Goal: Task Accomplishment & Management: Manage account settings

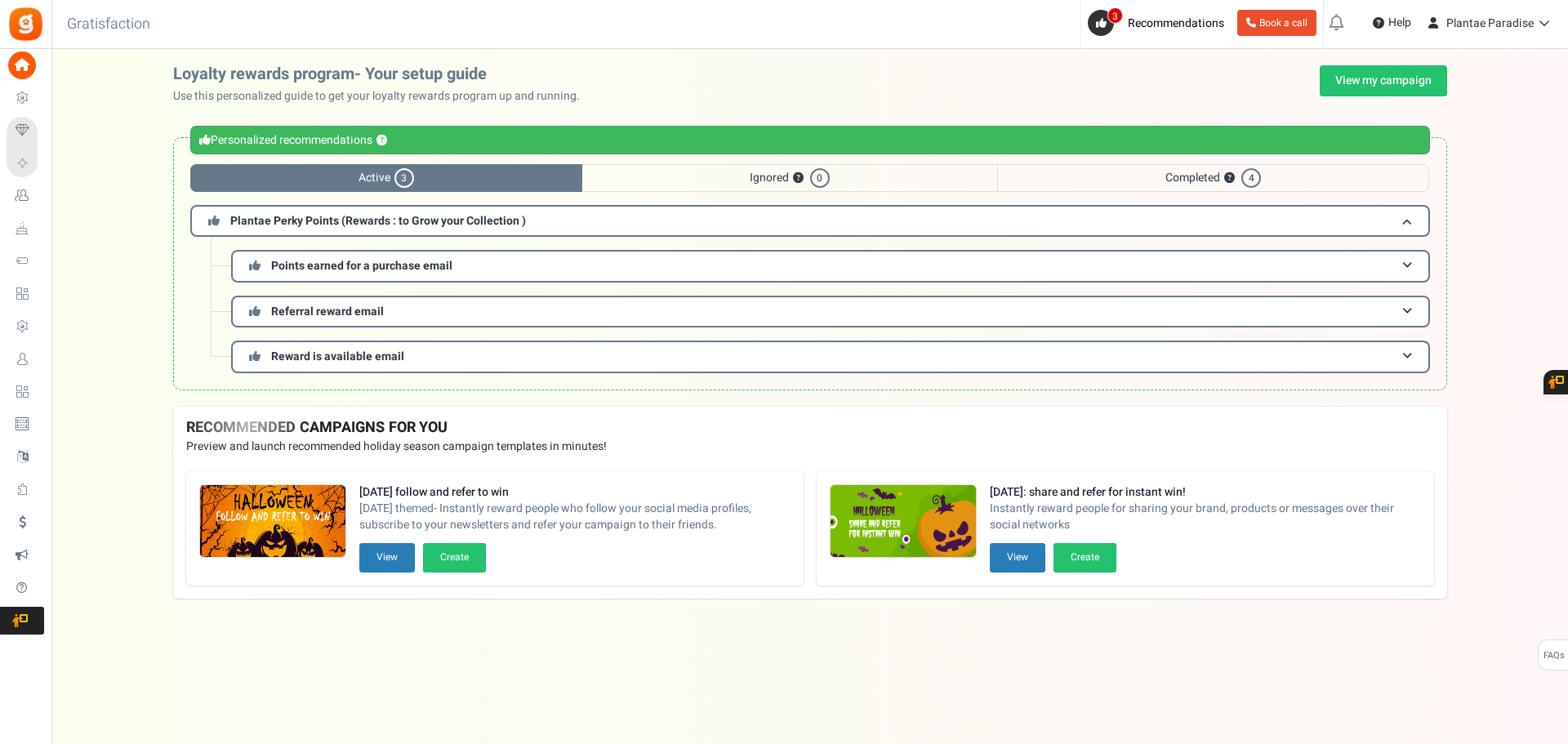
click at [40, 361] on link "Users" at bounding box center [25, 359] width 38 height 28
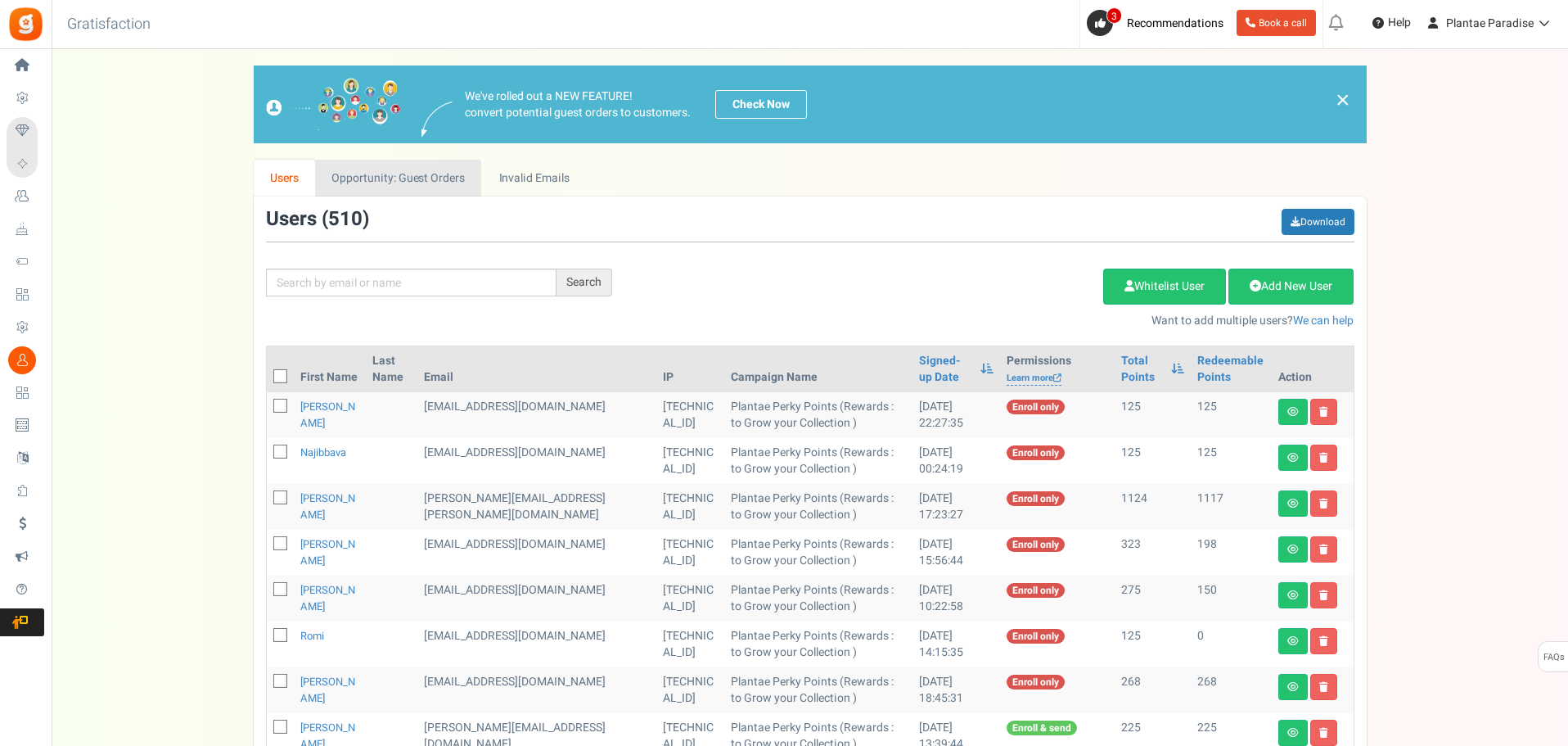
click at [453, 185] on link "Opportunity: Guest Orders" at bounding box center [398, 178] width 166 height 37
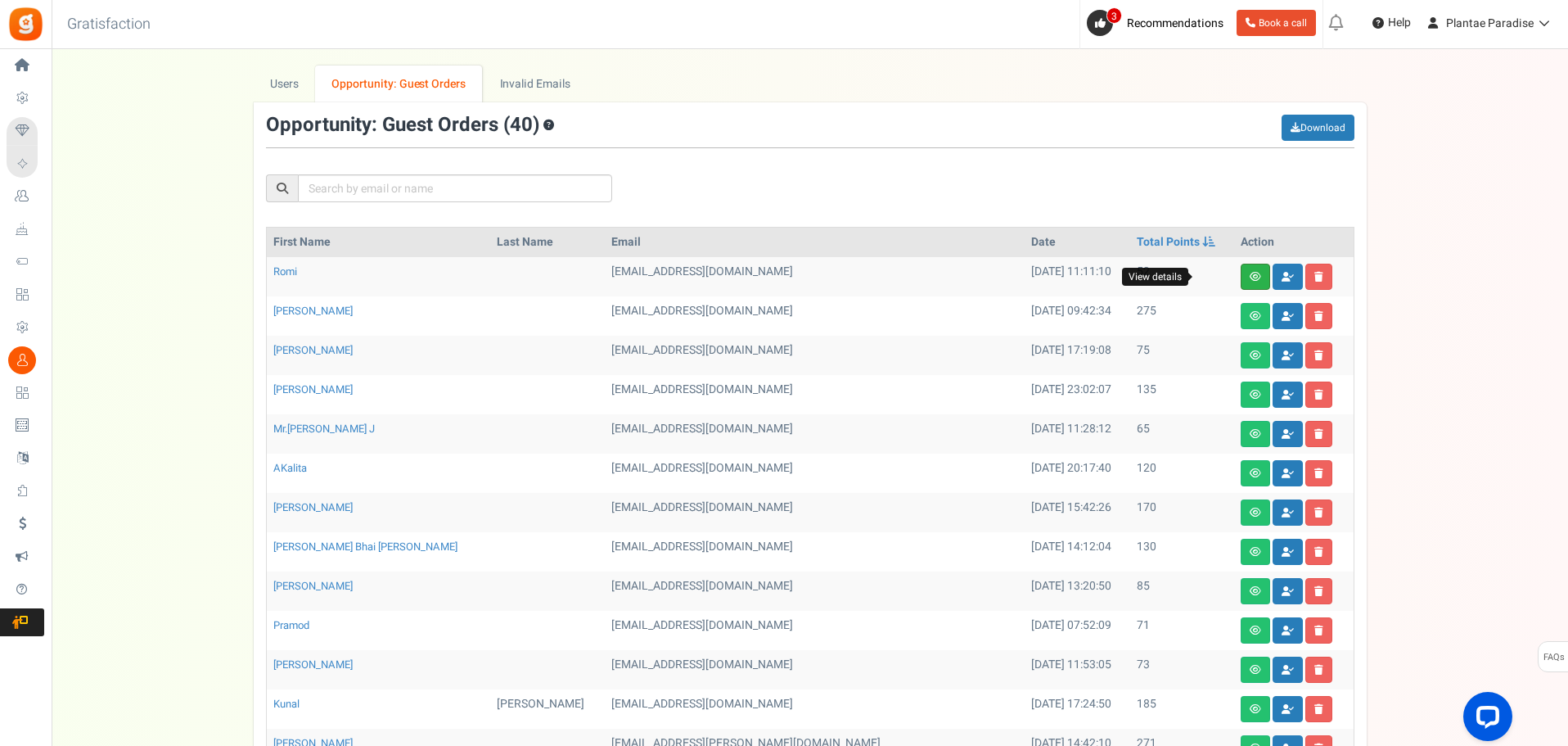
click at [1241, 284] on link at bounding box center [1256, 277] width 30 height 26
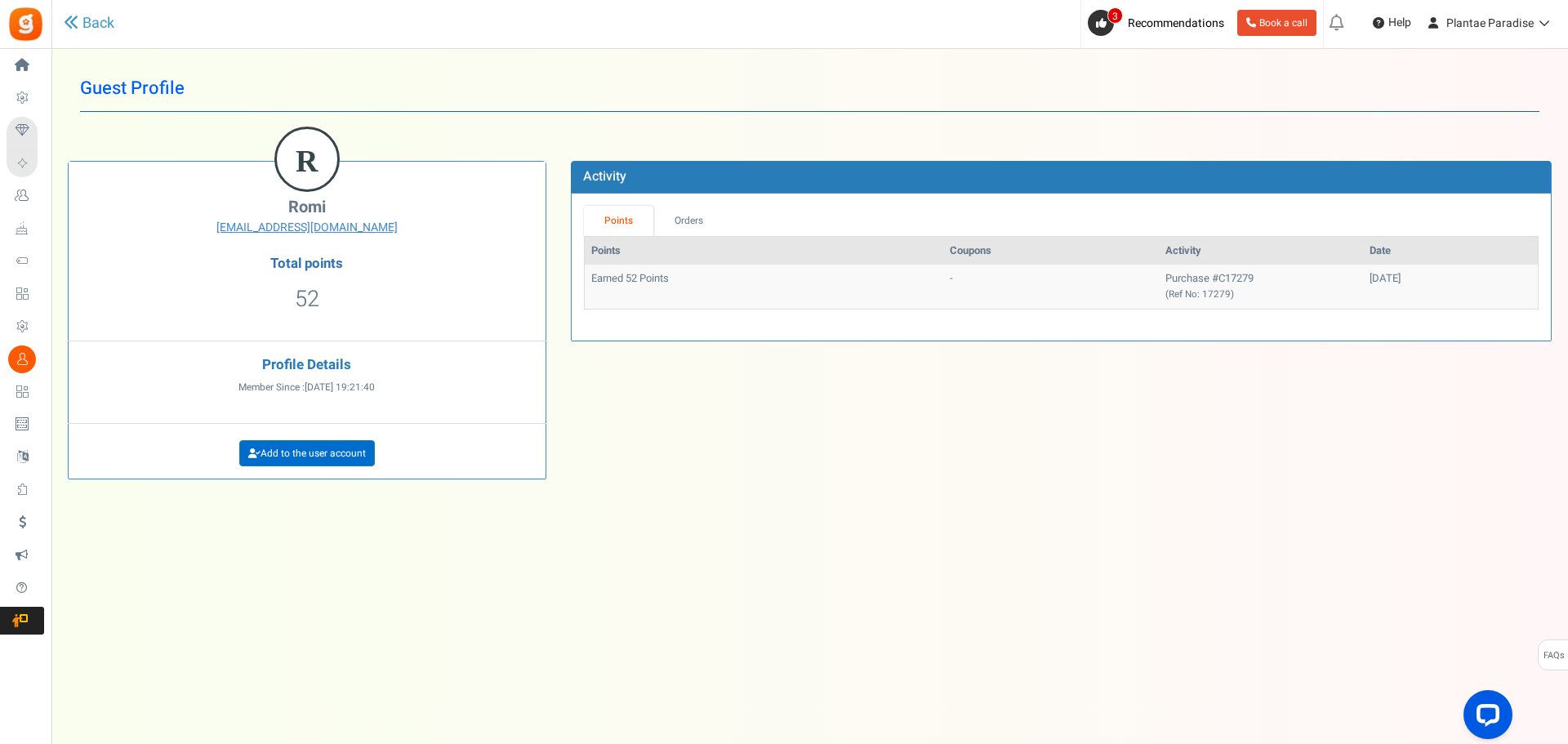
click at [305, 451] on link "Add to the user account" at bounding box center [307, 453] width 136 height 26
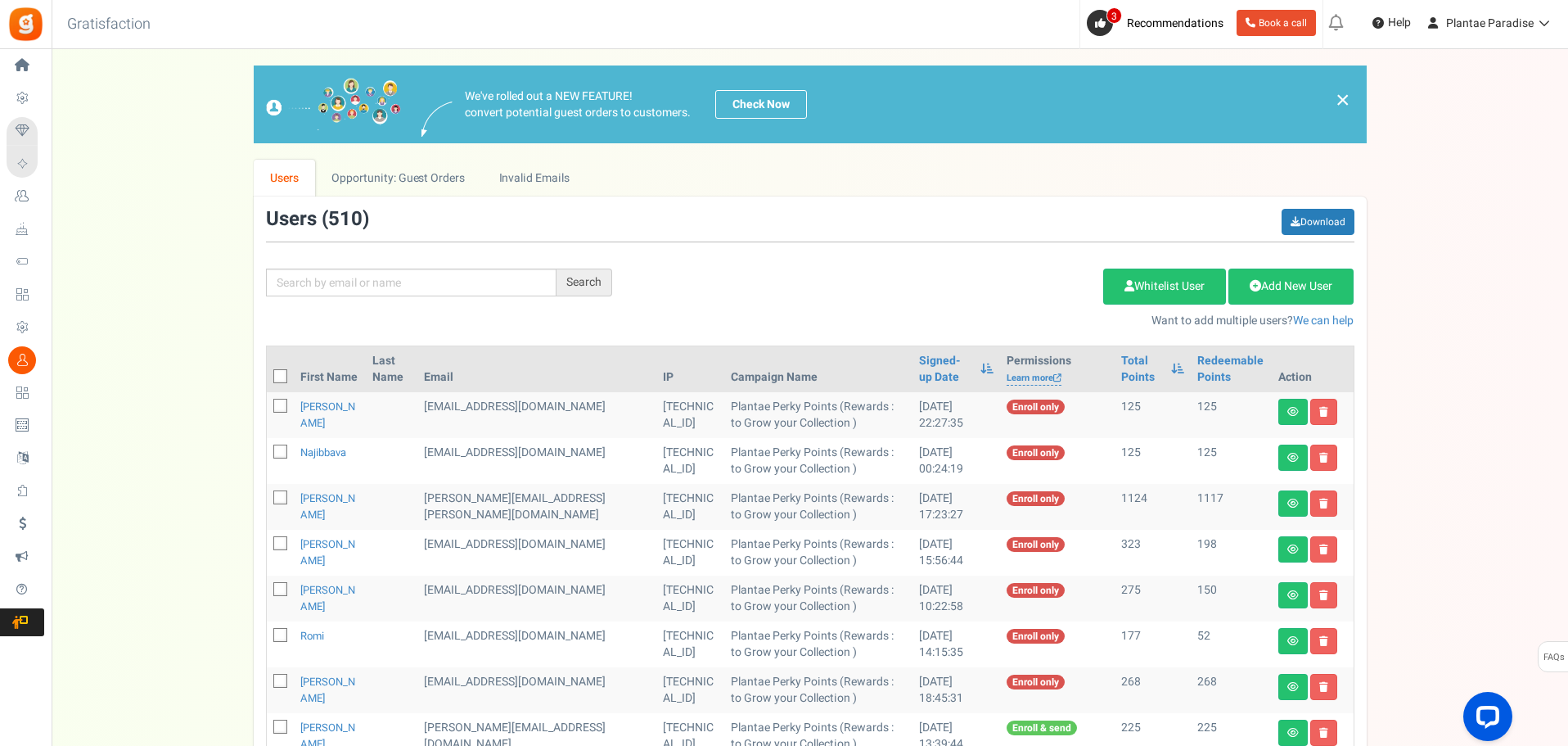
click at [277, 415] on td at bounding box center [280, 415] width 27 height 46
click at [279, 407] on icon at bounding box center [281, 406] width 11 height 11
click at [268, 407] on input "checkbox" at bounding box center [262, 407] width 11 height 11
click at [279, 407] on icon at bounding box center [280, 406] width 14 height 14
click at [268, 407] on input "checkbox" at bounding box center [262, 407] width 11 height 11
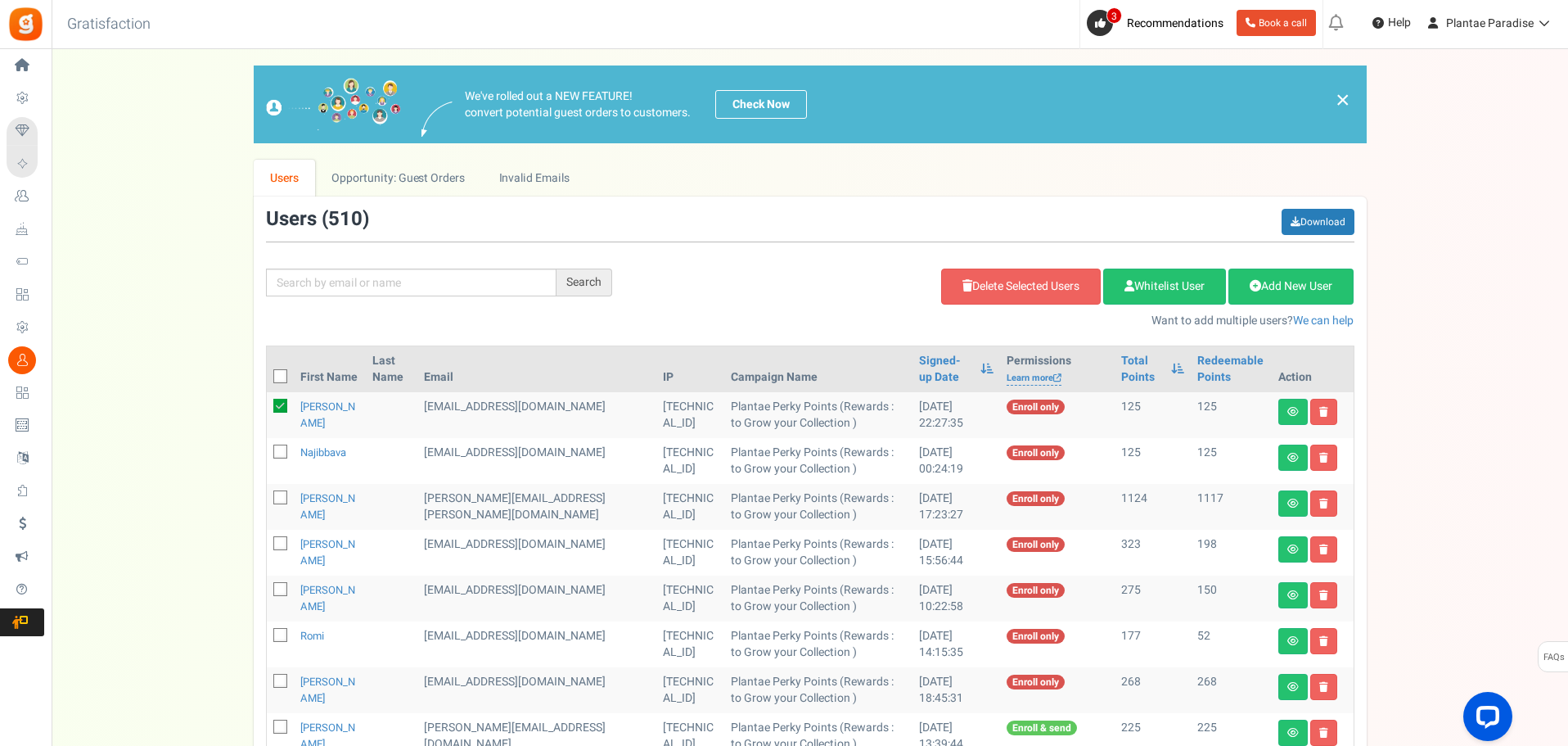
checkbox input "false"
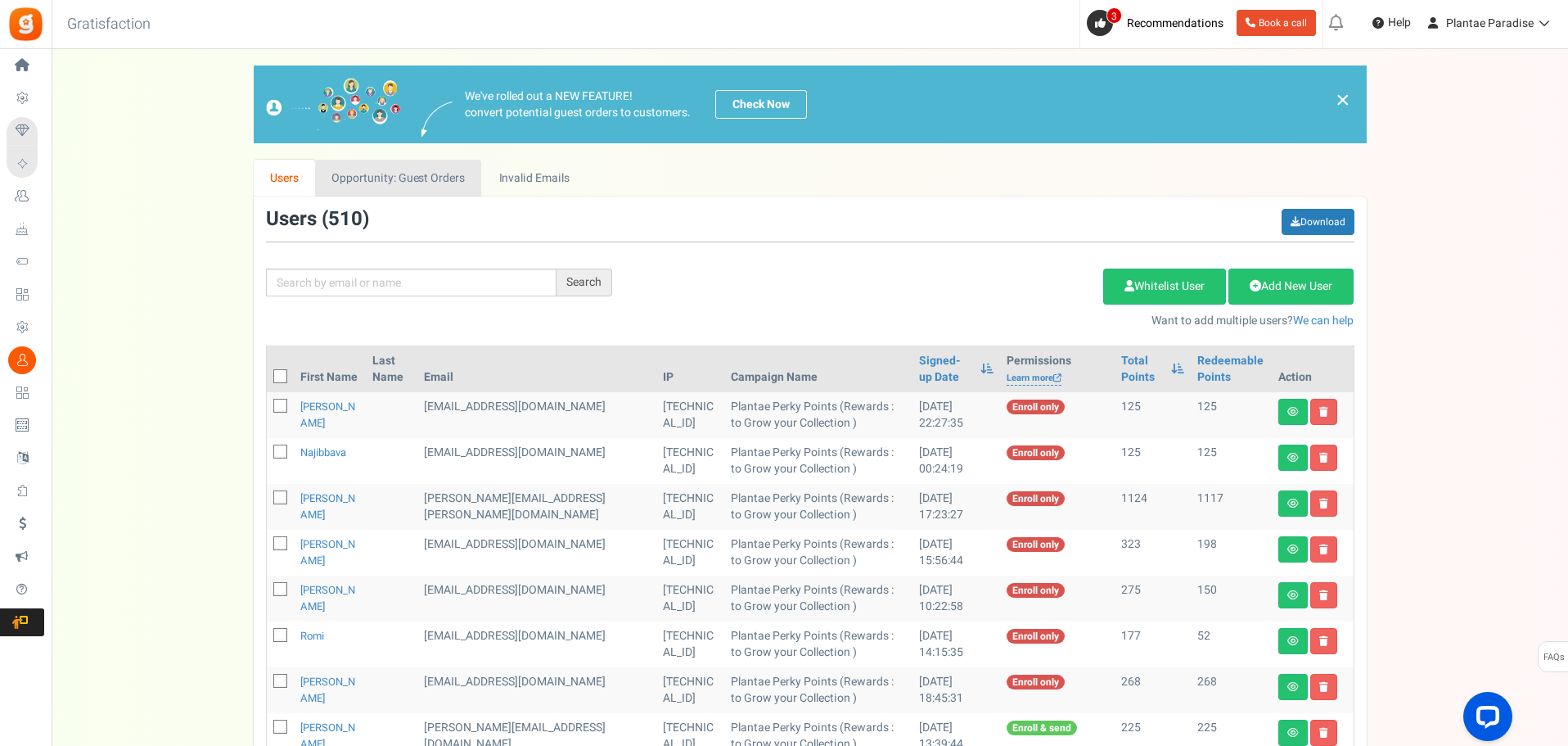
click at [447, 180] on link "Opportunity: Guest Orders" at bounding box center [398, 178] width 166 height 37
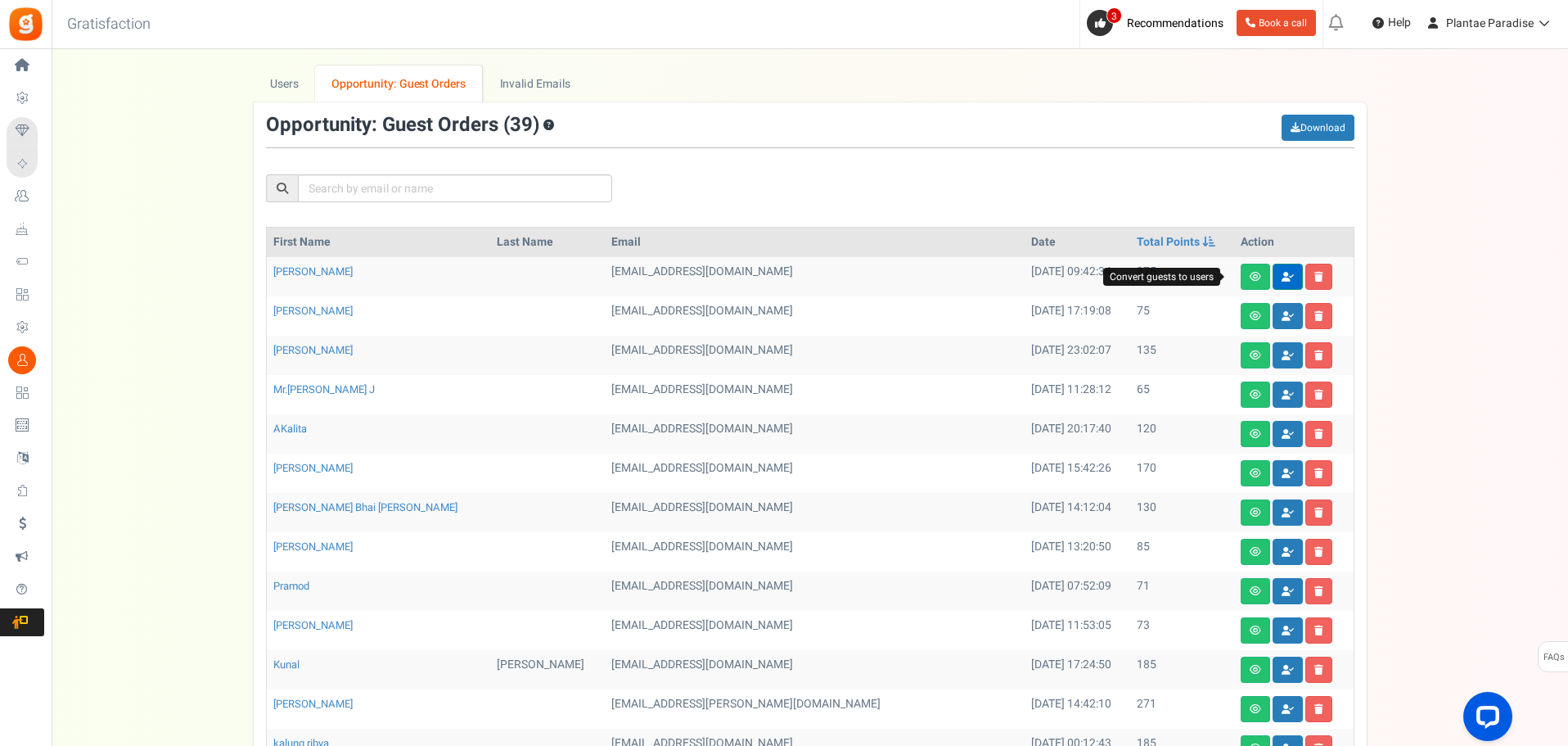
click at [1273, 285] on link at bounding box center [1288, 277] width 30 height 26
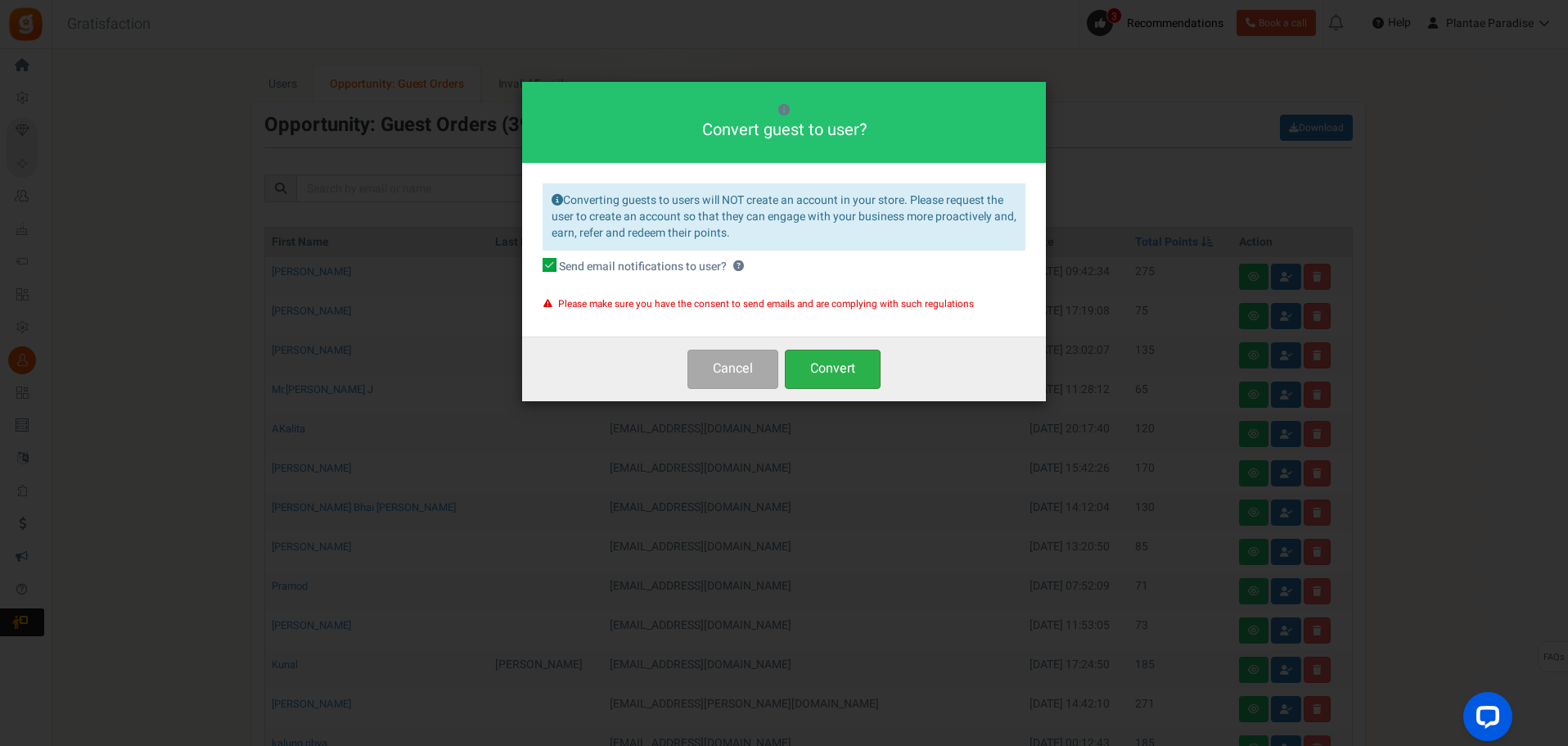
click at [817, 364] on button "Convert" at bounding box center [833, 368] width 96 height 39
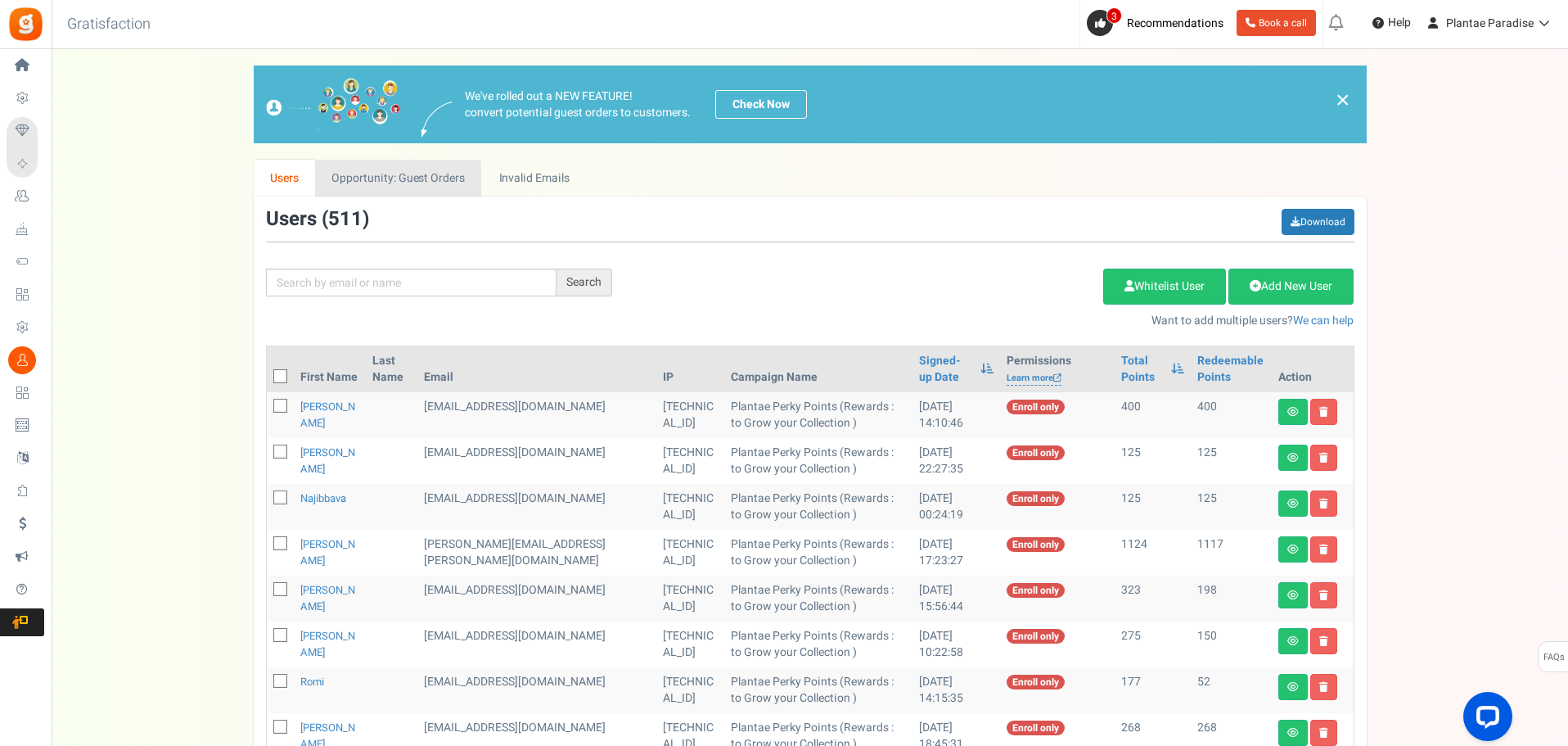
click at [406, 180] on link "Opportunity: Guest Orders" at bounding box center [398, 178] width 166 height 37
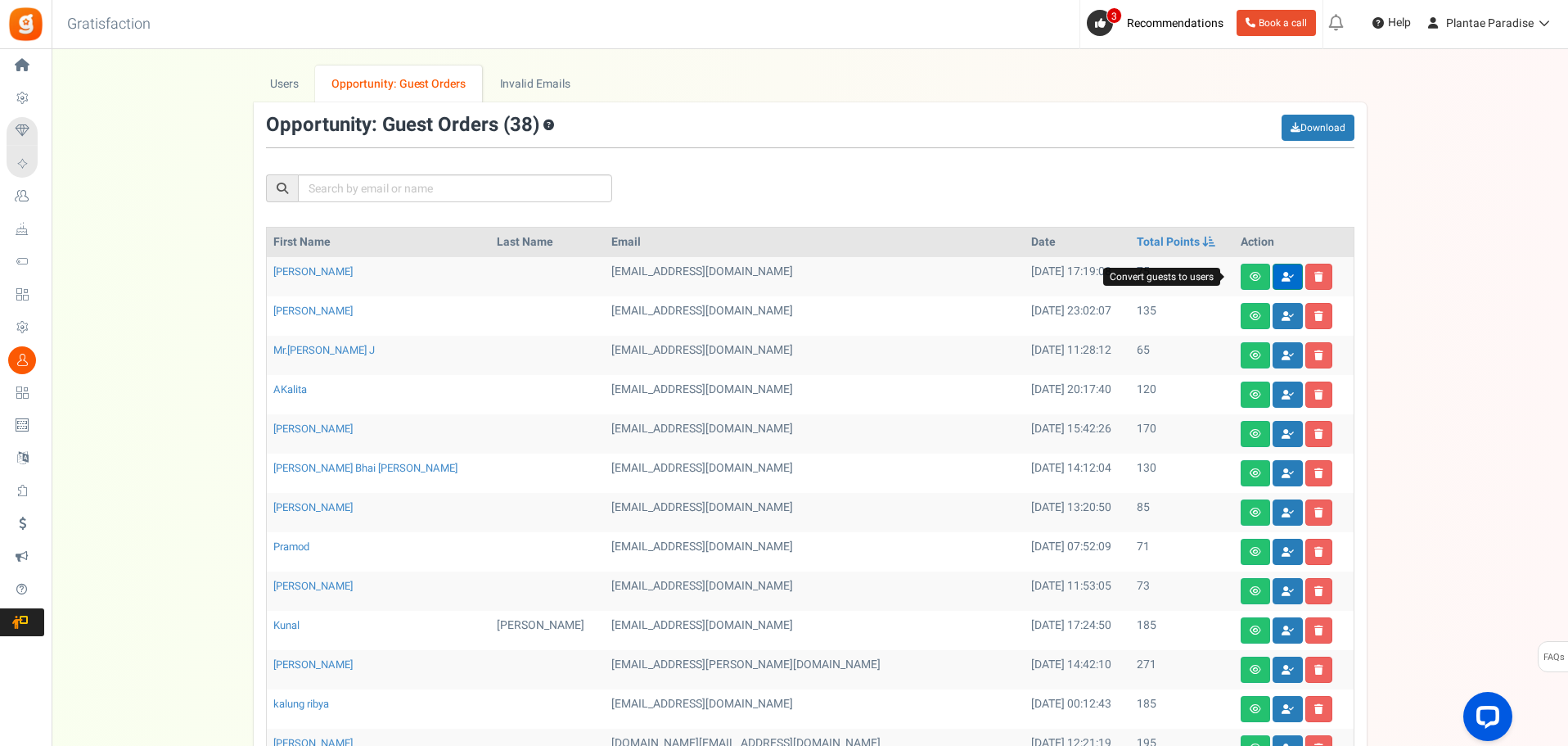
click at [1273, 279] on link at bounding box center [1288, 277] width 30 height 26
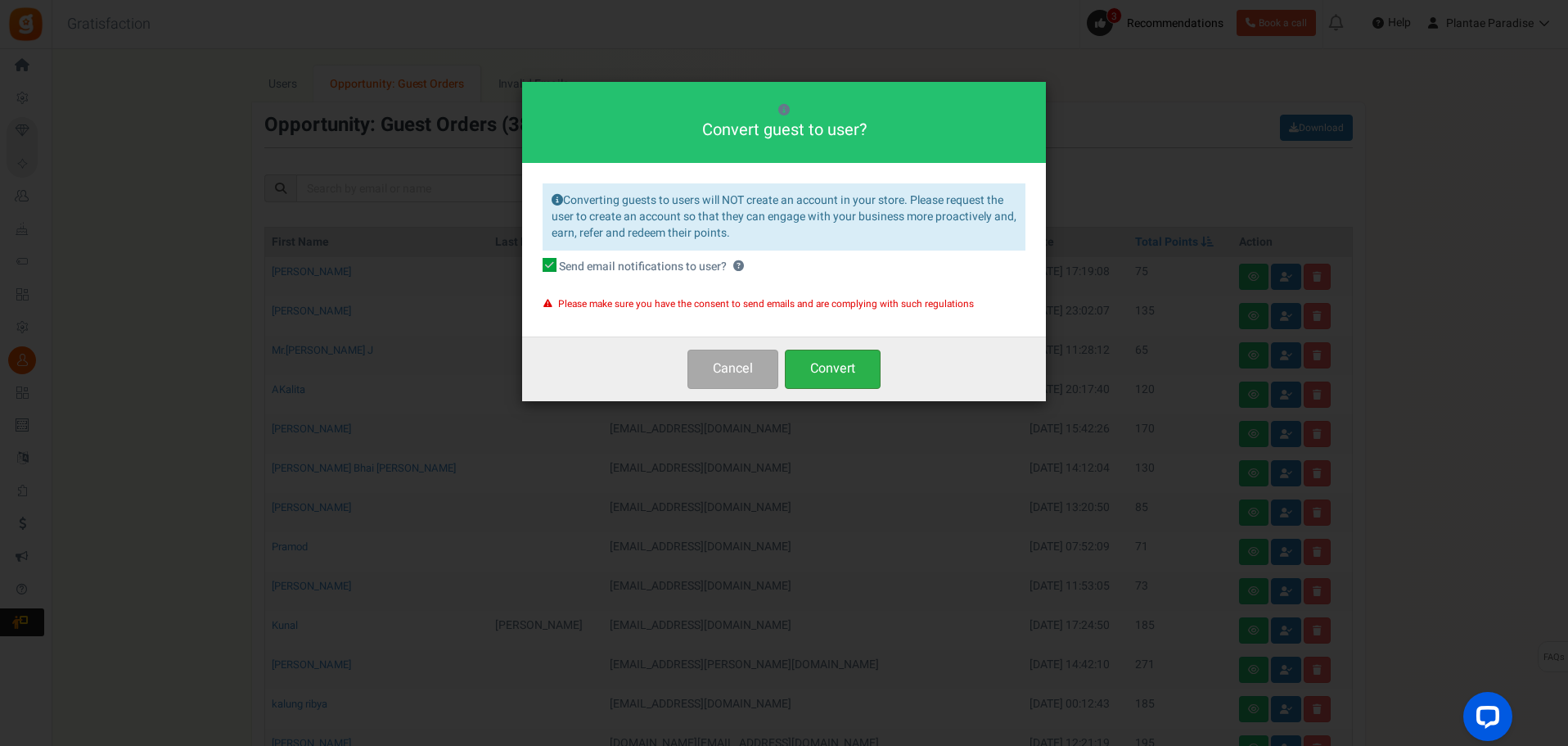
click at [835, 368] on button "Convert" at bounding box center [833, 368] width 96 height 39
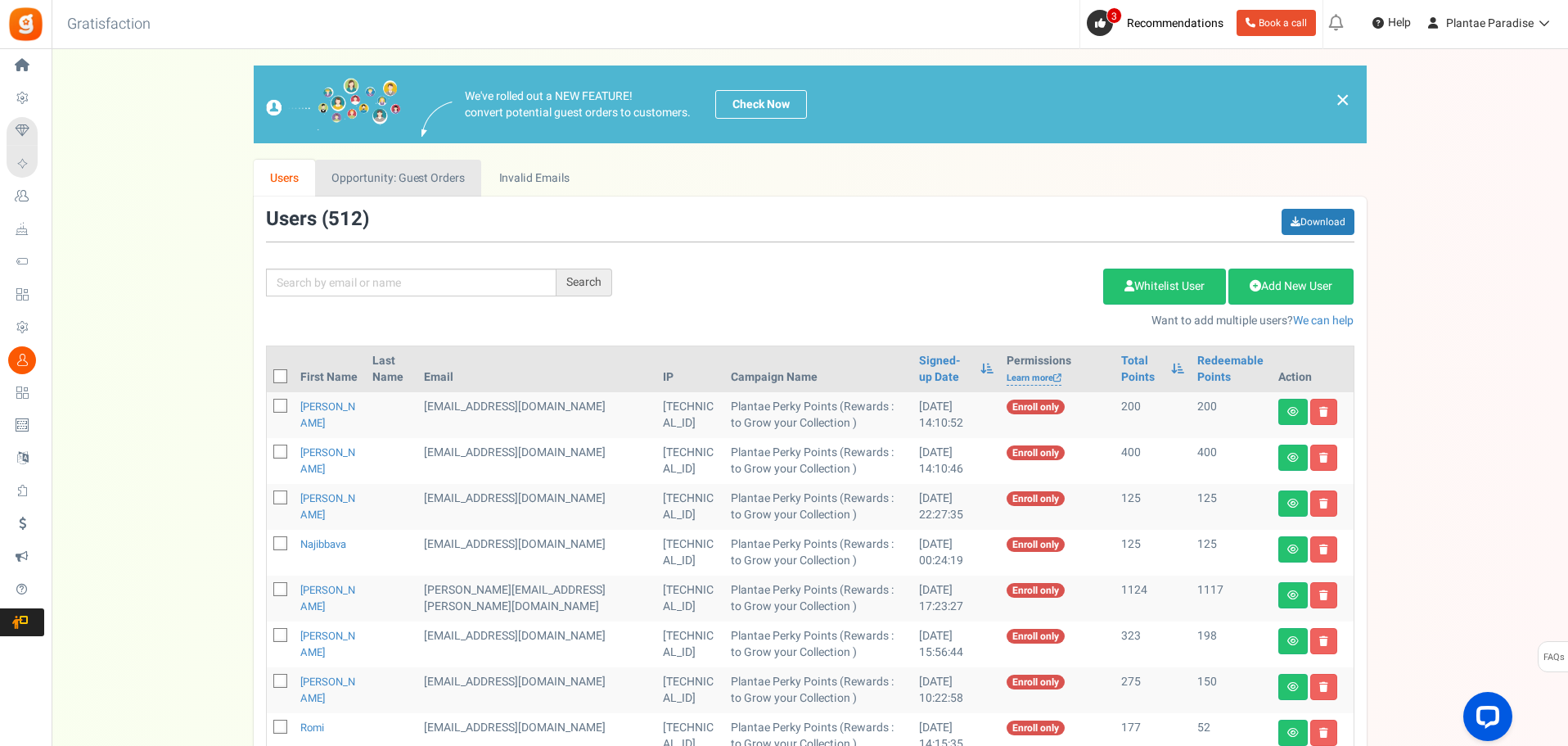
click at [414, 182] on link "Opportunity: Guest Orders" at bounding box center [398, 178] width 166 height 37
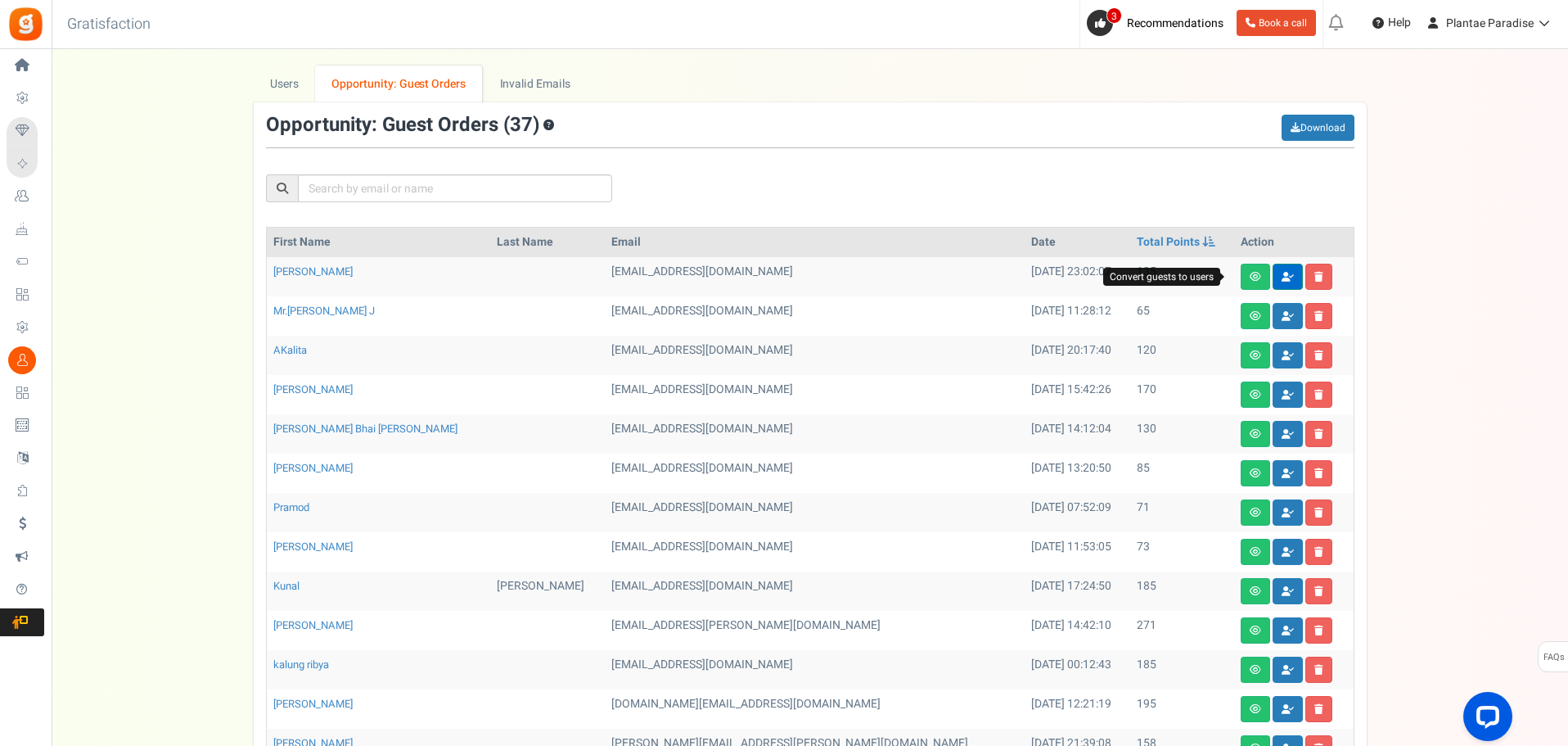
click at [1273, 270] on link at bounding box center [1288, 277] width 30 height 26
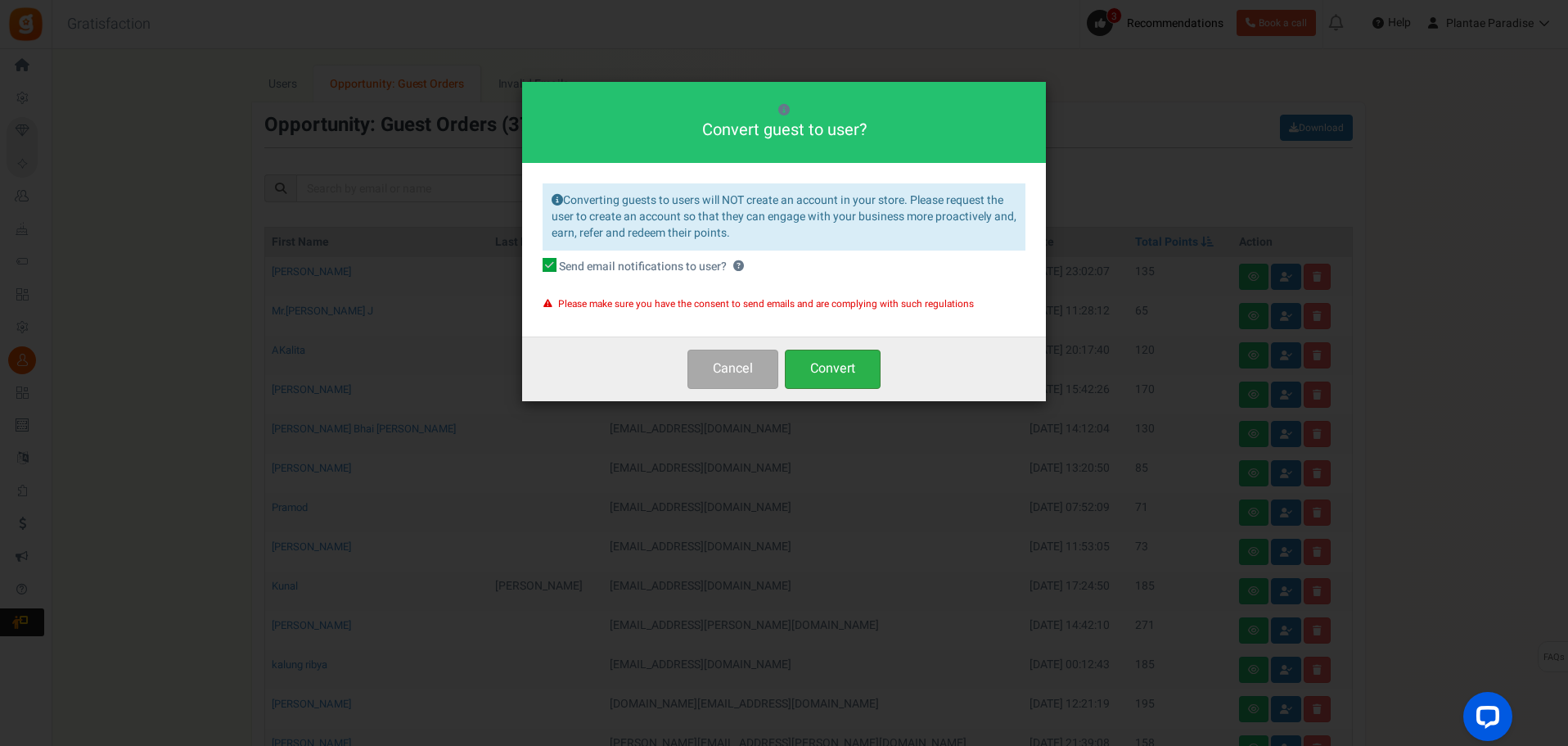
click at [831, 368] on button "Convert" at bounding box center [833, 368] width 96 height 39
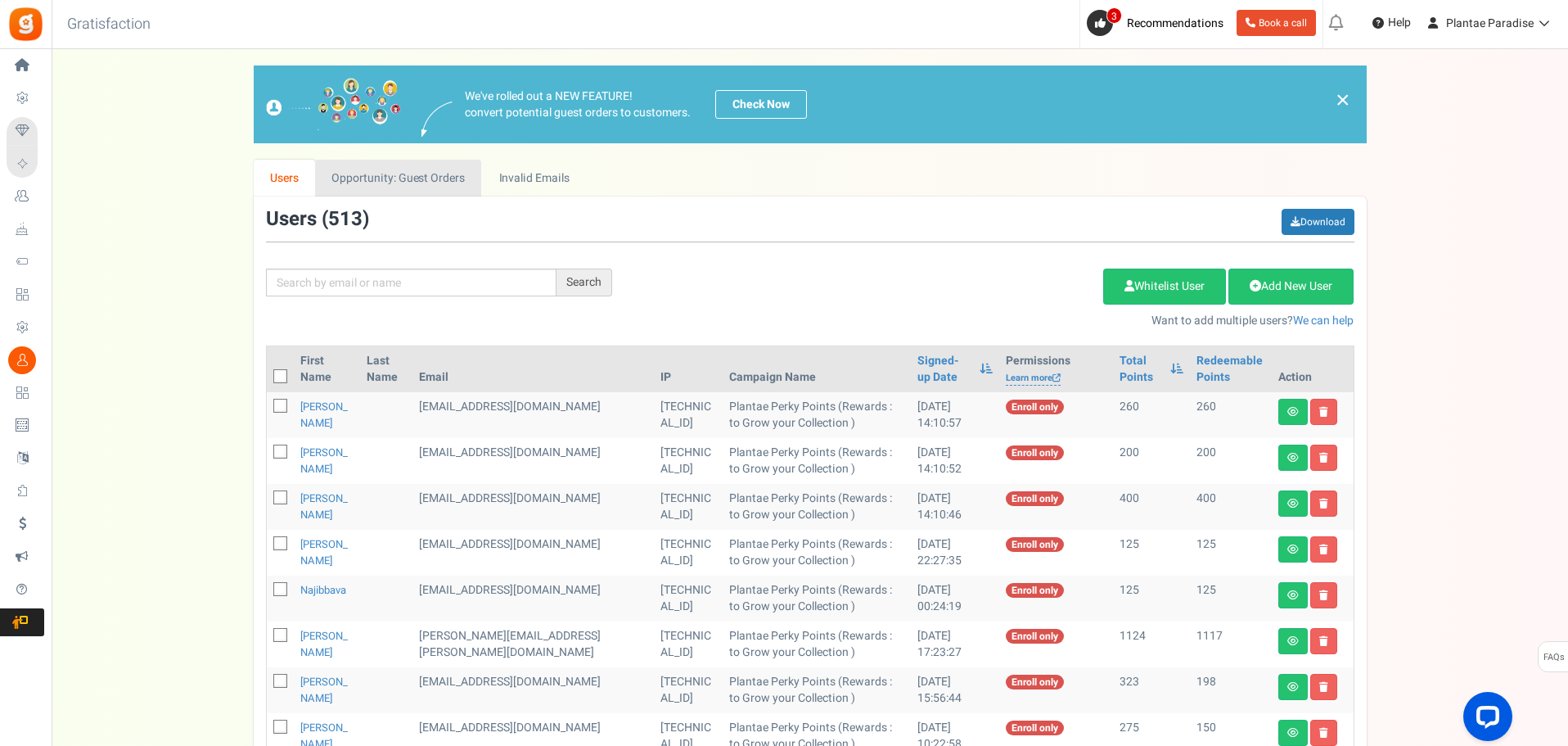
click at [421, 183] on link "Opportunity: Guest Orders" at bounding box center [398, 178] width 166 height 37
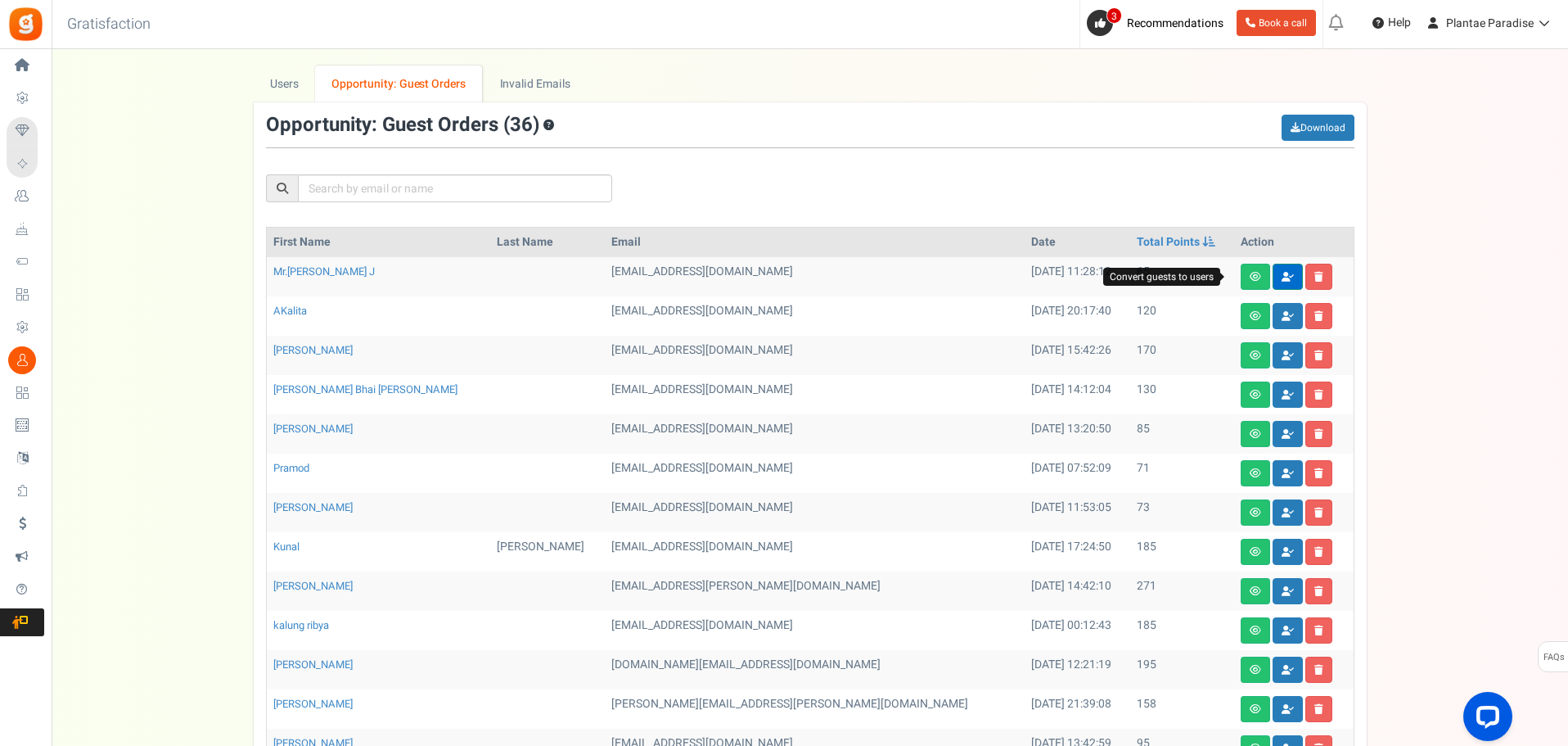
click at [1273, 283] on link at bounding box center [1288, 277] width 30 height 26
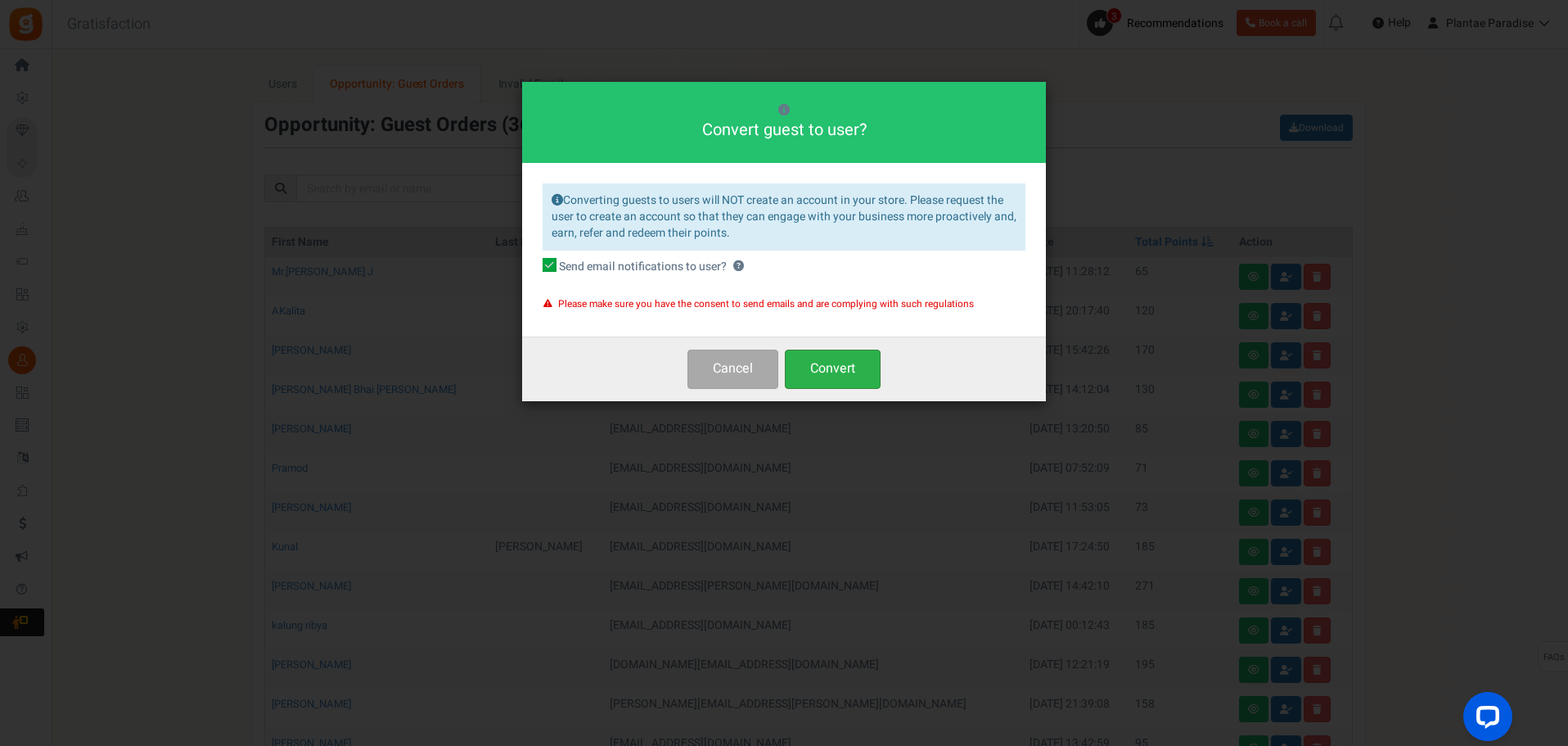
click at [826, 378] on button "Convert" at bounding box center [833, 368] width 96 height 39
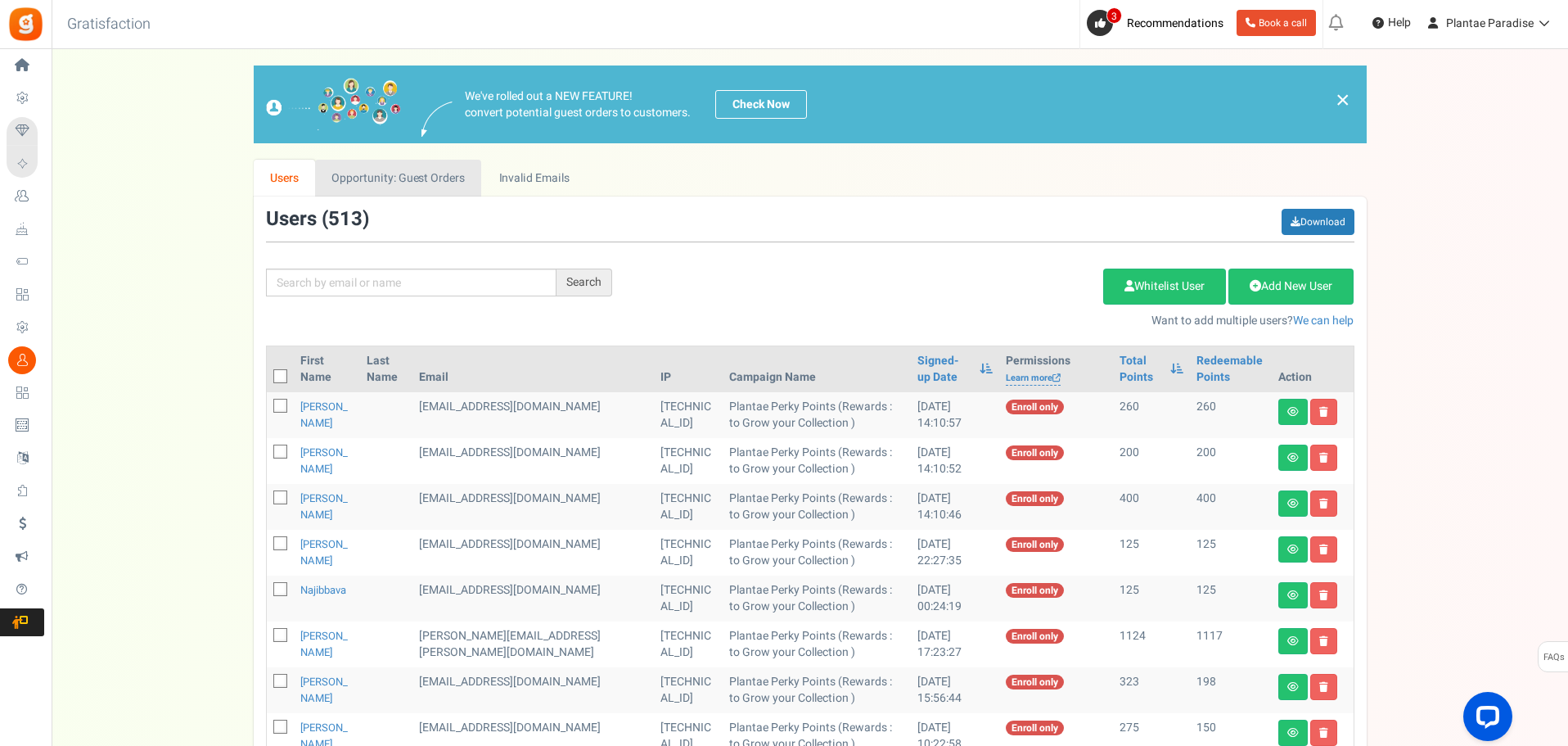
click at [402, 173] on link "Opportunity: Guest Orders" at bounding box center [398, 178] width 166 height 37
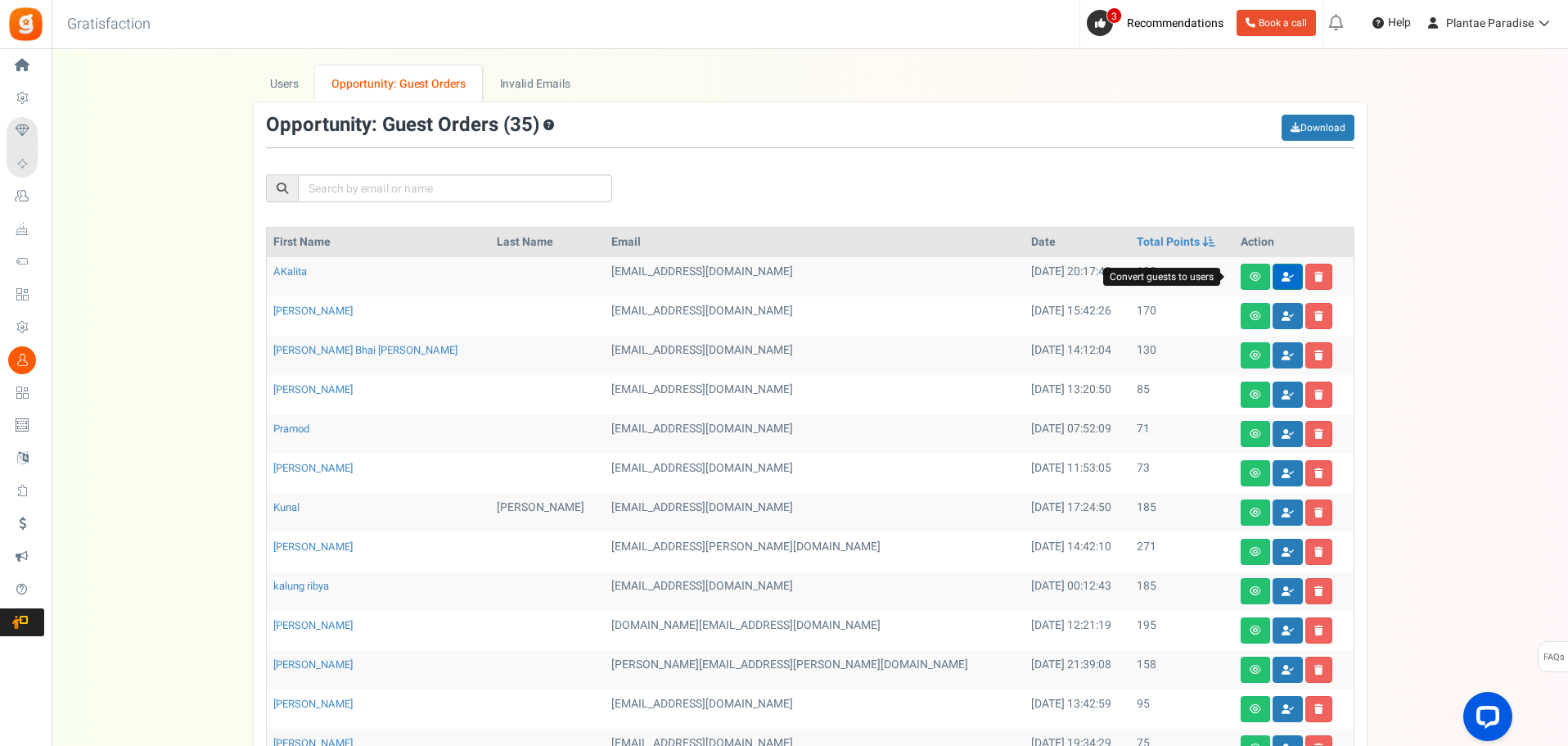
click at [1282, 277] on icon at bounding box center [1288, 277] width 12 height 10
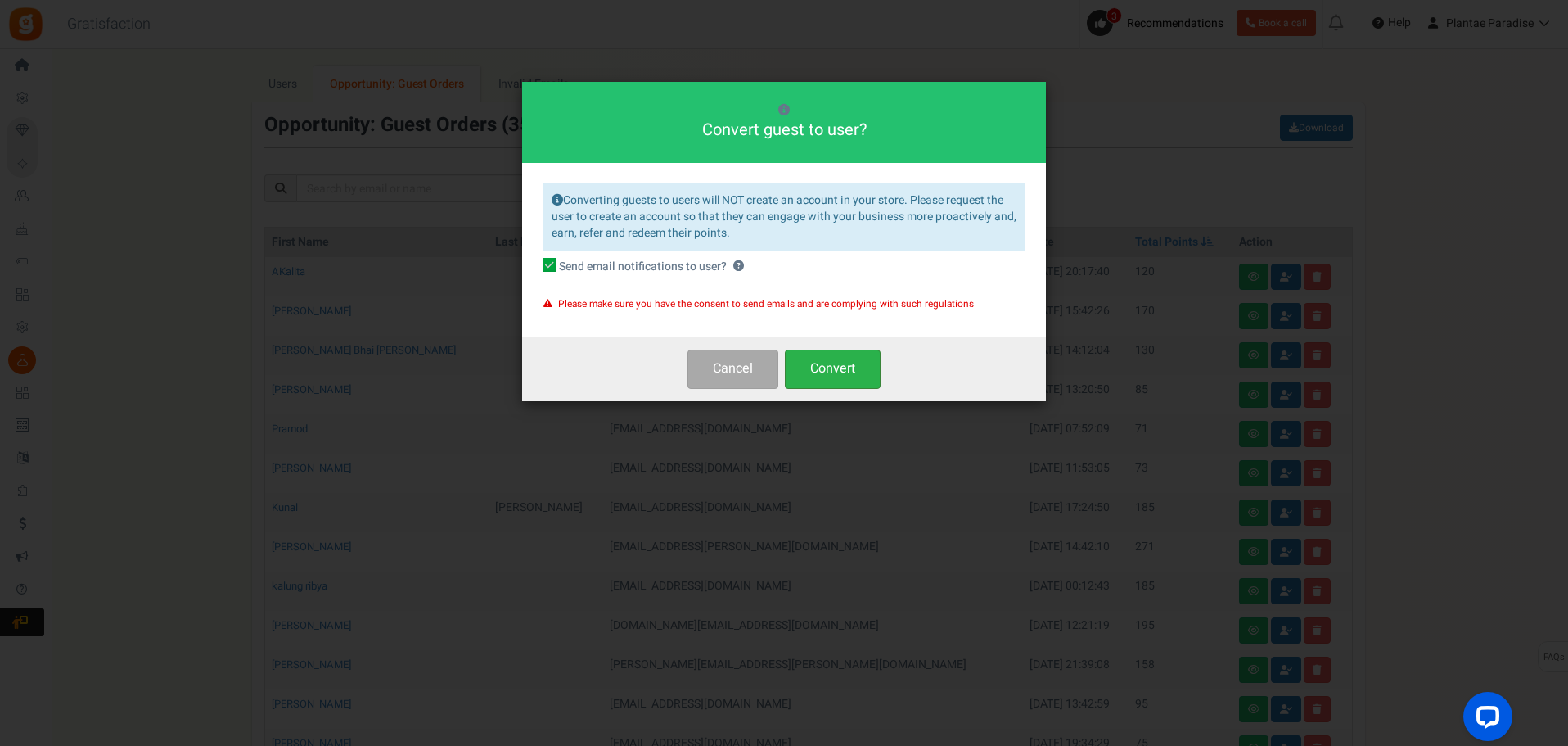
click at [873, 387] on button "Convert" at bounding box center [833, 368] width 96 height 39
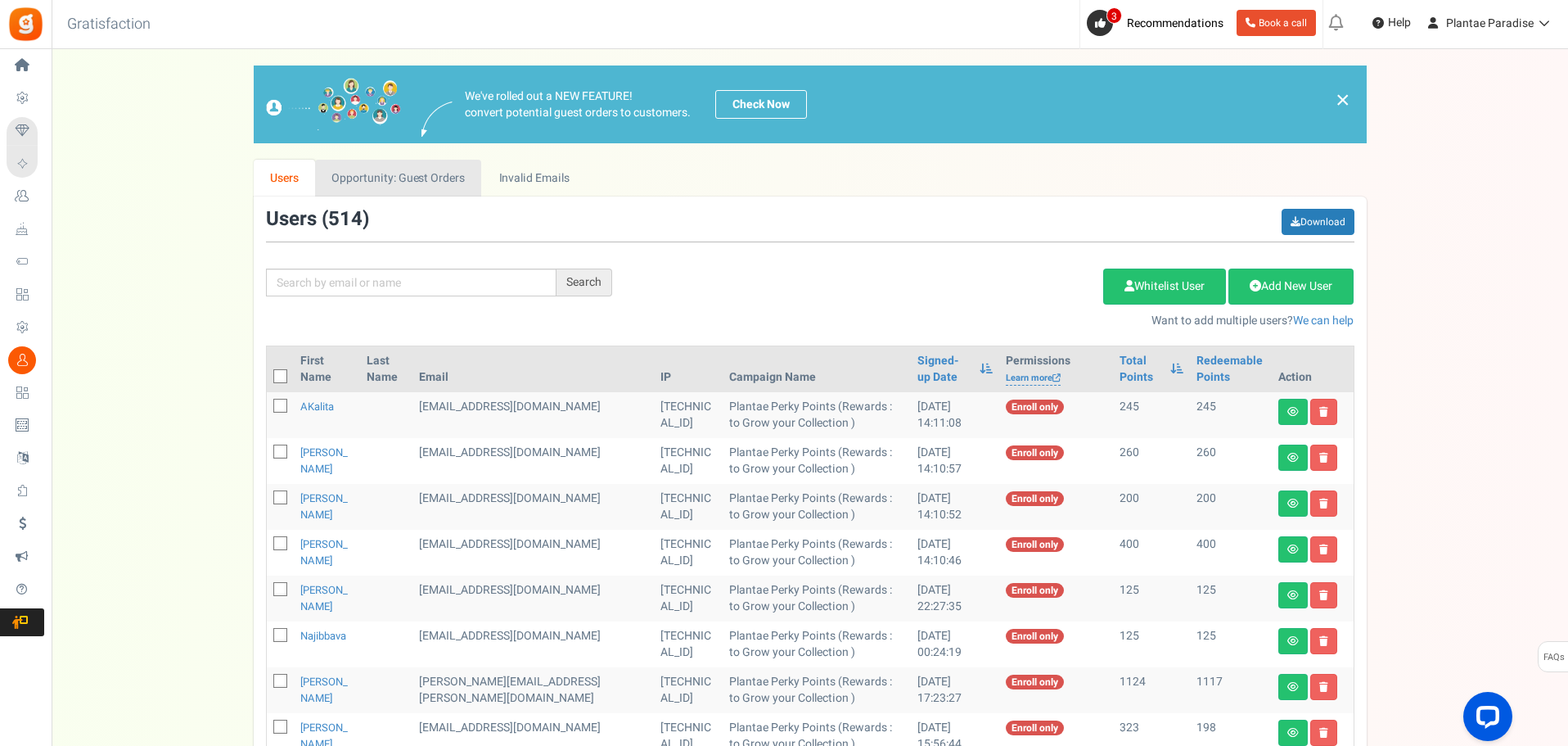
click at [444, 187] on link "Opportunity: Guest Orders" at bounding box center [398, 178] width 166 height 37
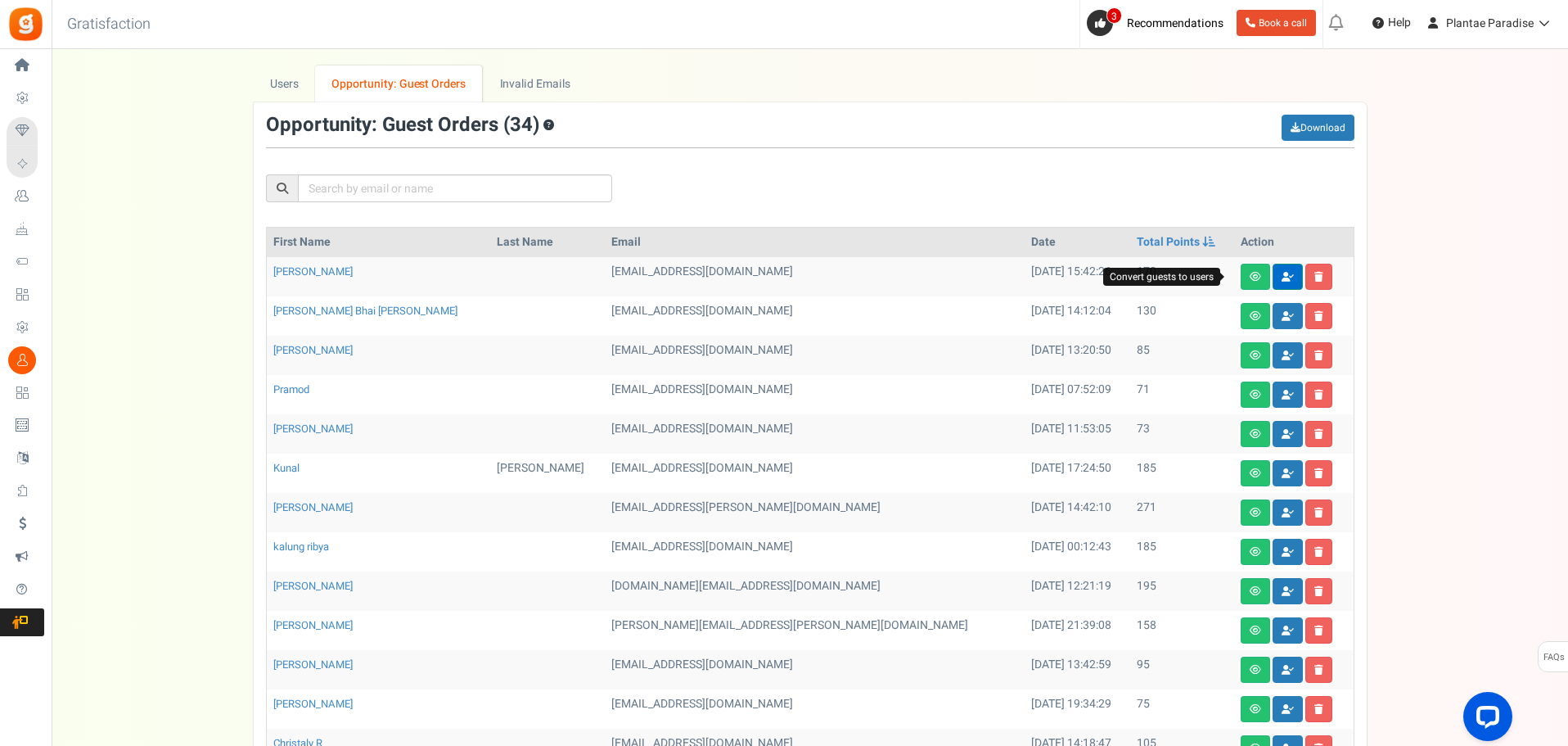
click at [1273, 274] on link at bounding box center [1288, 277] width 30 height 26
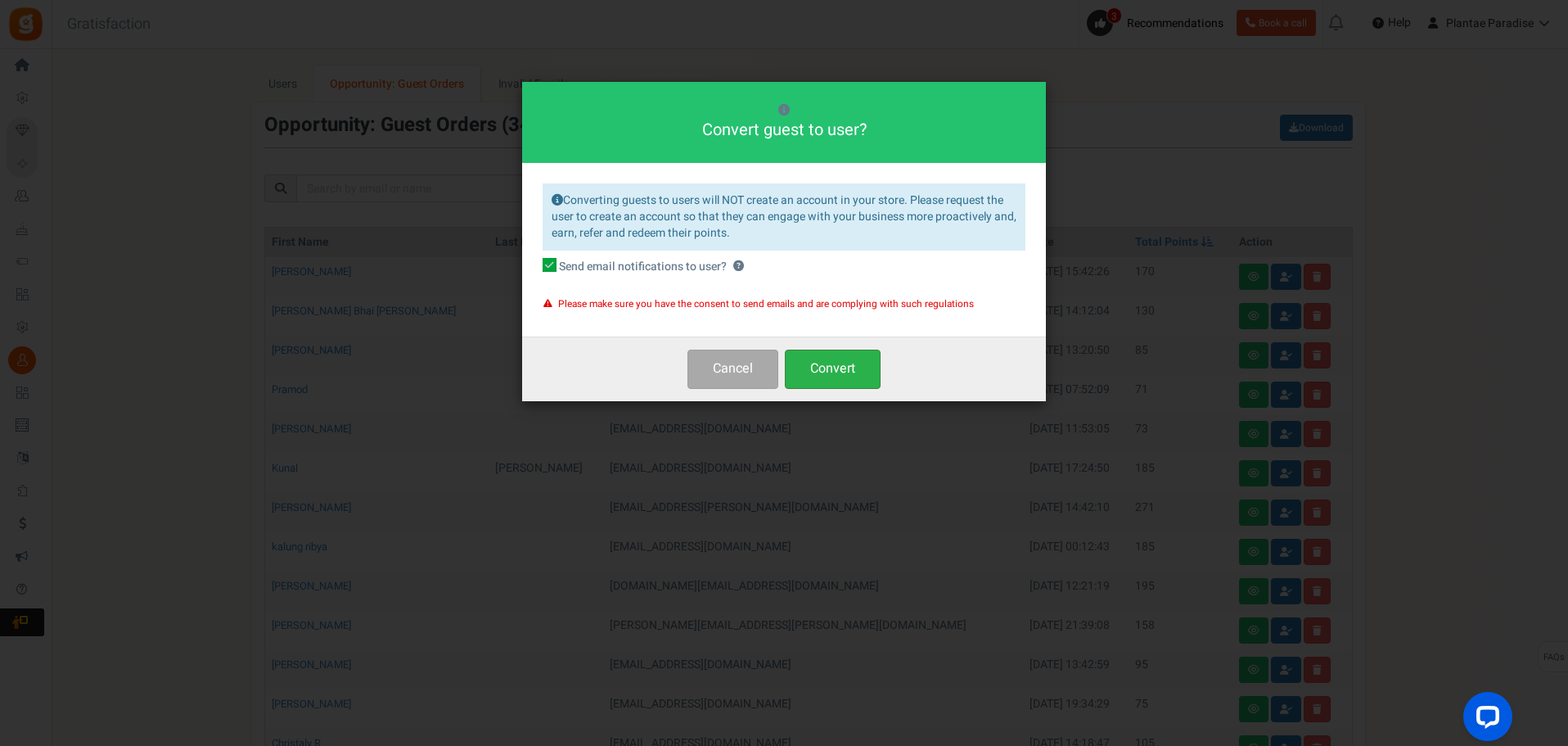
click at [803, 361] on button "Convert" at bounding box center [833, 368] width 96 height 39
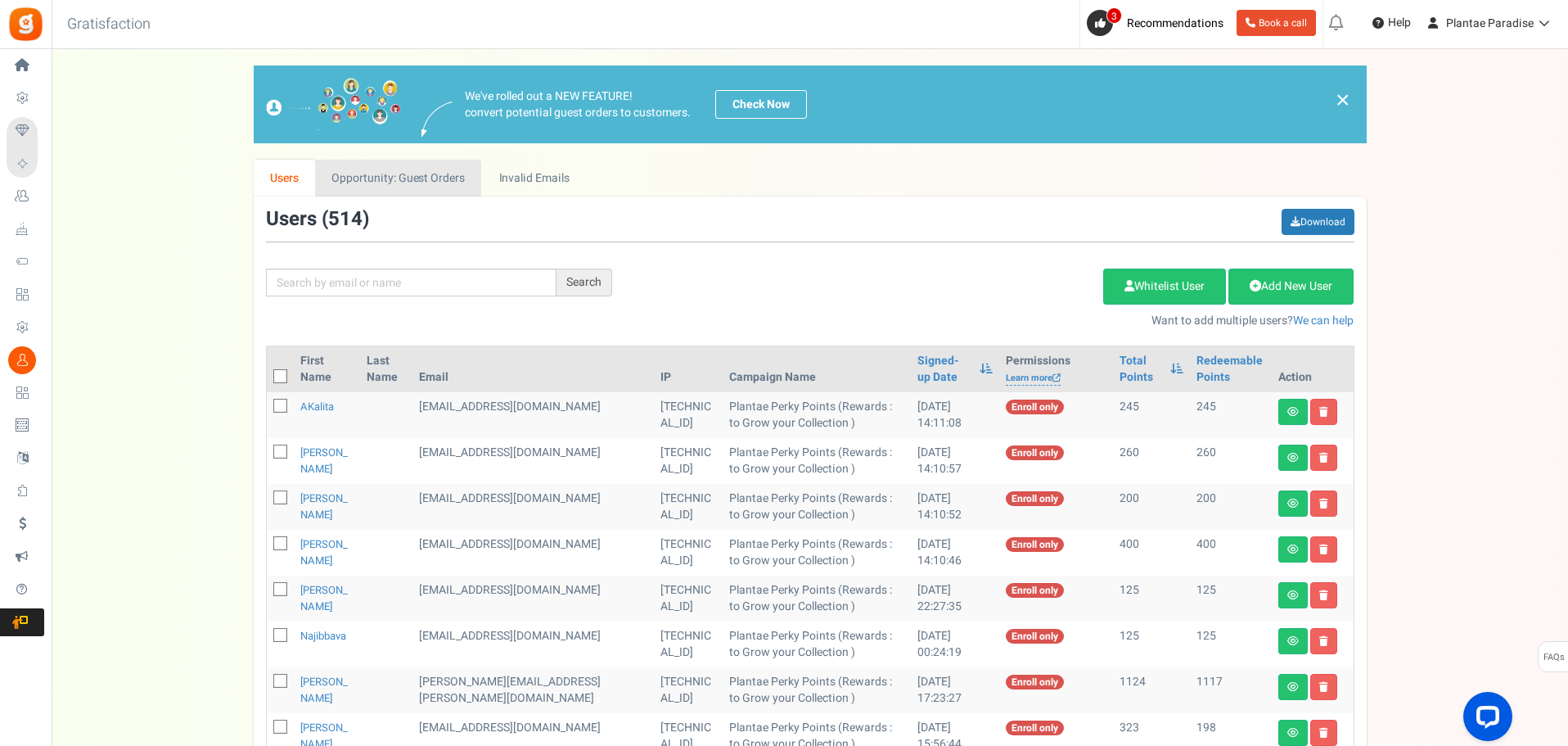
click at [414, 165] on link "Opportunity: Guest Orders" at bounding box center [398, 178] width 166 height 37
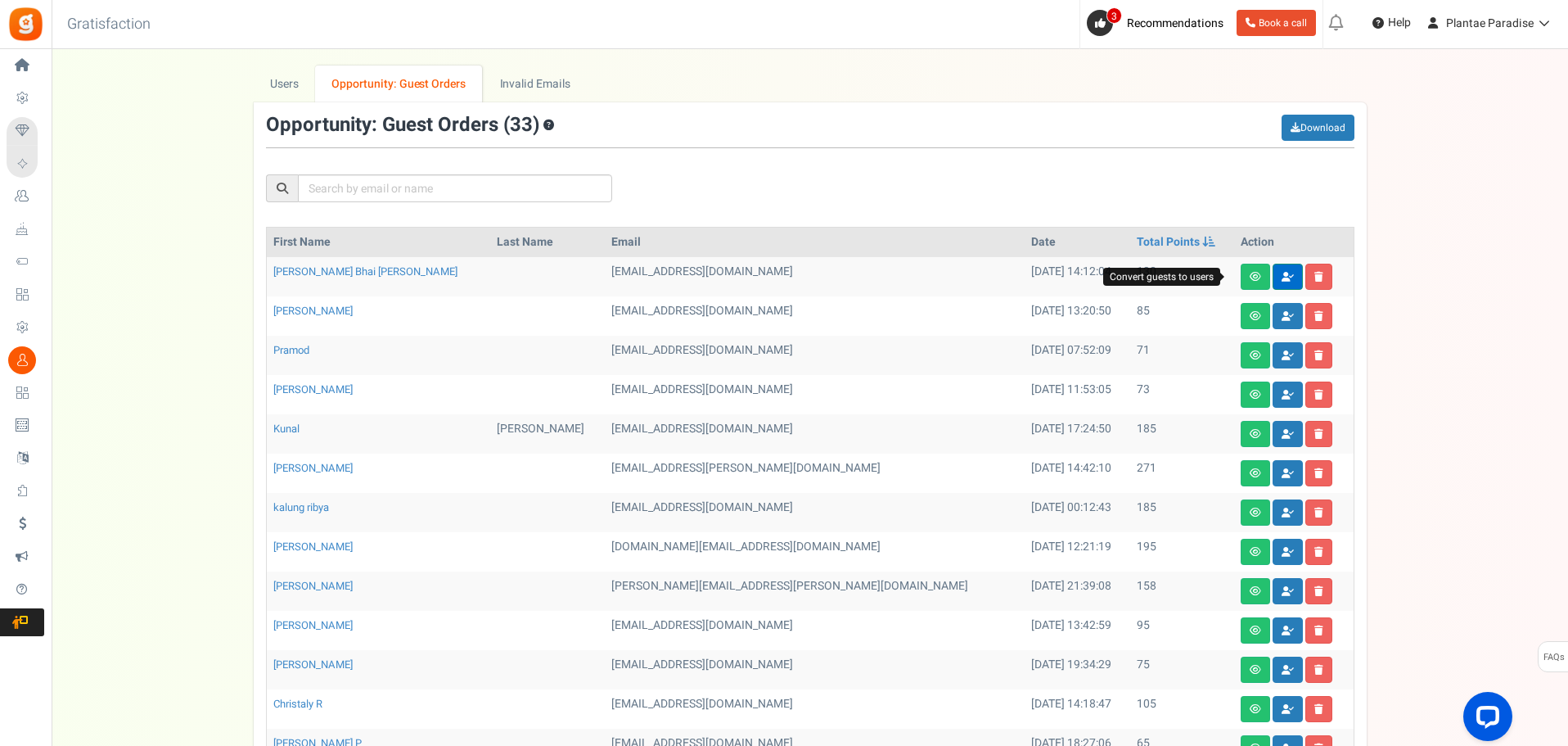
click at [1282, 276] on icon at bounding box center [1288, 277] width 12 height 10
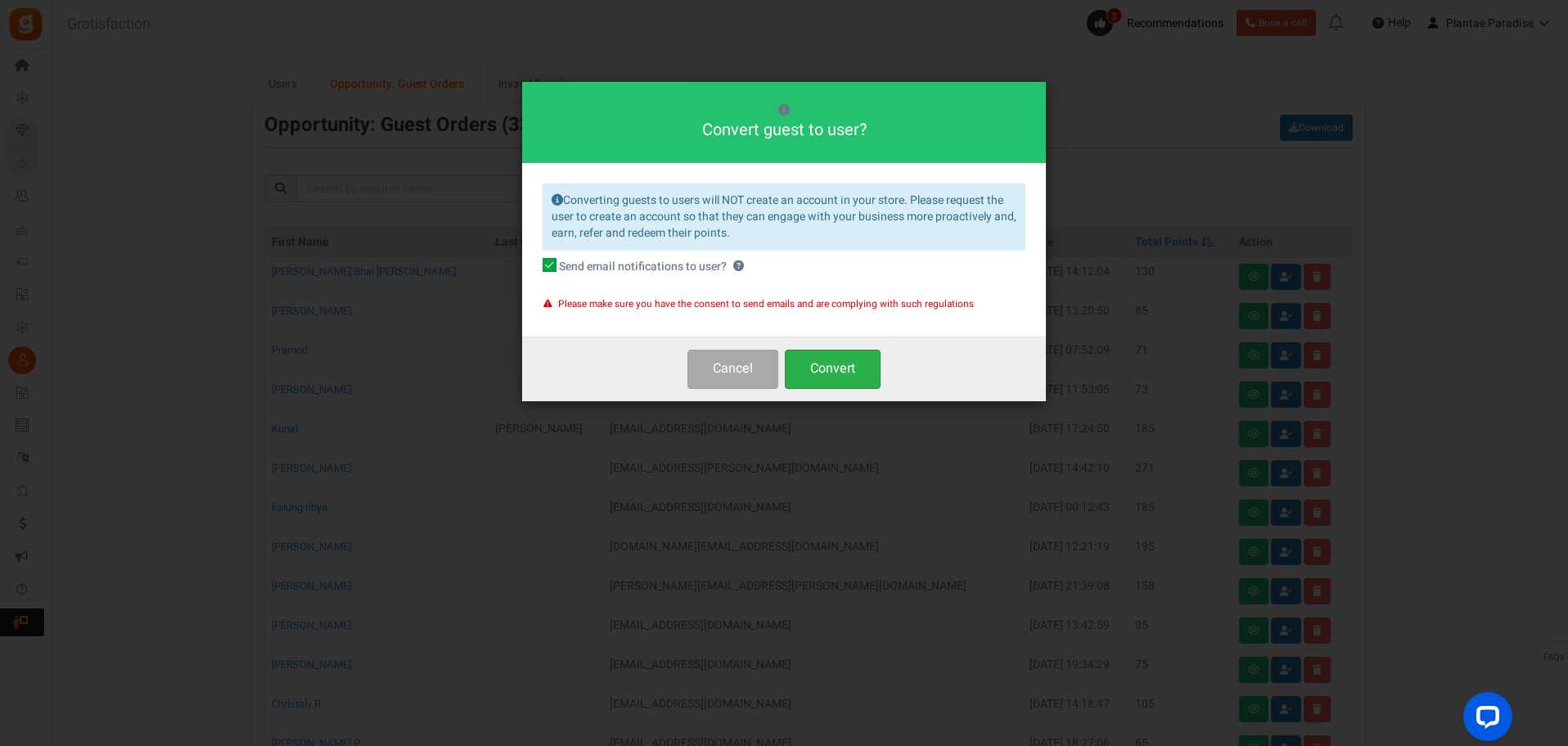
click at [809, 370] on button "Convert" at bounding box center [833, 368] width 96 height 39
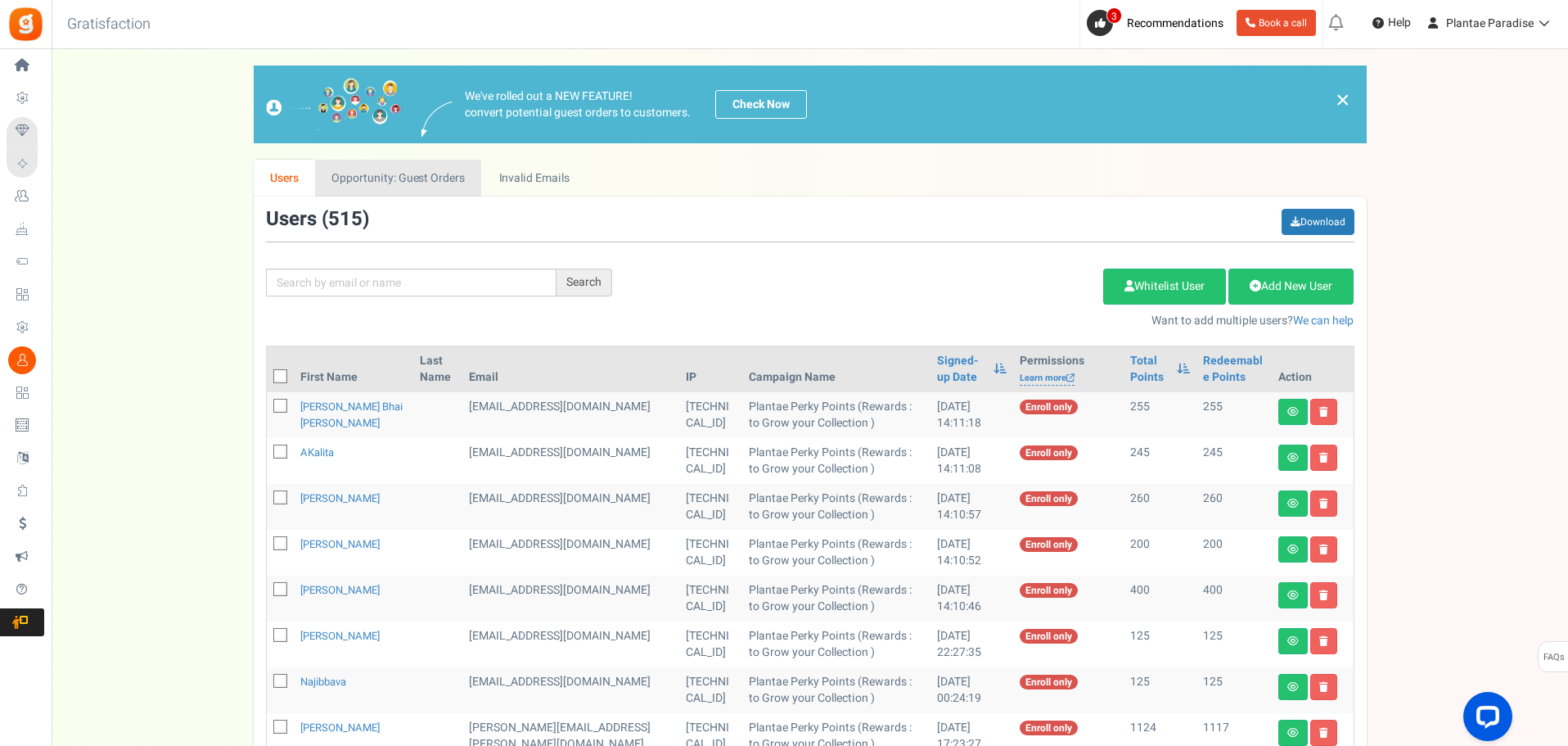
click at [399, 172] on link "Opportunity: Guest Orders" at bounding box center [398, 178] width 166 height 37
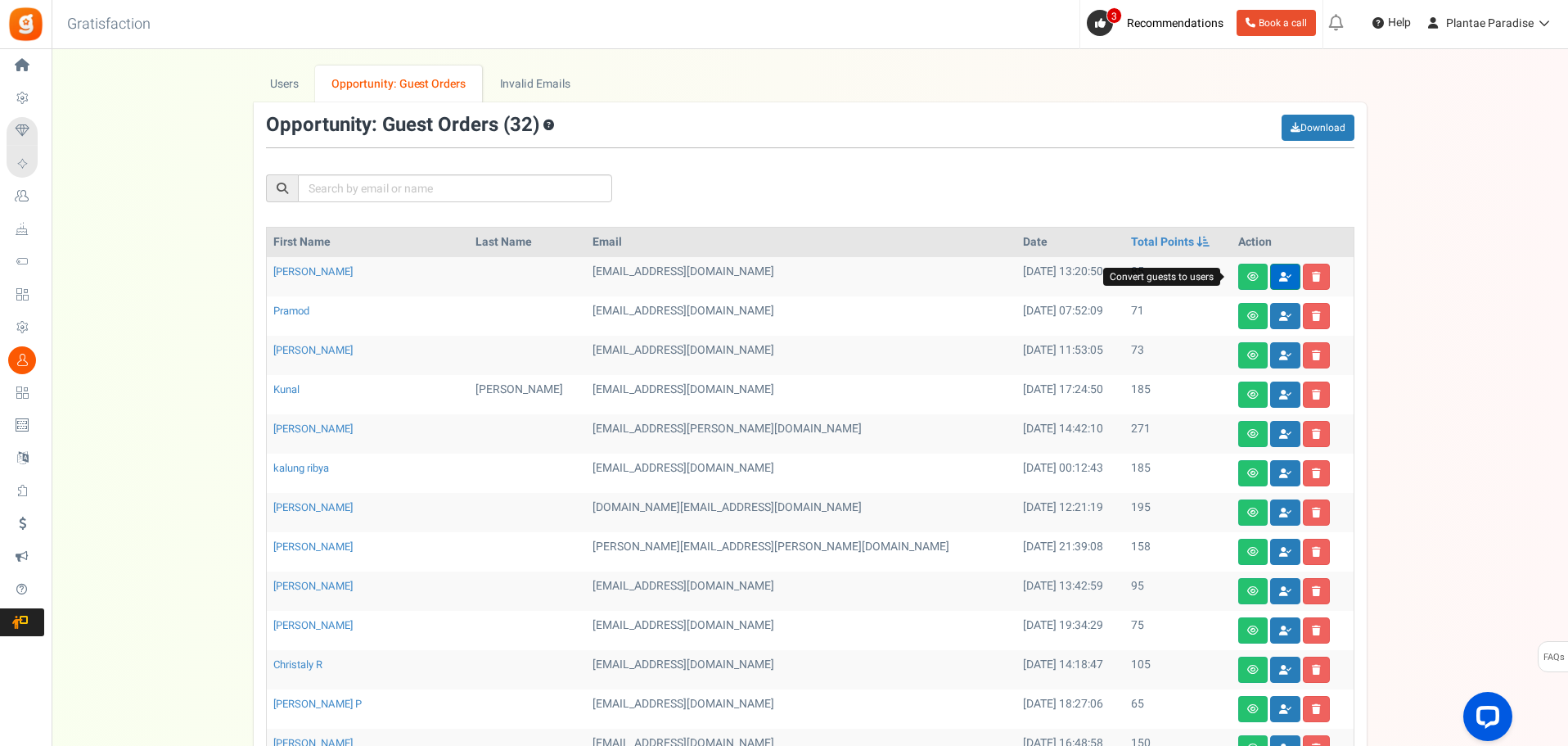
click at [1280, 277] on icon at bounding box center [1285, 277] width 12 height 10
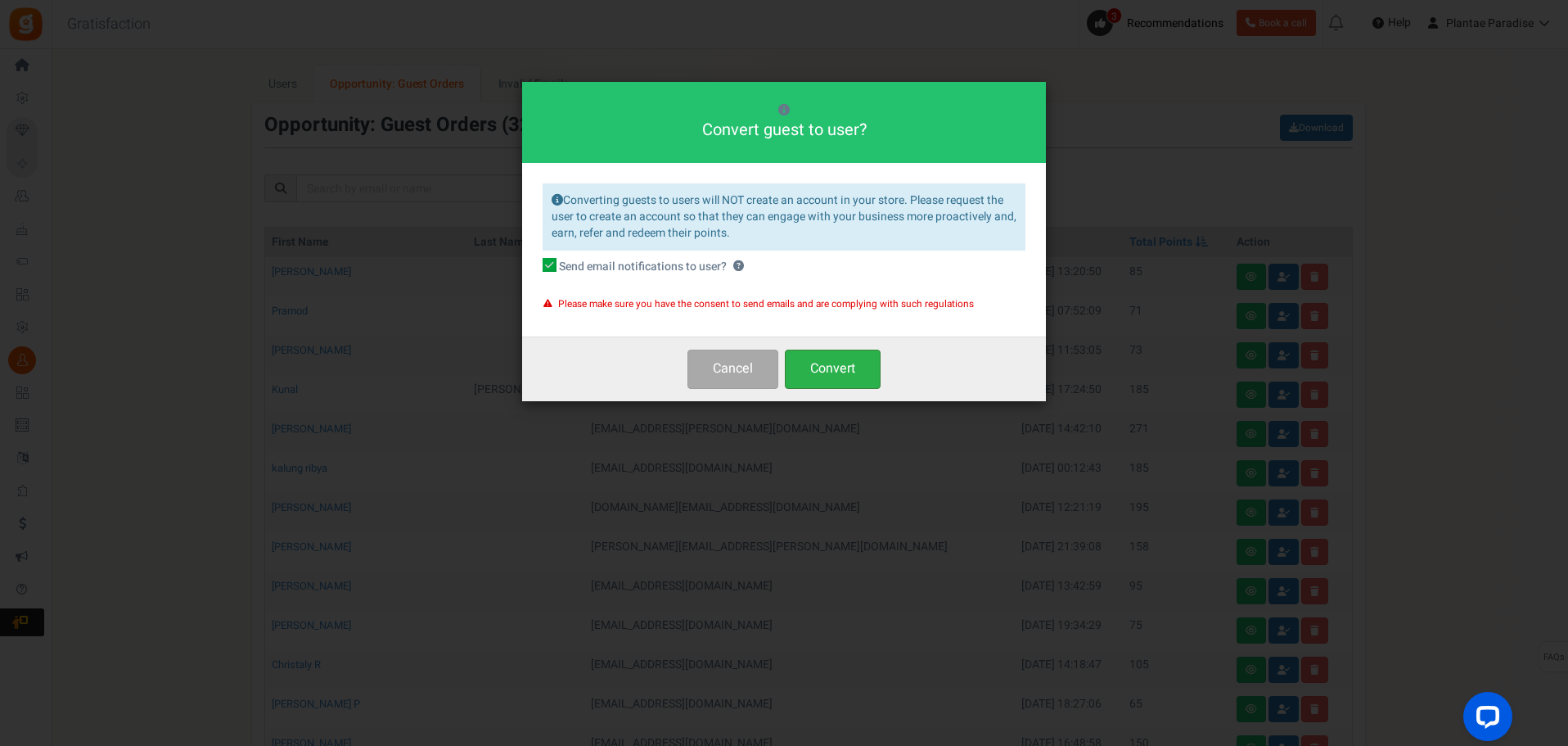
click at [845, 382] on button "Convert" at bounding box center [833, 368] width 96 height 39
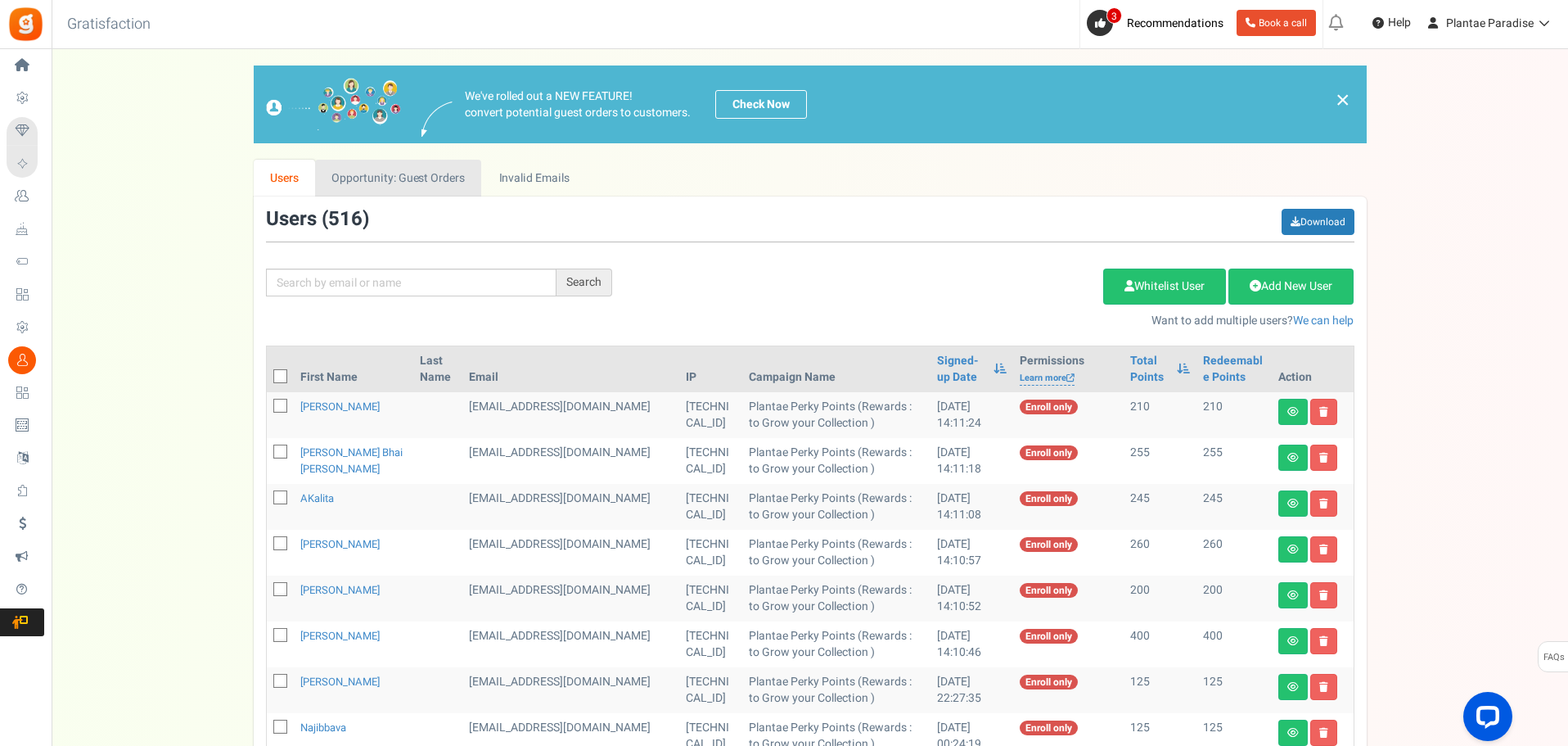
click at [421, 177] on link "Opportunity: Guest Orders" at bounding box center [398, 178] width 166 height 37
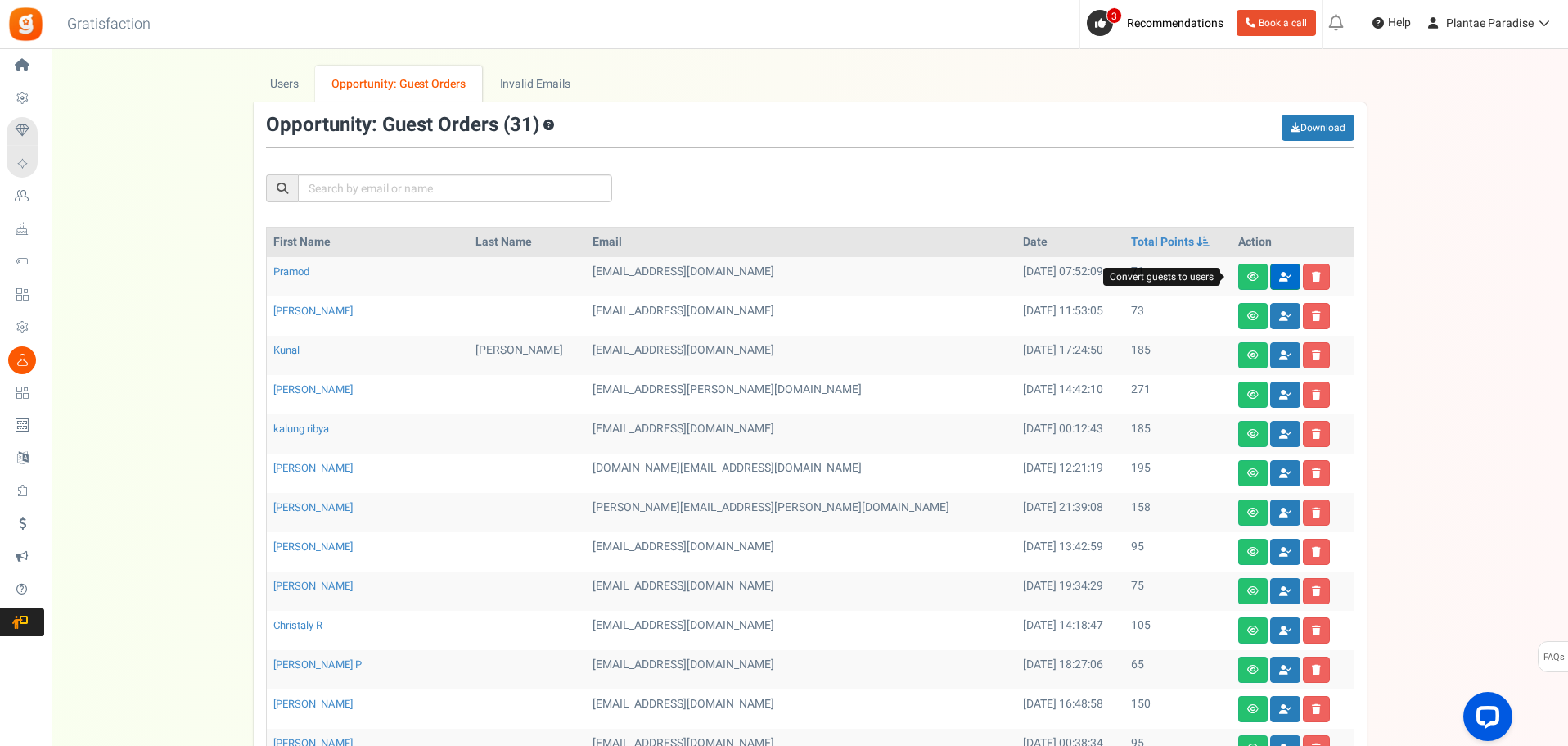
click at [1280, 275] on icon at bounding box center [1285, 277] width 12 height 10
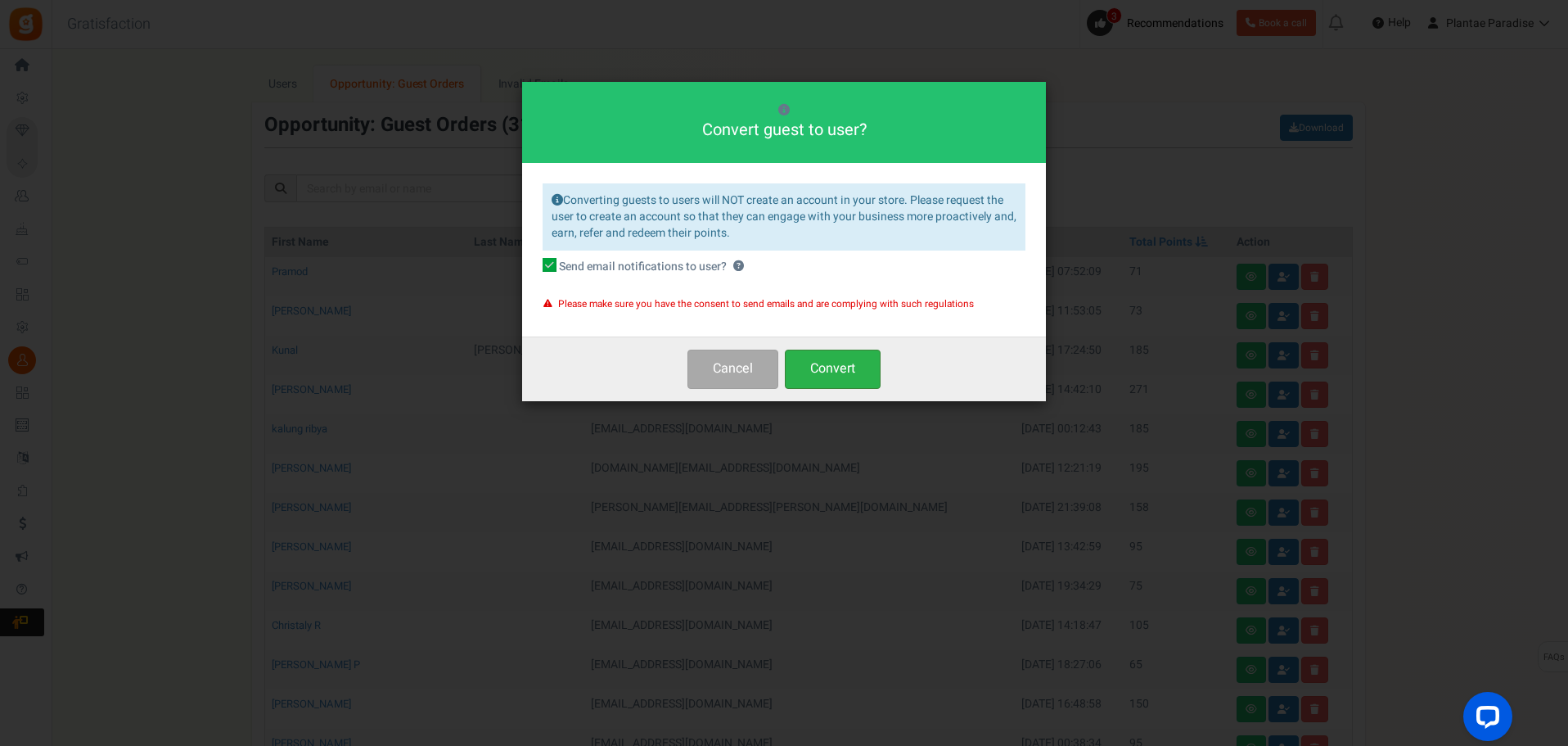
click at [809, 380] on button "Convert" at bounding box center [833, 368] width 96 height 39
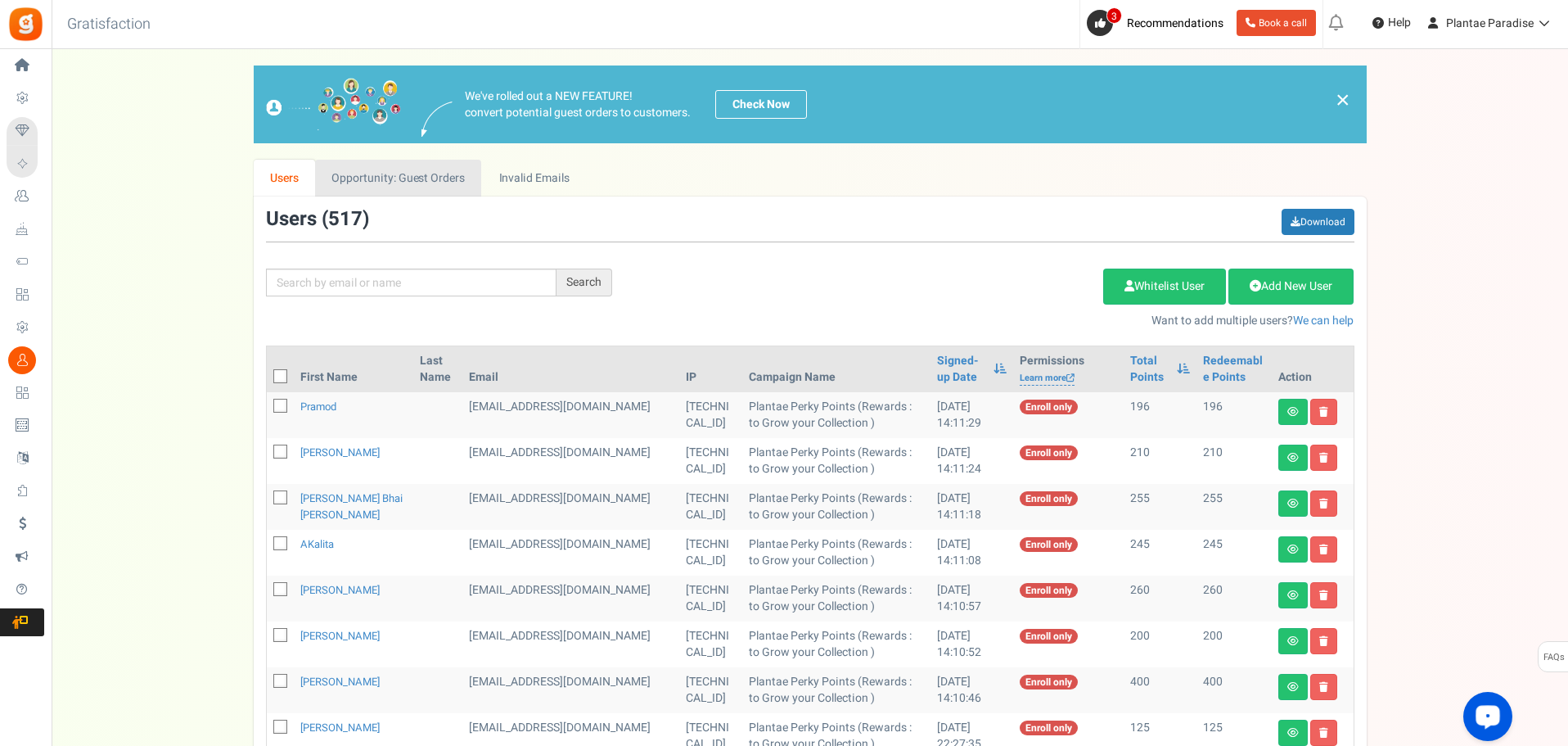
click at [408, 190] on link "Opportunity: Guest Orders" at bounding box center [398, 178] width 166 height 37
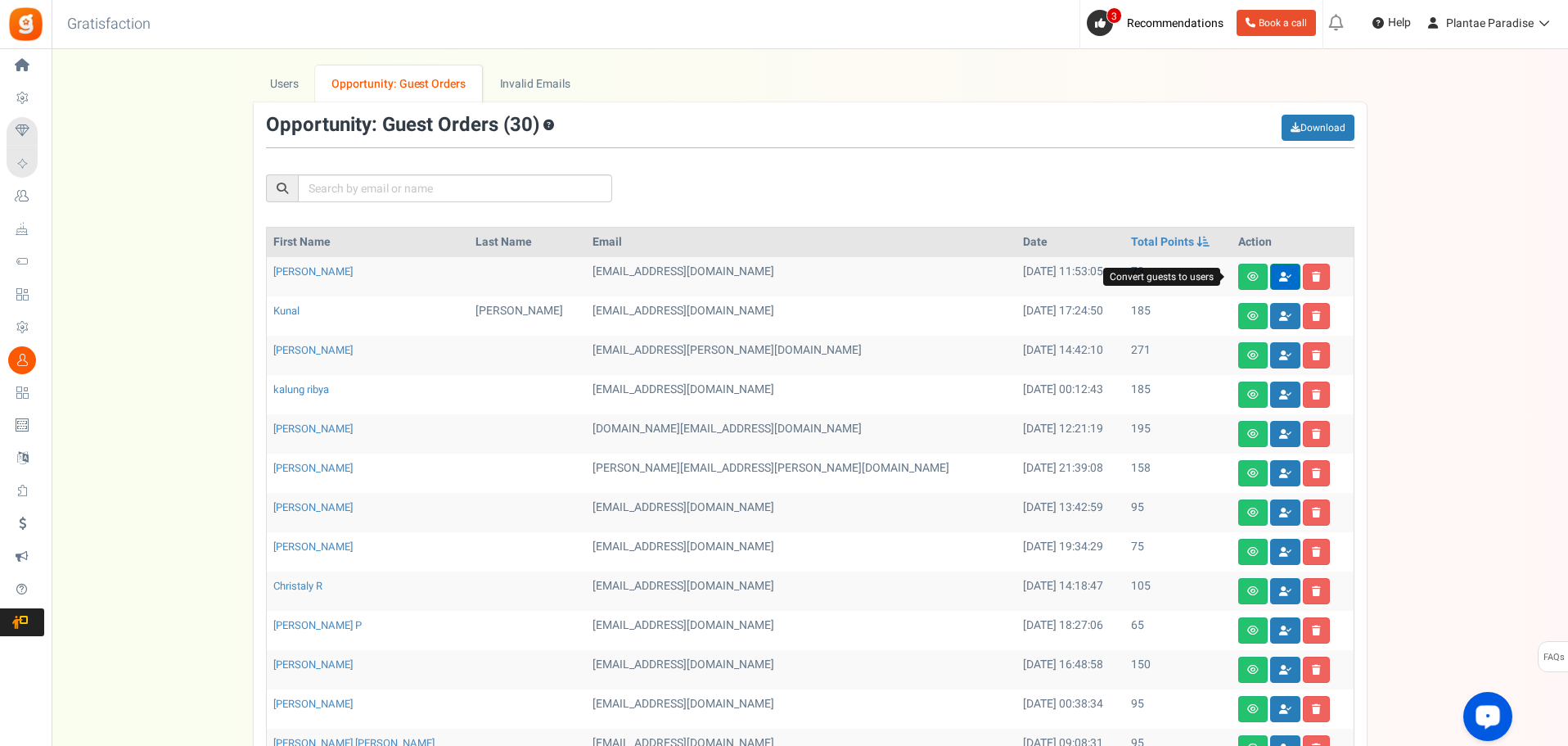
click at [1280, 280] on icon at bounding box center [1285, 277] width 12 height 10
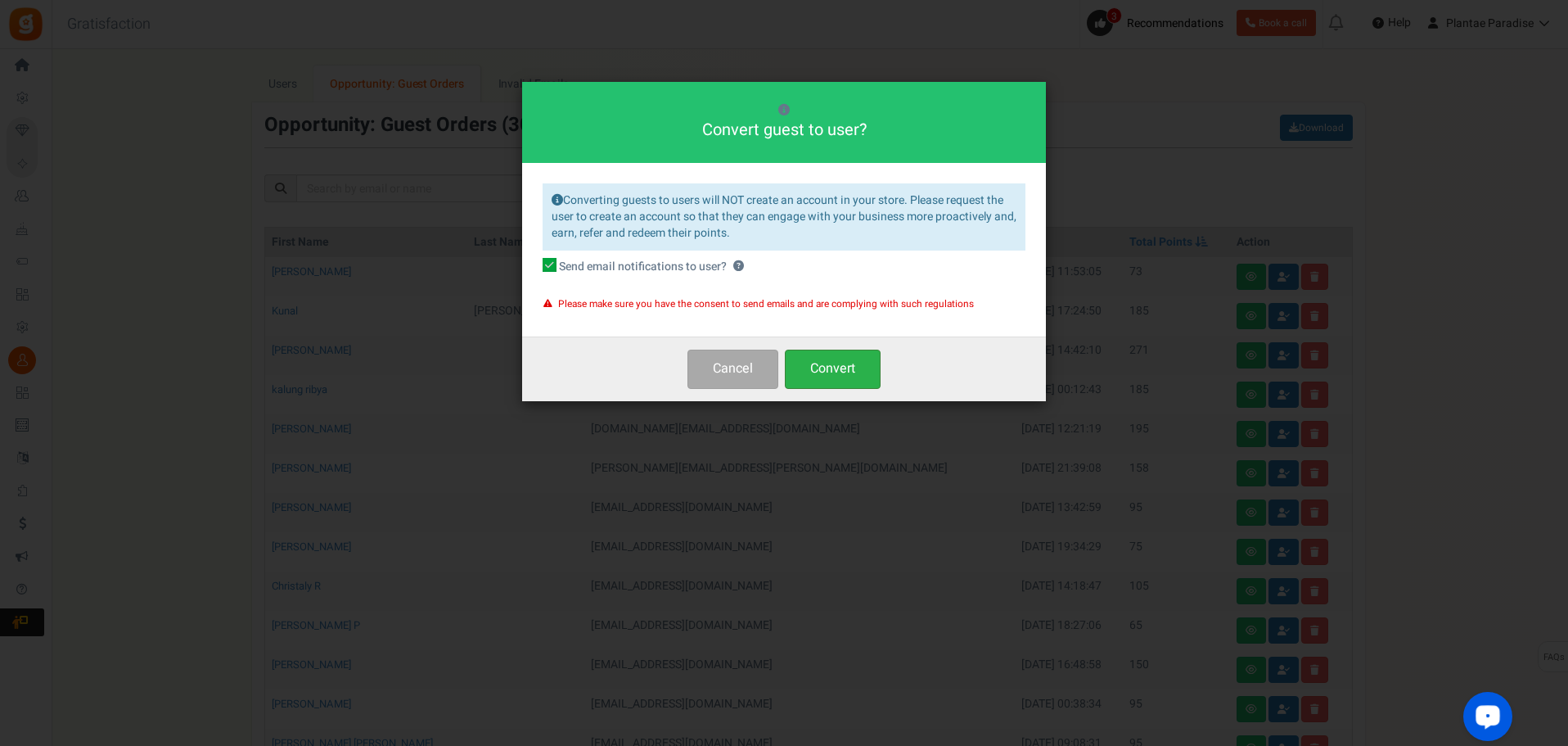
click at [857, 375] on button "Convert" at bounding box center [833, 368] width 96 height 39
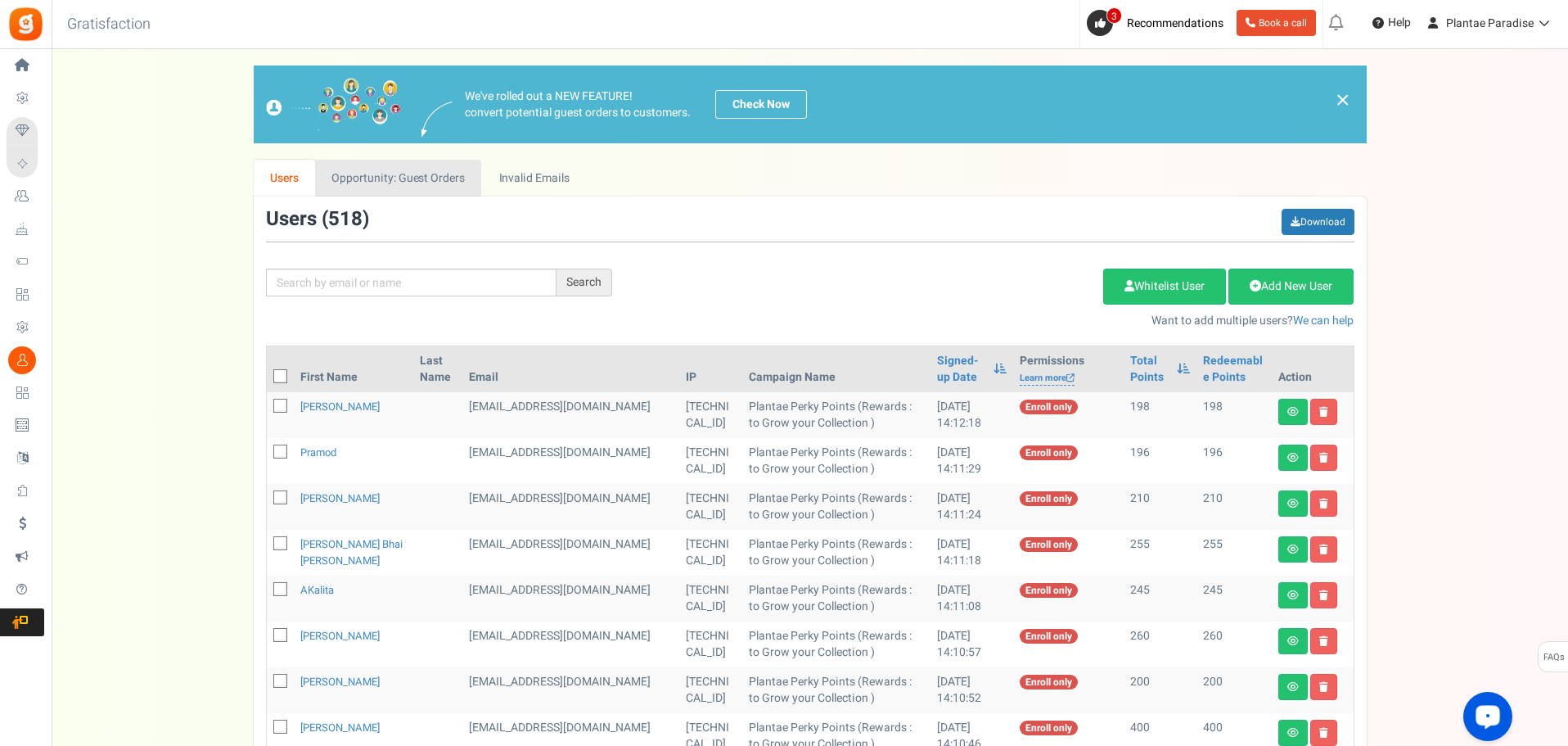
click at [401, 175] on link "Opportunity: Guest Orders" at bounding box center [398, 178] width 166 height 37
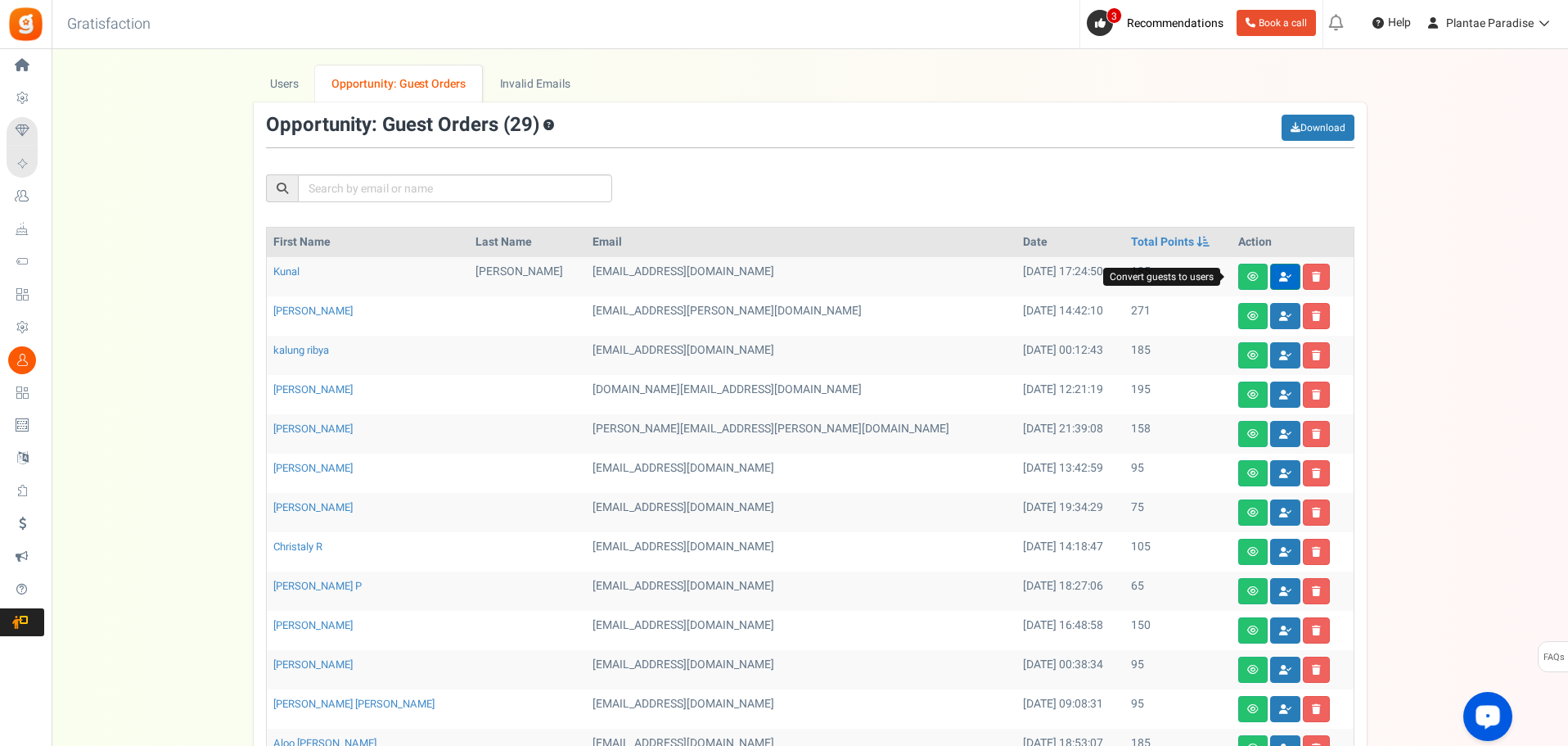
click at [1271, 282] on link at bounding box center [1285, 277] width 30 height 26
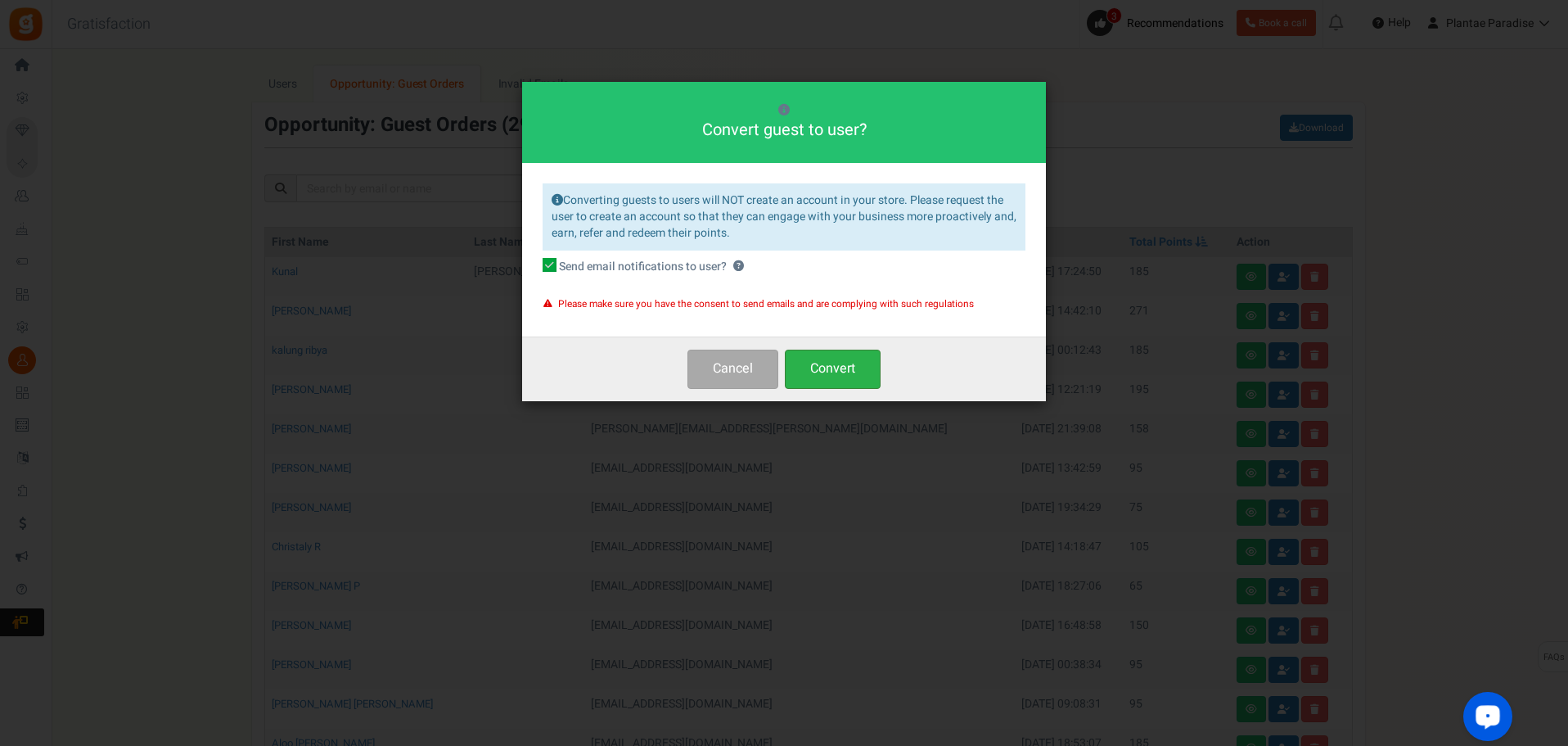
click at [864, 368] on button "Convert" at bounding box center [833, 368] width 96 height 39
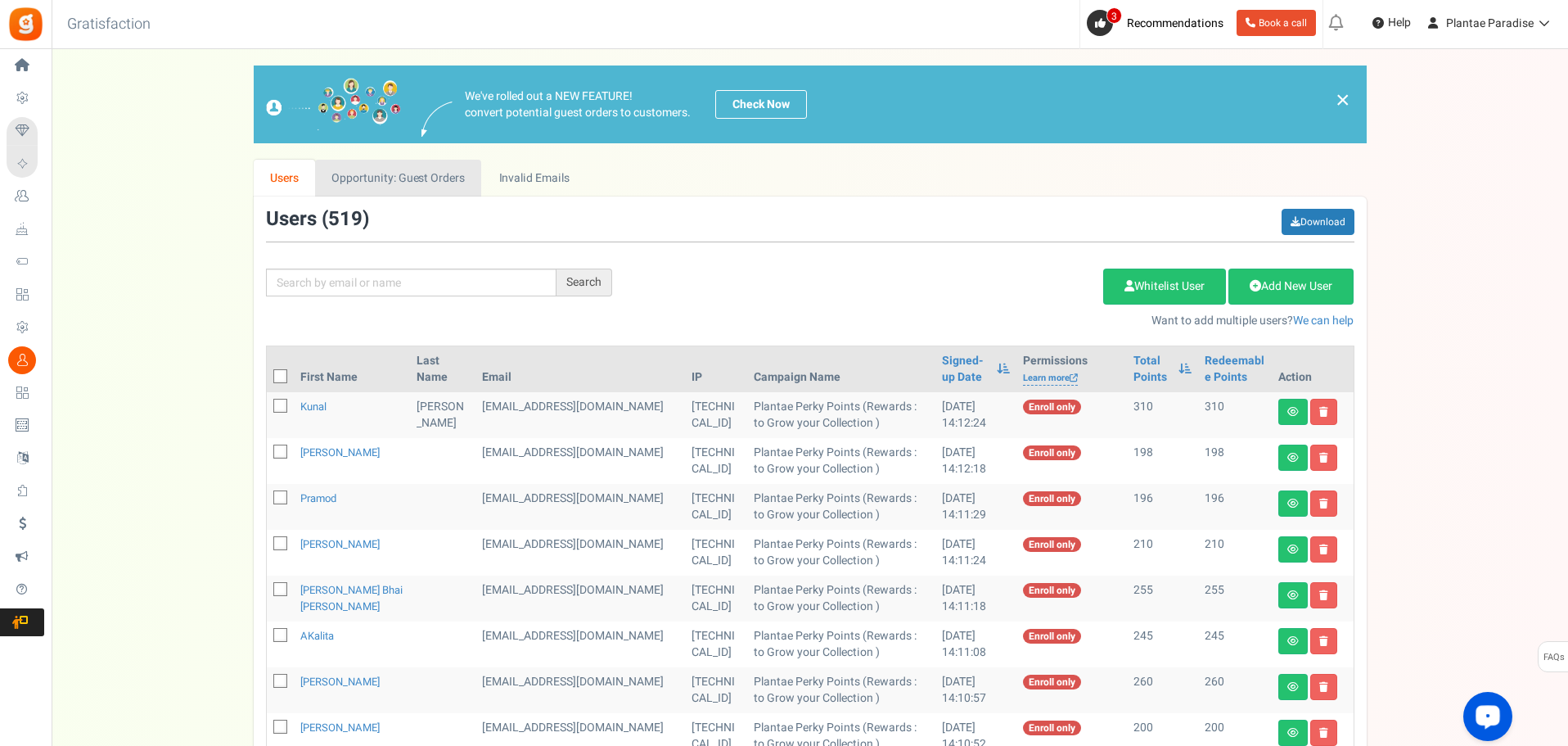
click at [433, 185] on link "Opportunity: Guest Orders" at bounding box center [398, 178] width 166 height 37
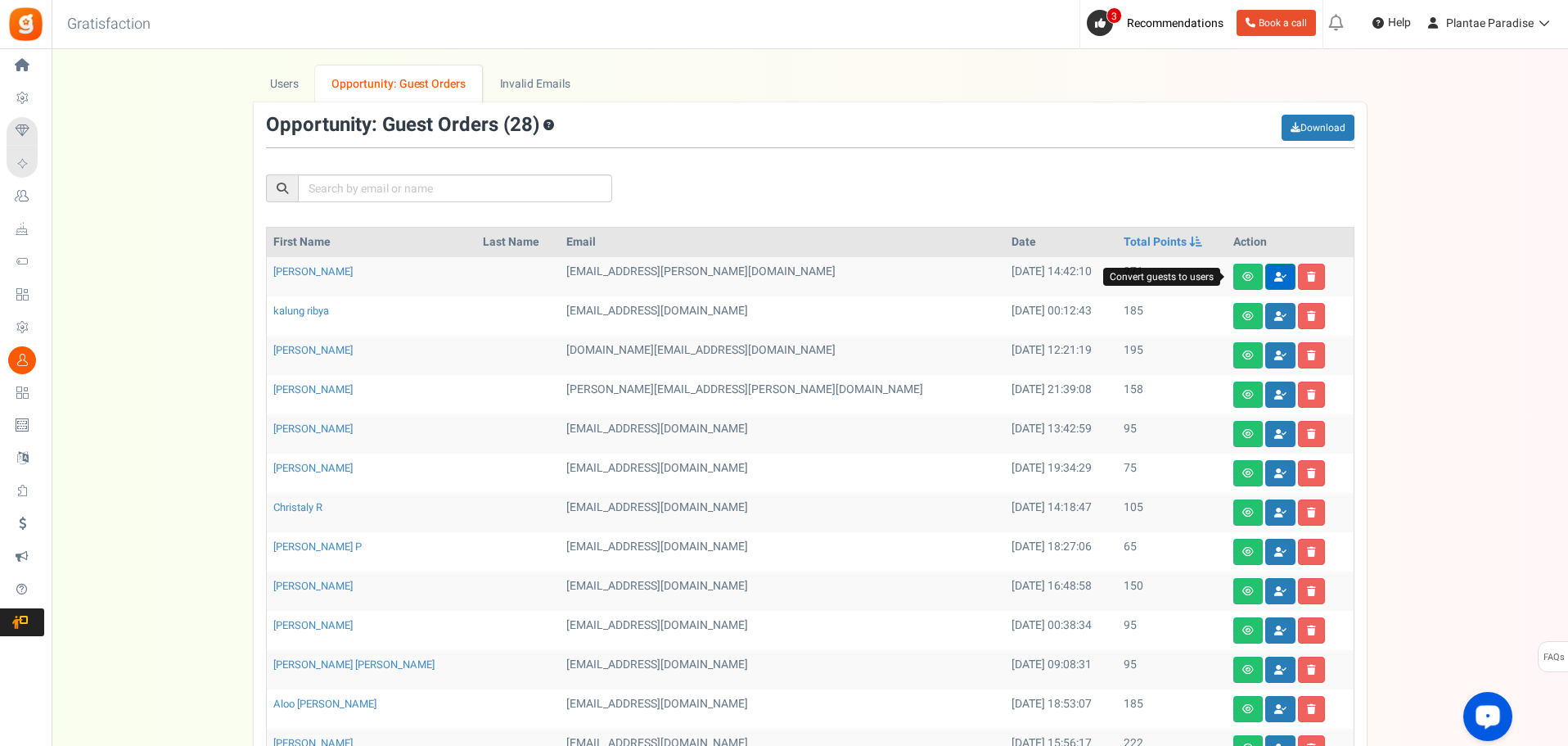
click at [1275, 281] on icon at bounding box center [1280, 277] width 12 height 10
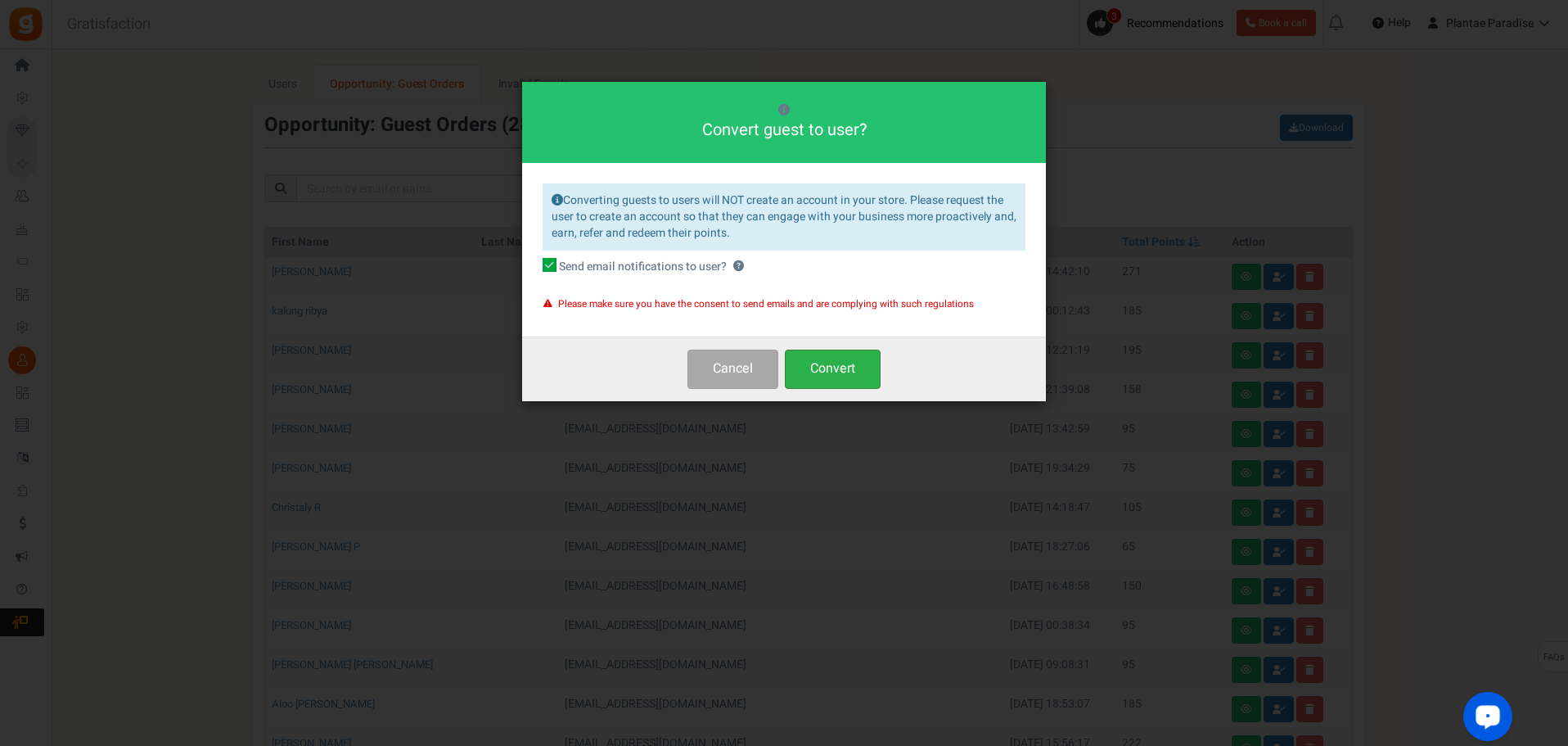
click at [862, 376] on button "Convert" at bounding box center [833, 368] width 96 height 39
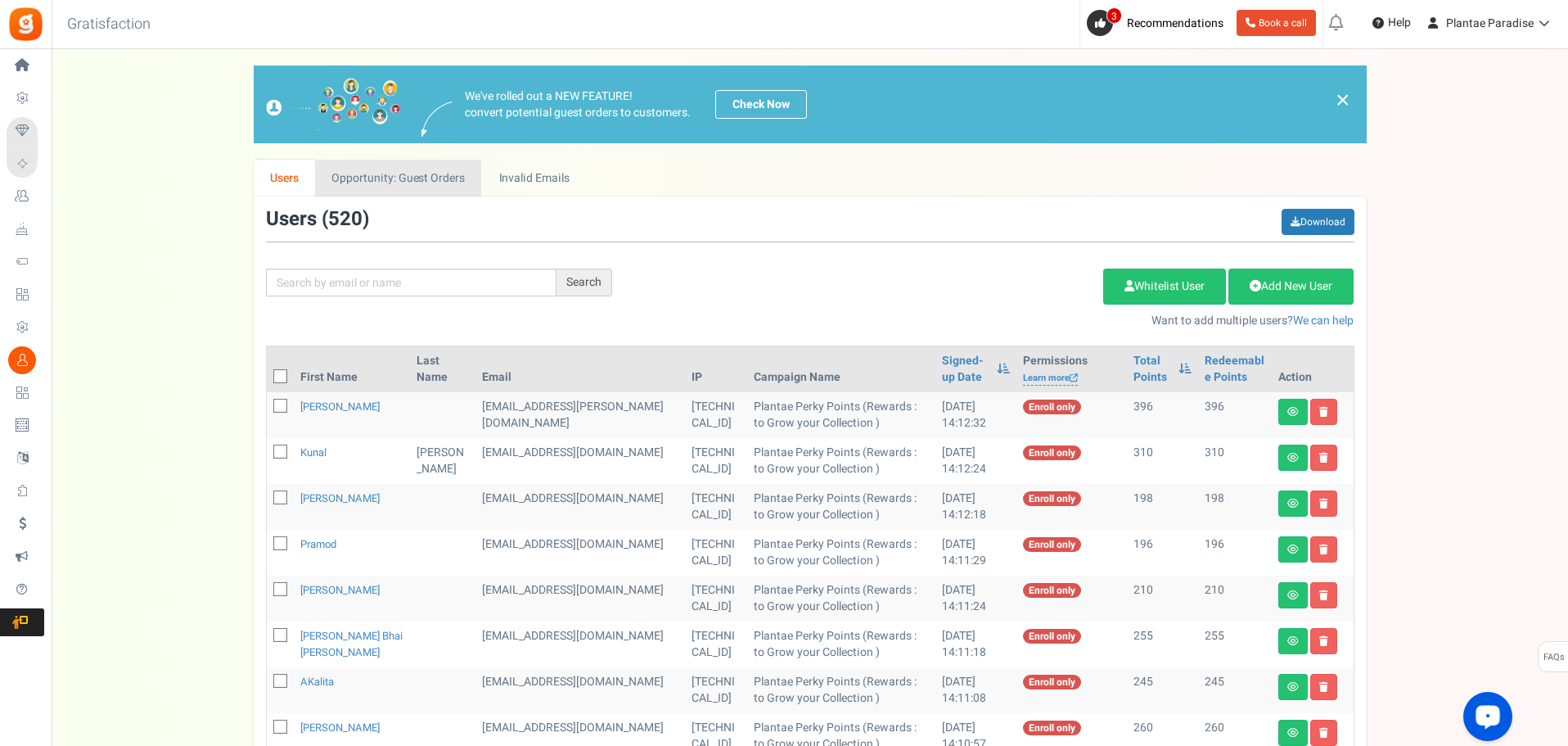
click at [409, 181] on link "Opportunity: Guest Orders" at bounding box center [398, 178] width 166 height 37
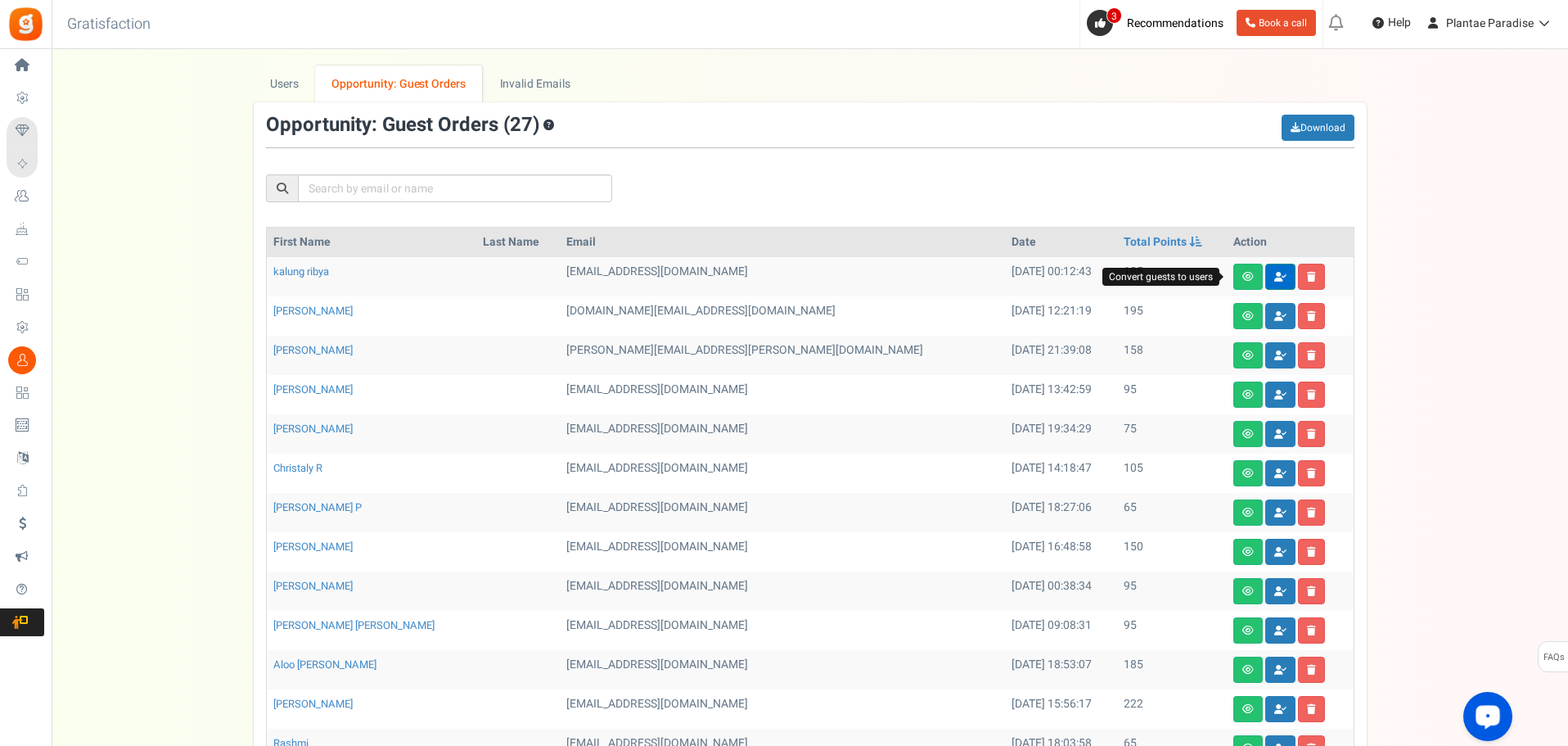
click at [1266, 289] on link at bounding box center [1280, 277] width 30 height 26
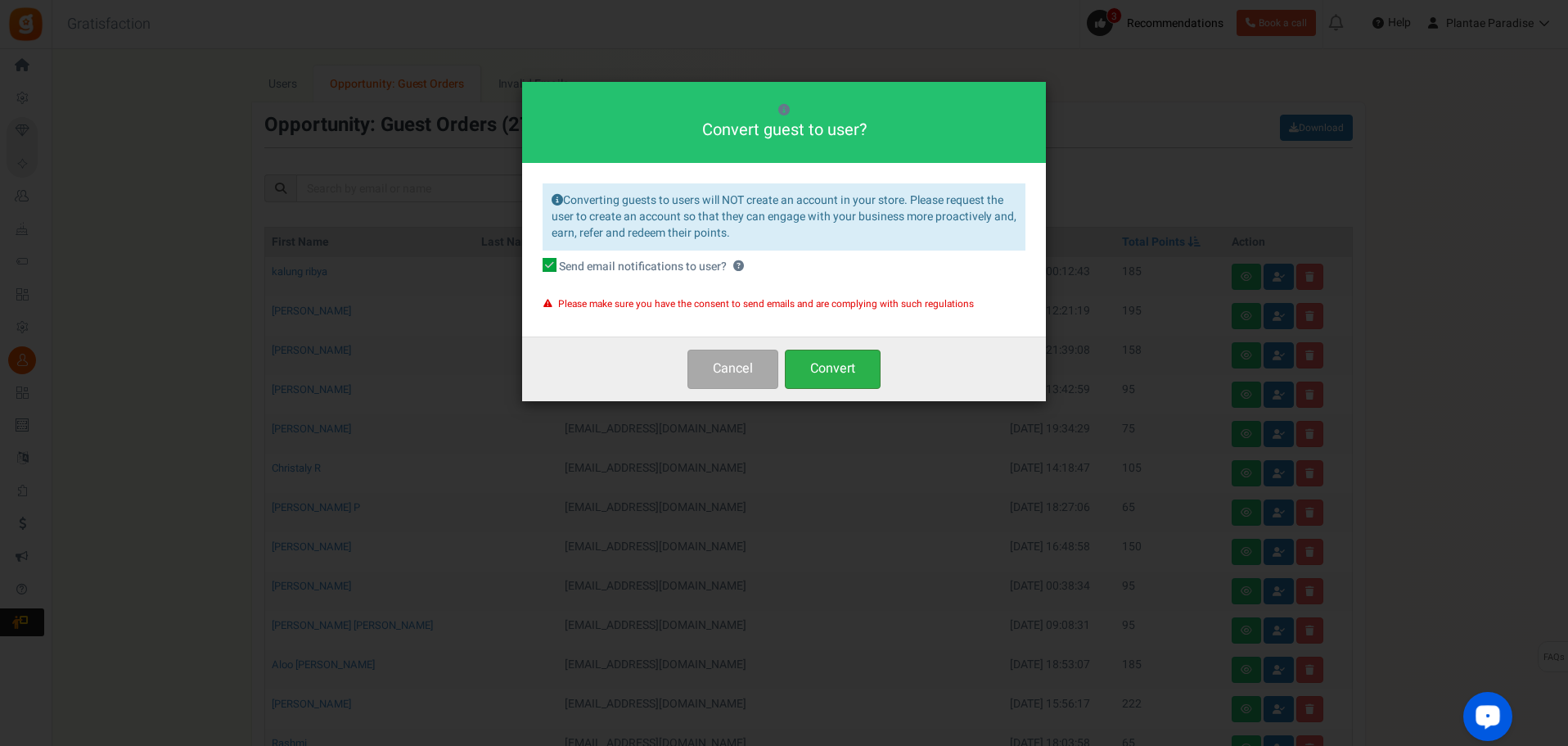
click at [843, 367] on button "Convert" at bounding box center [833, 368] width 96 height 39
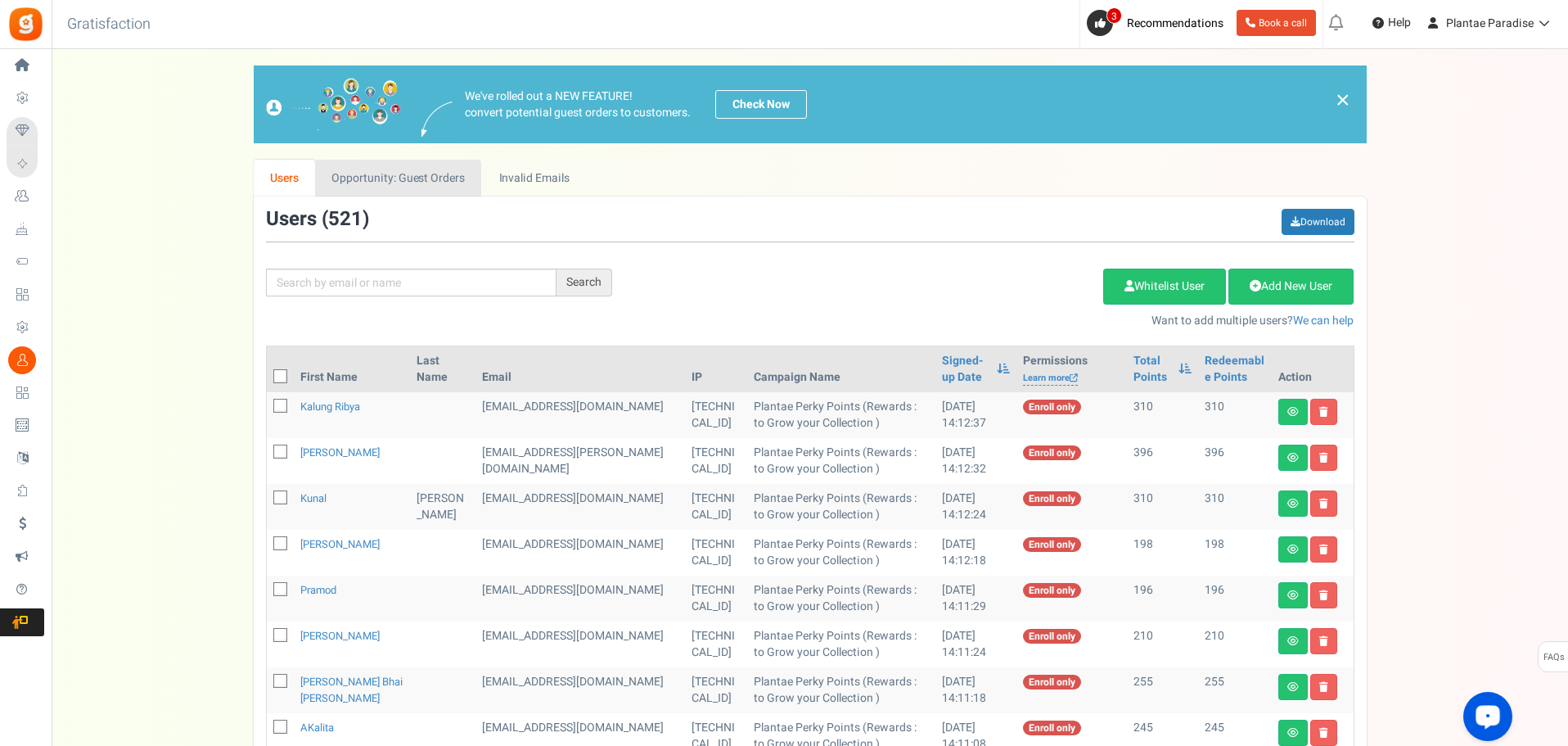
click at [440, 176] on link "Opportunity: Guest Orders" at bounding box center [398, 178] width 166 height 37
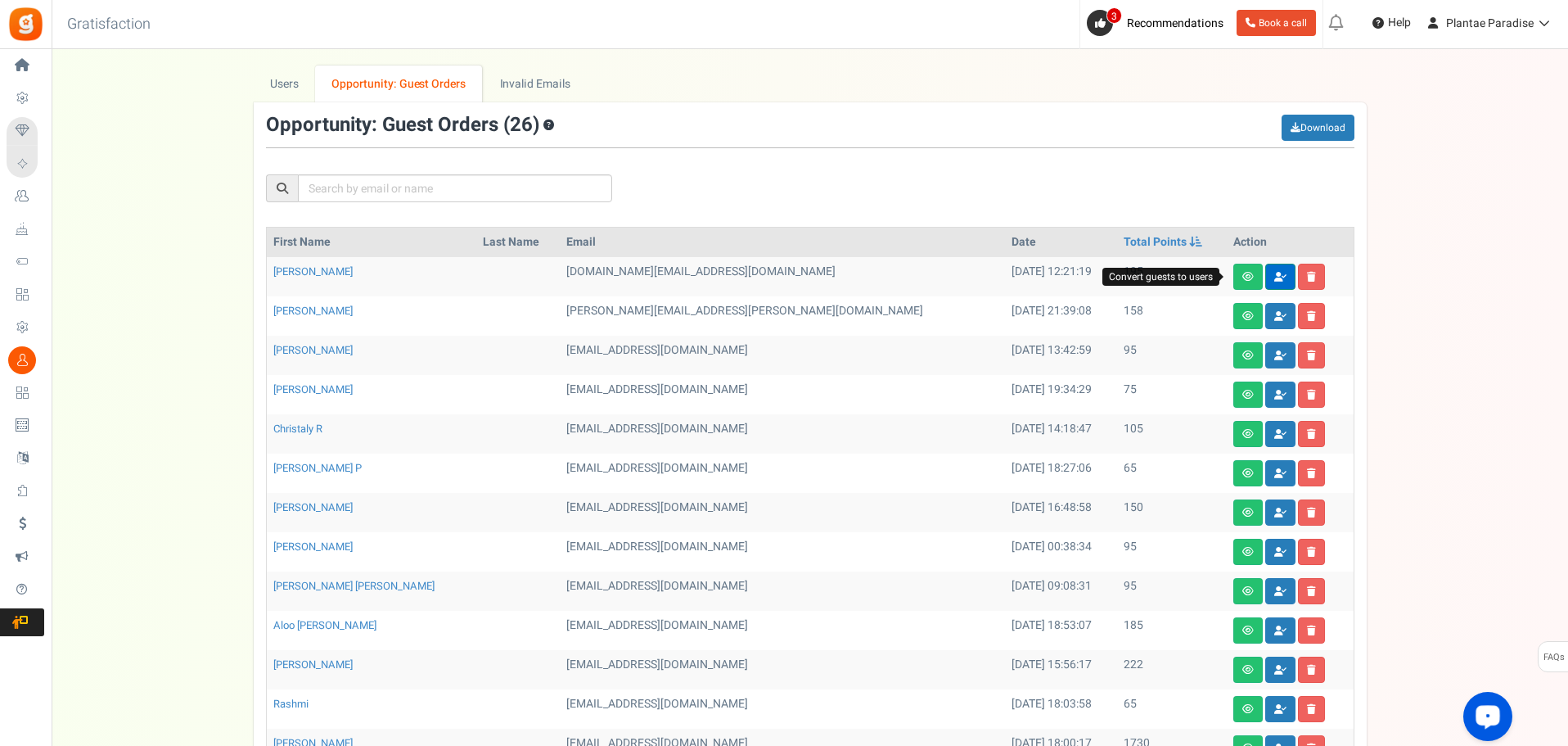
click at [1266, 284] on link at bounding box center [1280, 277] width 30 height 26
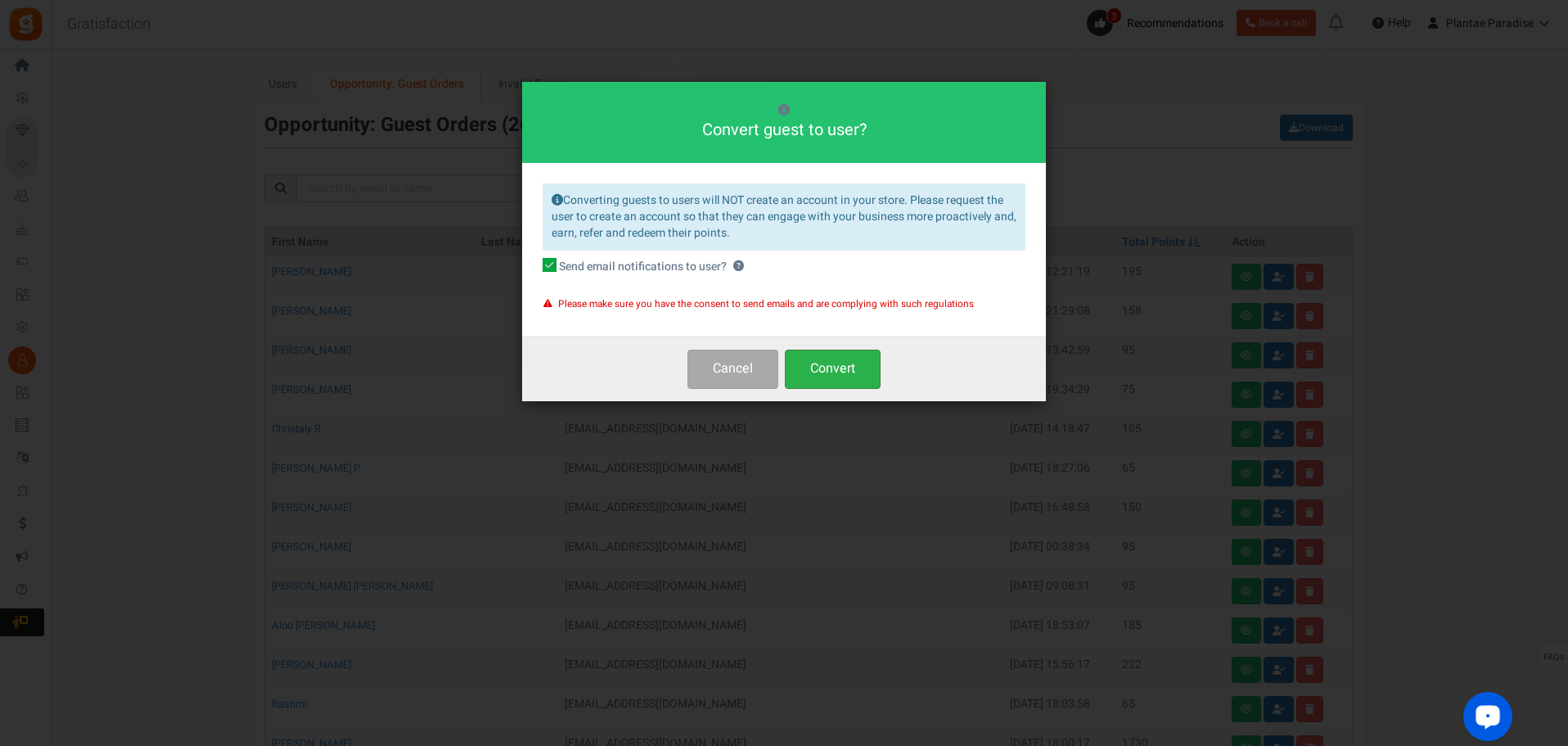
click at [811, 364] on button "Convert" at bounding box center [833, 368] width 96 height 39
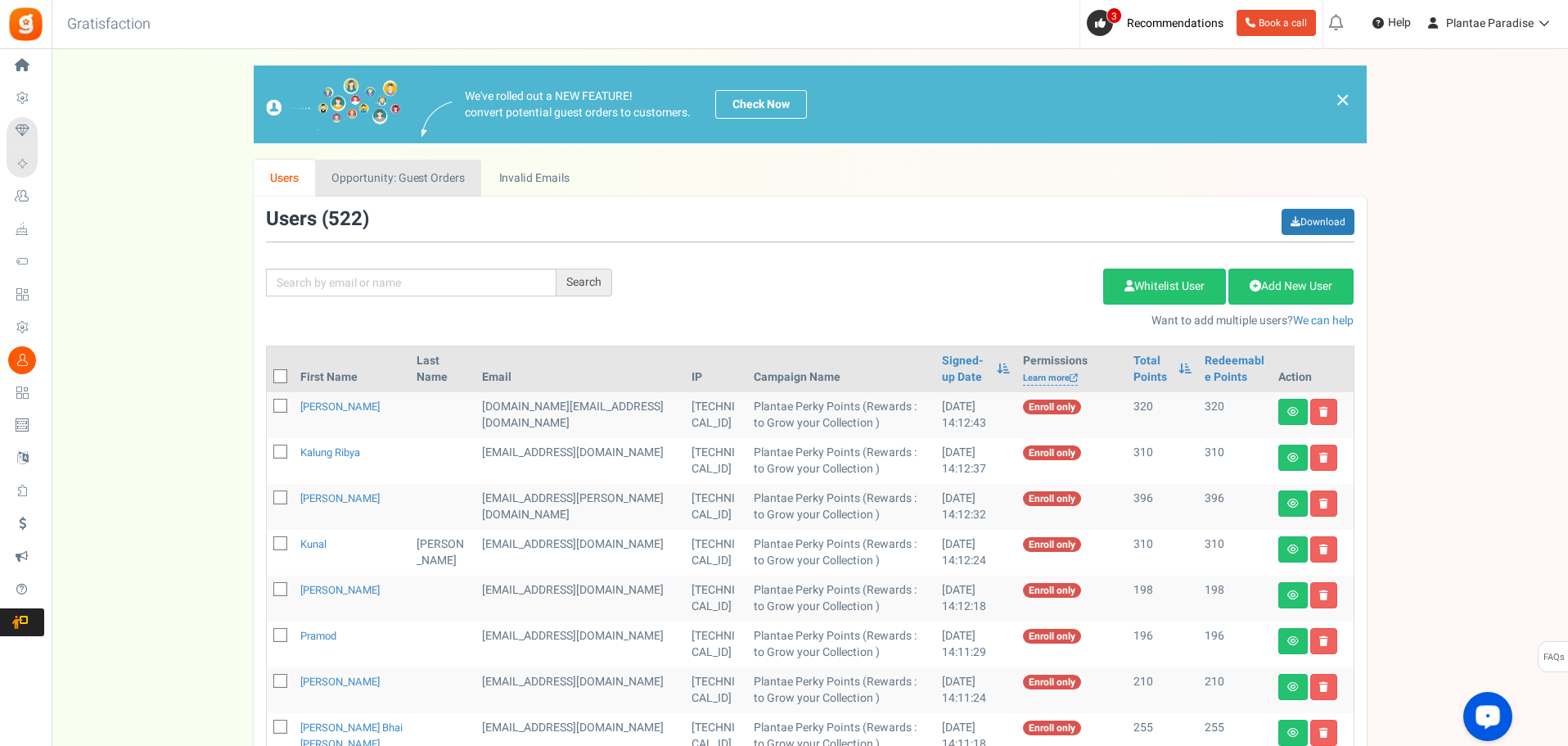
click at [434, 186] on link "Opportunity: Guest Orders" at bounding box center [398, 178] width 166 height 37
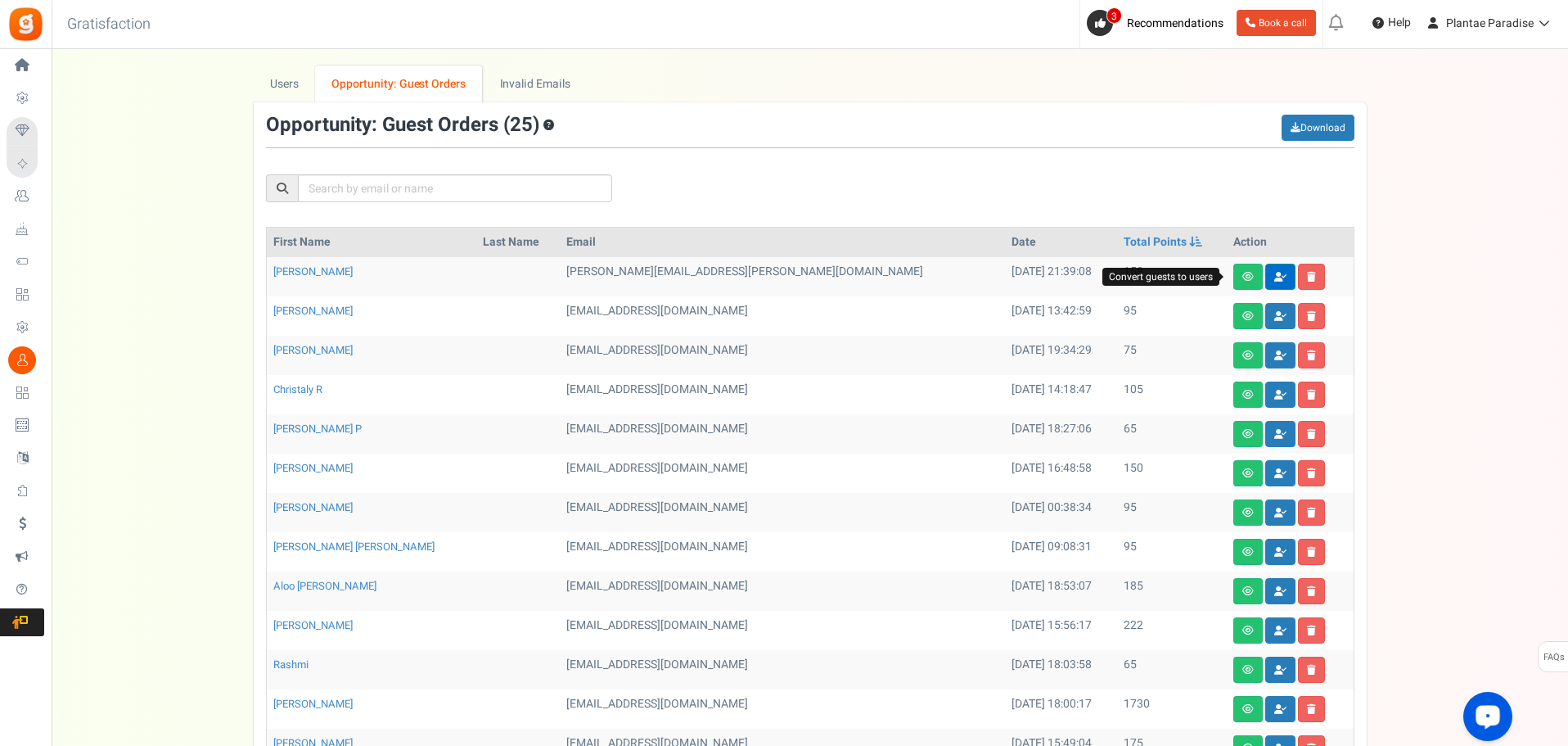
click at [1266, 282] on link at bounding box center [1280, 277] width 30 height 26
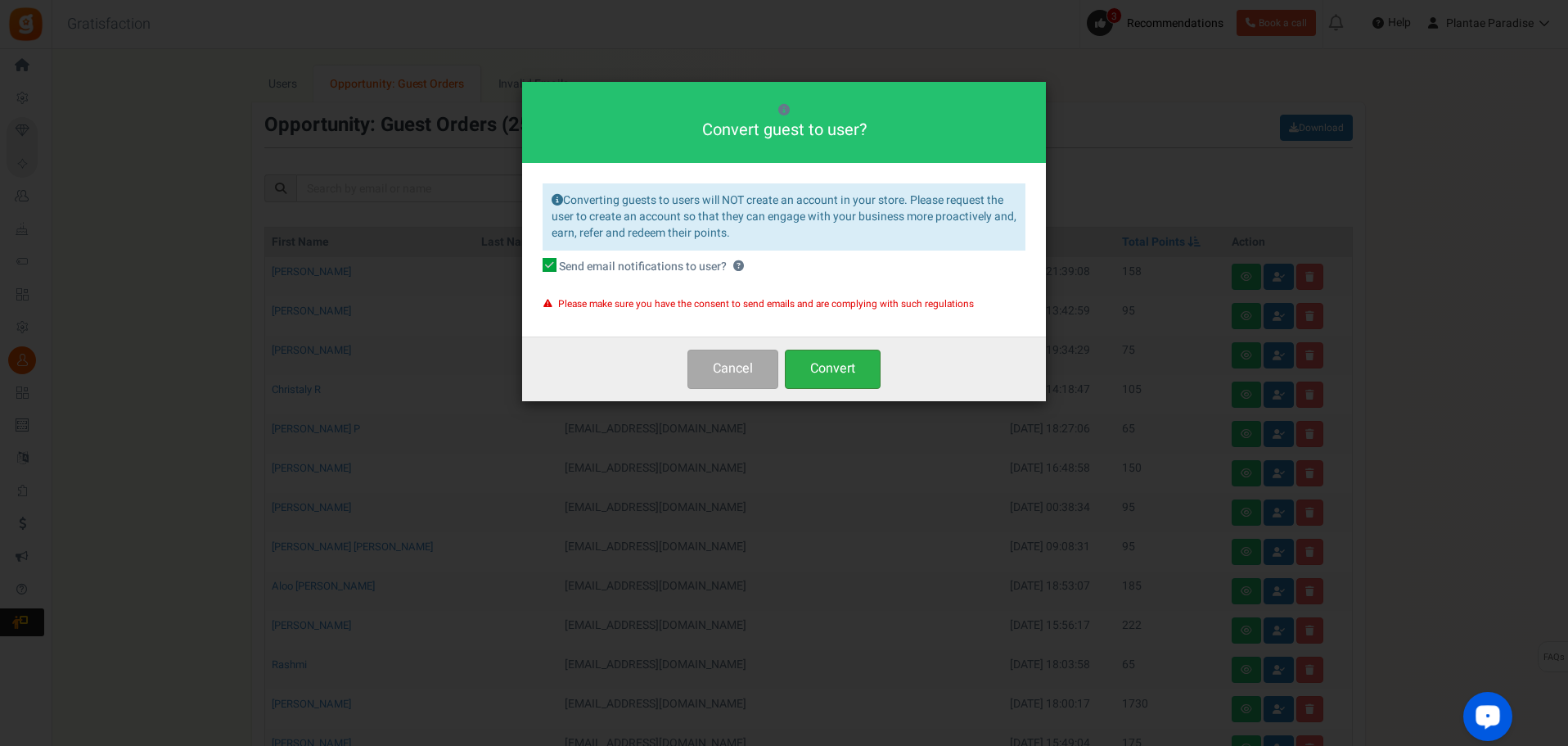
click at [863, 384] on button "Convert" at bounding box center [833, 368] width 96 height 39
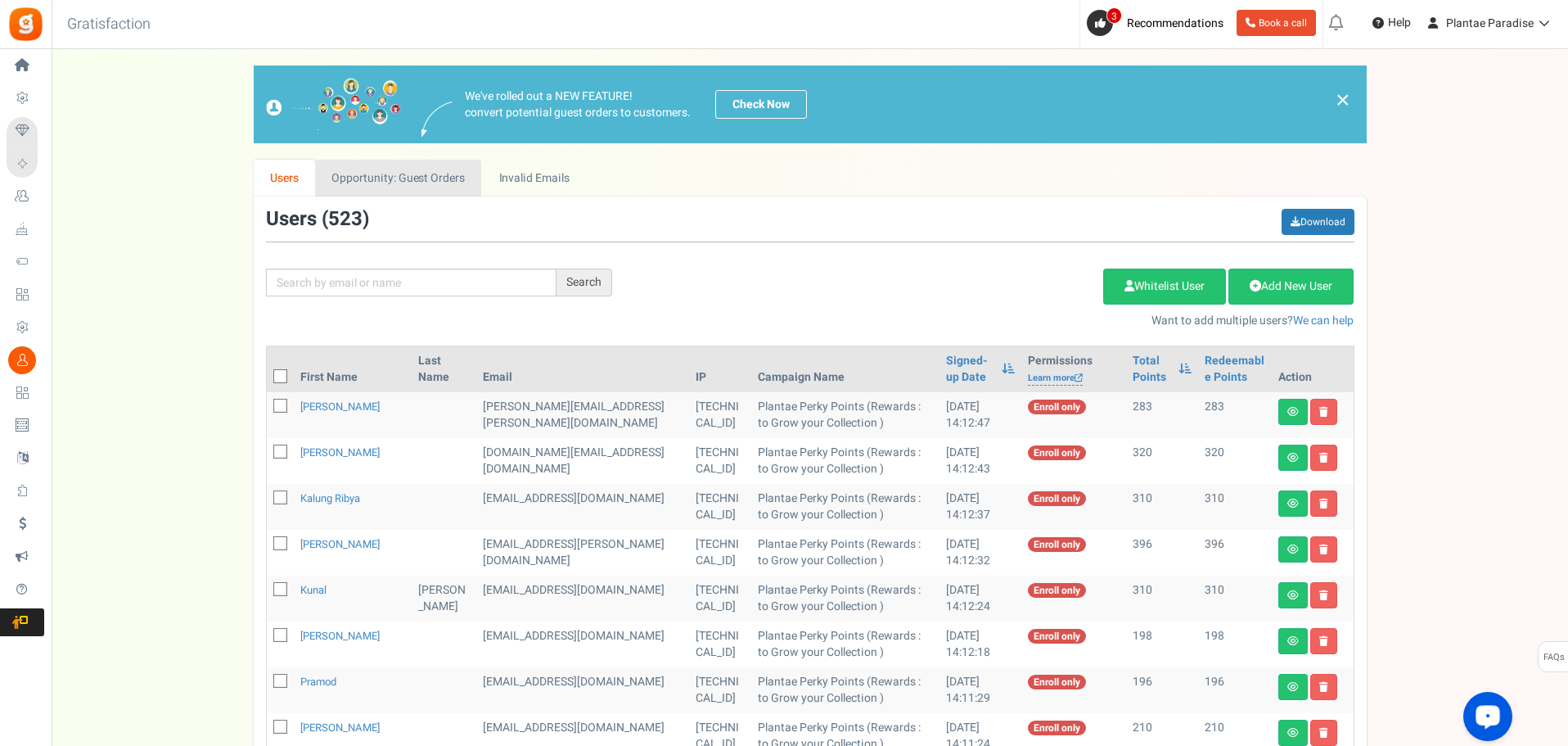
click at [432, 176] on link "Opportunity: Guest Orders" at bounding box center [398, 178] width 166 height 37
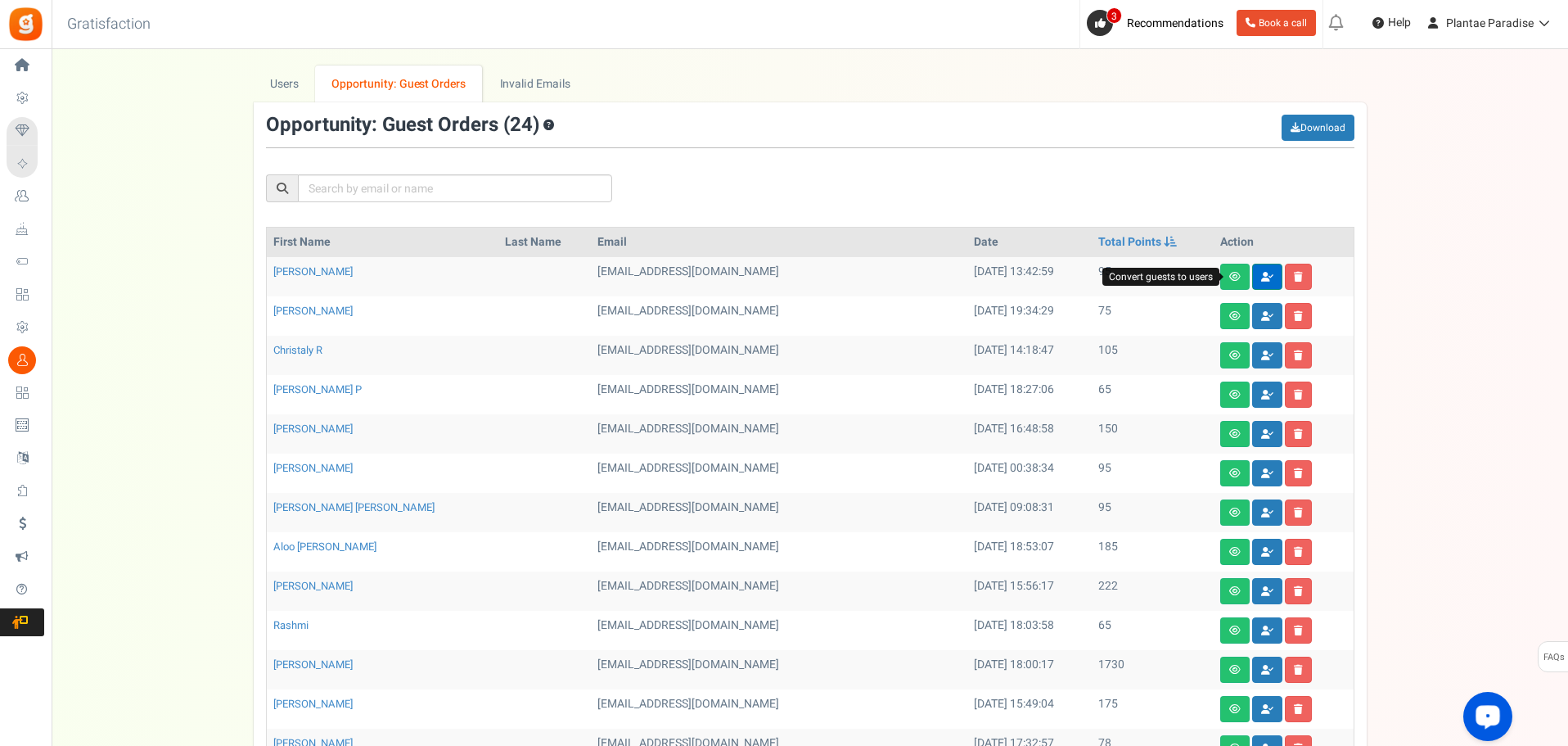
click at [1261, 277] on icon at bounding box center [1267, 277] width 12 height 10
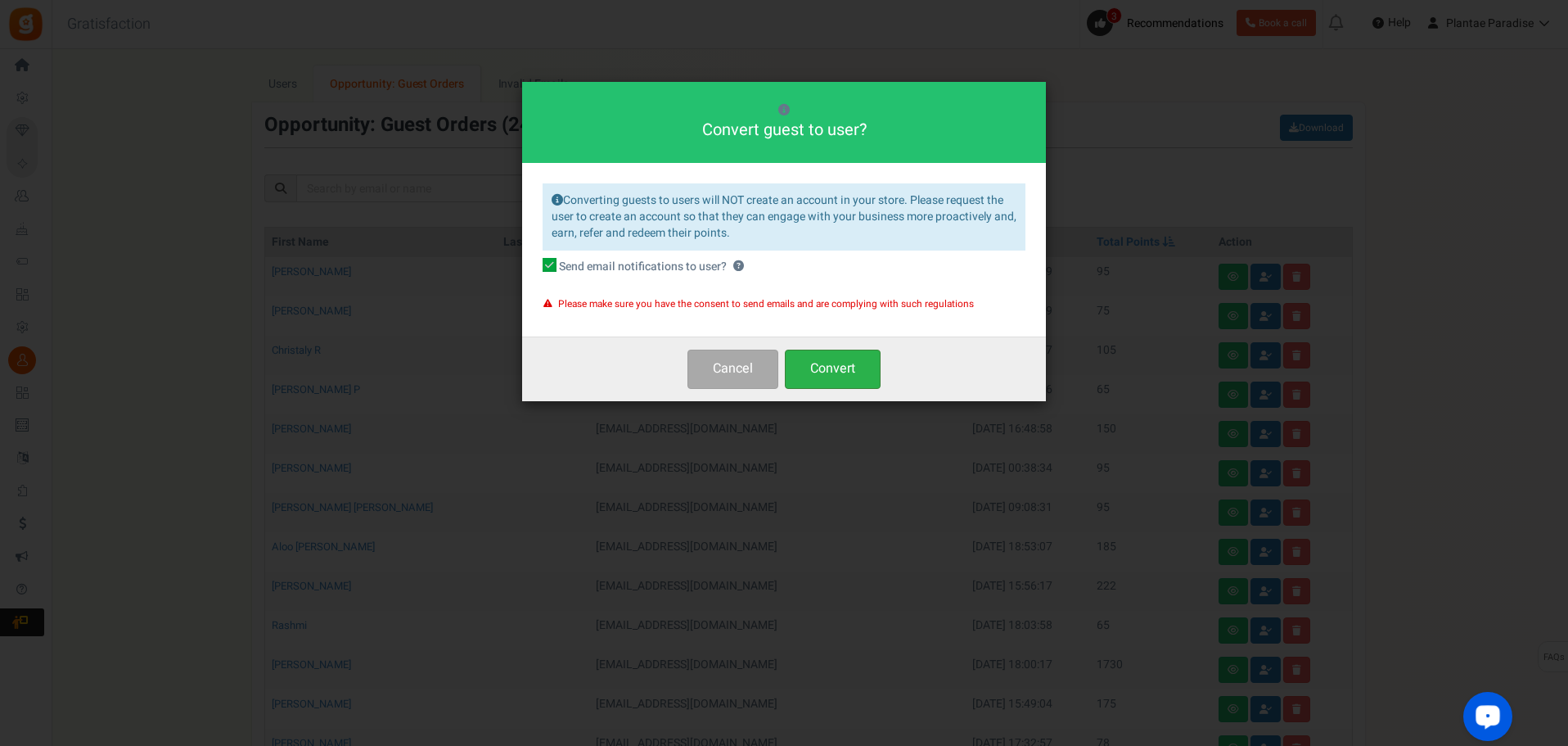
click at [810, 368] on button "Convert" at bounding box center [833, 368] width 96 height 39
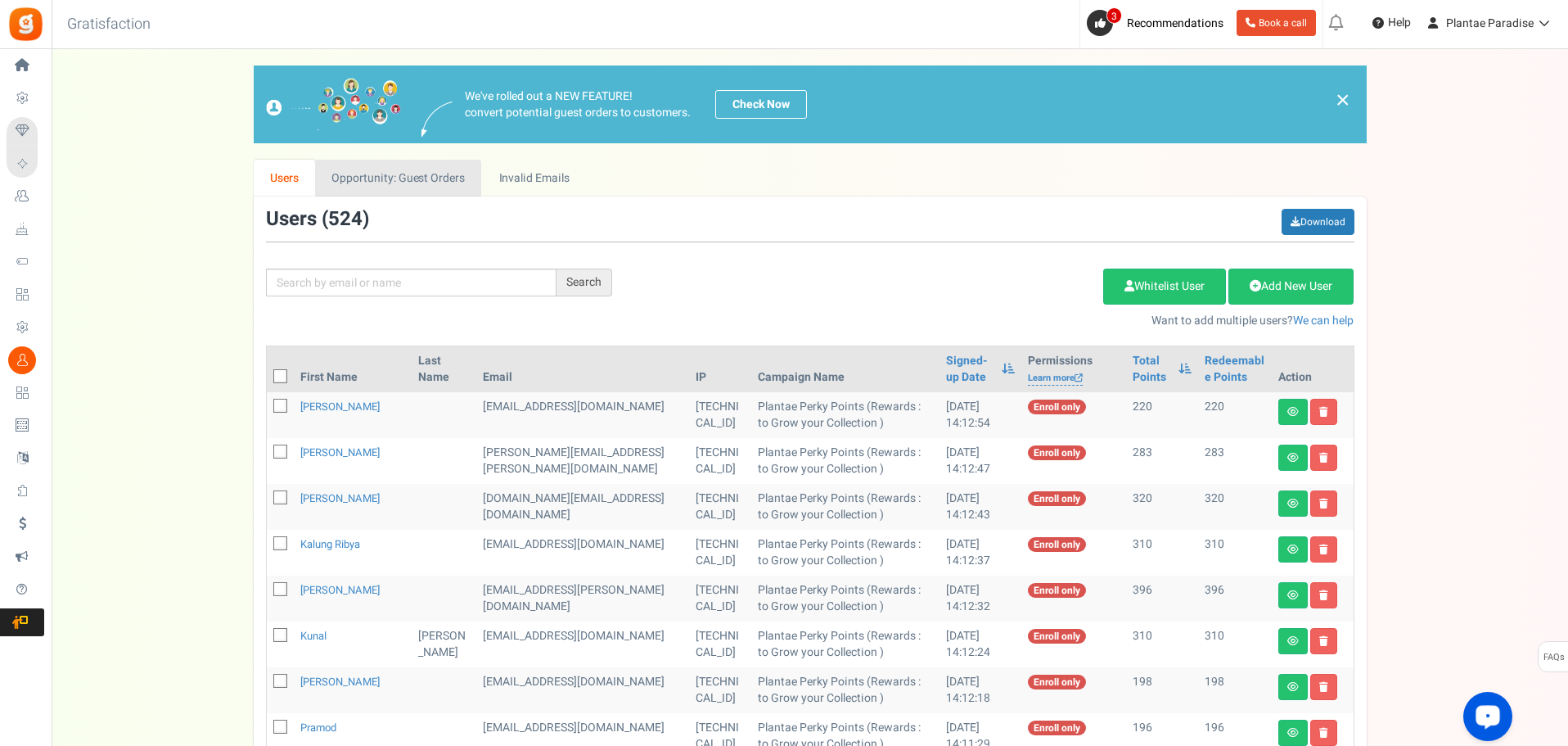
click at [386, 172] on link "Opportunity: Guest Orders" at bounding box center [398, 178] width 166 height 37
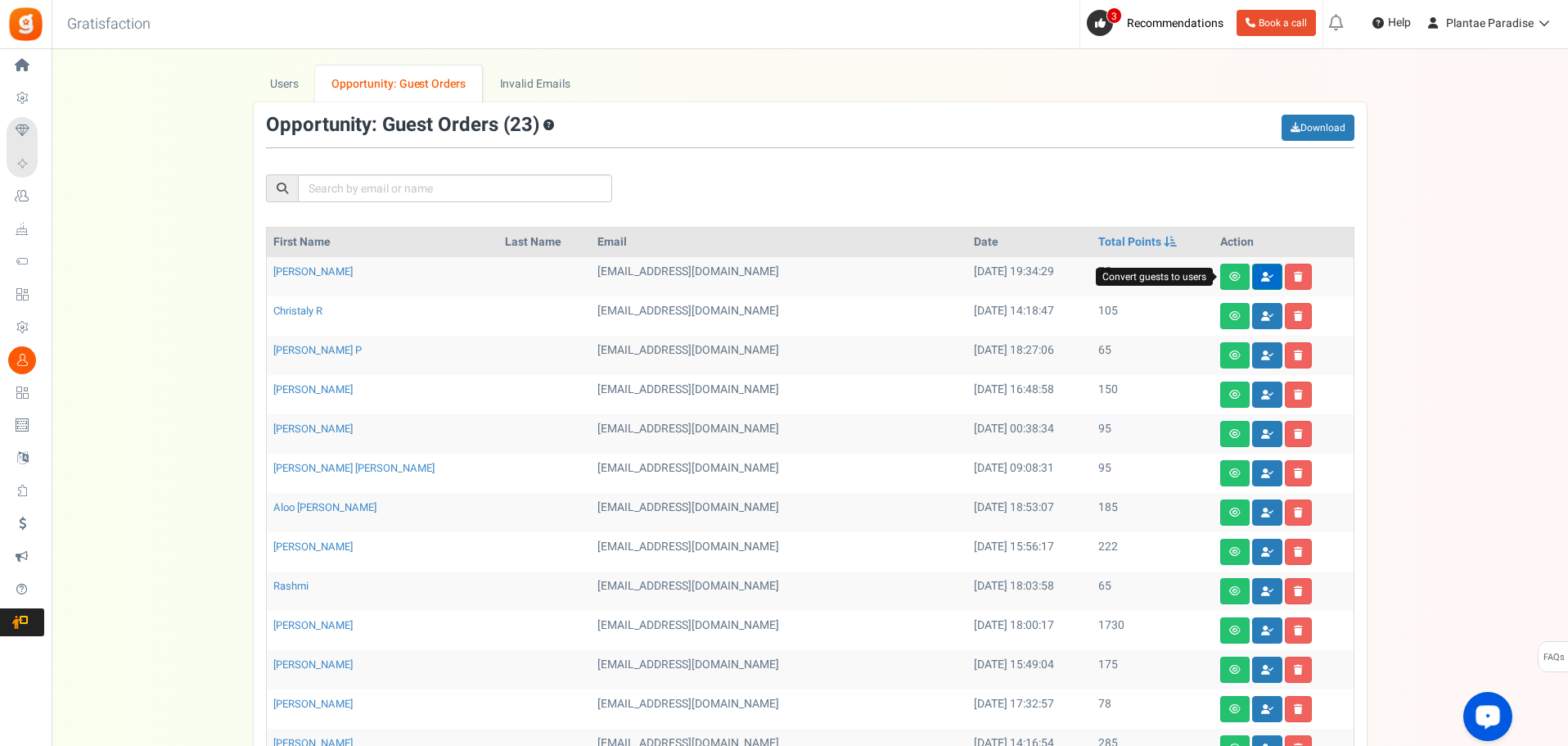
click at [1261, 279] on icon at bounding box center [1267, 277] width 12 height 10
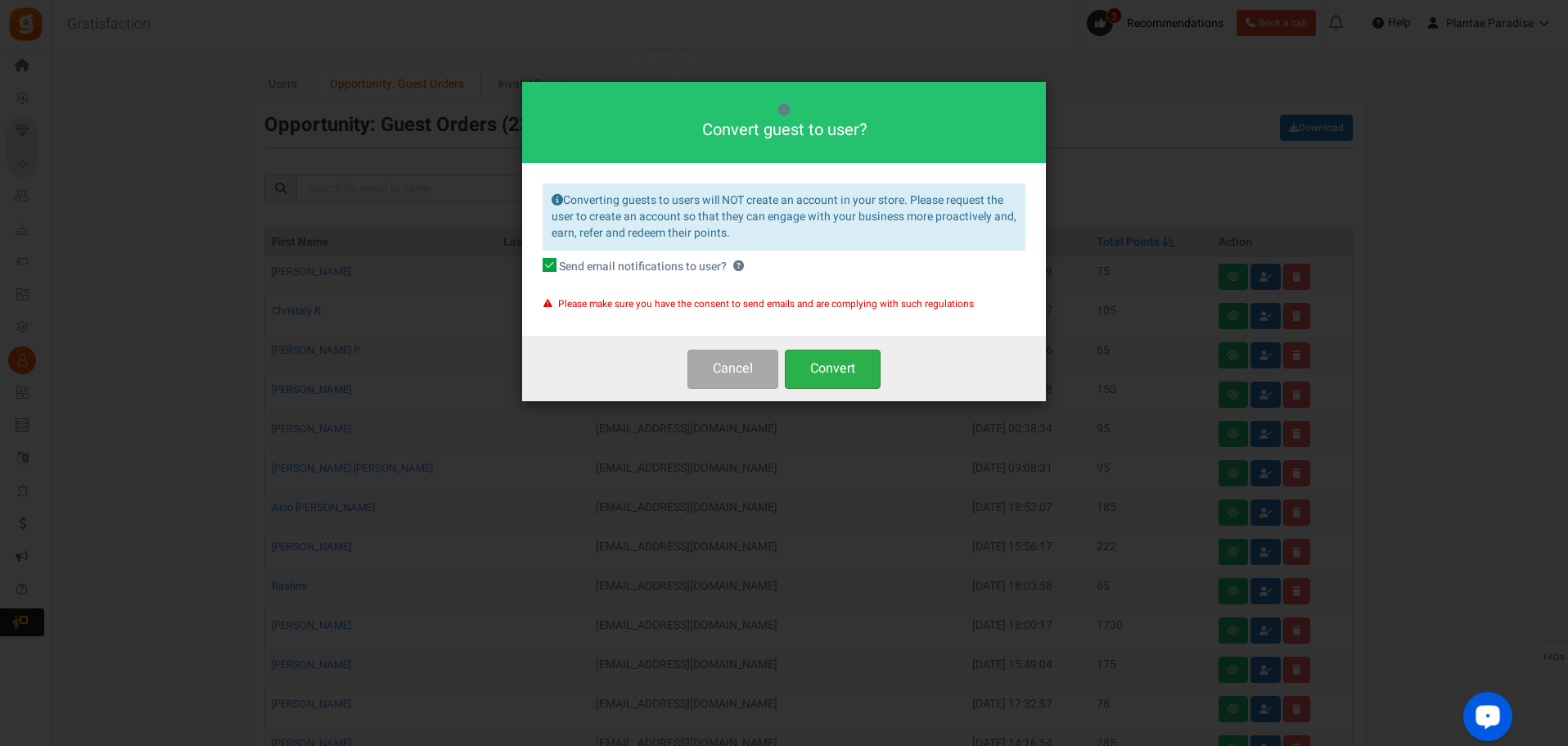
click at [859, 368] on button "Convert" at bounding box center [833, 368] width 96 height 39
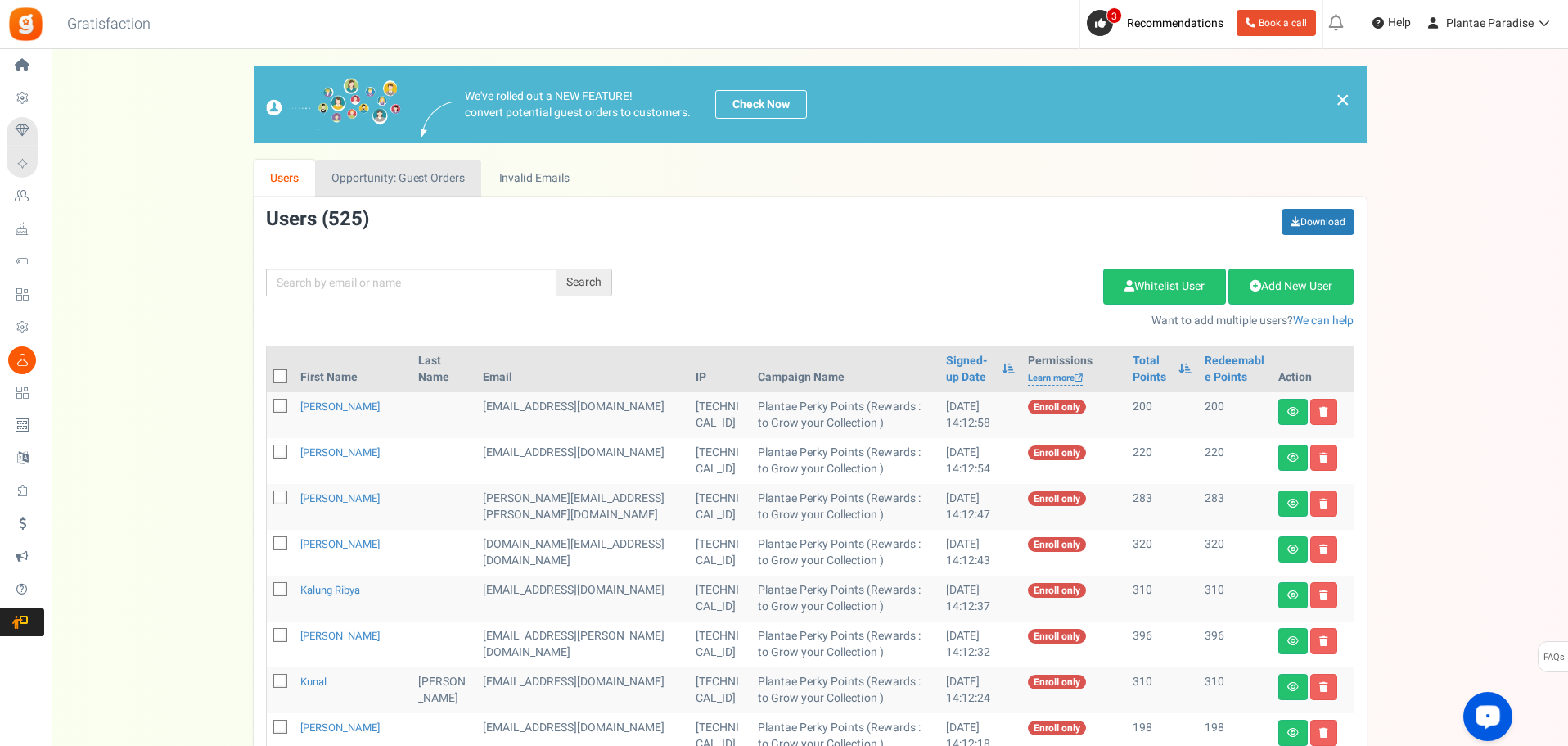
click at [421, 174] on link "Opportunity: Guest Orders" at bounding box center [398, 178] width 166 height 37
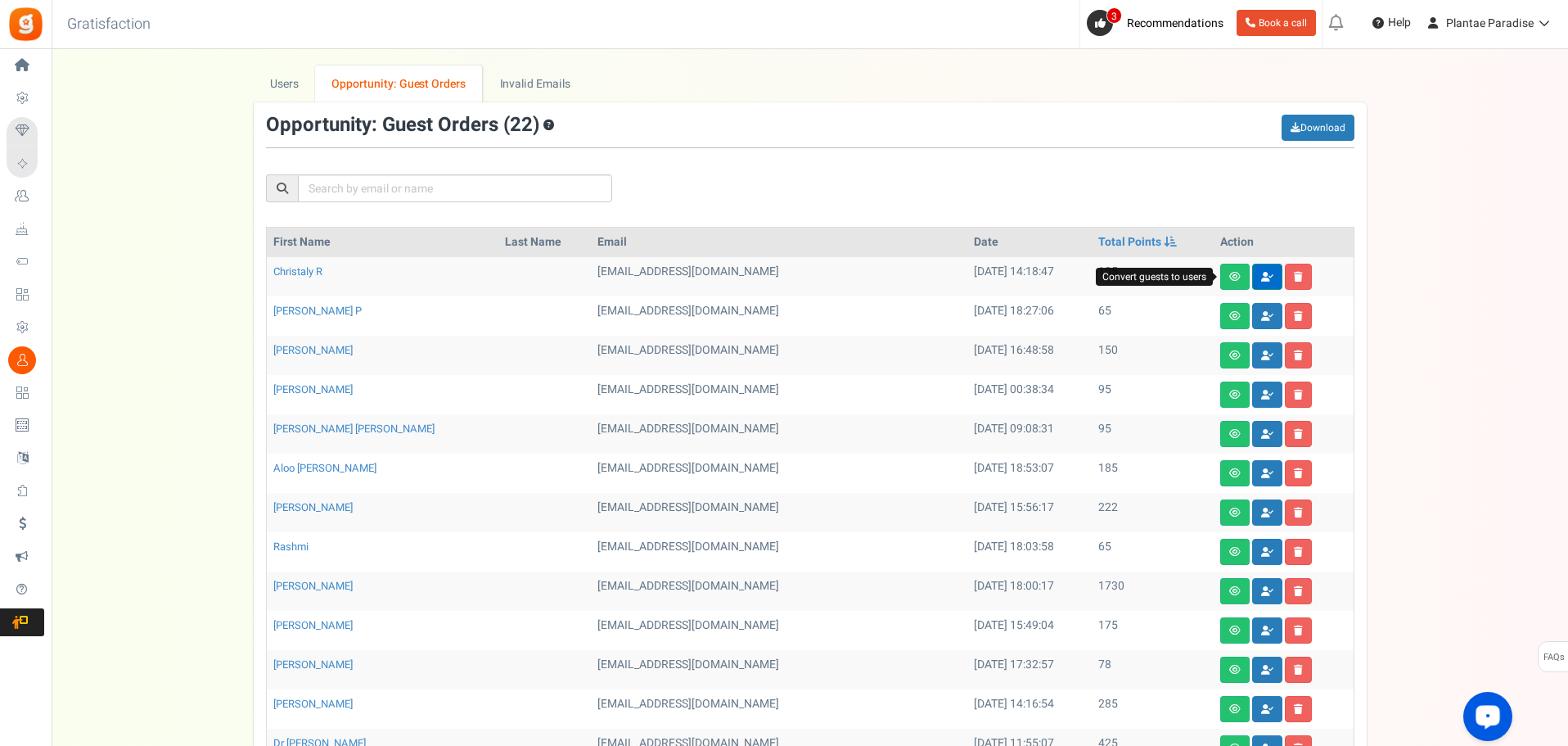
click at [1252, 284] on link at bounding box center [1267, 277] width 30 height 26
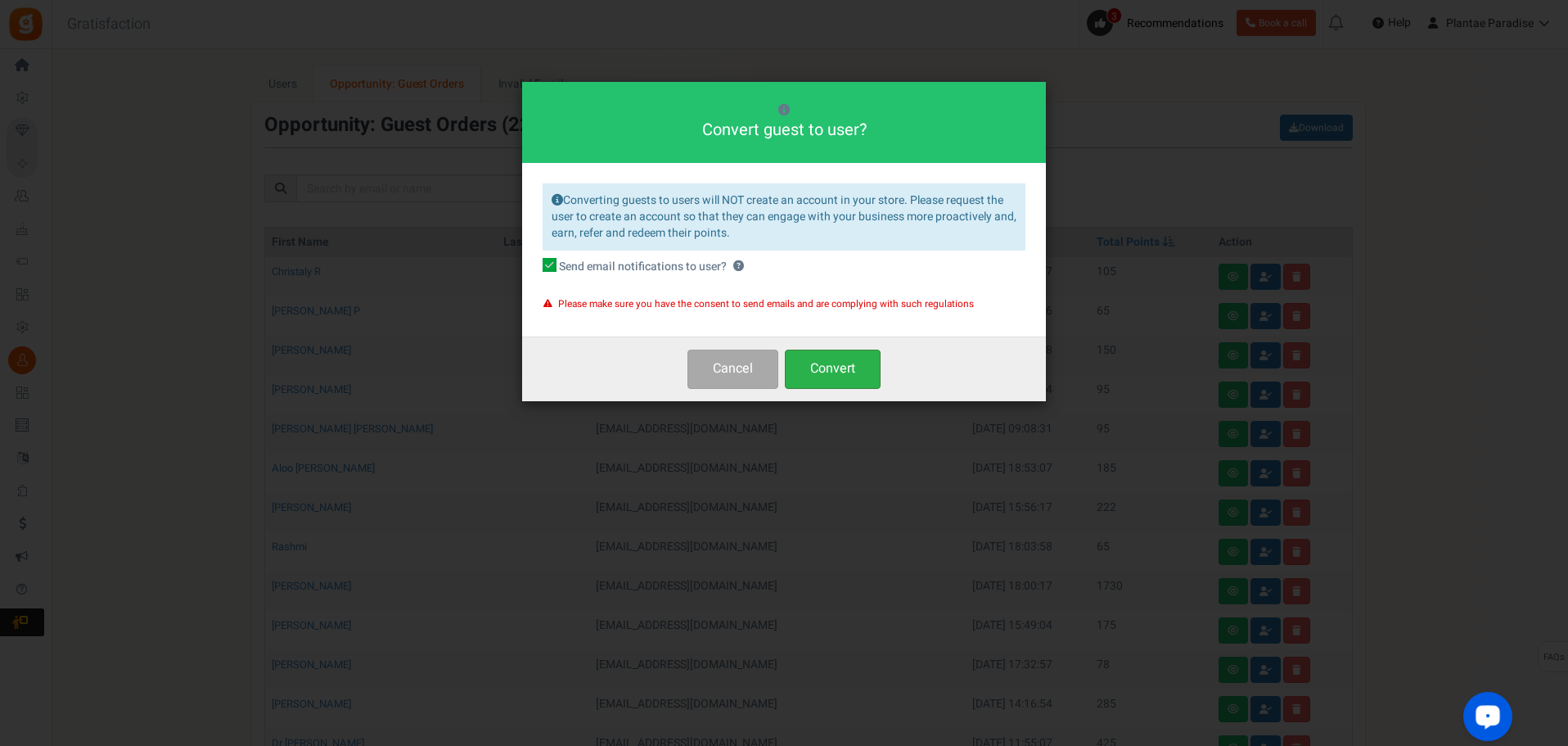
click at [835, 358] on button "Convert" at bounding box center [833, 368] width 96 height 39
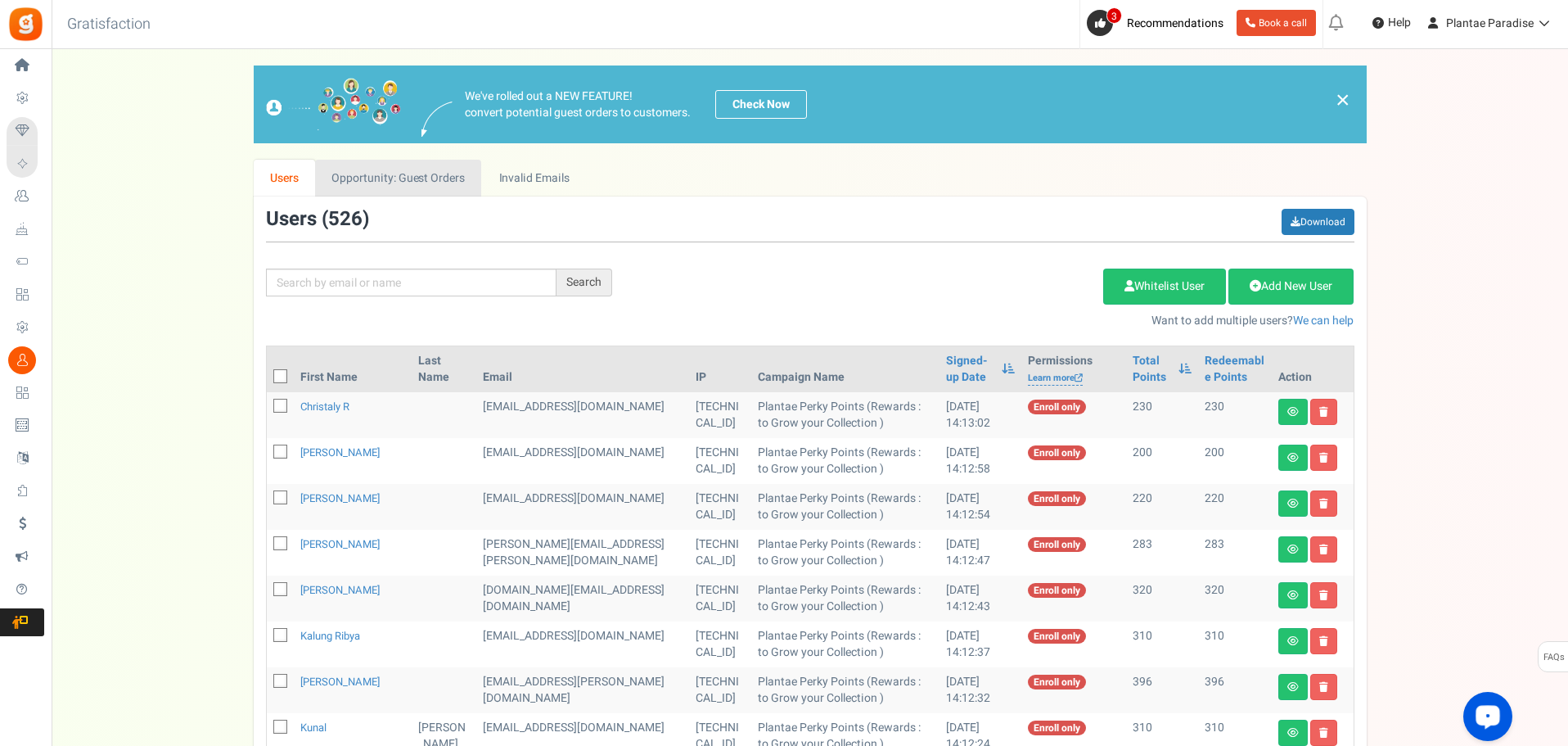
click at [437, 182] on link "Opportunity: Guest Orders" at bounding box center [398, 178] width 166 height 37
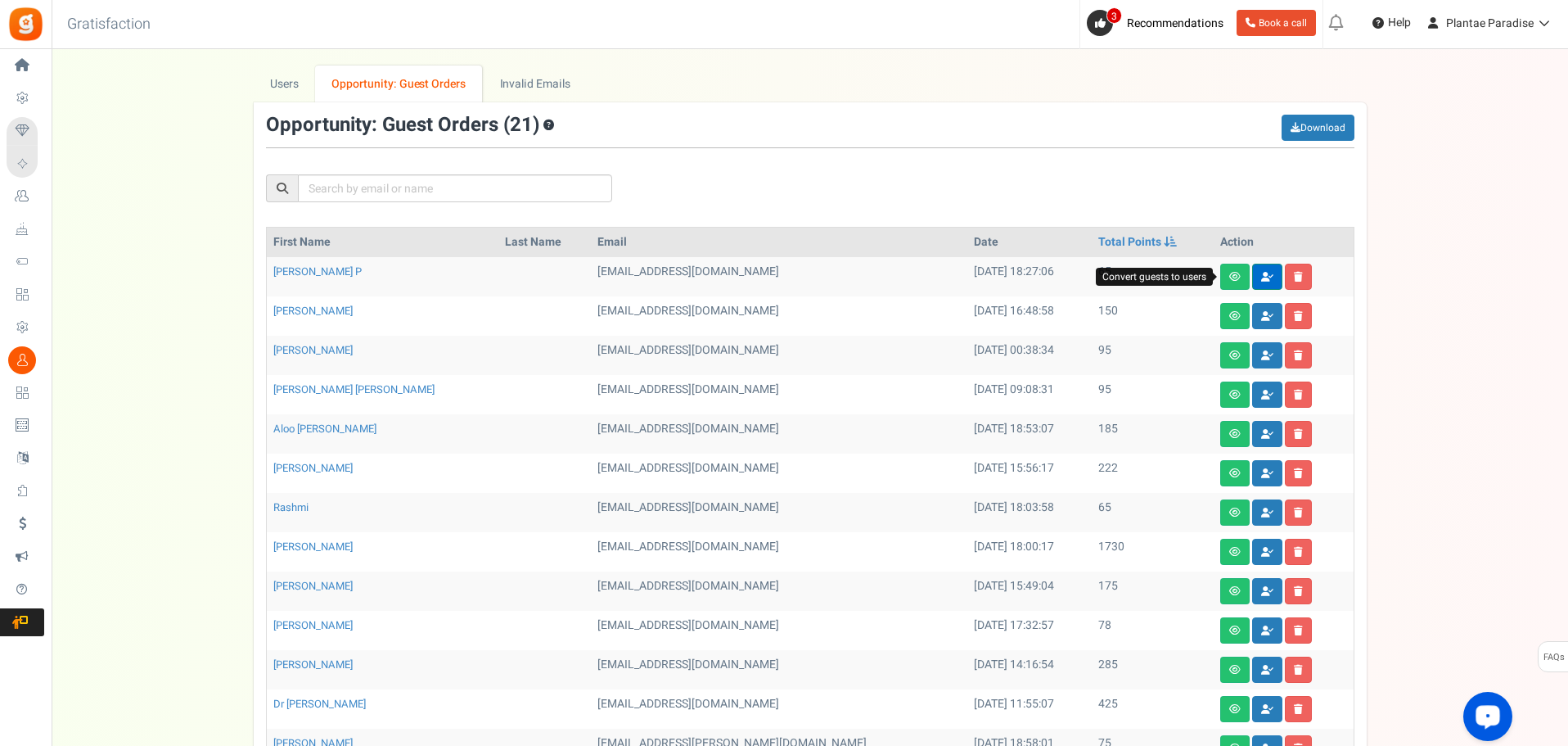
click at [1252, 275] on link at bounding box center [1267, 277] width 30 height 26
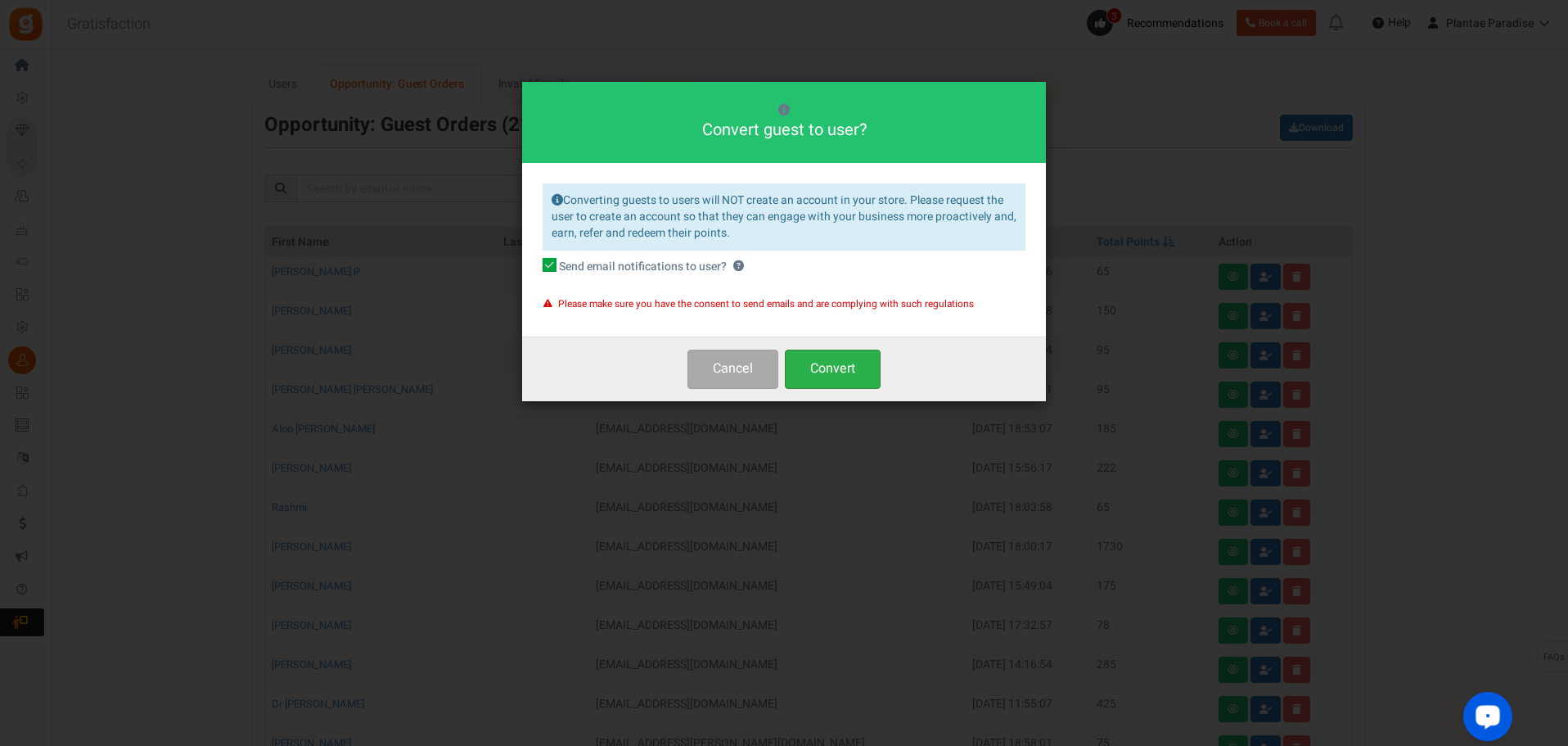
click at [863, 364] on button "Convert" at bounding box center [833, 368] width 96 height 39
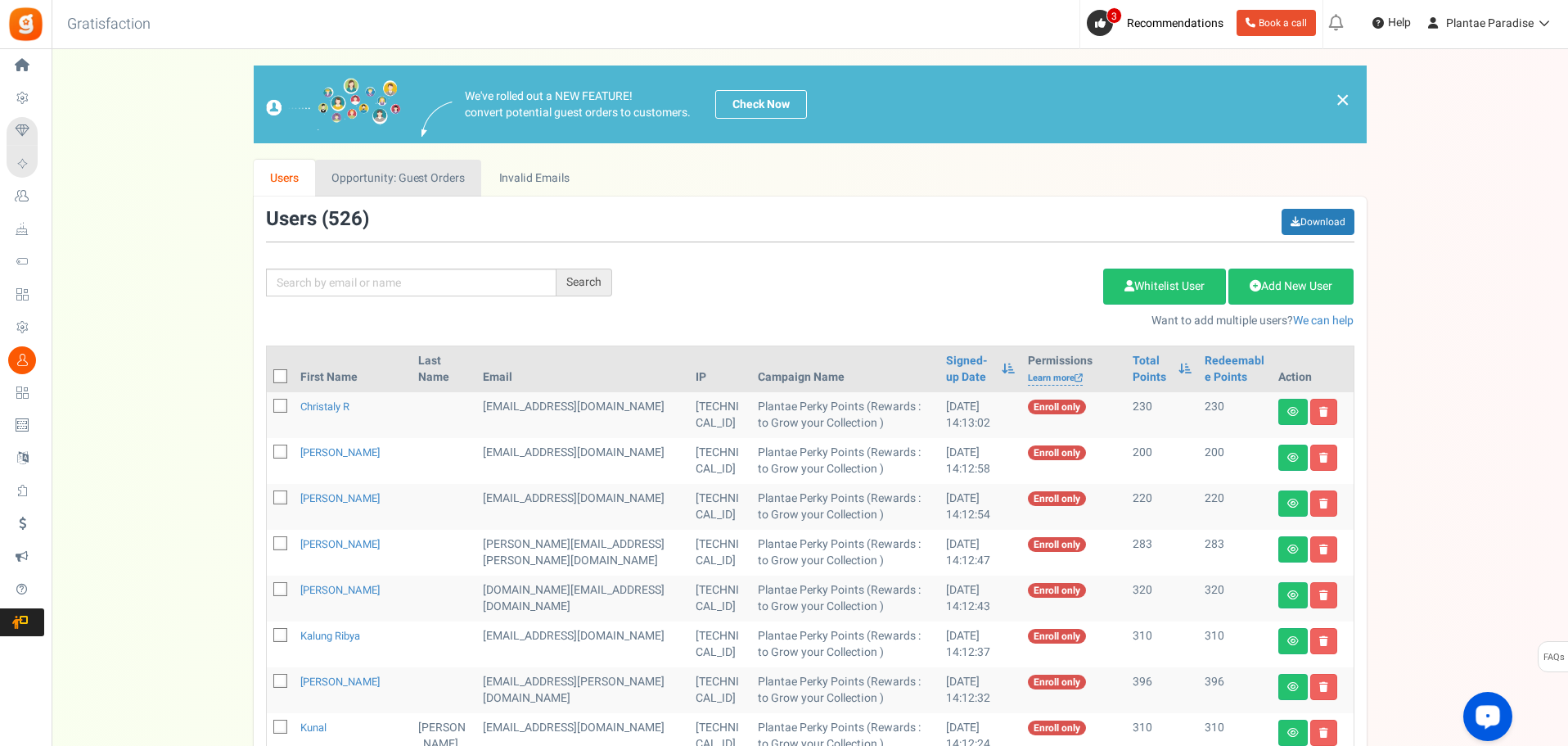
click at [391, 179] on link "Opportunity: Guest Orders" at bounding box center [398, 178] width 166 height 37
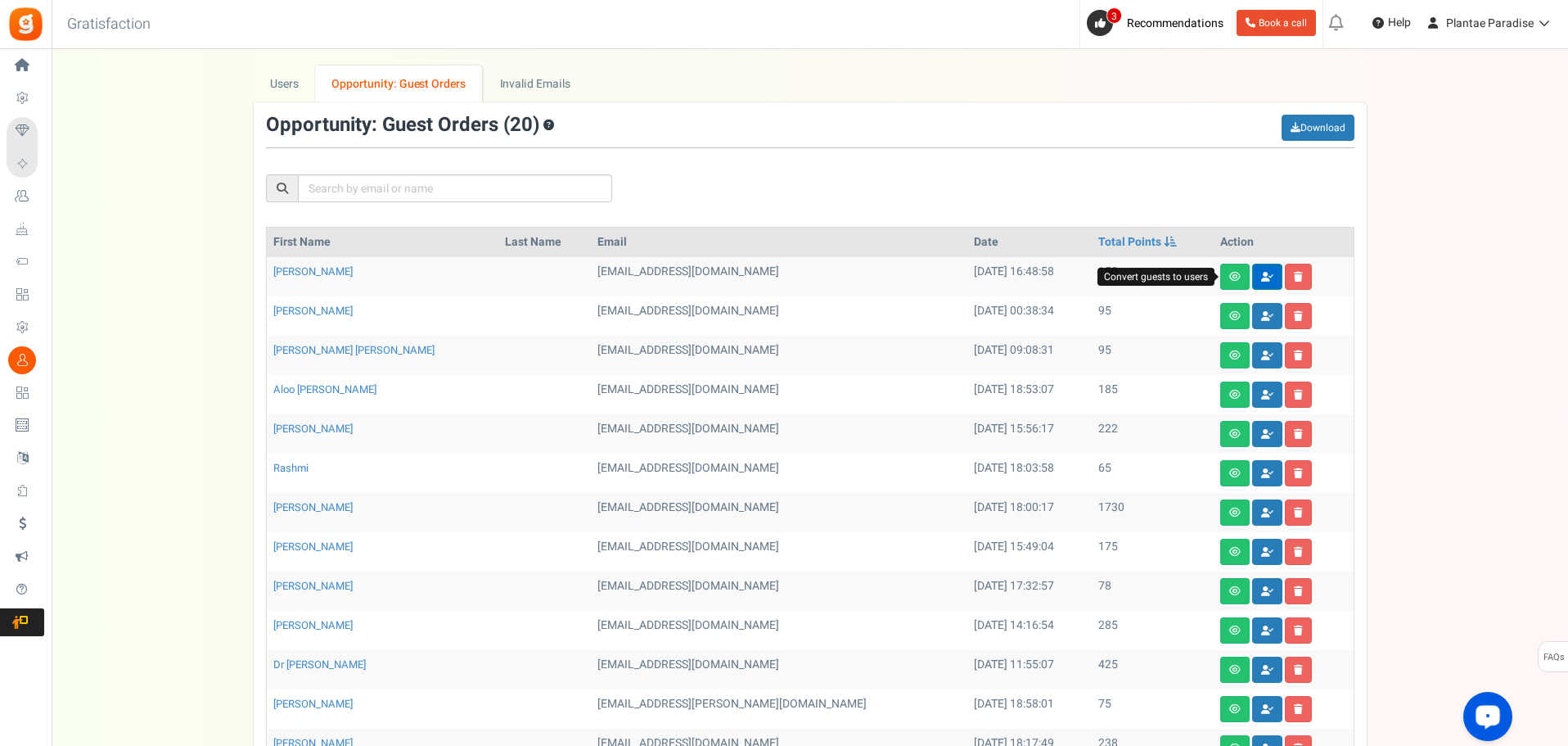
click at [1261, 279] on icon at bounding box center [1267, 277] width 12 height 10
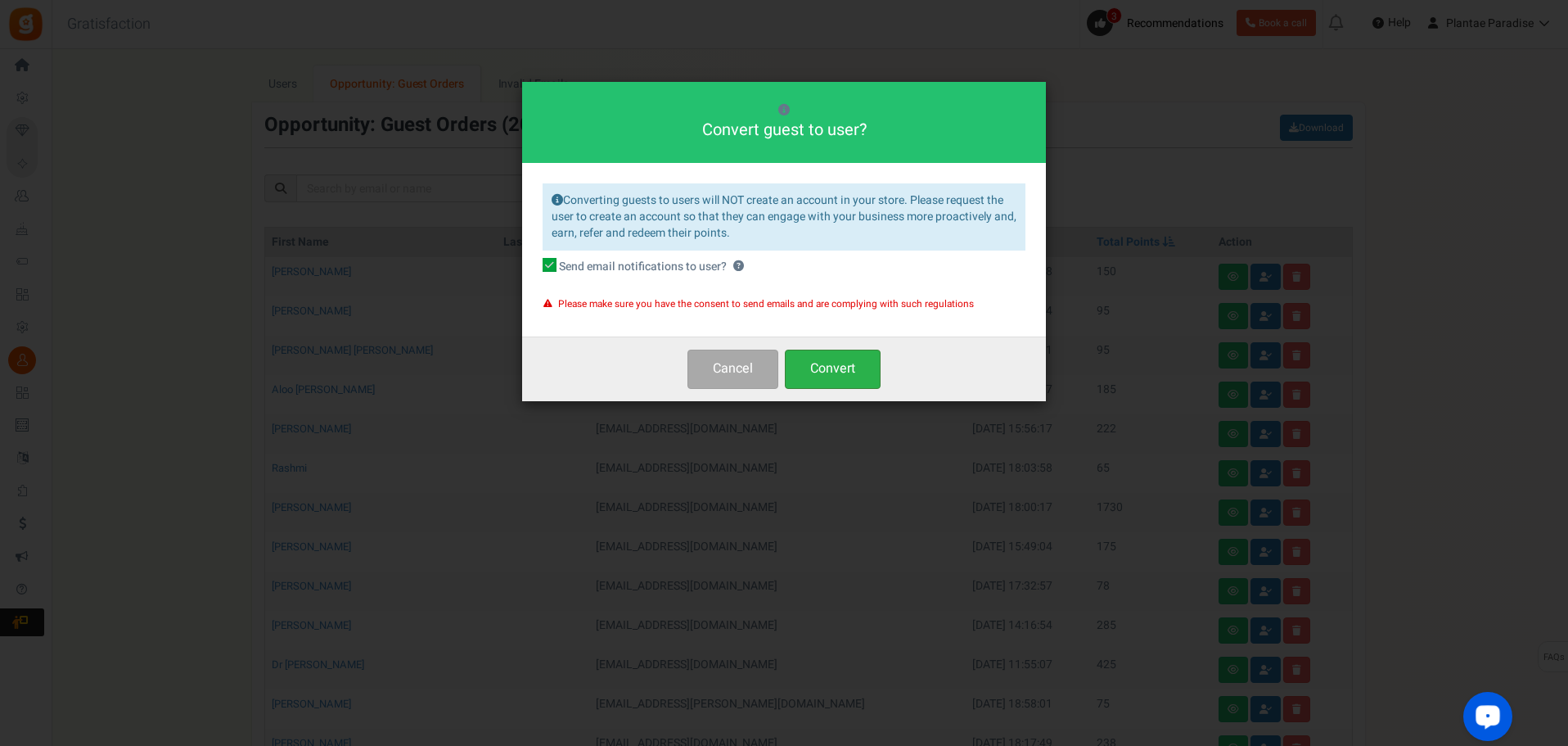
click at [846, 374] on button "Convert" at bounding box center [833, 368] width 96 height 39
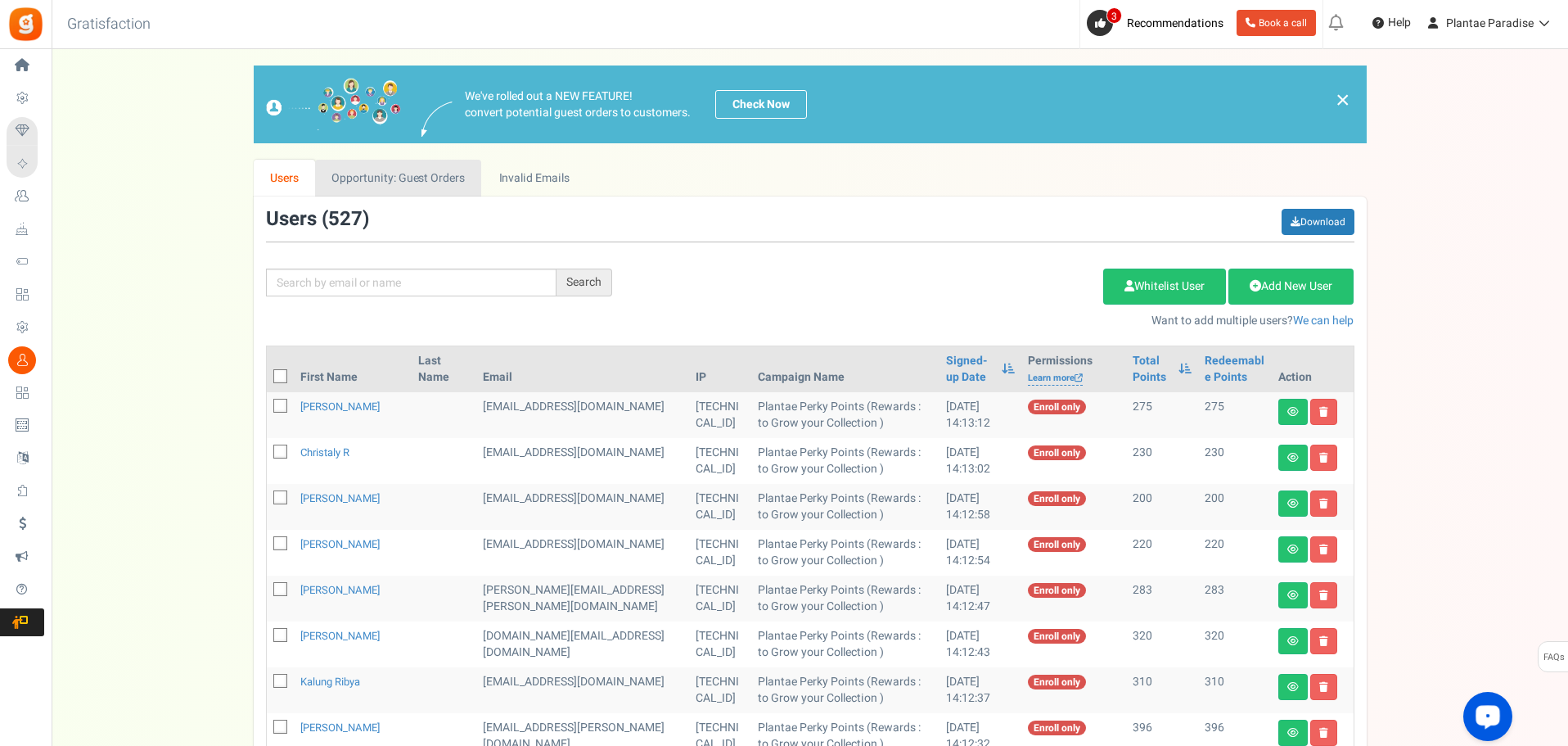
click at [438, 177] on link "Opportunity: Guest Orders" at bounding box center [398, 178] width 166 height 37
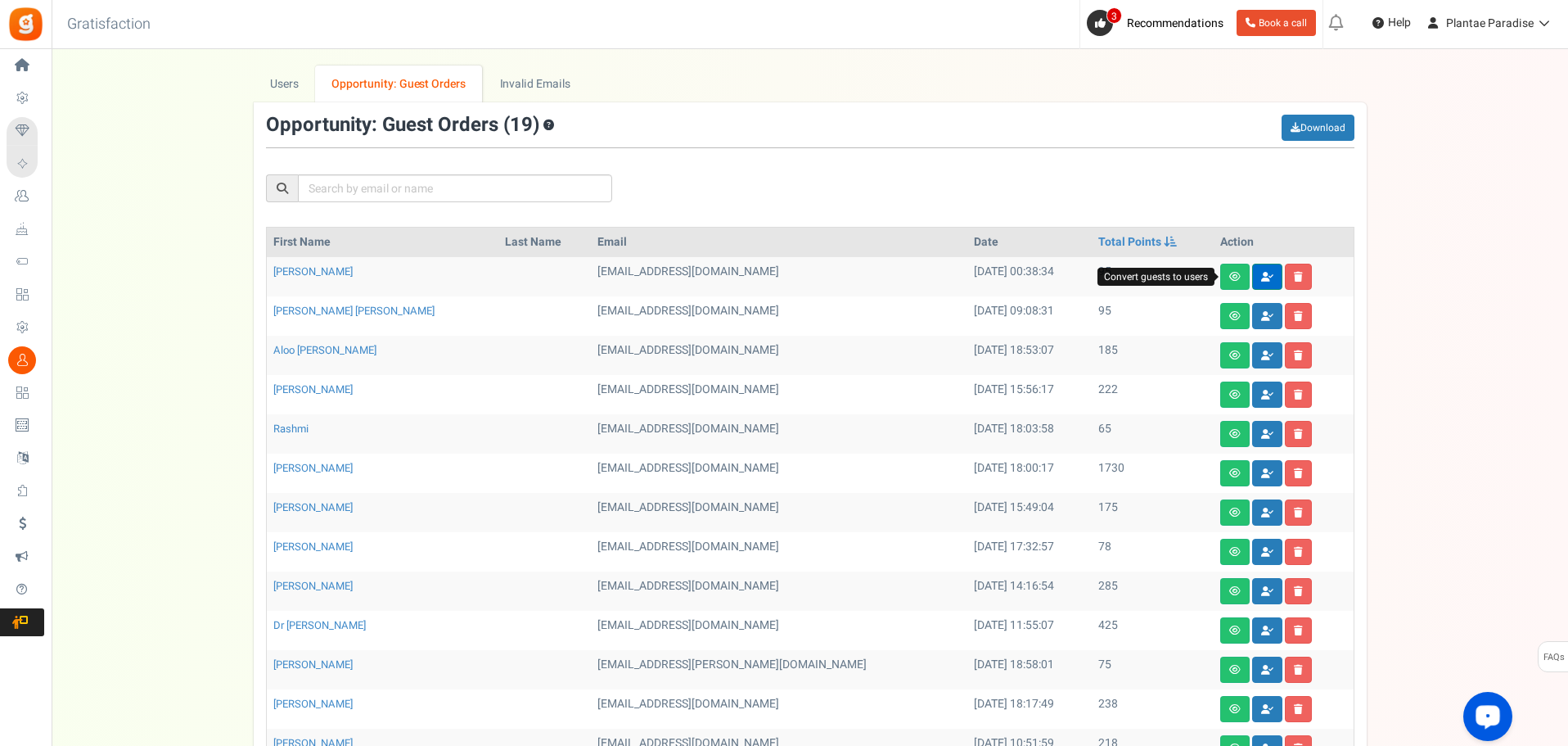
click at [1252, 283] on link at bounding box center [1267, 277] width 30 height 26
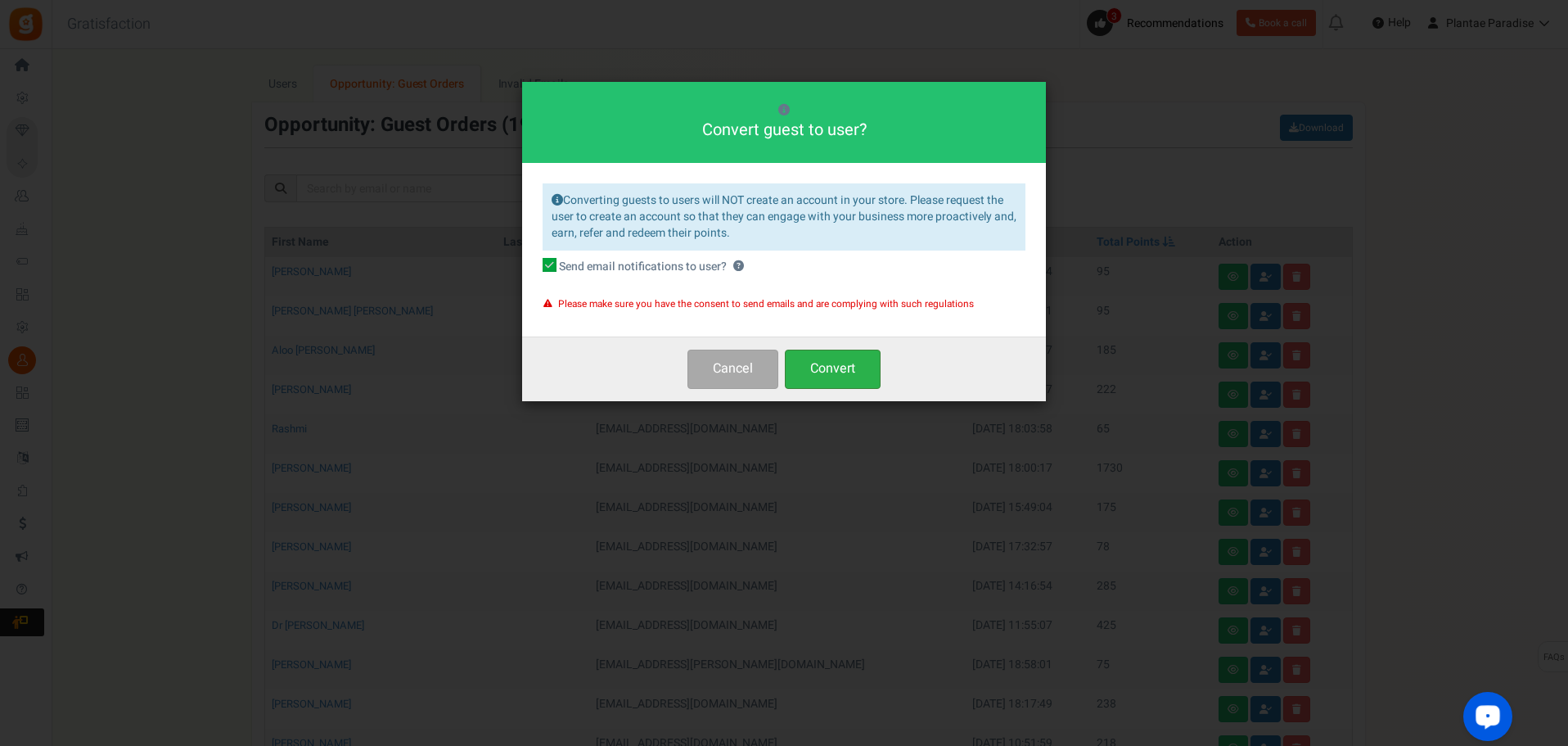
click at [831, 368] on button "Convert" at bounding box center [833, 368] width 96 height 39
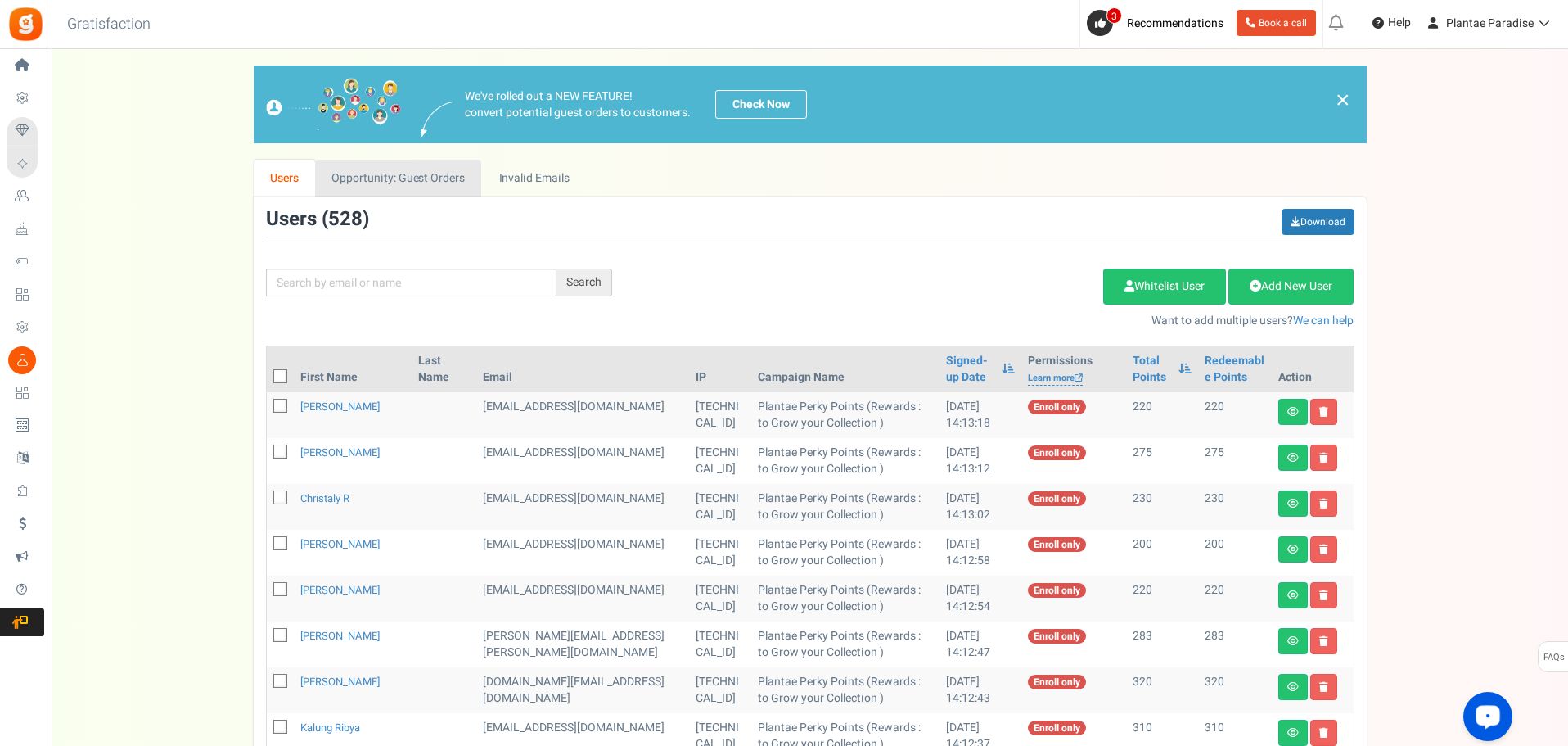
click at [453, 190] on link "Opportunity: Guest Orders" at bounding box center [398, 178] width 166 height 37
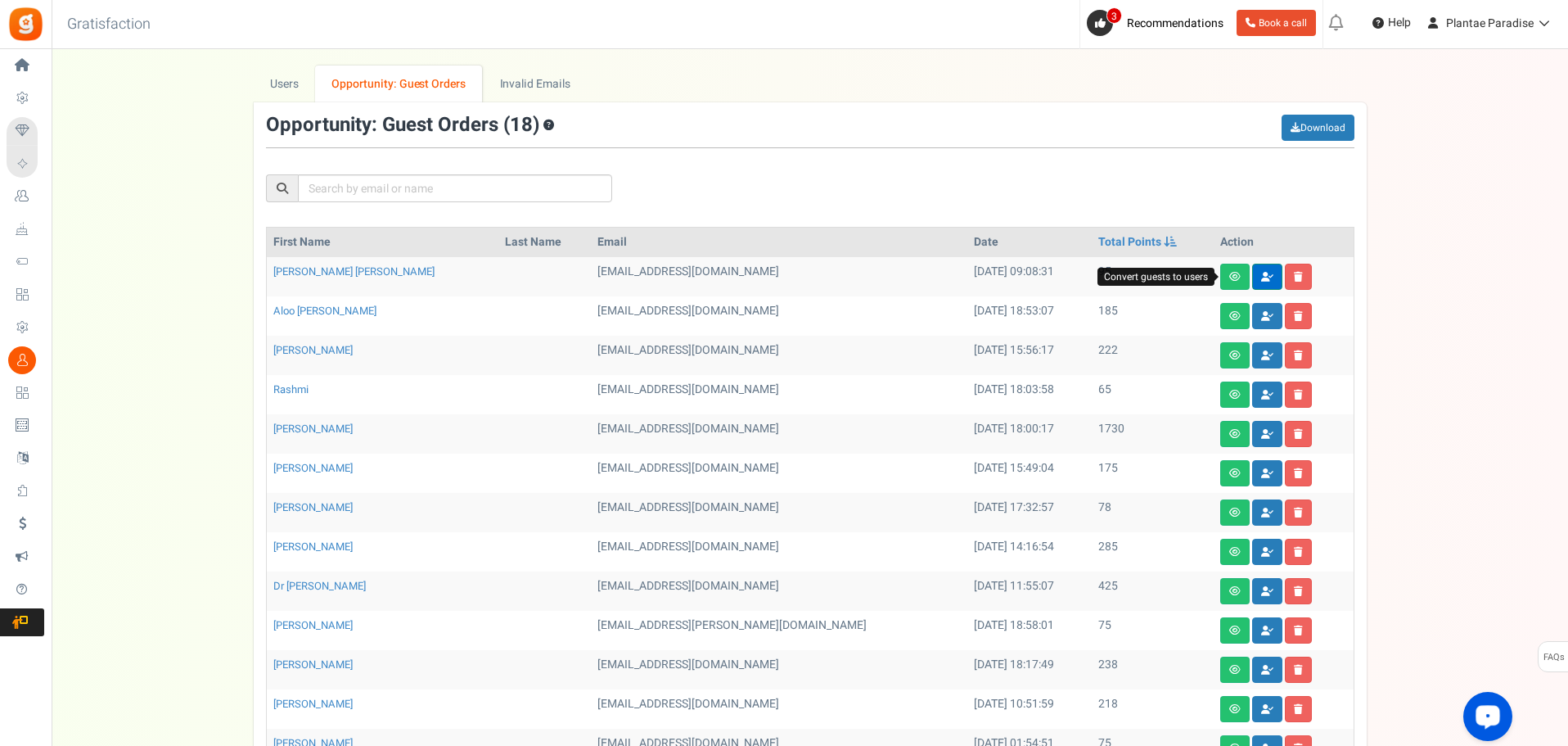
click at [1261, 278] on icon at bounding box center [1267, 277] width 12 height 10
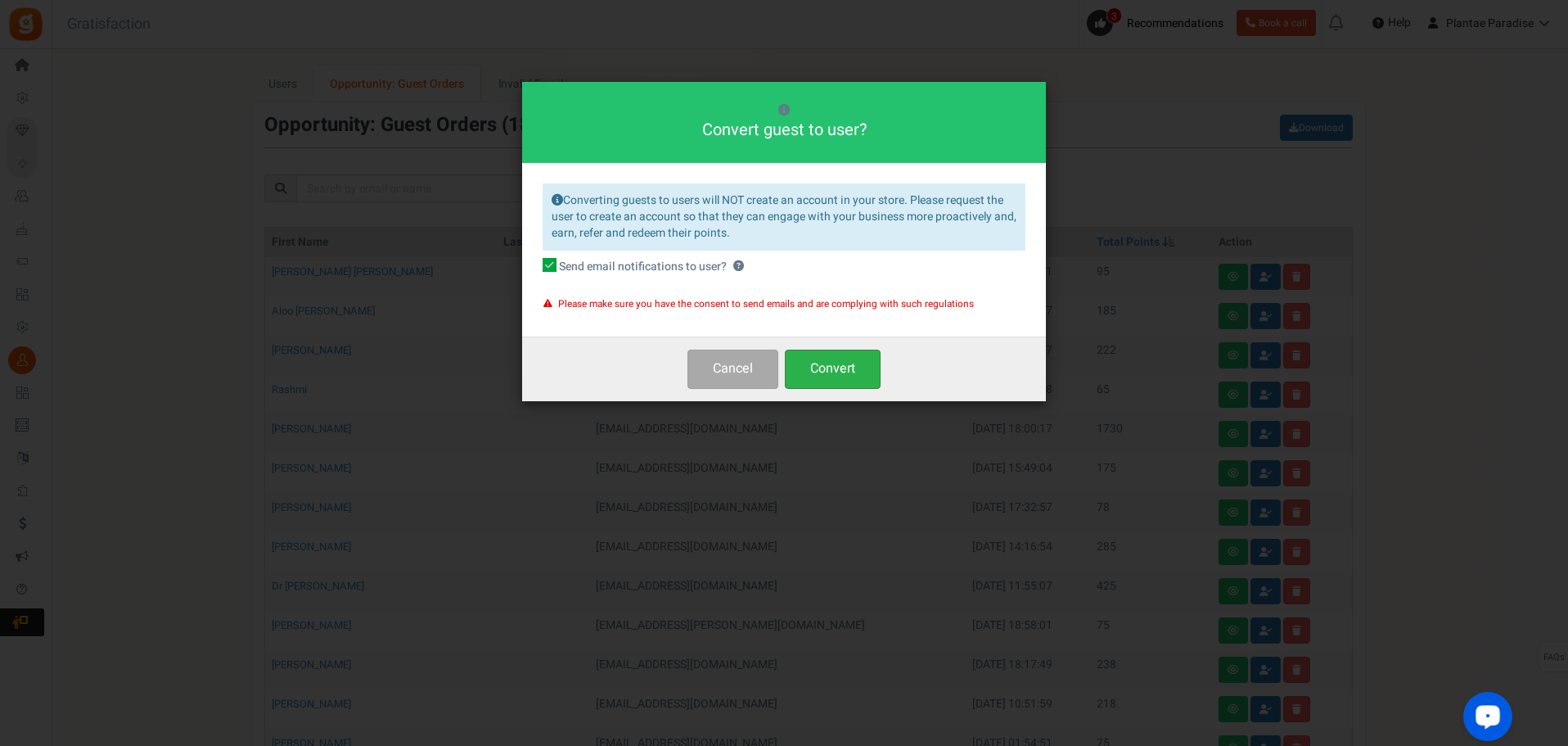
click at [865, 364] on button "Convert" at bounding box center [833, 368] width 96 height 39
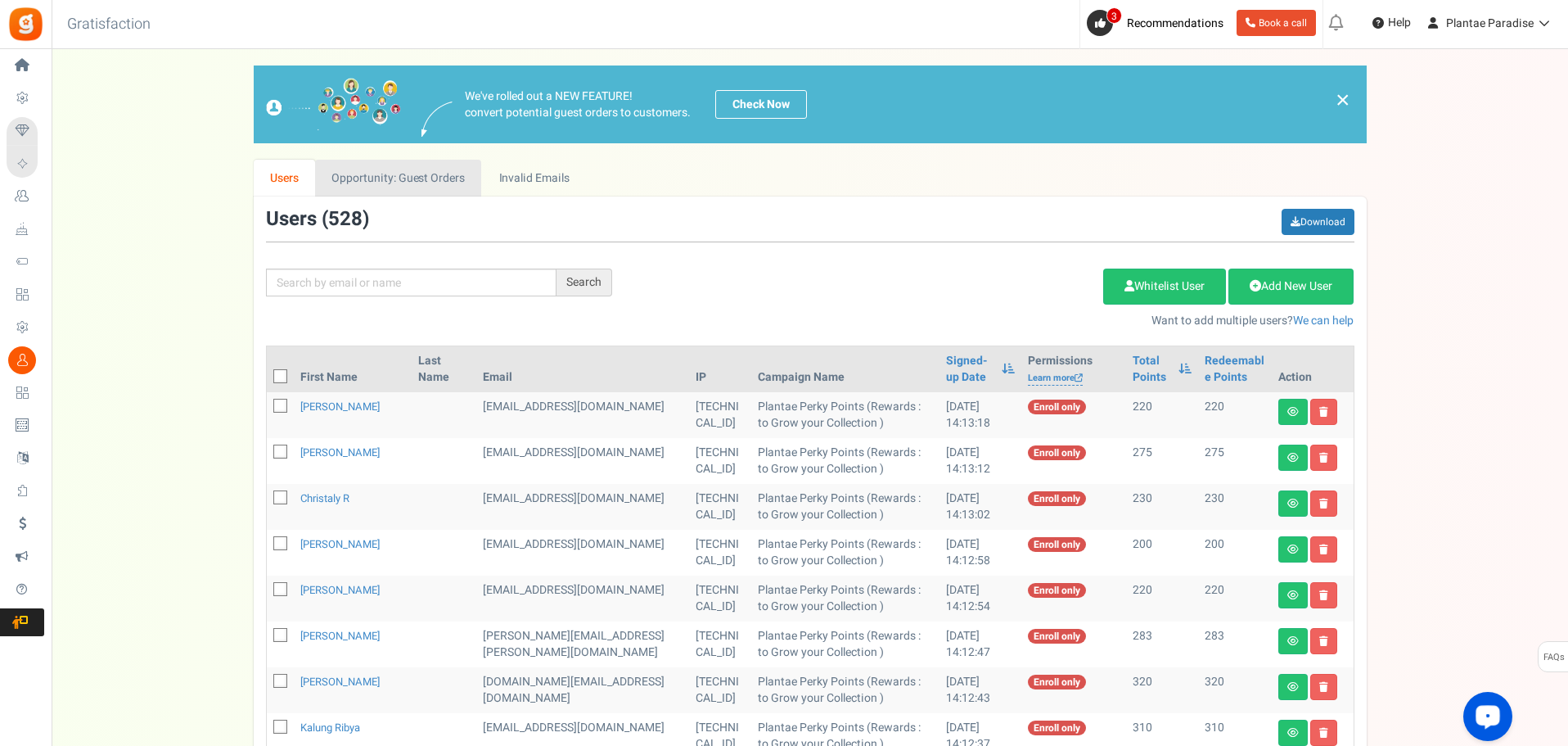
click at [447, 167] on link "Opportunity: Guest Orders" at bounding box center [398, 178] width 166 height 37
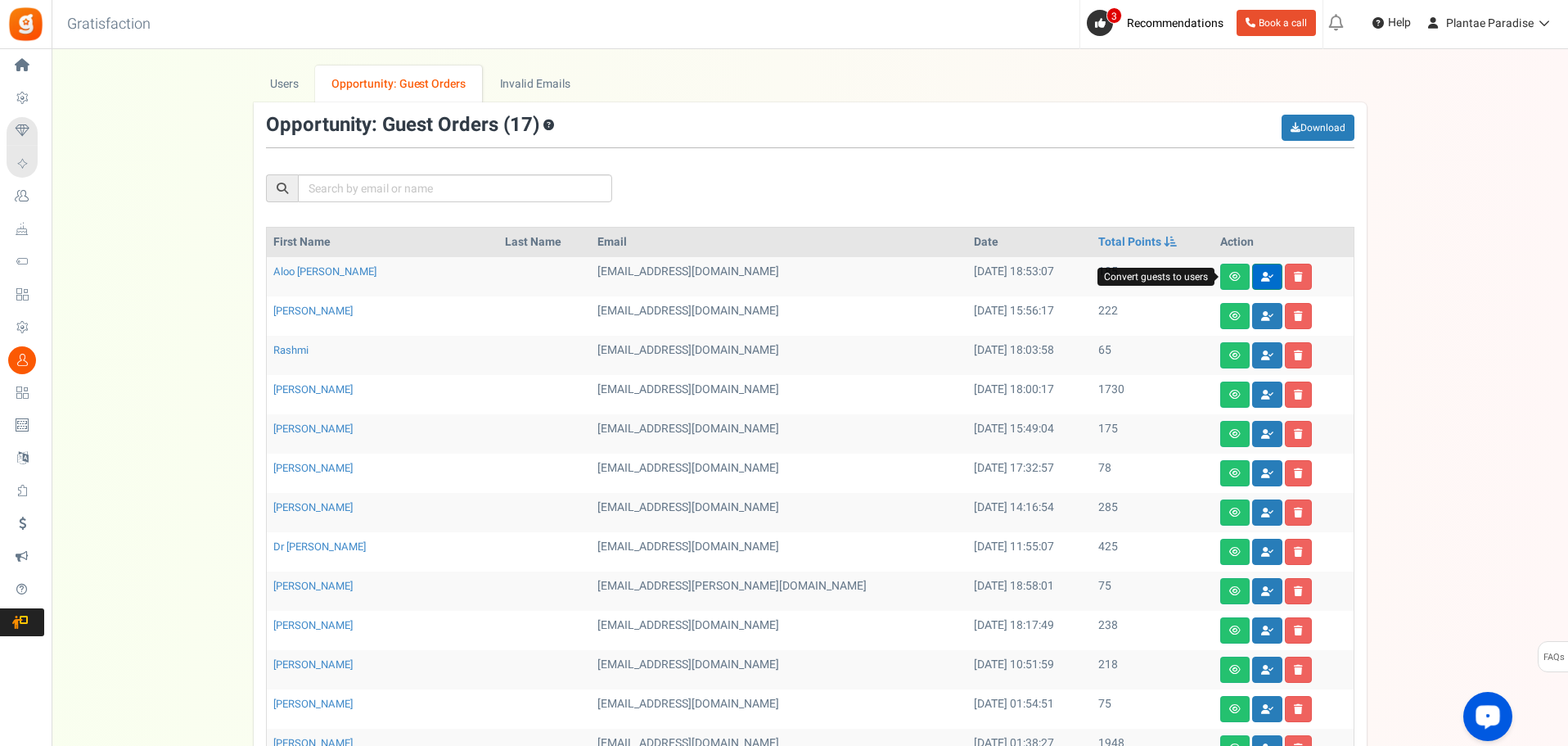
click at [1252, 274] on link at bounding box center [1267, 277] width 30 height 26
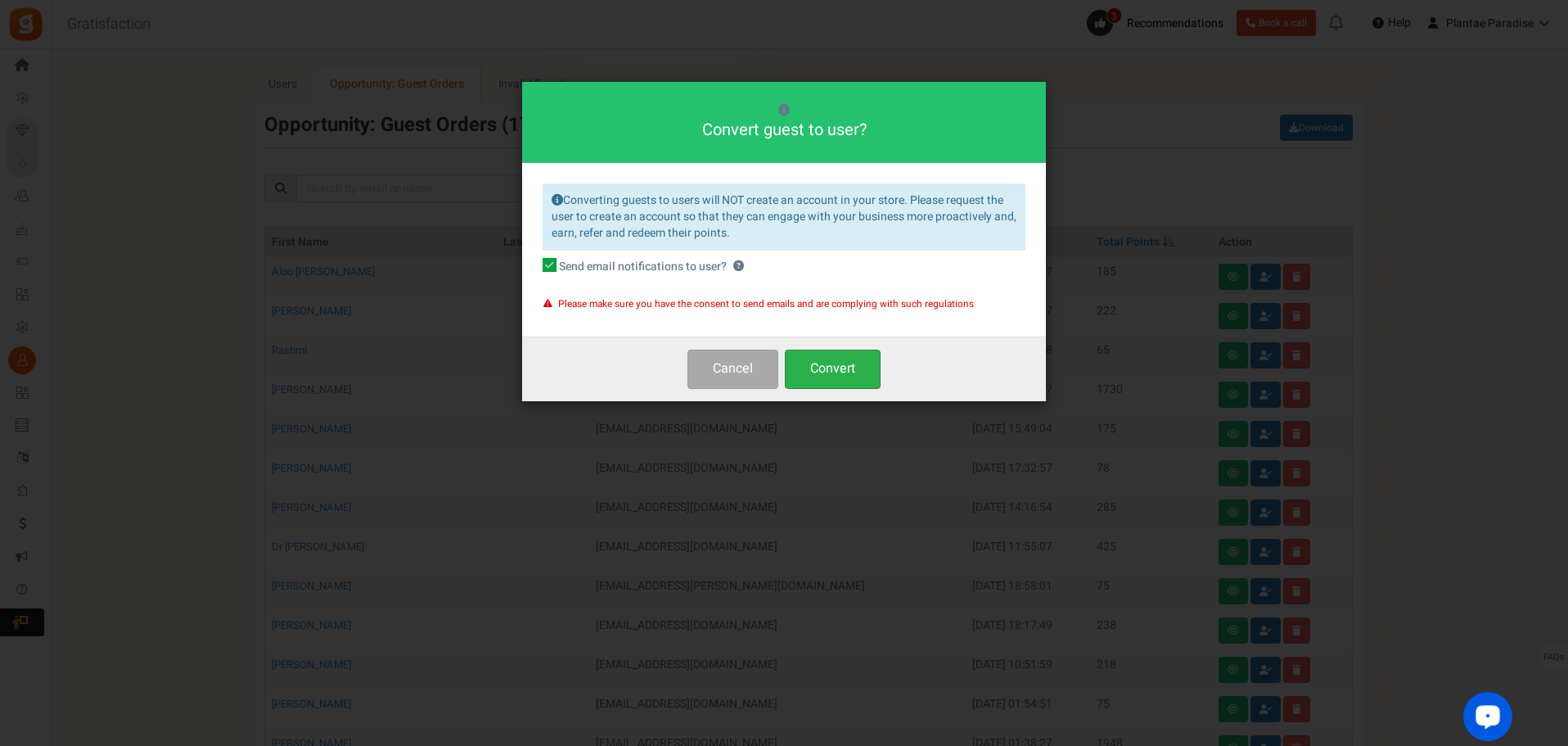
click at [873, 368] on button "Convert" at bounding box center [833, 368] width 96 height 39
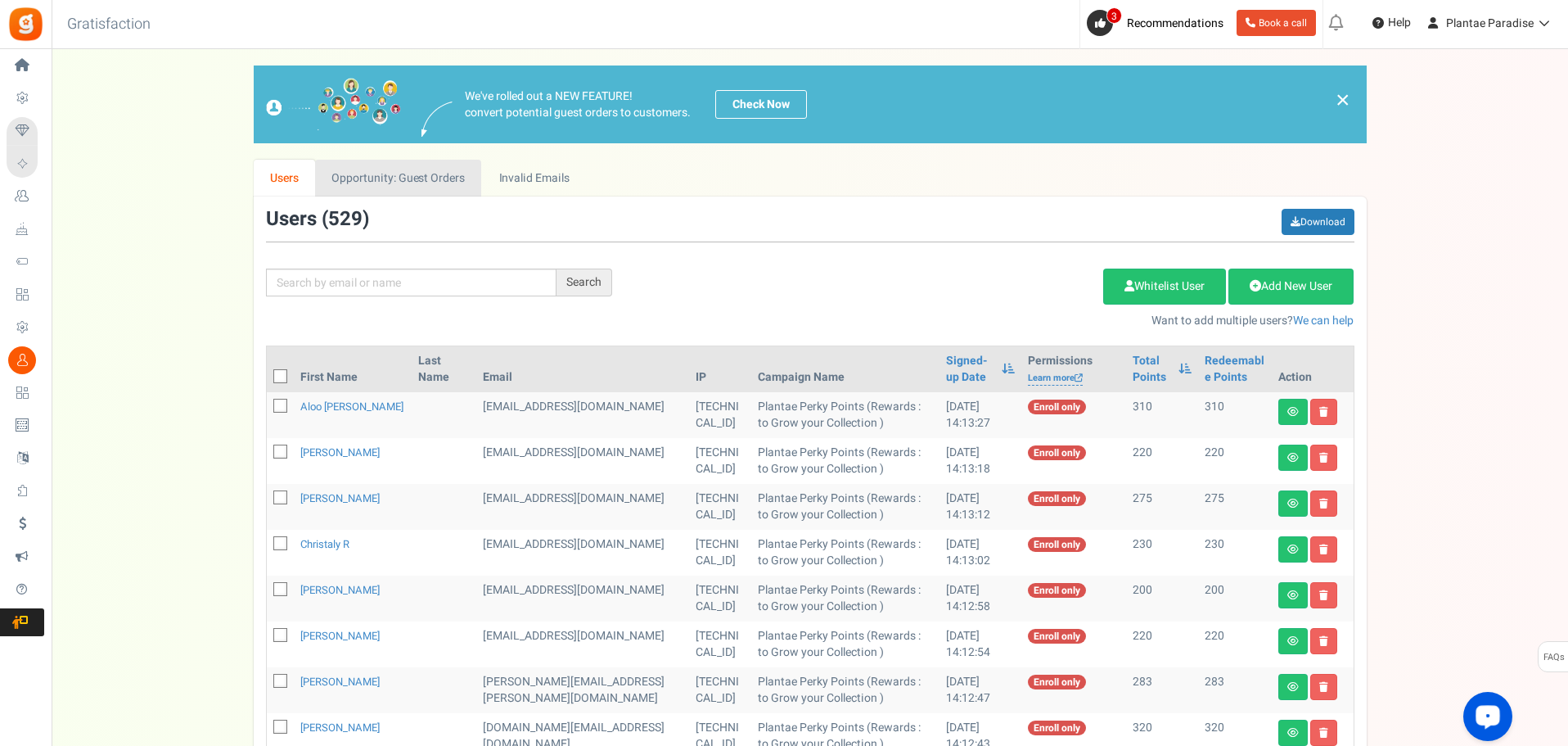
click at [415, 184] on link "Opportunity: Guest Orders" at bounding box center [398, 178] width 166 height 37
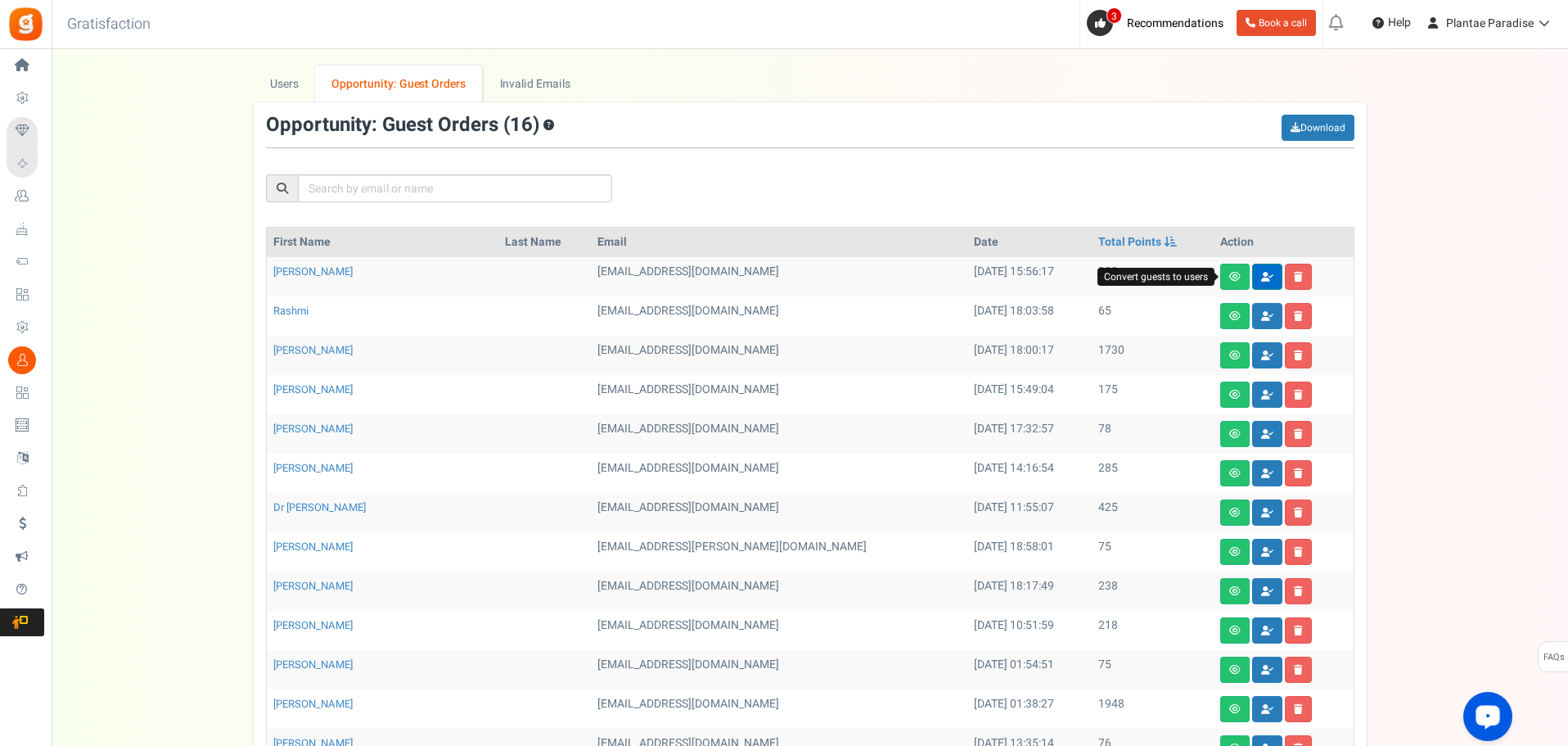
click at [1261, 274] on icon at bounding box center [1267, 277] width 12 height 10
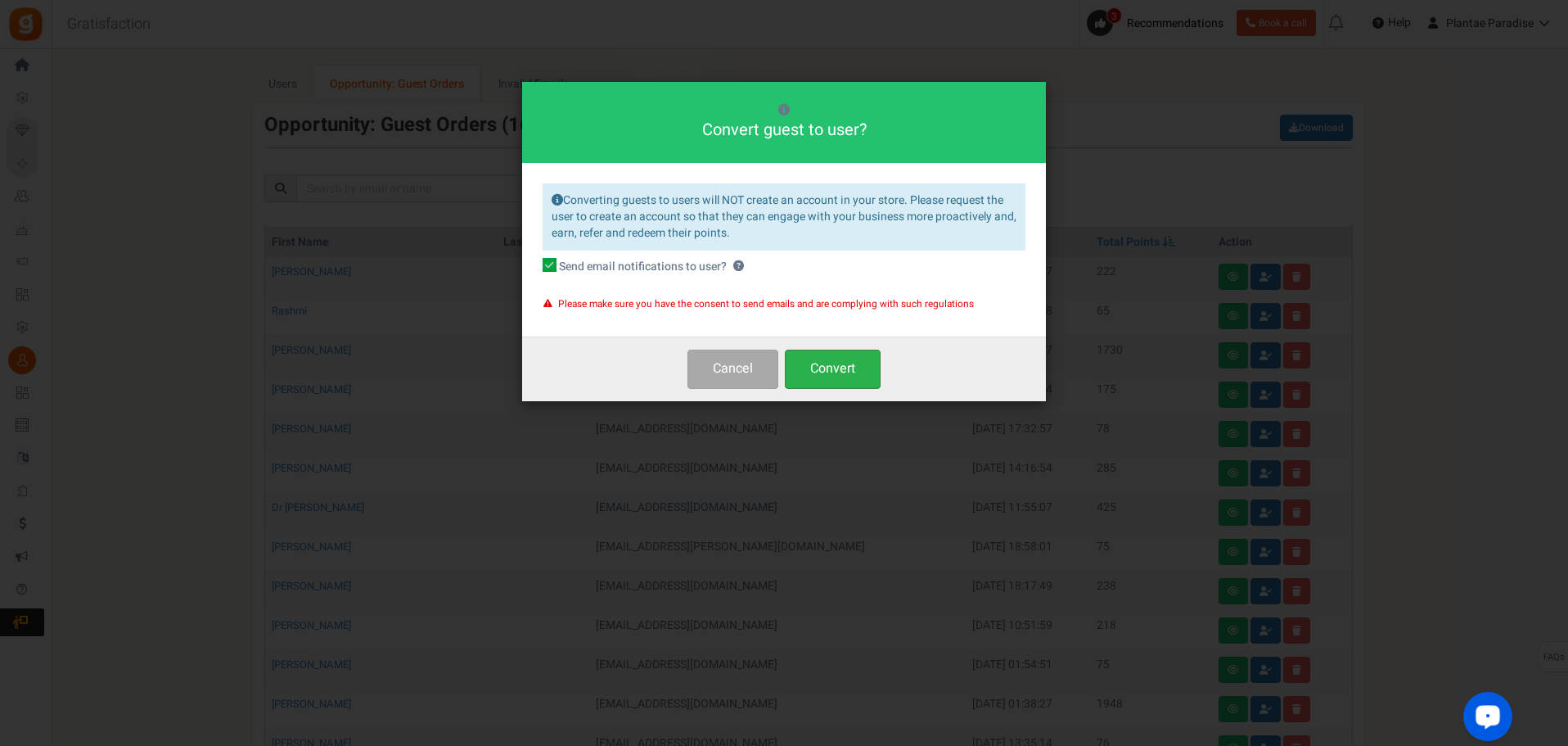
click at [855, 358] on button "Convert" at bounding box center [833, 368] width 96 height 39
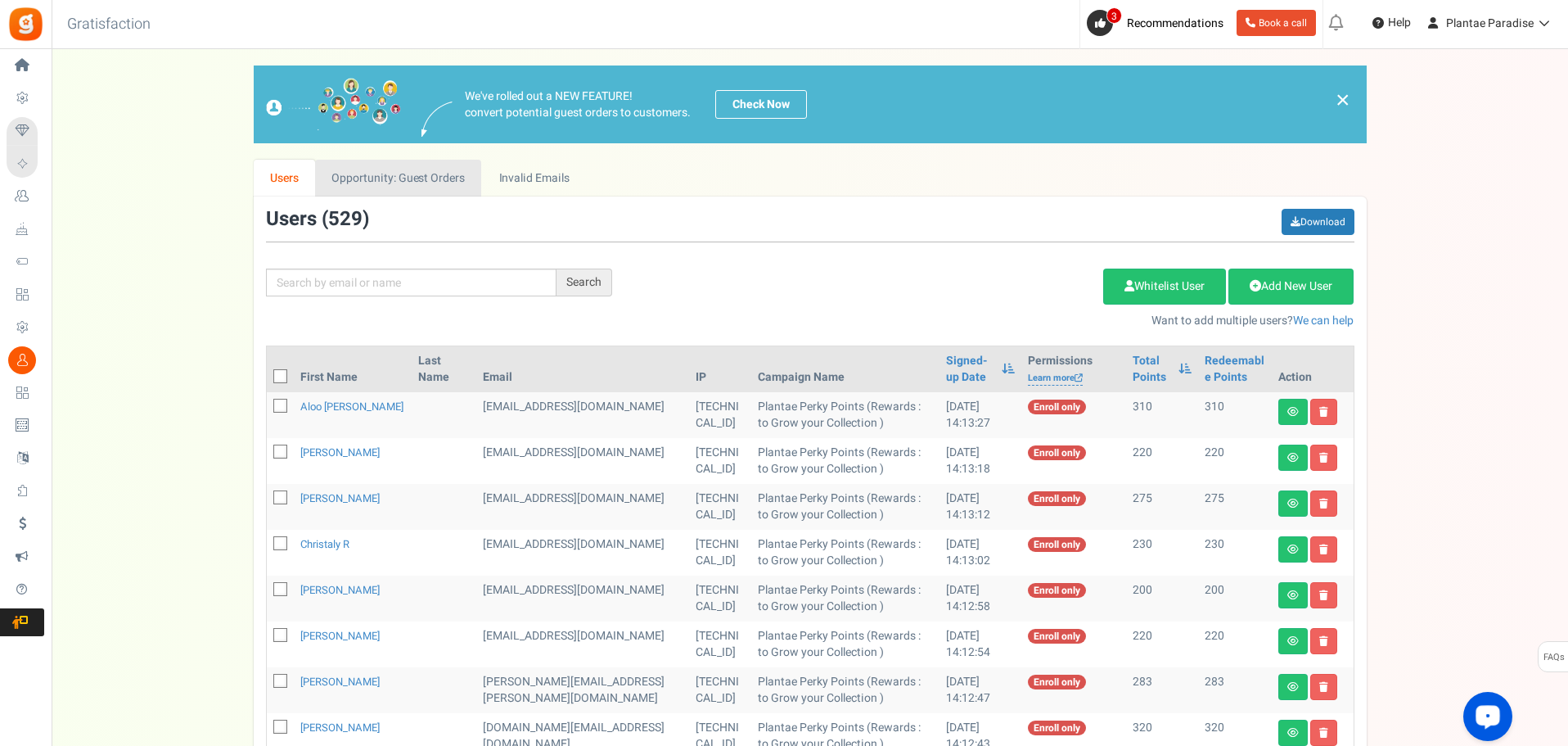
click at [435, 174] on link "Opportunity: Guest Orders" at bounding box center [398, 178] width 166 height 37
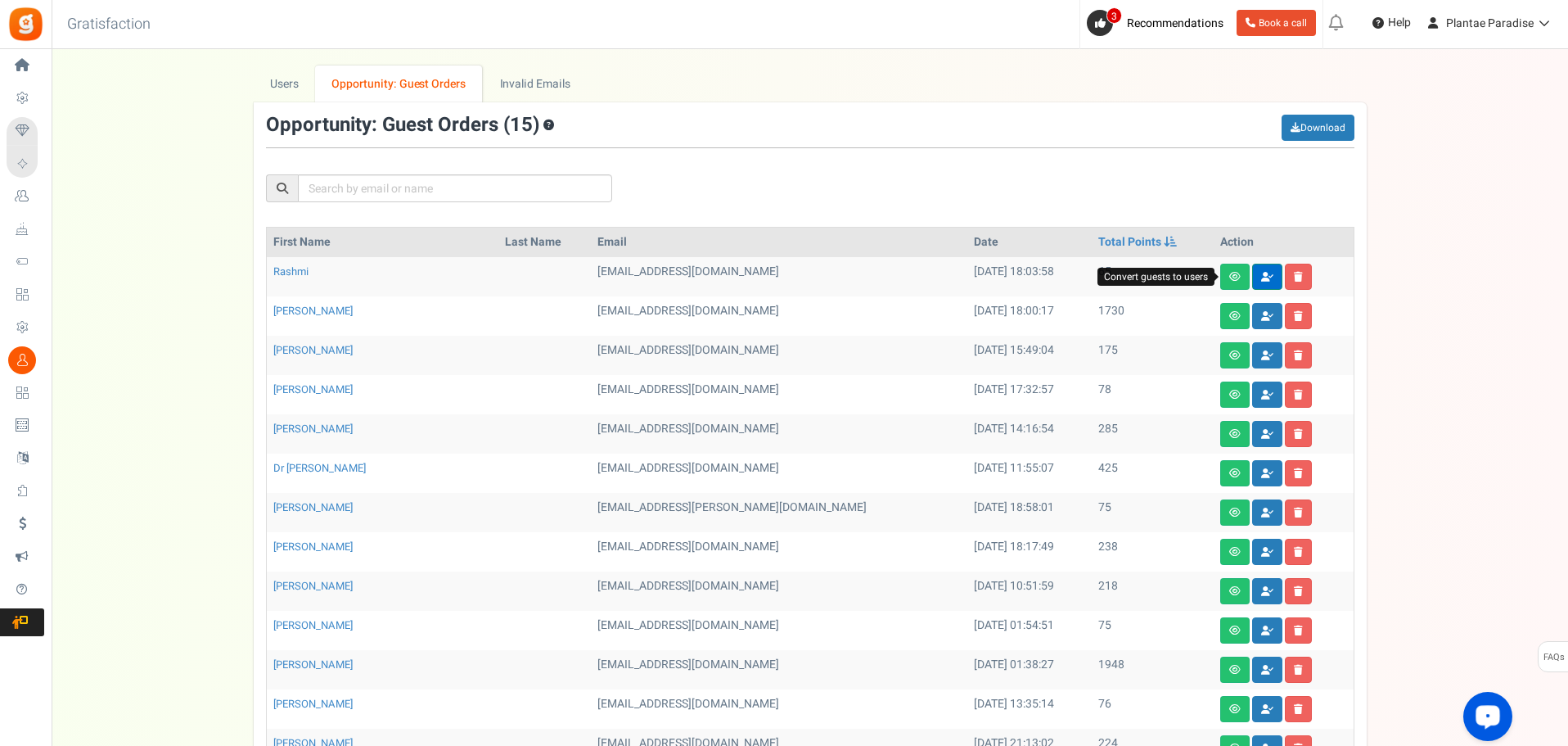
click at [1261, 279] on icon at bounding box center [1267, 277] width 12 height 10
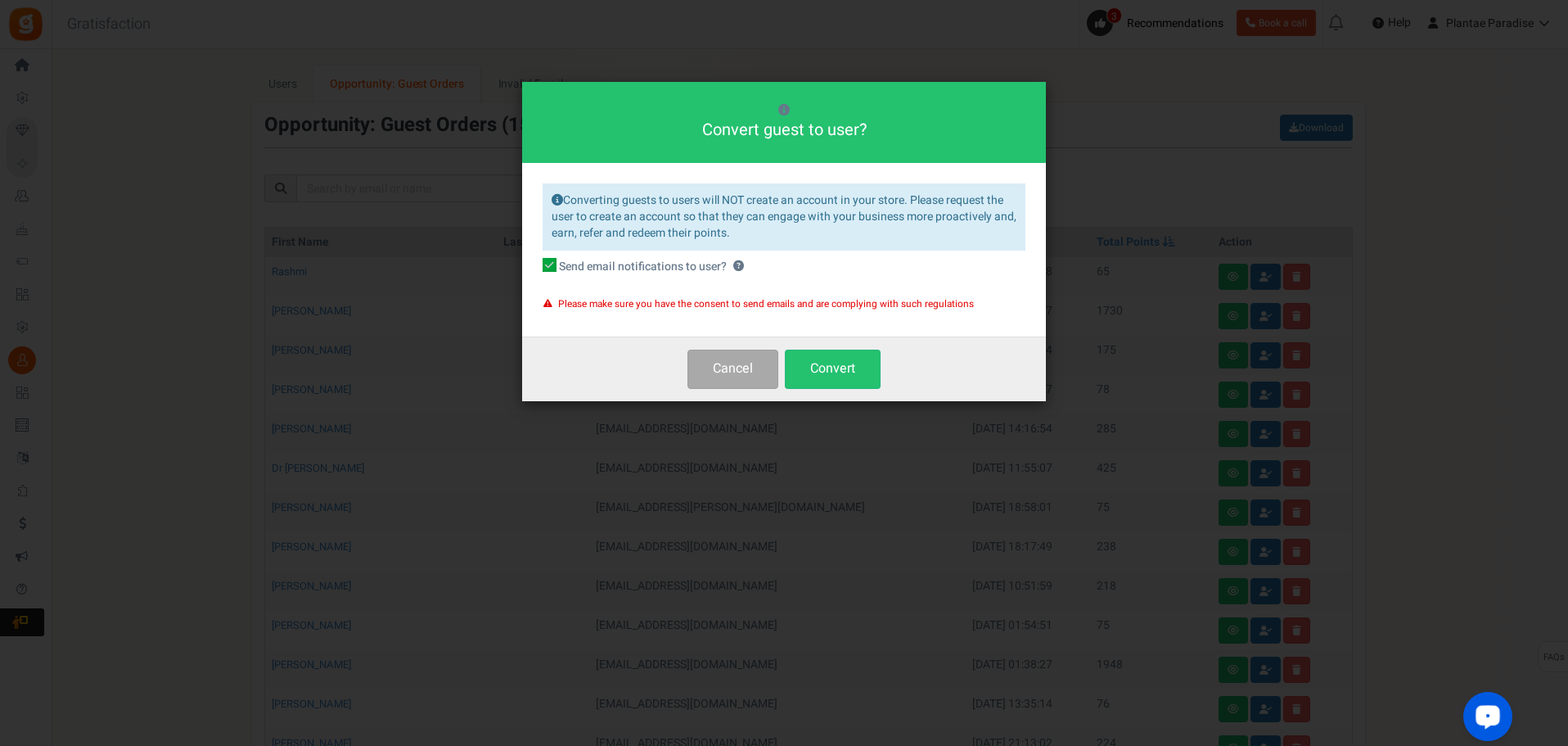
click at [910, 375] on div "Cancel Convert" at bounding box center [784, 368] width 524 height 63
click at [868, 375] on button "Convert" at bounding box center [833, 368] width 96 height 39
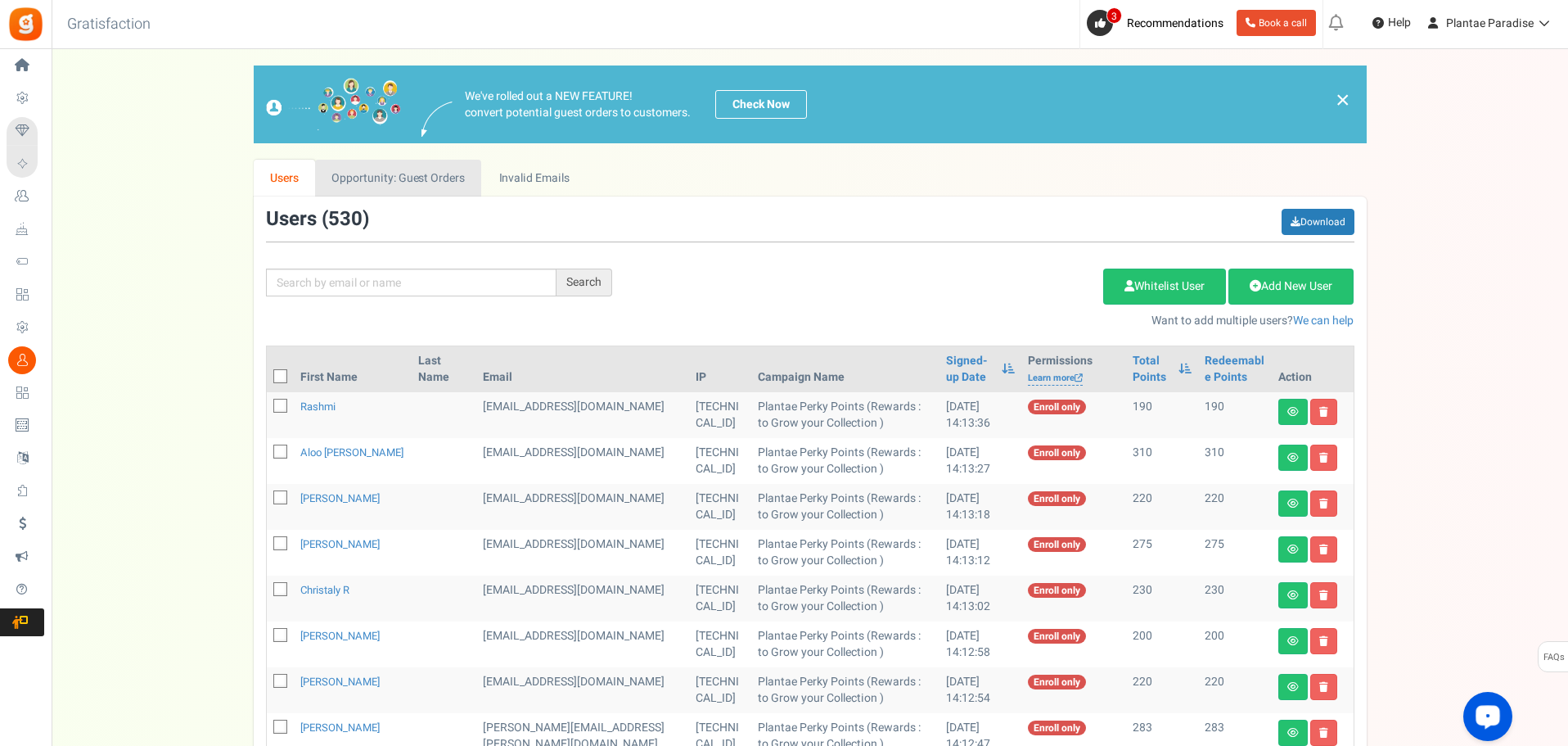
click at [403, 186] on link "Opportunity: Guest Orders" at bounding box center [398, 178] width 166 height 37
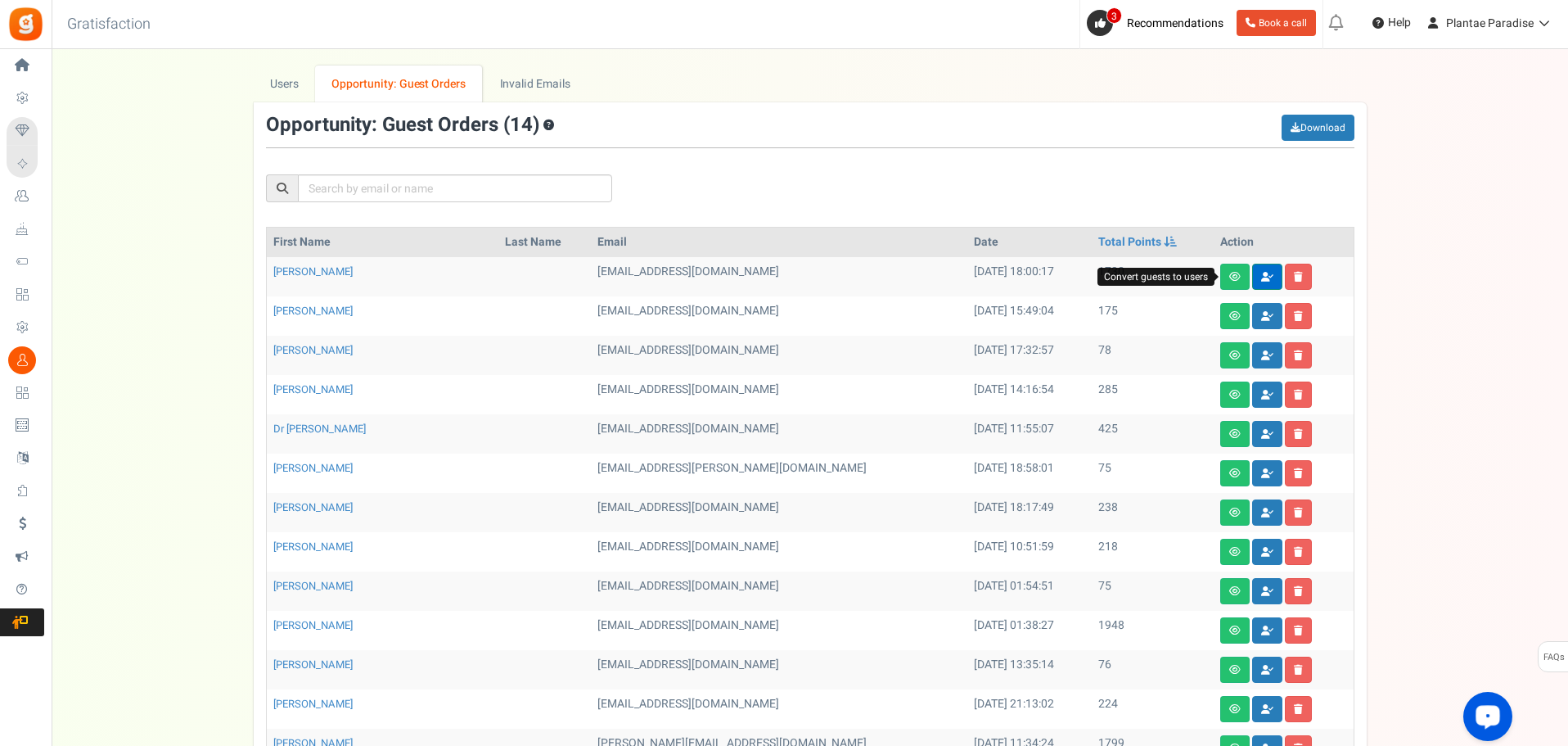
click at [1252, 283] on link at bounding box center [1267, 277] width 30 height 26
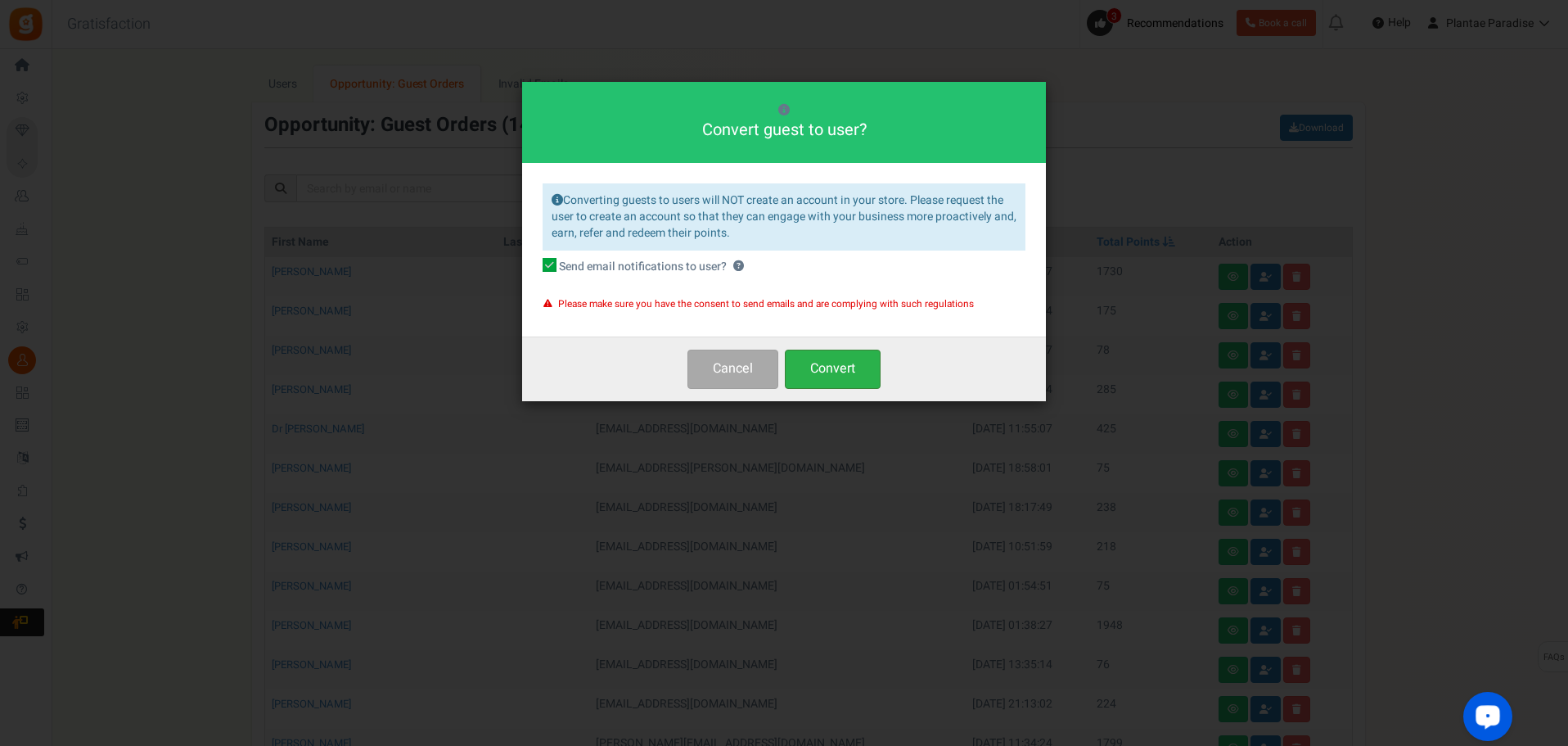
click at [873, 368] on button "Convert" at bounding box center [833, 368] width 96 height 39
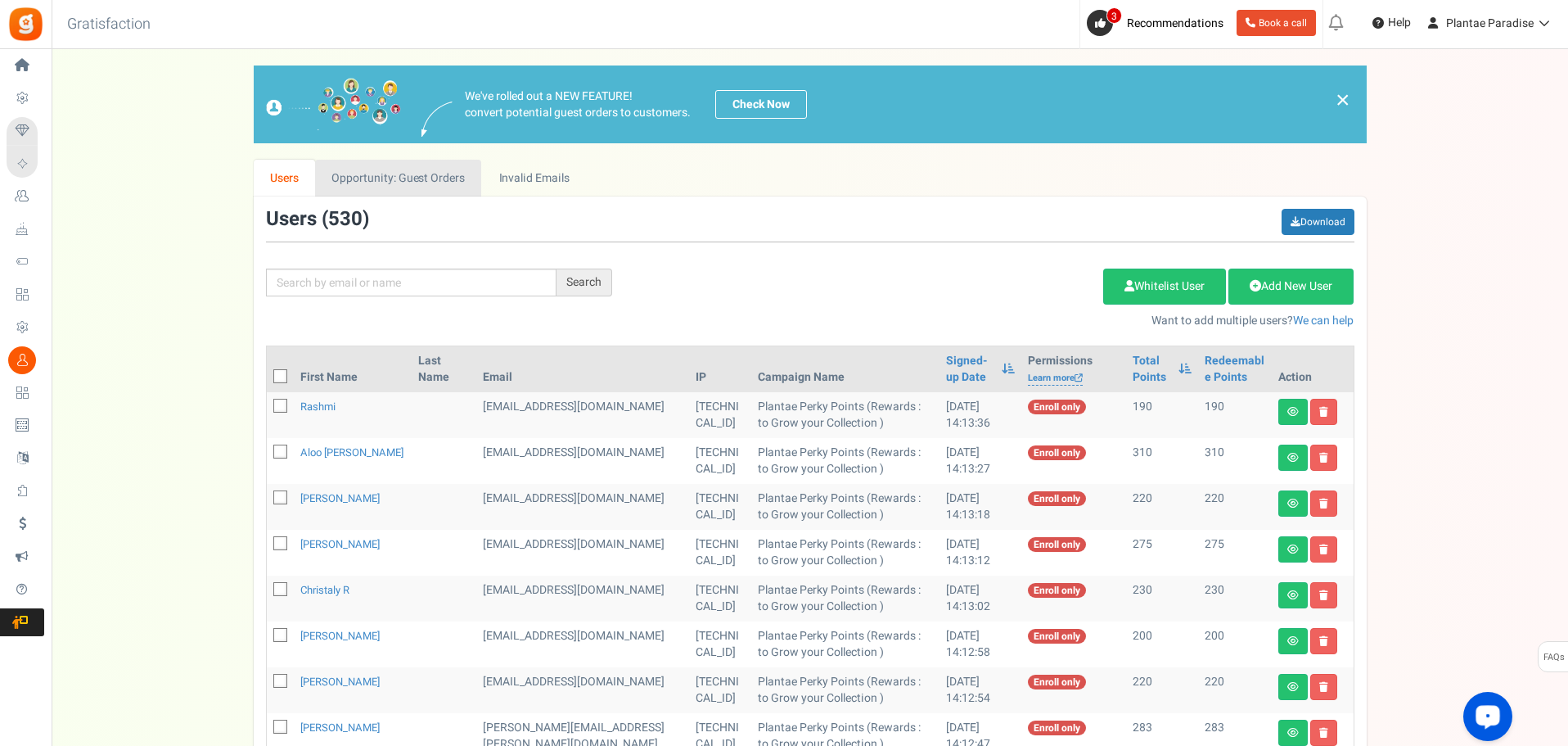
click at [464, 175] on link "Opportunity: Guest Orders" at bounding box center [398, 178] width 166 height 37
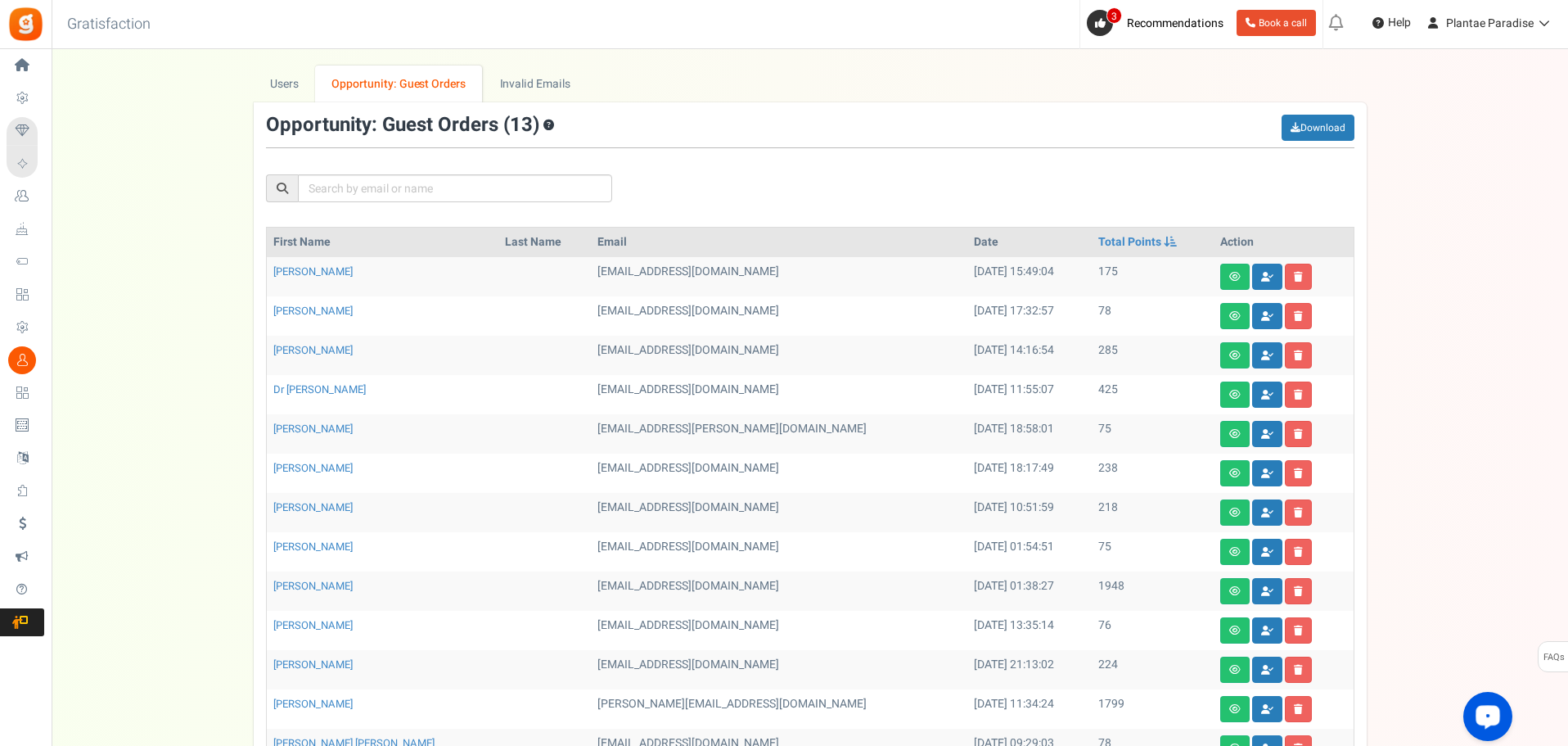
click at [1252, 280] on td at bounding box center [1284, 277] width 140 height 40
click at [1252, 279] on link at bounding box center [1267, 277] width 30 height 26
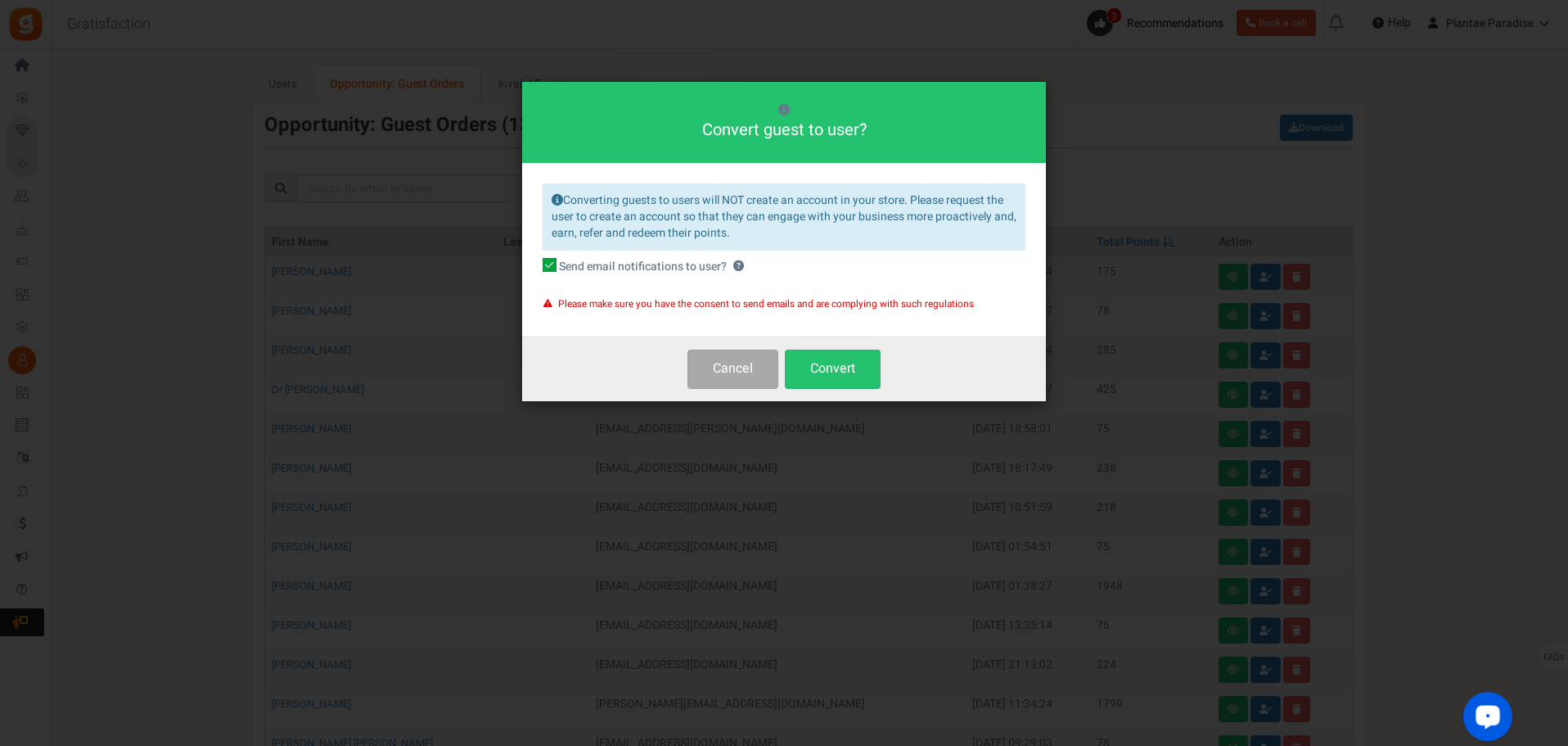
click at [855, 390] on div "Cancel Convert" at bounding box center [784, 368] width 524 height 63
click at [846, 381] on button "Convert" at bounding box center [833, 368] width 96 height 39
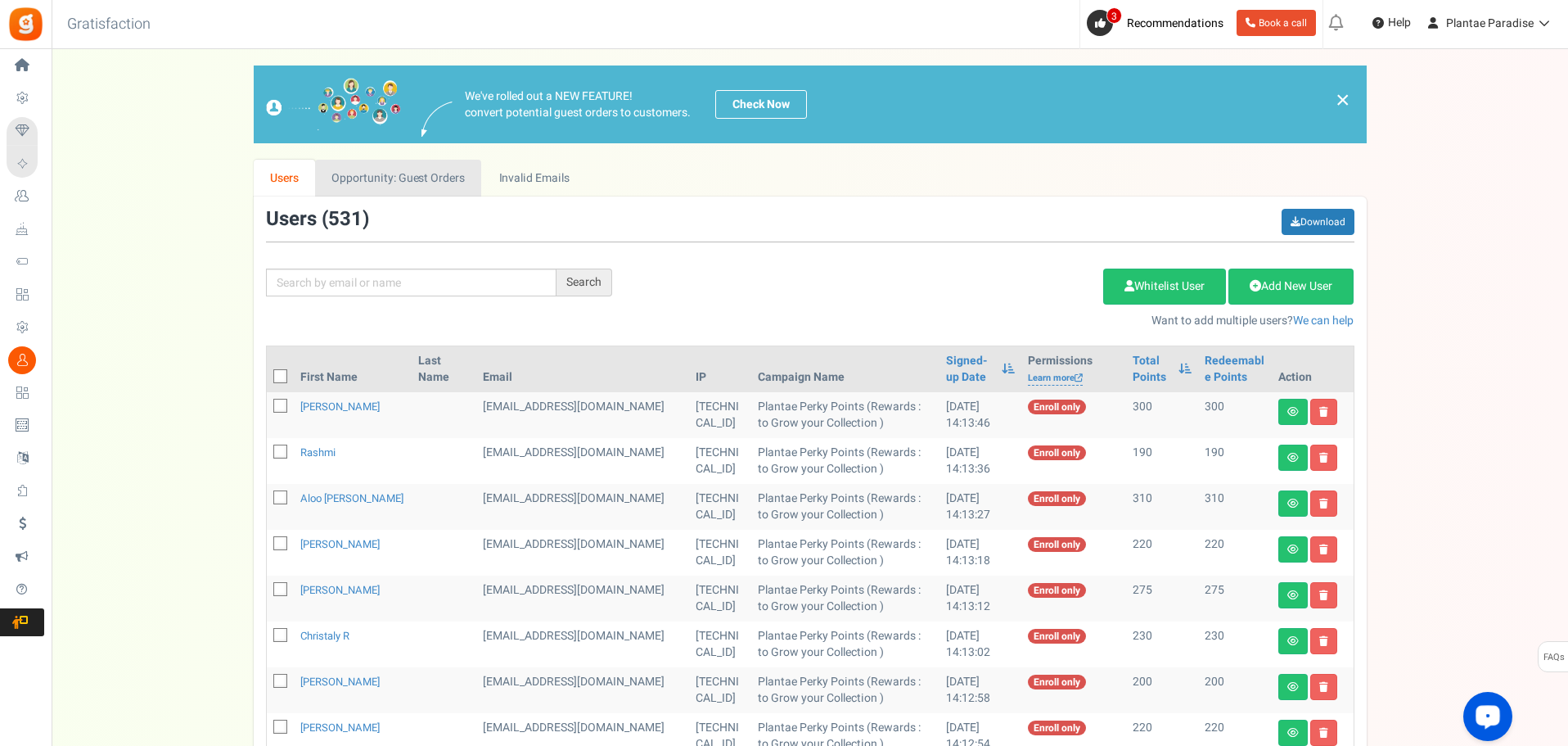
click at [395, 180] on link "Opportunity: Guest Orders" at bounding box center [398, 178] width 166 height 37
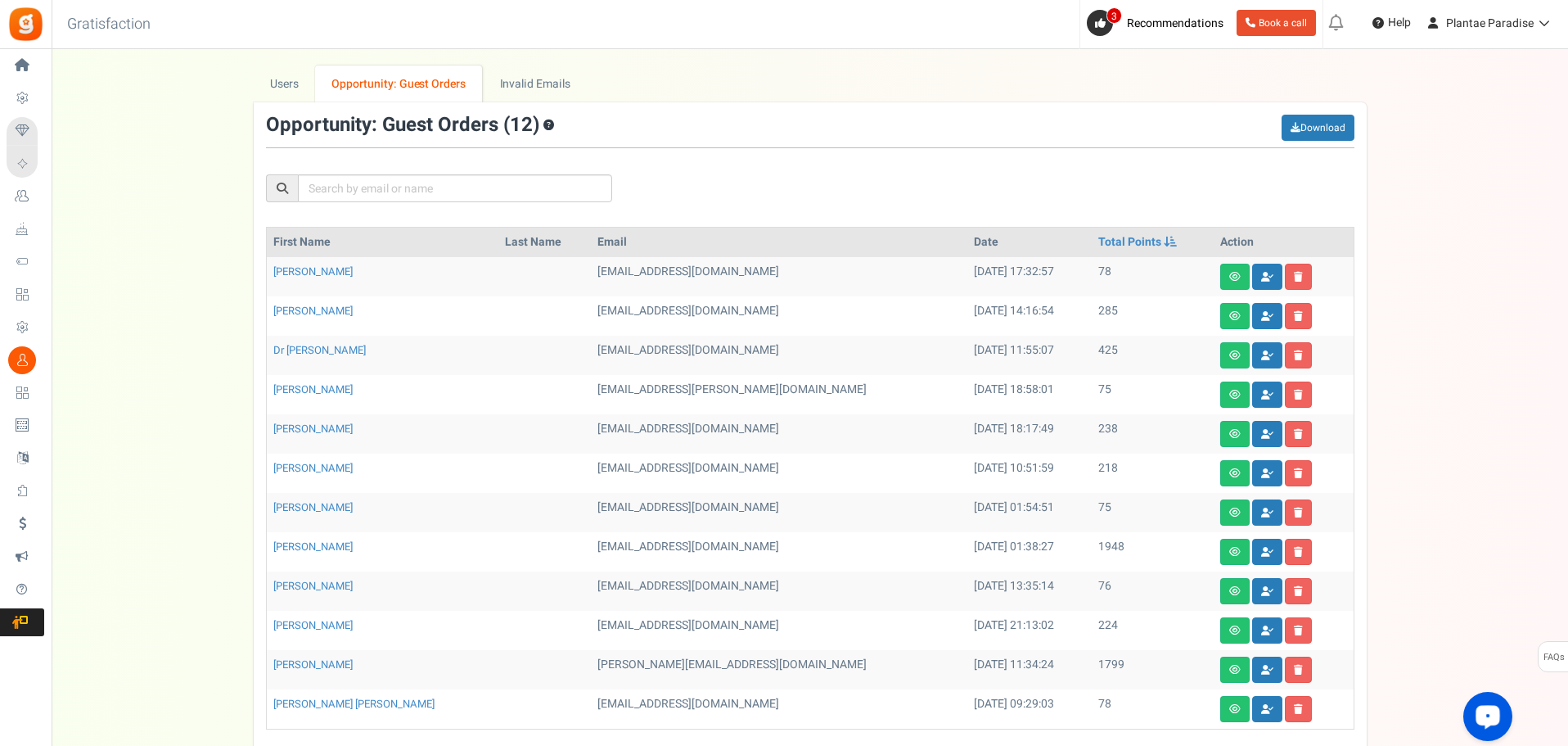
click at [1234, 293] on td at bounding box center [1284, 277] width 140 height 40
click at [1252, 282] on link at bounding box center [1267, 277] width 30 height 26
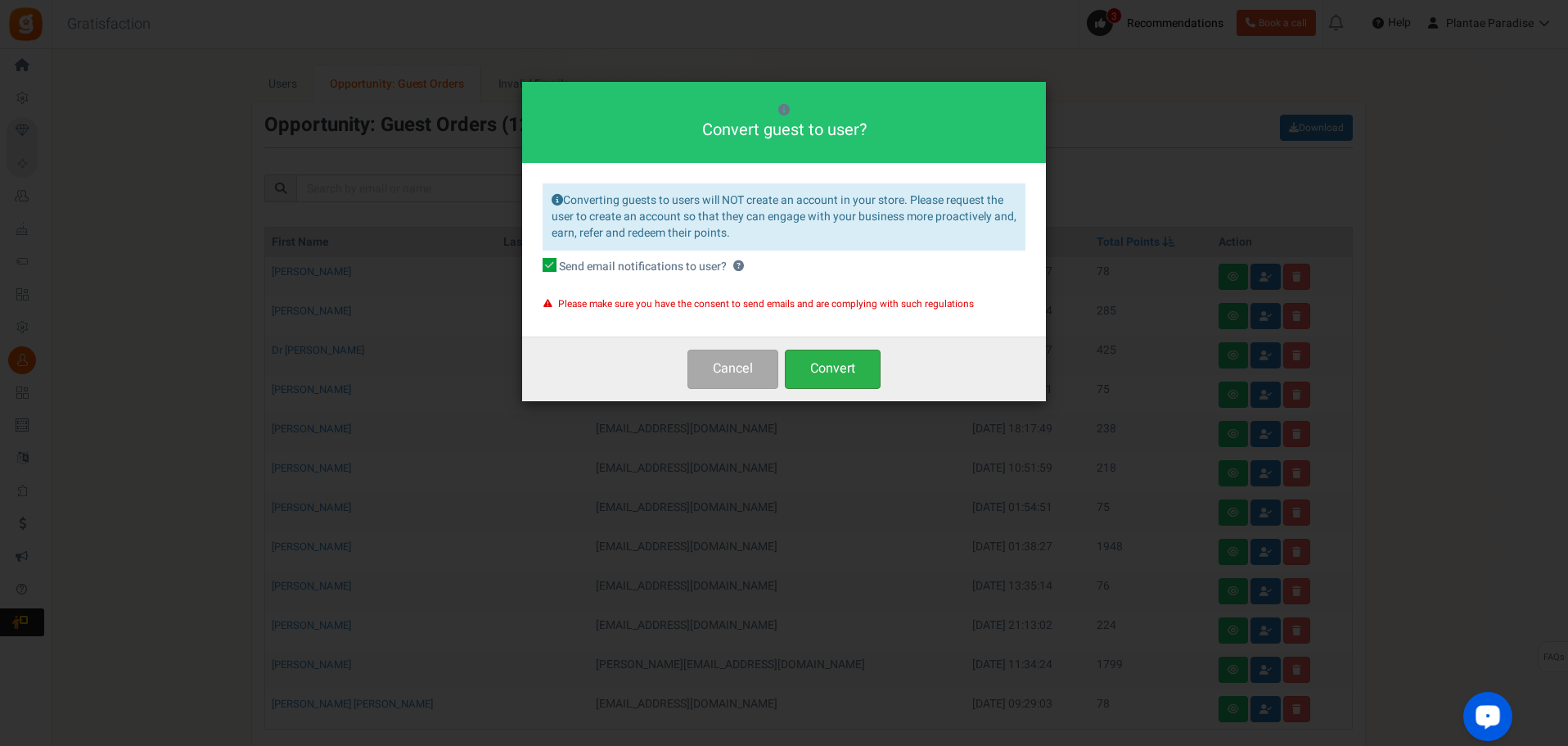
click at [865, 376] on button "Convert" at bounding box center [833, 368] width 96 height 39
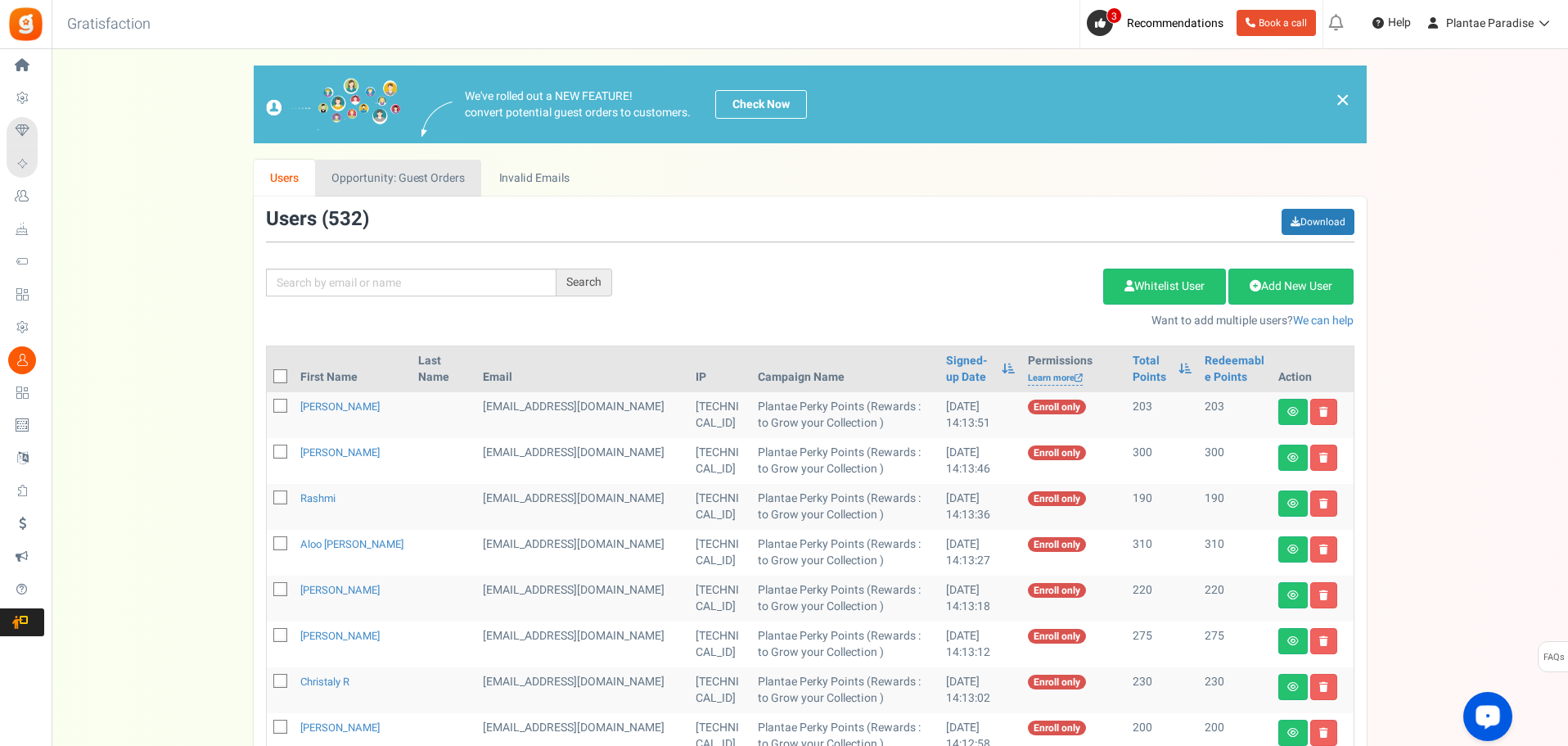
click at [424, 163] on link "Opportunity: Guest Orders" at bounding box center [398, 178] width 166 height 37
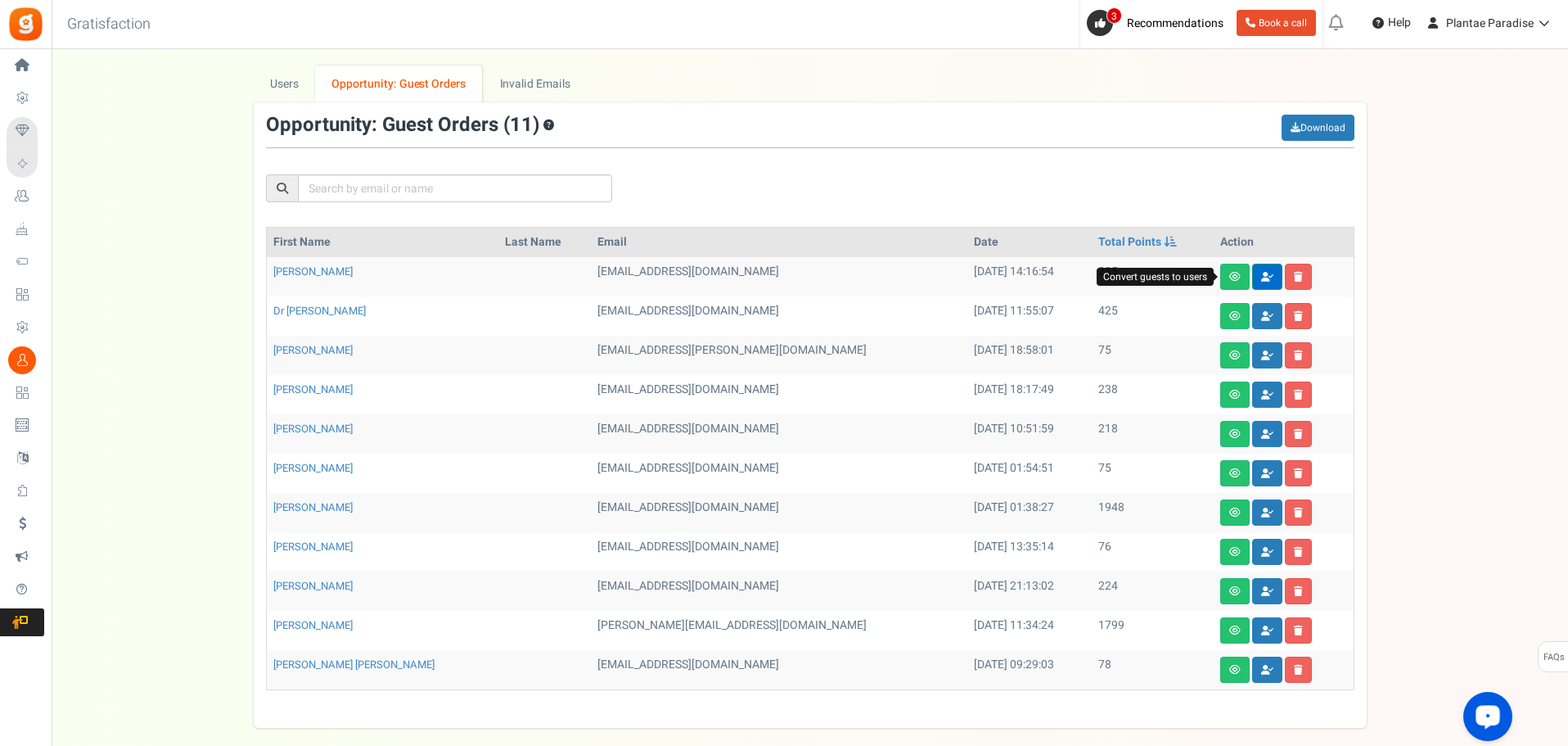
click at [1252, 284] on link at bounding box center [1267, 277] width 30 height 26
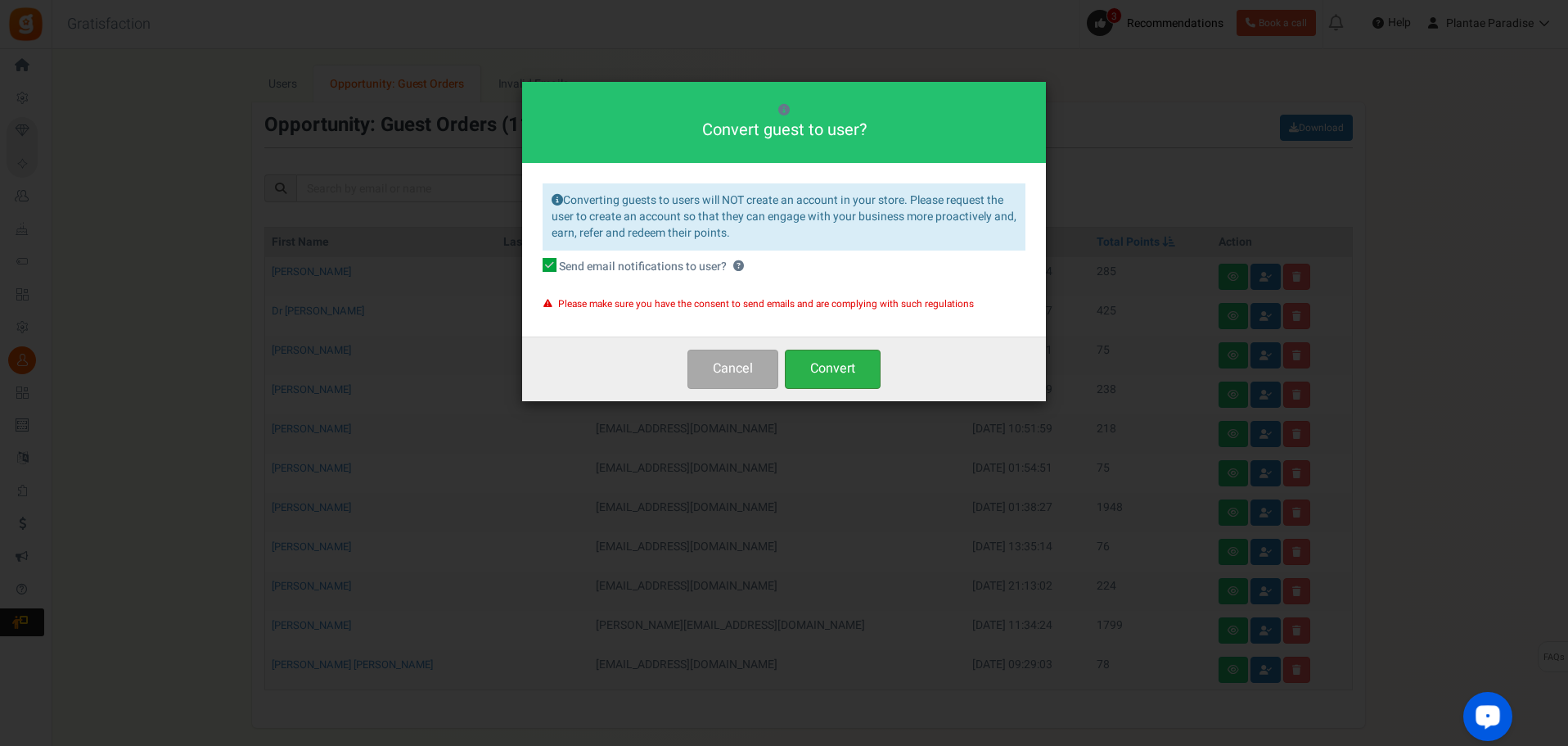
click at [845, 382] on button "Convert" at bounding box center [833, 368] width 96 height 39
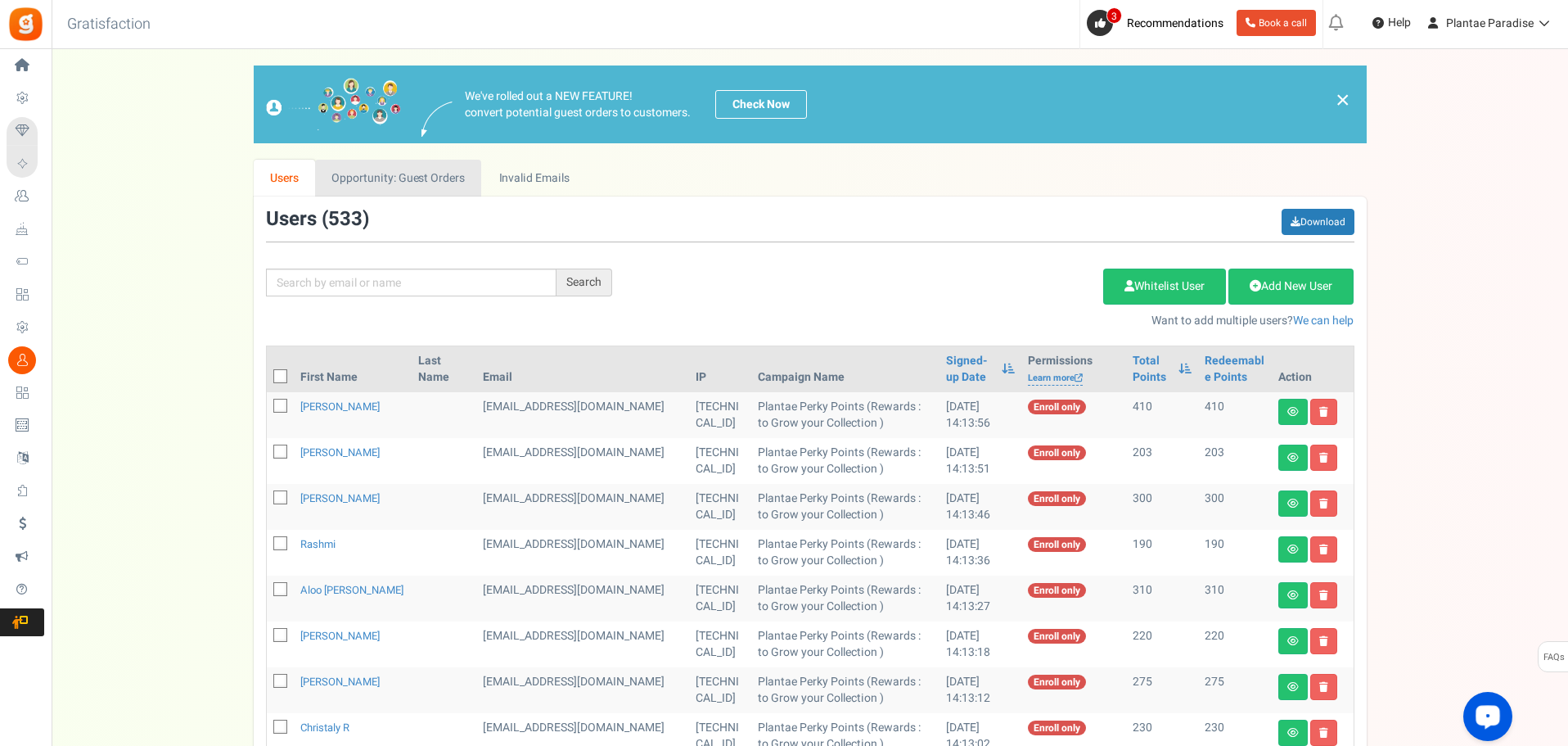
click at [433, 174] on link "Opportunity: Guest Orders" at bounding box center [398, 178] width 166 height 37
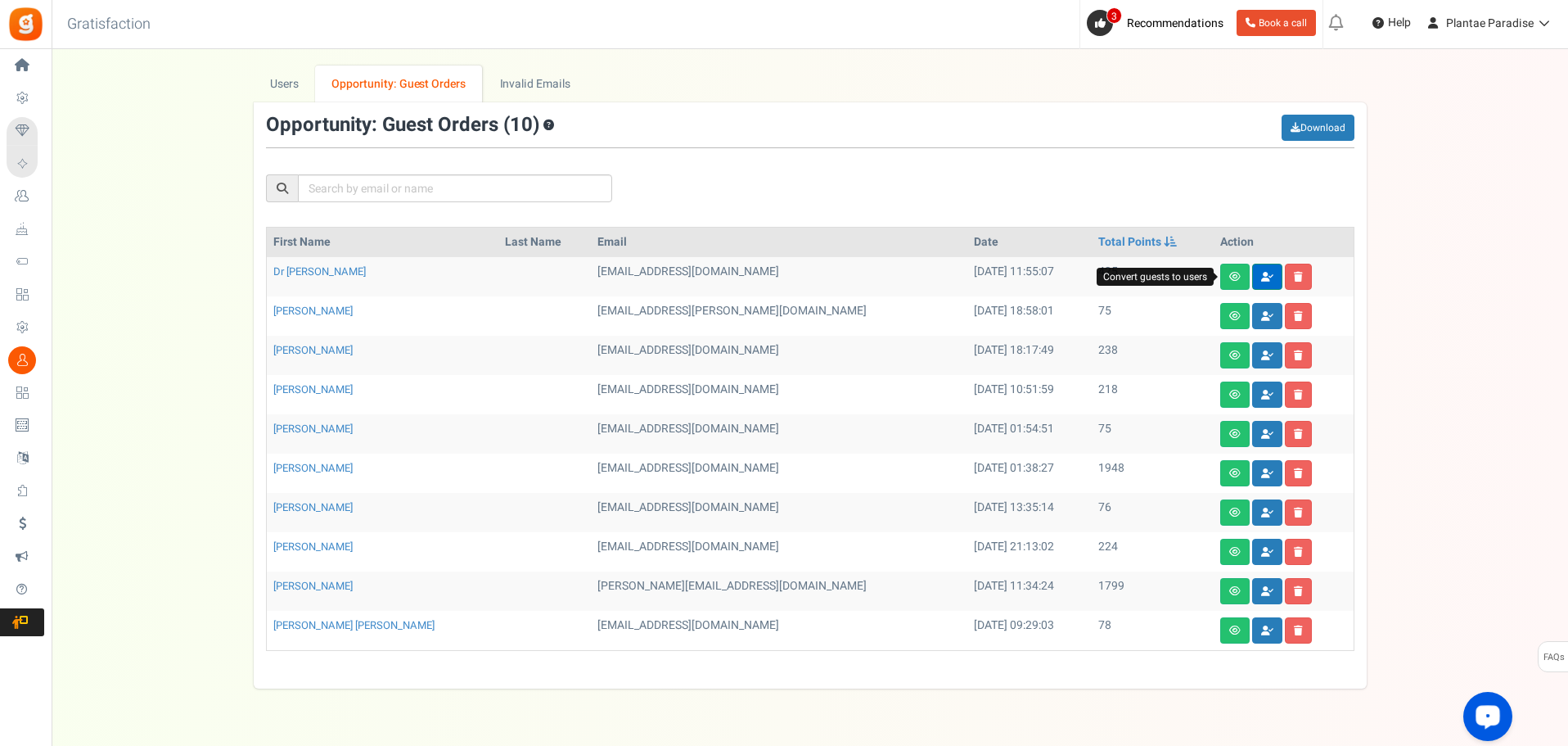
click at [1252, 282] on link at bounding box center [1267, 277] width 30 height 26
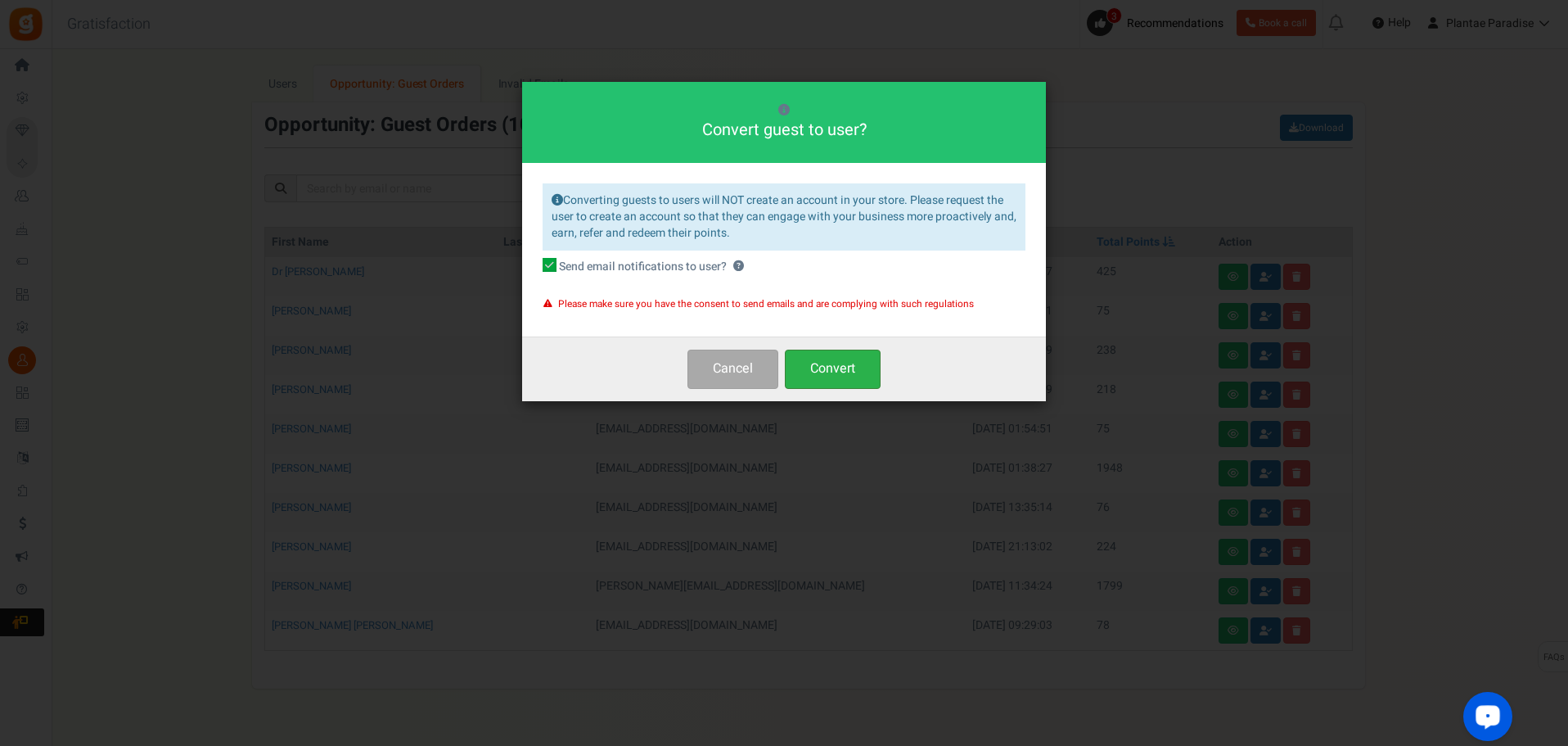
click at [802, 372] on button "Convert" at bounding box center [833, 368] width 96 height 39
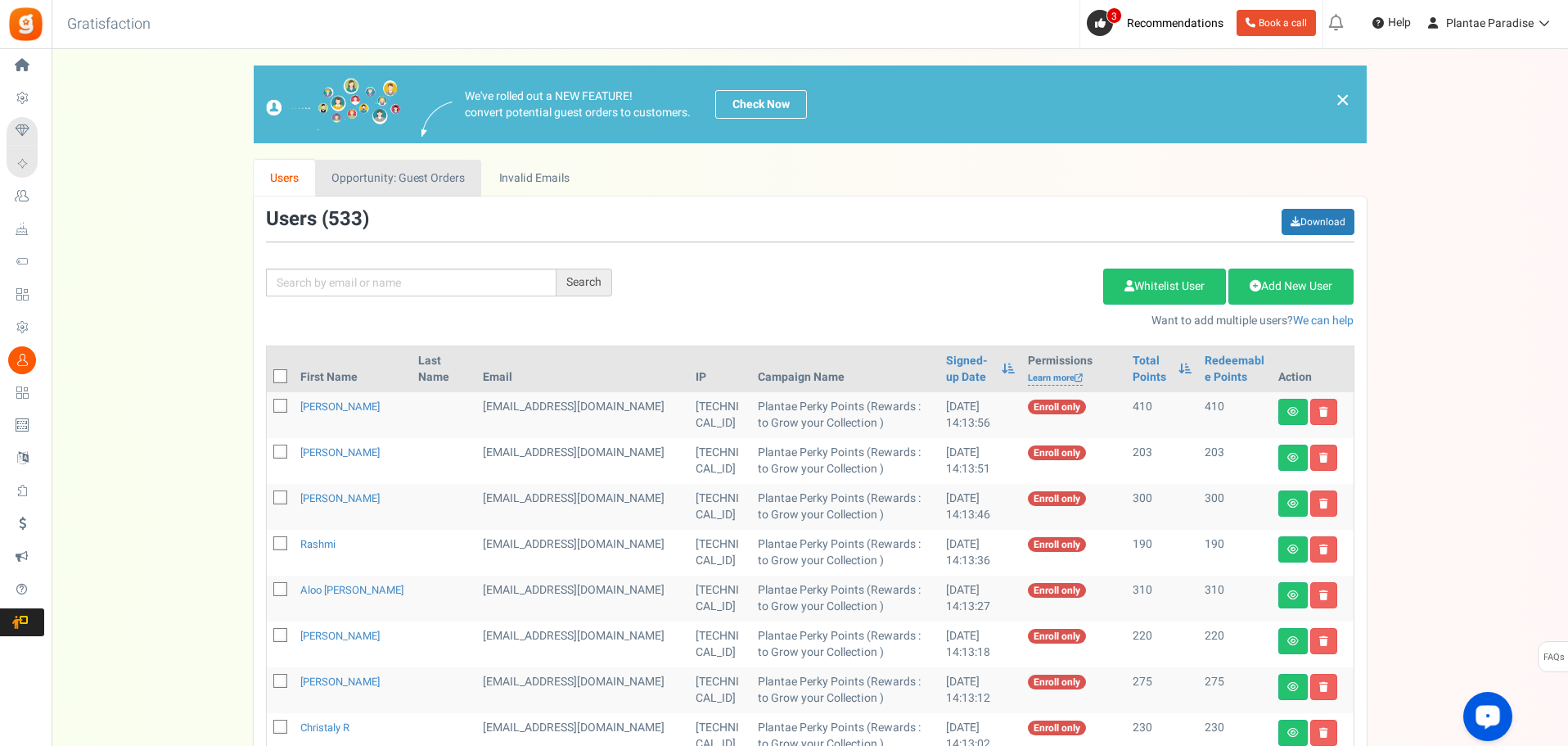
click at [433, 179] on link "Opportunity: Guest Orders" at bounding box center [398, 178] width 166 height 37
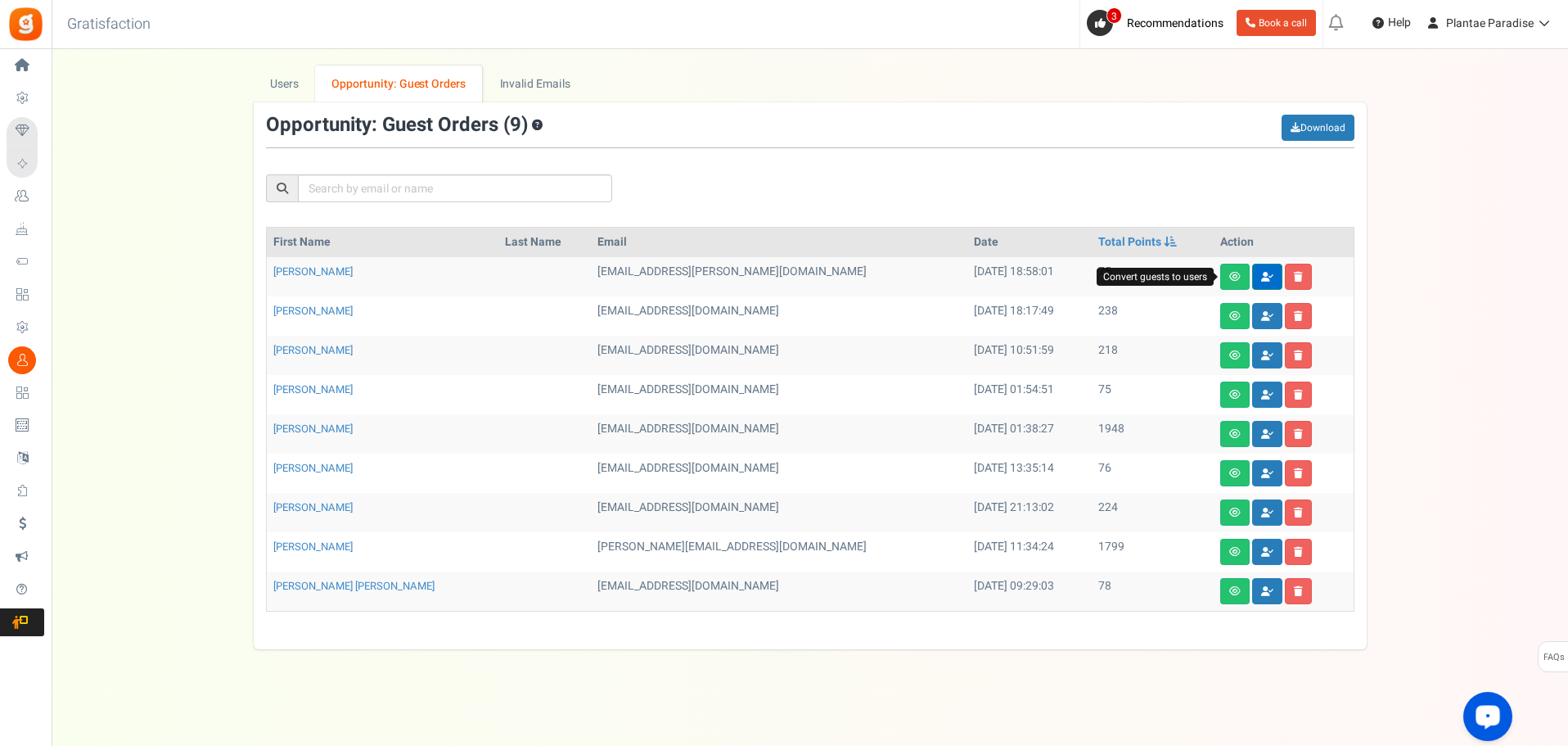
click at [1252, 274] on link at bounding box center [1267, 277] width 30 height 26
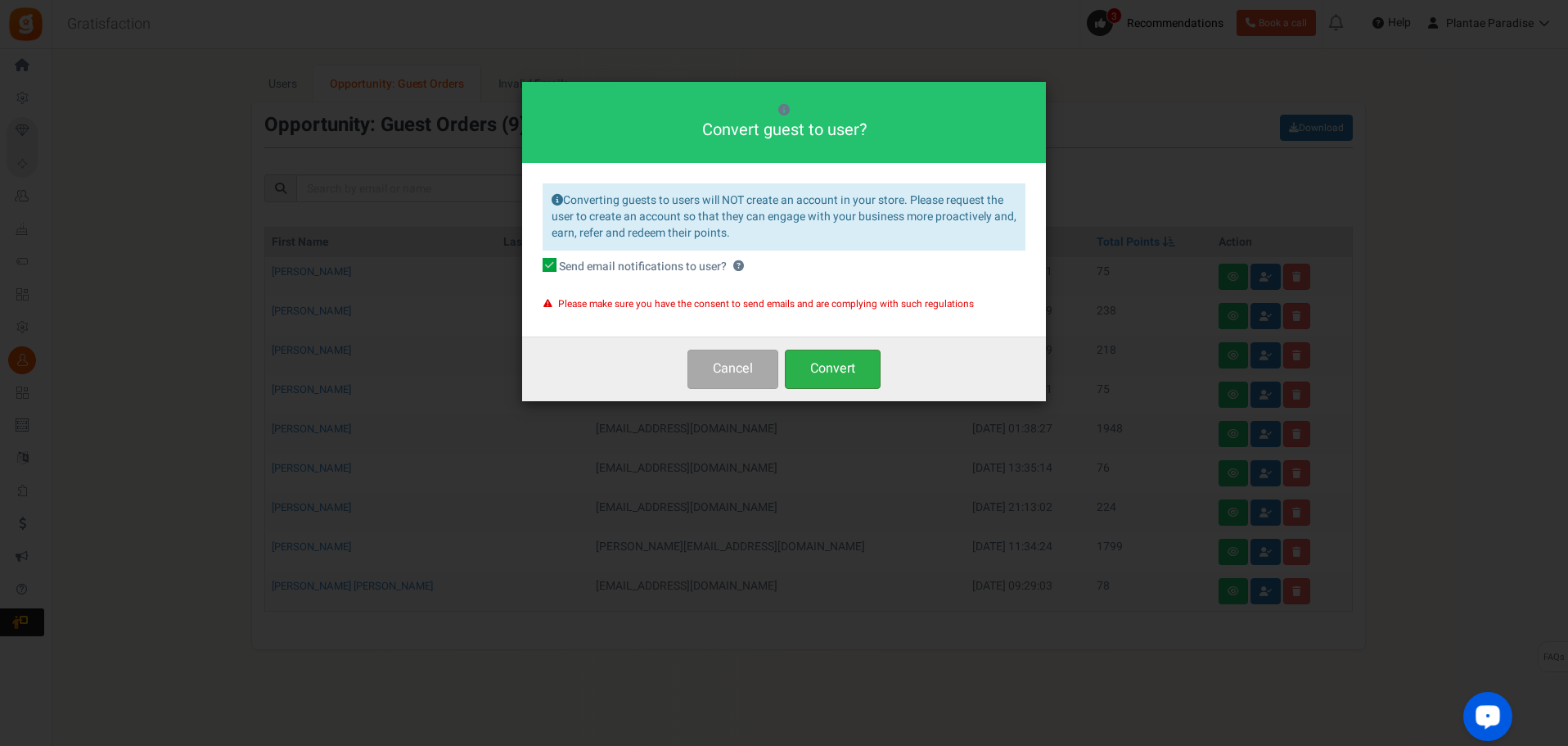
click at [849, 374] on button "Convert" at bounding box center [833, 368] width 96 height 39
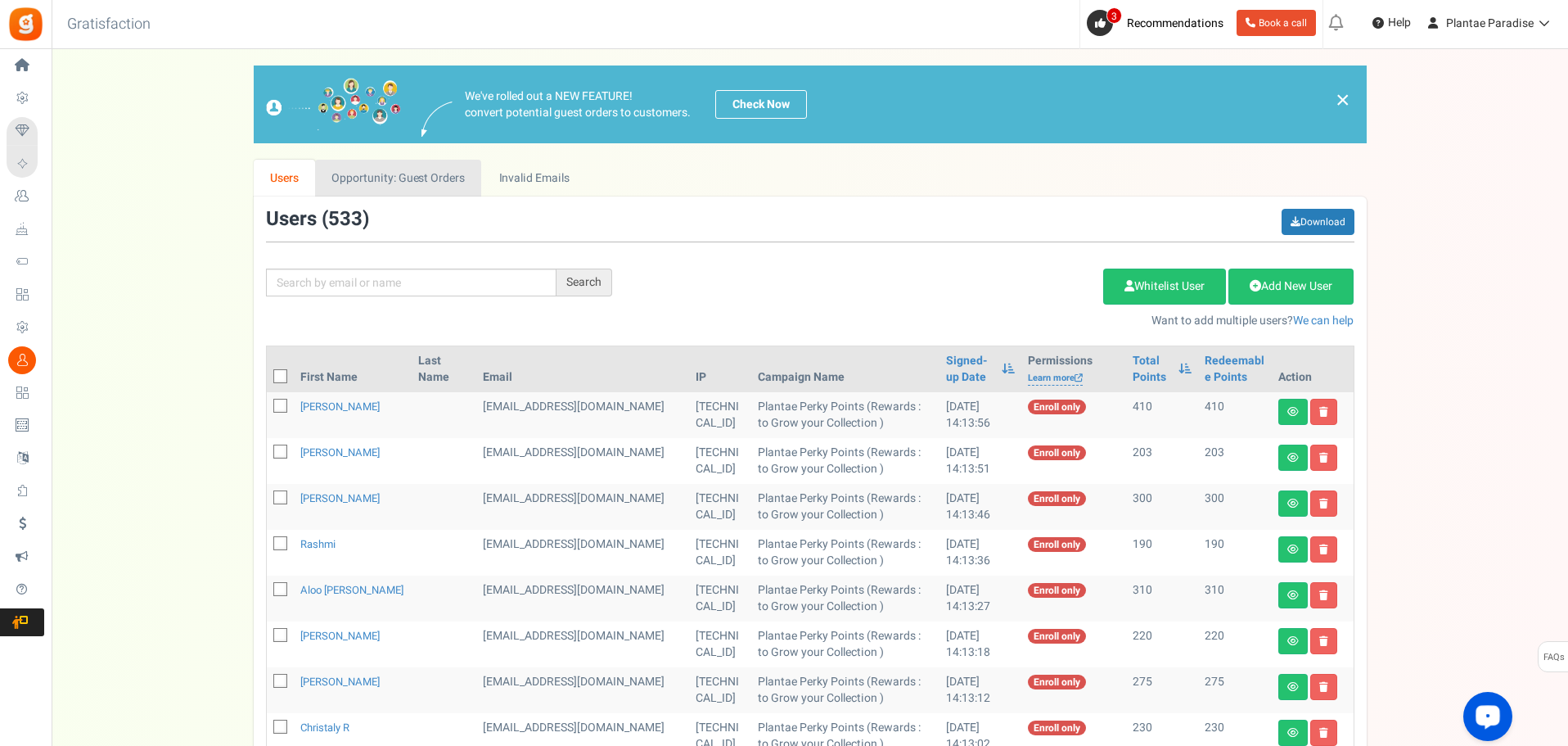
click at [433, 183] on link "Opportunity: Guest Orders" at bounding box center [398, 178] width 166 height 37
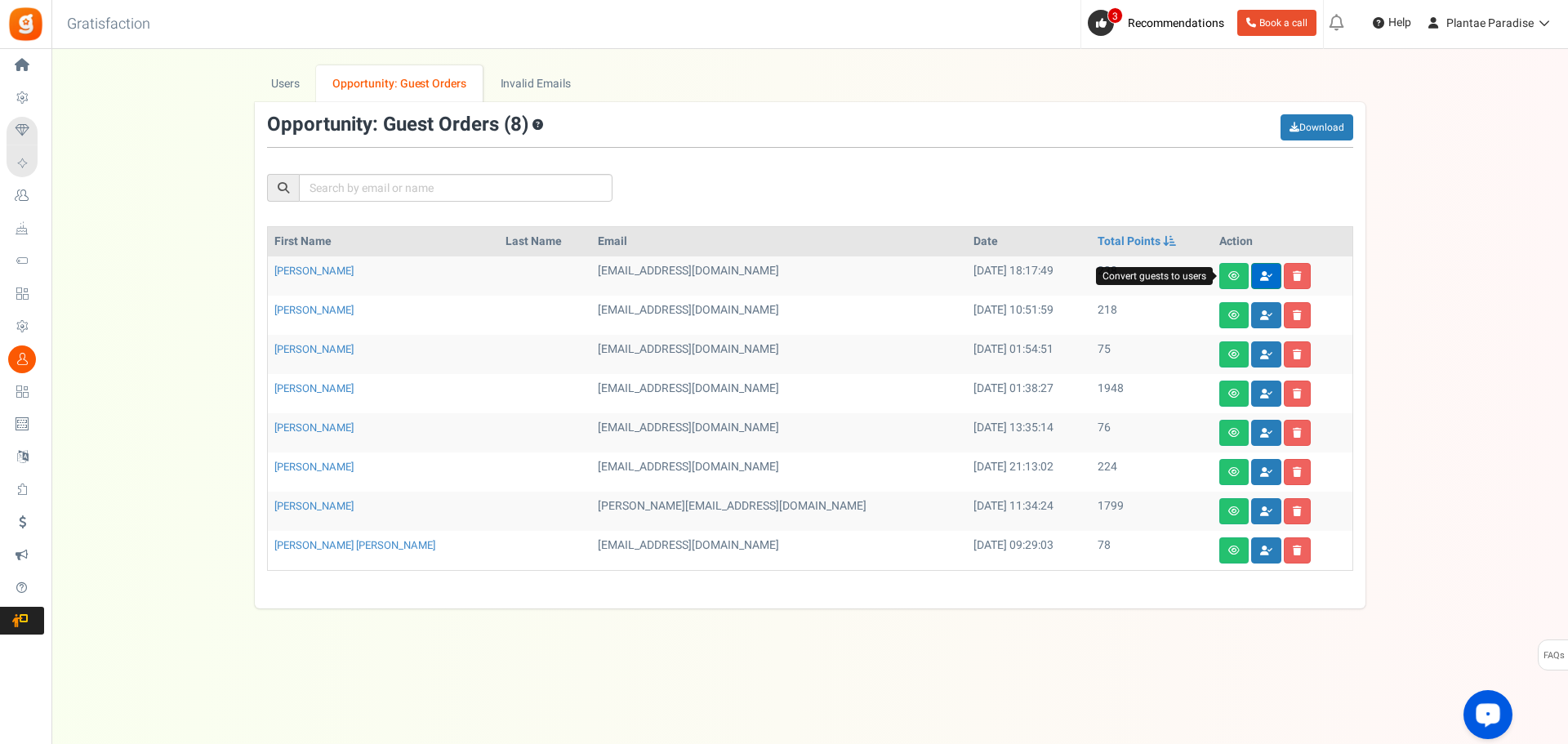
click at [1260, 275] on icon at bounding box center [1266, 276] width 12 height 10
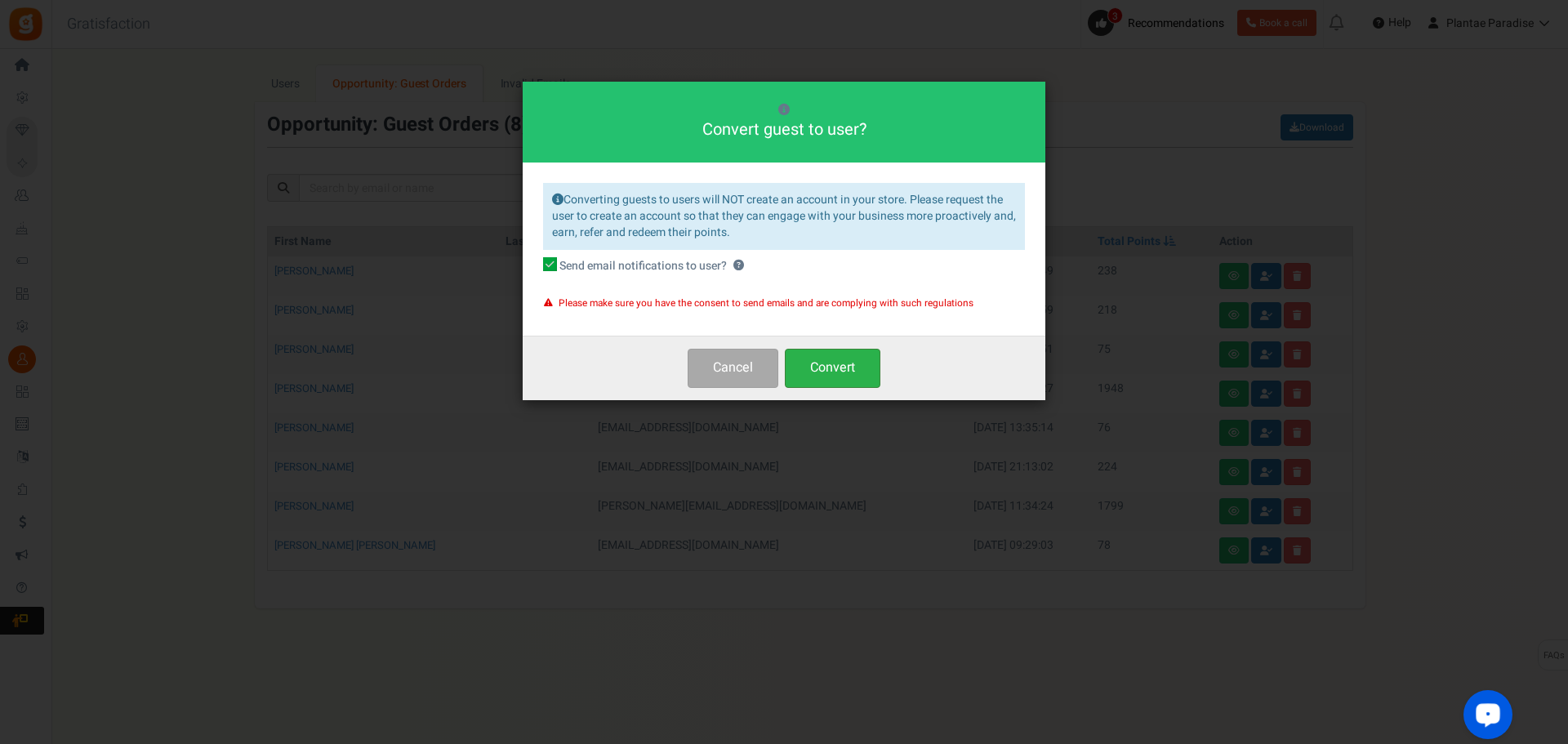
click at [823, 367] on button "Convert" at bounding box center [833, 367] width 95 height 39
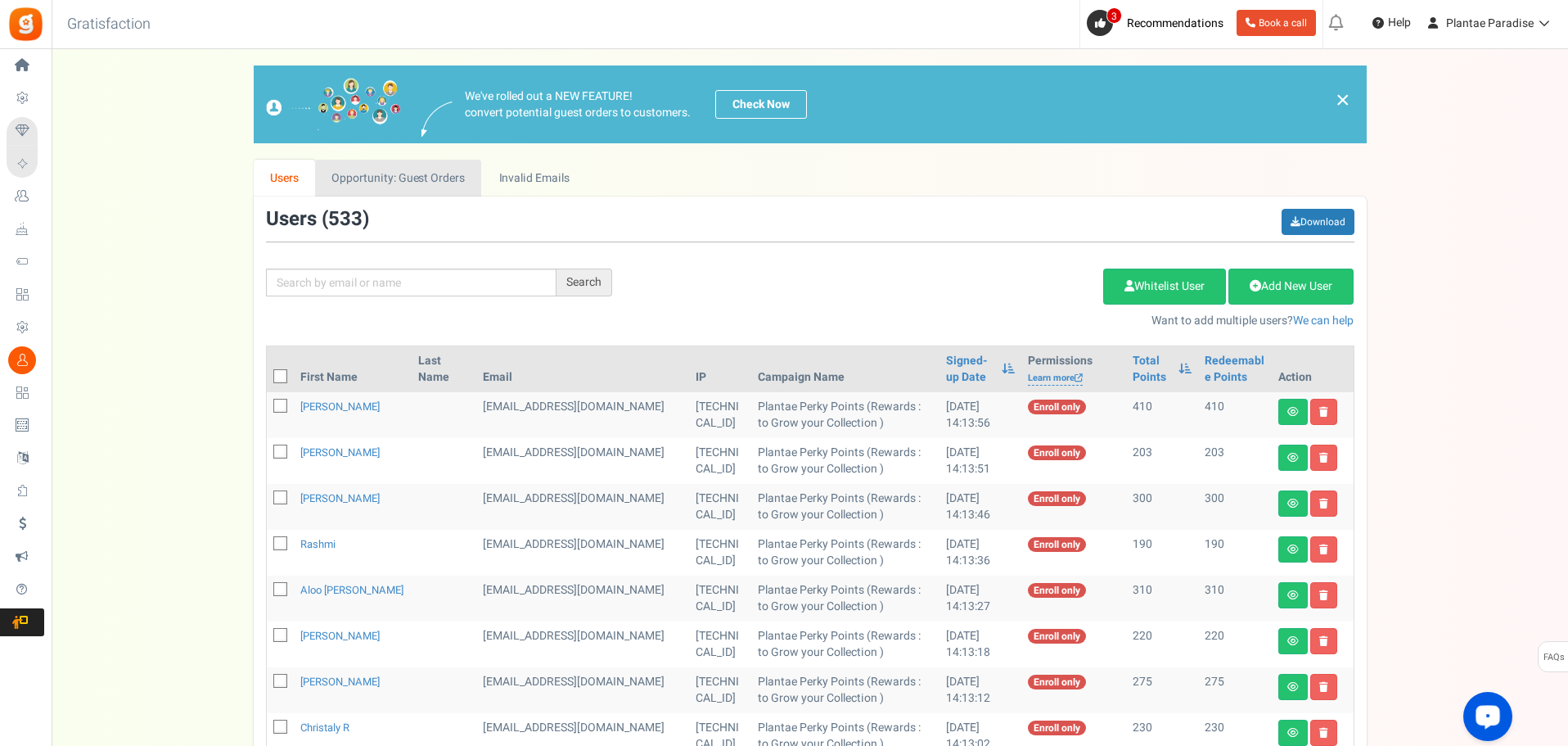
click at [429, 178] on link "Opportunity: Guest Orders" at bounding box center [398, 178] width 166 height 37
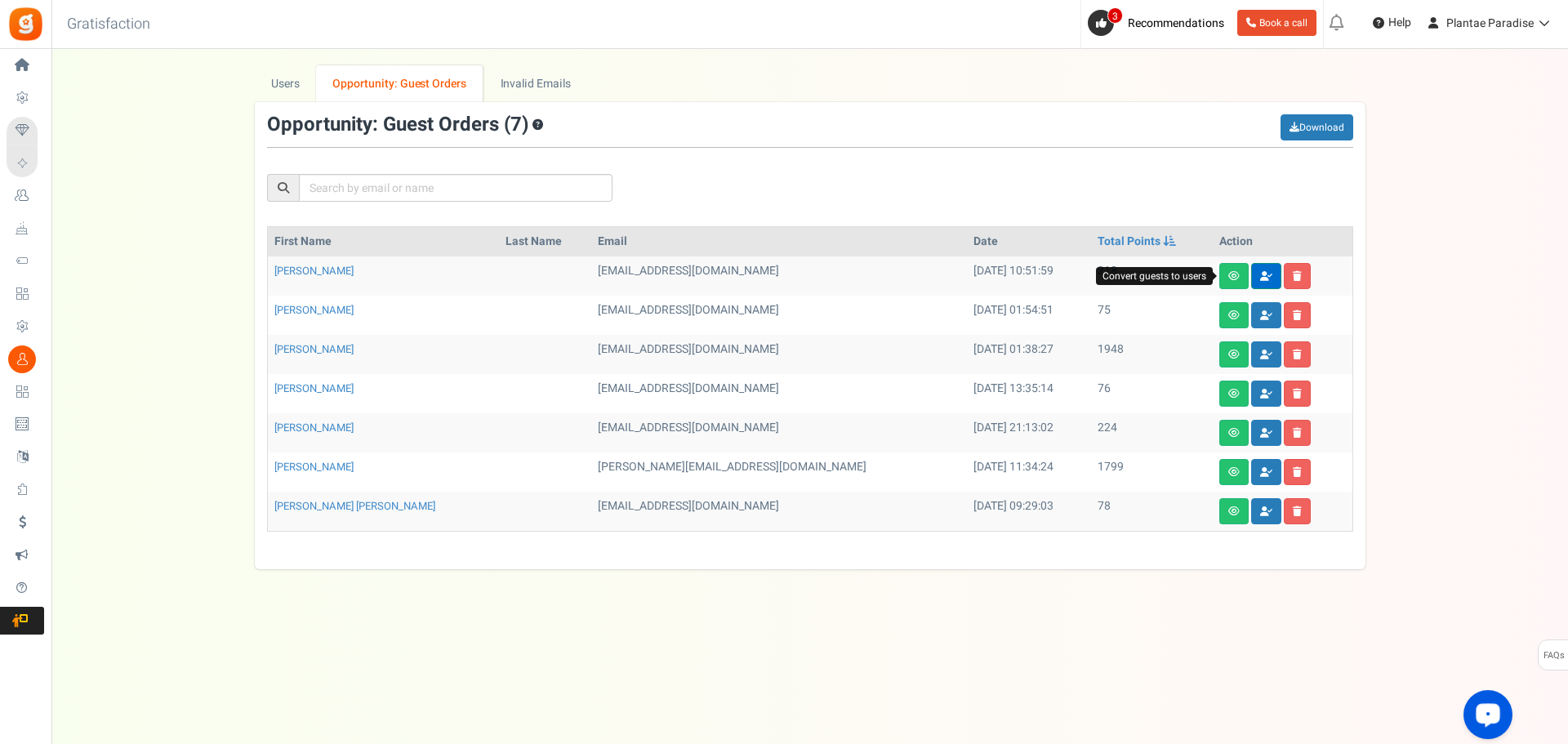
click at [1251, 286] on link at bounding box center [1266, 276] width 30 height 26
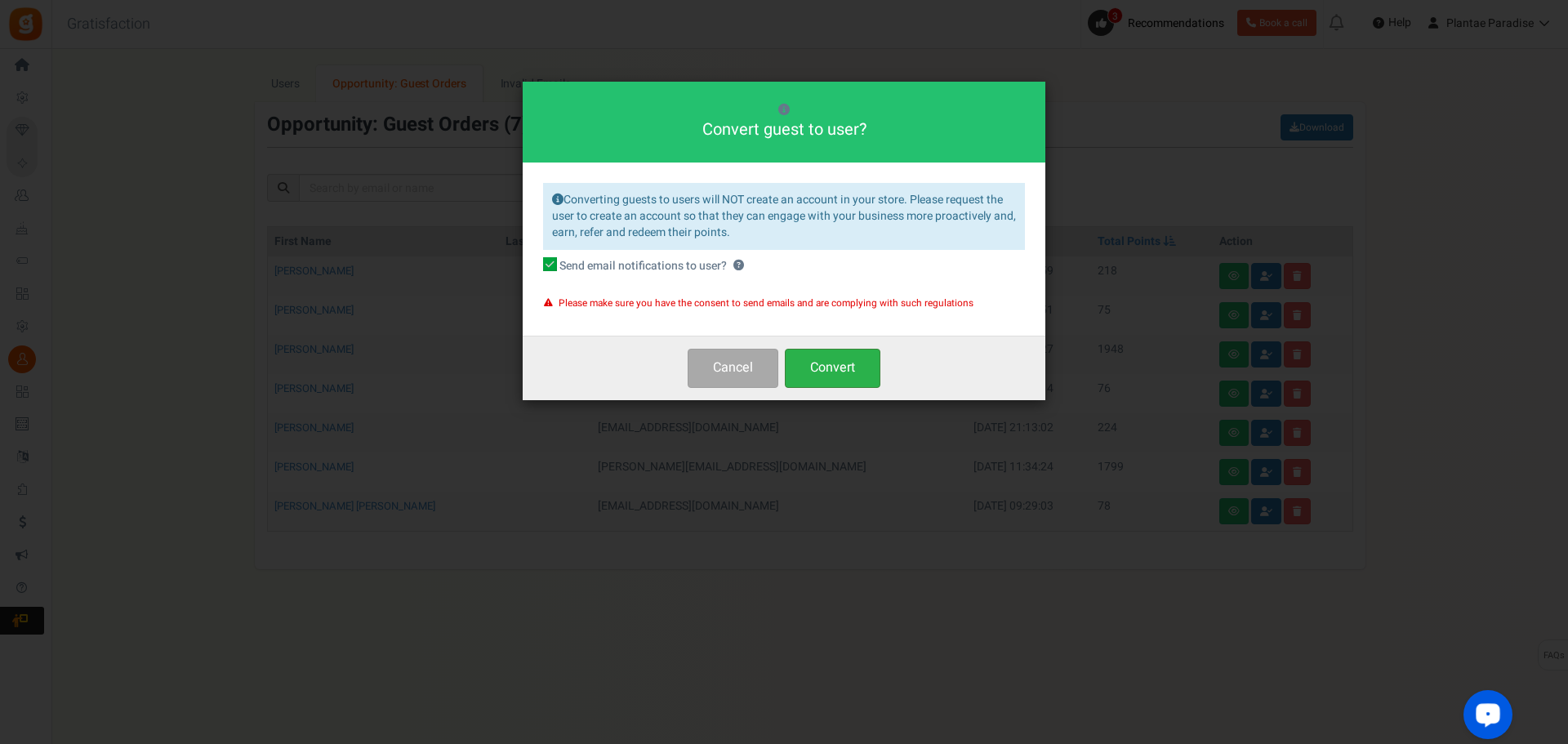
click at [828, 367] on button "Convert" at bounding box center [833, 367] width 95 height 39
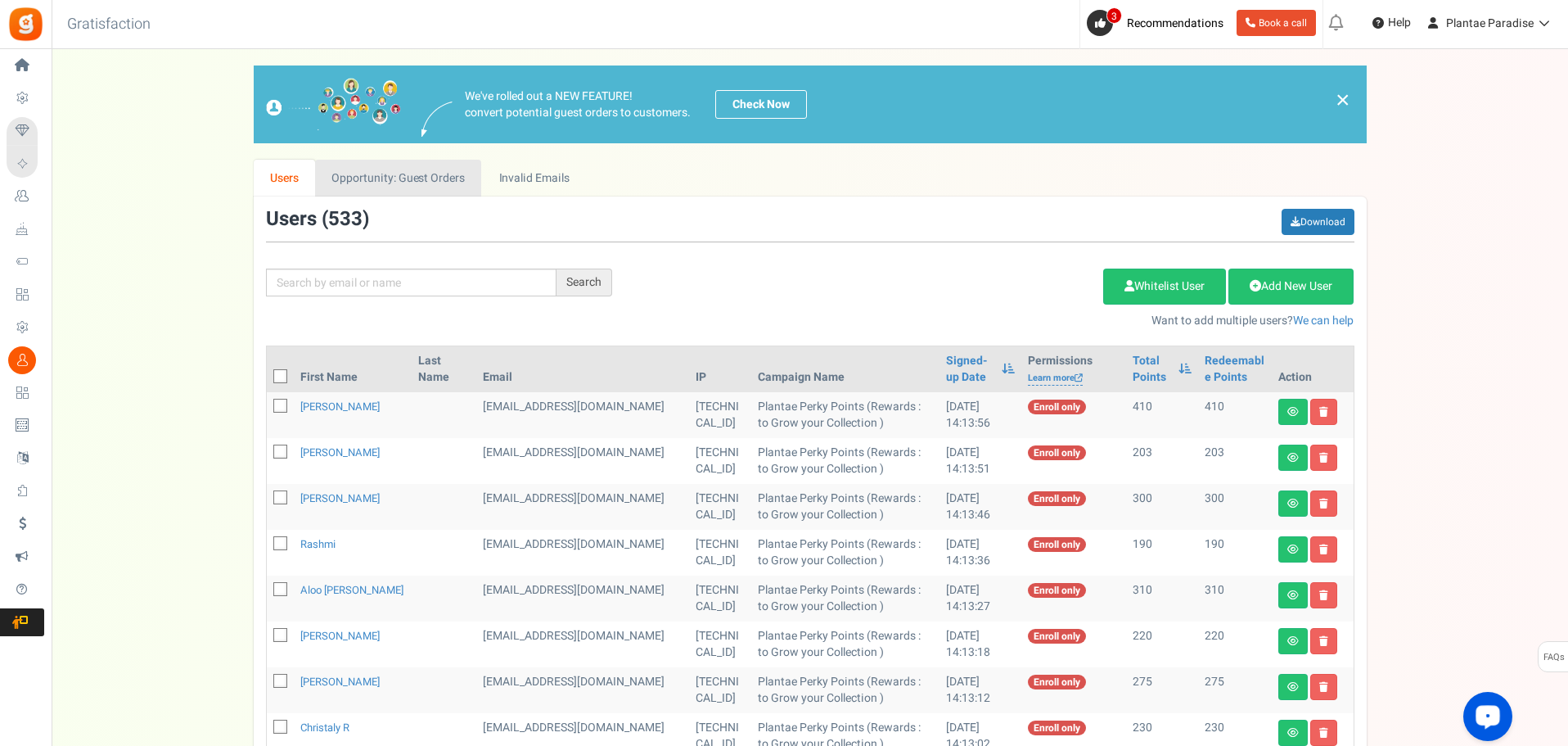
click at [444, 185] on link "Opportunity: Guest Orders" at bounding box center [398, 178] width 166 height 37
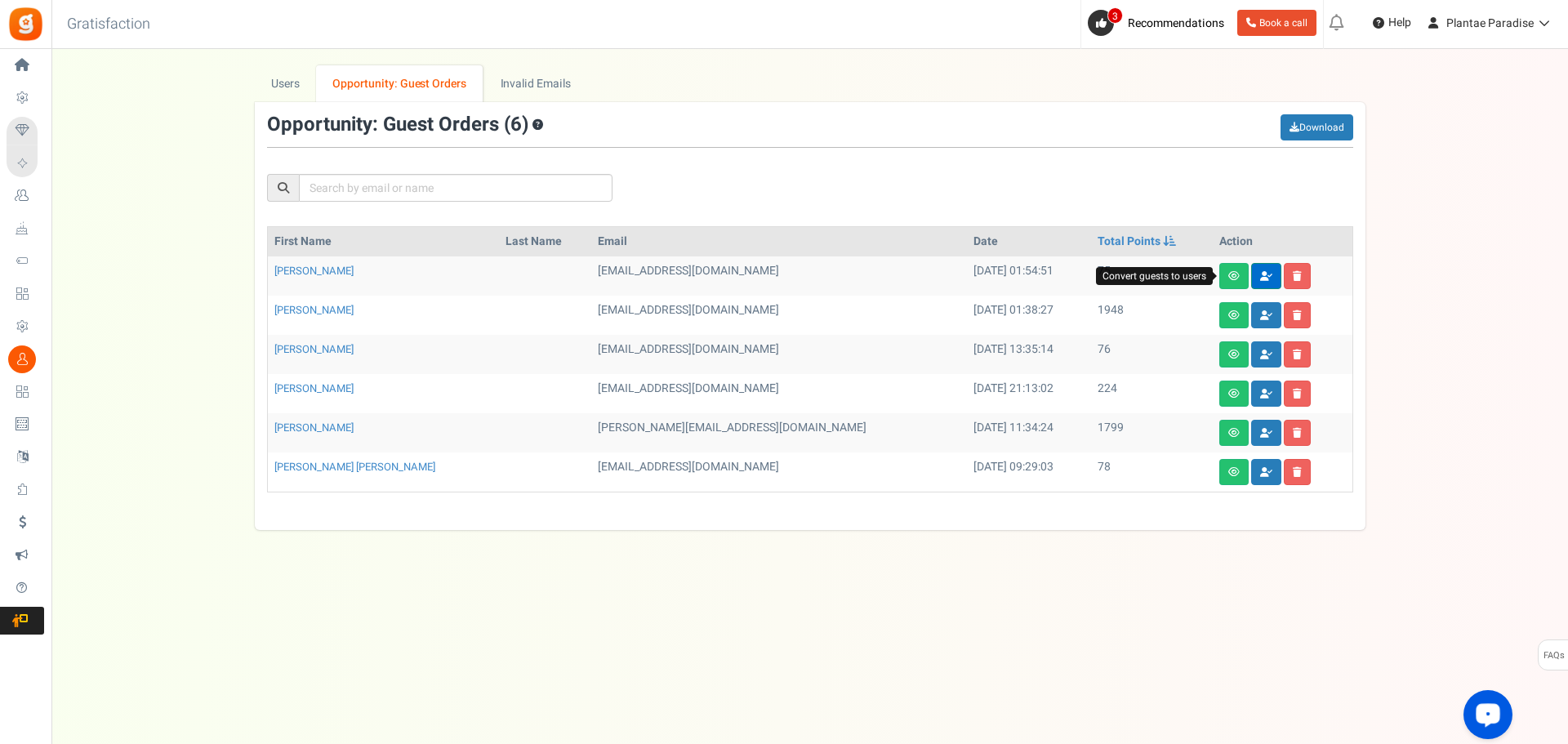
click at [1260, 273] on icon at bounding box center [1266, 276] width 12 height 10
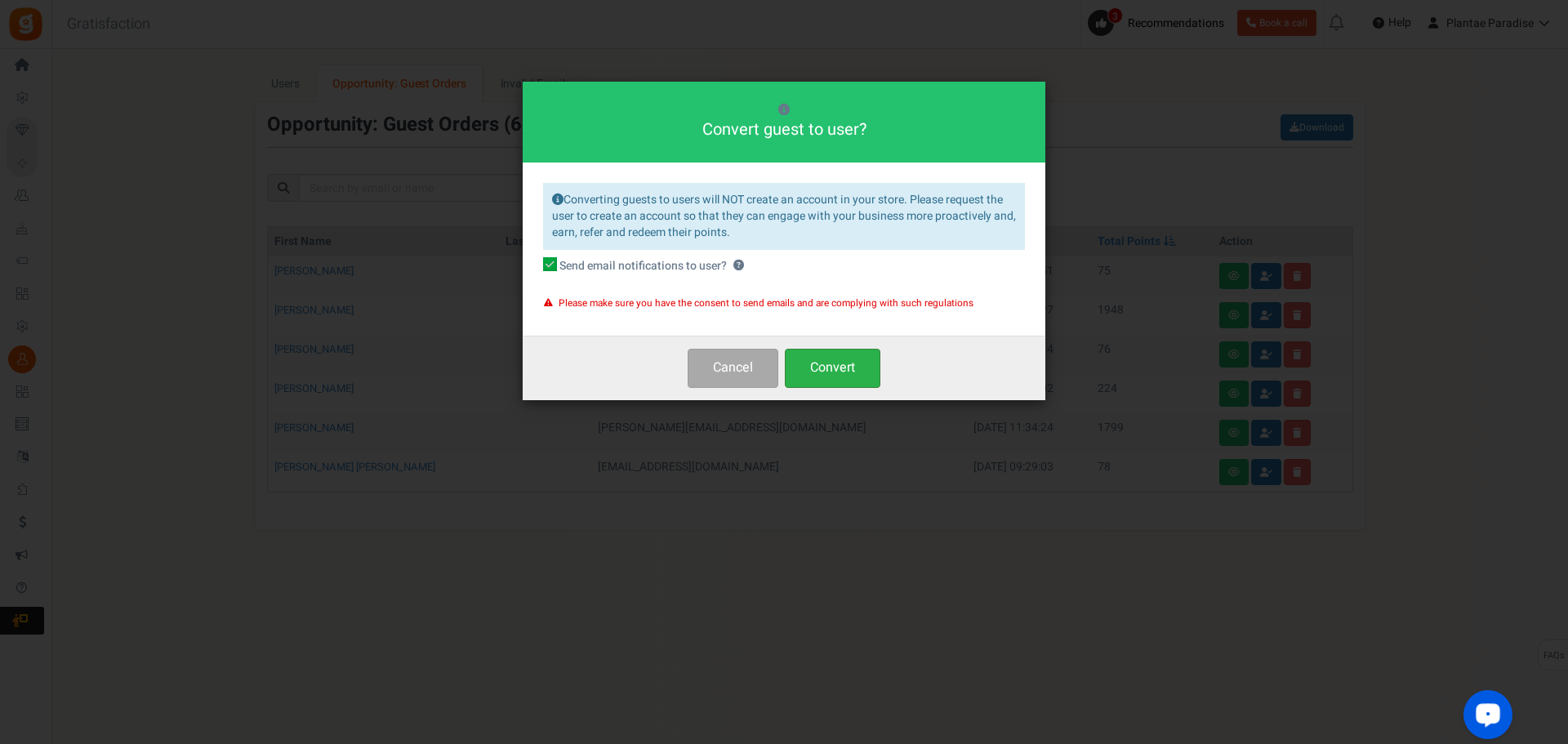
click at [835, 361] on button "Convert" at bounding box center [833, 367] width 95 height 39
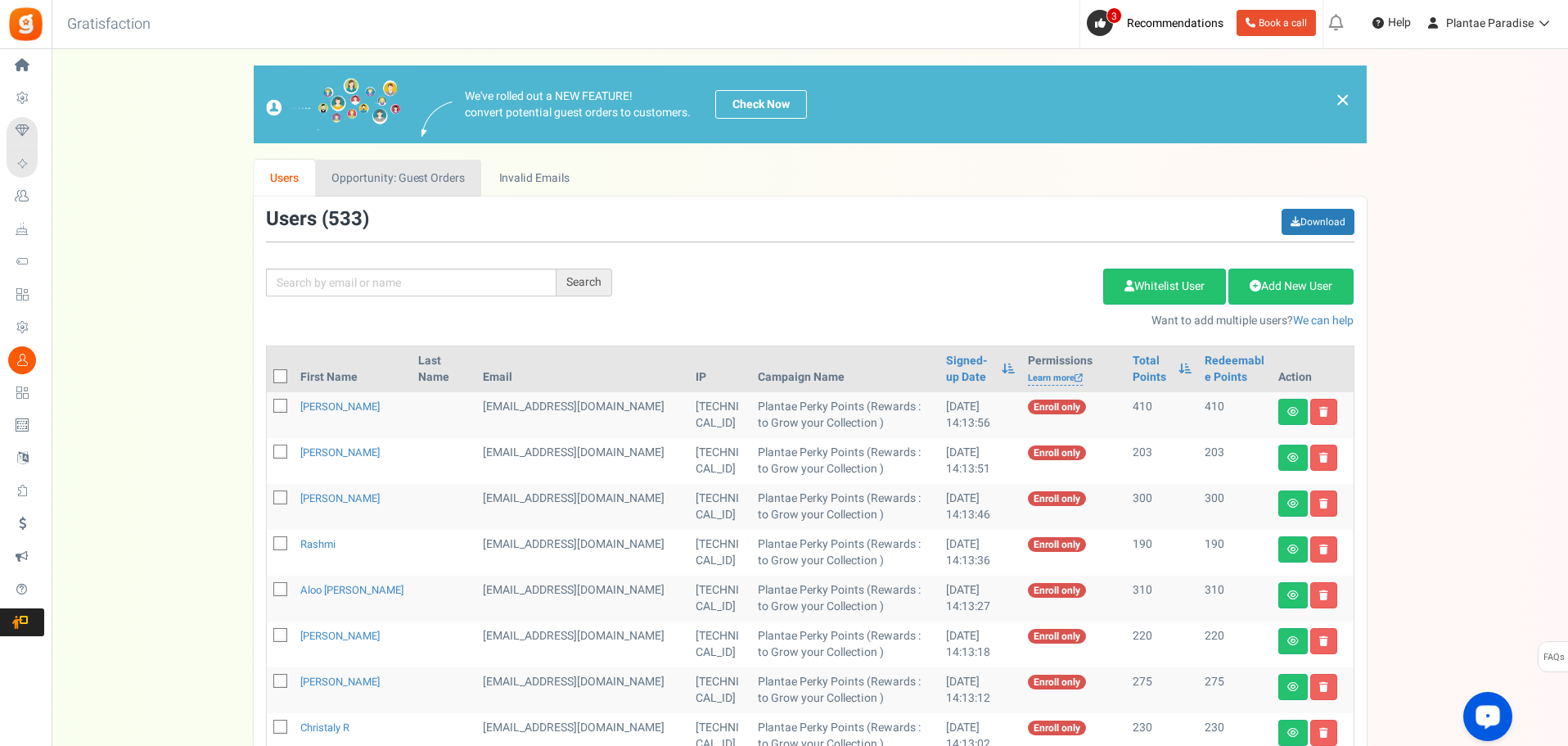
click at [403, 183] on link "Opportunity: Guest Orders" at bounding box center [398, 178] width 166 height 37
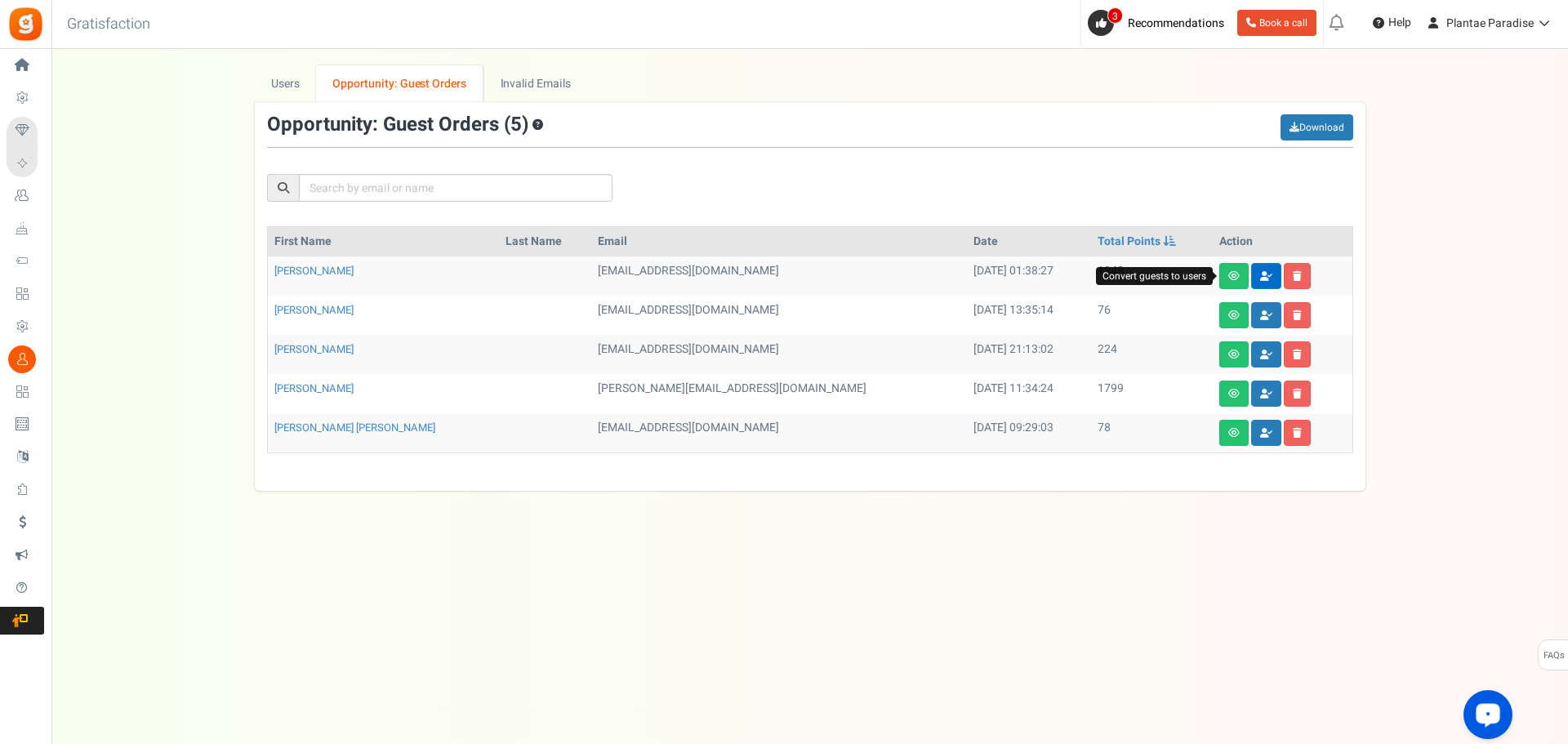
click at [1260, 276] on icon at bounding box center [1266, 276] width 12 height 10
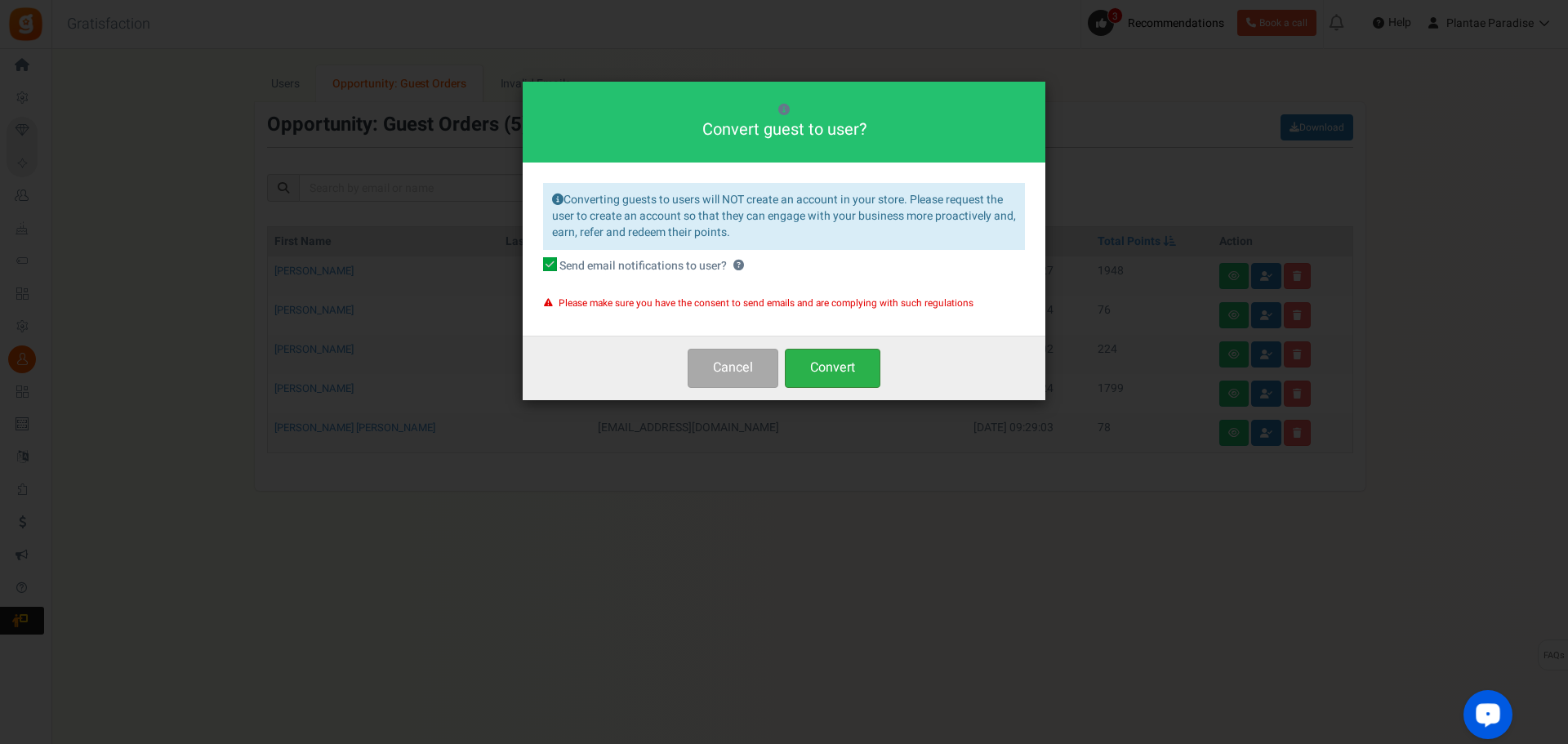
click at [865, 365] on button "Convert" at bounding box center [833, 367] width 95 height 39
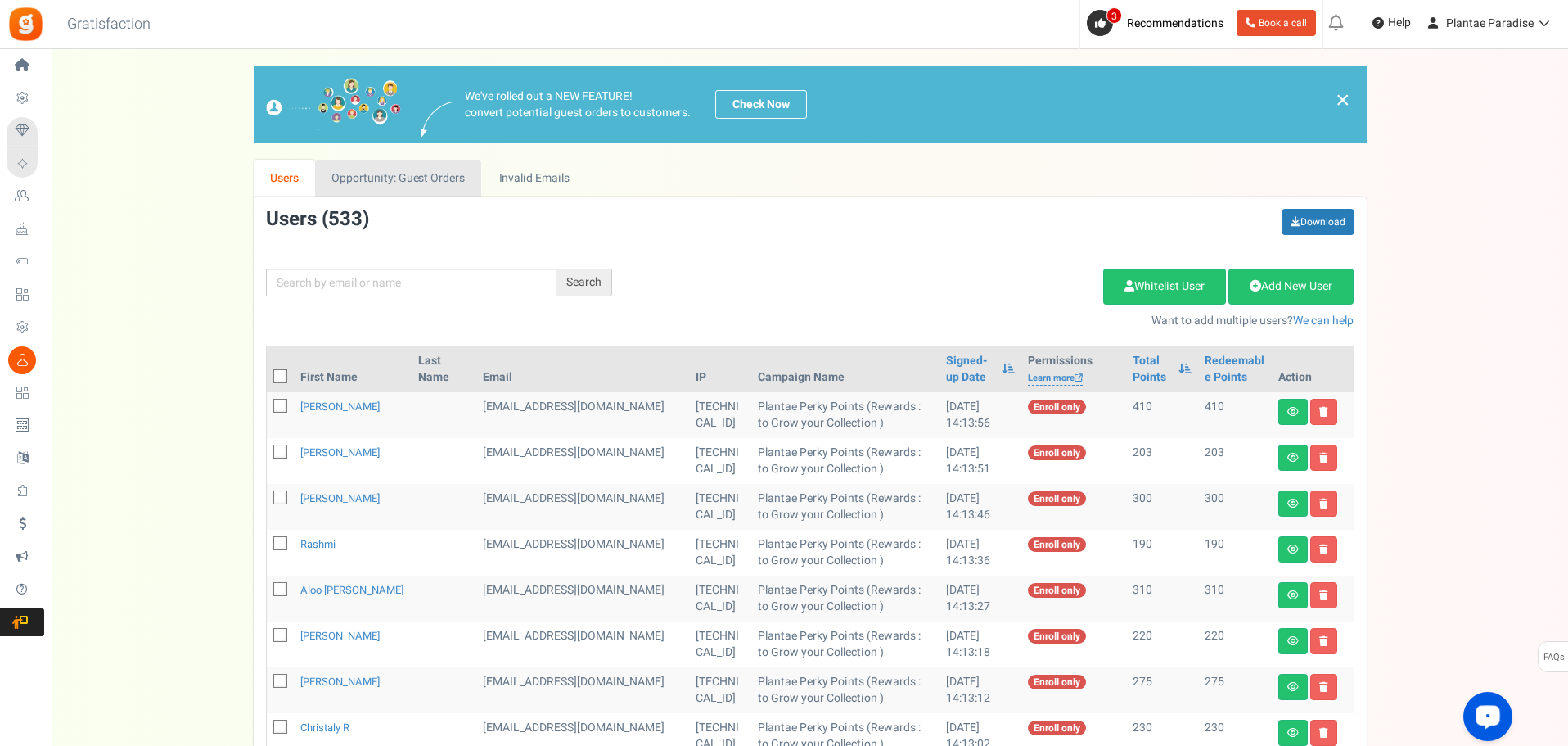
click at [415, 169] on link "Opportunity: Guest Orders" at bounding box center [398, 178] width 166 height 37
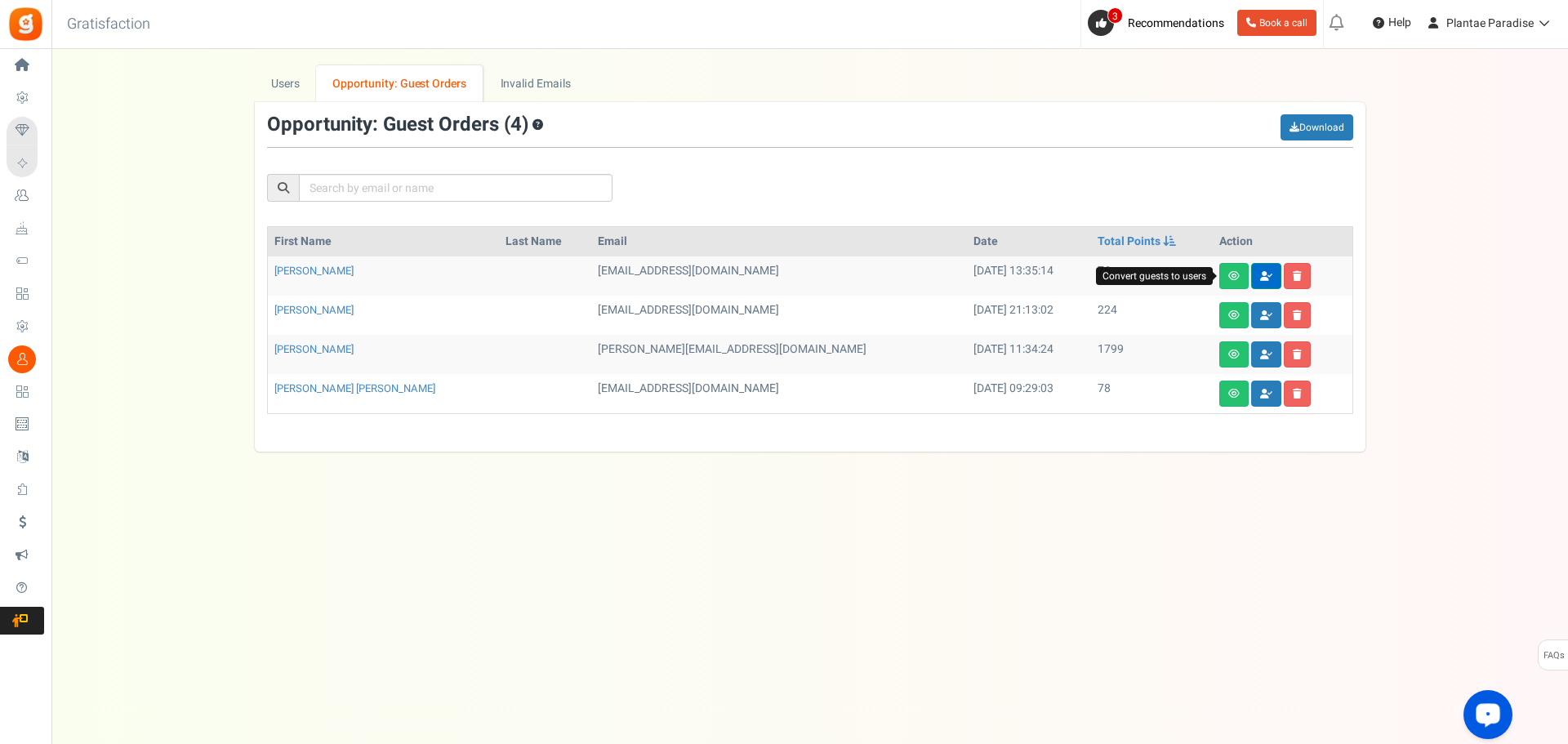
click at [1251, 269] on link at bounding box center [1266, 276] width 30 height 26
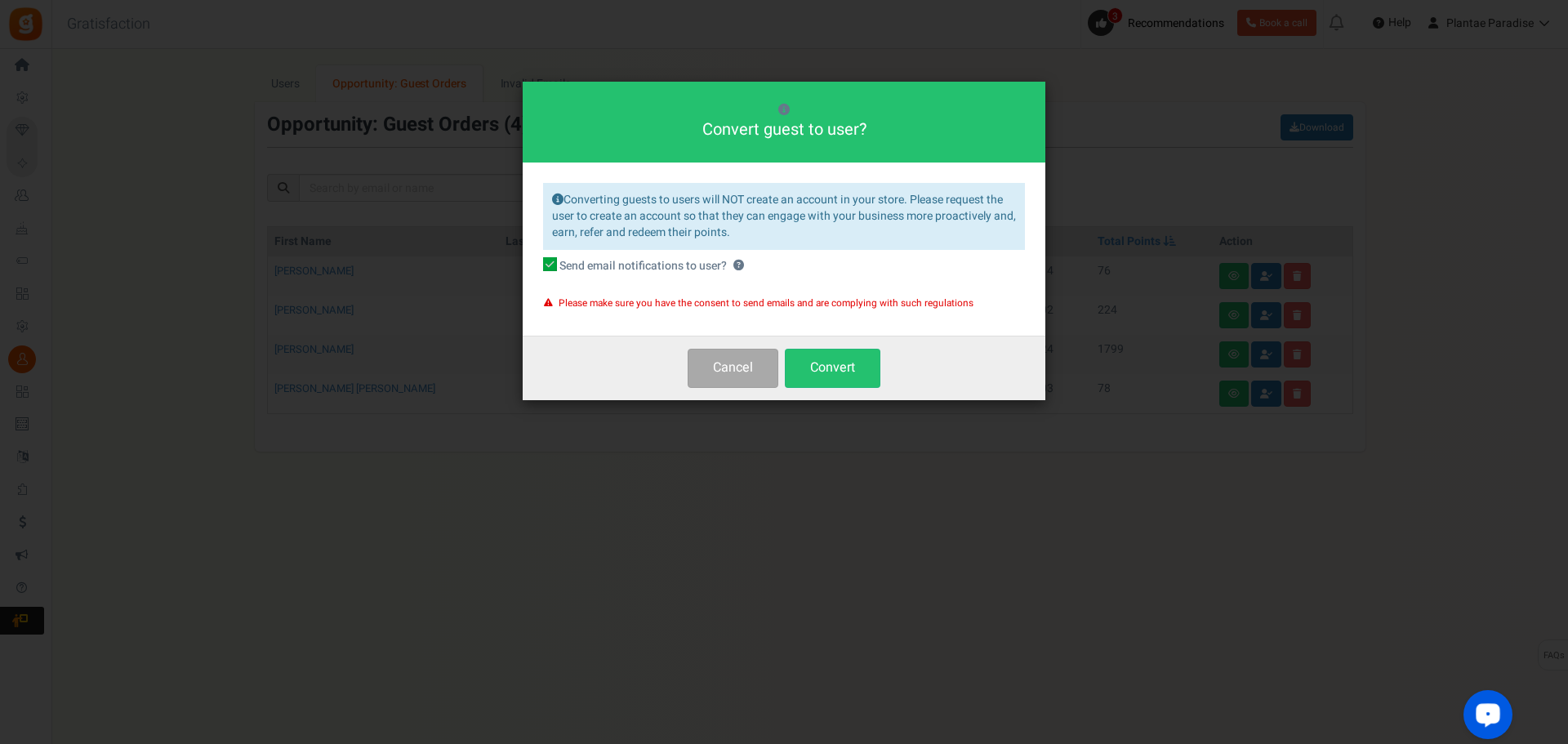
click at [887, 369] on div "Cancel Convert" at bounding box center [784, 367] width 523 height 63
click at [865, 373] on button "Convert" at bounding box center [833, 367] width 95 height 39
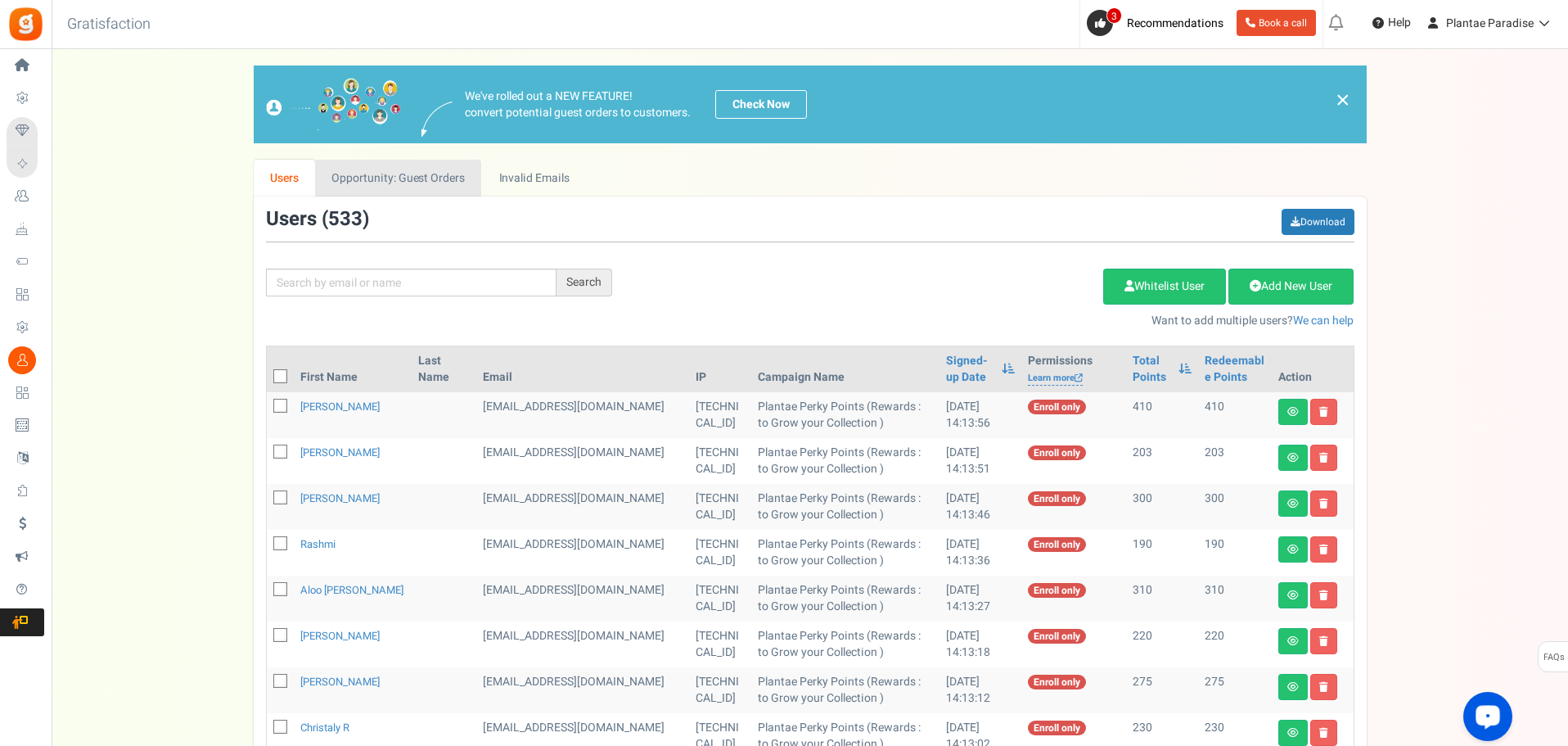
click at [445, 160] on link "Opportunity: Guest Orders" at bounding box center [398, 178] width 166 height 37
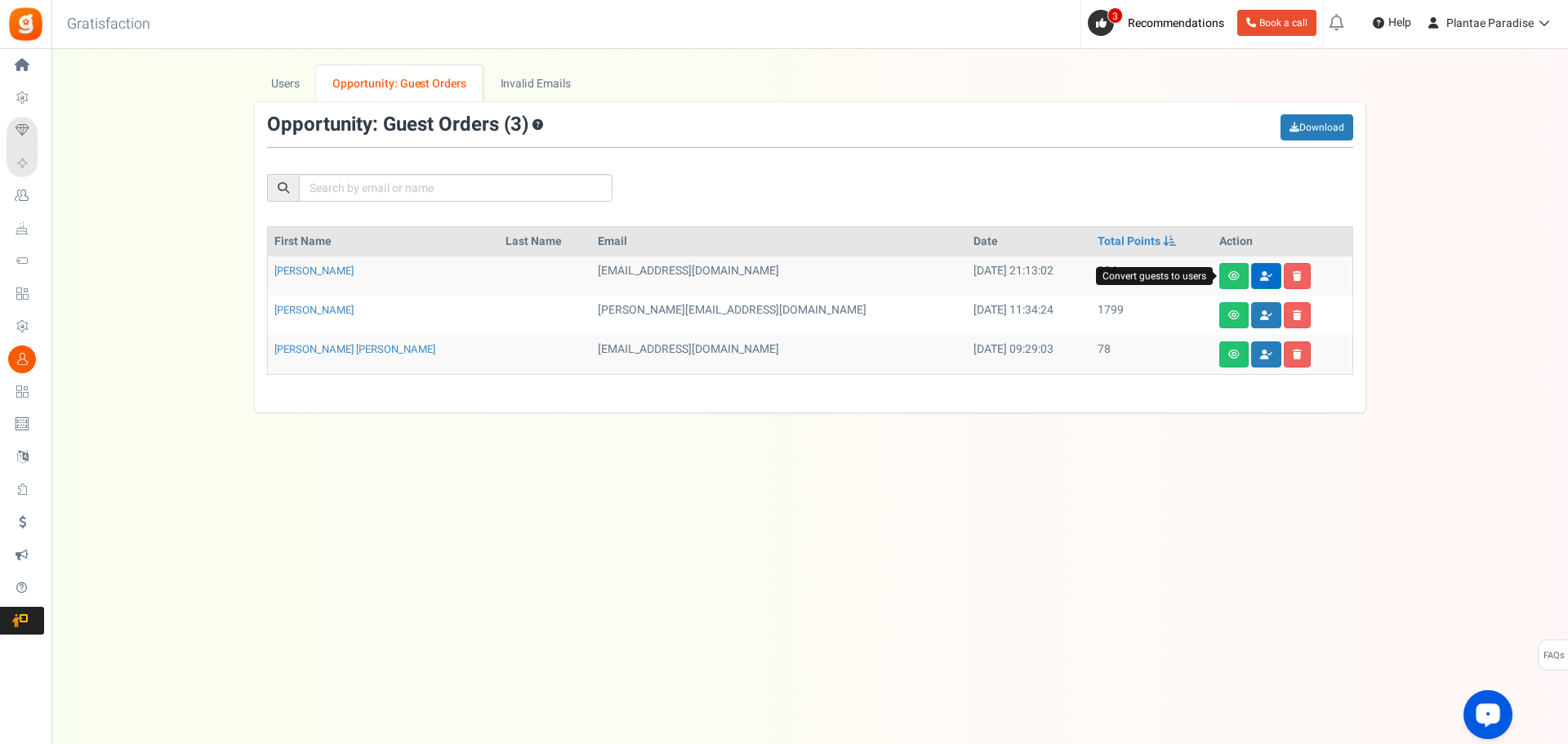
click at [1260, 272] on icon at bounding box center [1266, 276] width 12 height 10
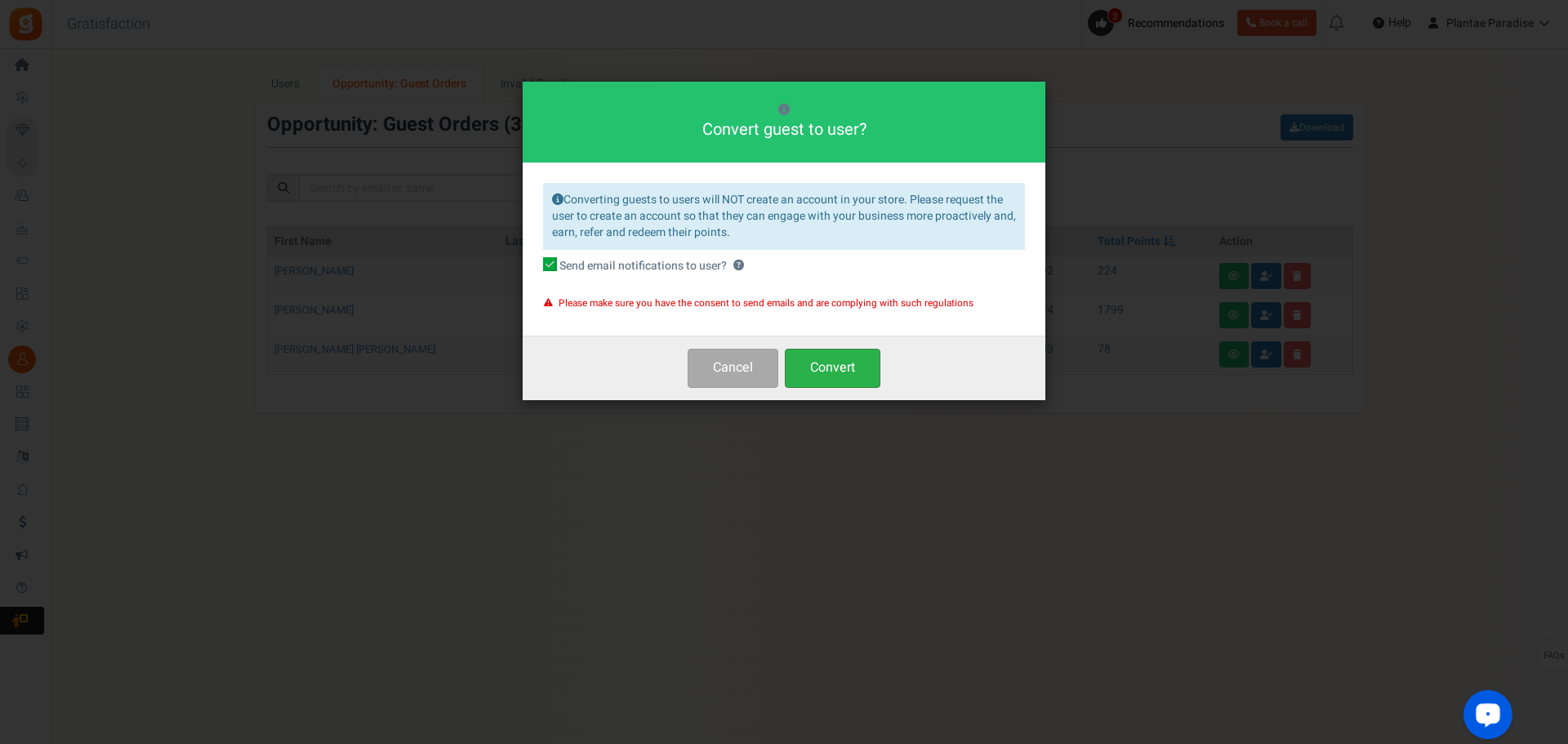
click at [844, 351] on button "Convert" at bounding box center [833, 367] width 95 height 39
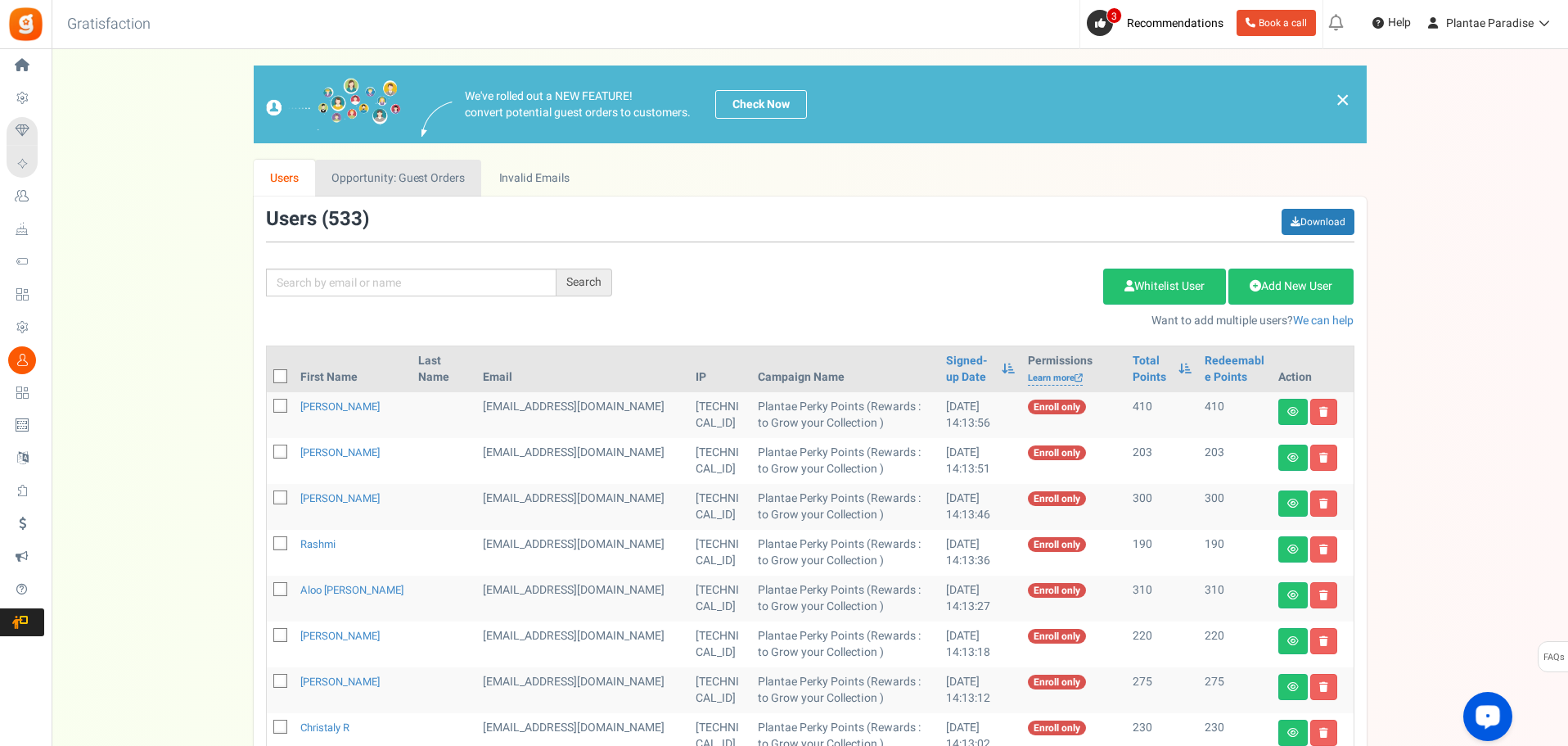
click at [386, 181] on link "Opportunity: Guest Orders" at bounding box center [398, 178] width 166 height 37
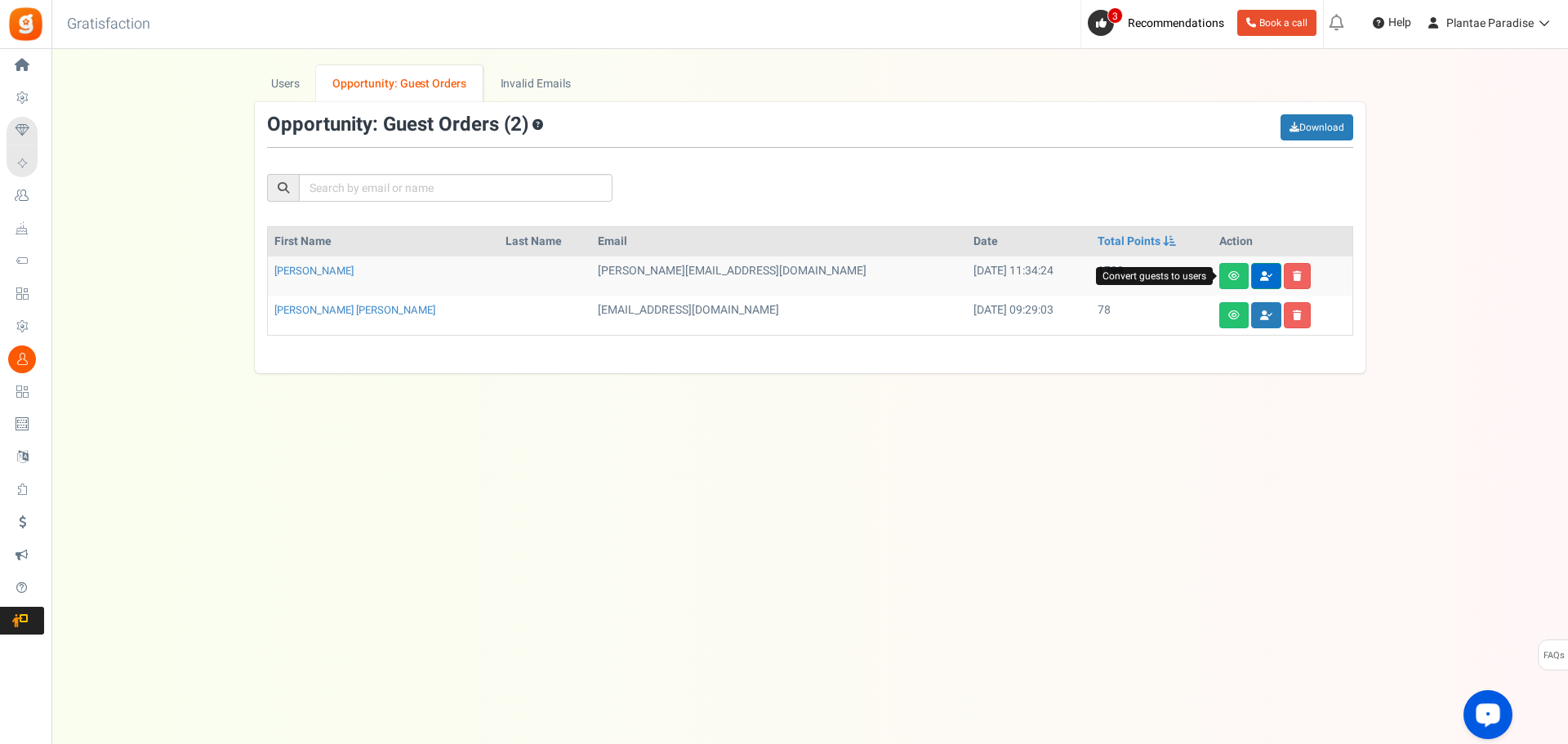
click at [1251, 285] on link at bounding box center [1266, 276] width 30 height 26
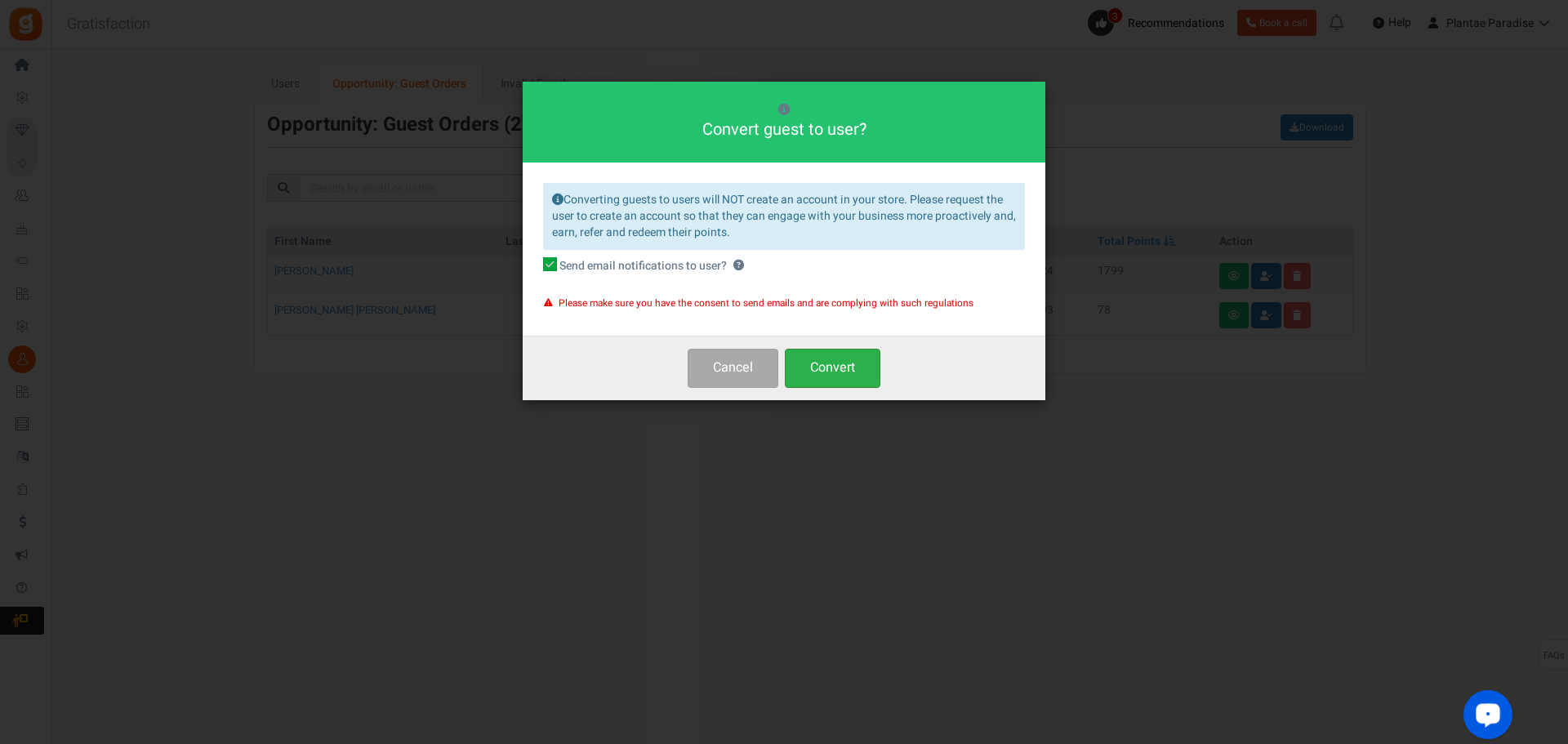
click at [816, 364] on button "Convert" at bounding box center [833, 367] width 95 height 39
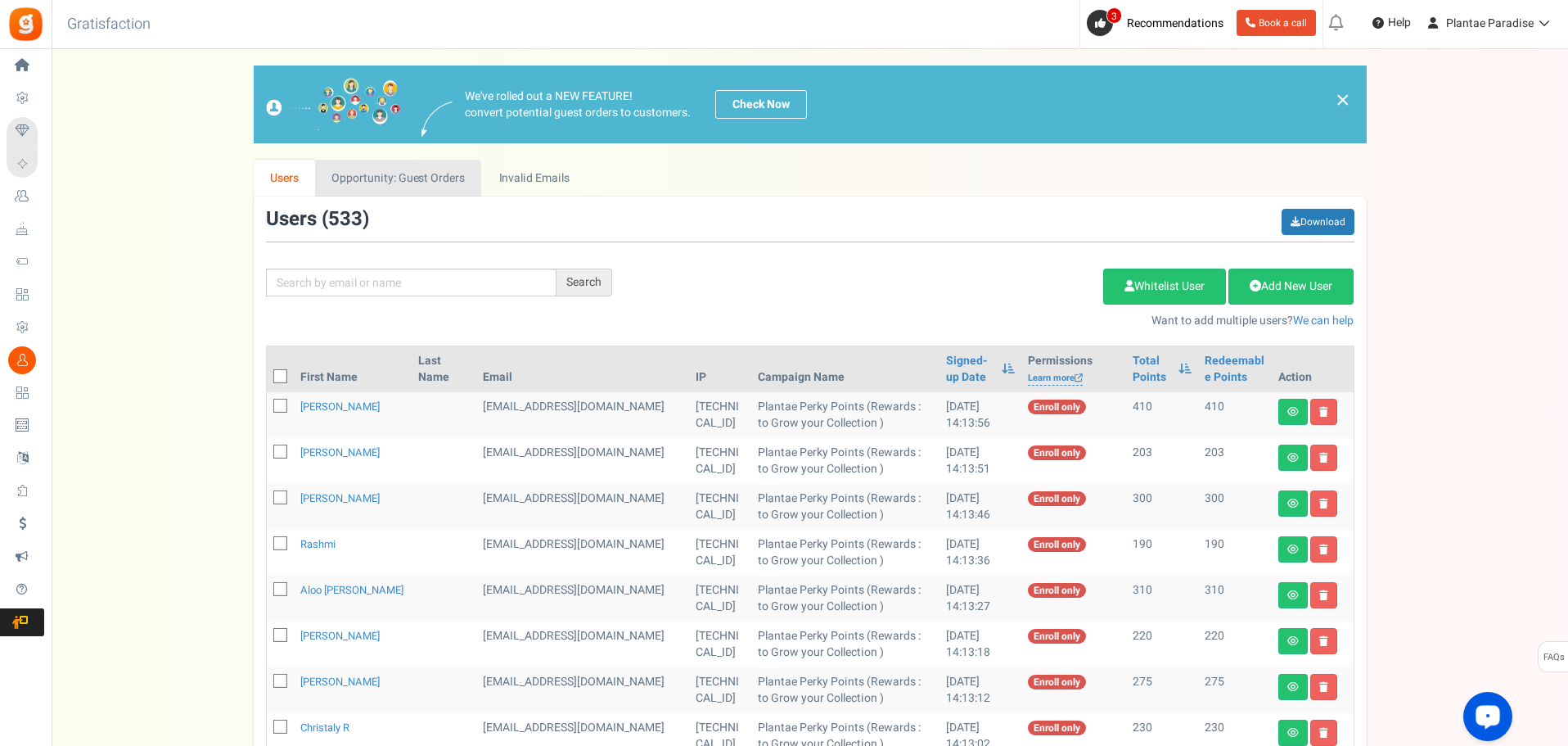
click at [386, 173] on link "Opportunity: Guest Orders" at bounding box center [398, 178] width 166 height 37
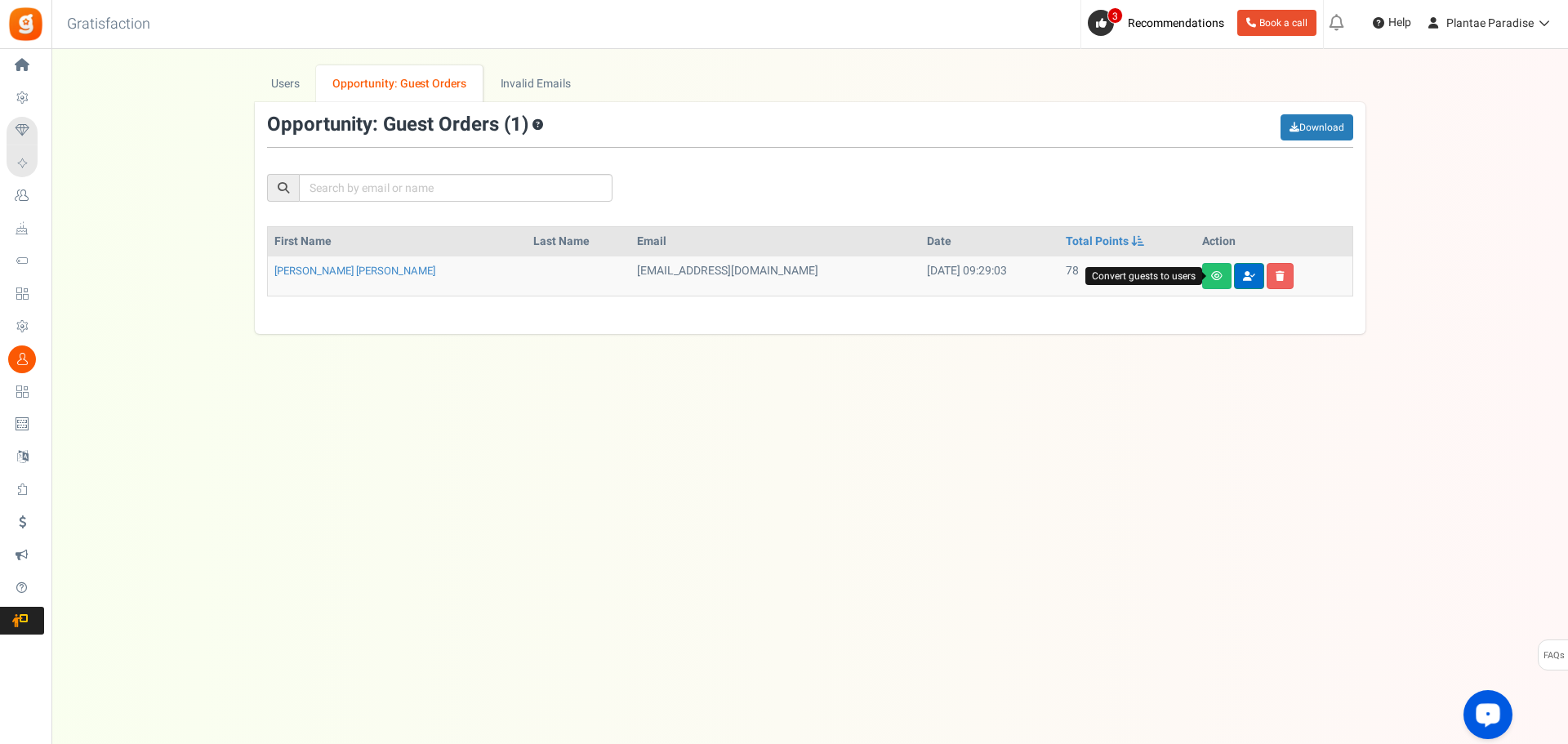
click at [1234, 287] on link at bounding box center [1249, 276] width 30 height 26
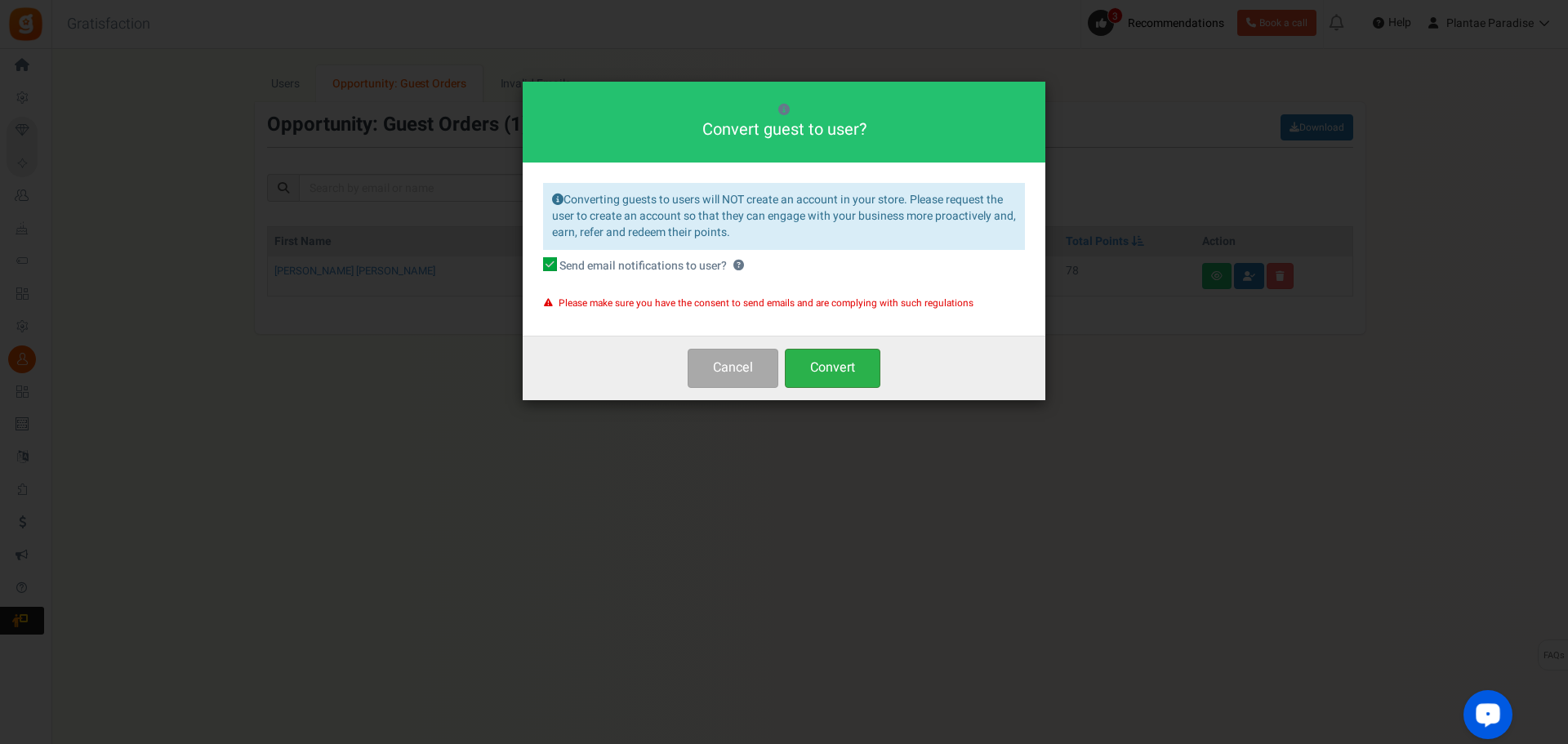
click at [816, 372] on button "Convert" at bounding box center [833, 367] width 95 height 39
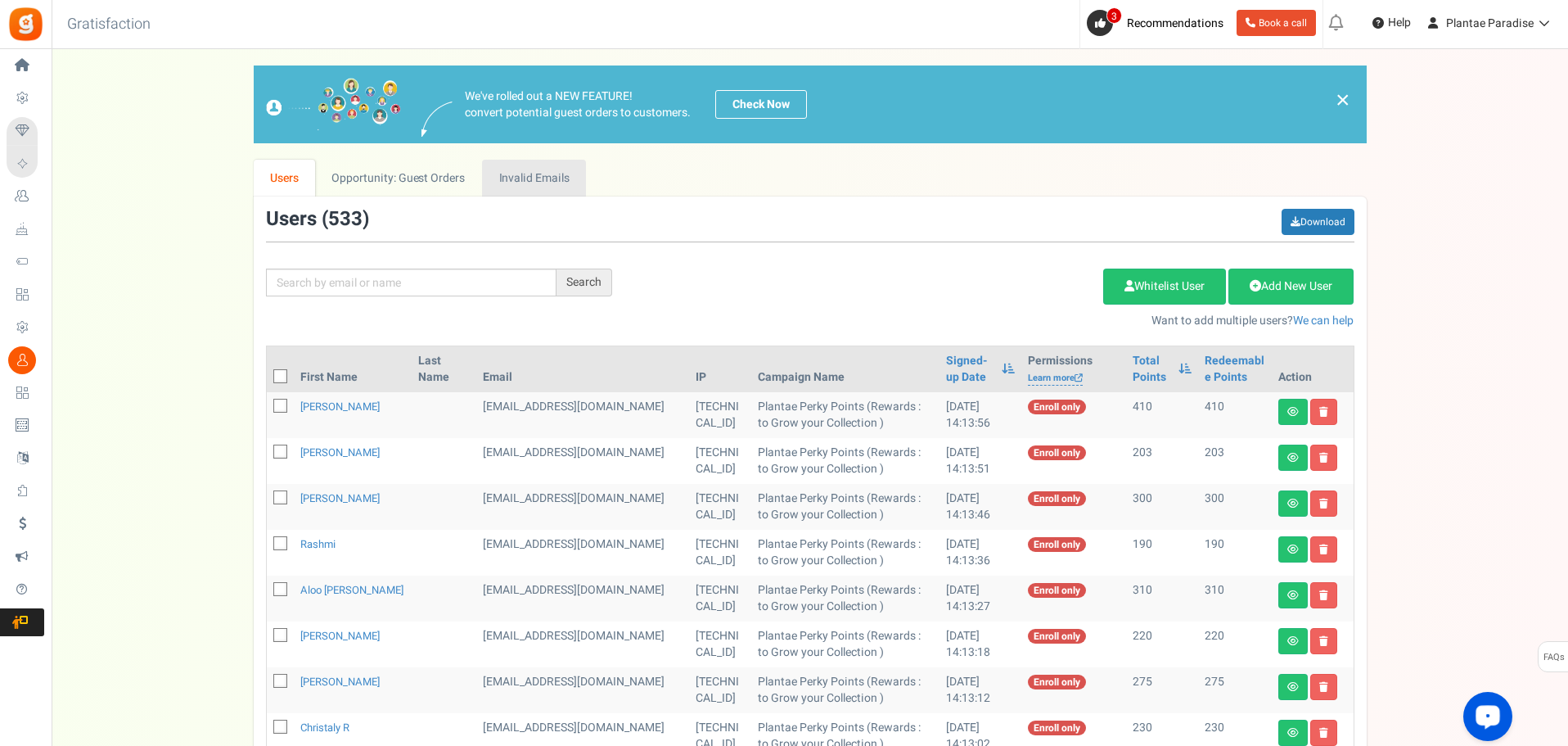
click at [533, 180] on link "Invalid Emails" at bounding box center [534, 178] width 104 height 37
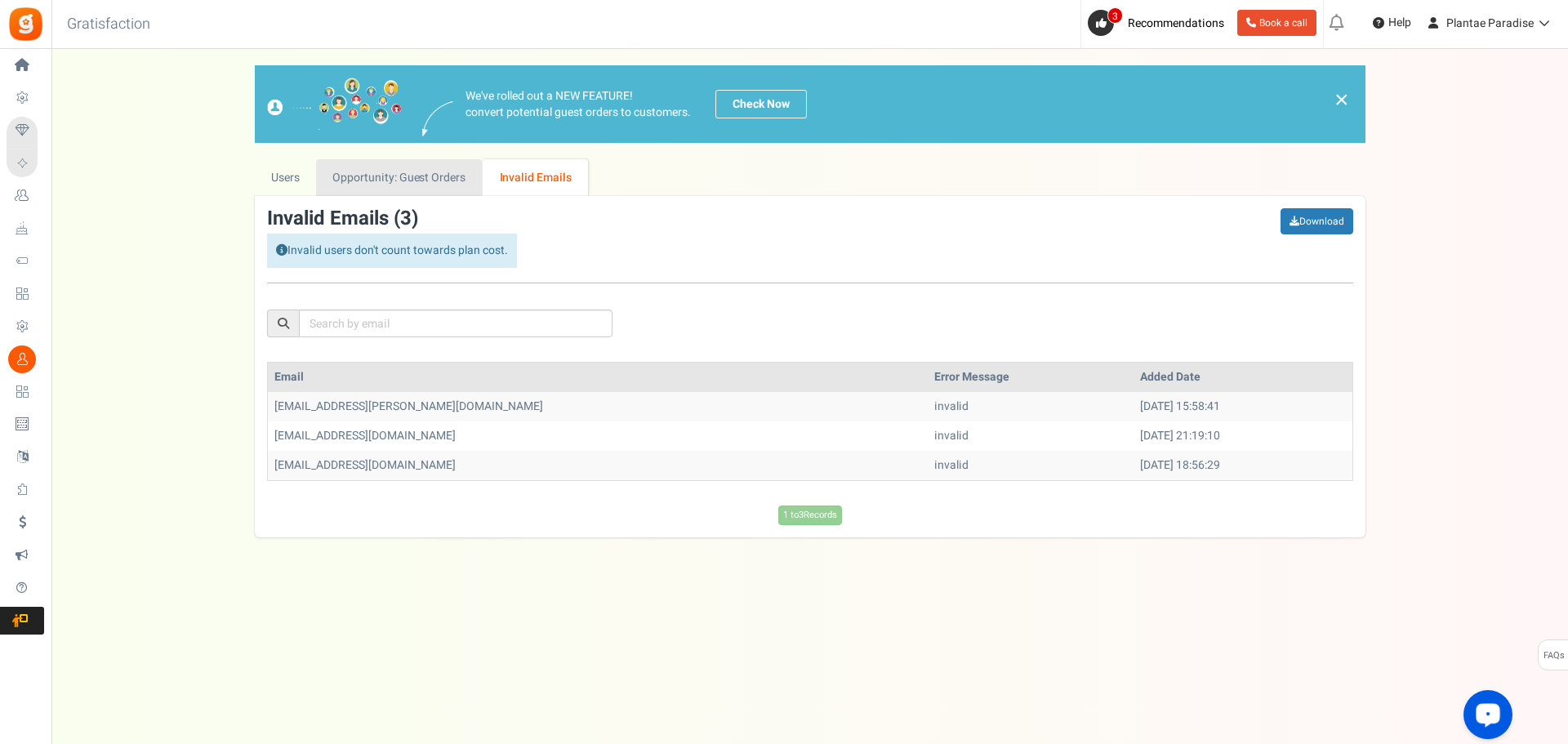
click at [408, 169] on link "Opportunity: Guest Orders" at bounding box center [399, 178] width 166 height 37
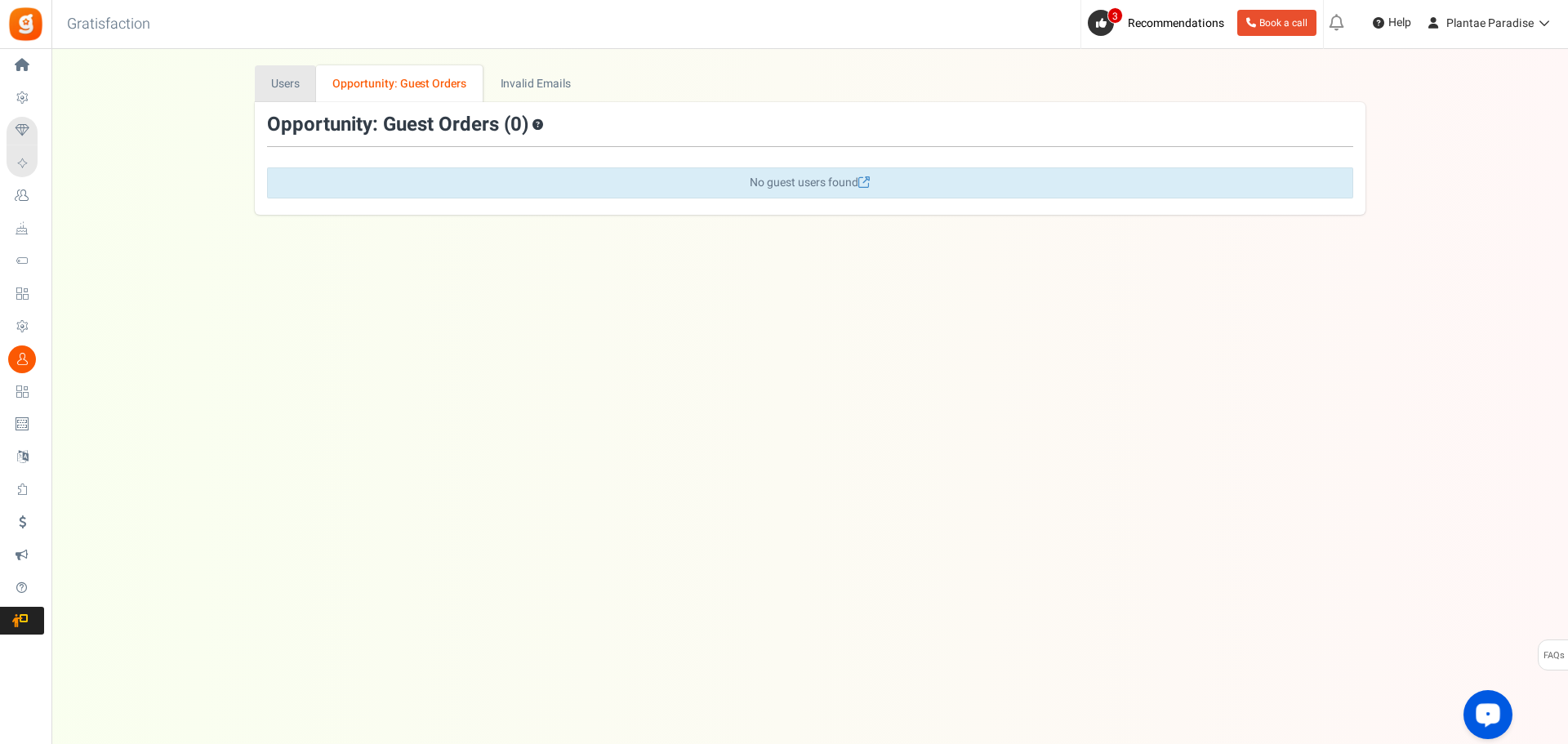
click at [293, 90] on link "Users" at bounding box center [286, 83] width 62 height 37
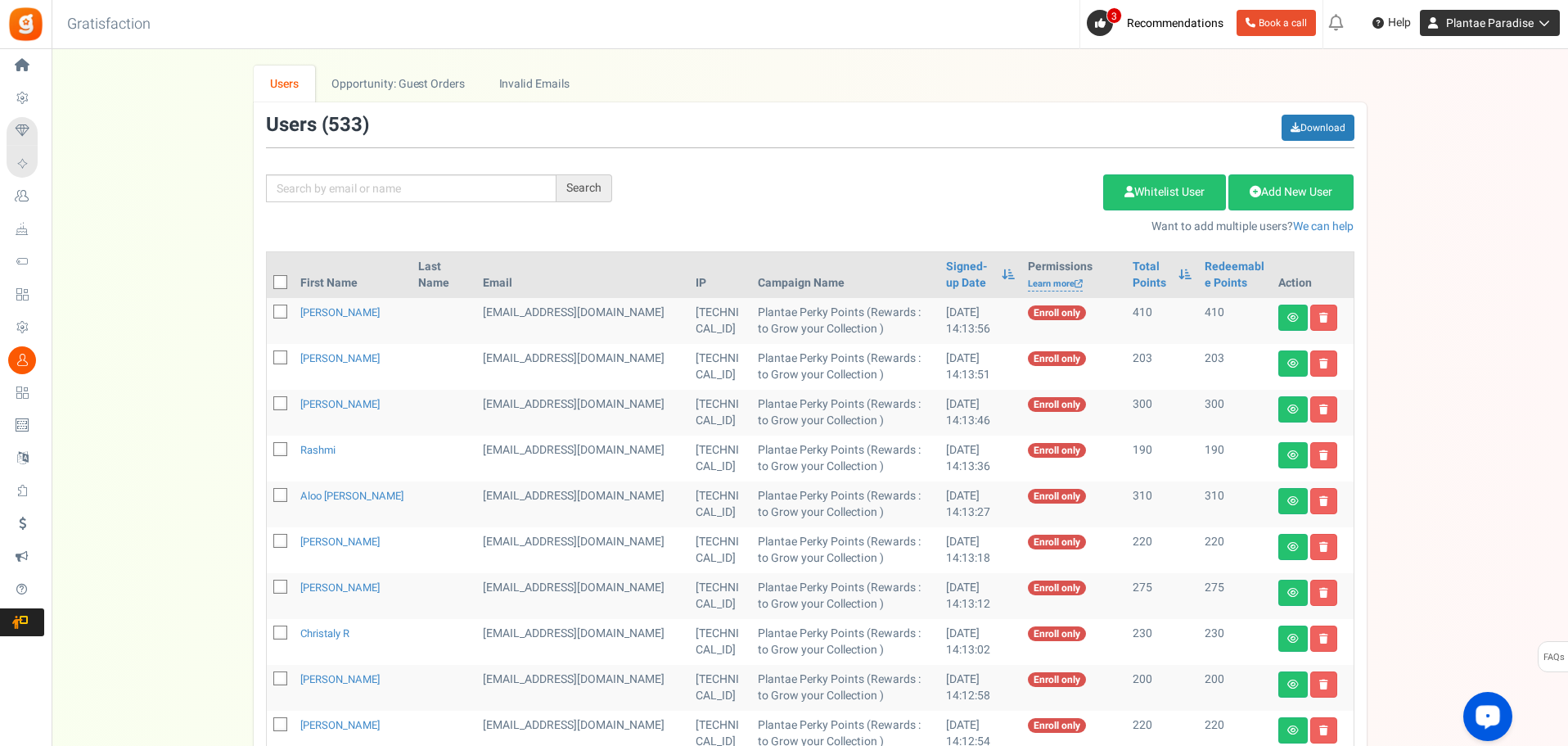
click at [1494, 30] on span "Plantae Paradise" at bounding box center [1490, 23] width 87 height 17
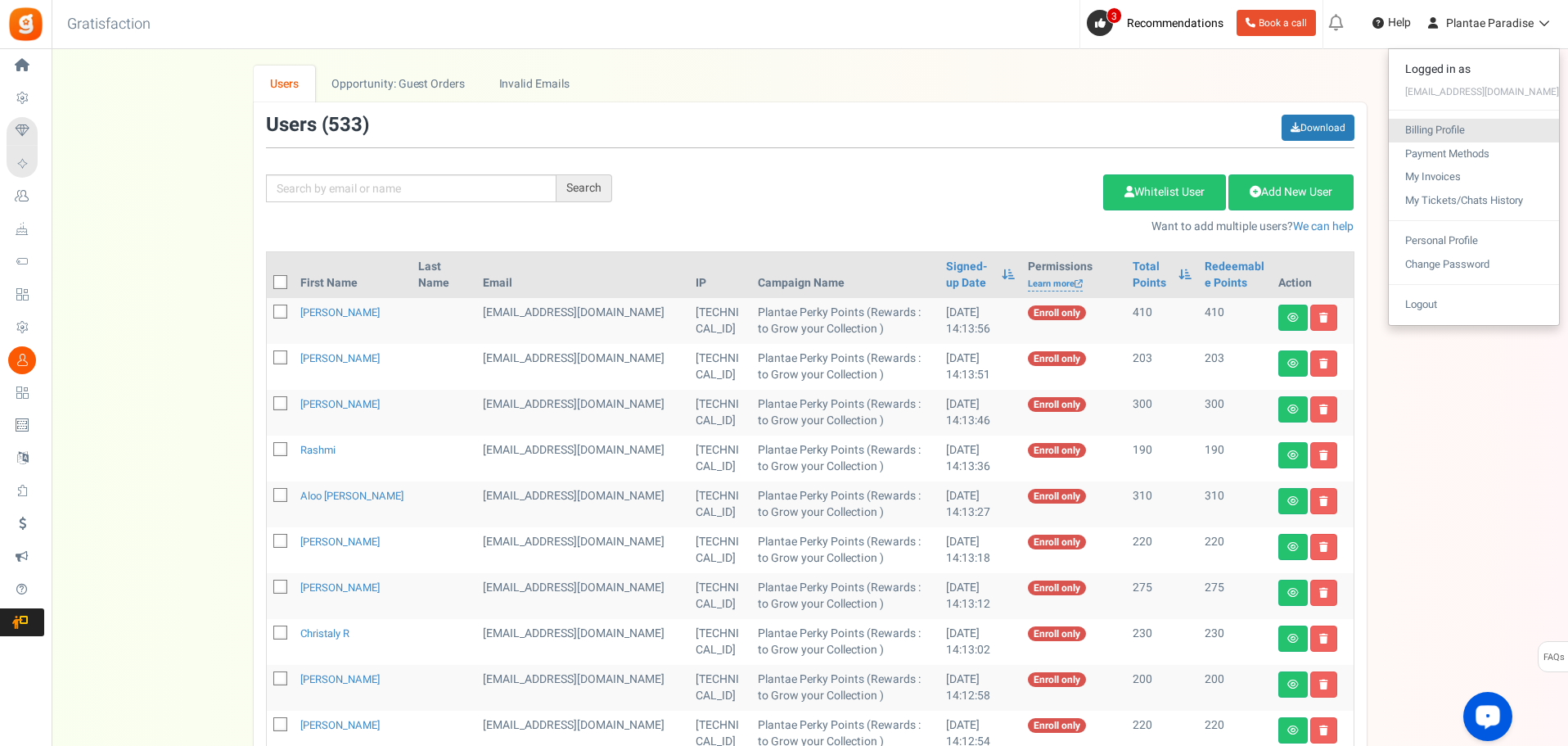
click at [1467, 139] on link "Billing Profile" at bounding box center [1474, 130] width 171 height 24
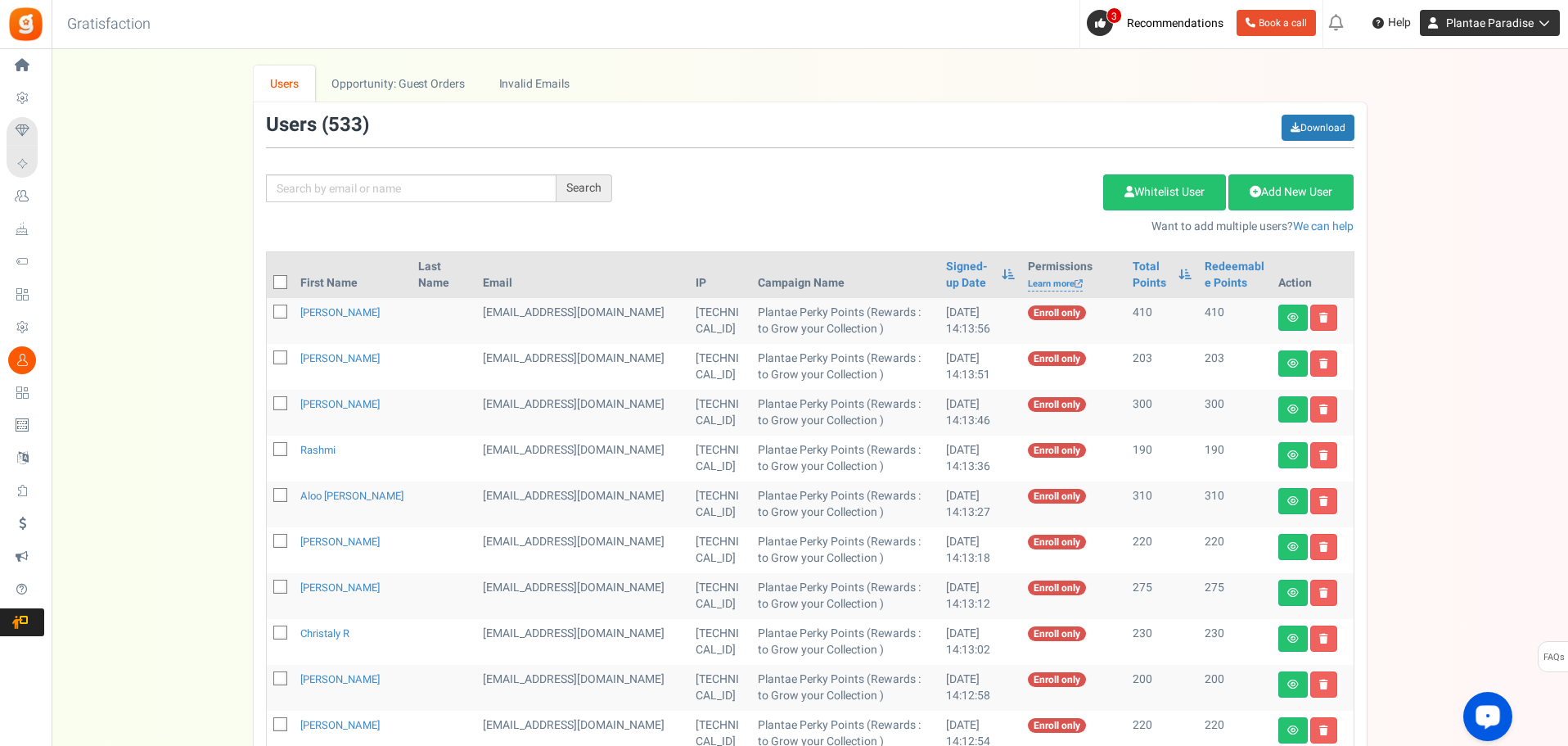
click at [1507, 19] on span "Plantae Paradise" at bounding box center [1490, 23] width 87 height 17
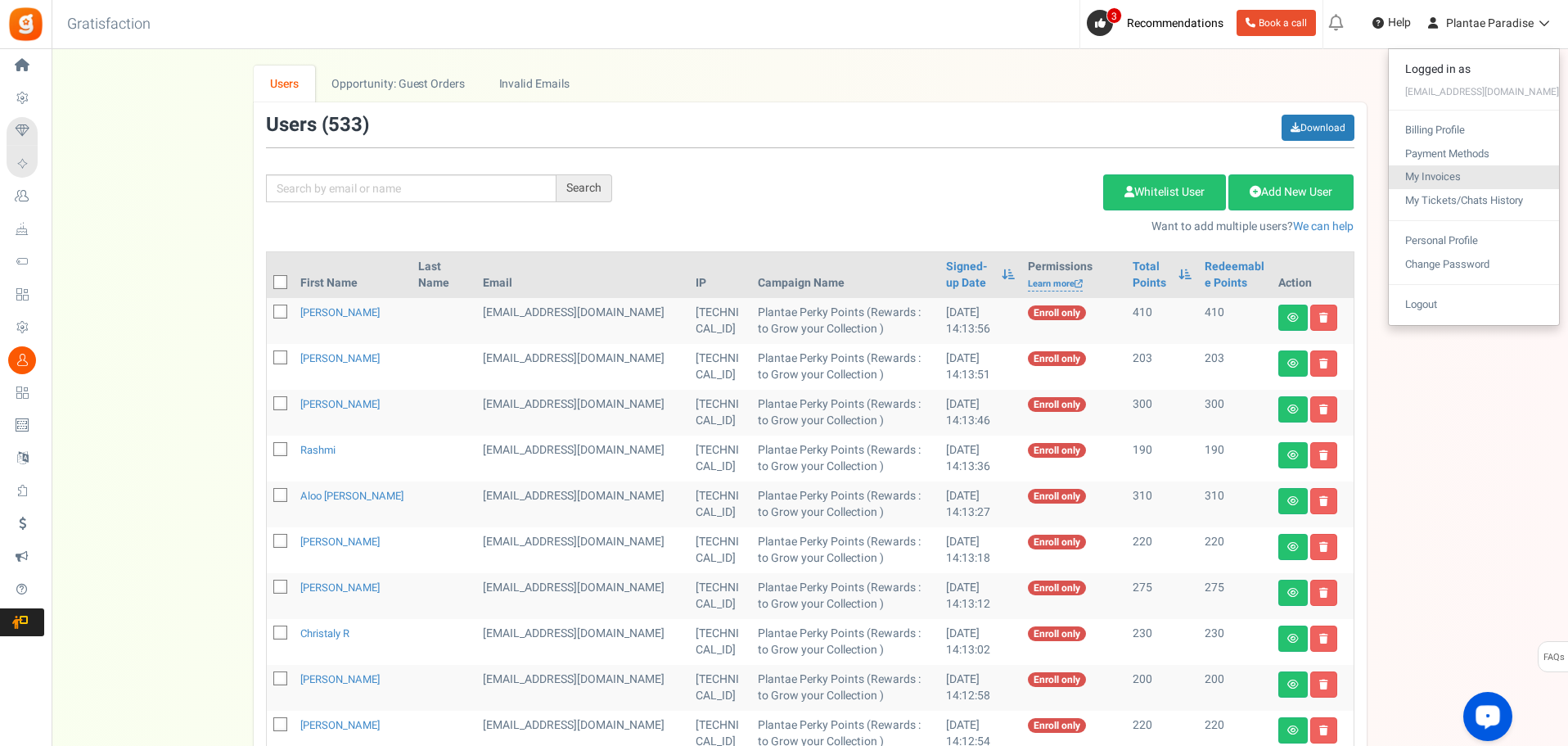
click at [1453, 180] on link "My Invoices" at bounding box center [1474, 177] width 171 height 24
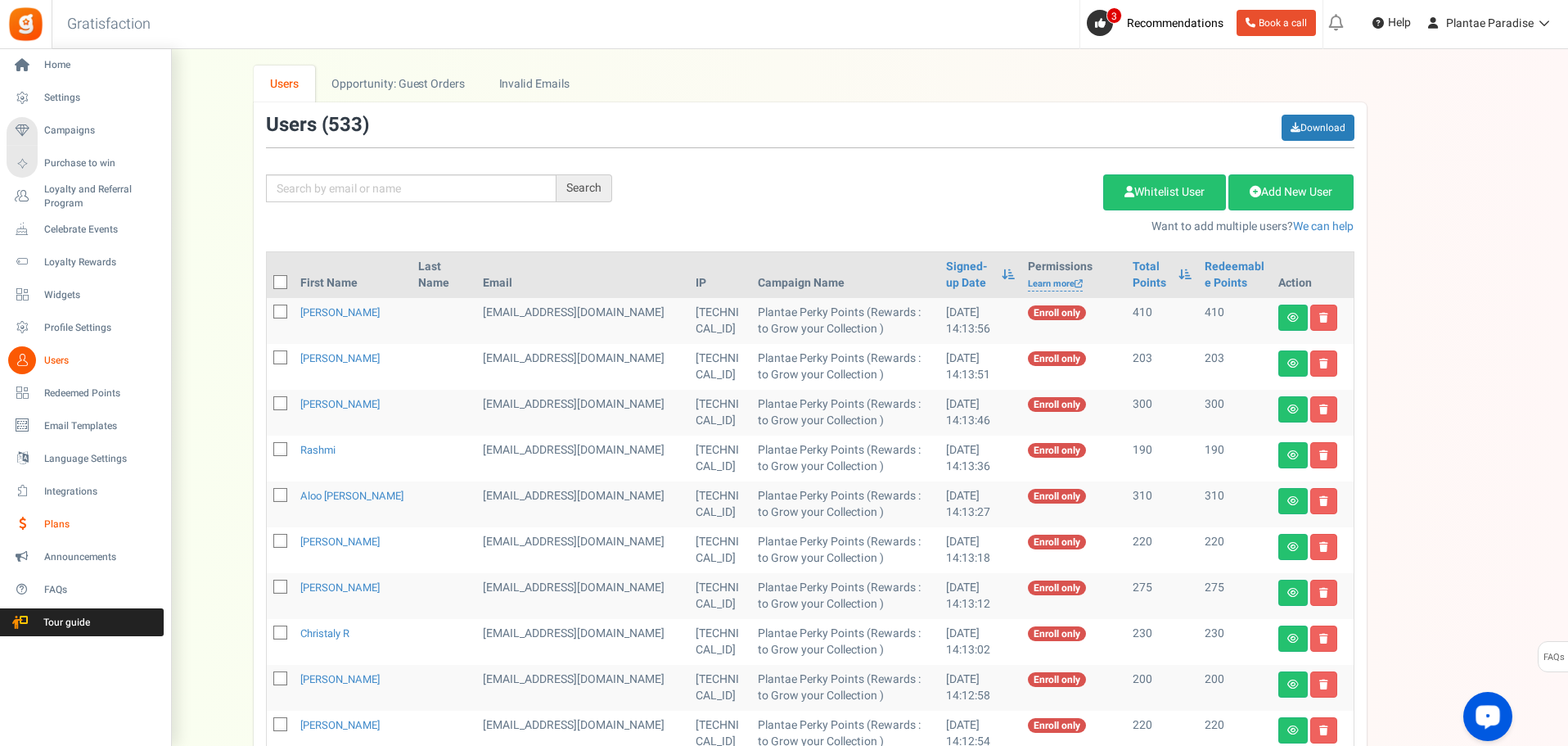
click at [50, 524] on span "Plans" at bounding box center [101, 524] width 115 height 14
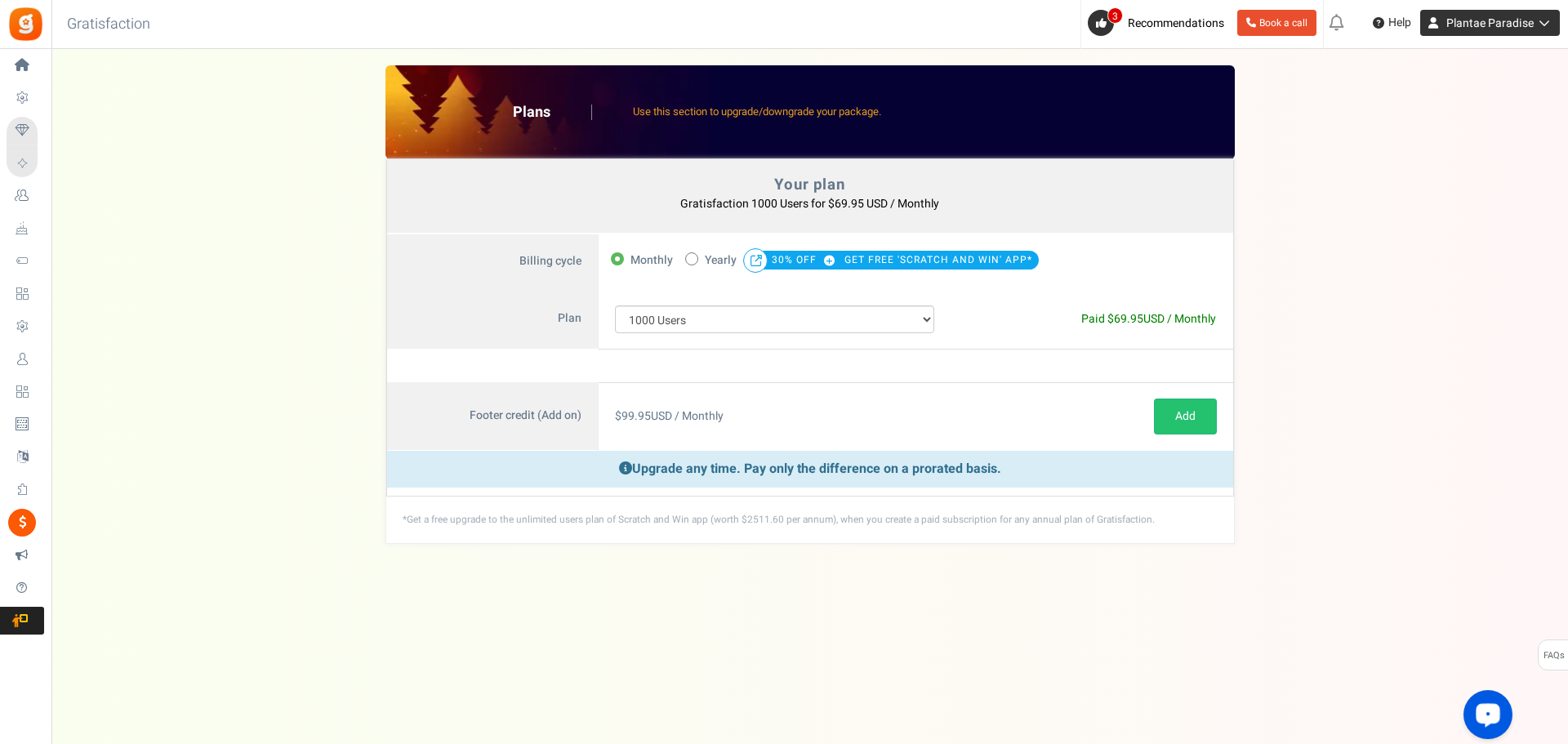
click at [1450, 30] on span "Plantae Paradise" at bounding box center [1490, 23] width 87 height 17
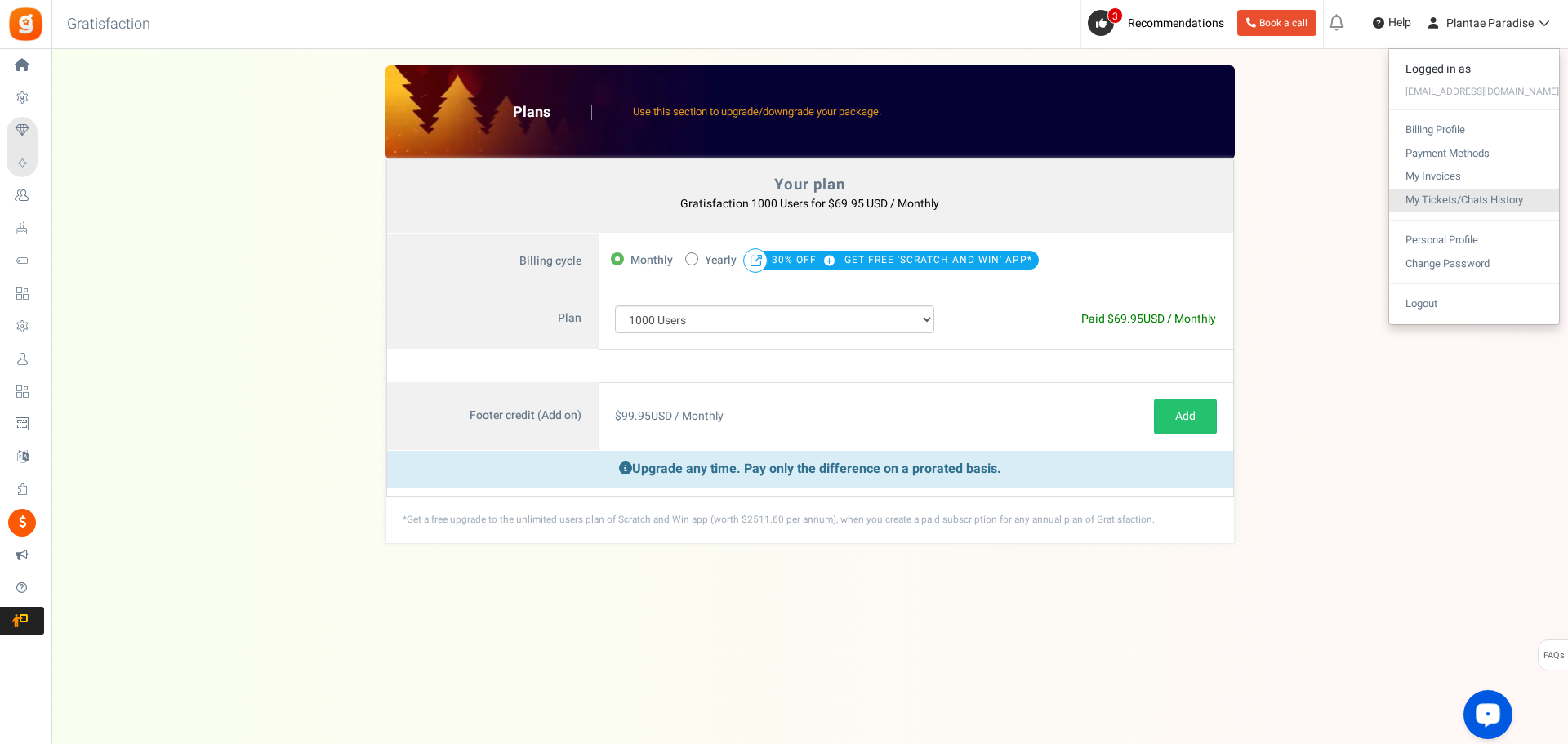
click at [1461, 198] on link "My Tickets/Chats History" at bounding box center [1474, 200] width 170 height 24
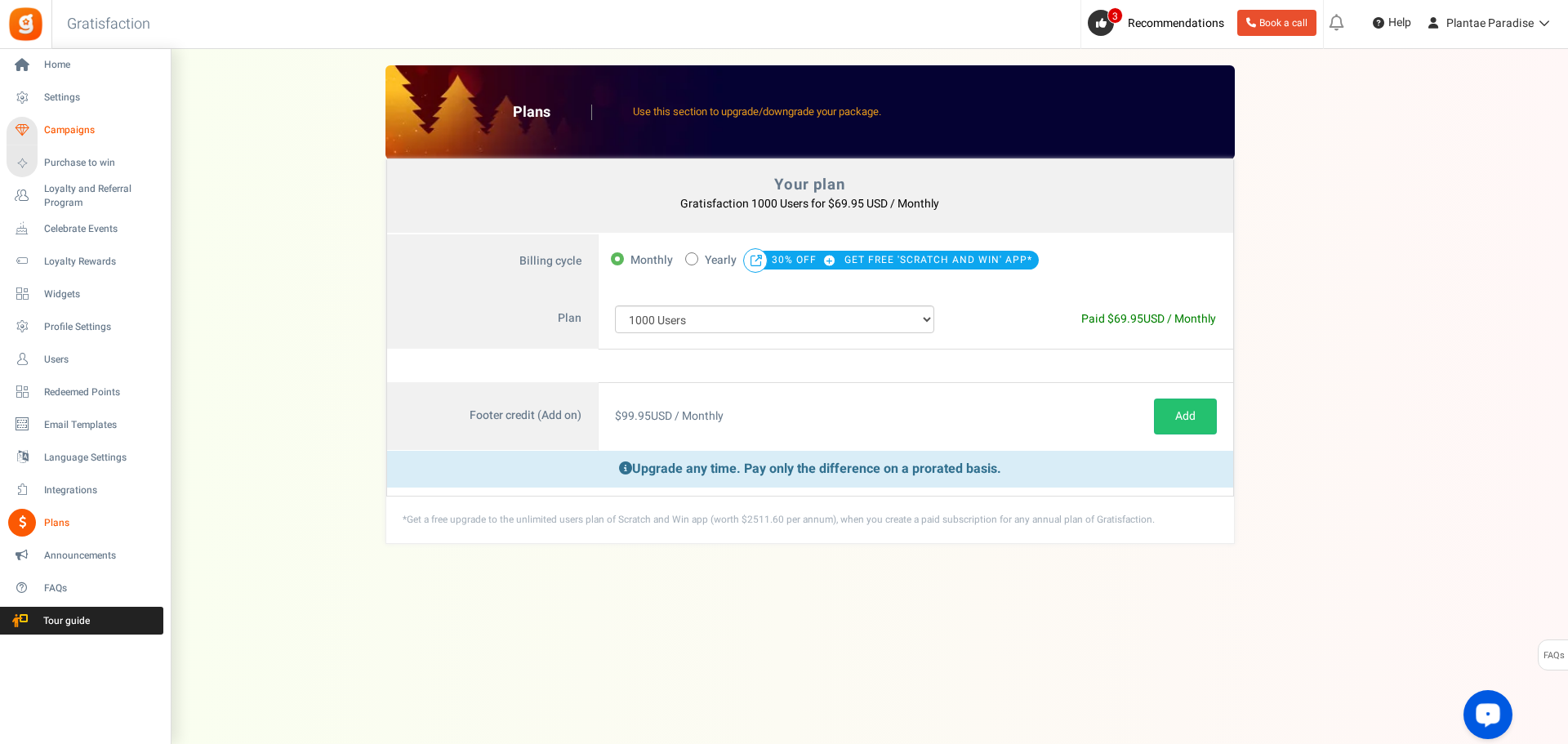
click at [50, 124] on span "Campaigns" at bounding box center [101, 130] width 114 height 14
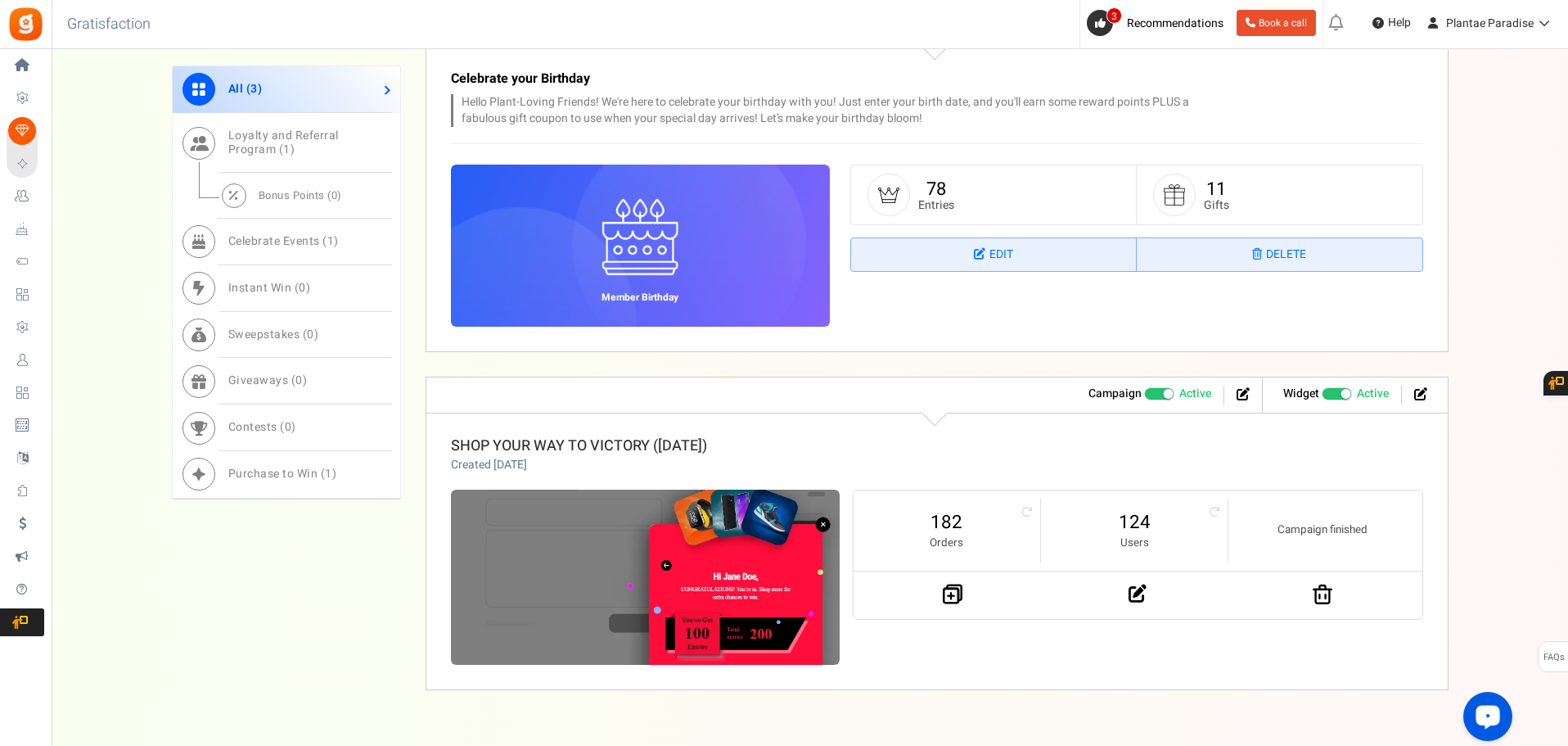
scroll to position [1026, 0]
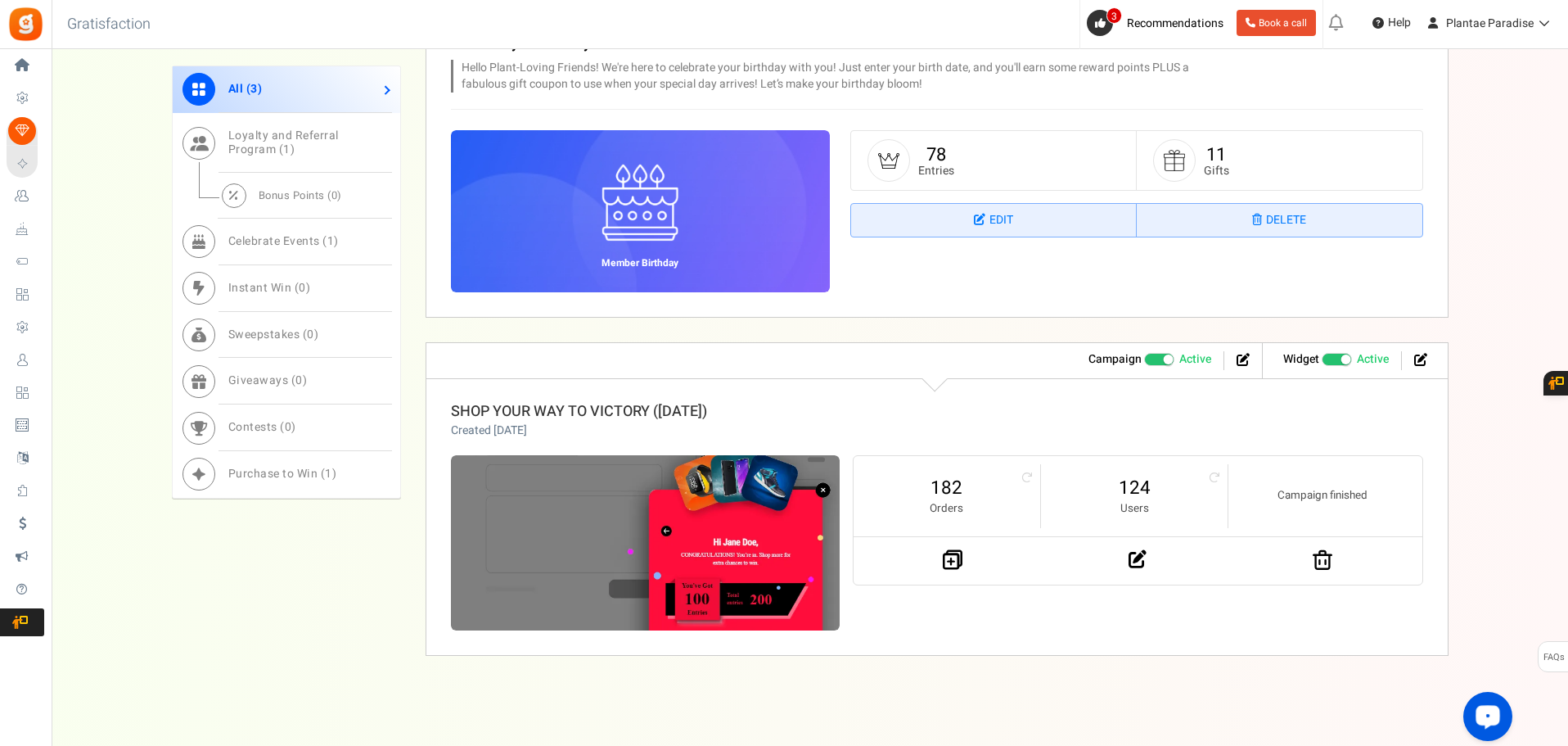
click at [609, 411] on link "SHOP YOUR WAY TO VICTORY (01 of May 2025)" at bounding box center [578, 411] width 256 height 22
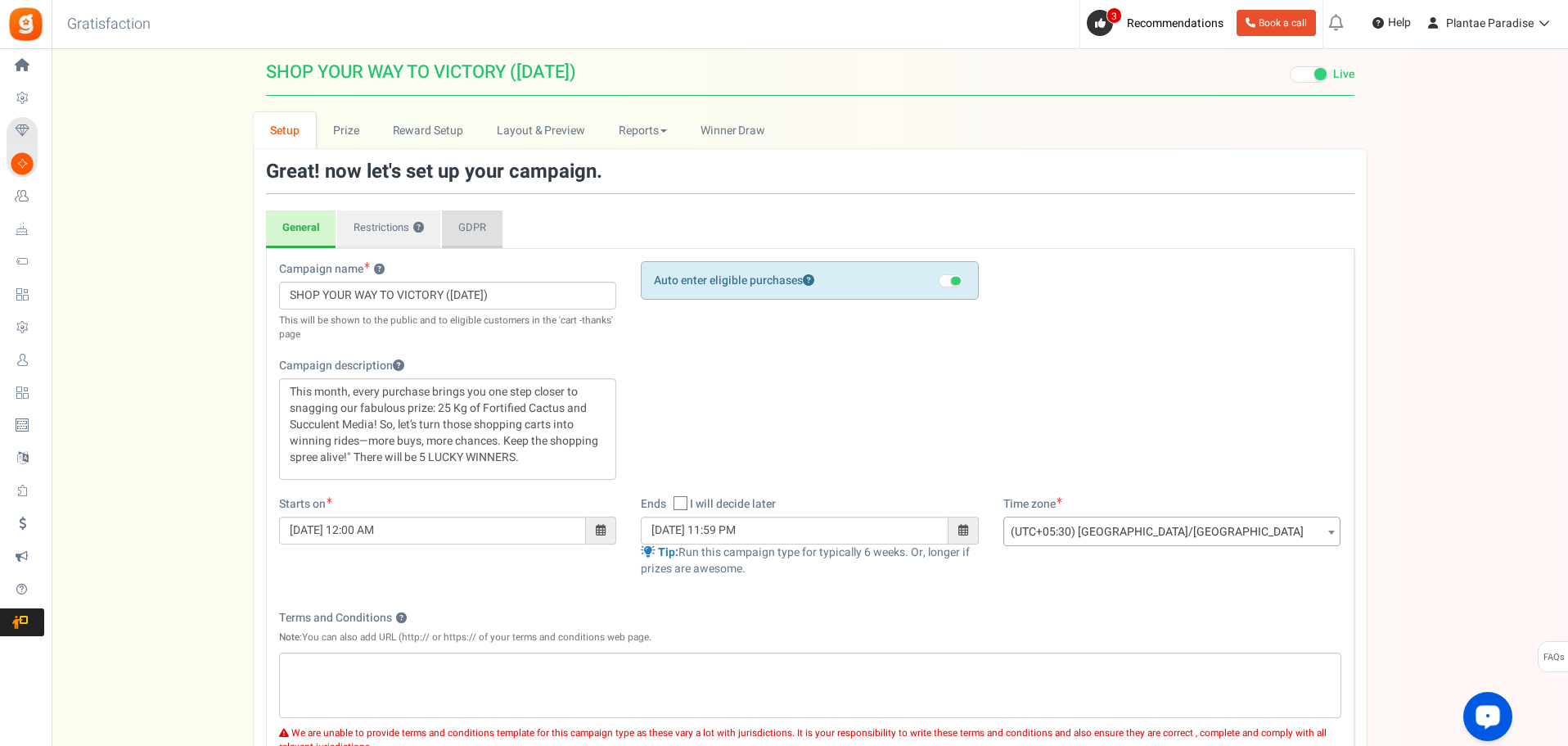
click at [489, 232] on link "GDPR" at bounding box center [472, 229] width 61 height 38
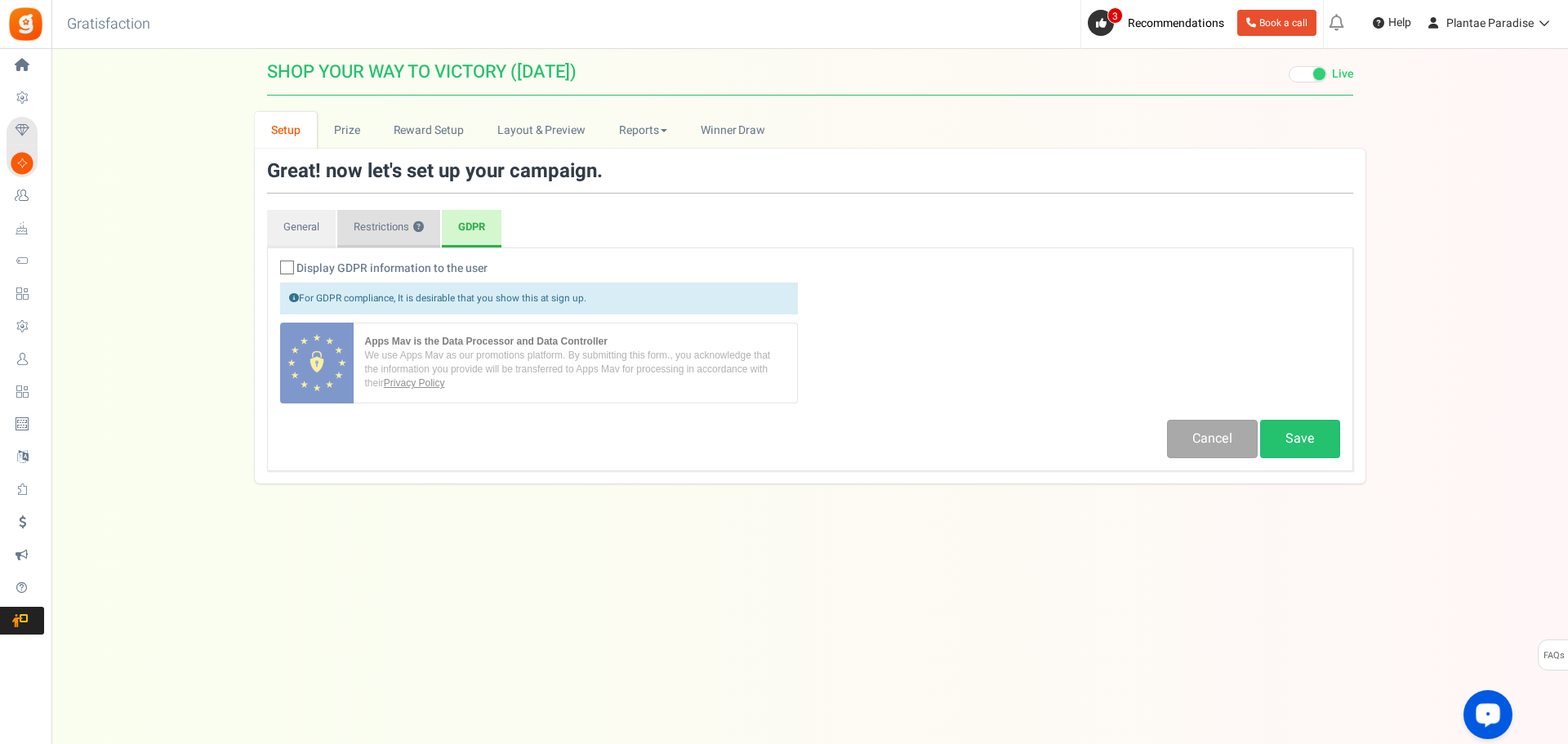
click at [385, 236] on link "Restrictions ?" at bounding box center [388, 229] width 103 height 38
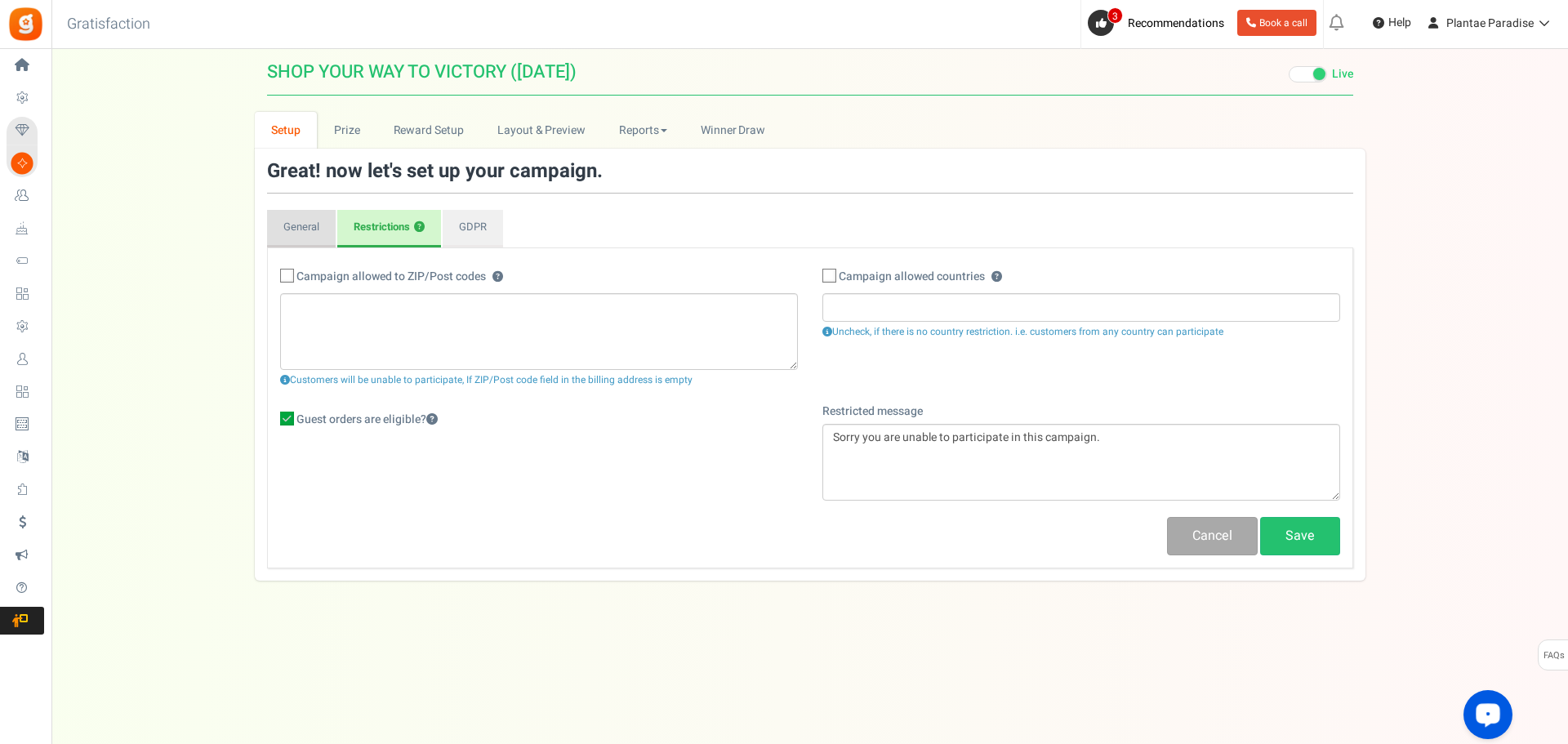
click at [313, 246] on link "General" at bounding box center [301, 229] width 68 height 38
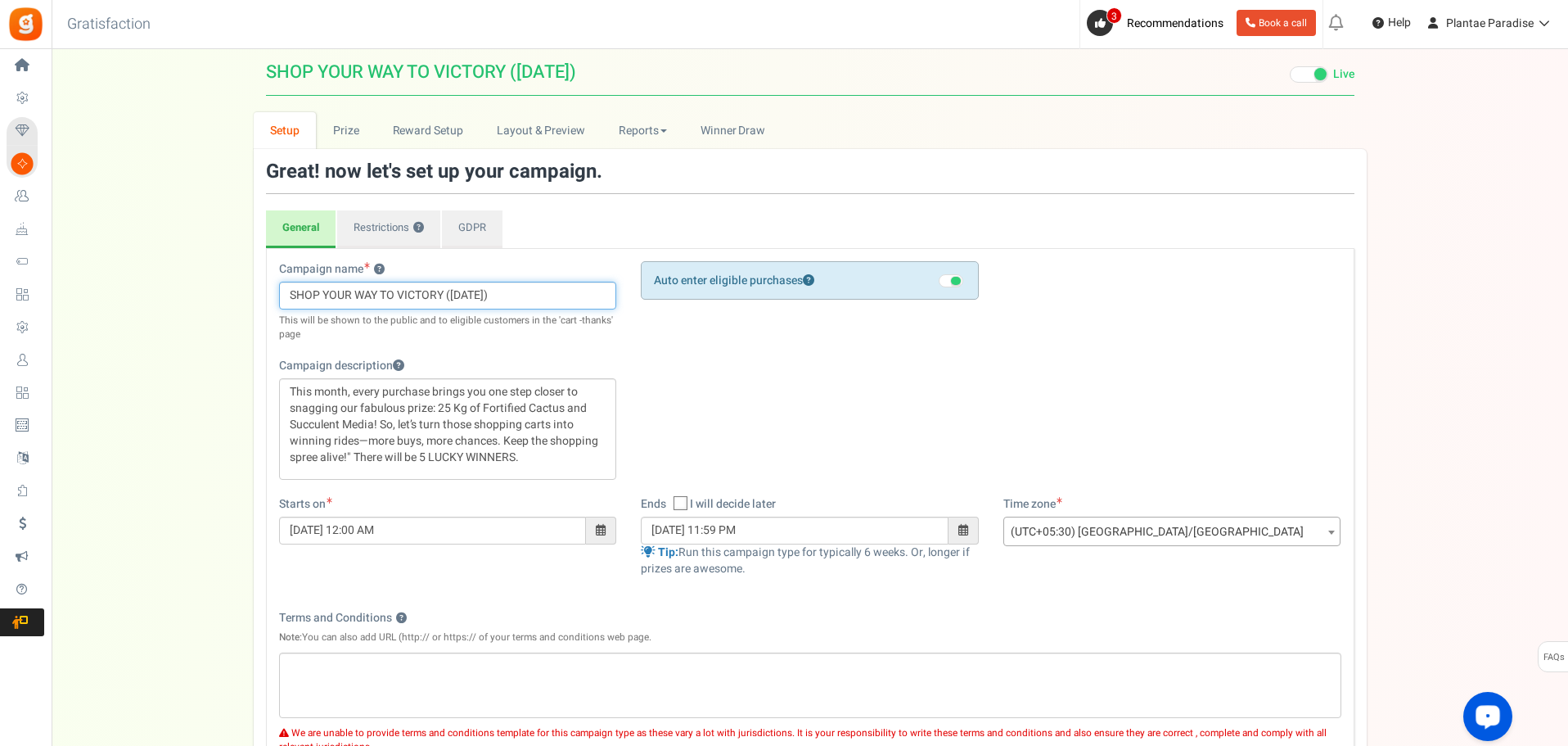
click at [449, 293] on input "SHOP YOUR WAY TO VICTORY (01 of May 2025)" at bounding box center [448, 296] width 338 height 28
drag, startPoint x: 477, startPoint y: 296, endPoint x: 452, endPoint y: 295, distance: 25.0
click at [452, 295] on input "SHOP YOUR WAY TO VICTORY (01 of May 2025)" at bounding box center [448, 296] width 338 height 28
drag, startPoint x: 474, startPoint y: 295, endPoint x: 452, endPoint y: 291, distance: 22.4
click at [452, 291] on input "SHOP YOUR WAY TO VICTORY ( May 2025)" at bounding box center [448, 296] width 338 height 28
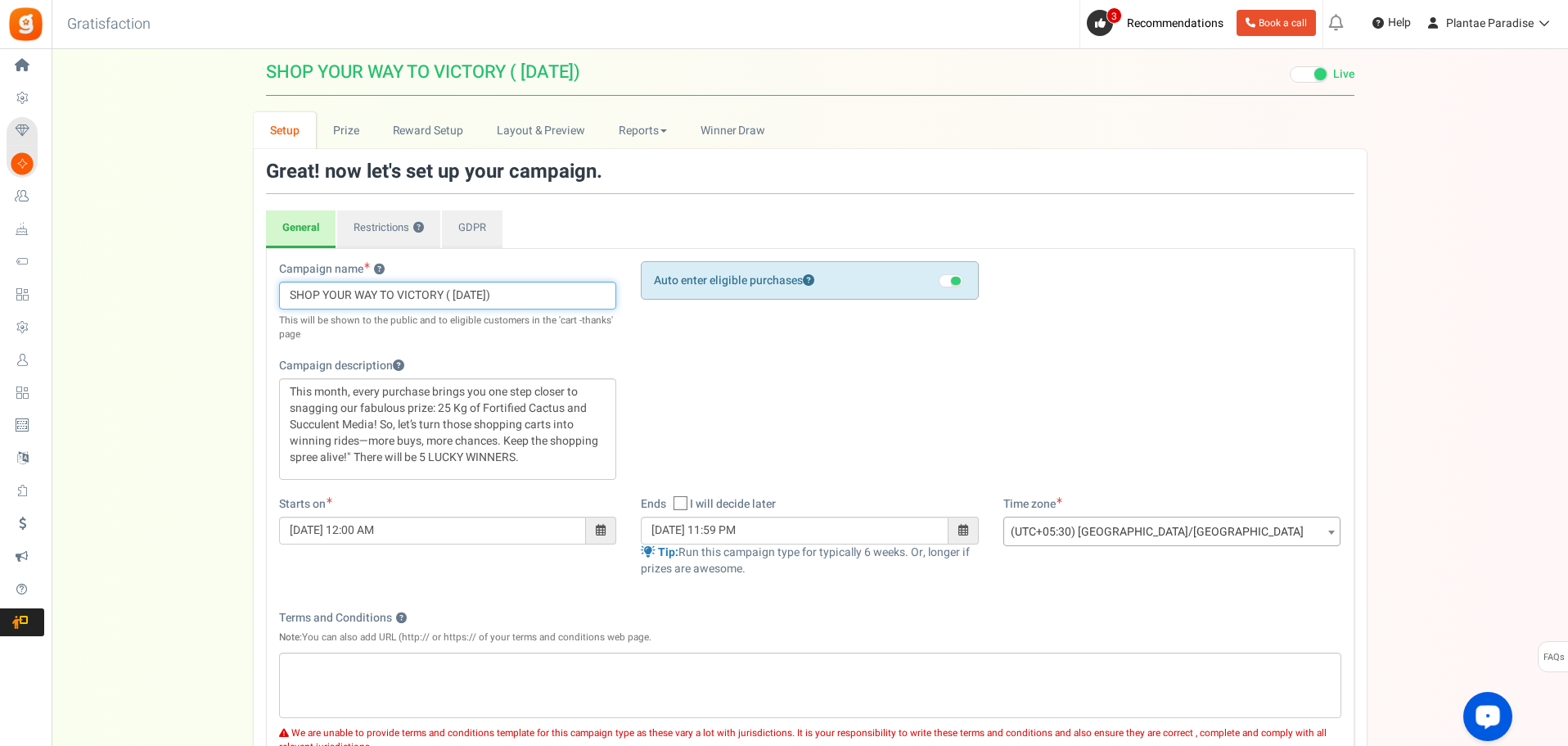
type input "SHOP YOUR WAY TO VICTORY ( [DATE])"
click at [606, 533] on span at bounding box center [601, 531] width 30 height 28
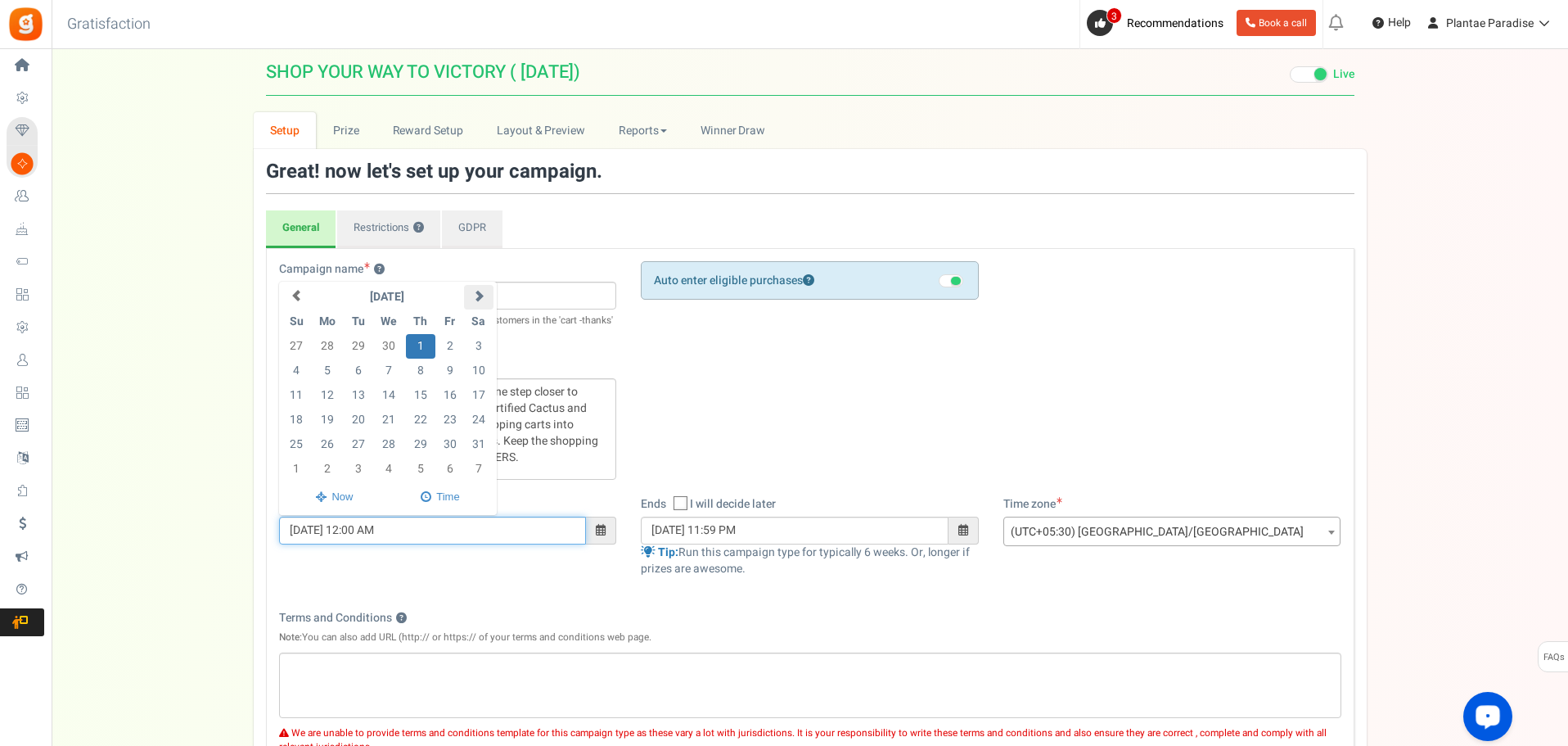
click at [472, 289] on th at bounding box center [478, 298] width 29 height 25
click at [477, 296] on span at bounding box center [479, 296] width 12 height 12
click at [353, 418] on td "23" at bounding box center [358, 420] width 29 height 25
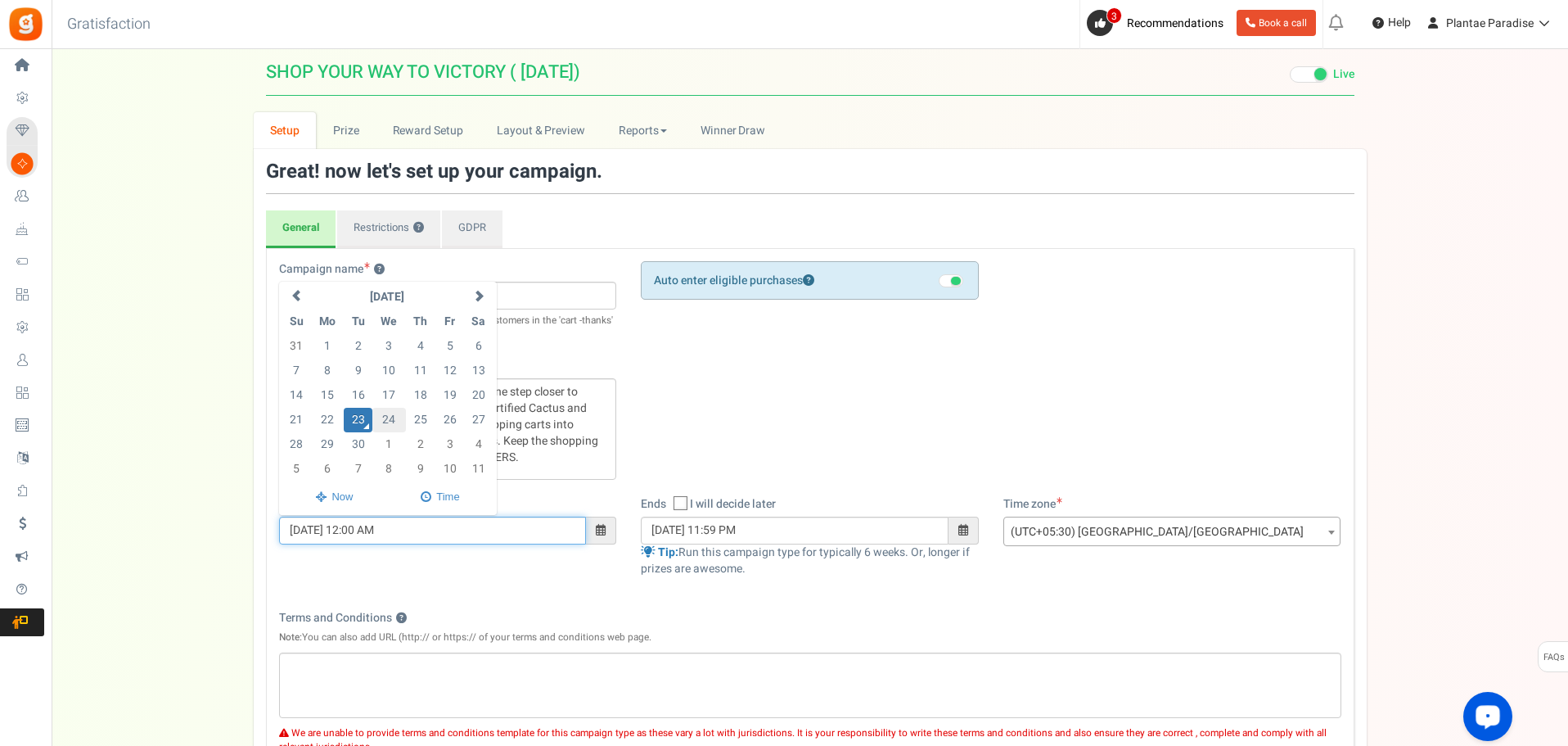
click at [392, 423] on td "24" at bounding box center [389, 420] width 34 height 25
click at [357, 417] on td "23" at bounding box center [358, 420] width 29 height 25
drag, startPoint x: 364, startPoint y: 533, endPoint x: 355, endPoint y: 532, distance: 9.1
click at [355, 532] on input "23/09/2025 12:00 AM" at bounding box center [433, 531] width 308 height 28
click at [385, 423] on td "24" at bounding box center [389, 420] width 34 height 25
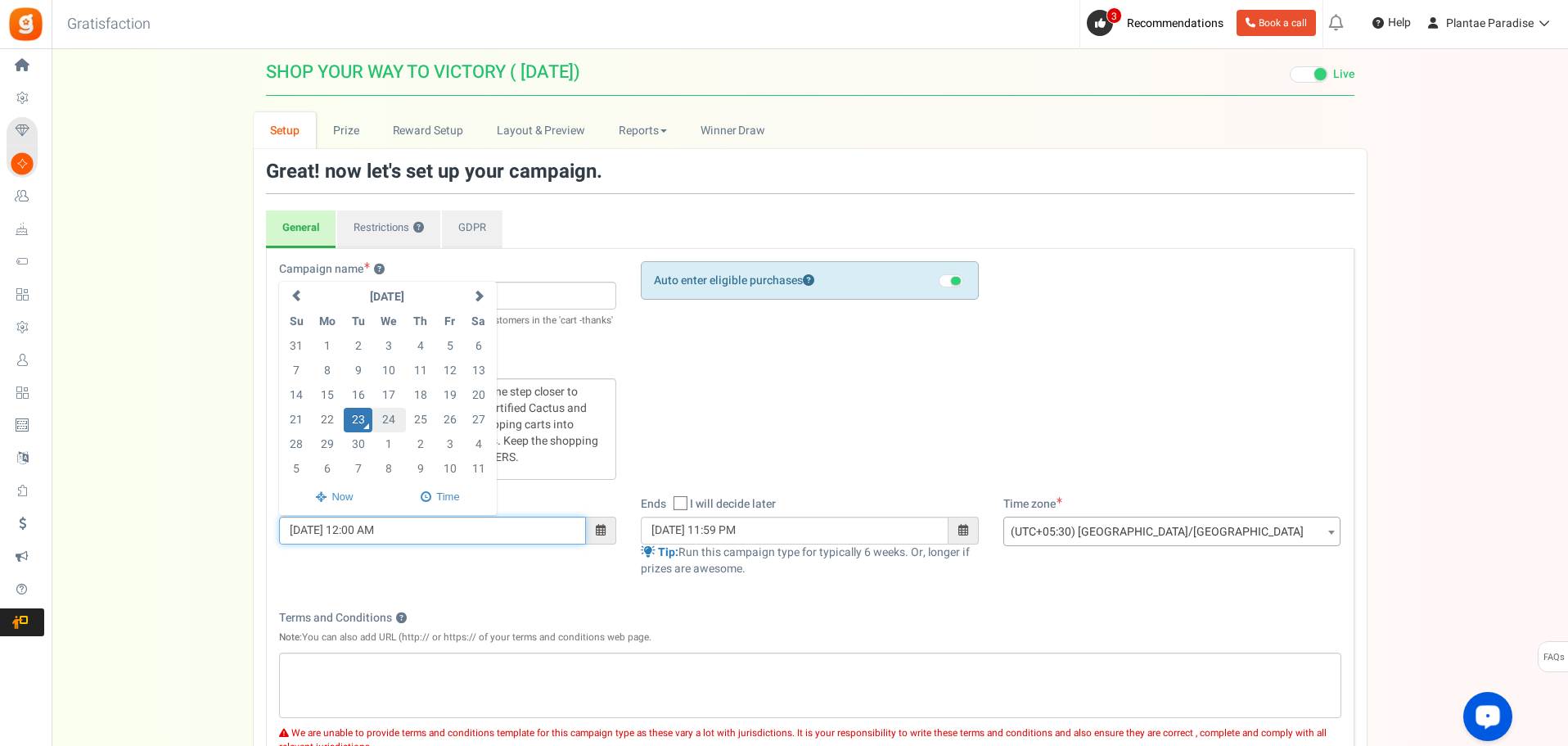
type input "24/09/2025 12:00 AM"
click at [517, 596] on div "Campaign name ? Display Title shown publicly SHOP YOUR WAY TO VICTORY ( Oct 202…" at bounding box center [810, 597] width 1088 height 698
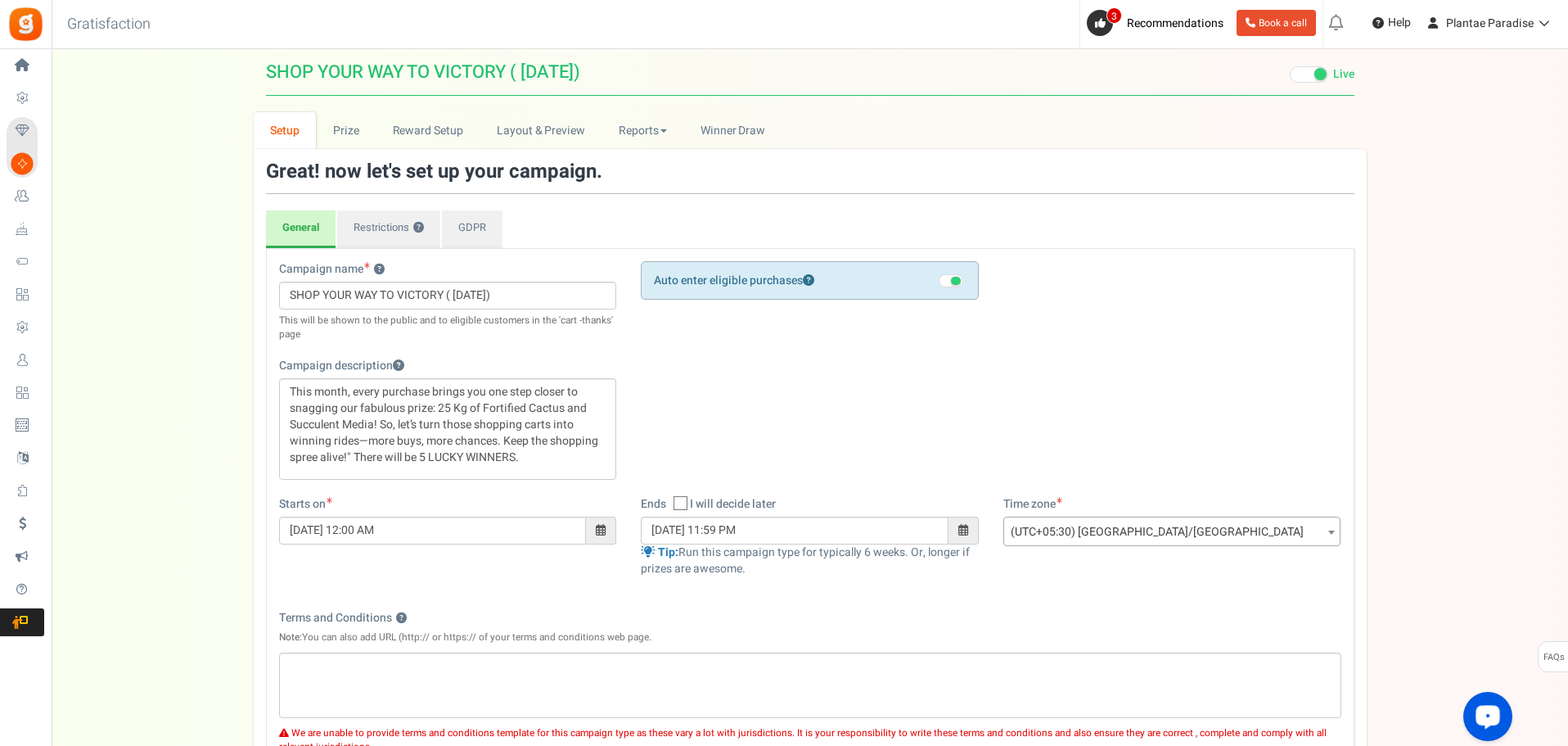
click at [686, 504] on icon at bounding box center [681, 504] width 11 height 11
click at [668, 504] on input "I will decide later" at bounding box center [662, 504] width 11 height 11
click at [686, 504] on icon at bounding box center [681, 503] width 14 height 14
click at [668, 504] on input "I will decide later" at bounding box center [662, 504] width 11 height 11
checkbox input "false"
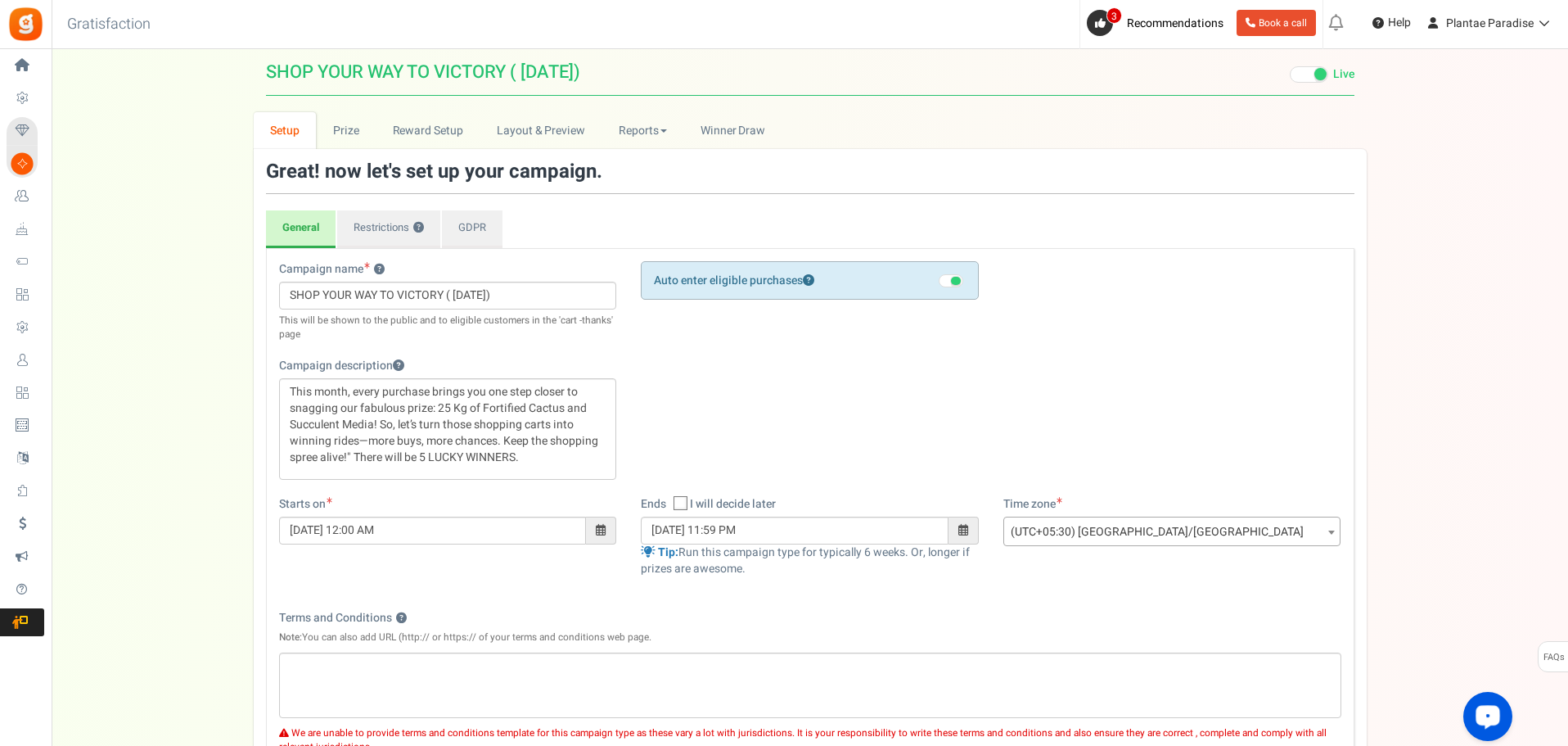
click at [967, 533] on span at bounding box center [963, 530] width 10 height 12
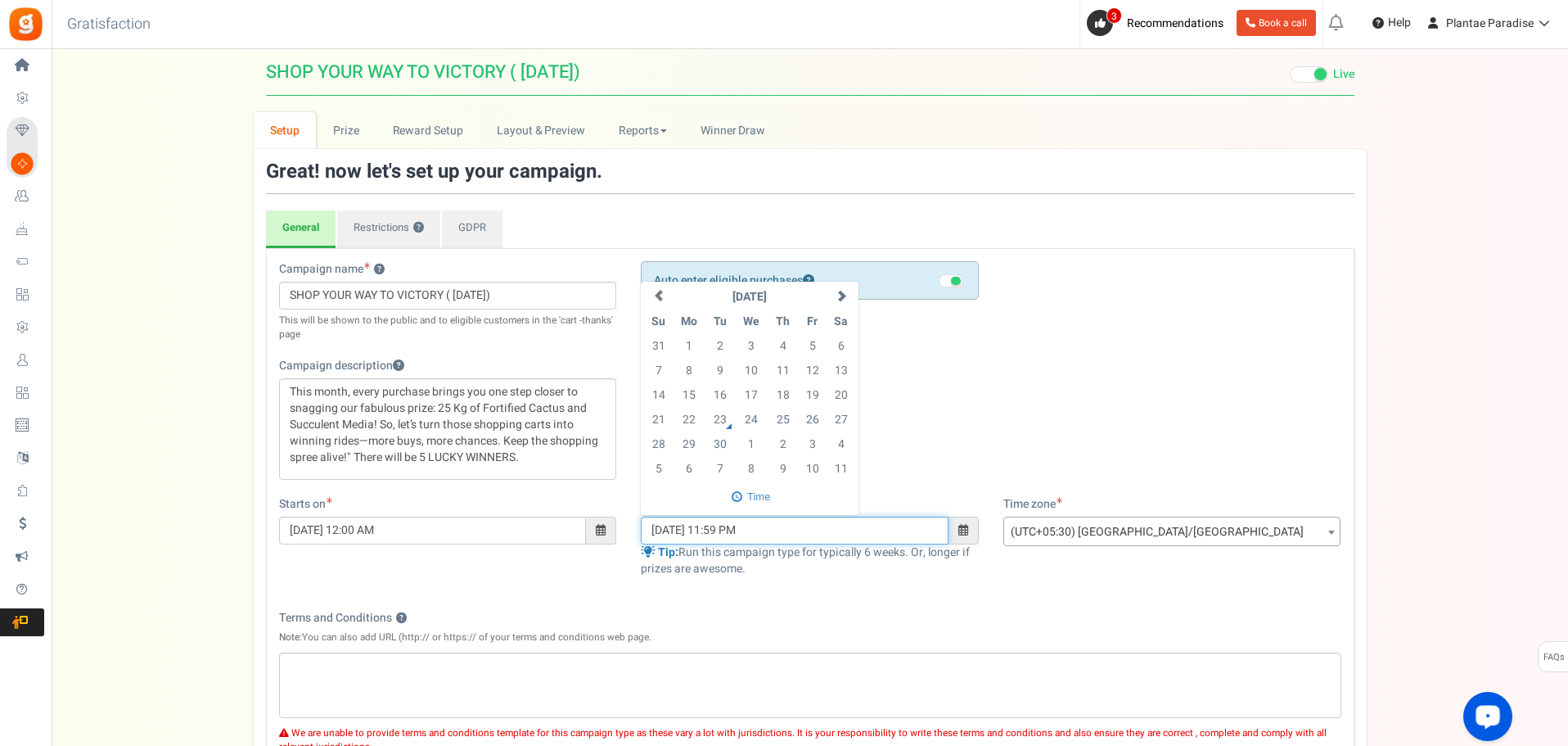
drag, startPoint x: 681, startPoint y: 530, endPoint x: 670, endPoint y: 529, distance: 11.0
click at [670, 529] on input "31/05/2025 11:59 PM" at bounding box center [795, 531] width 308 height 28
type input "[DATE] 11:59 PM"
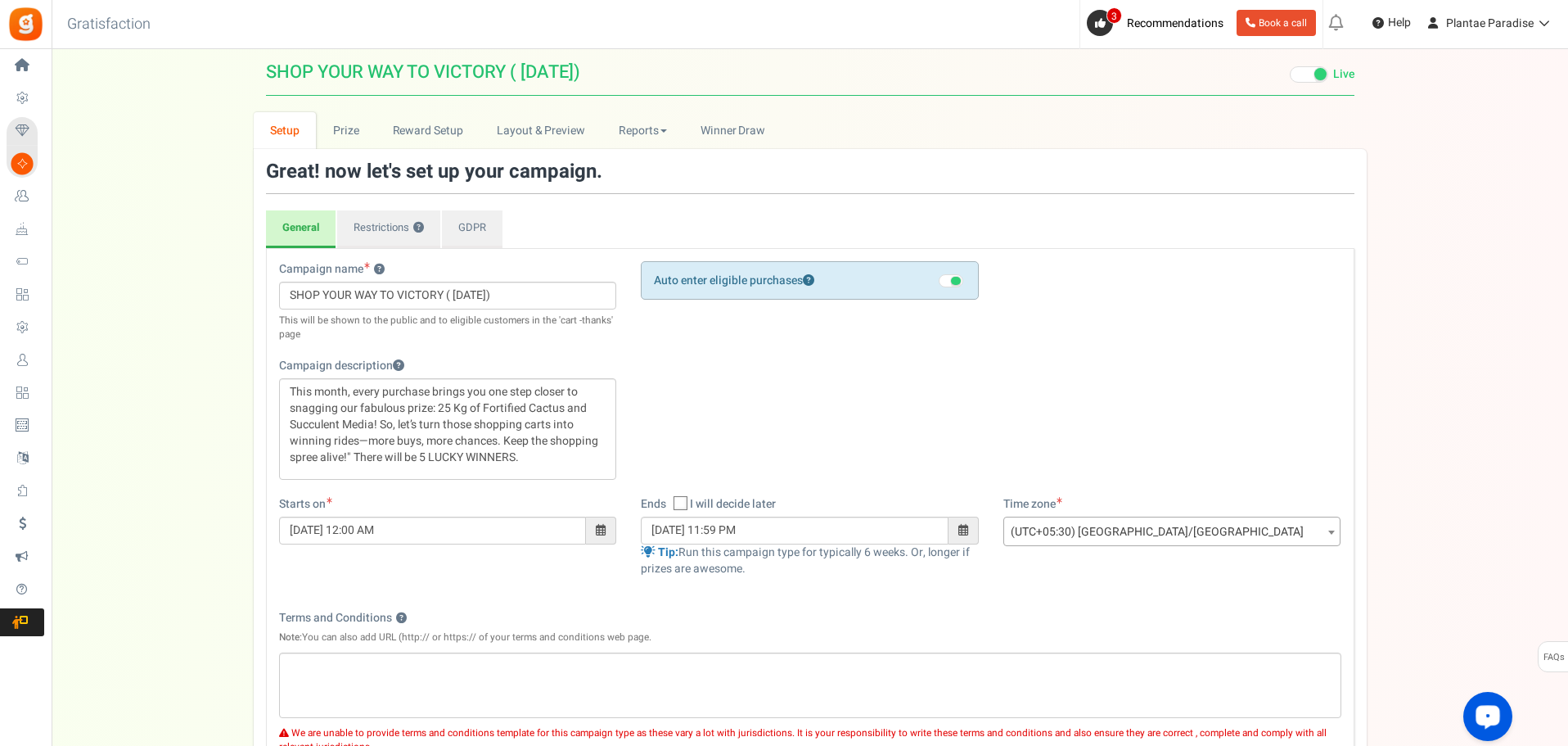
click at [873, 589] on div "Ends Open On I will decide later 31/10/2025 11:59 PM" at bounding box center [810, 545] width 363 height 97
click at [347, 129] on link "Prize" at bounding box center [345, 130] width 60 height 37
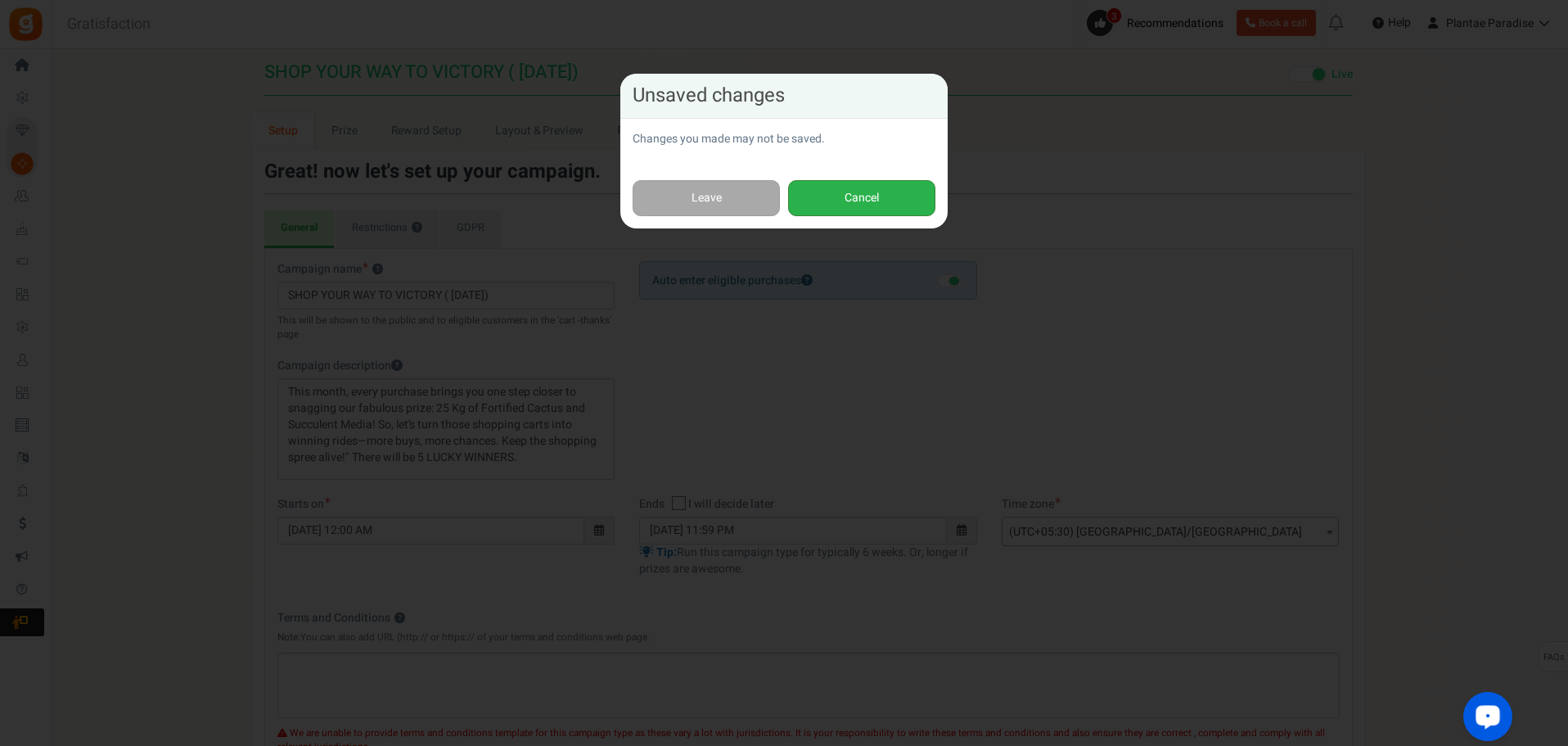
click at [817, 197] on button "Cancel" at bounding box center [862, 199] width 147 height 37
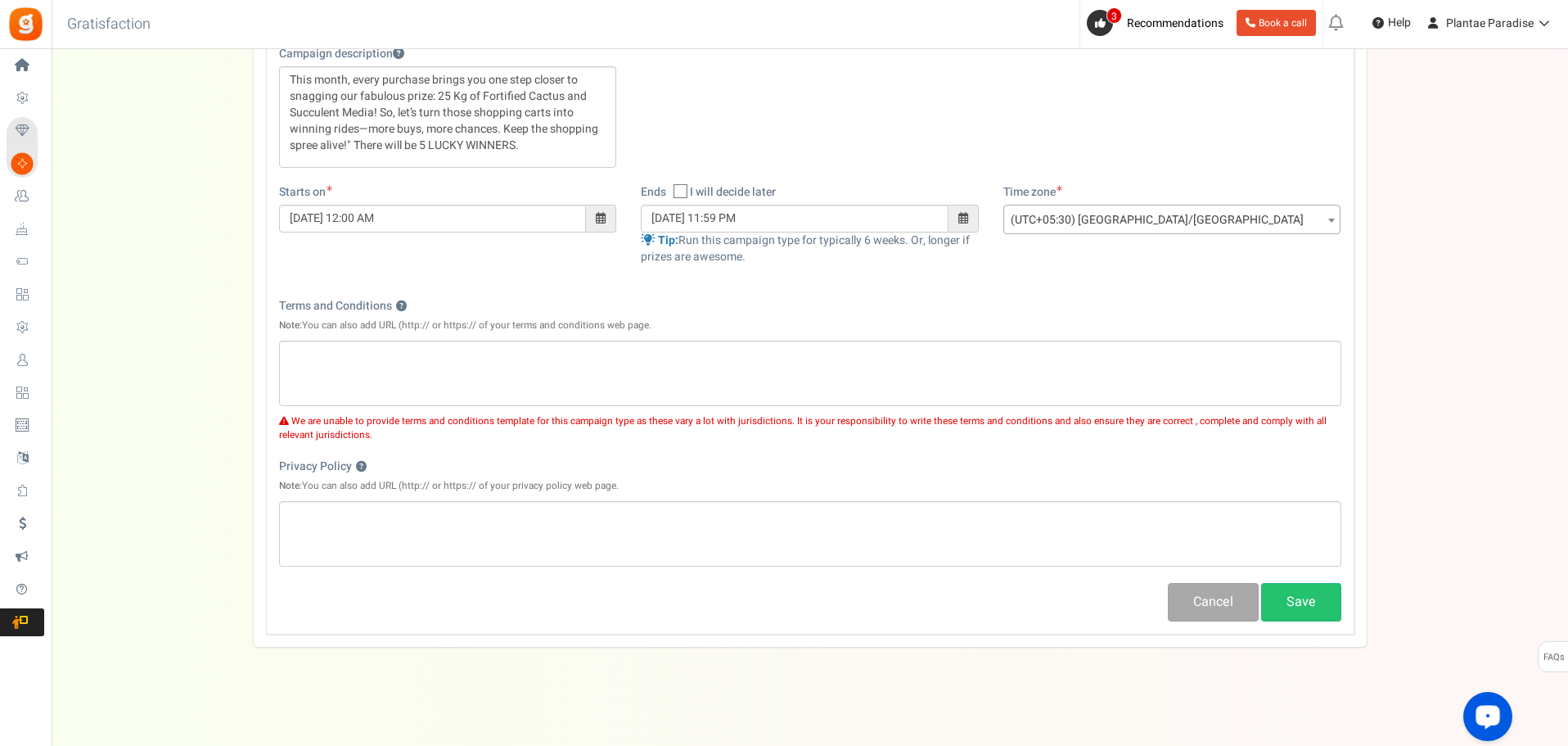
scroll to position [321, 0]
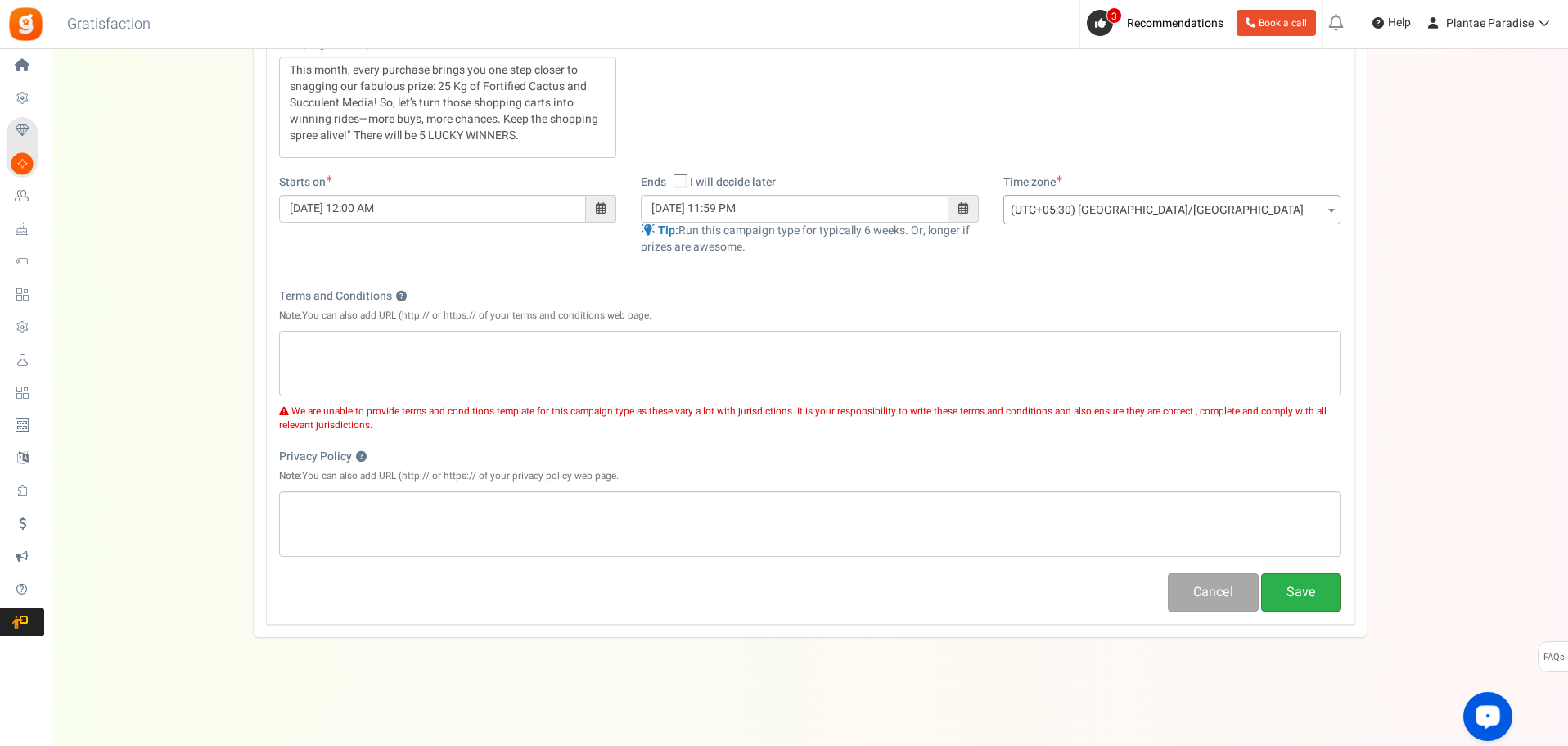
click at [1326, 600] on button "Save" at bounding box center [1301, 592] width 80 height 39
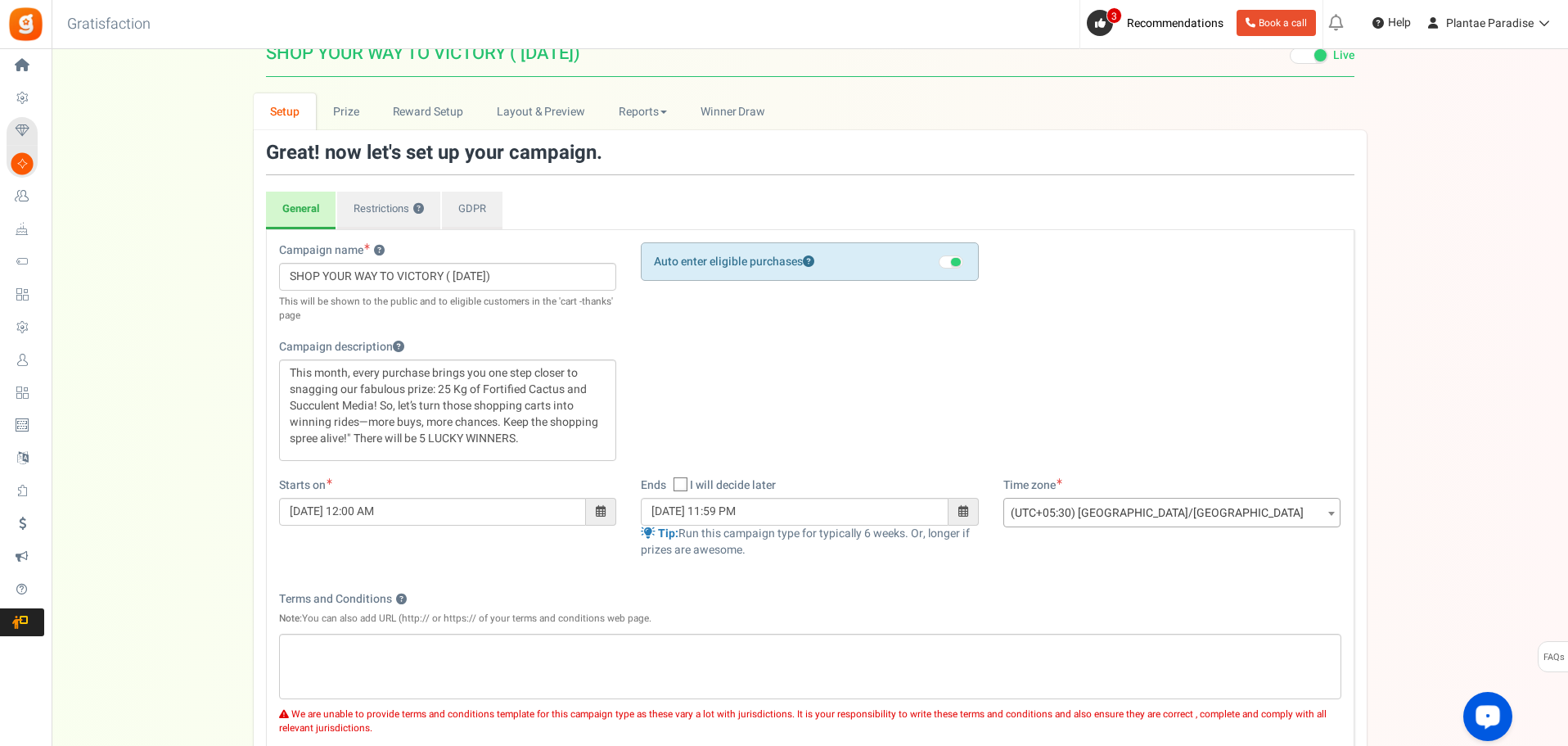
scroll to position [0, 0]
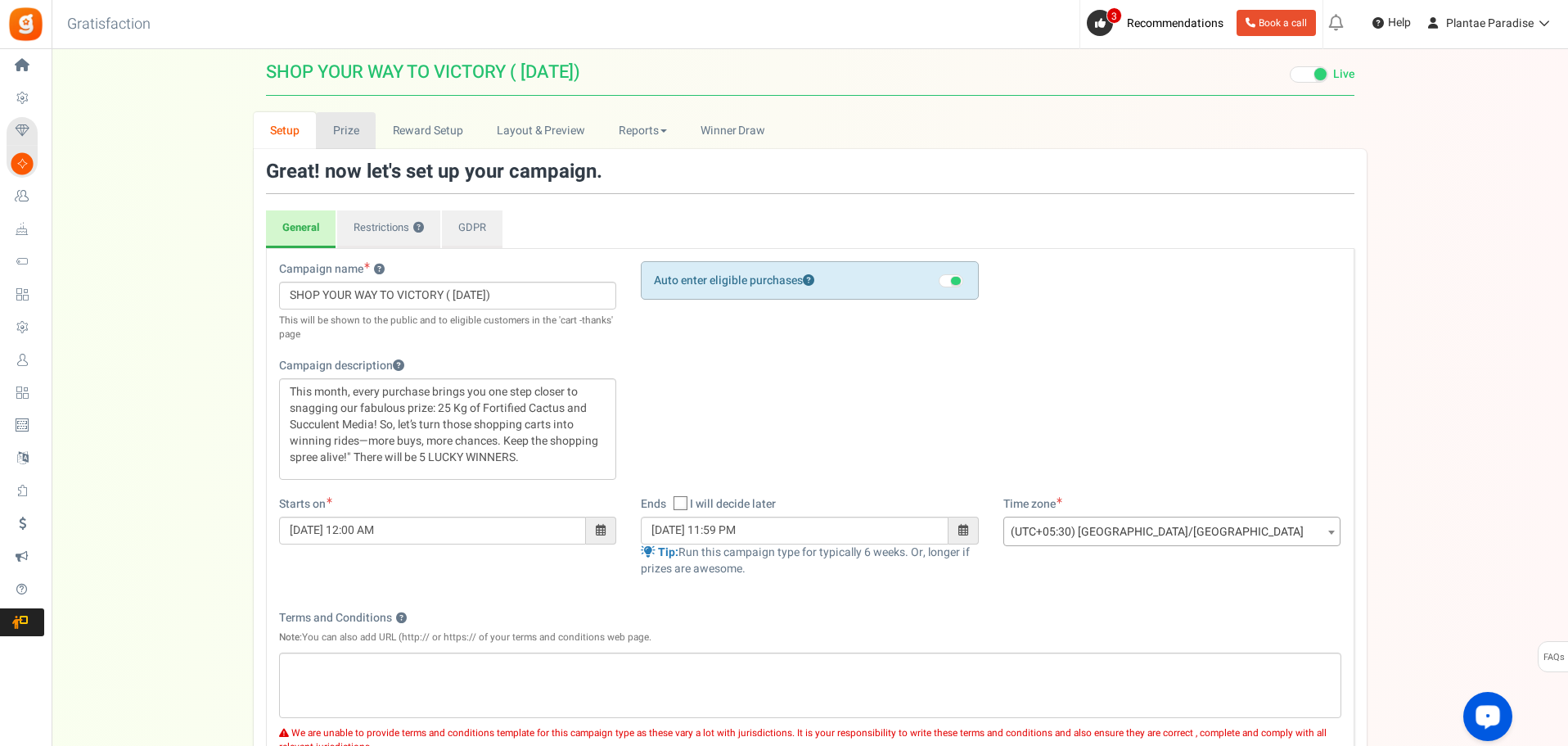
click at [358, 132] on link "Prize" at bounding box center [345, 130] width 60 height 37
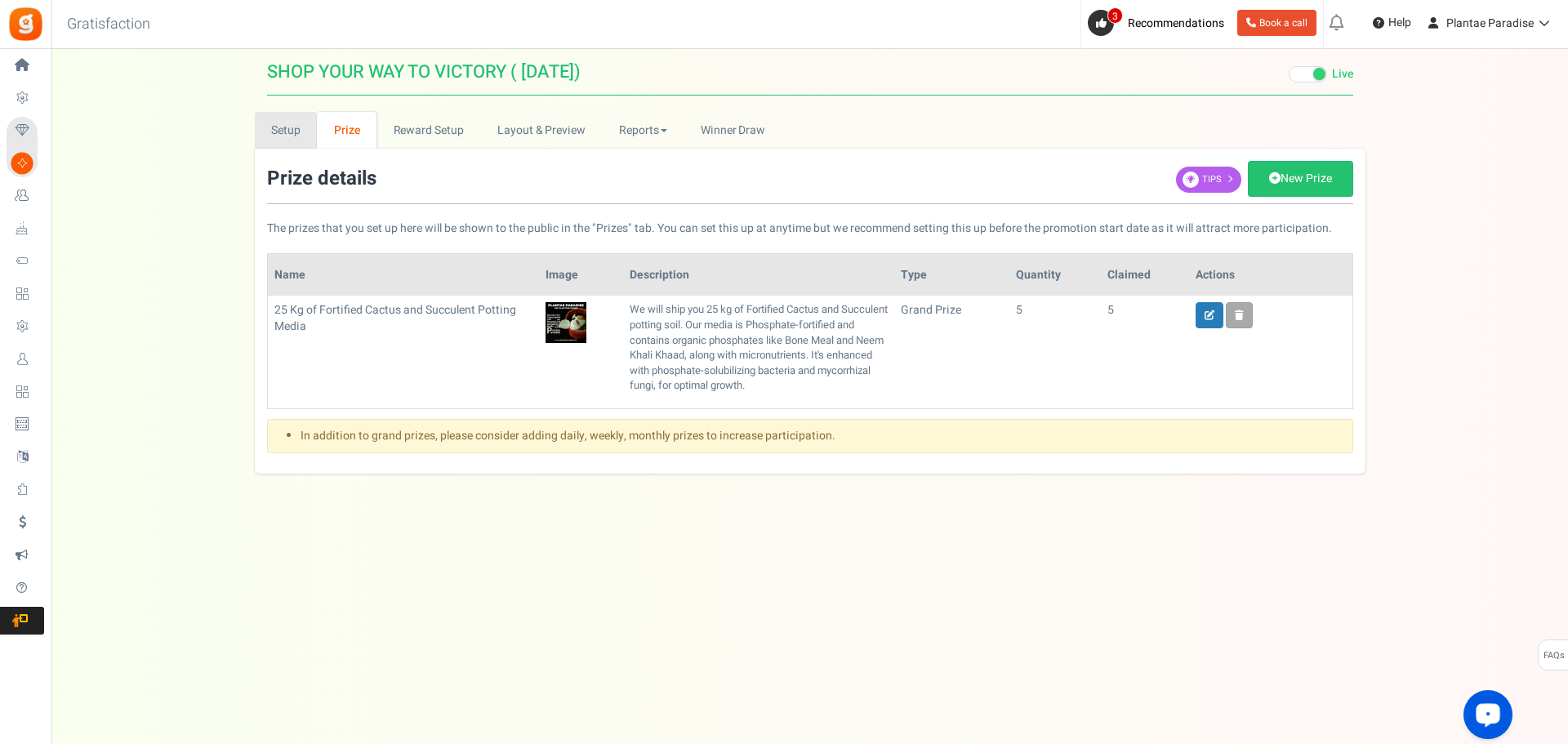
click at [271, 135] on link "Setup" at bounding box center [286, 130] width 62 height 37
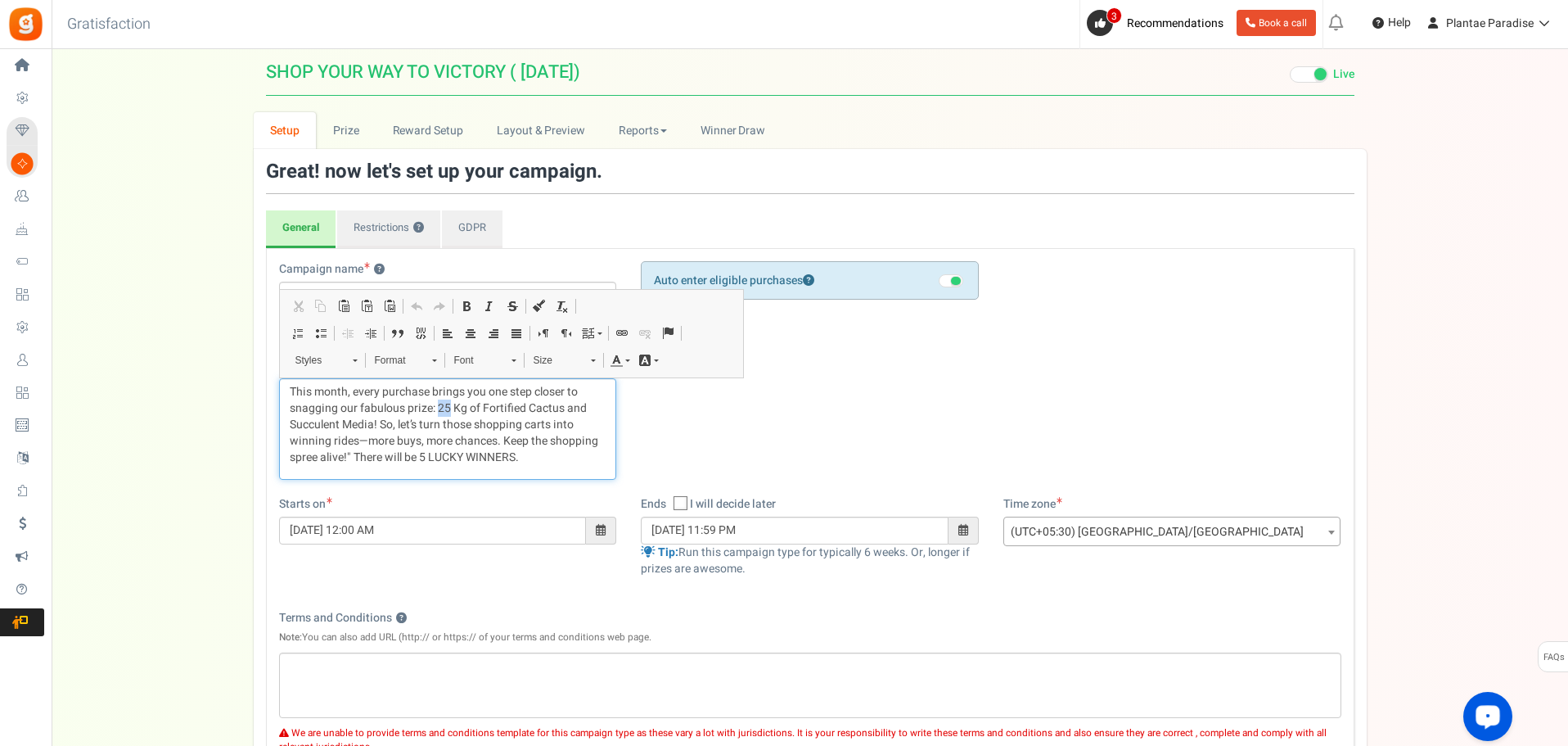
drag, startPoint x: 450, startPoint y: 404, endPoint x: 438, endPoint y: 402, distance: 12.2
click at [438, 402] on p "This month, every purchase brings you one step closer to snagging our fabulous …" at bounding box center [448, 425] width 316 height 82
click at [425, 459] on p "This month, every purchase brings you one step closer to snagging our fabulous …" at bounding box center [448, 425] width 316 height 82
click at [546, 459] on p "This month, every purchase brings you one step closer to snagging our fabulous …" at bounding box center [448, 425] width 316 height 82
drag, startPoint x: 441, startPoint y: 407, endPoint x: 479, endPoint y: 411, distance: 38.2
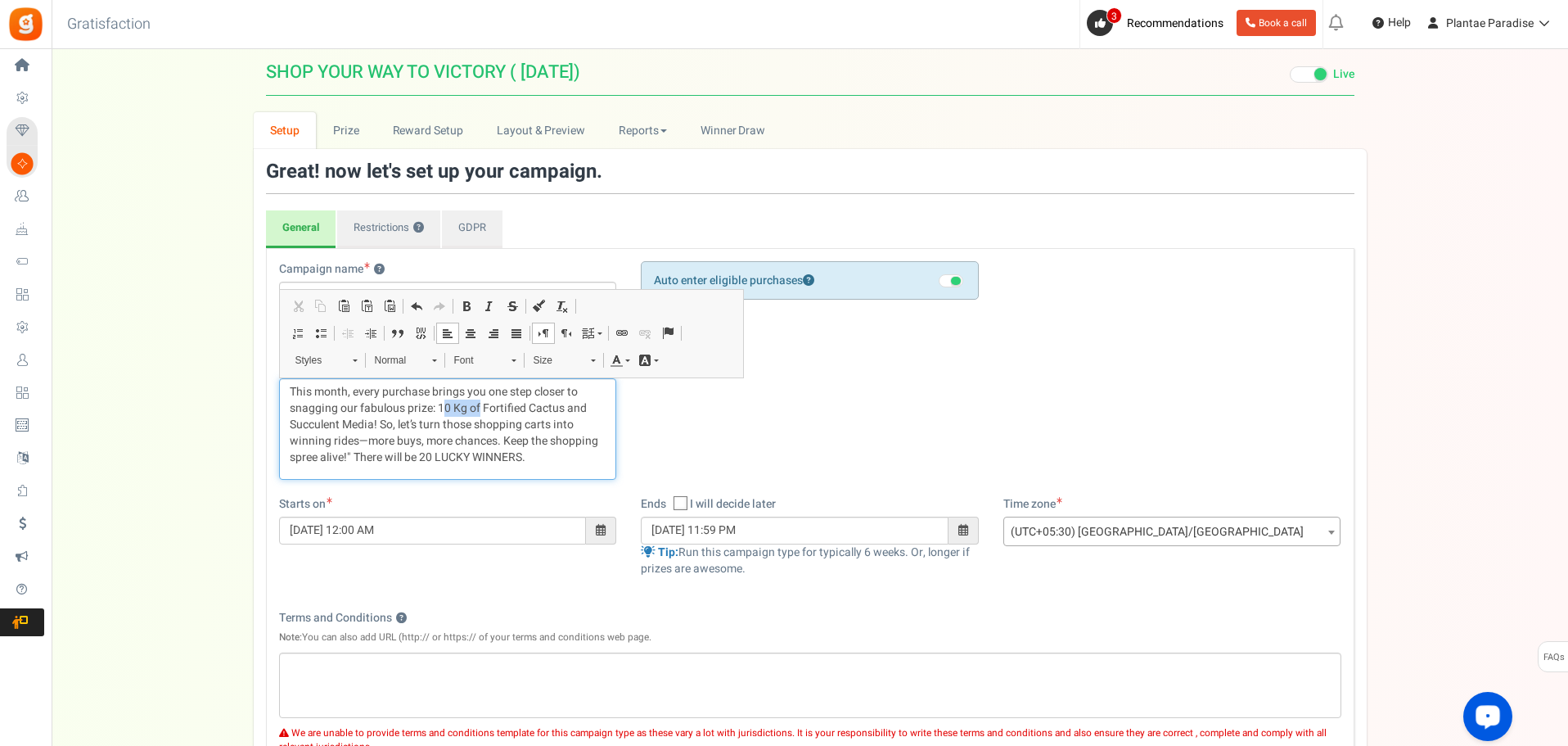
click at [479, 411] on p "This month, every purchase brings you one step closer to snagging our fabulous …" at bounding box center [448, 425] width 316 height 82
click at [508, 452] on p "This month, every purchase brings you one step closer to snagging our fabulous …" at bounding box center [448, 425] width 316 height 82
drag, startPoint x: 367, startPoint y: 454, endPoint x: 356, endPoint y: 456, distance: 11.2
click at [356, 456] on p "This month, every purchase brings you one step closer to snagging our fabulous …" at bounding box center [448, 425] width 316 height 82
click at [503, 457] on p "This month, every purchase brings you one step closer to snagging our fabulous …" at bounding box center [448, 425] width 316 height 82
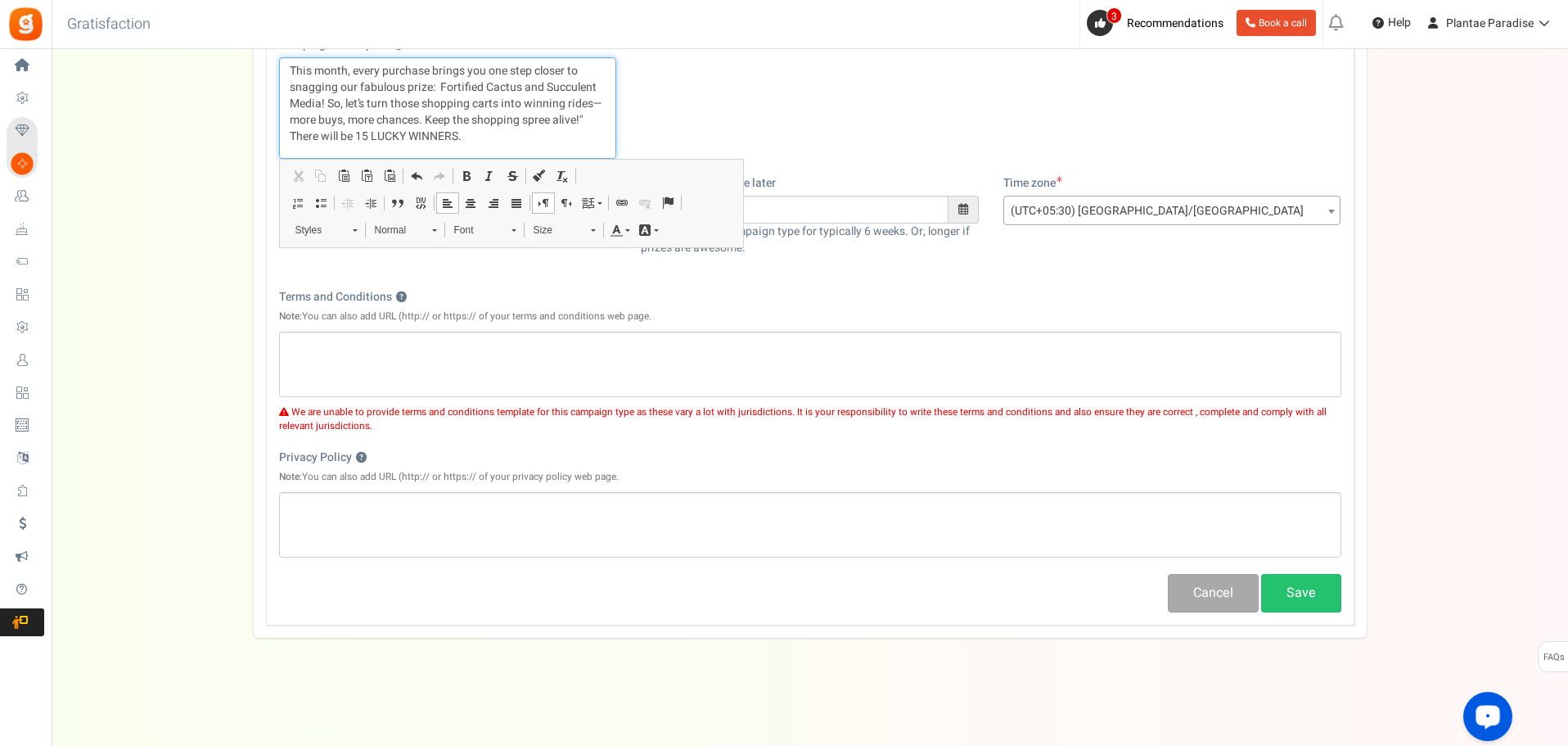
scroll to position [321, 0]
click at [1304, 592] on button "Save" at bounding box center [1301, 592] width 80 height 39
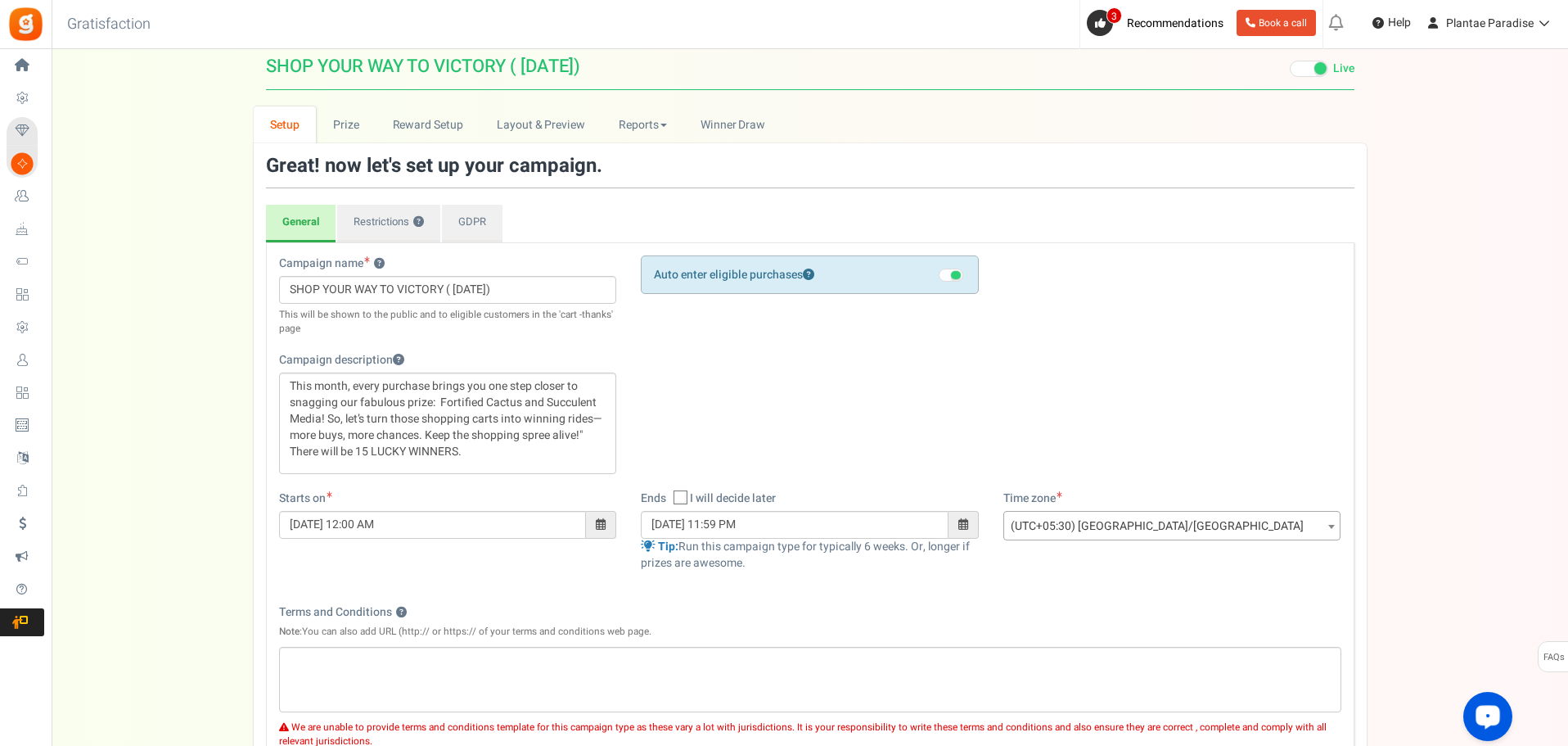
scroll to position [0, 0]
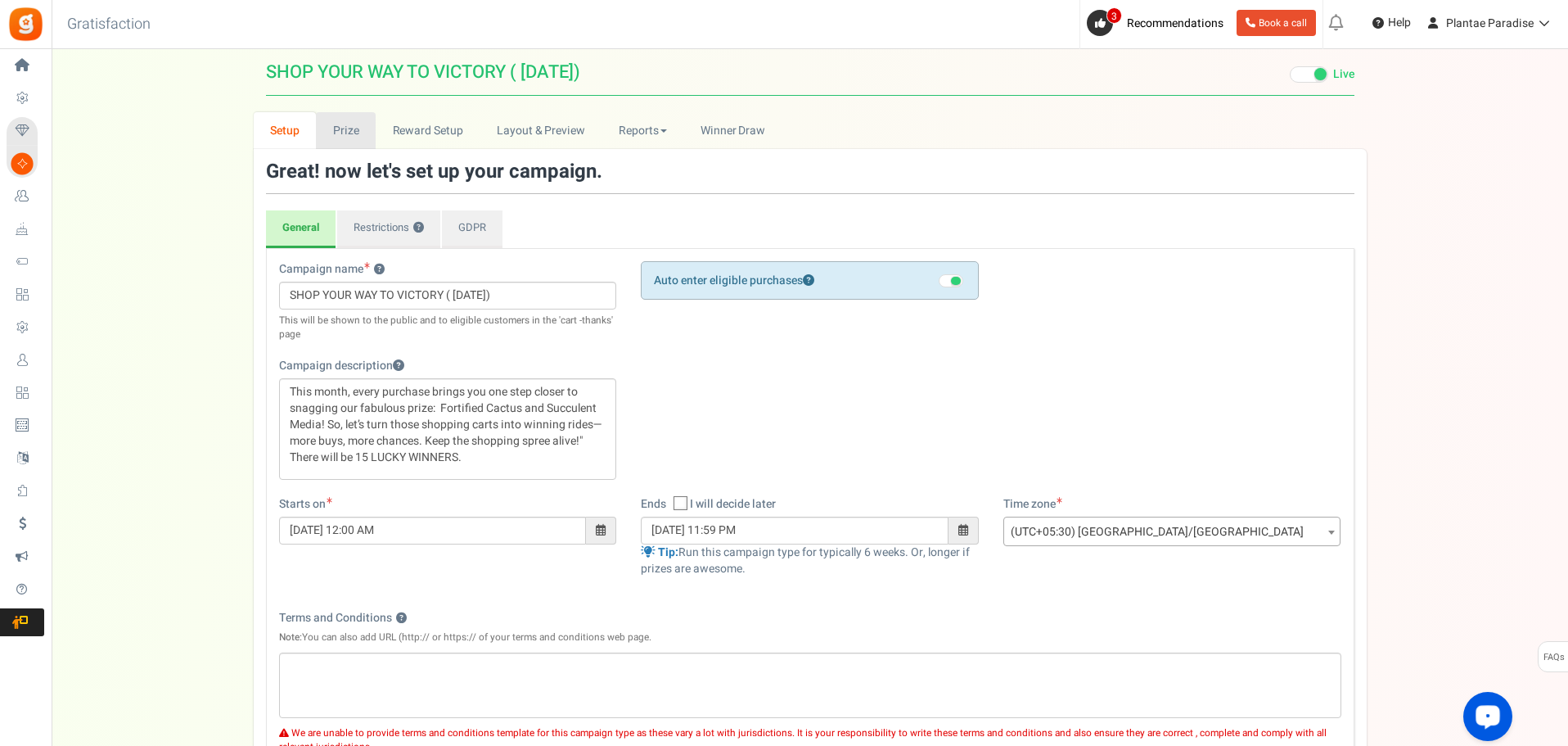
click at [352, 130] on link "Prize" at bounding box center [345, 130] width 60 height 37
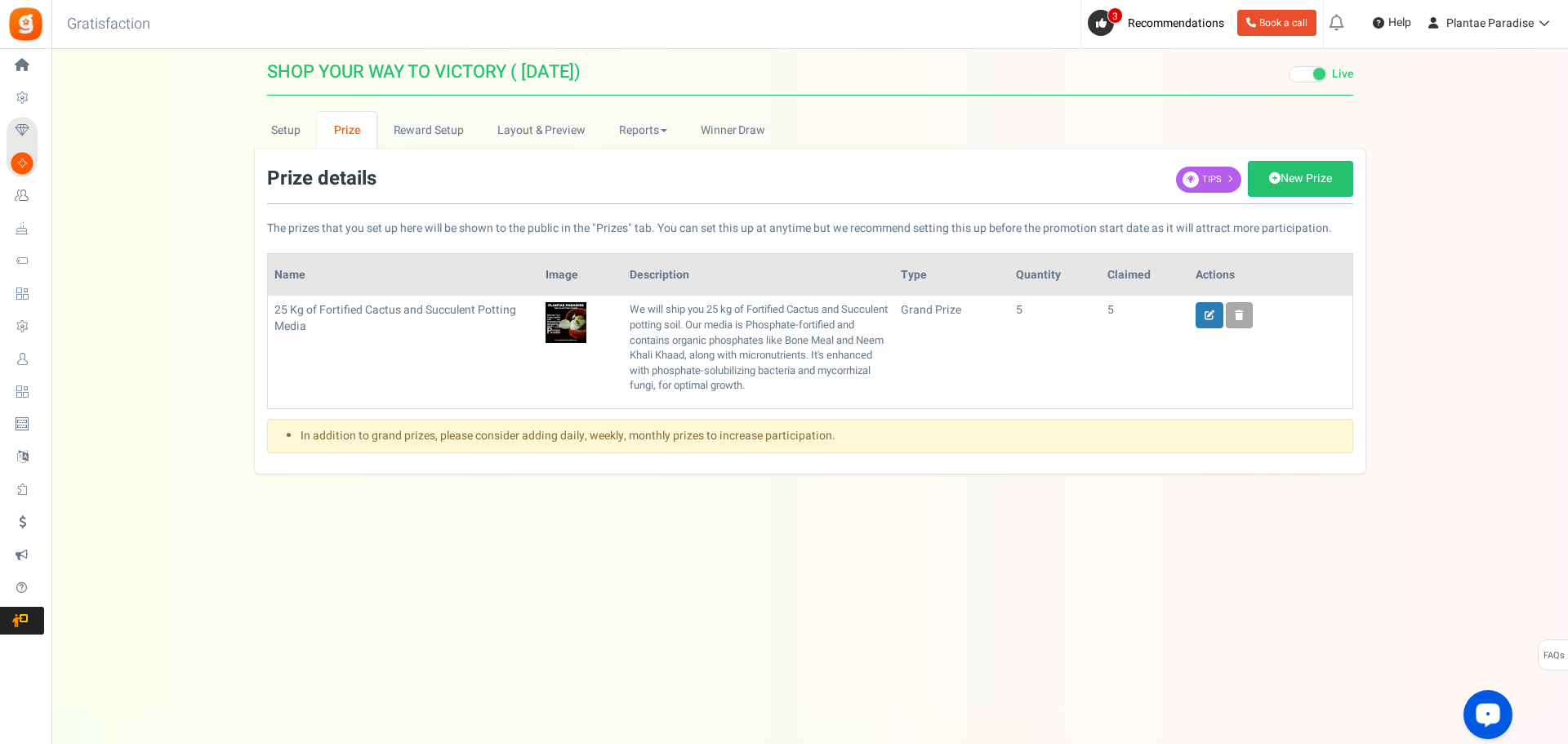
click at [284, 310] on td "25 Kg of Fortified Cactus and Succulent Potting Media Deleted" at bounding box center [404, 352] width 271 height 112
drag, startPoint x: 288, startPoint y: 308, endPoint x: 273, endPoint y: 309, distance: 15.0
click at [273, 309] on td "25 Kg of Fortified Cactus and Succulent Potting Media Deleted" at bounding box center [404, 352] width 271 height 112
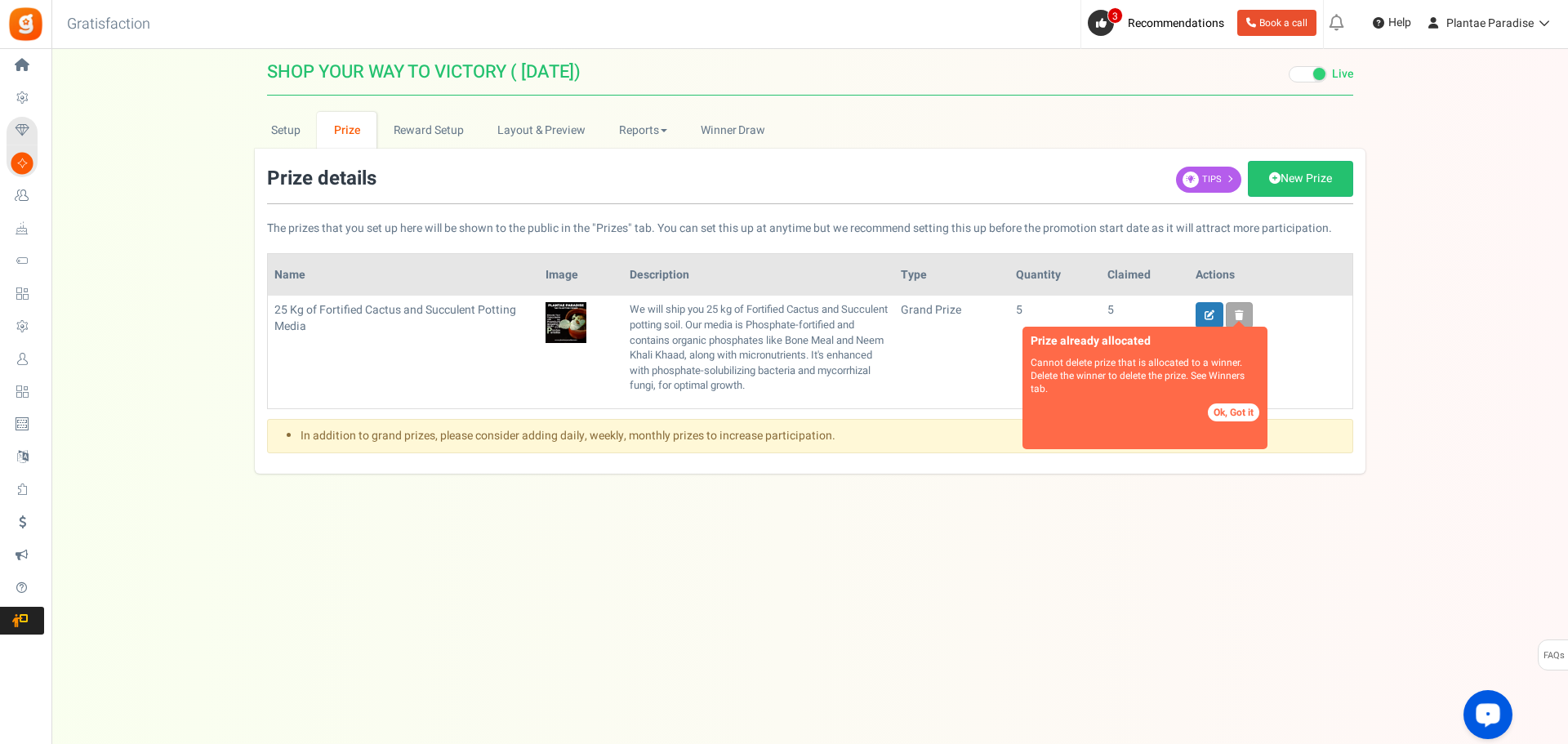
click at [973, 372] on td "grand prize" at bounding box center [952, 352] width 115 height 112
click at [1246, 411] on button "Ok, Got it" at bounding box center [1233, 413] width 52 height 18
click at [1305, 183] on link "New Prize" at bounding box center [1301, 179] width 105 height 36
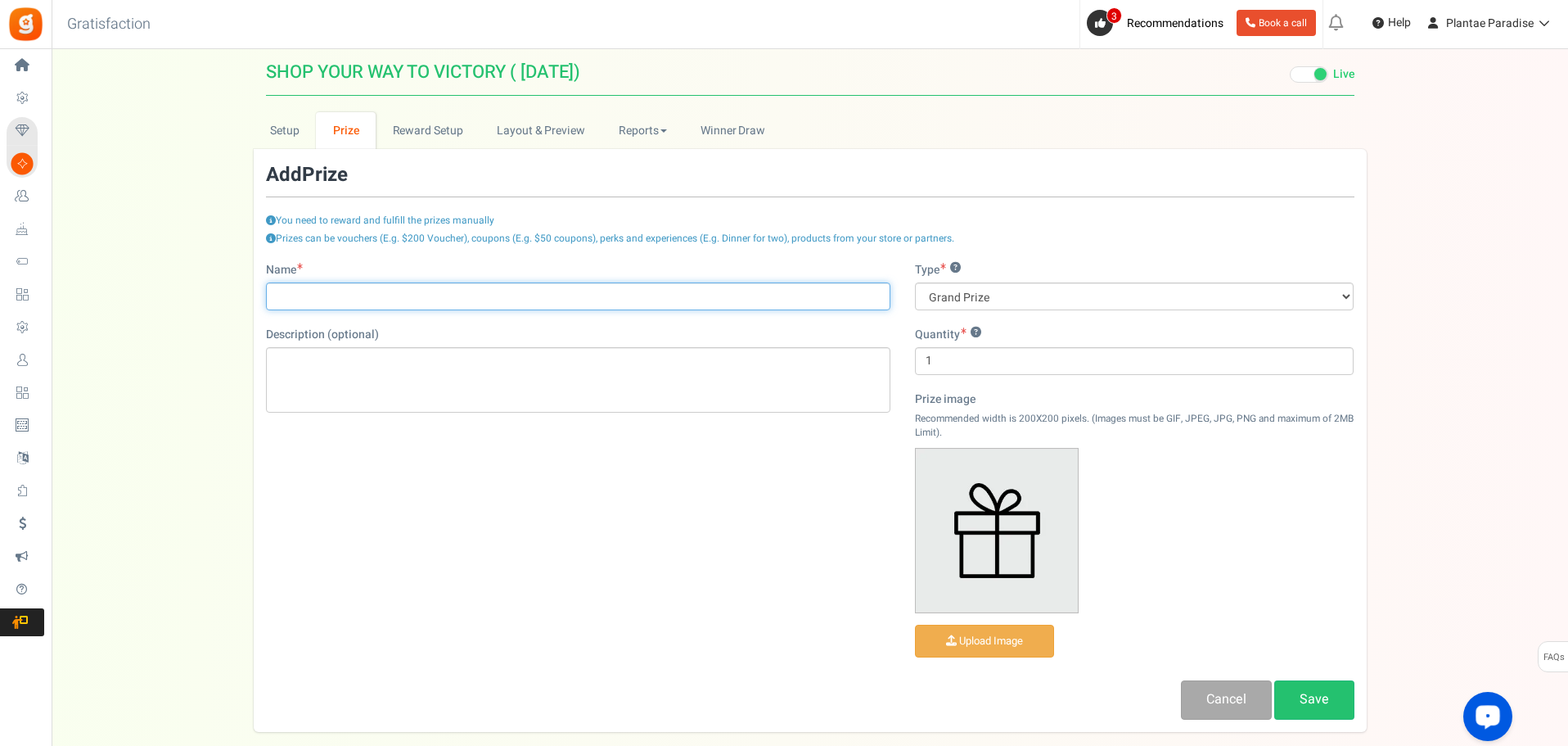
click at [323, 289] on input "Name" at bounding box center [578, 297] width 625 height 28
drag, startPoint x: 286, startPoint y: 293, endPoint x: 269, endPoint y: 293, distance: 17.0
click at [269, 293] on input "25 Kg of Fortified Cactus and Succulent Potting Media" at bounding box center [578, 297] width 625 height 28
drag, startPoint x: 288, startPoint y: 297, endPoint x: 270, endPoint y: 297, distance: 18.0
click at [270, 297] on input "25 Kg of Fortified Cactus and Succulent Potting Media" at bounding box center [578, 297] width 625 height 28
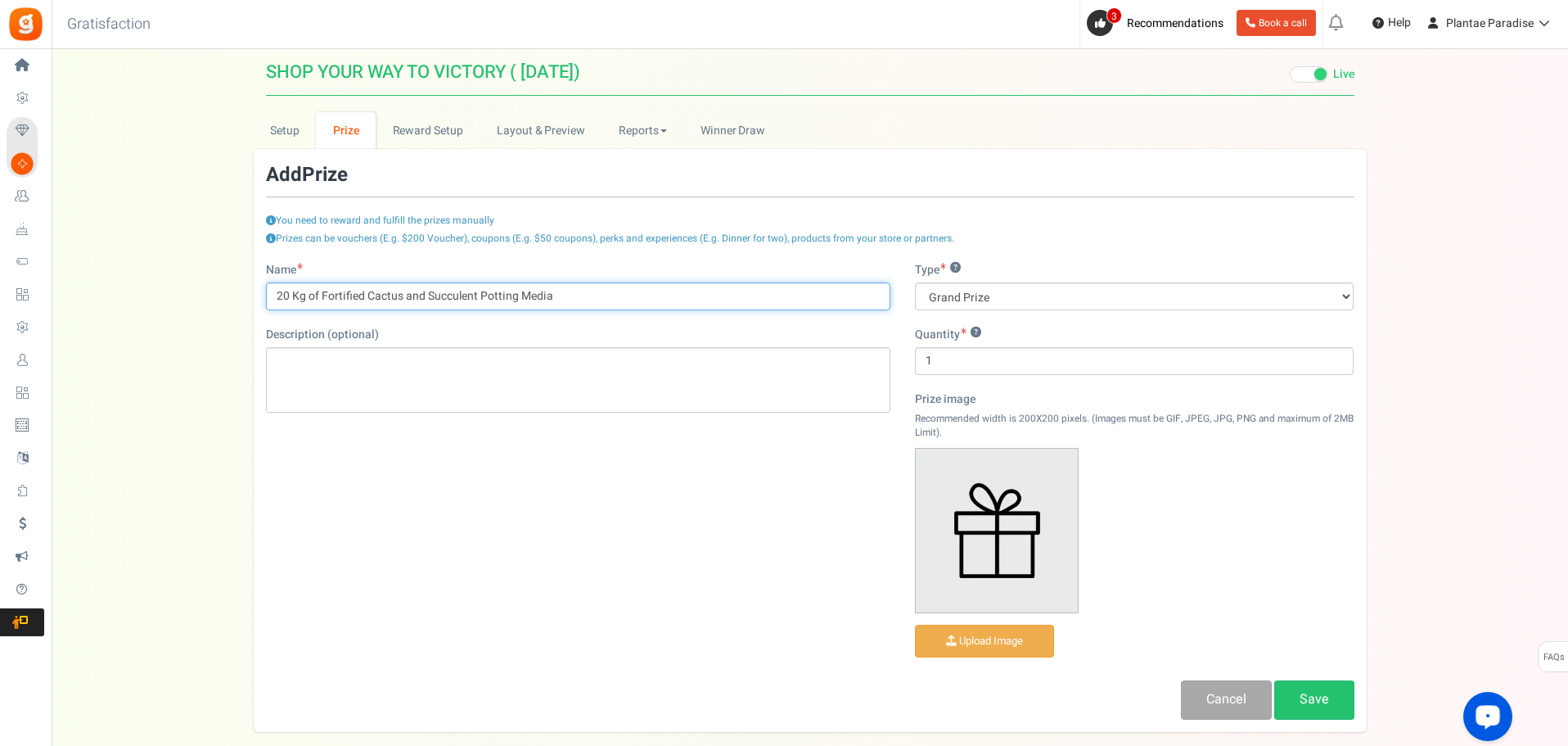
type input "20 Kg of Fortified Cactus and Succulent Potting Media"
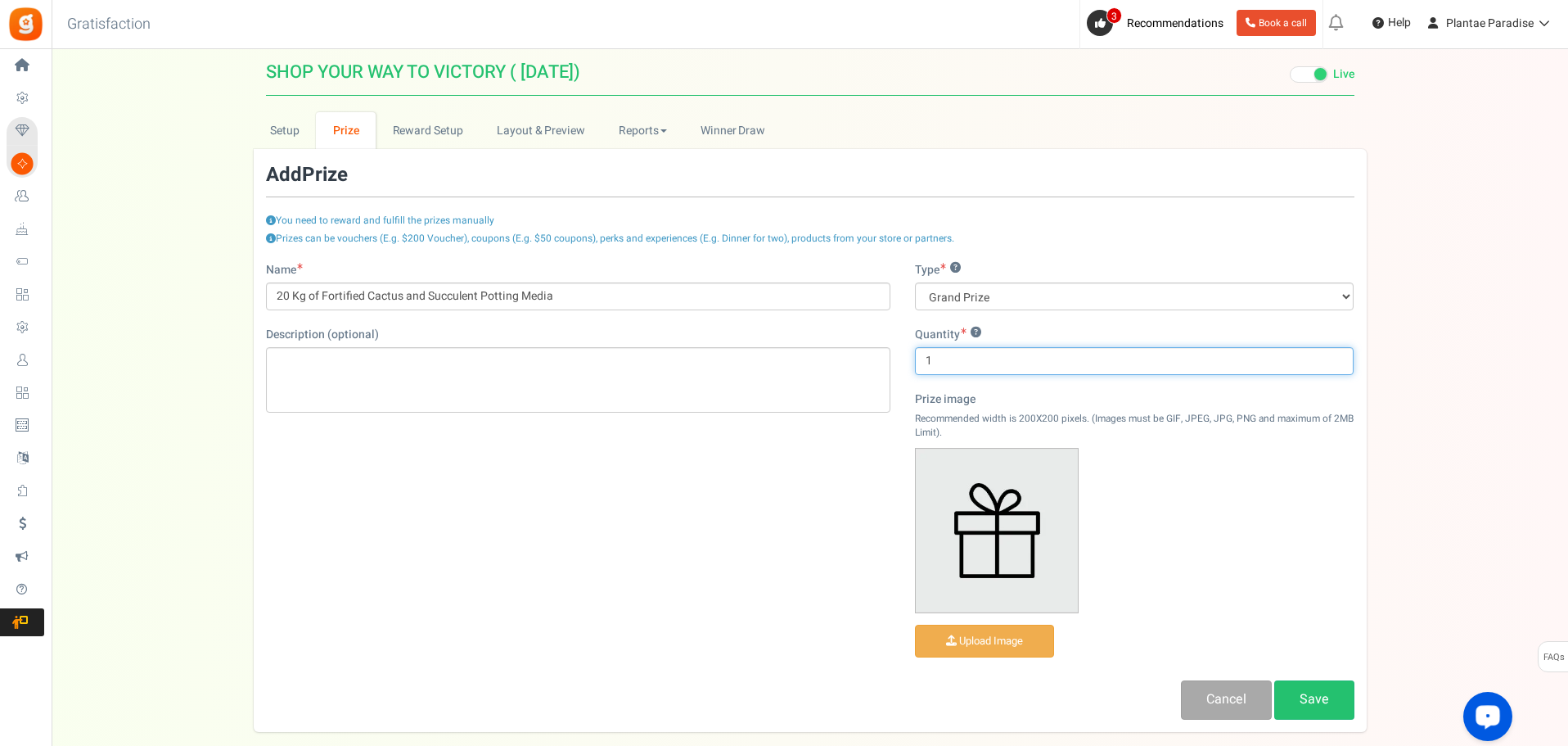
drag, startPoint x: 951, startPoint y: 357, endPoint x: 909, endPoint y: 366, distance: 43.0
click at [909, 366] on div "Type ? Grand Prize Daily Prize Weekly Prize Monthly Prize Quantity ? 1 Prize im…" at bounding box center [1135, 472] width 464 height 420
type input "5"
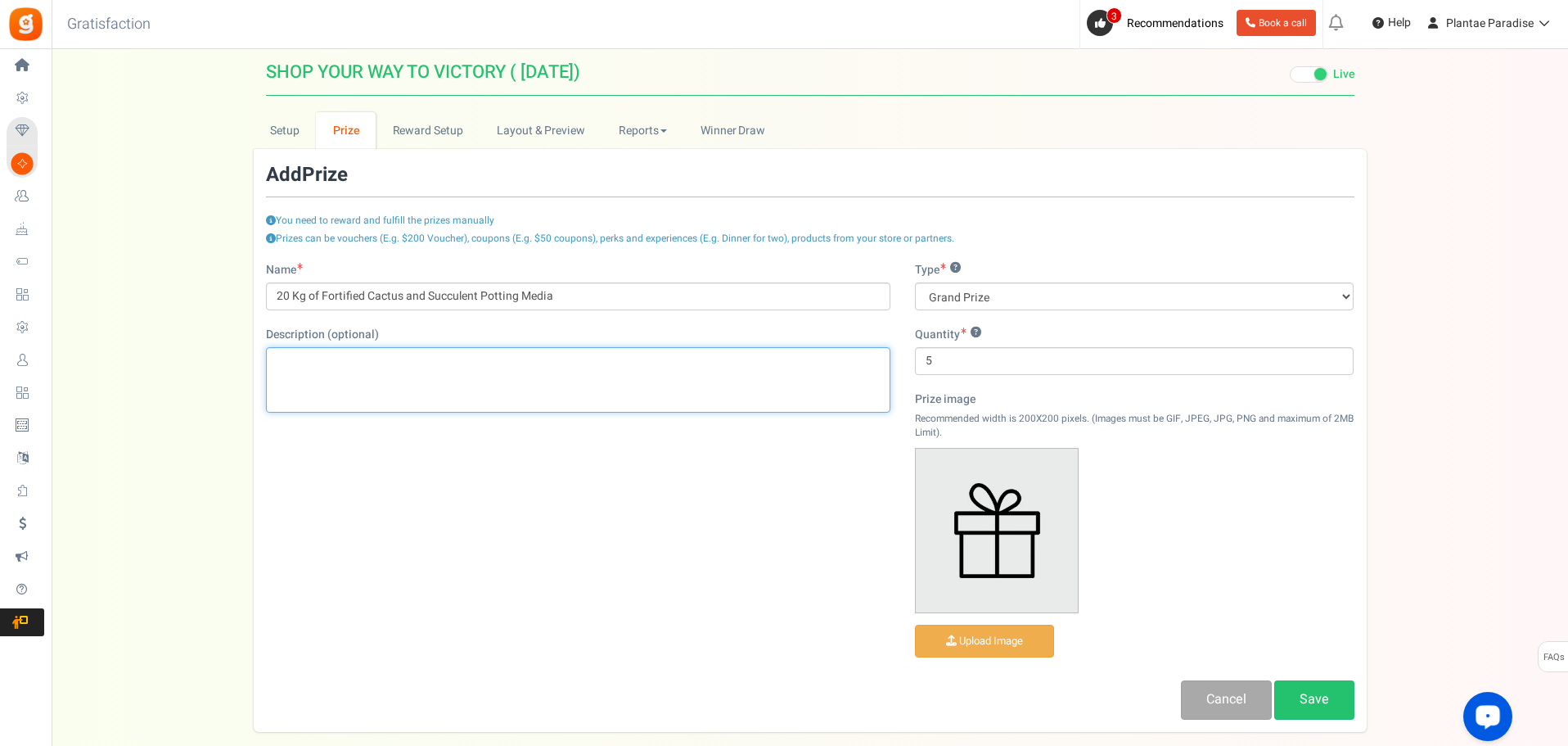
click at [464, 386] on div "Editor, prize_description" at bounding box center [578, 379] width 625 height 65
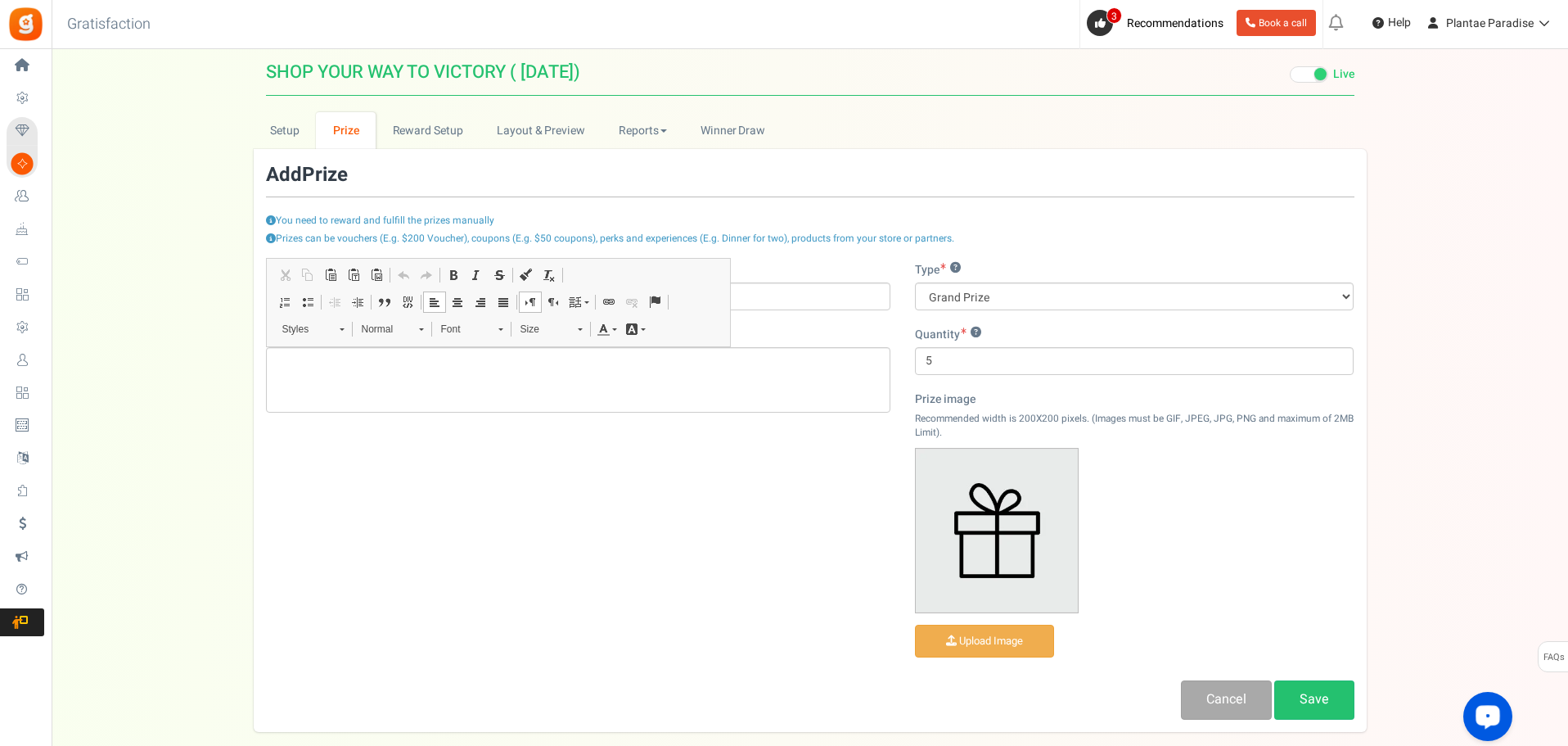
click at [816, 479] on div "Name 20 Kg of Fortified Cactus and Succulent Potting Media Description (optiona…" at bounding box center [810, 490] width 1113 height 457
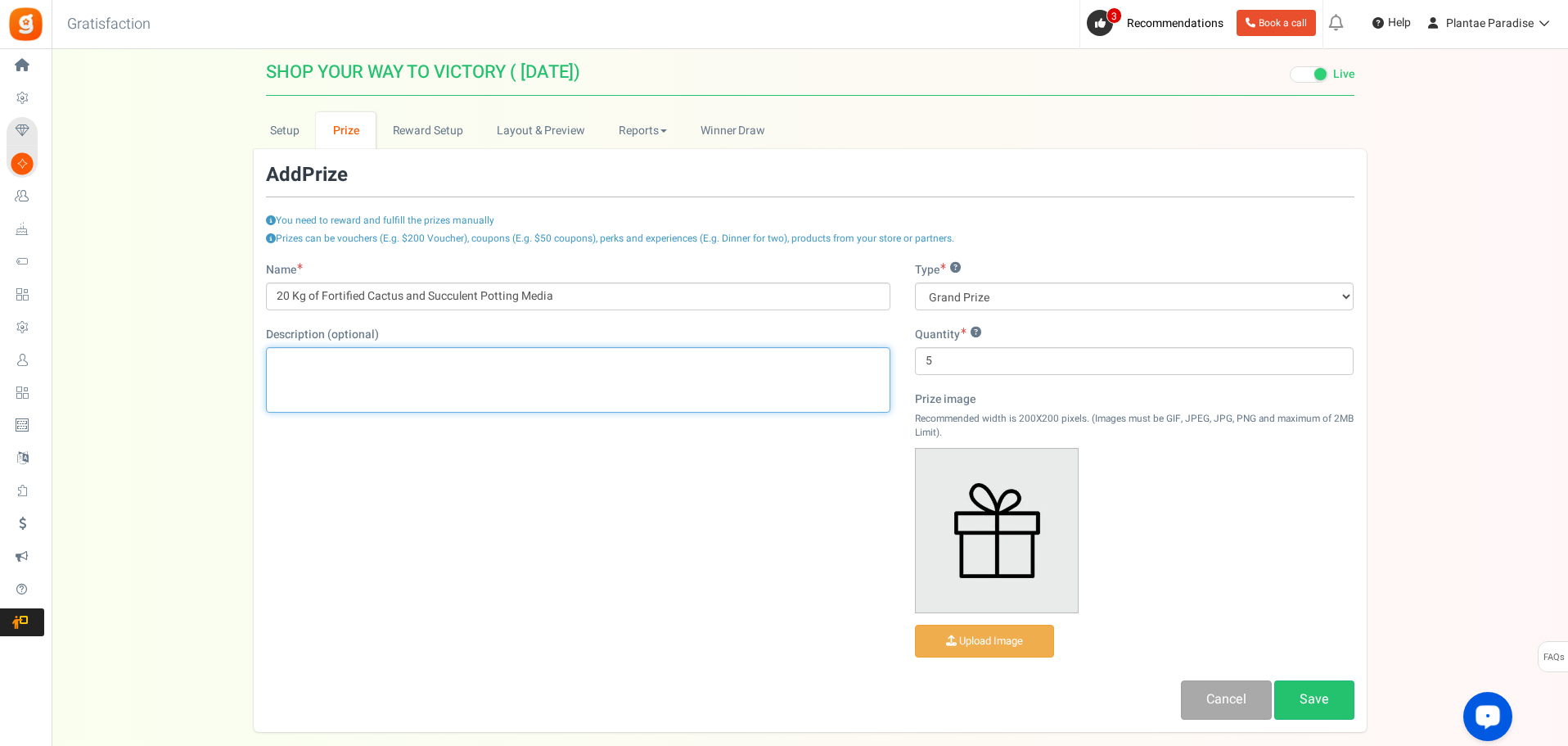
click at [375, 367] on p "Editor, prize_description" at bounding box center [578, 361] width 603 height 16
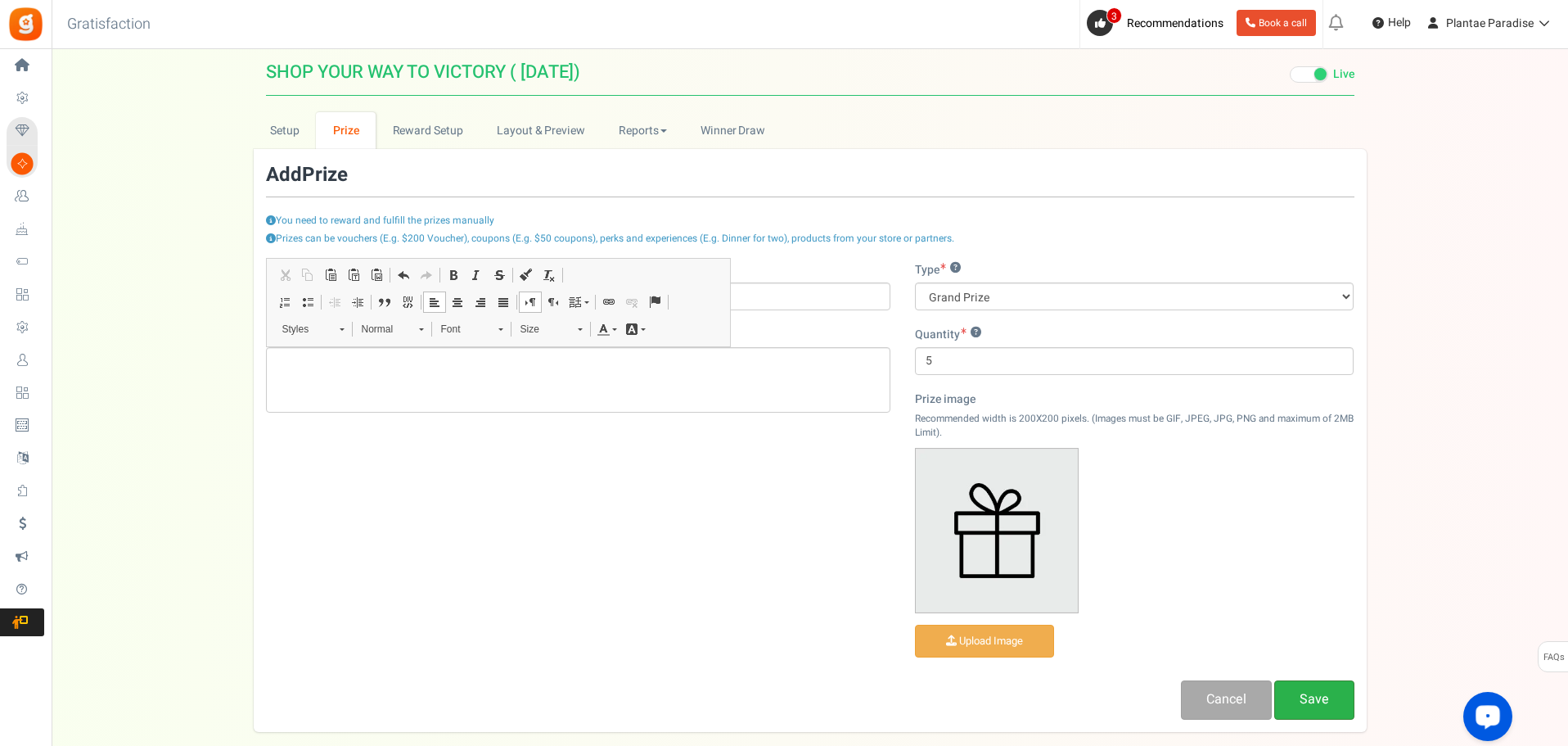
click at [1327, 697] on link "Save" at bounding box center [1314, 700] width 80 height 39
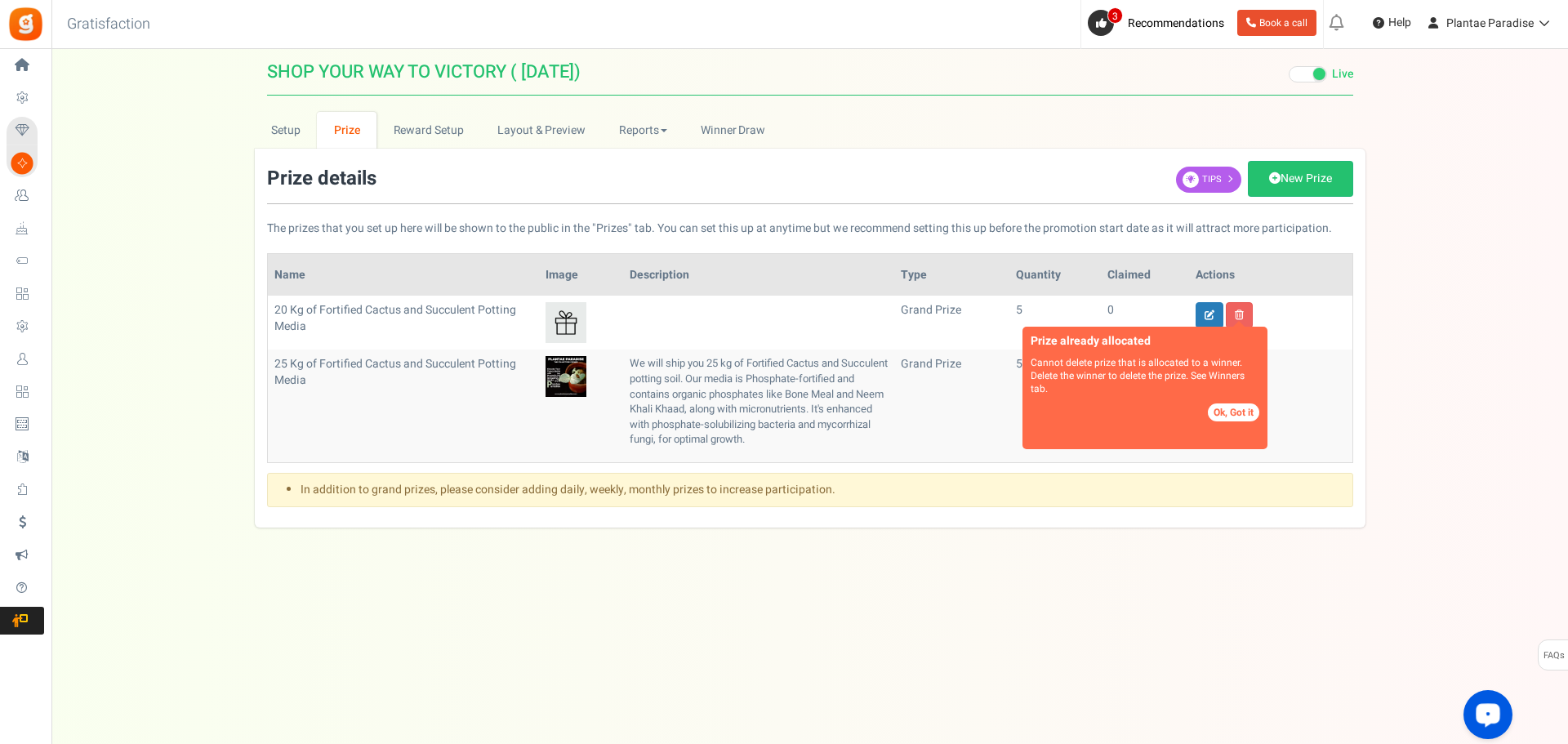
click at [1237, 418] on button "Ok, Got it" at bounding box center [1233, 413] width 52 height 18
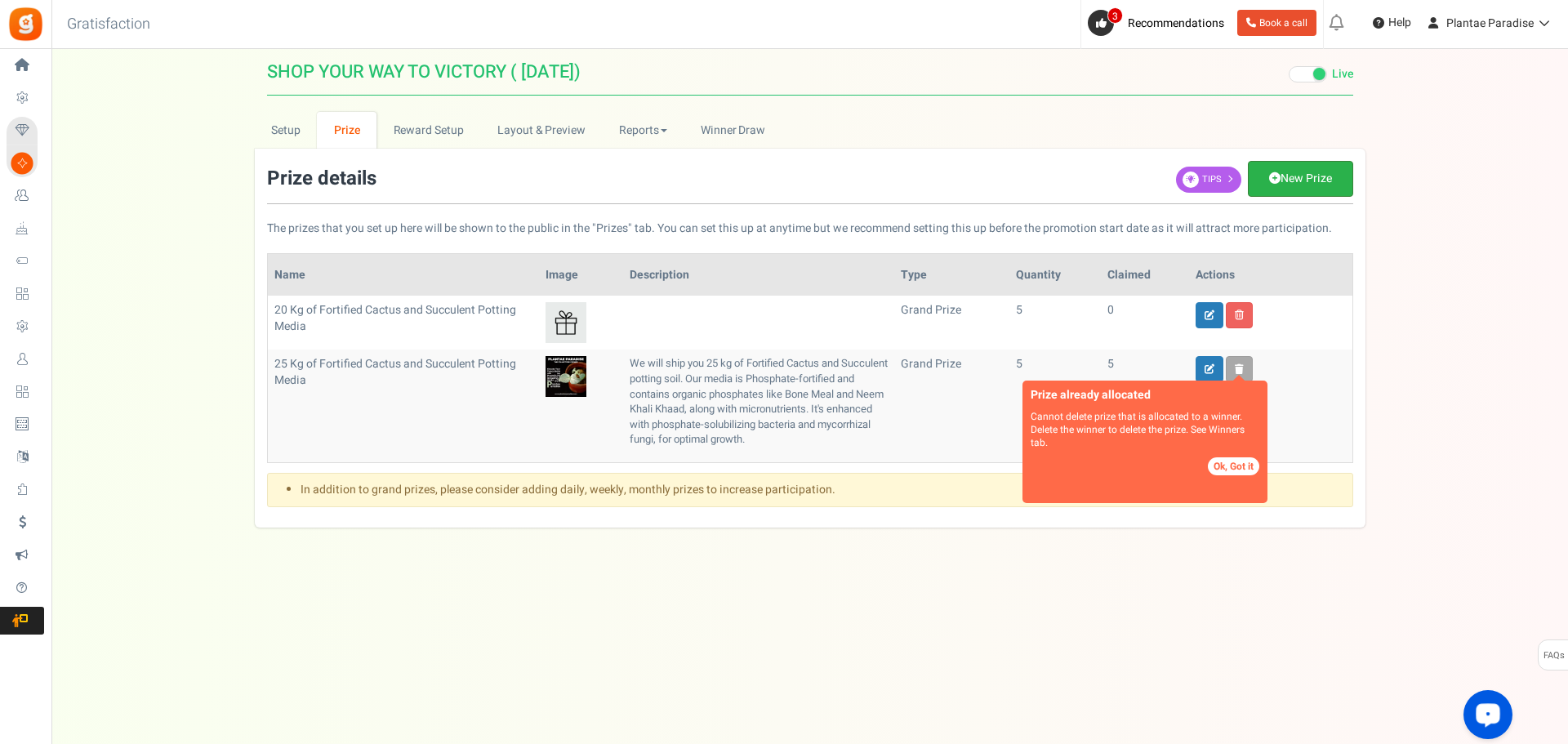
click at [1283, 182] on link "New Prize" at bounding box center [1301, 179] width 105 height 36
type input "1"
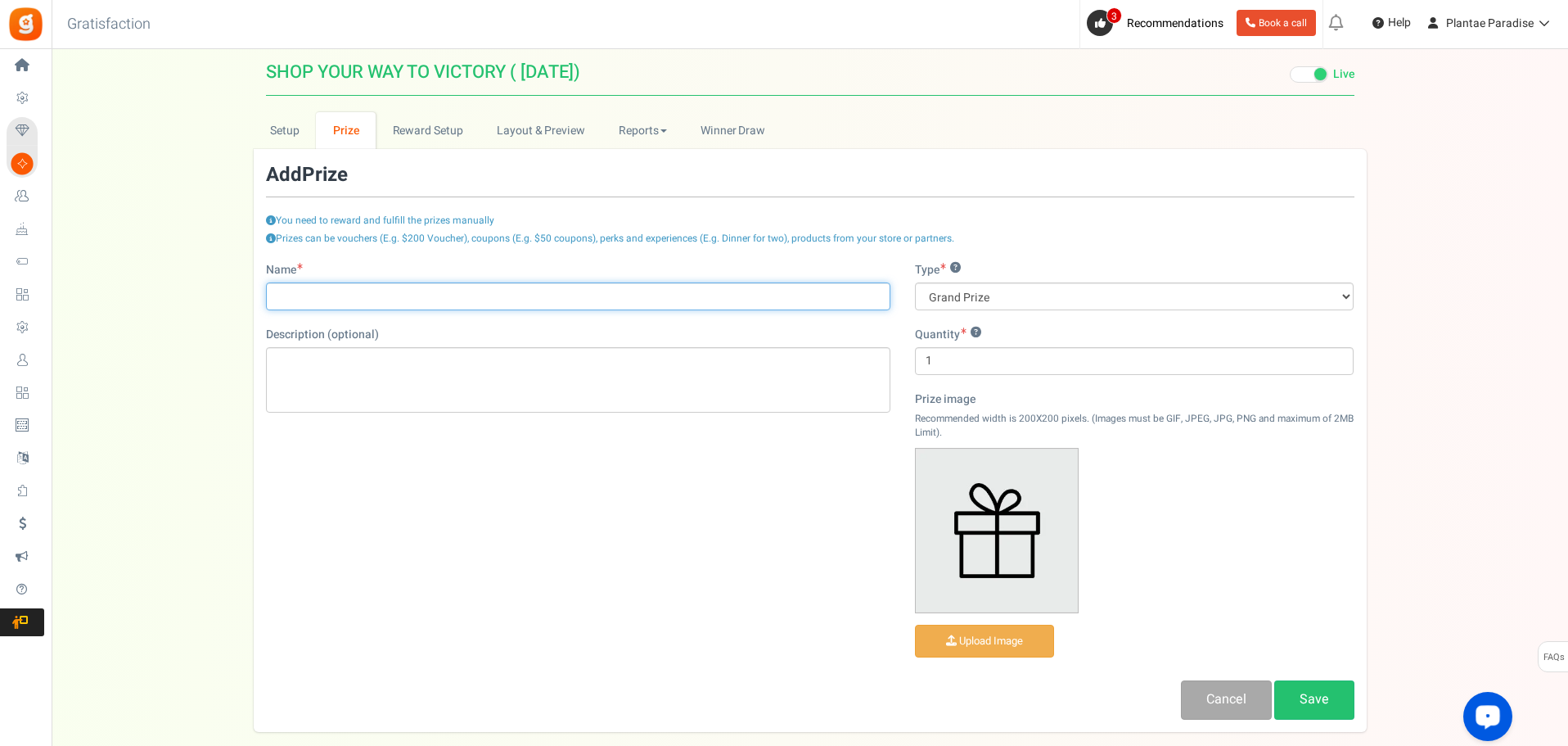
click at [293, 299] on input "Name" at bounding box center [578, 297] width 625 height 28
drag, startPoint x: 287, startPoint y: 296, endPoint x: 270, endPoint y: 294, distance: 17.1
click at [270, 294] on input "20 Kg of Fortified Cactus and Succulent Potting Media" at bounding box center [578, 297] width 625 height 28
type input "10 Kg of Fortified Cactus and Succulent Potting Media"
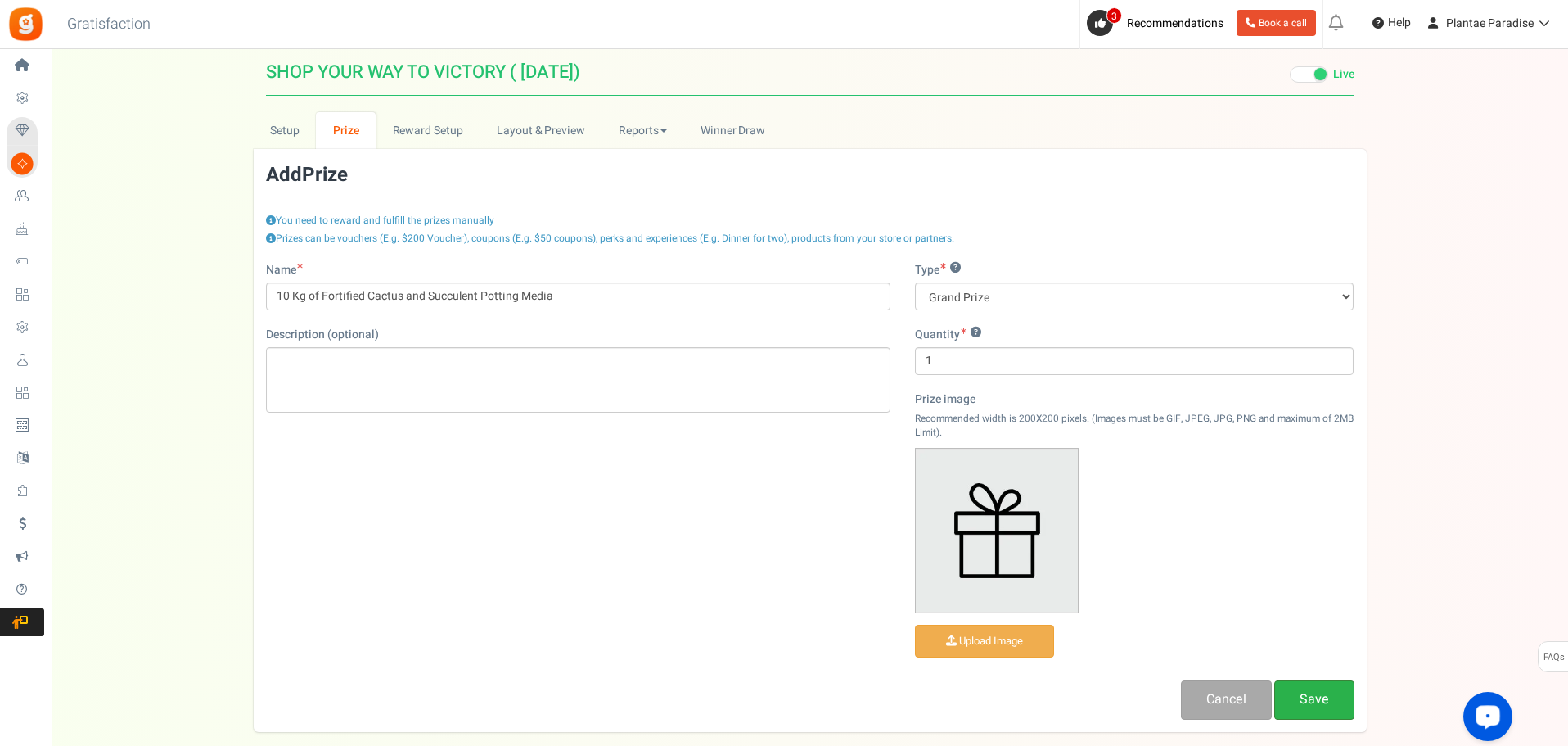
click at [1305, 695] on link "Save" at bounding box center [1314, 700] width 80 height 39
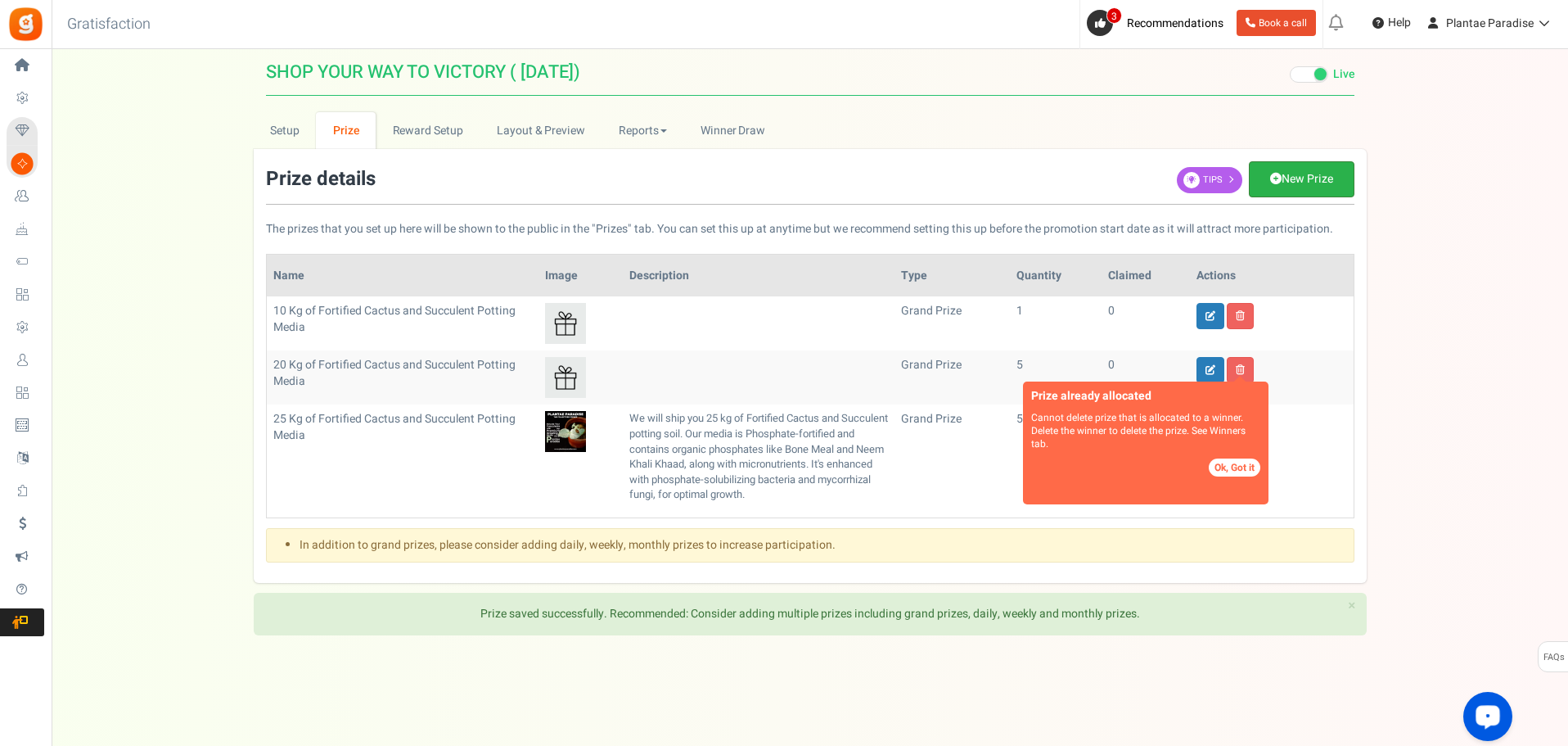
click at [1312, 174] on link "New Prize" at bounding box center [1302, 180] width 105 height 36
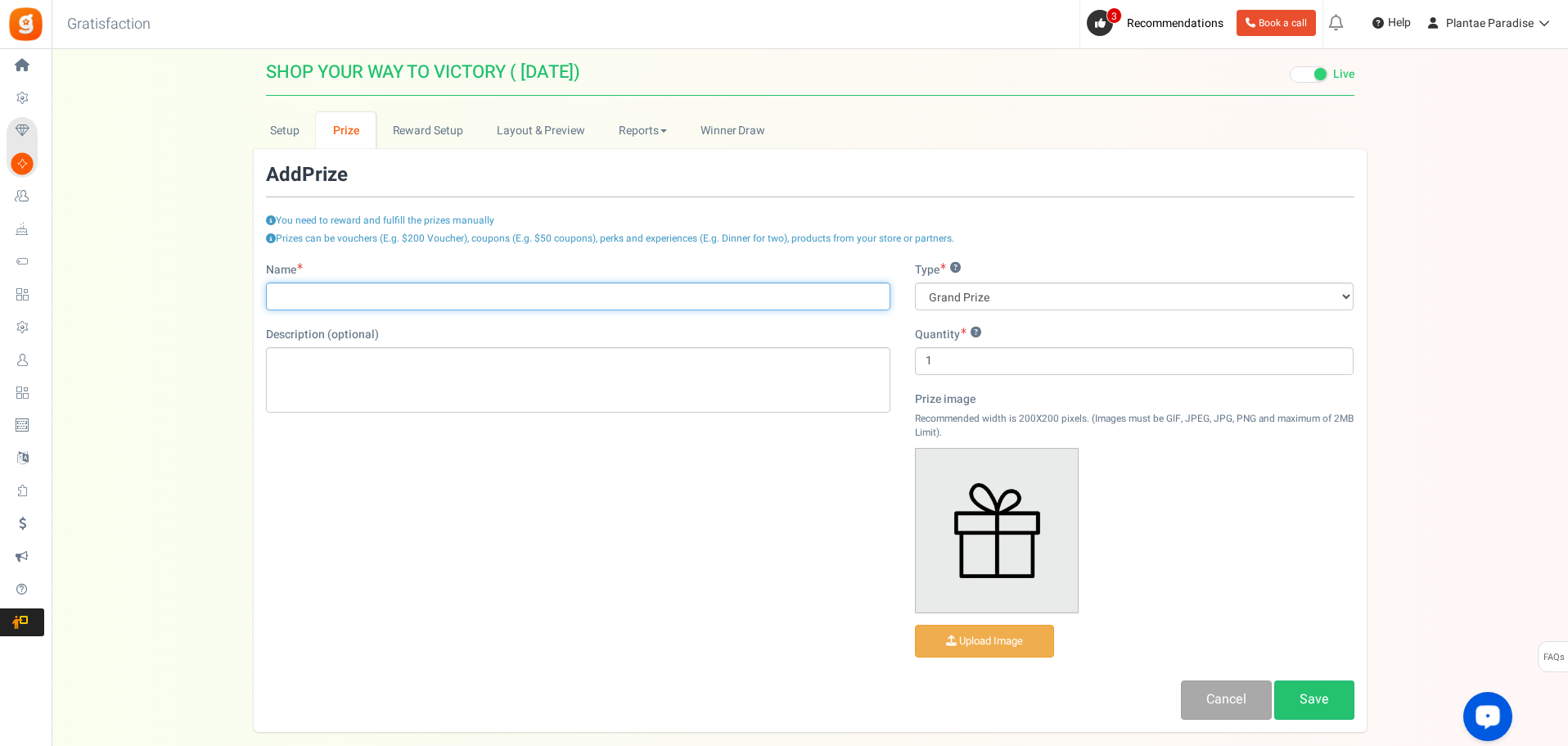
click at [376, 290] on input "Name" at bounding box center [578, 297] width 625 height 28
drag, startPoint x: 289, startPoint y: 298, endPoint x: 273, endPoint y: 296, distance: 16.1
click at [273, 296] on input "10 Kg of Fortified Cactus and Succulent Potting Media" at bounding box center [578, 297] width 625 height 28
type input "5 Kg of Fortified Cactus and Succulent Potting Media"
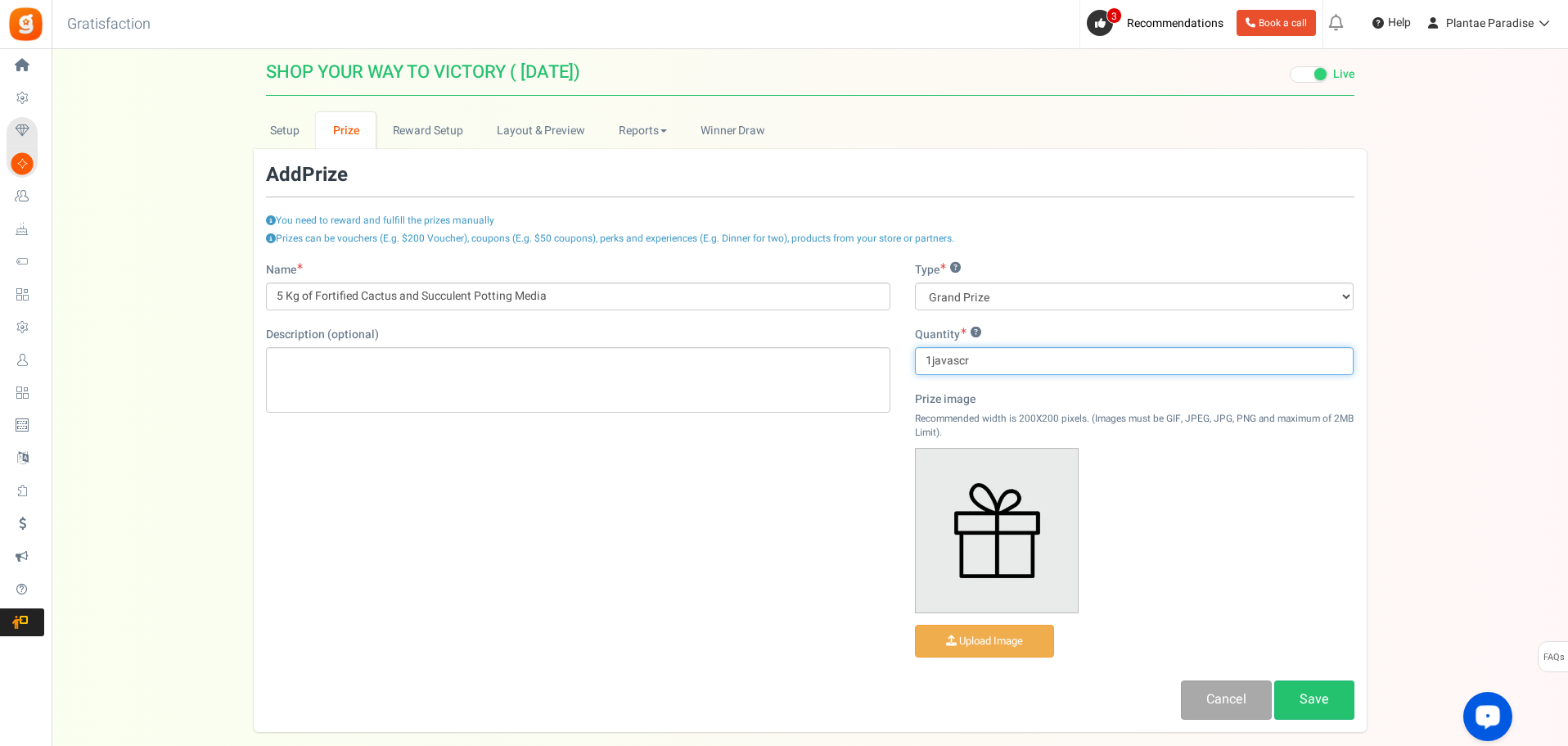
click at [990, 364] on input "1javascr" at bounding box center [1135, 361] width 439 height 28
drag, startPoint x: 990, startPoint y: 364, endPoint x: 868, endPoint y: 370, distance: 122.1
click at [868, 370] on div "Name 5 Kg of Fortified Cactus and Succulent Potting Media Description (optional…" at bounding box center [810, 490] width 1113 height 457
type input "5"
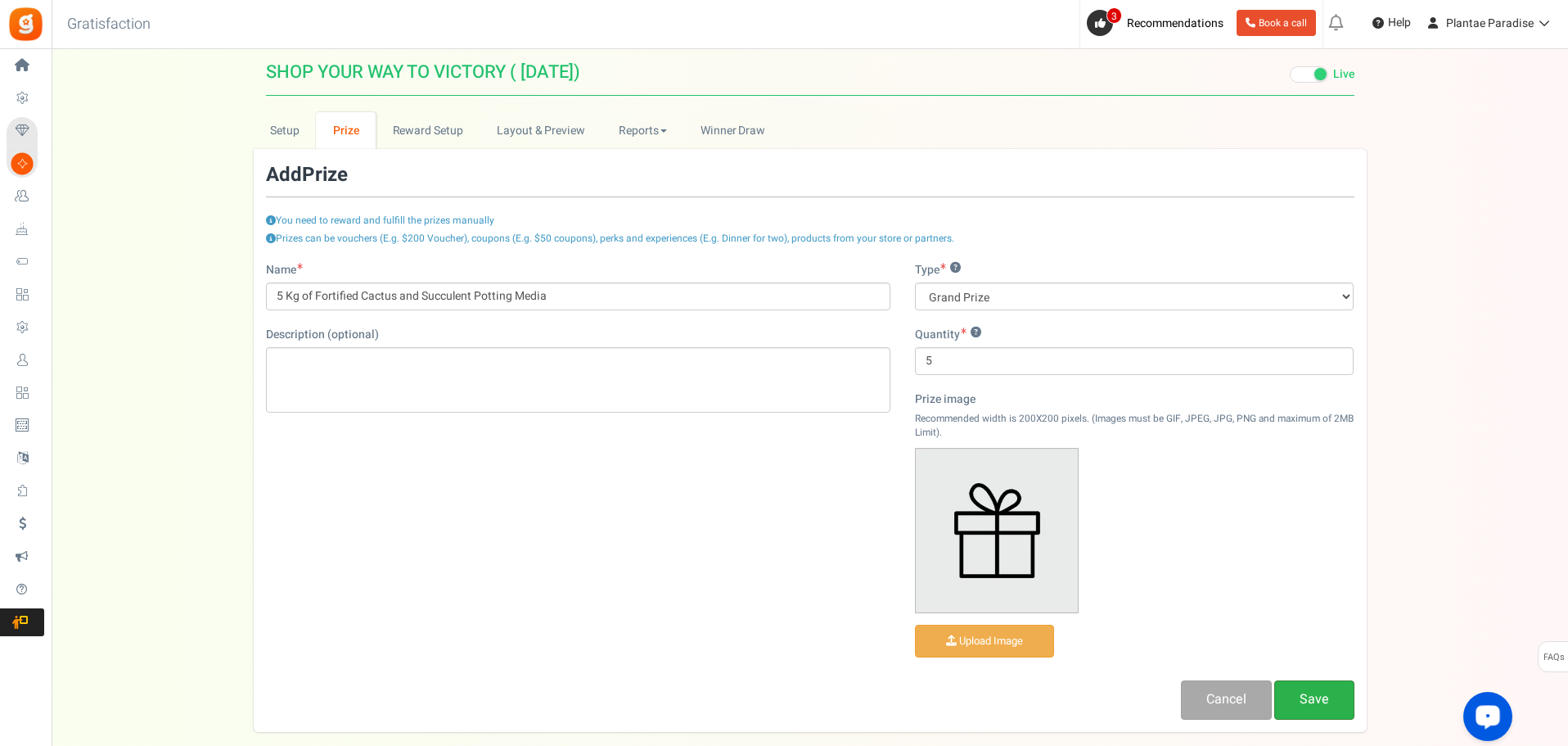
click at [1293, 694] on link "Save" at bounding box center [1314, 700] width 80 height 39
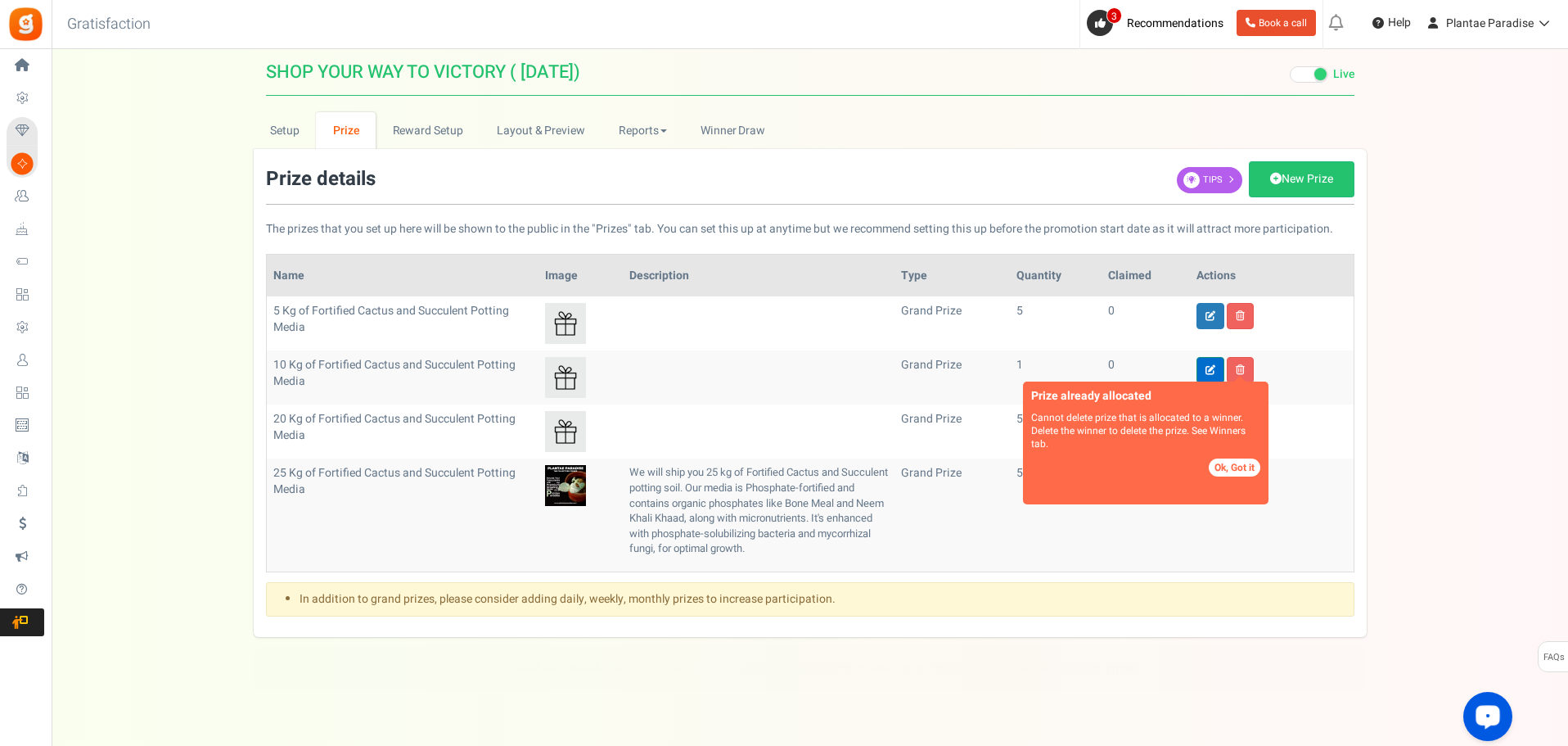
click at [1210, 367] on icon at bounding box center [1210, 370] width 10 height 10
type input "10 Kg of Fortified Cactus and Succulent Potting Media"
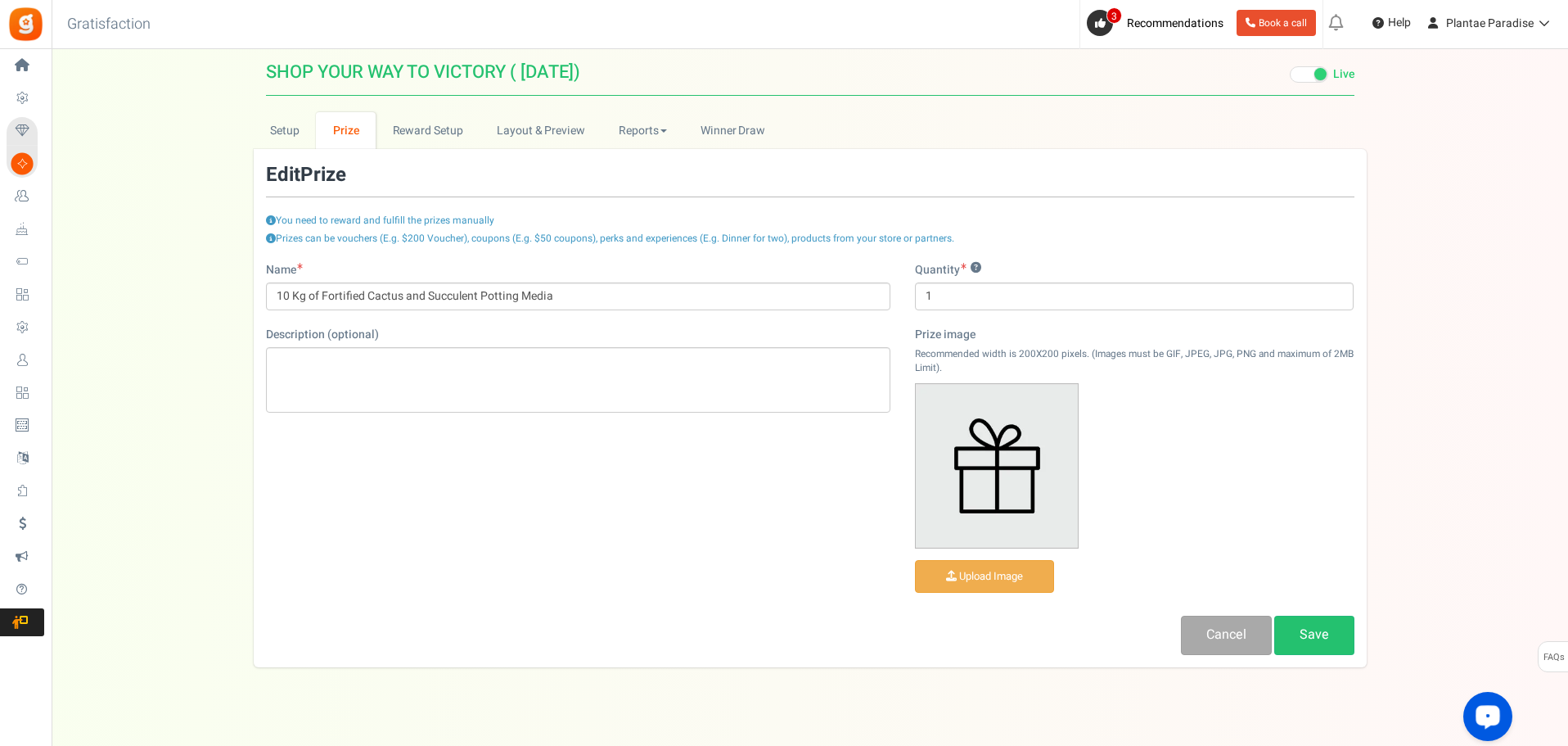
click at [1210, 367] on p "Recommended width is 200X200 pixels. (Images must be GIF, JPEG, JPG, PNG and ma…" at bounding box center [1135, 361] width 439 height 28
drag, startPoint x: 940, startPoint y: 300, endPoint x: 925, endPoint y: 300, distance: 15.0
click at [925, 300] on input "1" at bounding box center [1135, 297] width 439 height 28
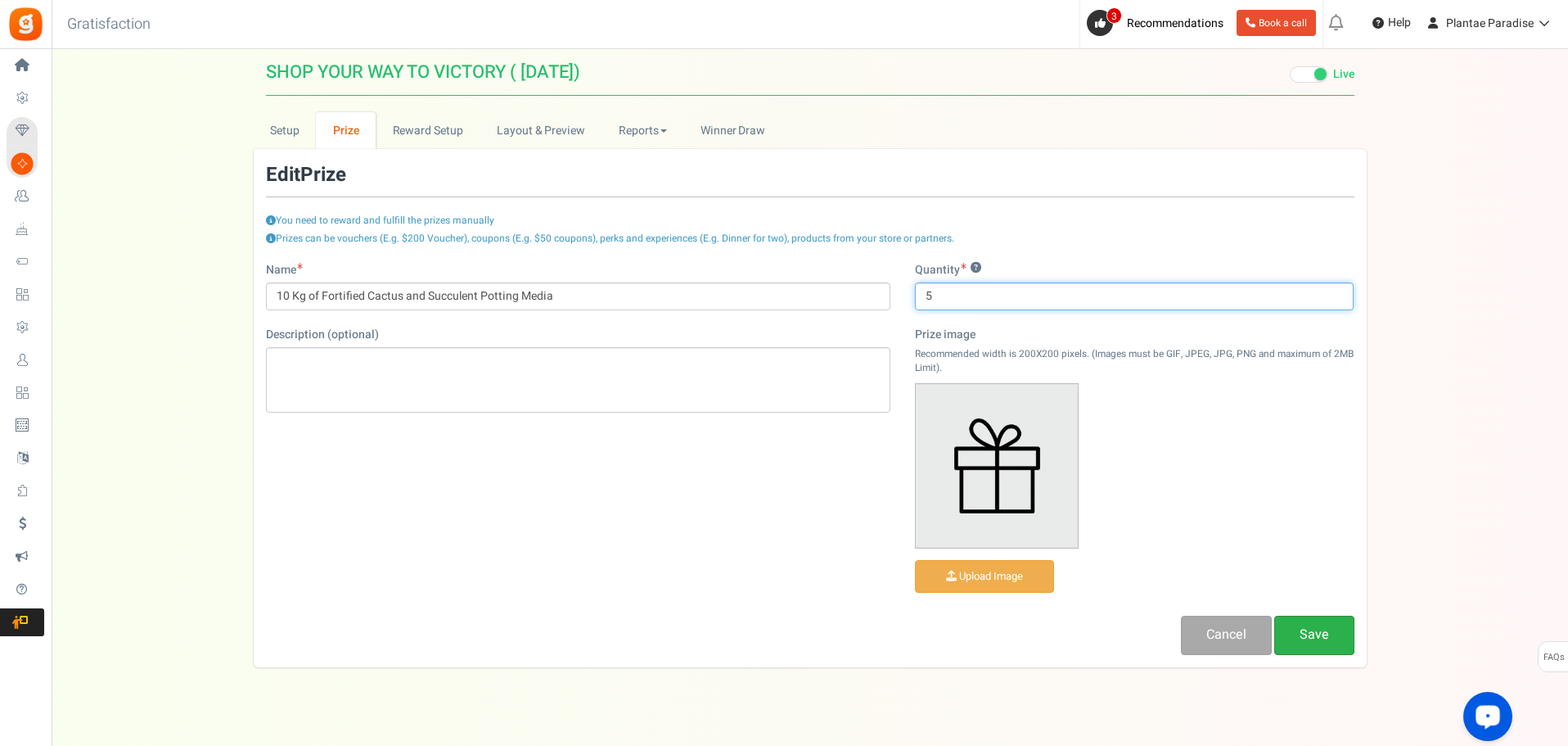
type input "5"
click at [1295, 637] on link "Save" at bounding box center [1314, 635] width 80 height 39
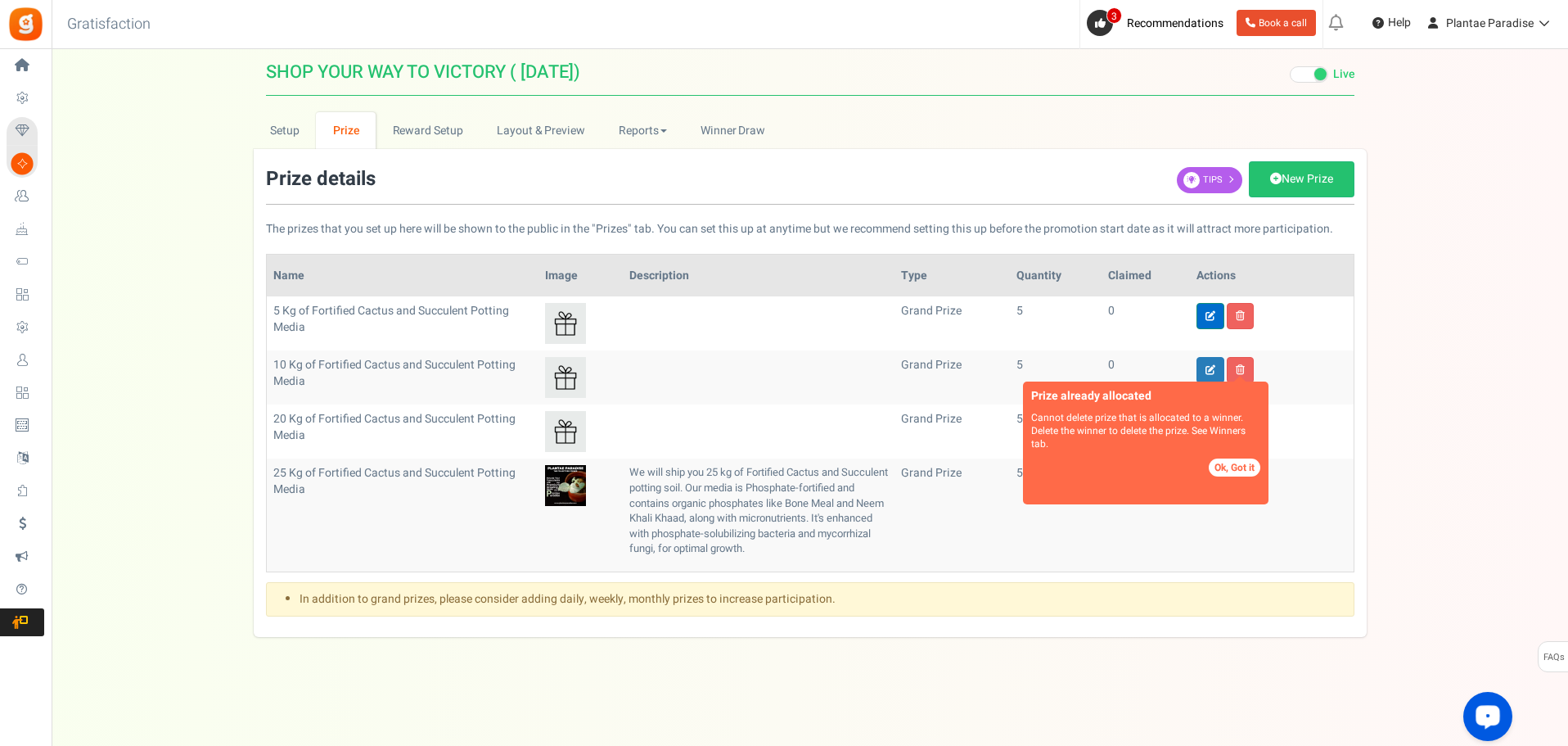
click at [1215, 317] on icon at bounding box center [1210, 317] width 10 height 10
type input "5 Kg of Fortified Cactus and Succulent Potting Media"
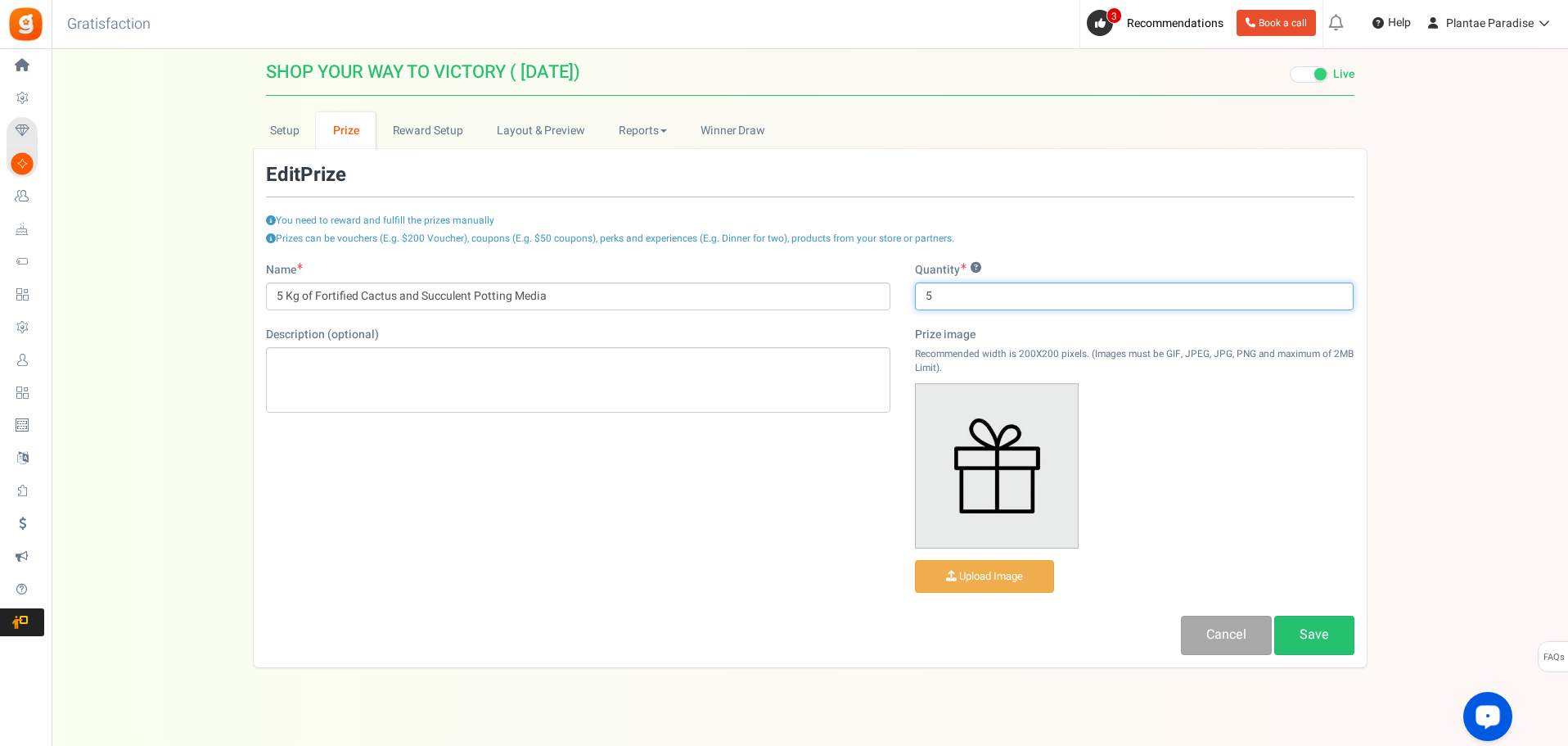
drag, startPoint x: 946, startPoint y: 298, endPoint x: 916, endPoint y: 299, distance: 30.0
click at [916, 299] on input "5" at bounding box center [1135, 297] width 439 height 28
type input "10"
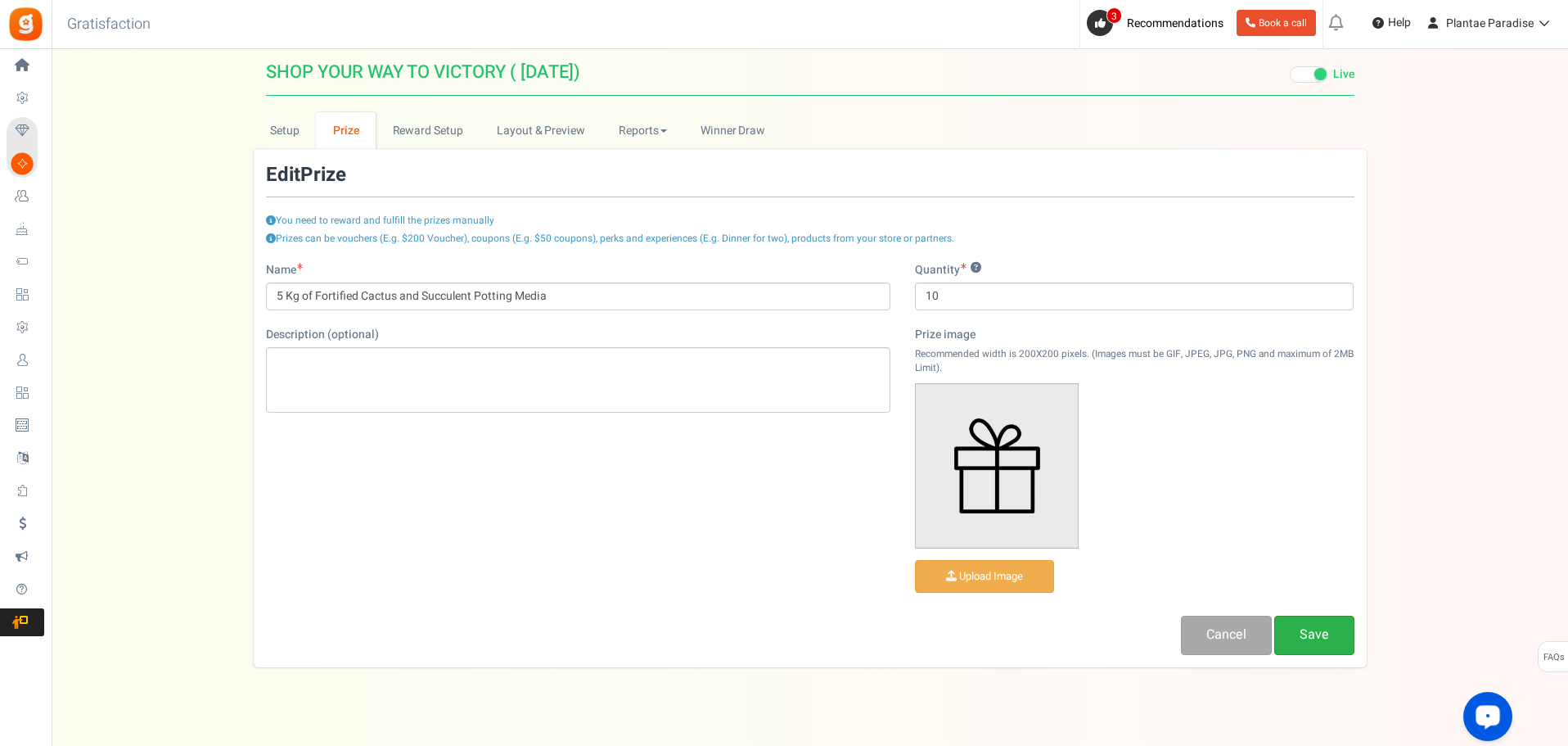
click at [1317, 645] on link "Save" at bounding box center [1314, 635] width 80 height 39
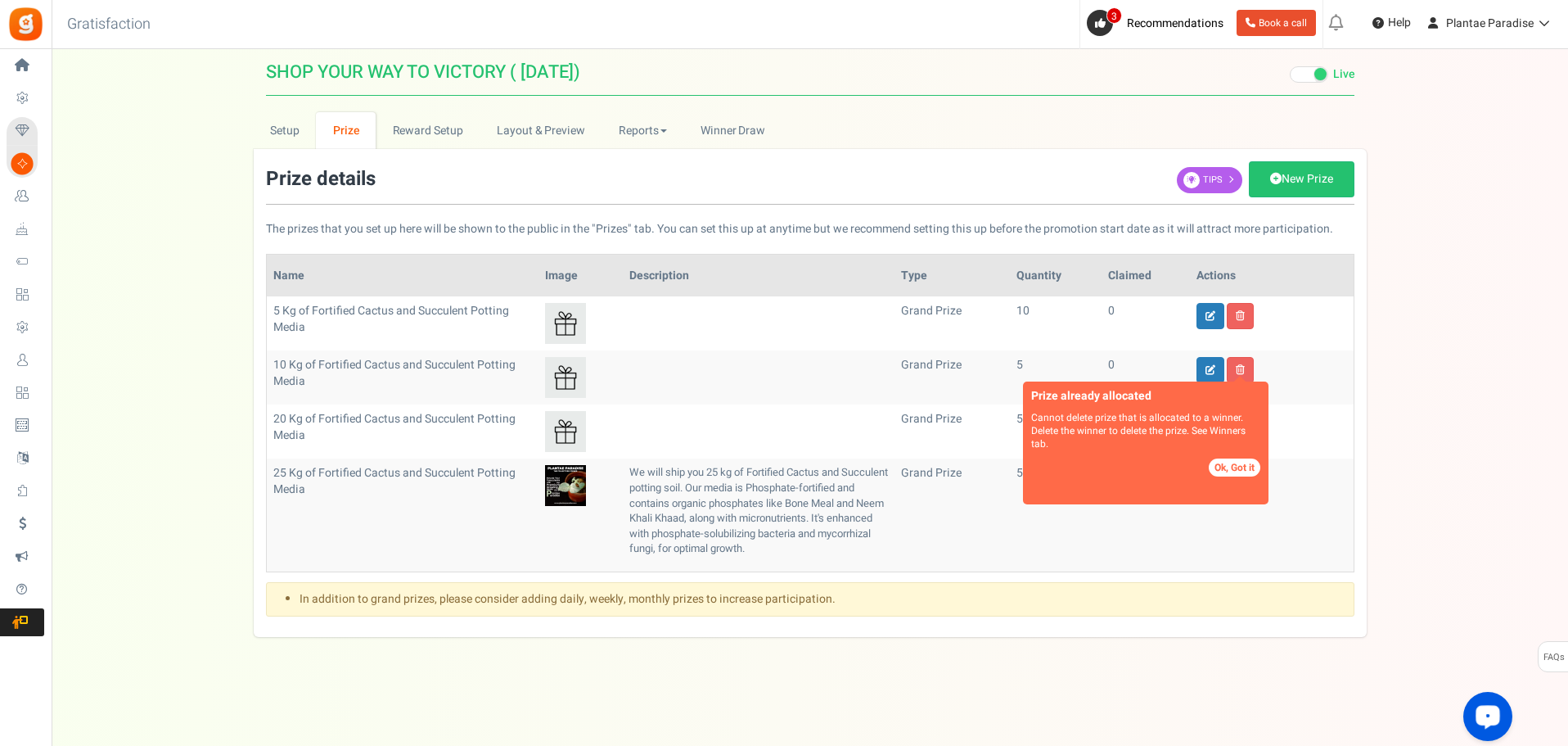
click at [1243, 472] on button "Ok, Got it" at bounding box center [1234, 467] width 52 height 18
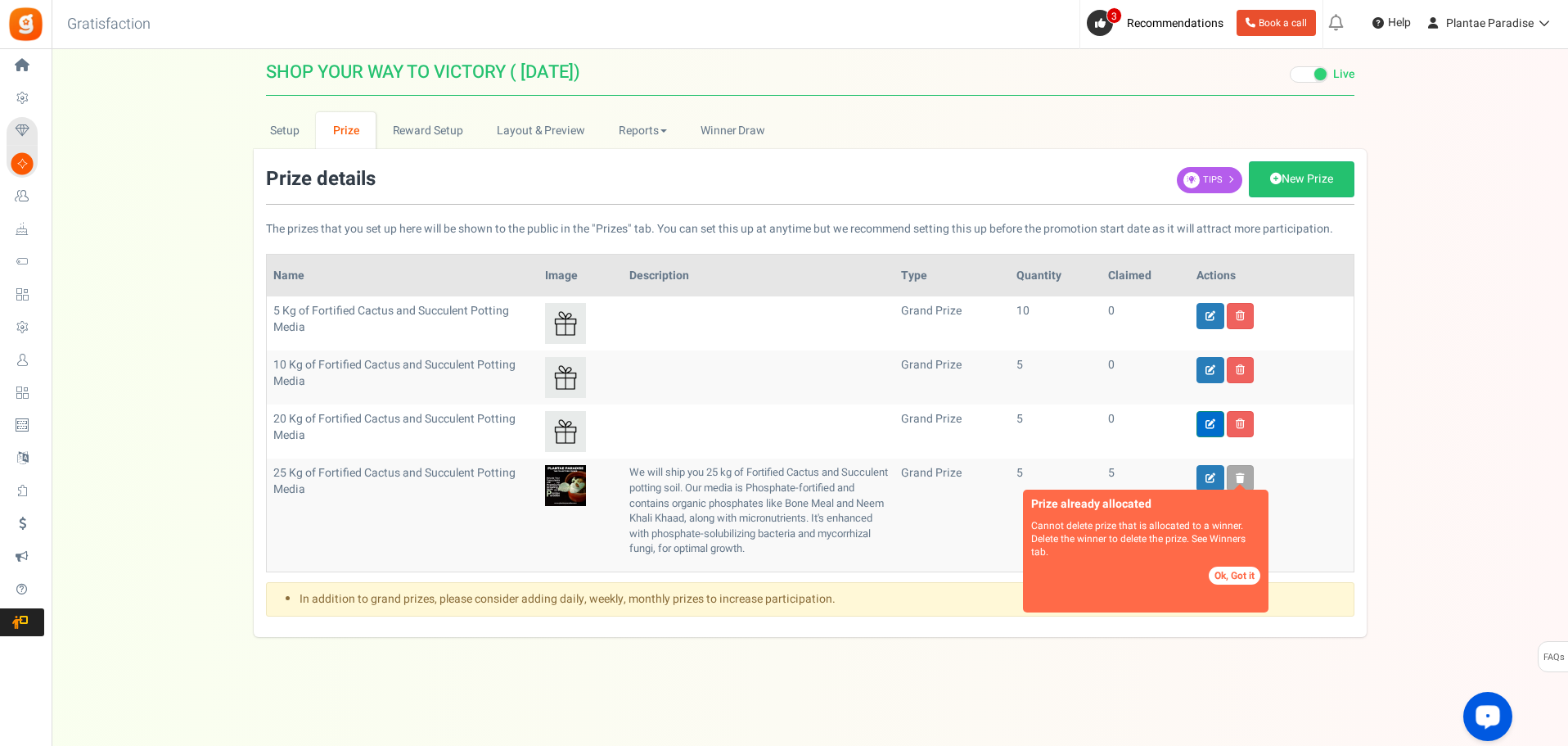
click at [1210, 425] on icon at bounding box center [1210, 425] width 10 height 10
type input "20 Kg of Fortified Cactus and Succulent Potting Media"
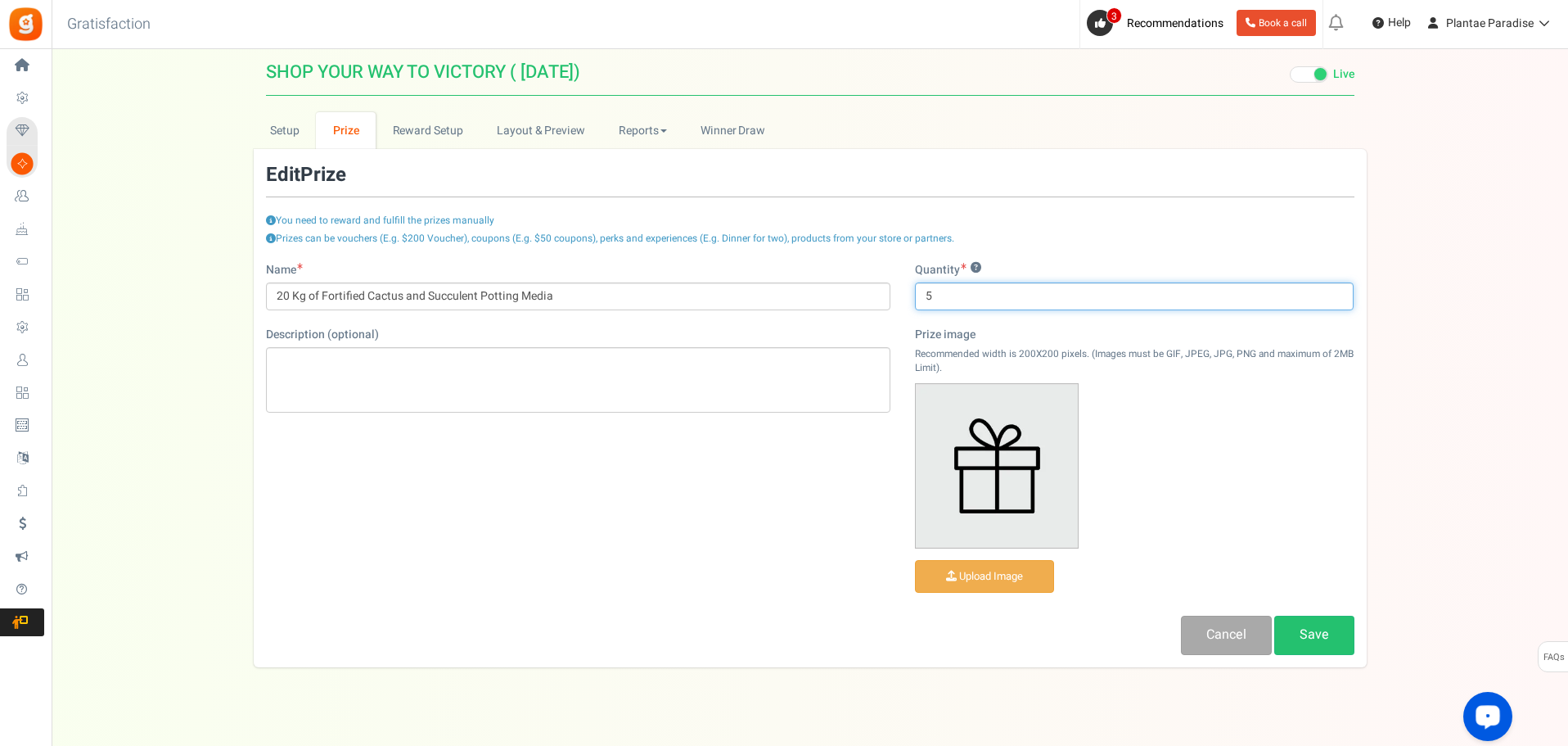
drag, startPoint x: 952, startPoint y: 303, endPoint x: 917, endPoint y: 302, distance: 35.0
click at [917, 302] on input "5" at bounding box center [1135, 297] width 439 height 28
type input "1"
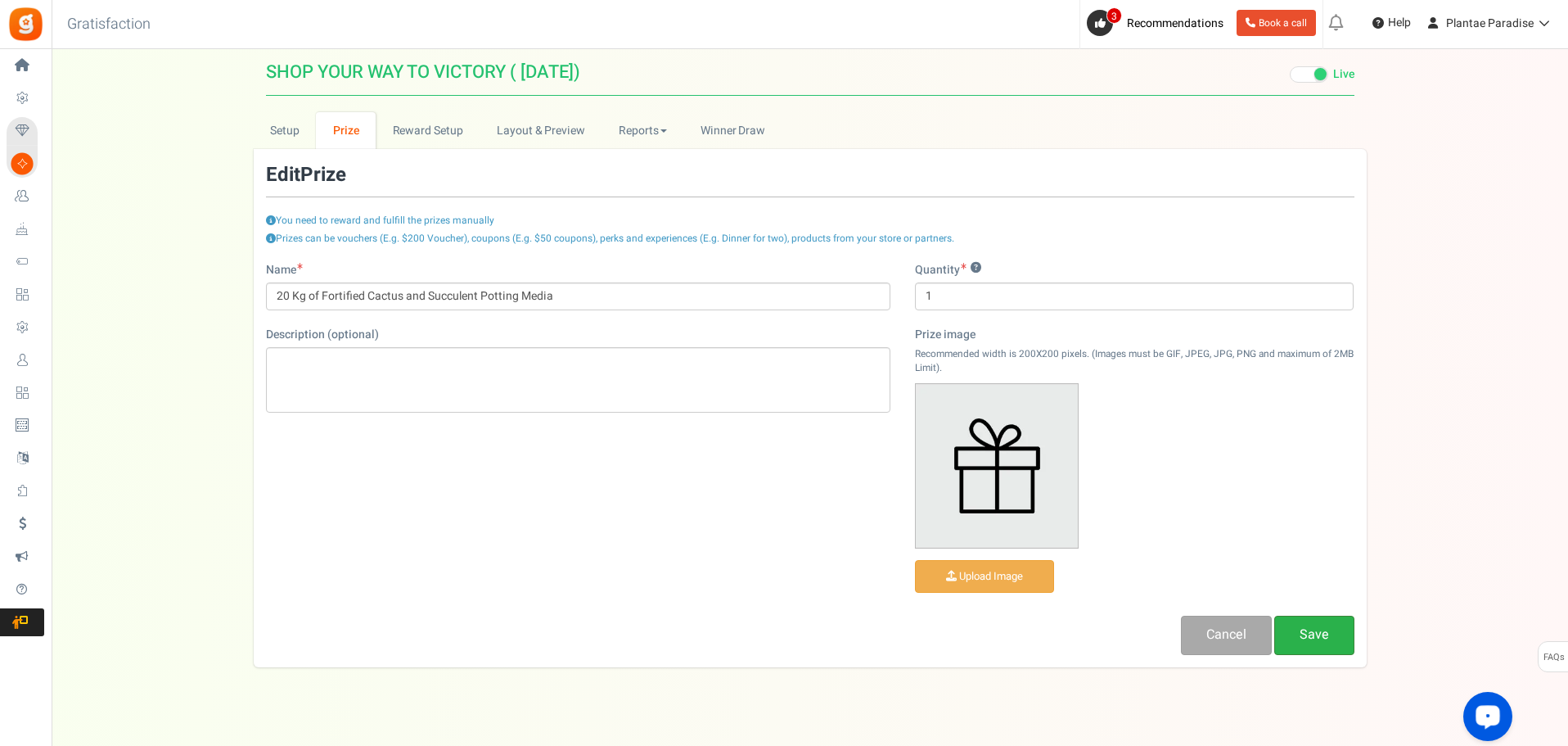
click at [1324, 631] on link "Save" at bounding box center [1314, 635] width 80 height 39
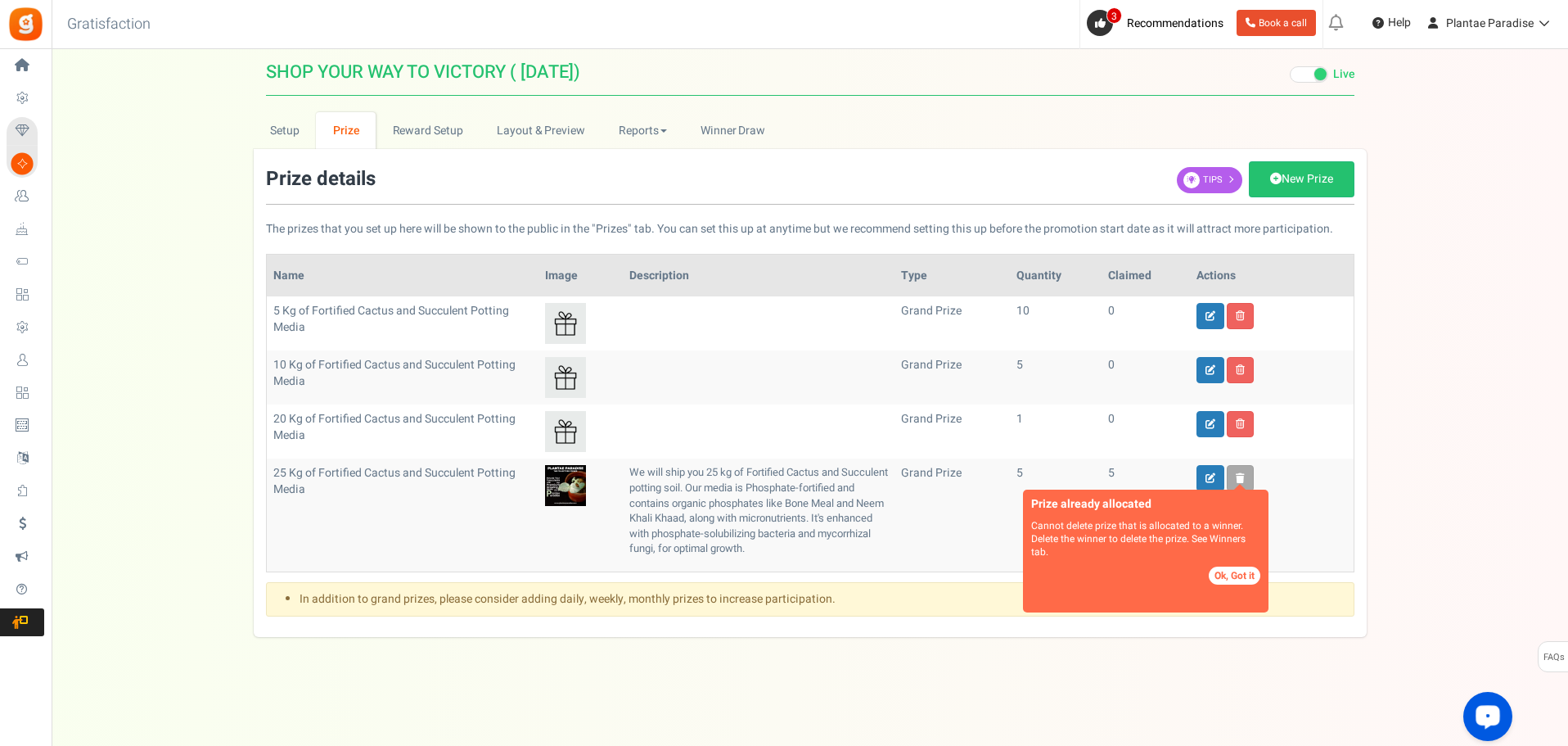
click at [1235, 579] on button "Ok, Got it" at bounding box center [1234, 575] width 52 height 18
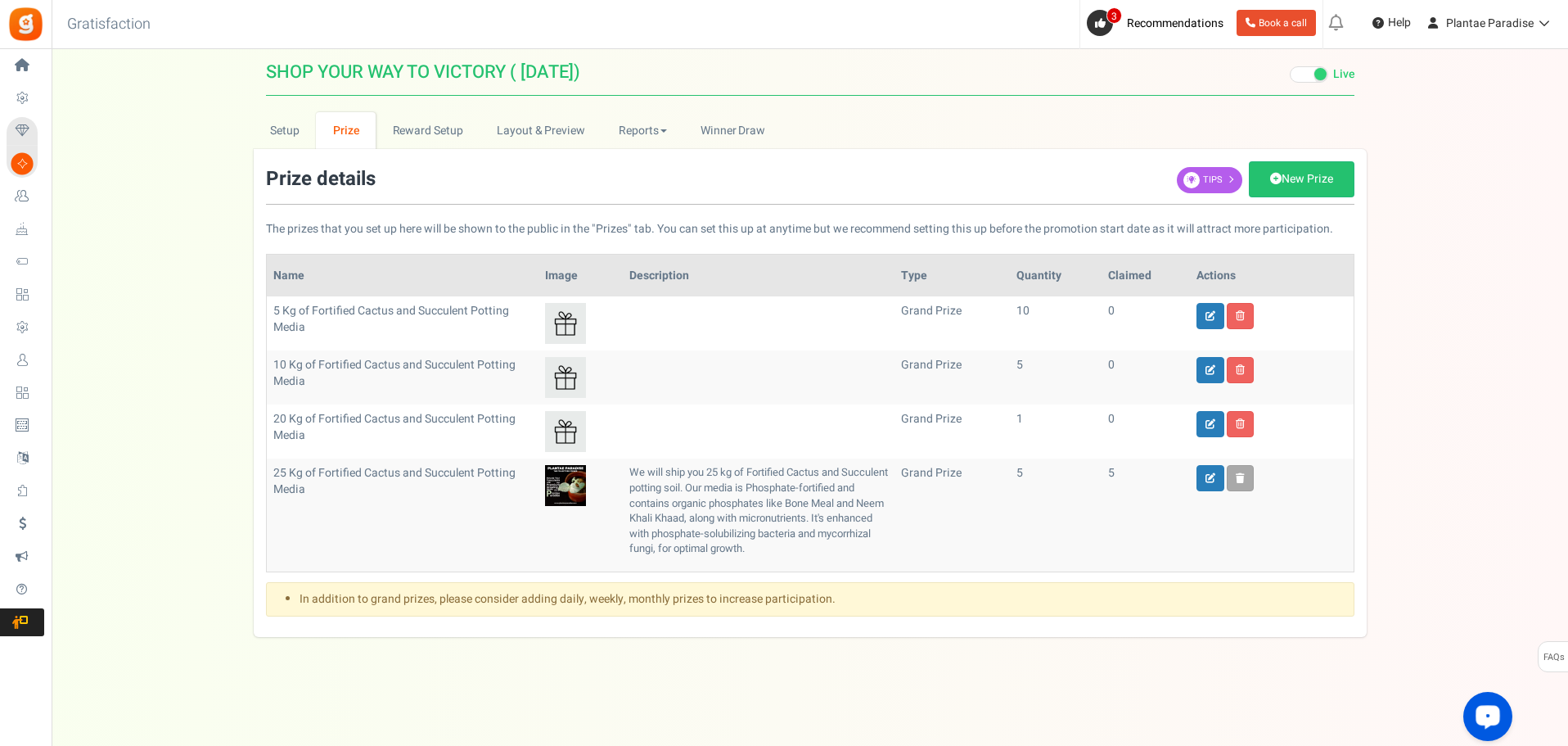
scroll to position [15, 0]
click at [295, 112] on link "Setup" at bounding box center [285, 130] width 63 height 37
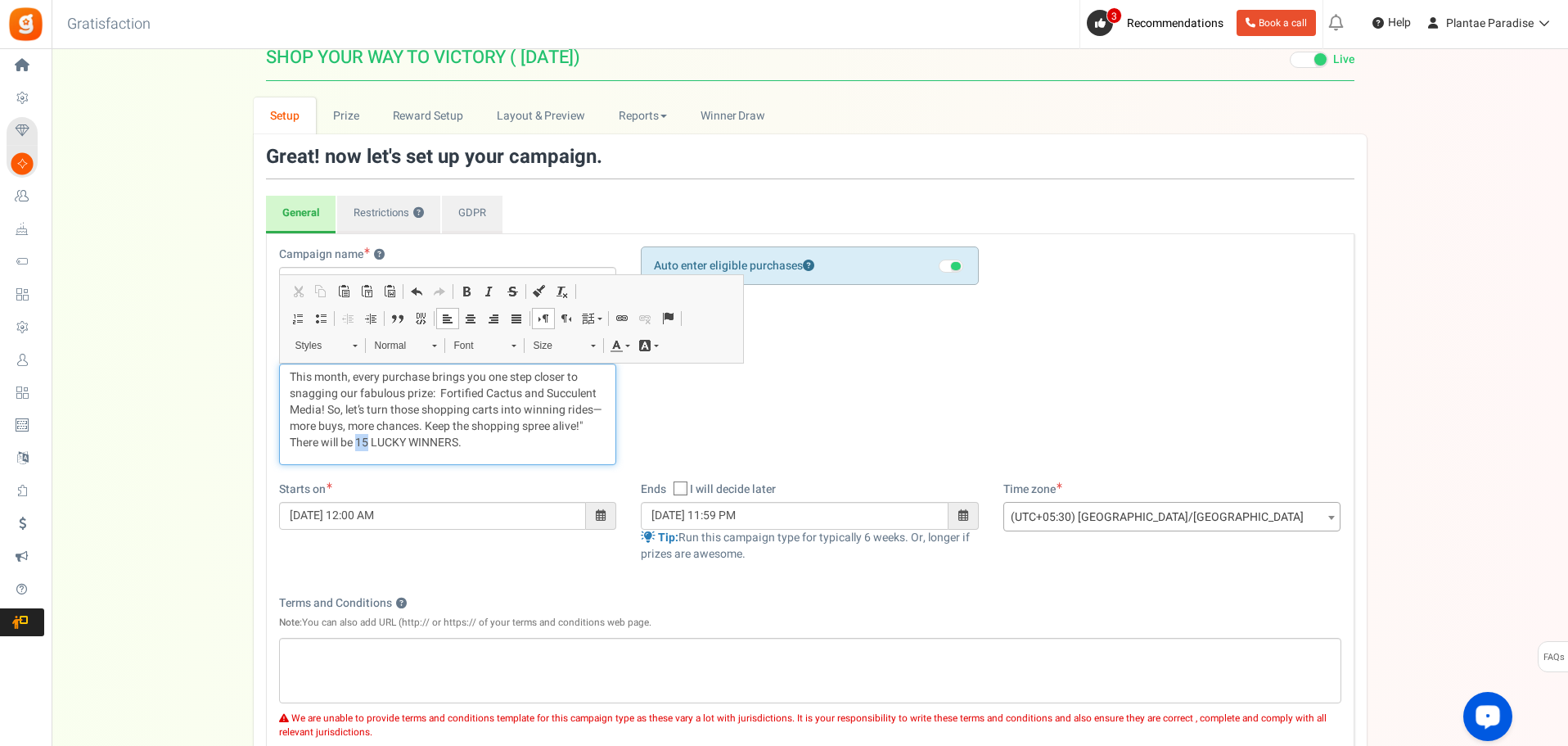
drag, startPoint x: 370, startPoint y: 442, endPoint x: 358, endPoint y: 439, distance: 12.4
click at [358, 439] on p "This month, every purchase brings you one step closer to snagging our fabulous …" at bounding box center [448, 410] width 316 height 82
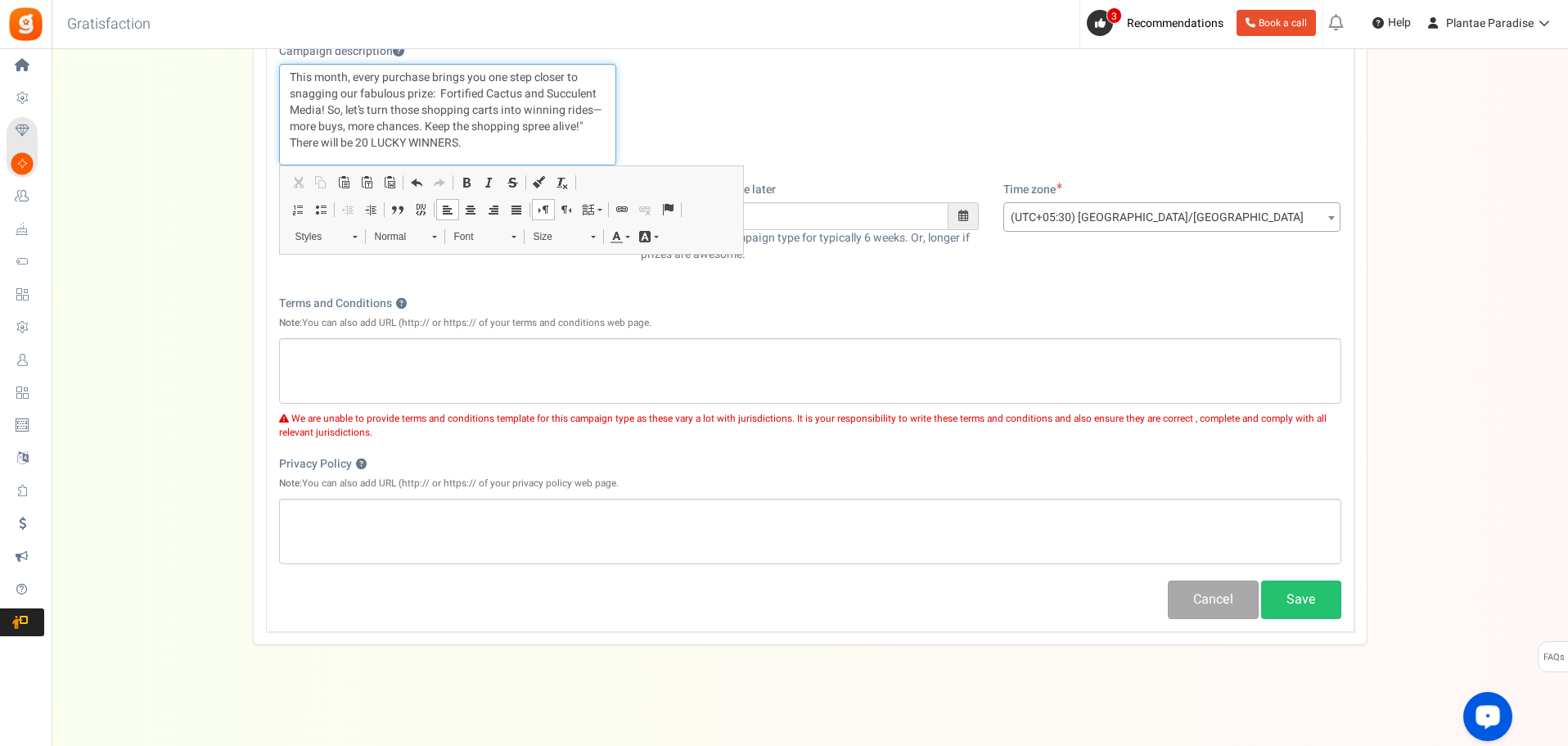
scroll to position [321, 0]
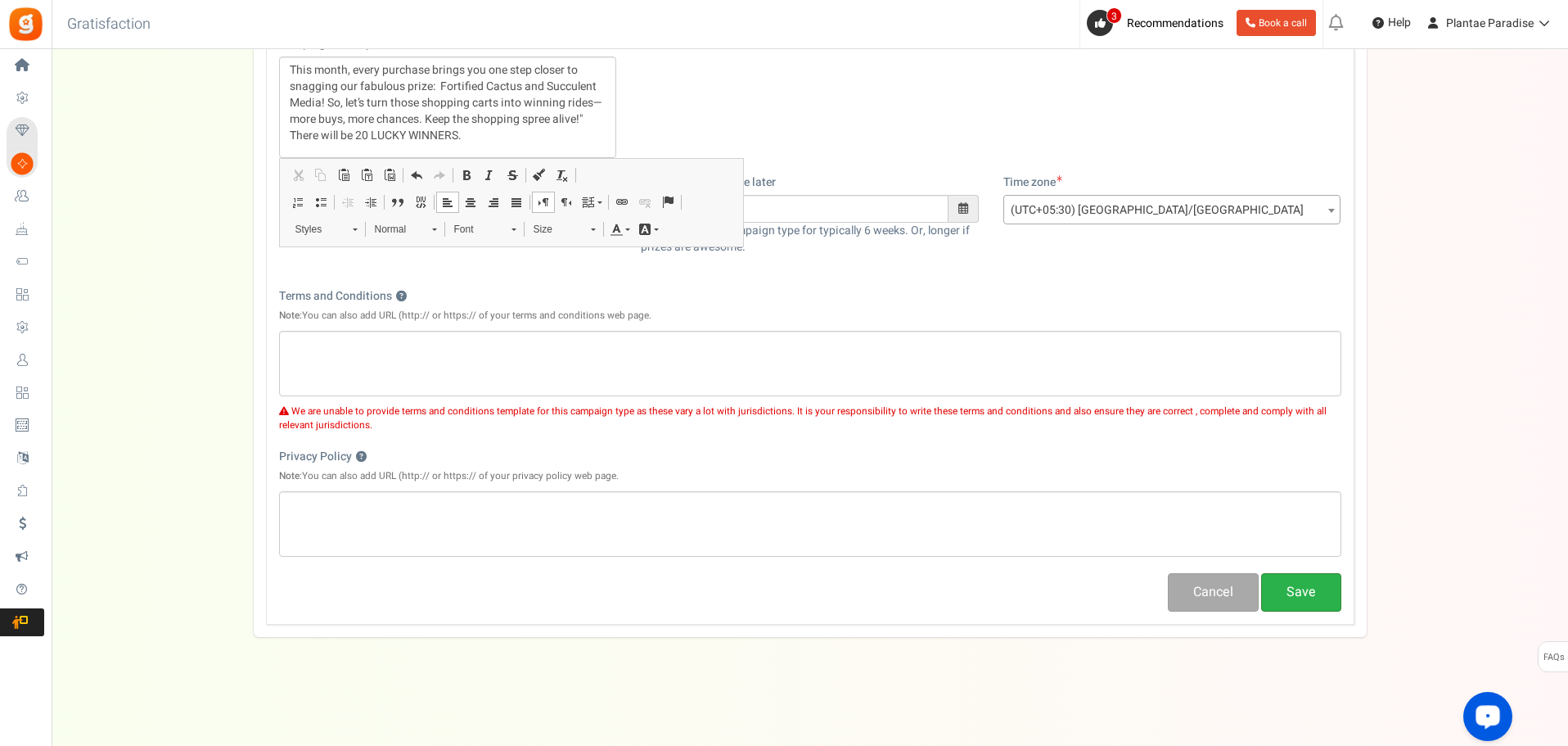
click at [1312, 597] on button "Save" at bounding box center [1301, 592] width 80 height 39
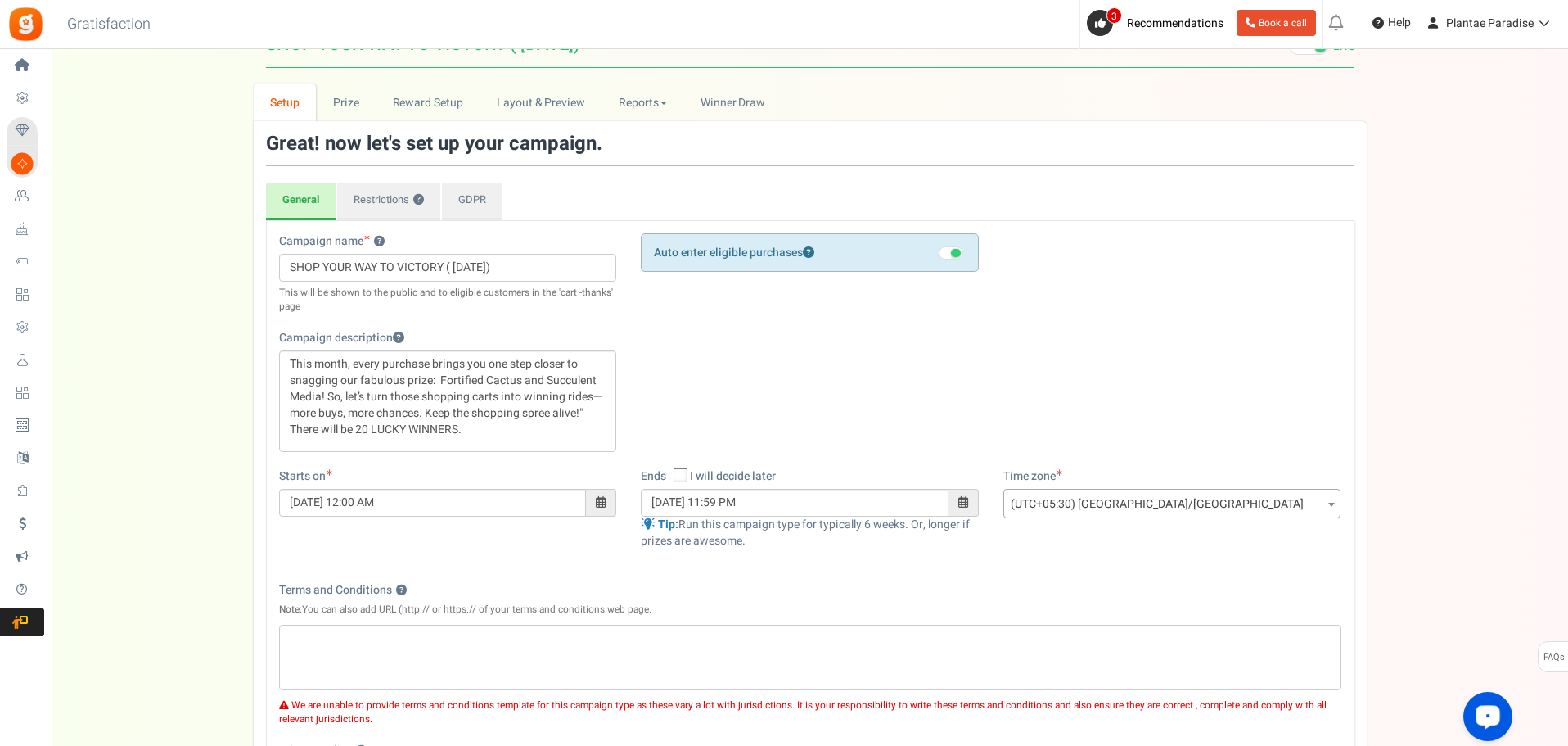
scroll to position [0, 0]
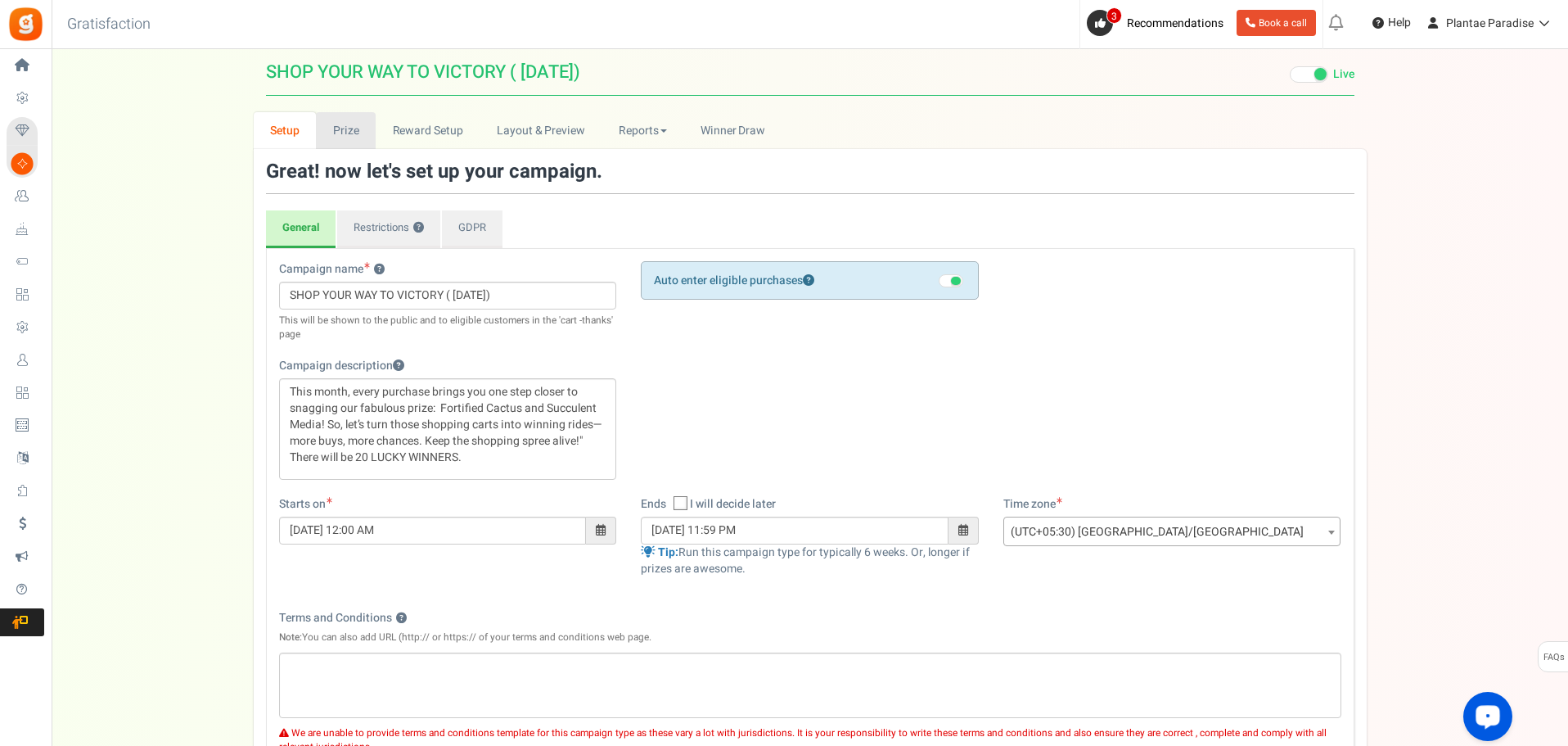
click at [351, 124] on link "Prize" at bounding box center [345, 130] width 60 height 37
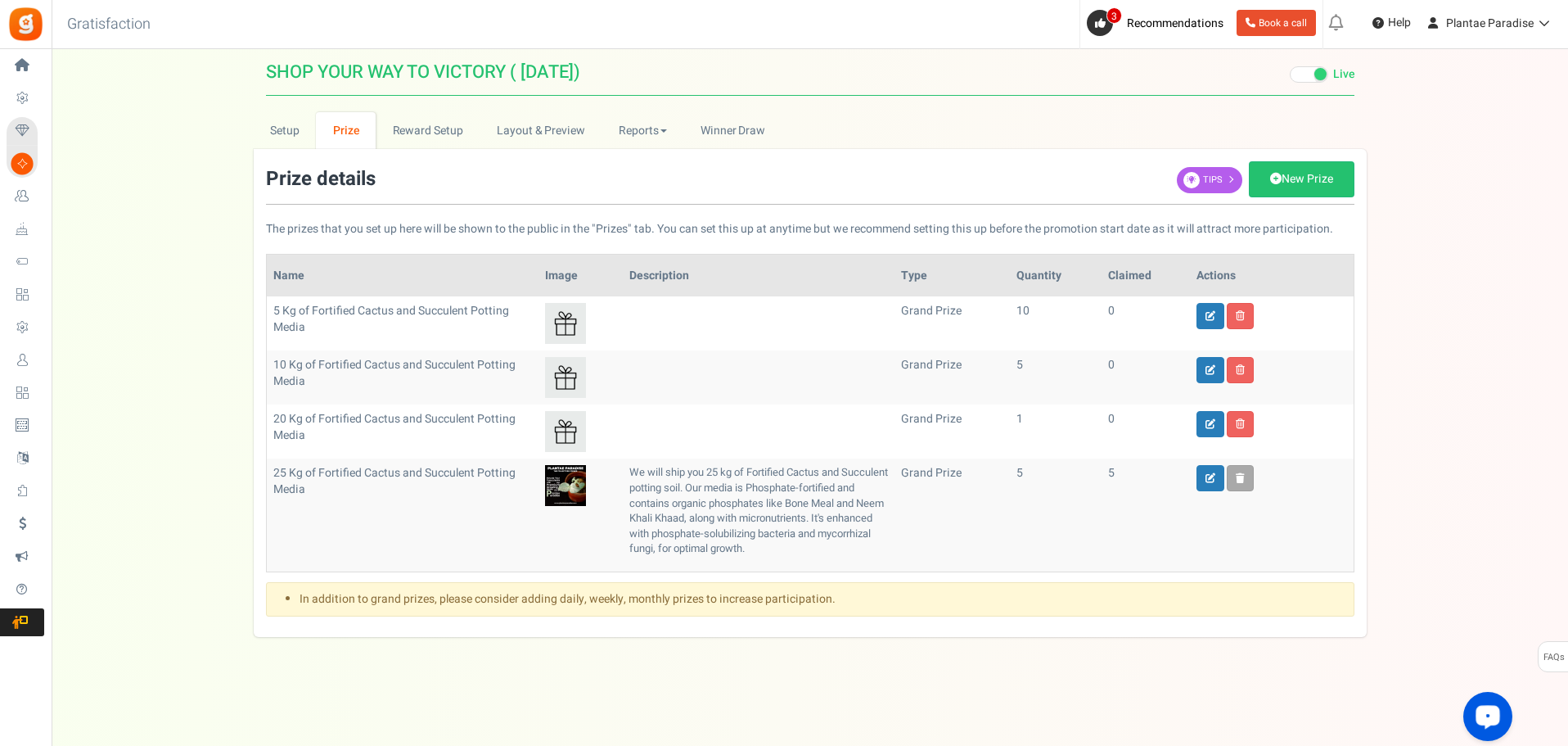
click at [1025, 314] on td "10" at bounding box center [1055, 324] width 91 height 54
drag, startPoint x: 1032, startPoint y: 310, endPoint x: 1023, endPoint y: 312, distance: 9.2
click at [1023, 312] on td "10" at bounding box center [1055, 324] width 91 height 54
click at [1205, 309] on link at bounding box center [1210, 317] width 28 height 26
type input "5 Kg of Fortified Cactus and Succulent Potting Media"
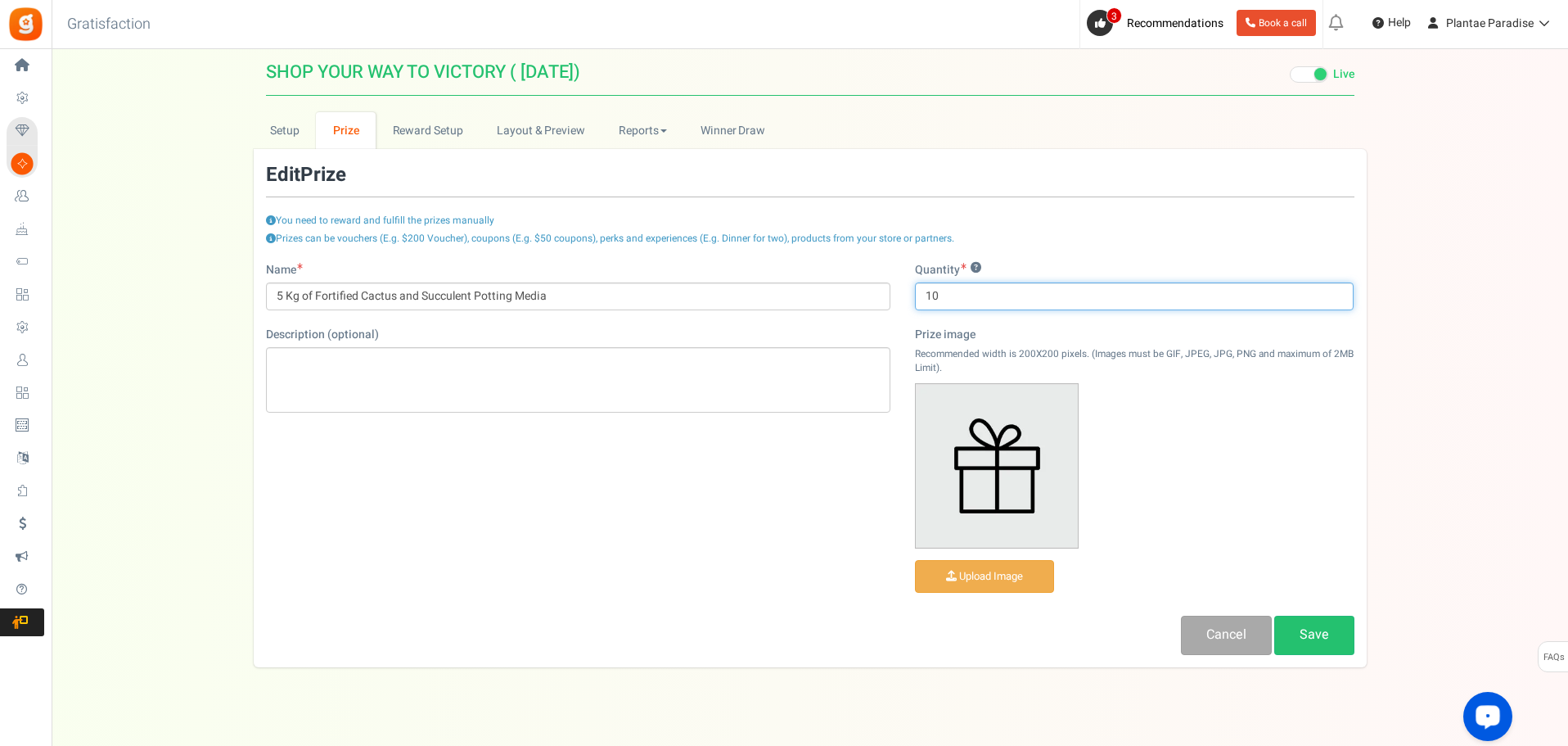
drag, startPoint x: 948, startPoint y: 302, endPoint x: 933, endPoint y: 302, distance: 15.0
click at [933, 302] on input "10" at bounding box center [1135, 297] width 439 height 28
type input "15"
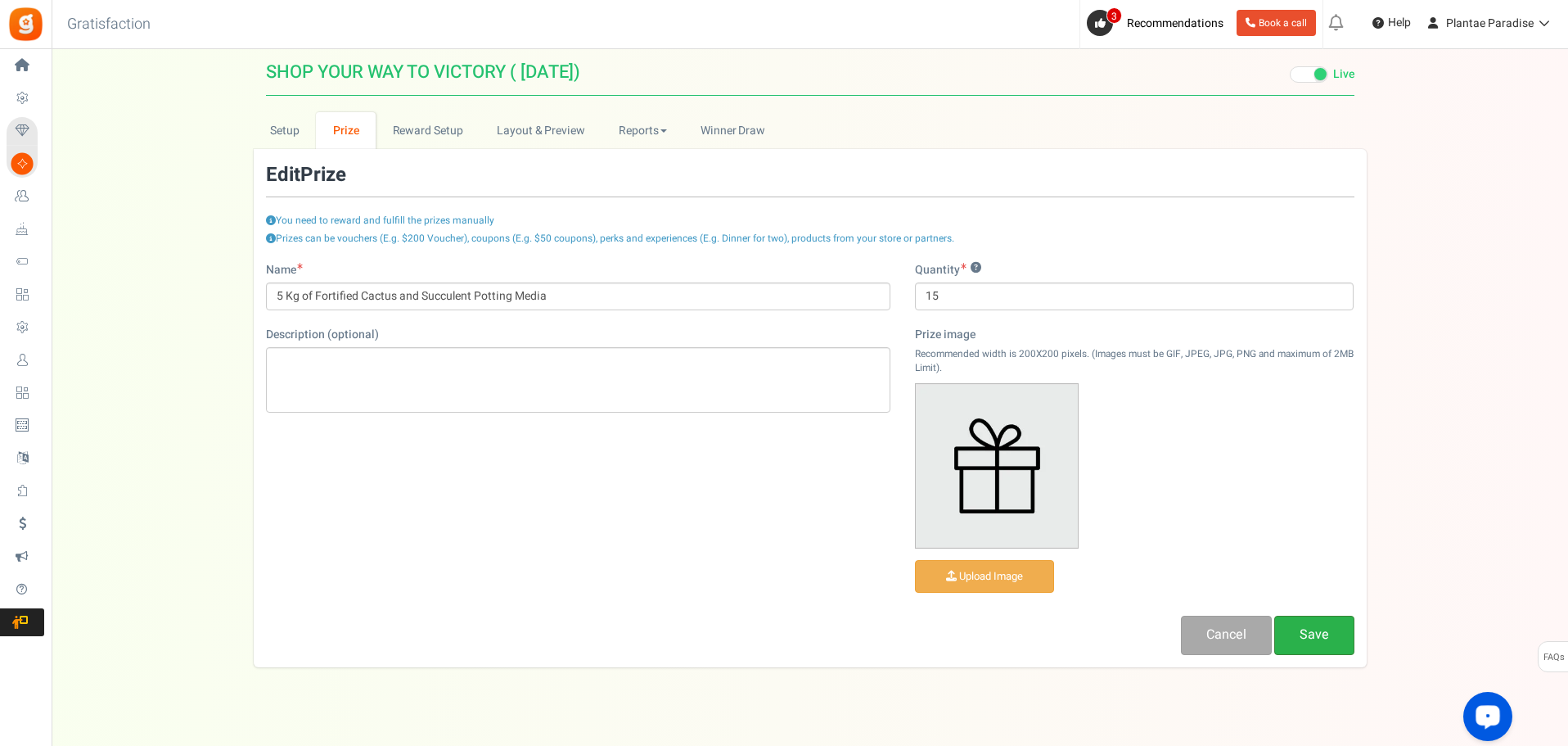
click at [1302, 629] on link "Save" at bounding box center [1314, 635] width 80 height 39
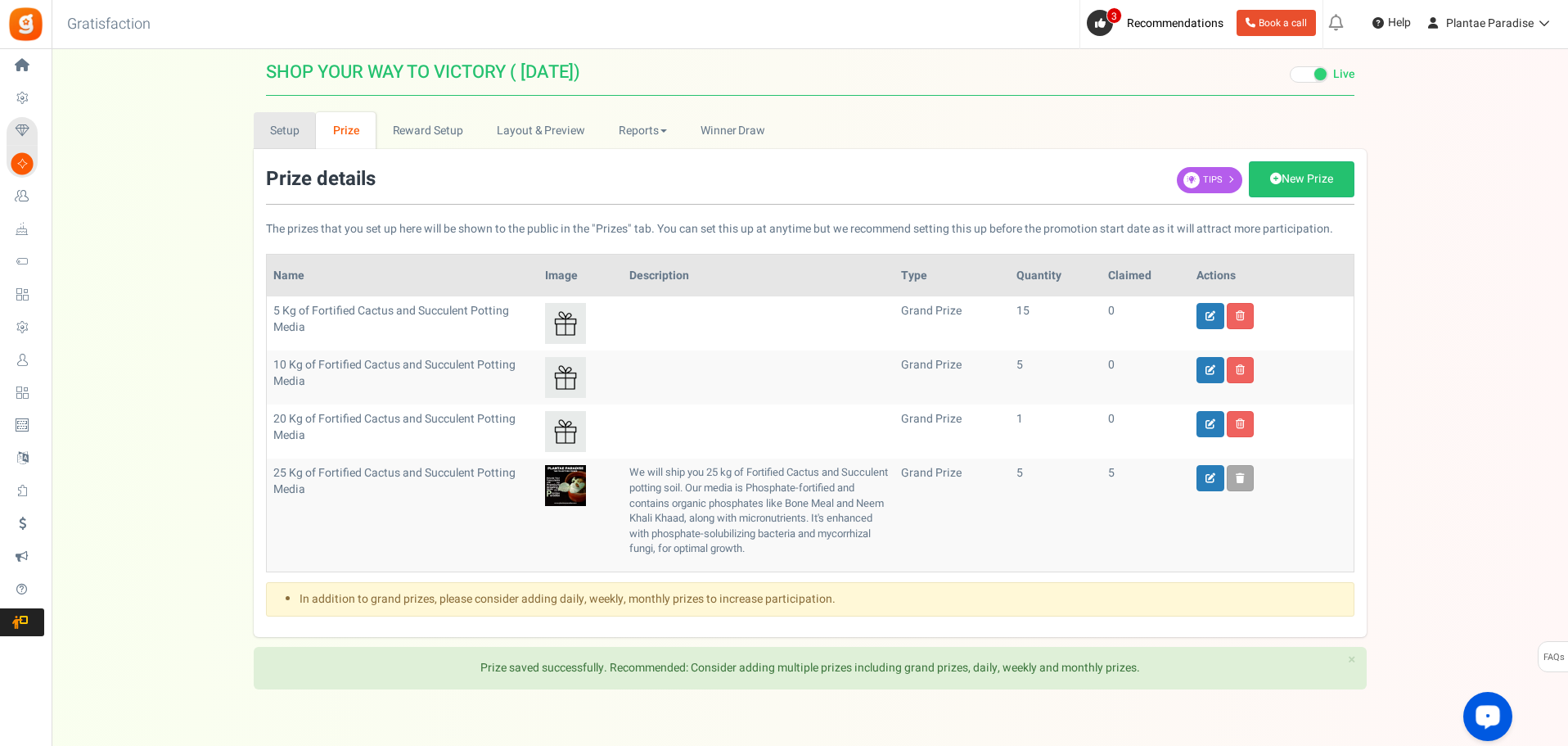
click at [301, 124] on link "Setup" at bounding box center [285, 130] width 63 height 37
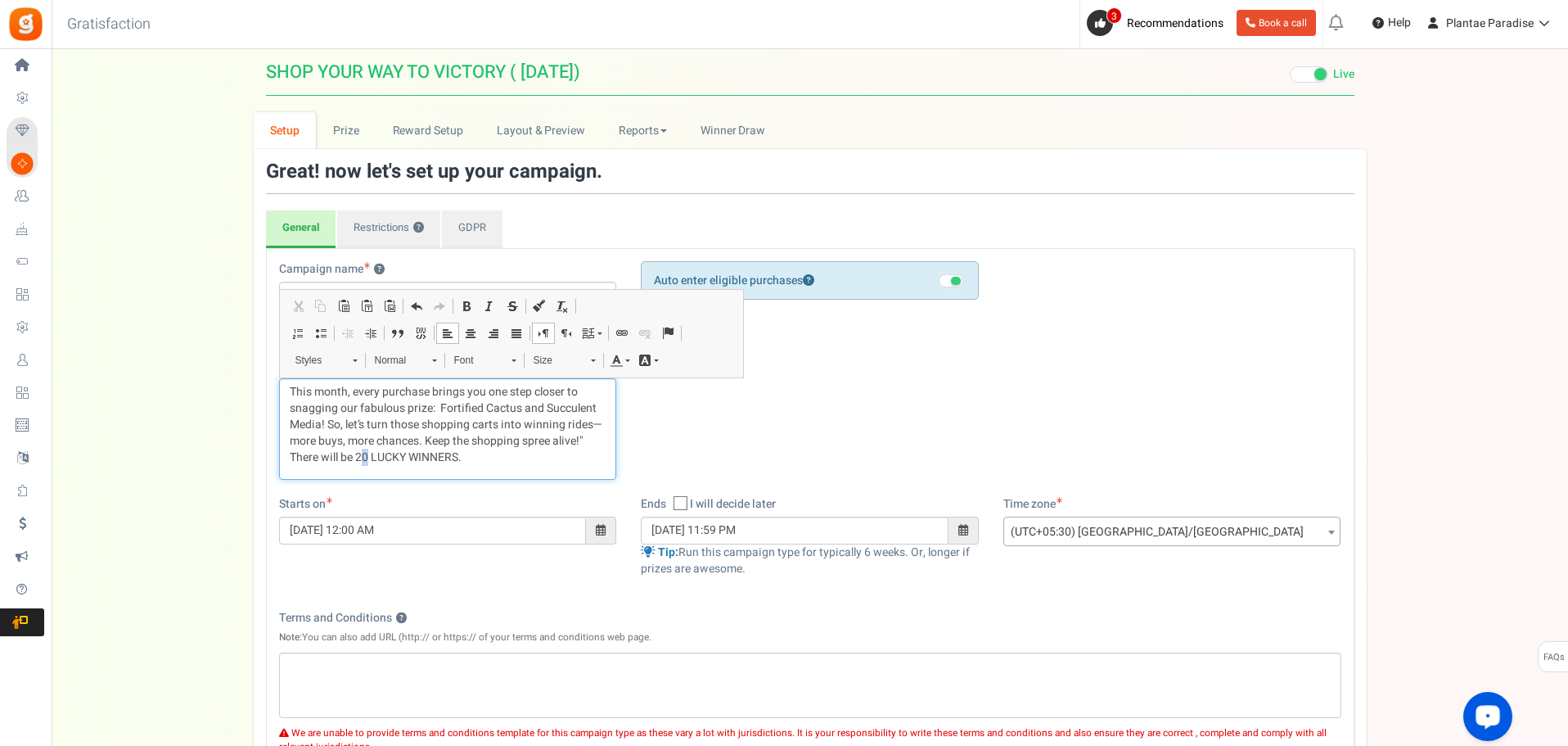
click at [363, 451] on p "This month, every purchase brings you one step closer to snagging our fabulous …" at bounding box center [448, 425] width 316 height 82
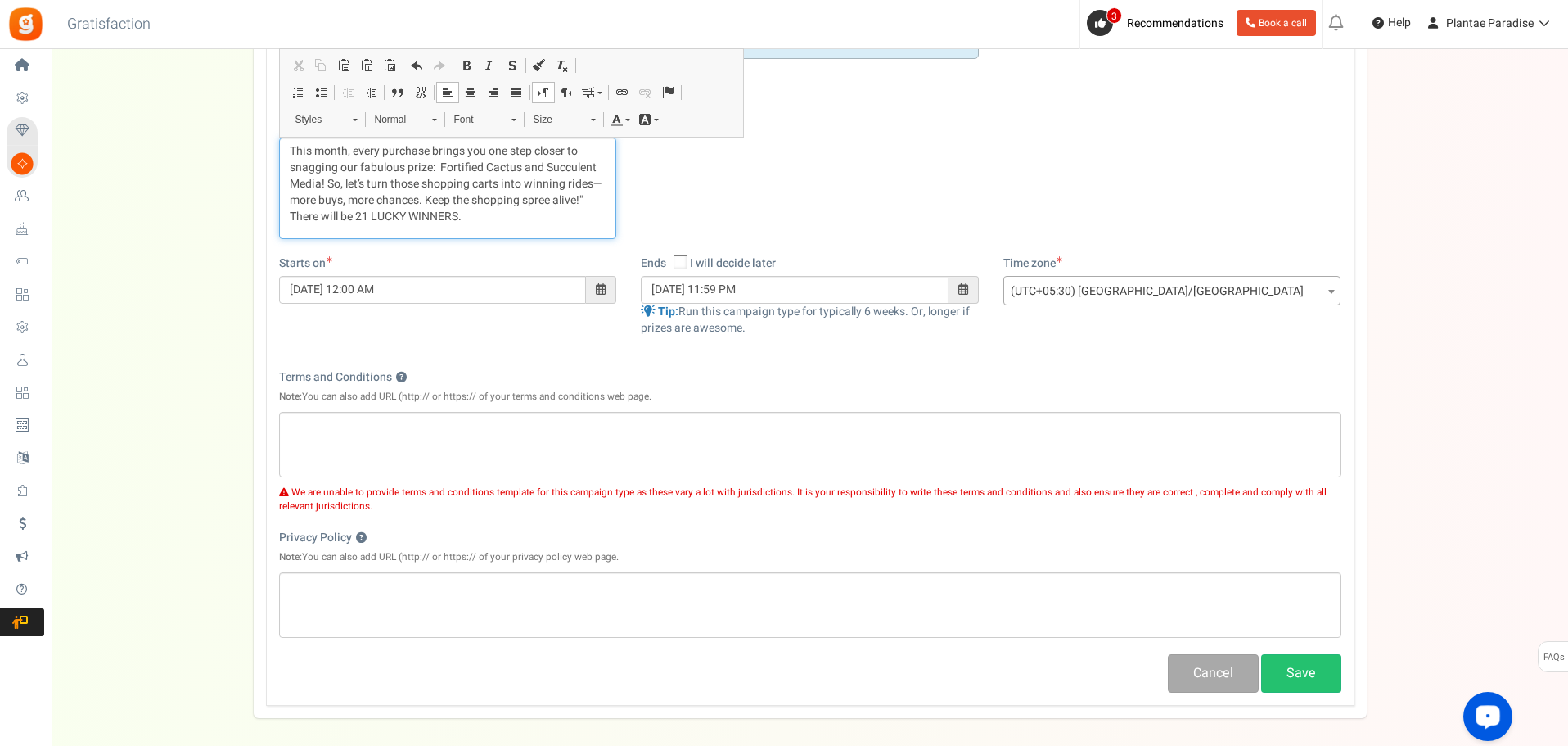
scroll to position [246, 0]
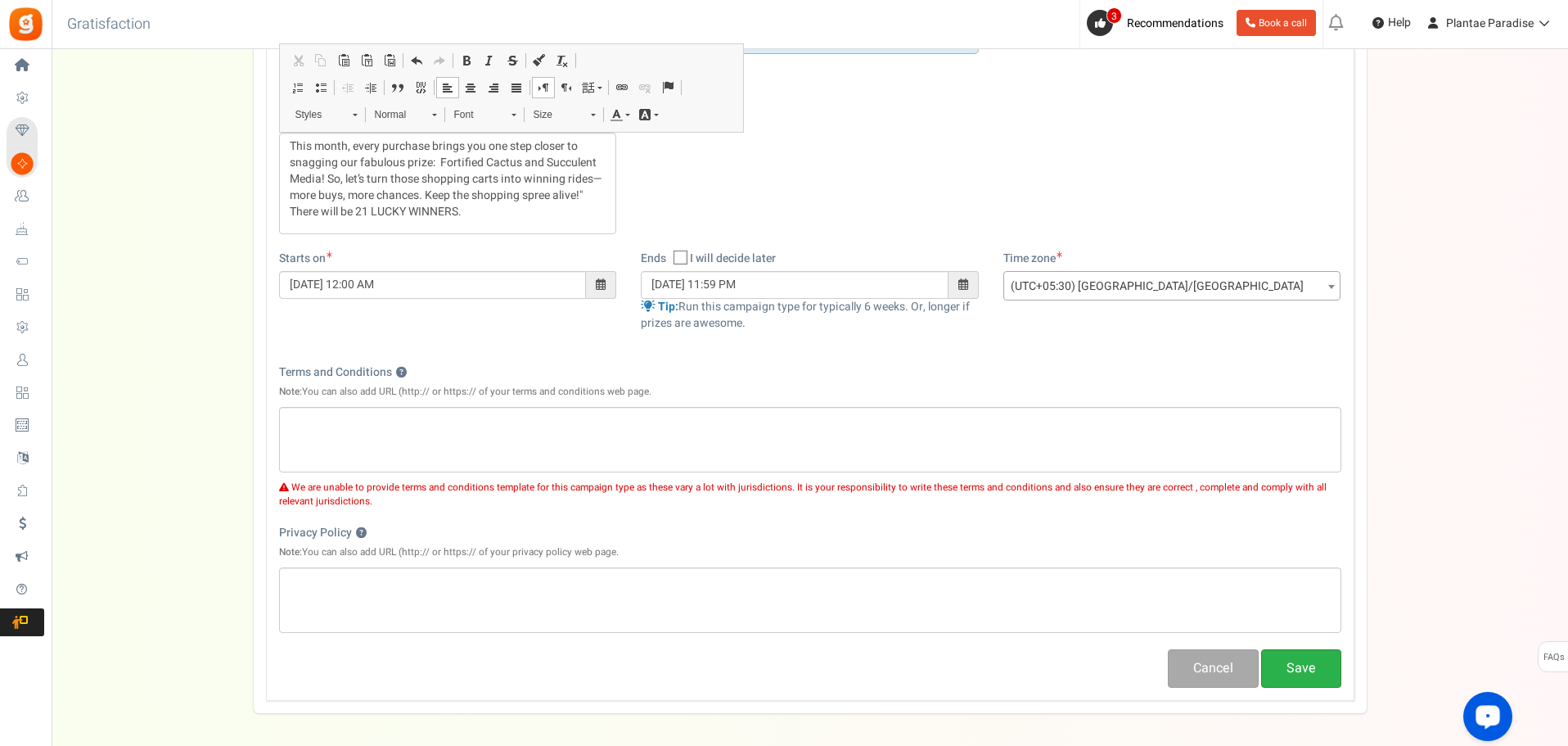
click at [1310, 686] on button "Save" at bounding box center [1301, 669] width 80 height 39
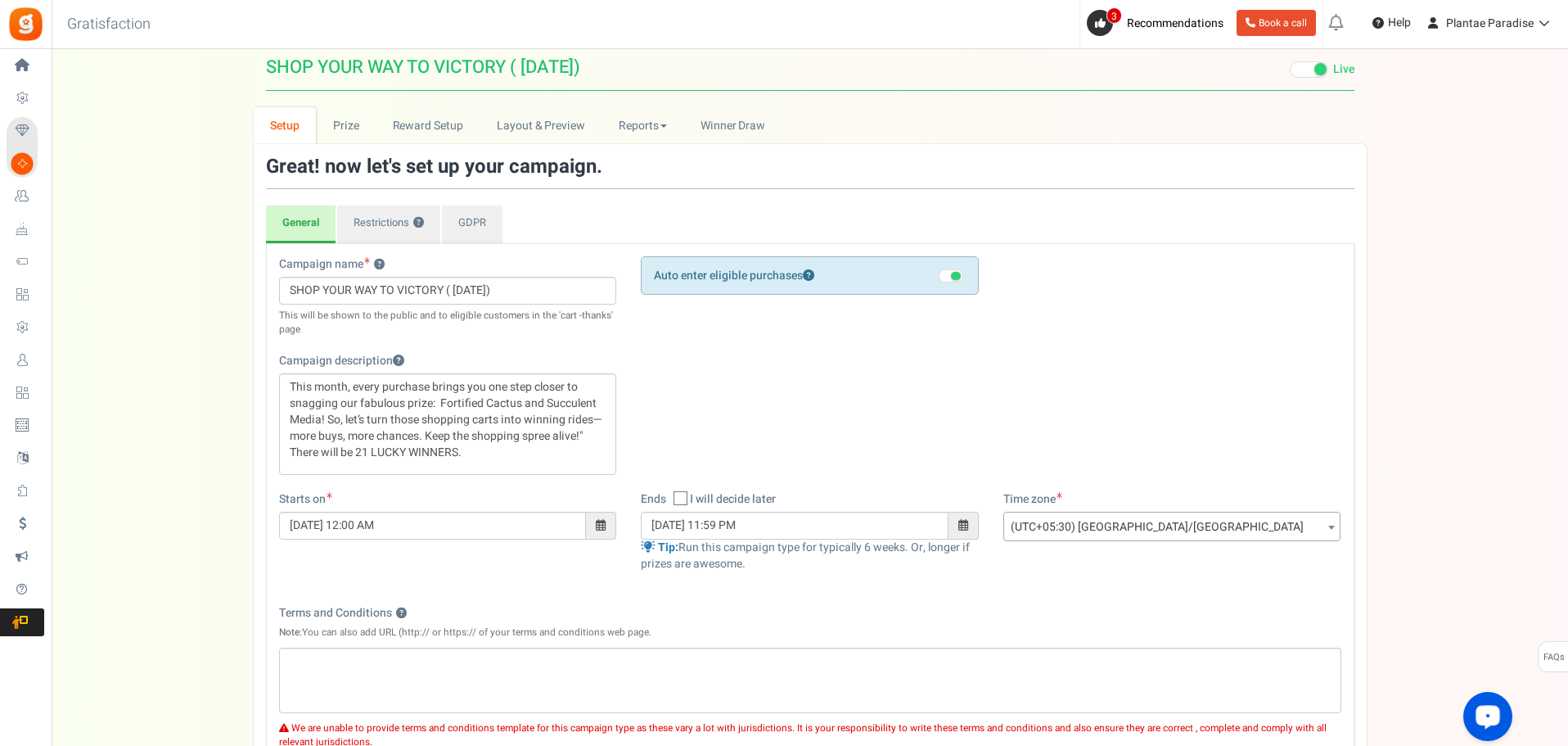
scroll to position [0, 0]
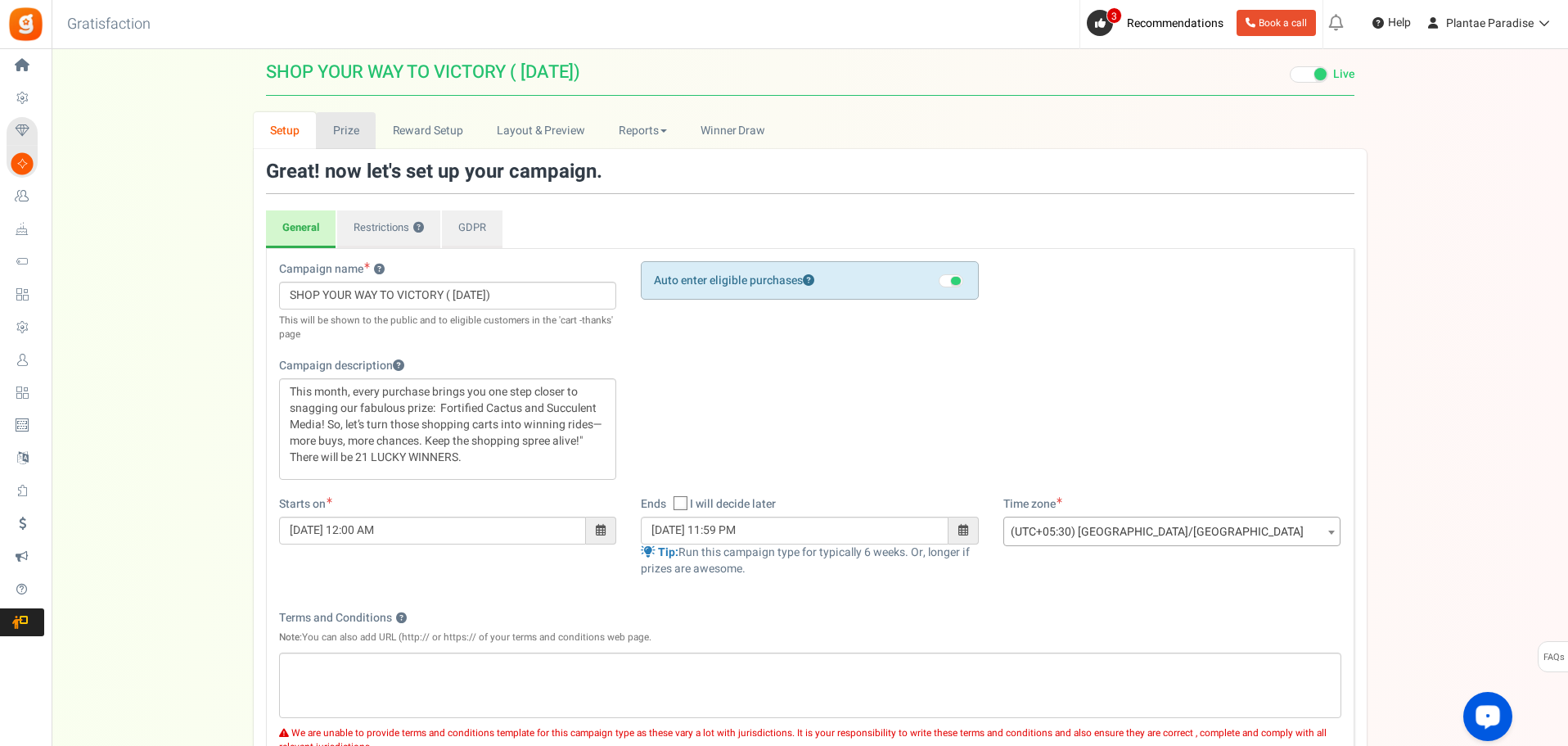
click at [340, 129] on link "Prize" at bounding box center [345, 130] width 60 height 37
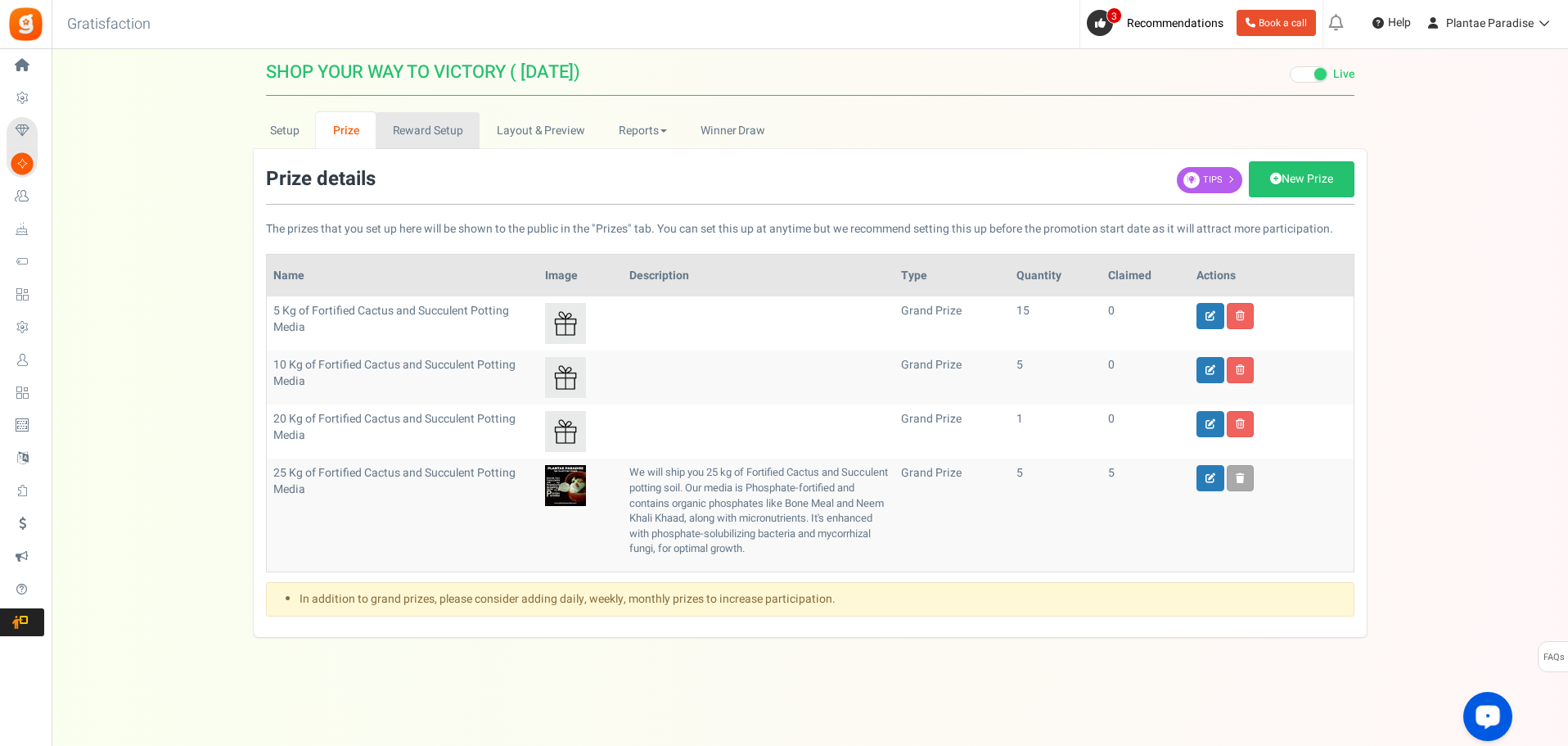
click at [421, 134] on link "Reward Setup" at bounding box center [428, 130] width 104 height 37
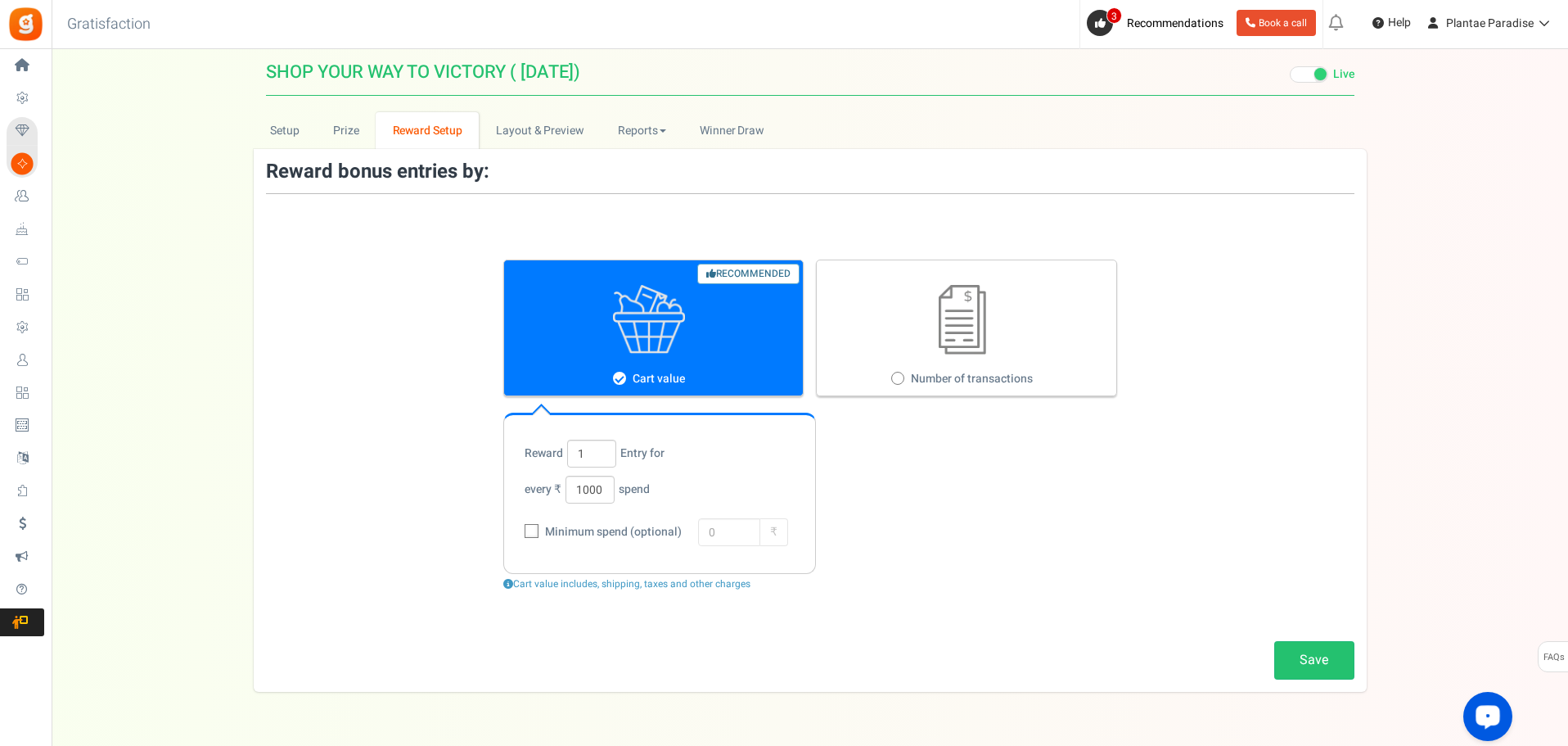
click at [532, 533] on icon at bounding box center [532, 532] width 11 height 11
click at [519, 533] on input "Minimum spend (optional)" at bounding box center [513, 533] width 11 height 11
checkbox input "true"
click at [714, 534] on input "0" at bounding box center [729, 533] width 63 height 28
click at [587, 492] on input "1000" at bounding box center [590, 490] width 49 height 28
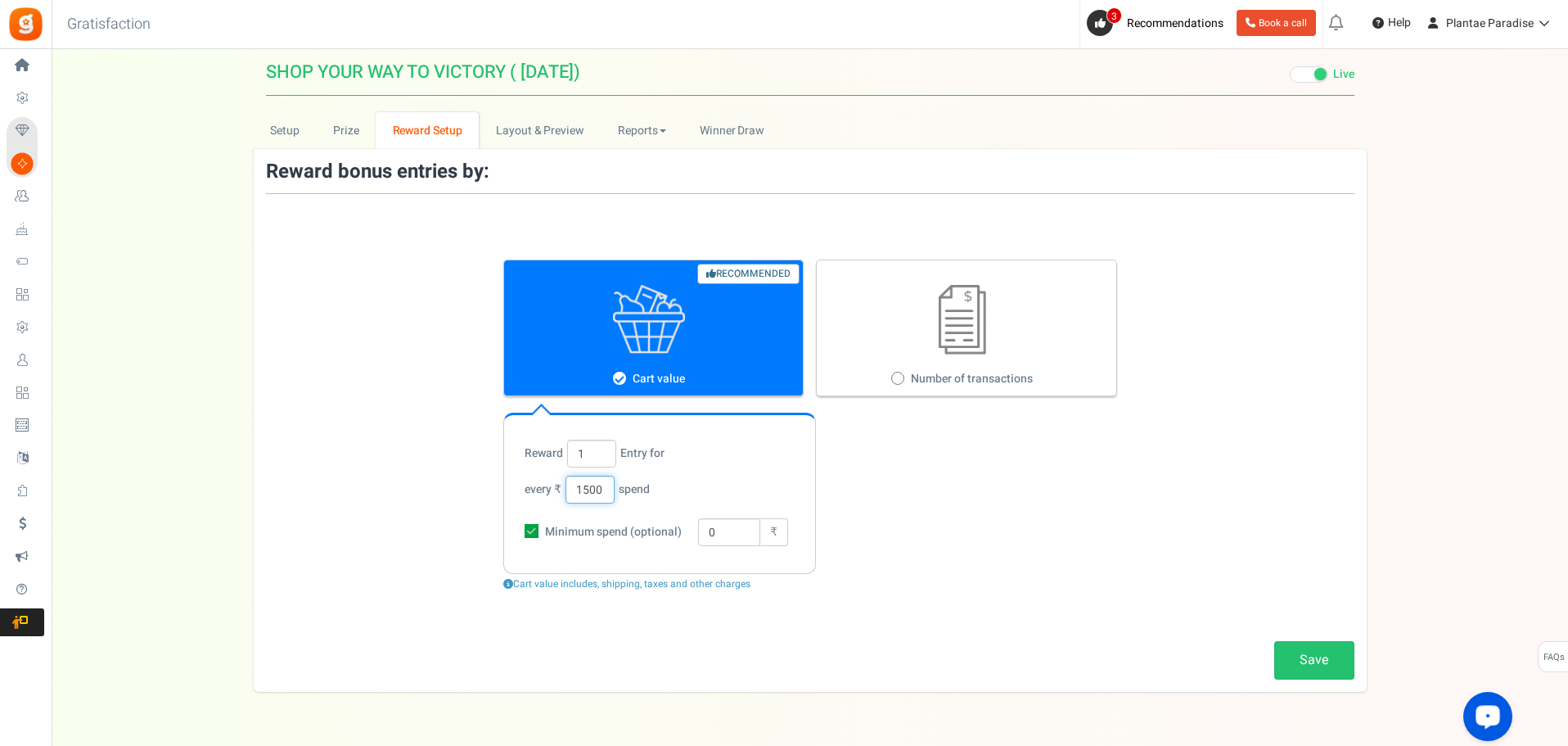
type input "1500"
click at [534, 535] on icon at bounding box center [531, 531] width 14 height 14
click at [519, 535] on input "Minimum spend (optional)" at bounding box center [513, 533] width 11 height 11
checkbox input "false"
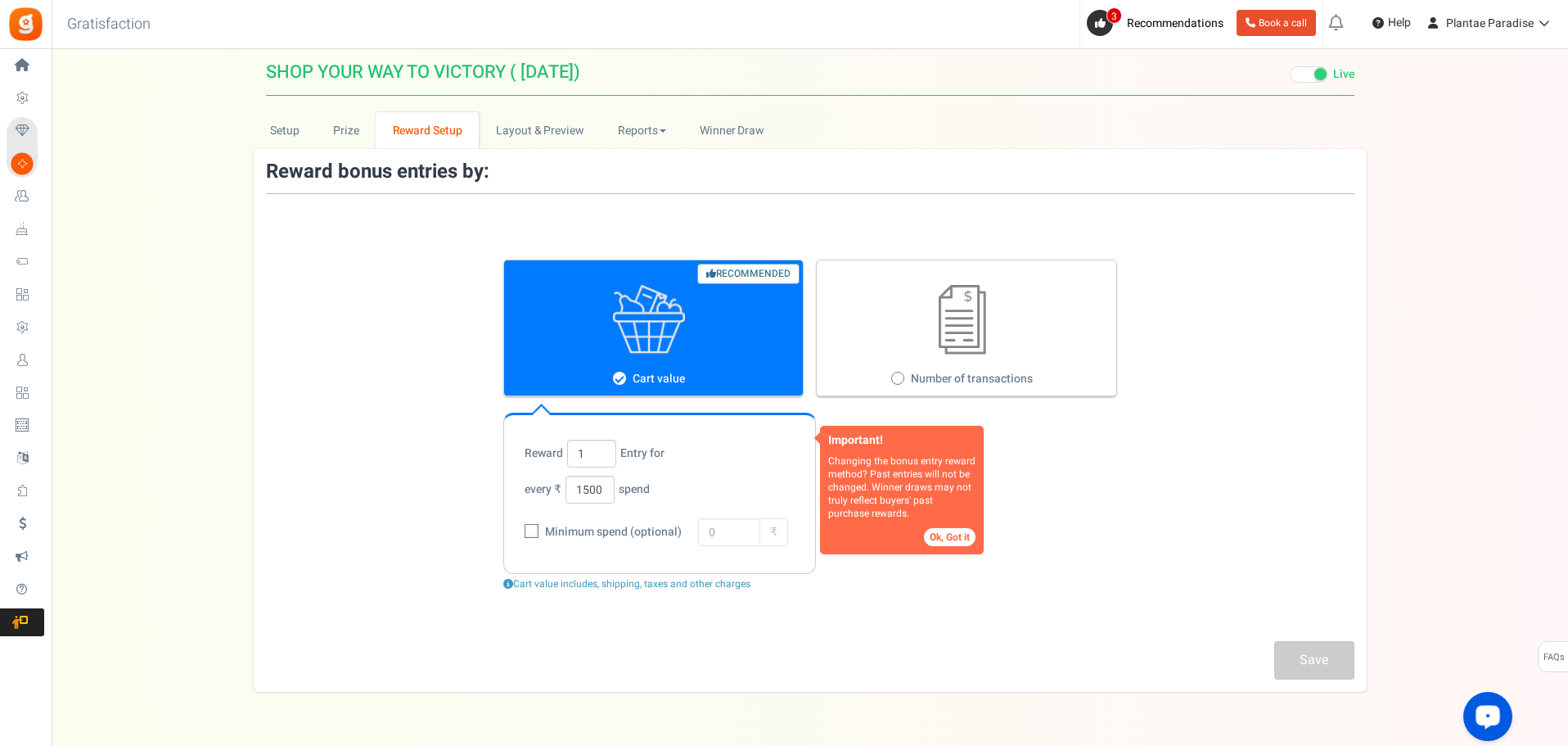
click at [951, 537] on button "Ok, Got it" at bounding box center [950, 537] width 52 height 18
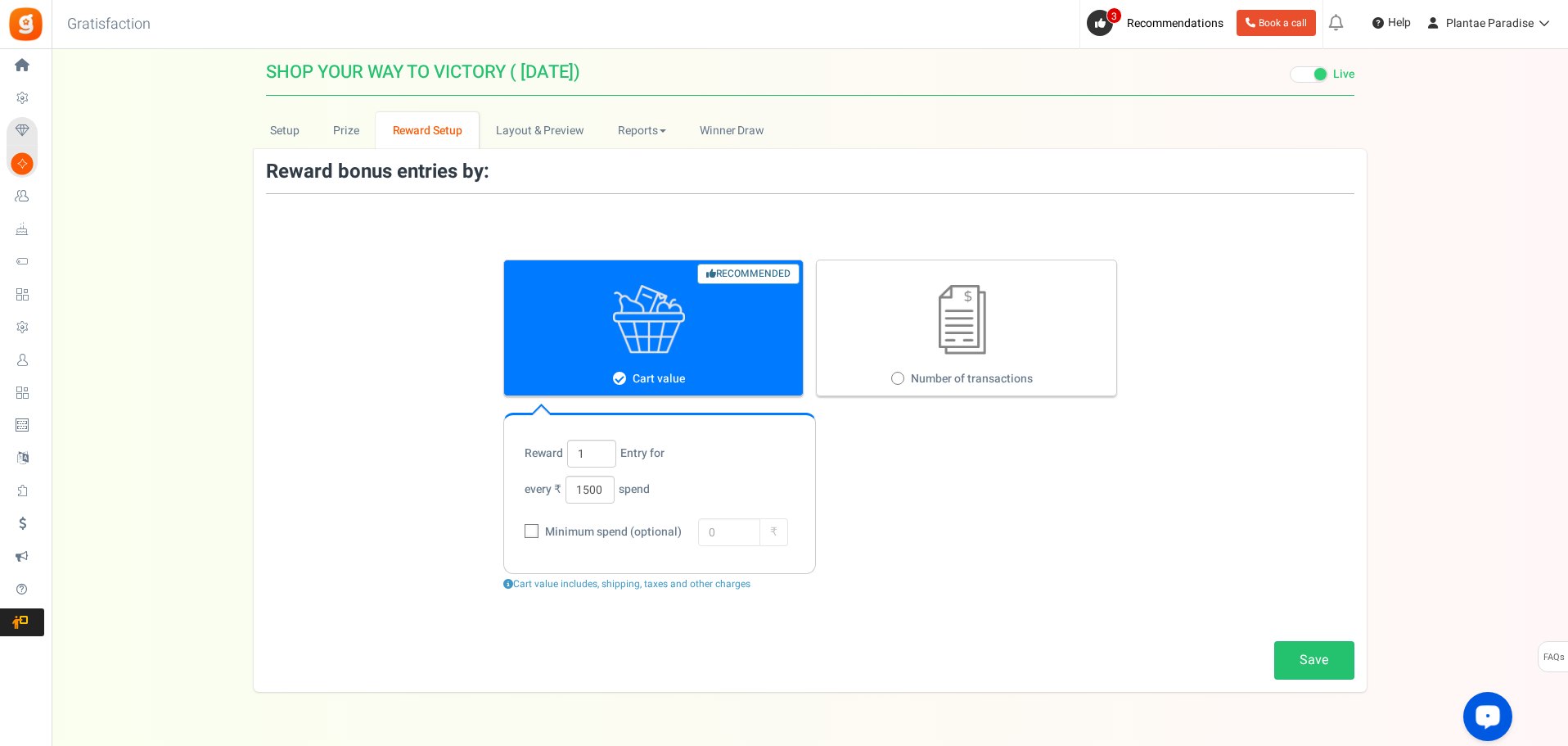
click at [900, 378] on icon at bounding box center [898, 378] width 4 height 4
click at [900, 378] on input "Number of transactions" at bounding box center [896, 379] width 11 height 11
radio input "true"
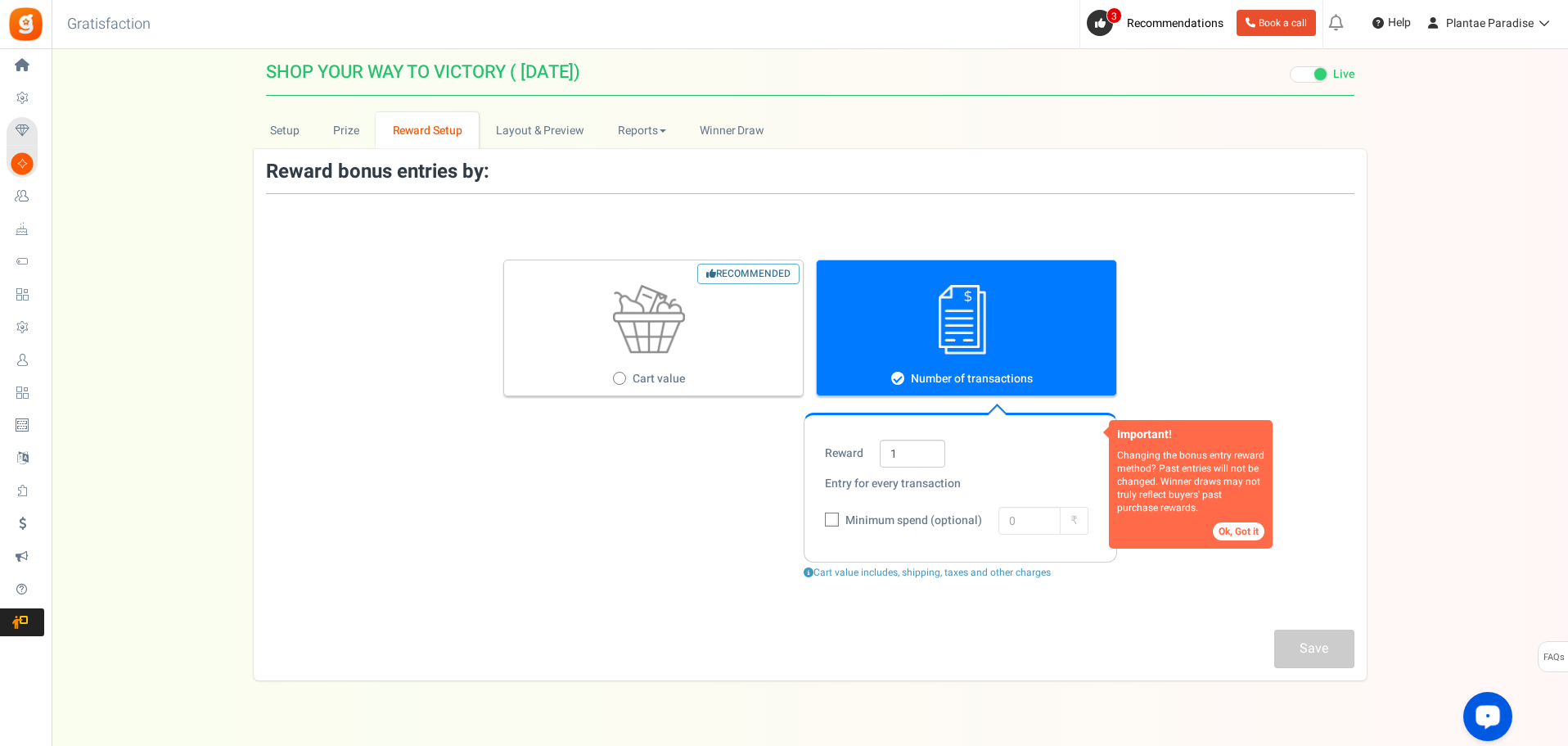
click at [708, 366] on label "Recommended Cart value" at bounding box center [654, 328] width 302 height 137
click at [624, 374] on input "Recommended Cart value" at bounding box center [618, 379] width 11 height 11
radio input "true"
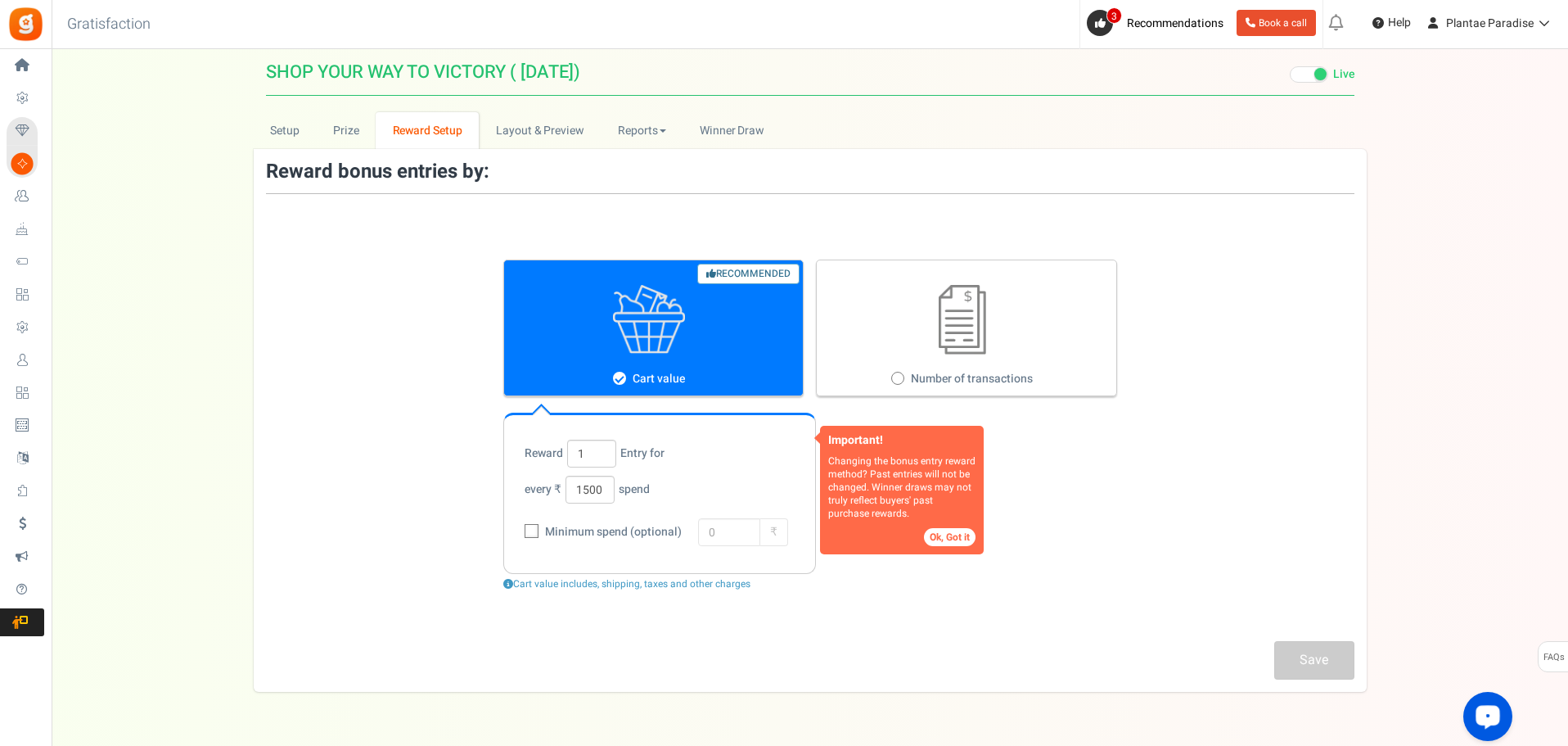
click at [1098, 648] on div "Reward bonus entries by: Important! Changing the bonus entry reward method? Pas…" at bounding box center [810, 420] width 1113 height 518
click at [525, 126] on link "Layout & Preview" at bounding box center [540, 130] width 122 height 37
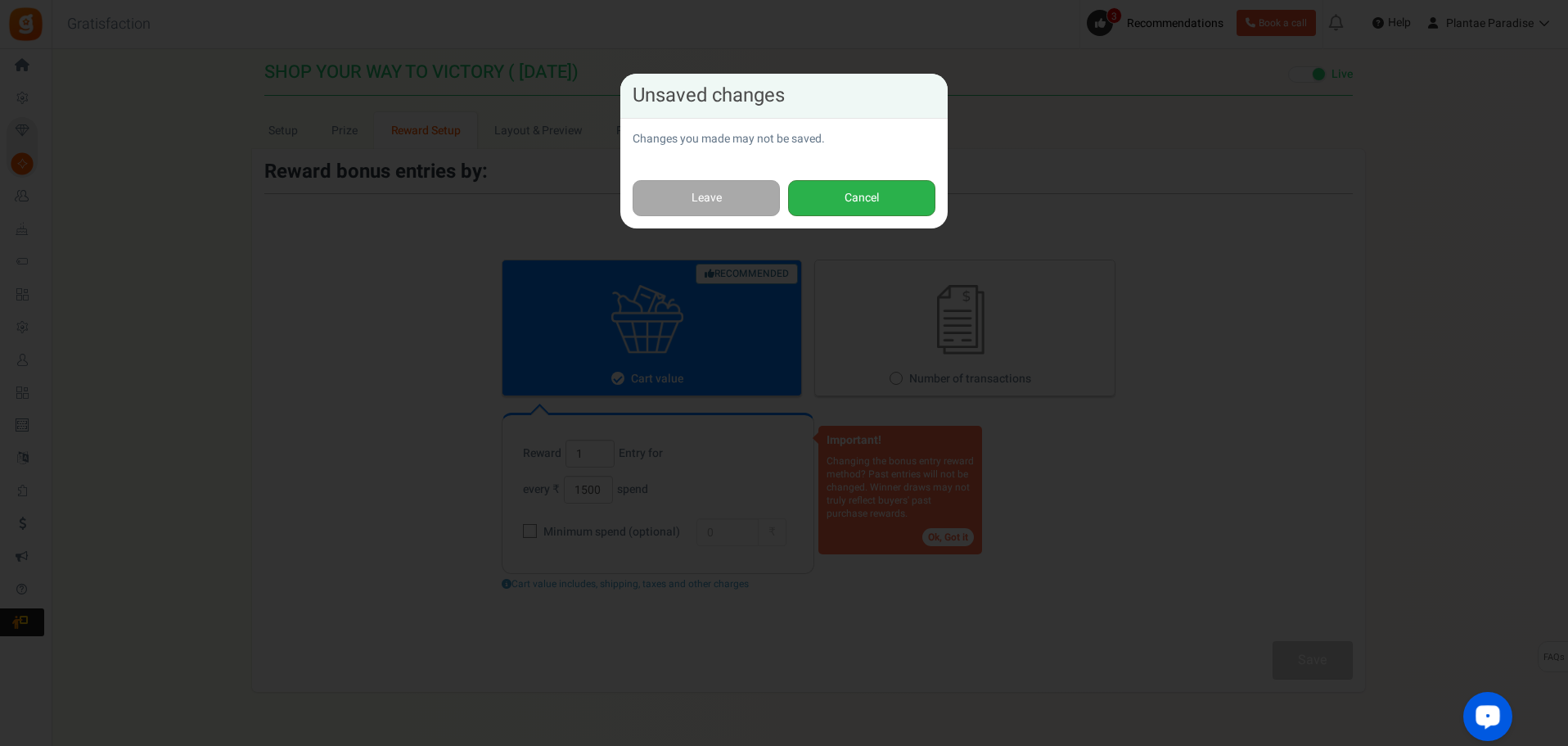
click at [824, 196] on button "Cancel" at bounding box center [862, 199] width 147 height 37
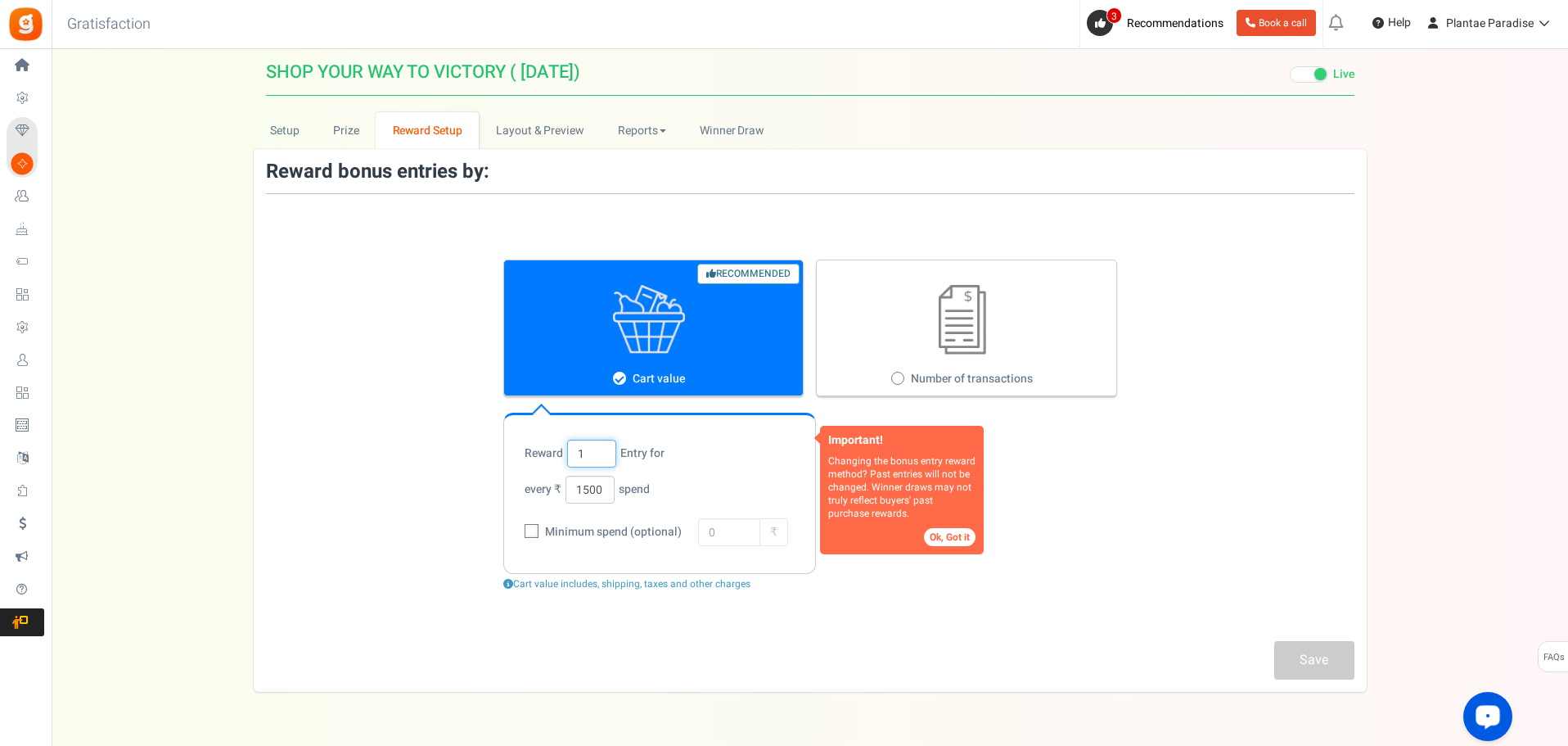
drag, startPoint x: 576, startPoint y: 446, endPoint x: 597, endPoint y: 446, distance: 21.0
click at [578, 446] on input "1" at bounding box center [592, 453] width 49 height 28
click at [600, 452] on input "1" at bounding box center [592, 453] width 49 height 28
click at [746, 378] on div "Recommended Cart value Number of transactions" at bounding box center [810, 328] width 614 height 137
click at [929, 542] on button "Ok, Got it" at bounding box center [950, 537] width 52 height 18
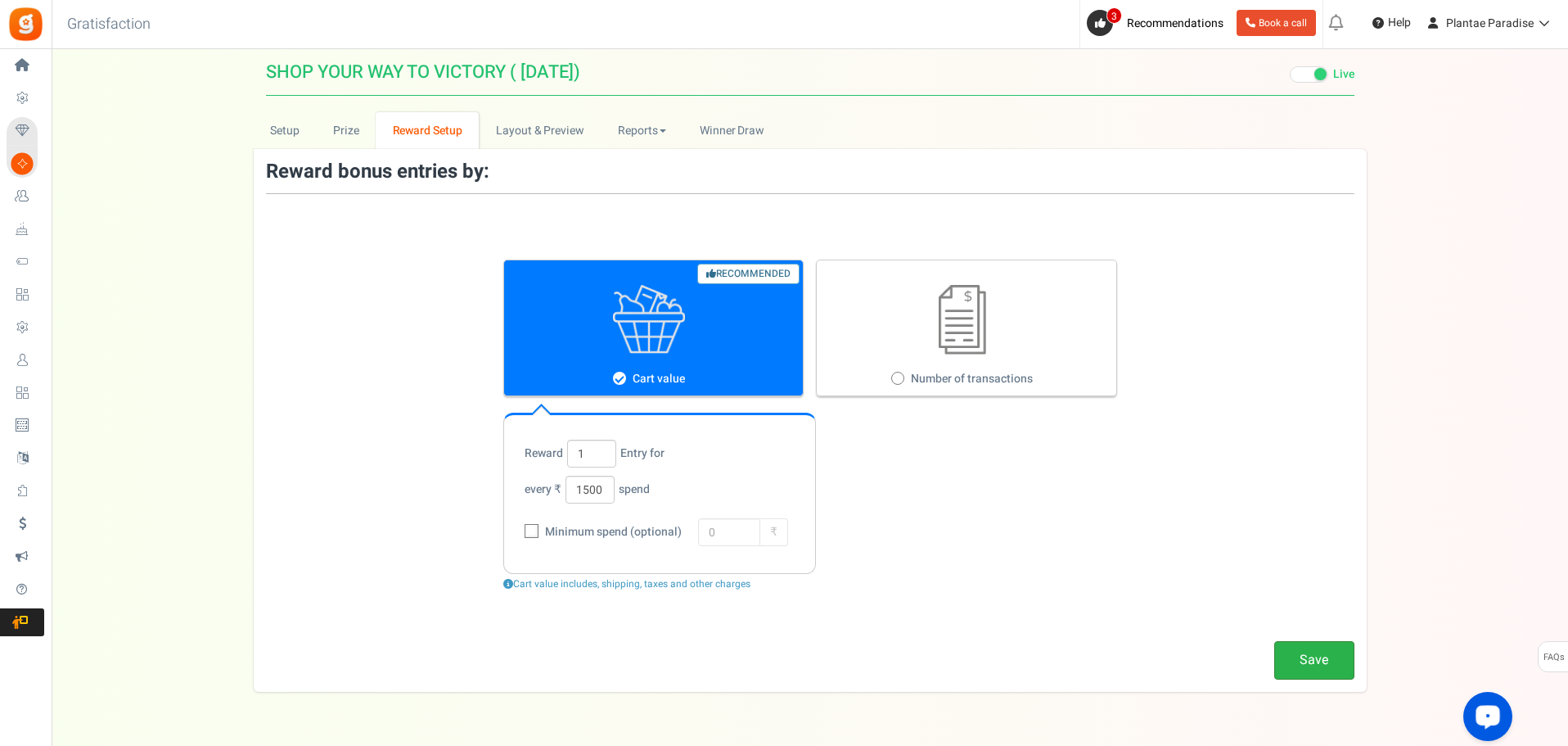
click at [1300, 656] on link "Save" at bounding box center [1314, 660] width 80 height 39
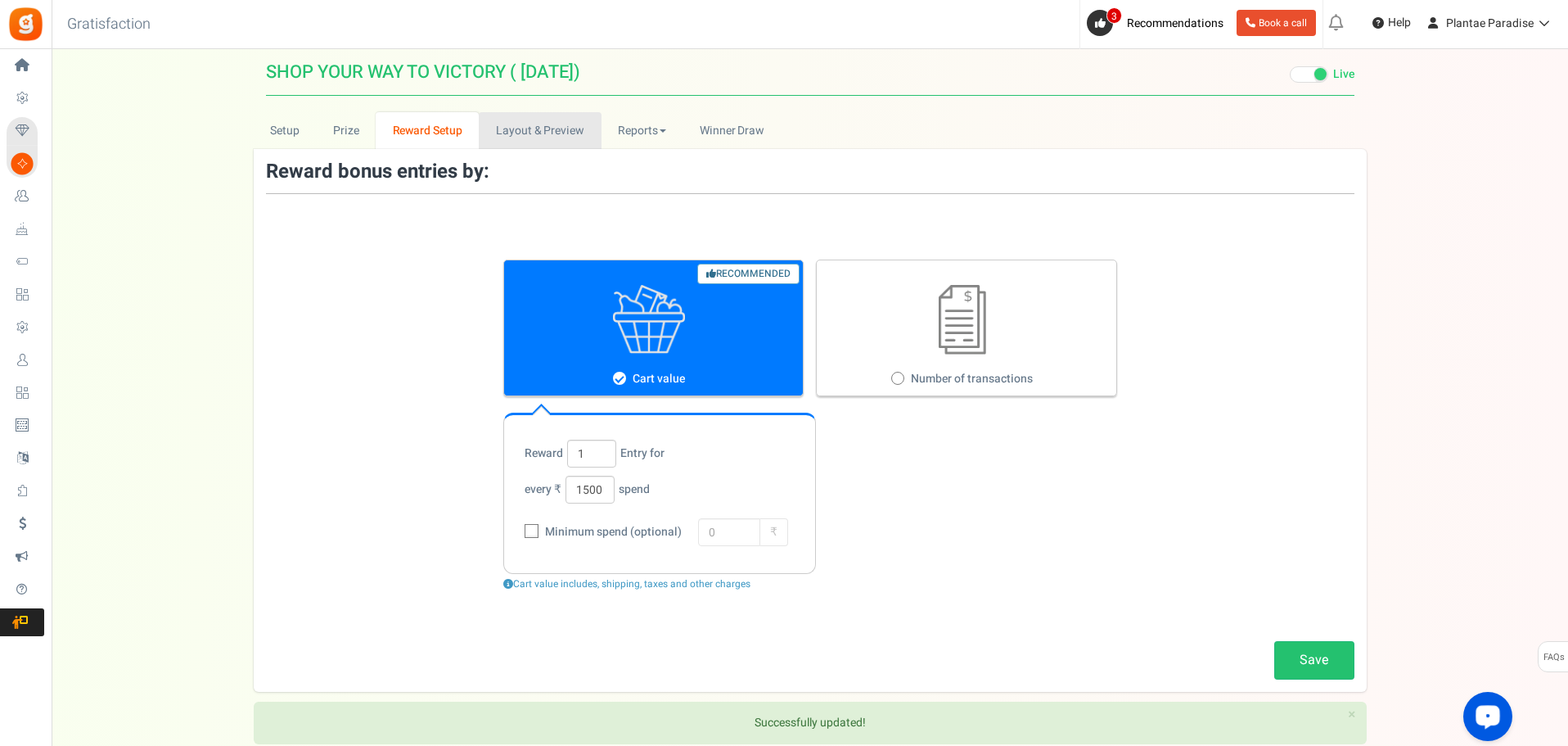
click at [565, 137] on link "Layout & Preview" at bounding box center [540, 130] width 122 height 37
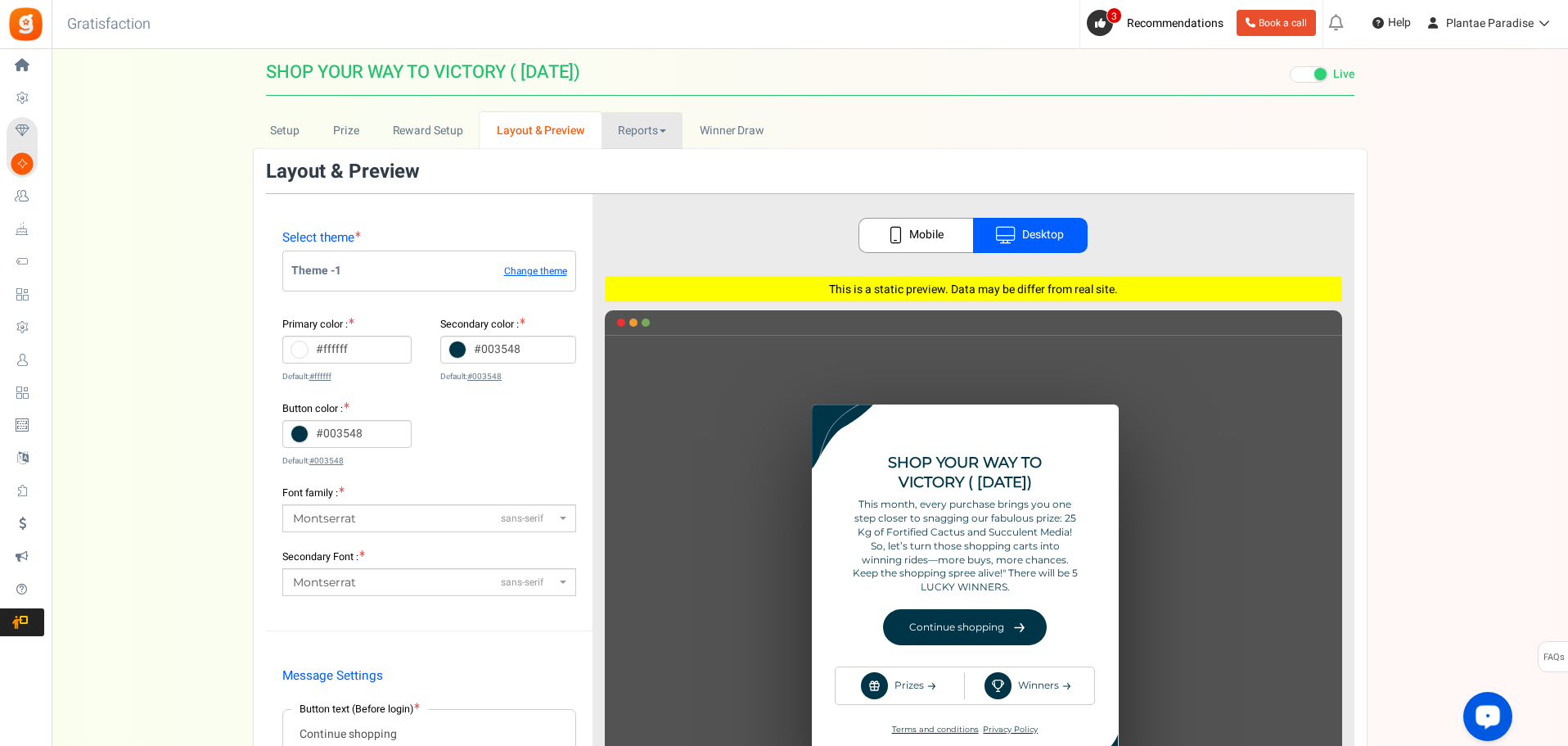
click at [648, 135] on link "Reports" at bounding box center [642, 130] width 82 height 37
click at [650, 161] on link "Users" at bounding box center [667, 167] width 131 height 24
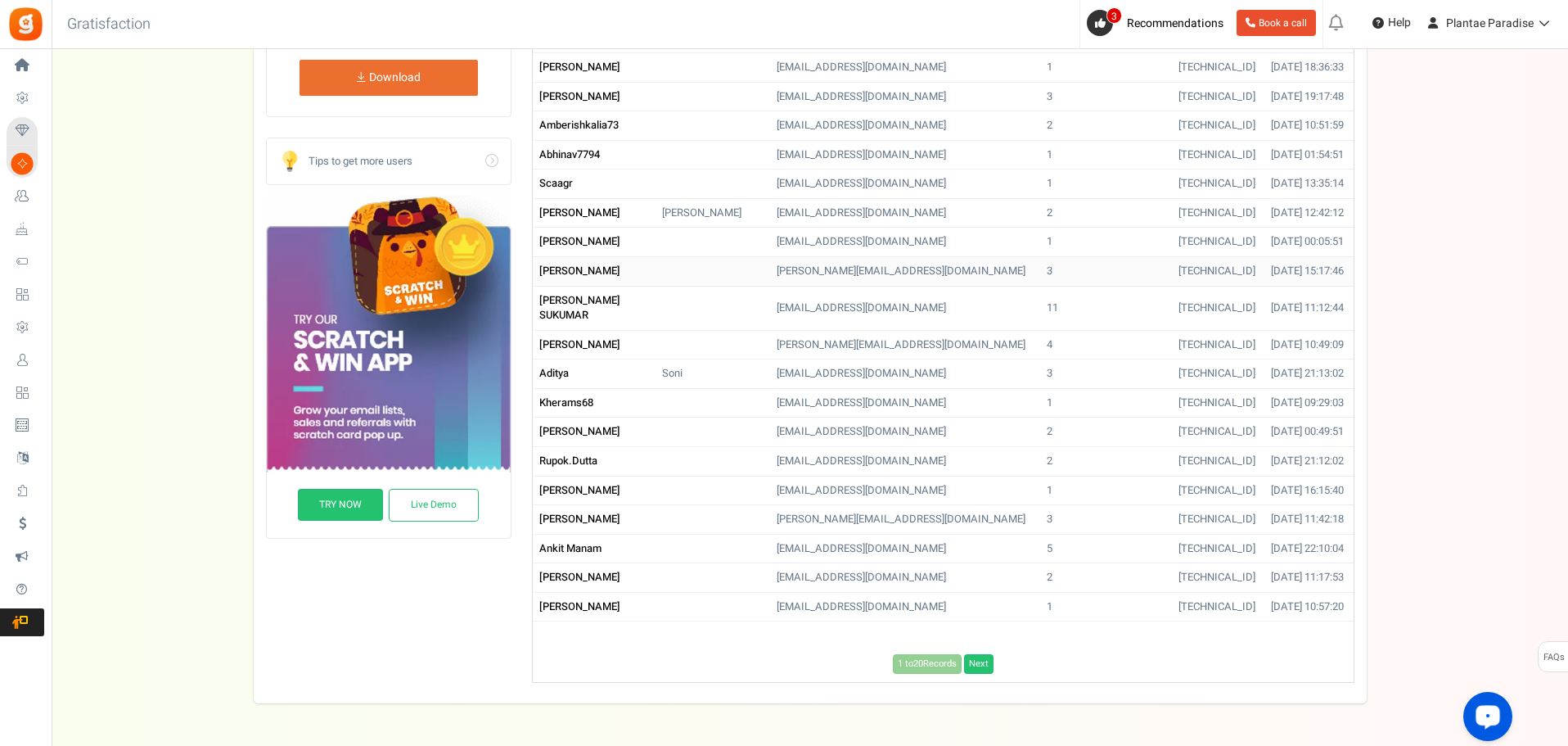
scroll to position [351, 0]
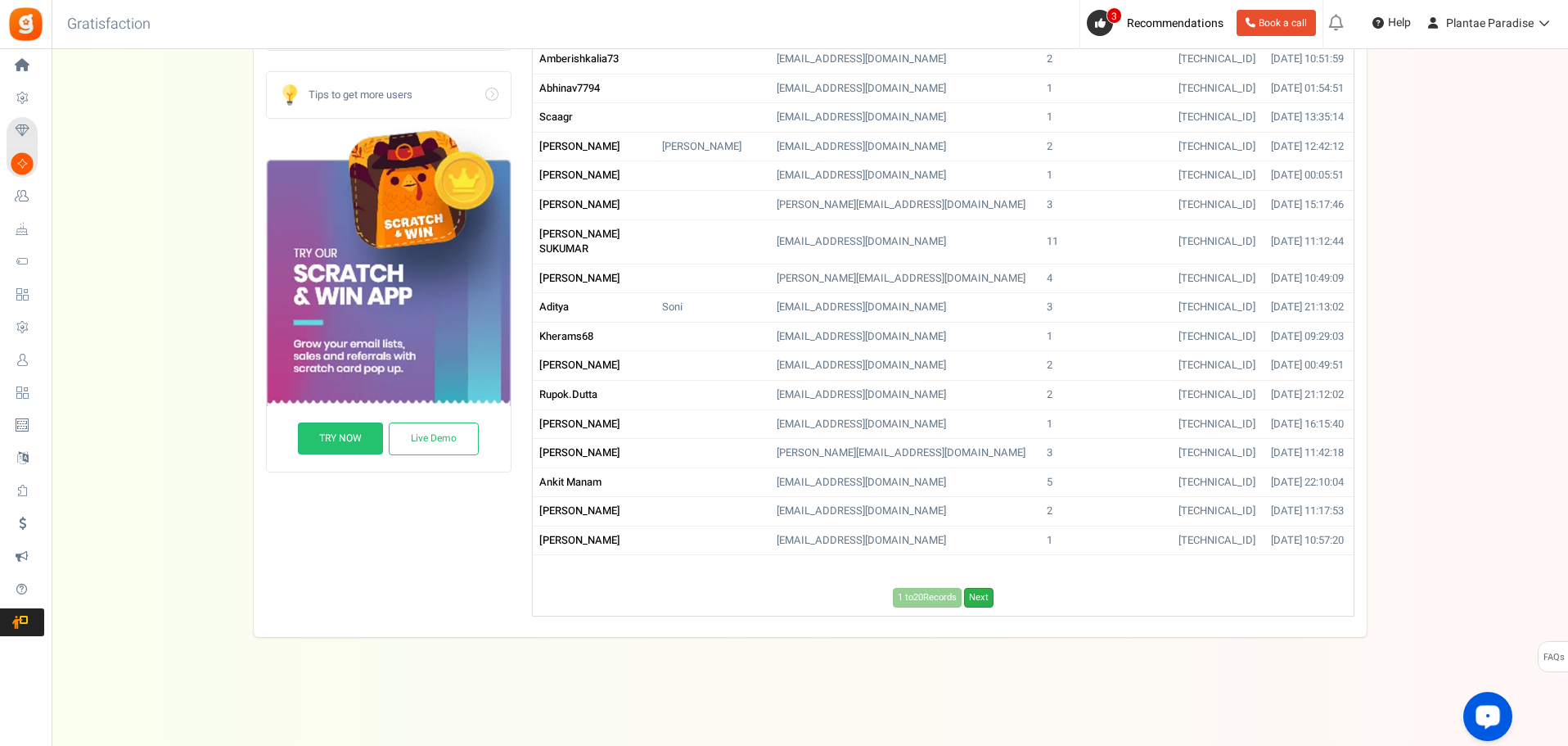
click at [985, 600] on link "Next" at bounding box center [979, 598] width 30 height 20
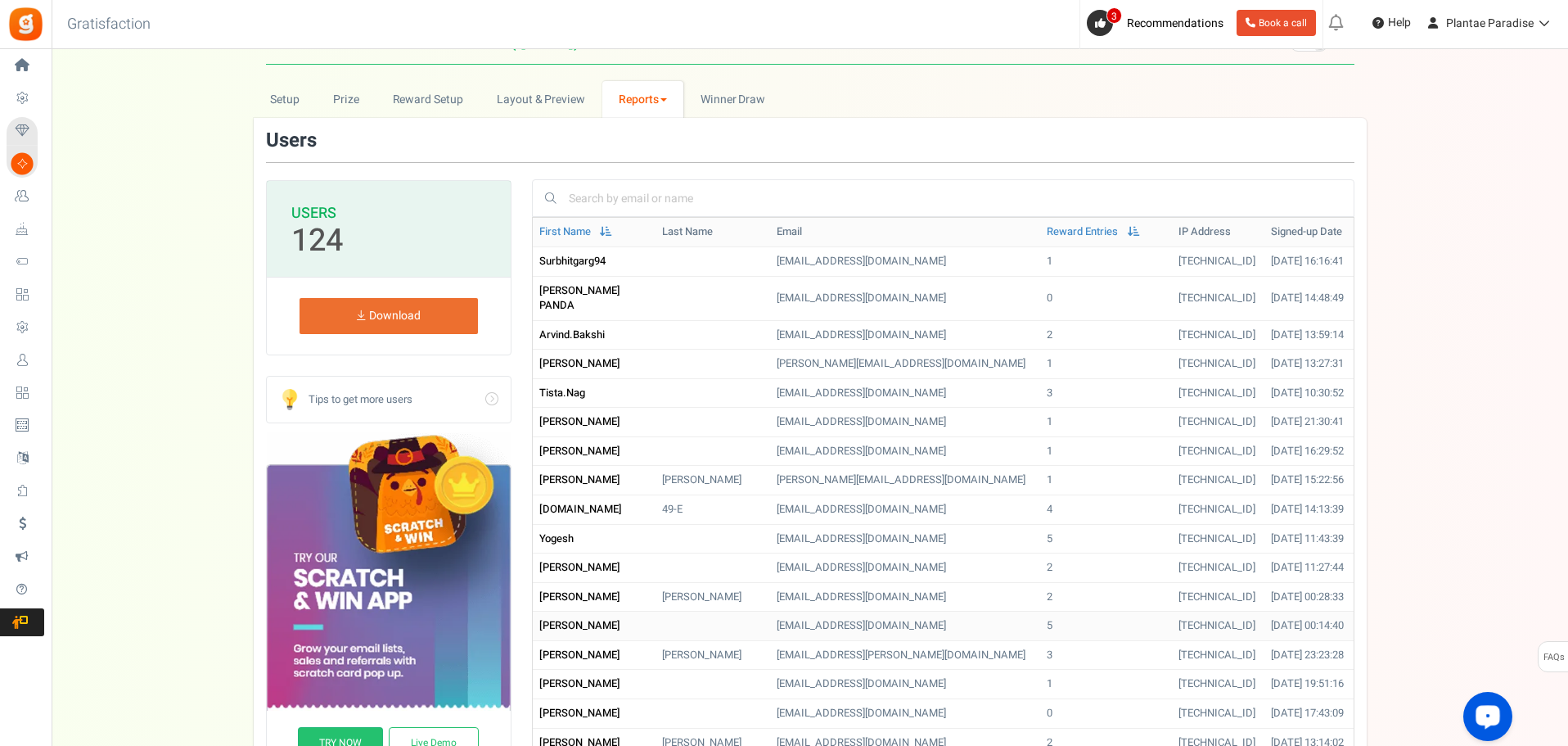
scroll to position [0, 0]
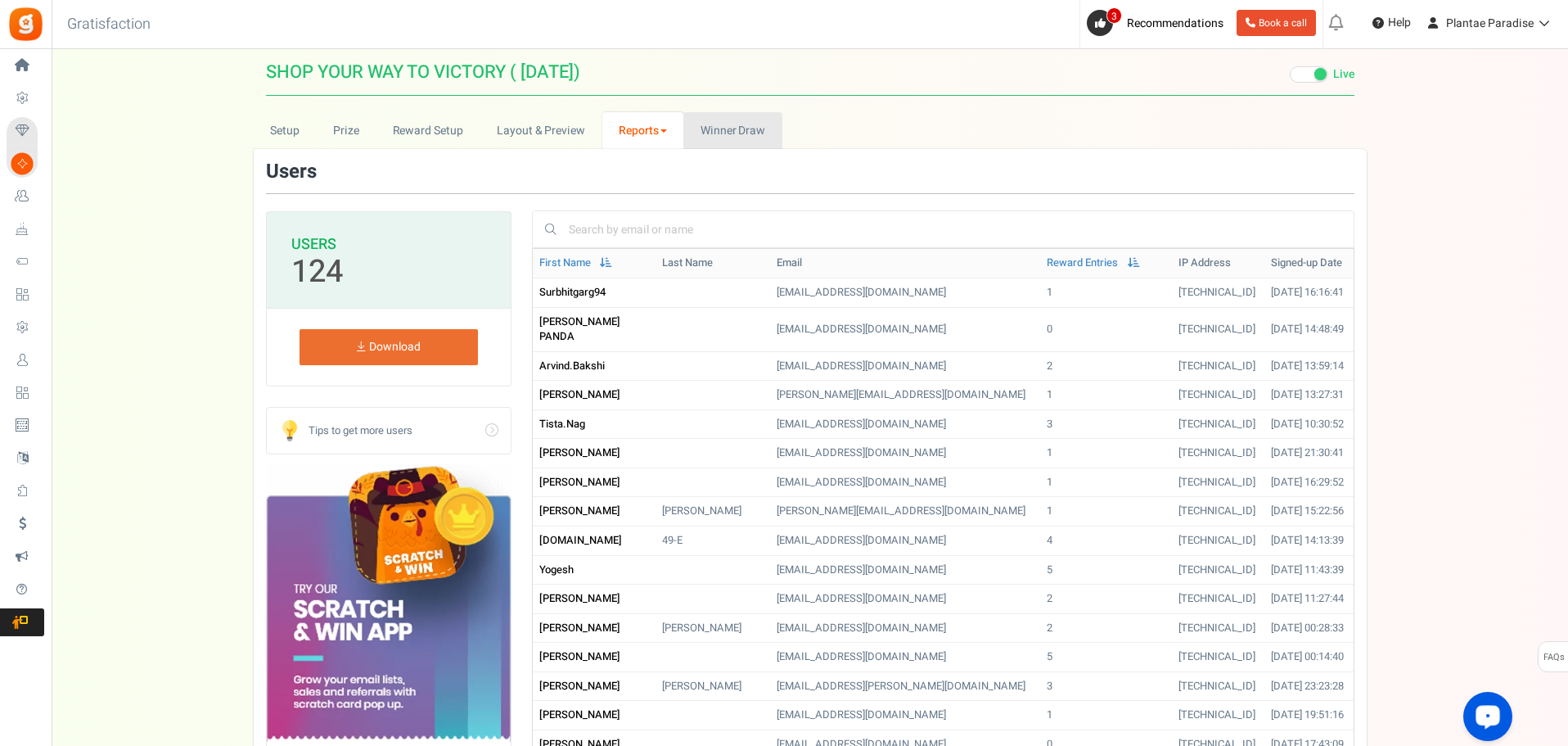
click at [756, 129] on span "Winner Draw" at bounding box center [733, 130] width 64 height 17
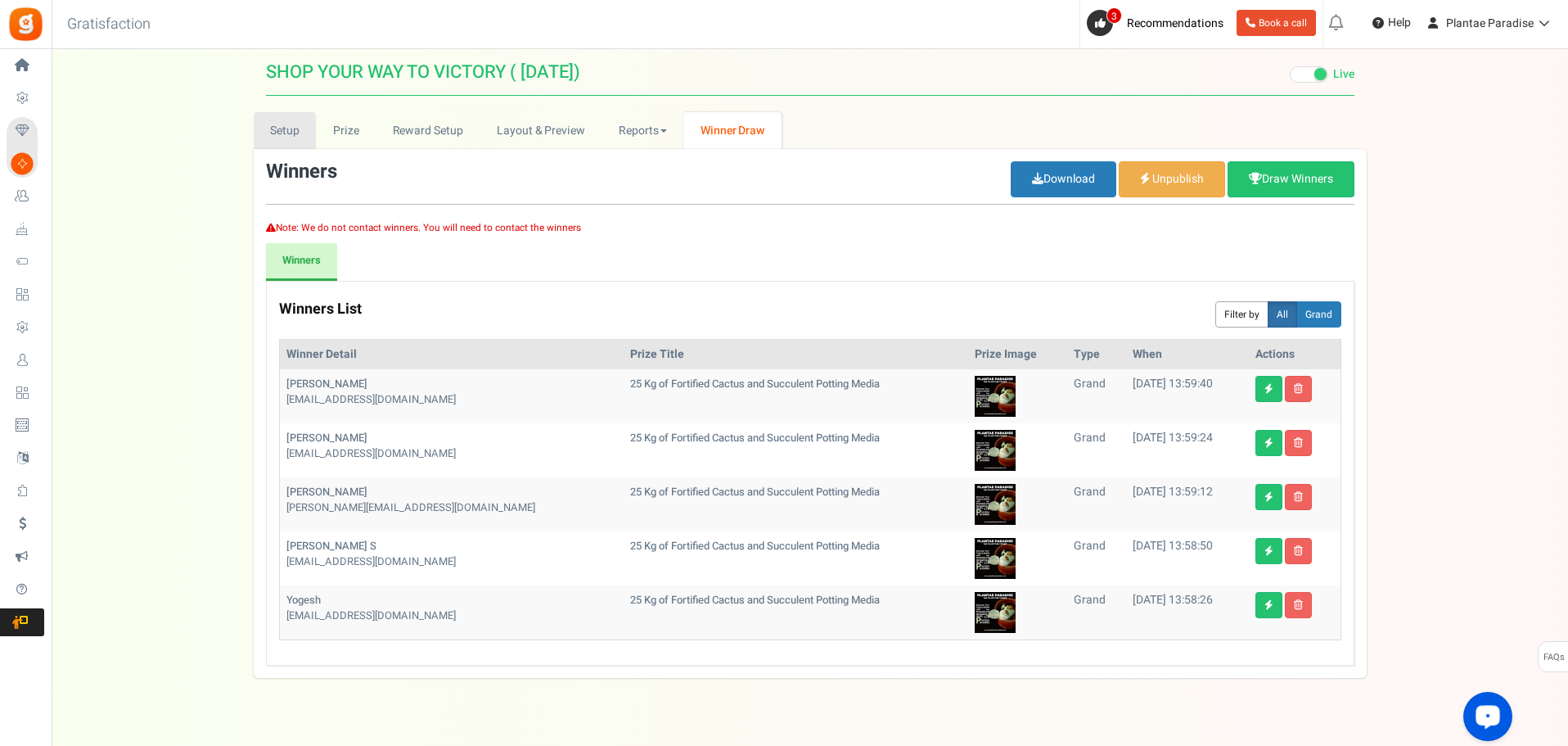
click at [295, 126] on link "Setup" at bounding box center [285, 130] width 63 height 37
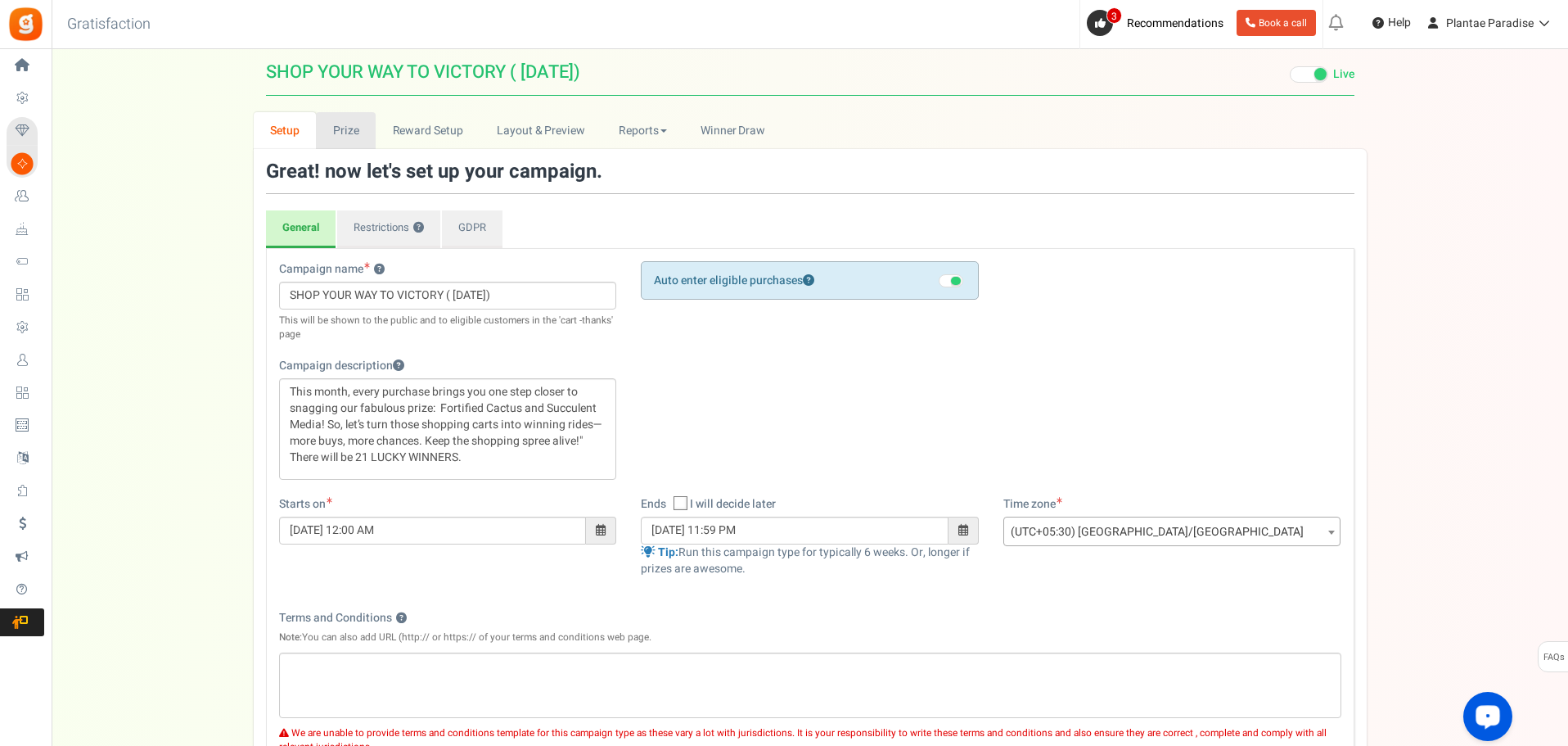
click at [362, 131] on link "Prize" at bounding box center [345, 130] width 60 height 37
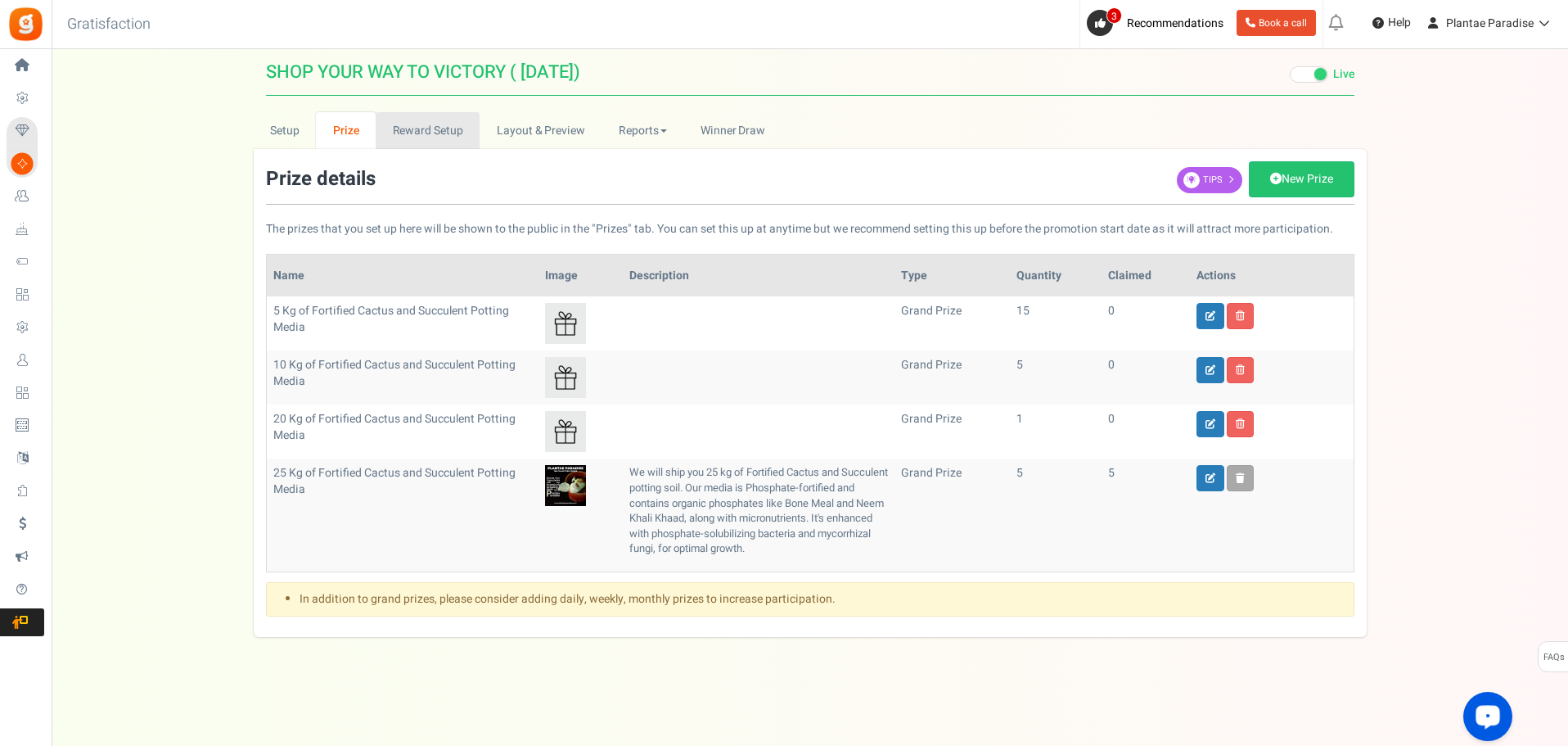
click at [402, 130] on link "Reward Setup" at bounding box center [428, 130] width 104 height 37
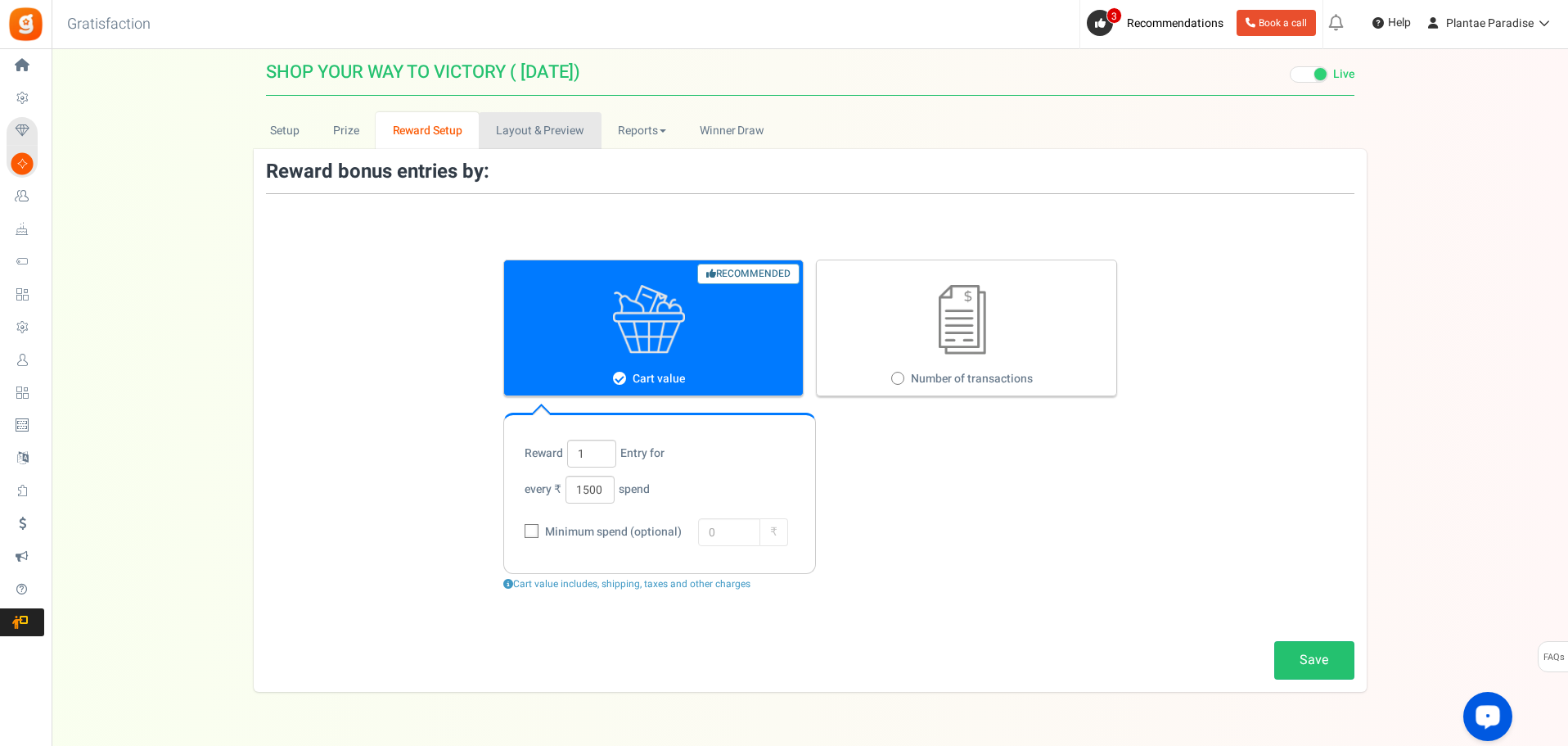
click at [501, 129] on link "Layout & Preview" at bounding box center [540, 130] width 122 height 37
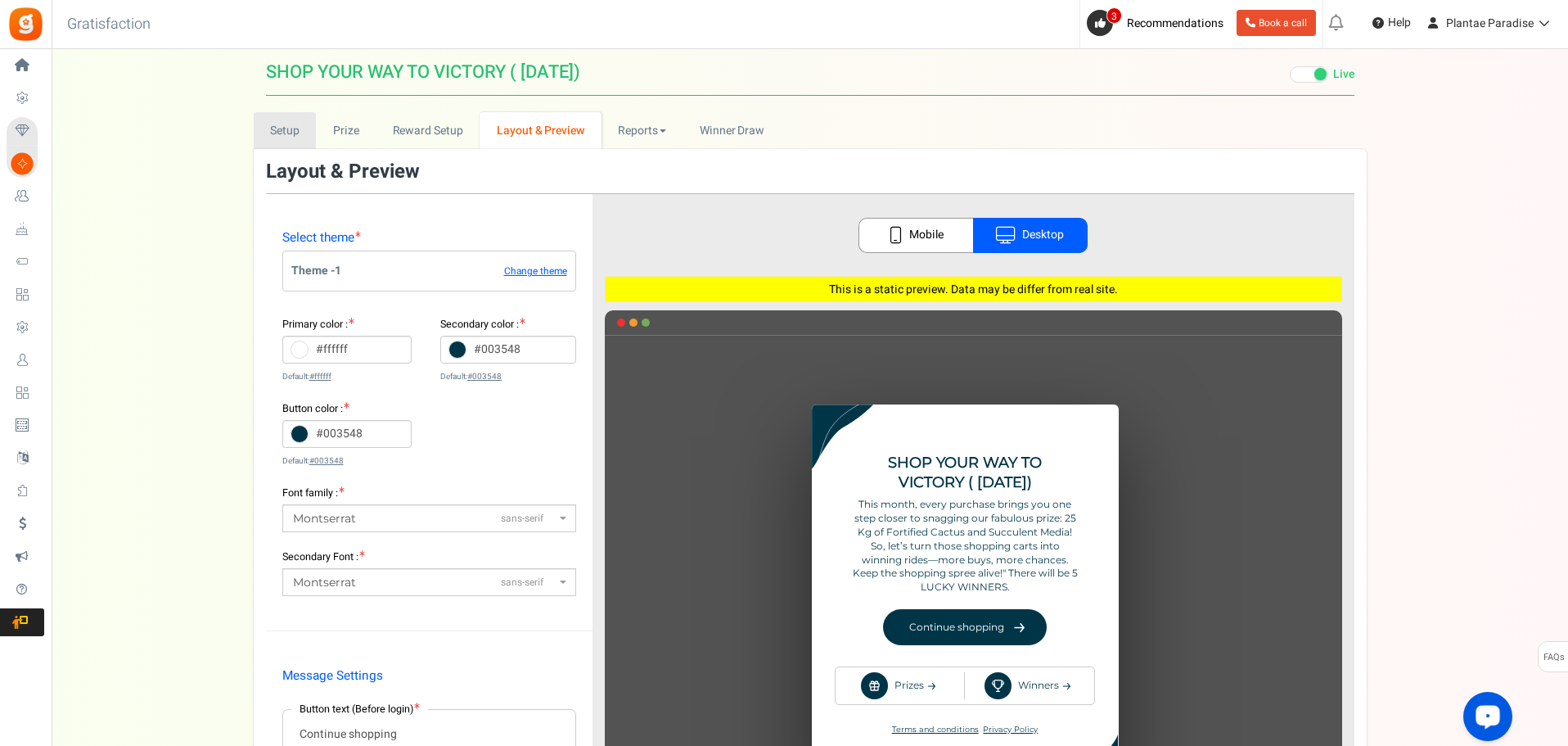
click at [274, 131] on link "Setup" at bounding box center [285, 130] width 63 height 37
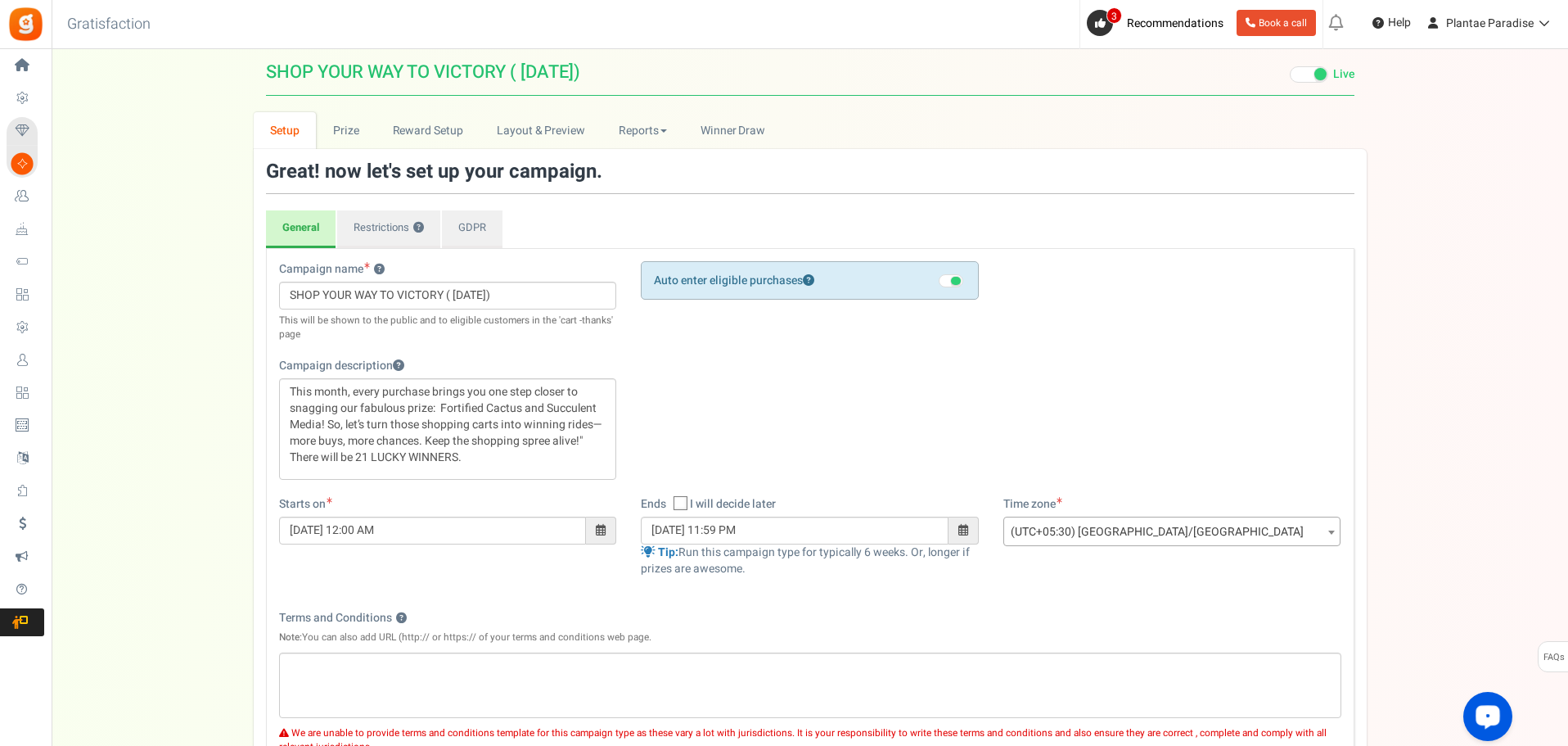
click at [256, 71] on header "New Campaign SHOP YOUR WAY TO VICTORY ( Oct 2025) # Points Mode ? # Entries Mod…" at bounding box center [810, 73] width 1113 height 47
drag, startPoint x: 269, startPoint y: 73, endPoint x: 667, endPoint y: 84, distance: 398.2
click at [667, 84] on h1 "SHOP YOUR WAY TO VICTORY ( Oct 2025) # Points Mode ? # Entries Mode ? Visit You…" at bounding box center [810, 73] width 1088 height 47
copy span "SHOP YOUR WAY TO VICTORY ( [DATE])"
click at [359, 139] on link "Prize" at bounding box center [345, 130] width 60 height 37
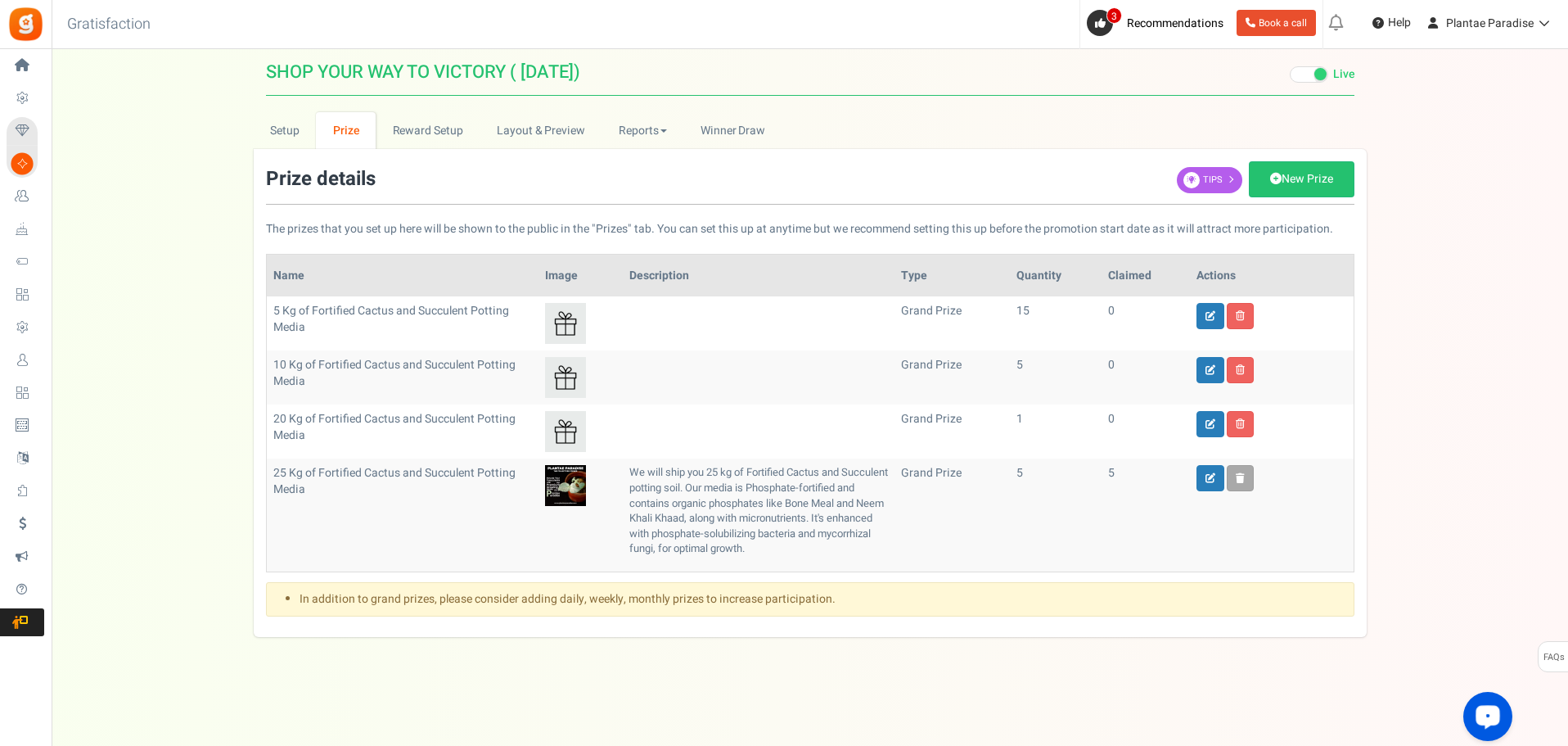
scroll to position [15, 0]
click at [1208, 312] on icon at bounding box center [1210, 317] width 10 height 10
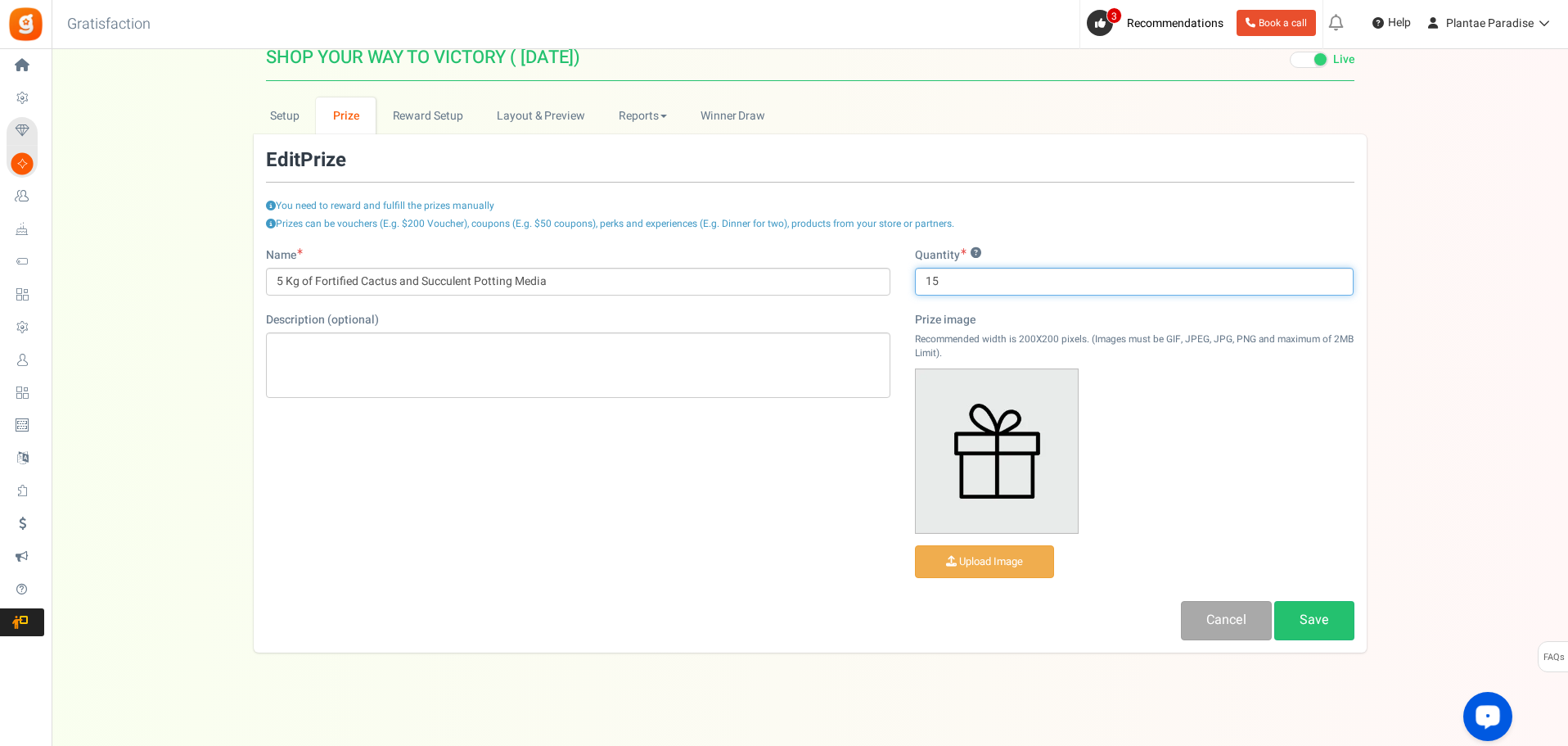
click at [939, 285] on input "15" at bounding box center [1135, 282] width 439 height 28
type input "10"
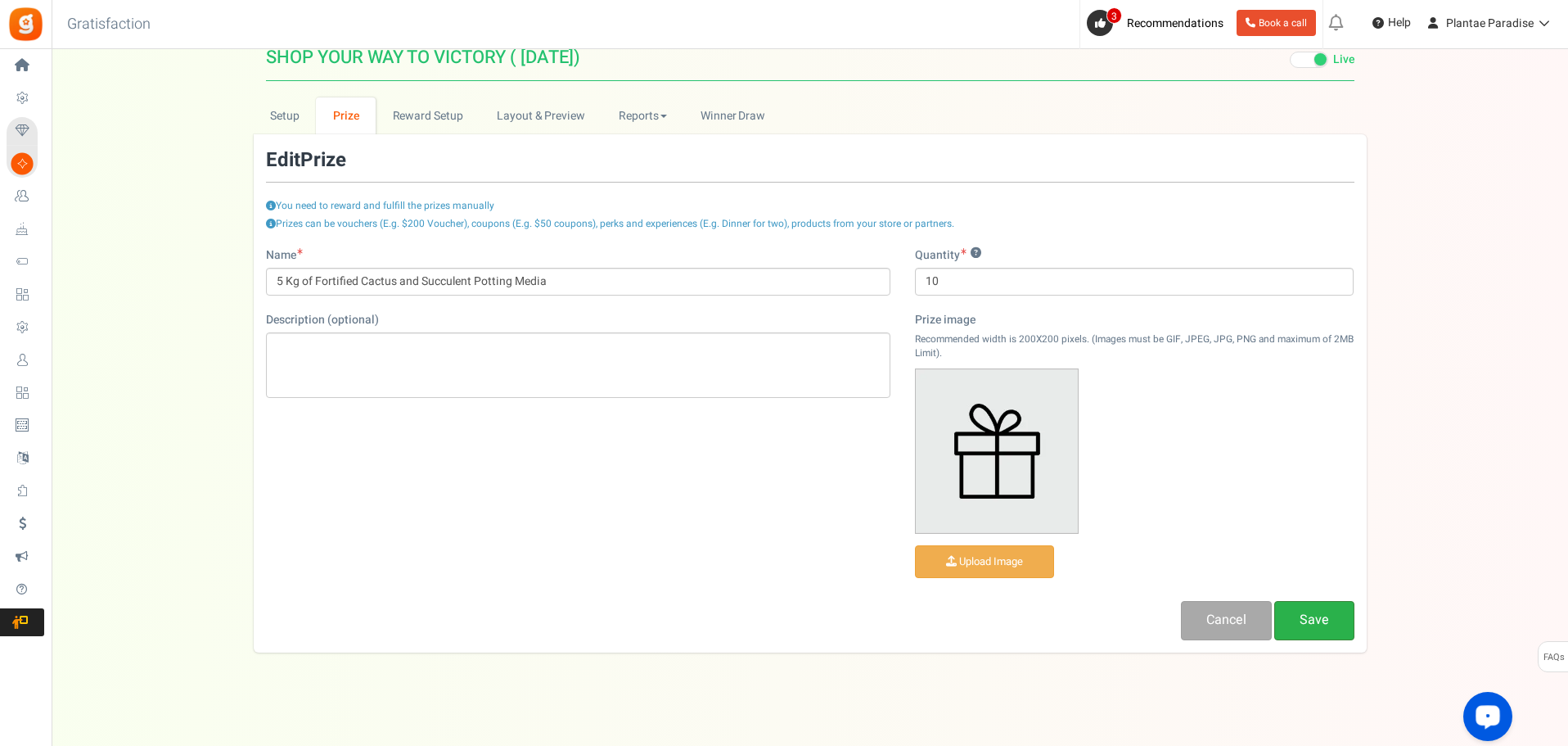
click at [1311, 617] on link "Save" at bounding box center [1314, 620] width 80 height 39
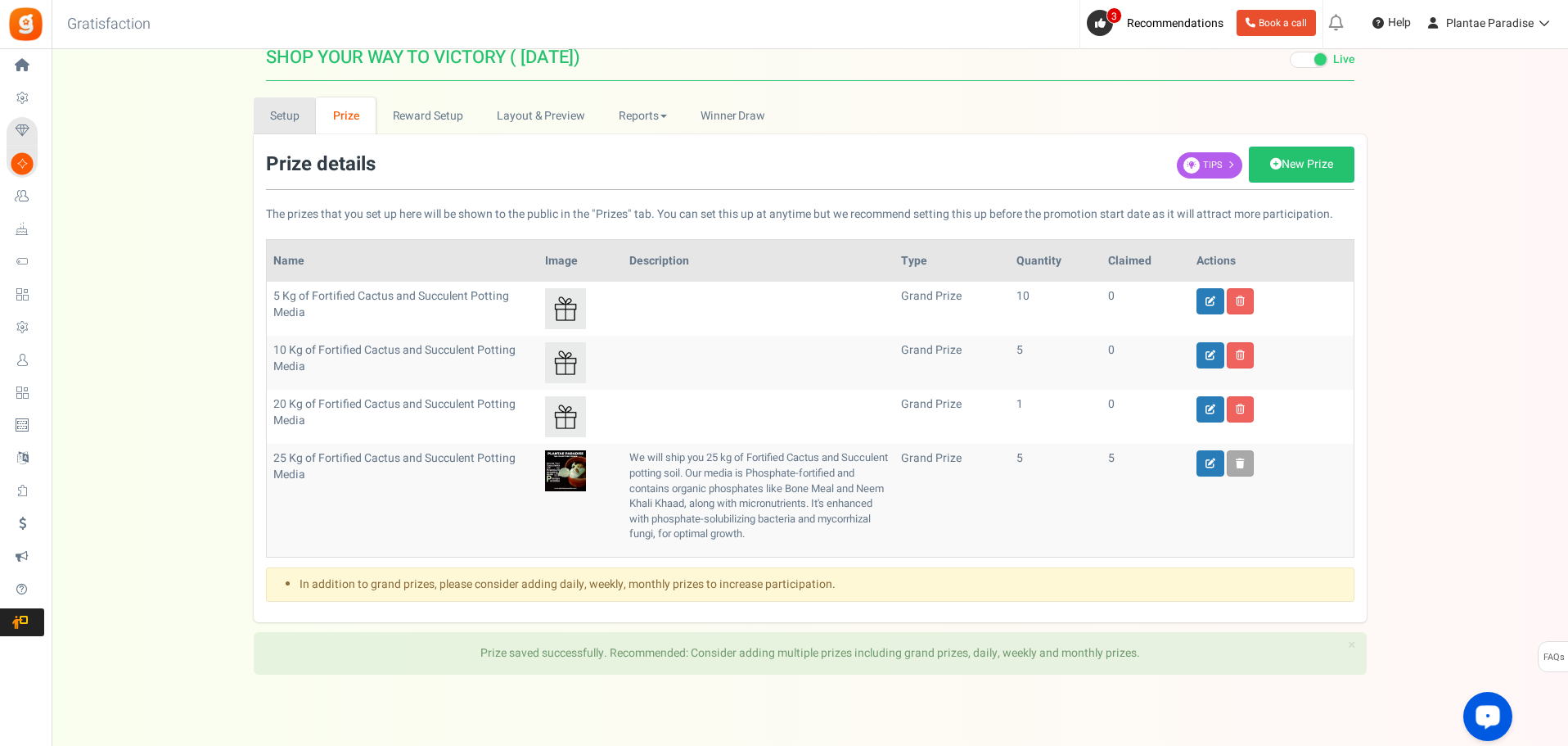
click at [270, 120] on link "Setup" at bounding box center [285, 115] width 63 height 37
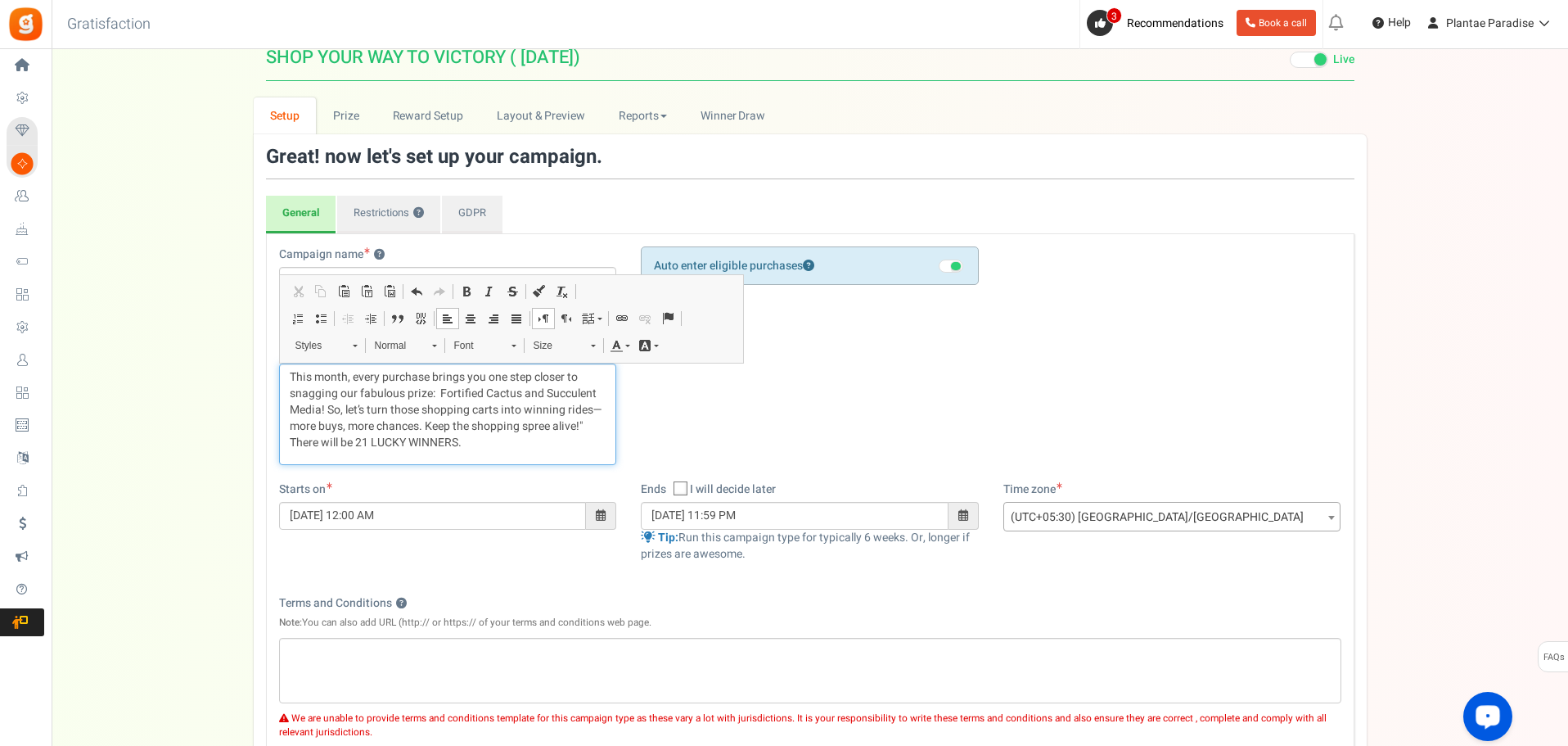
click at [365, 437] on p "This month, every purchase brings you one step closer to snagging our fabulous …" at bounding box center [448, 410] width 316 height 82
drag, startPoint x: 367, startPoint y: 437, endPoint x: 359, endPoint y: 439, distance: 8.2
click at [359, 439] on p "This month, every purchase brings you one step closer to snagging our fabulous …" at bounding box center [448, 410] width 316 height 82
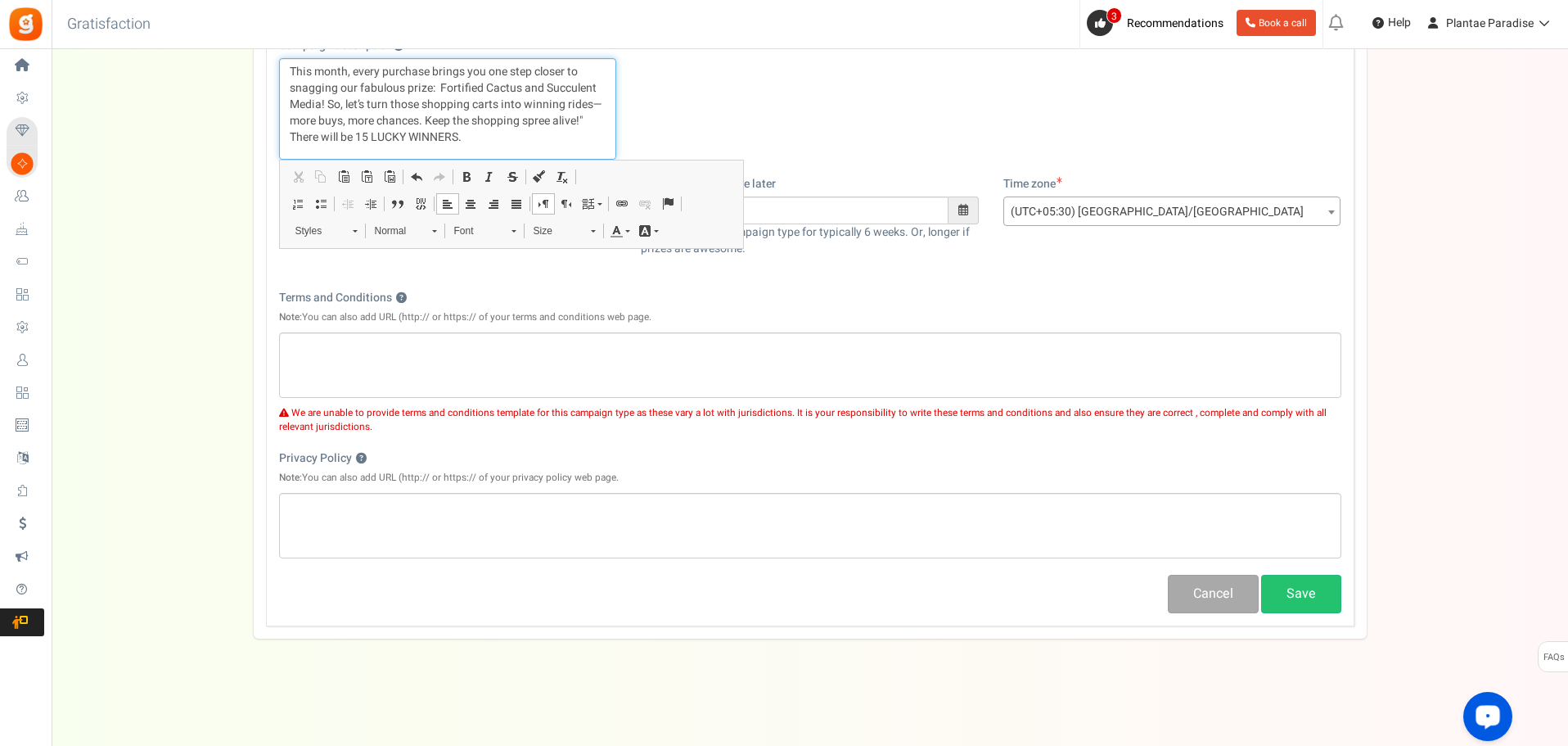
scroll to position [321, 0]
click at [1297, 602] on button "Save" at bounding box center [1301, 592] width 80 height 39
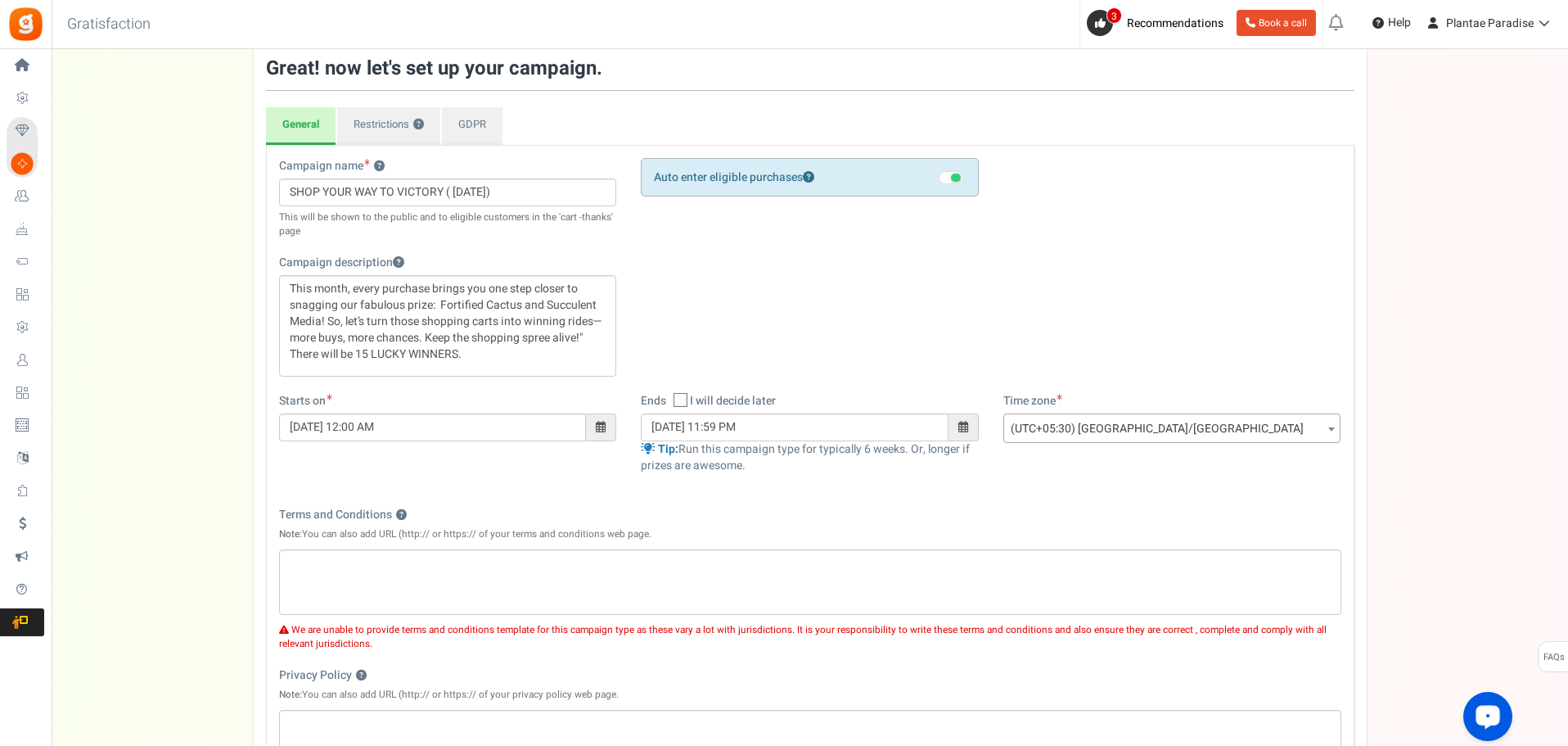
scroll to position [0, 0]
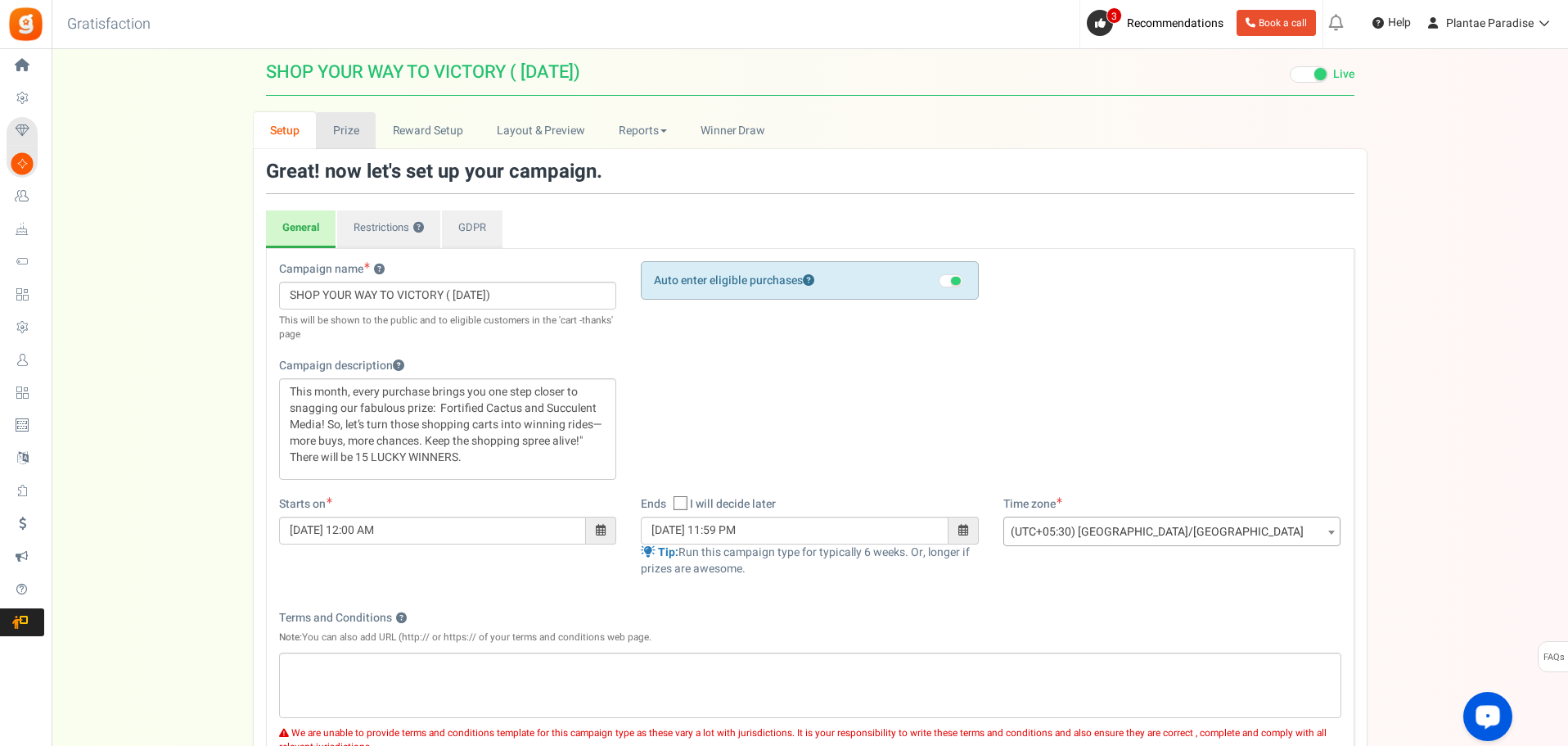
click at [333, 129] on link "Prize" at bounding box center [345, 130] width 60 height 37
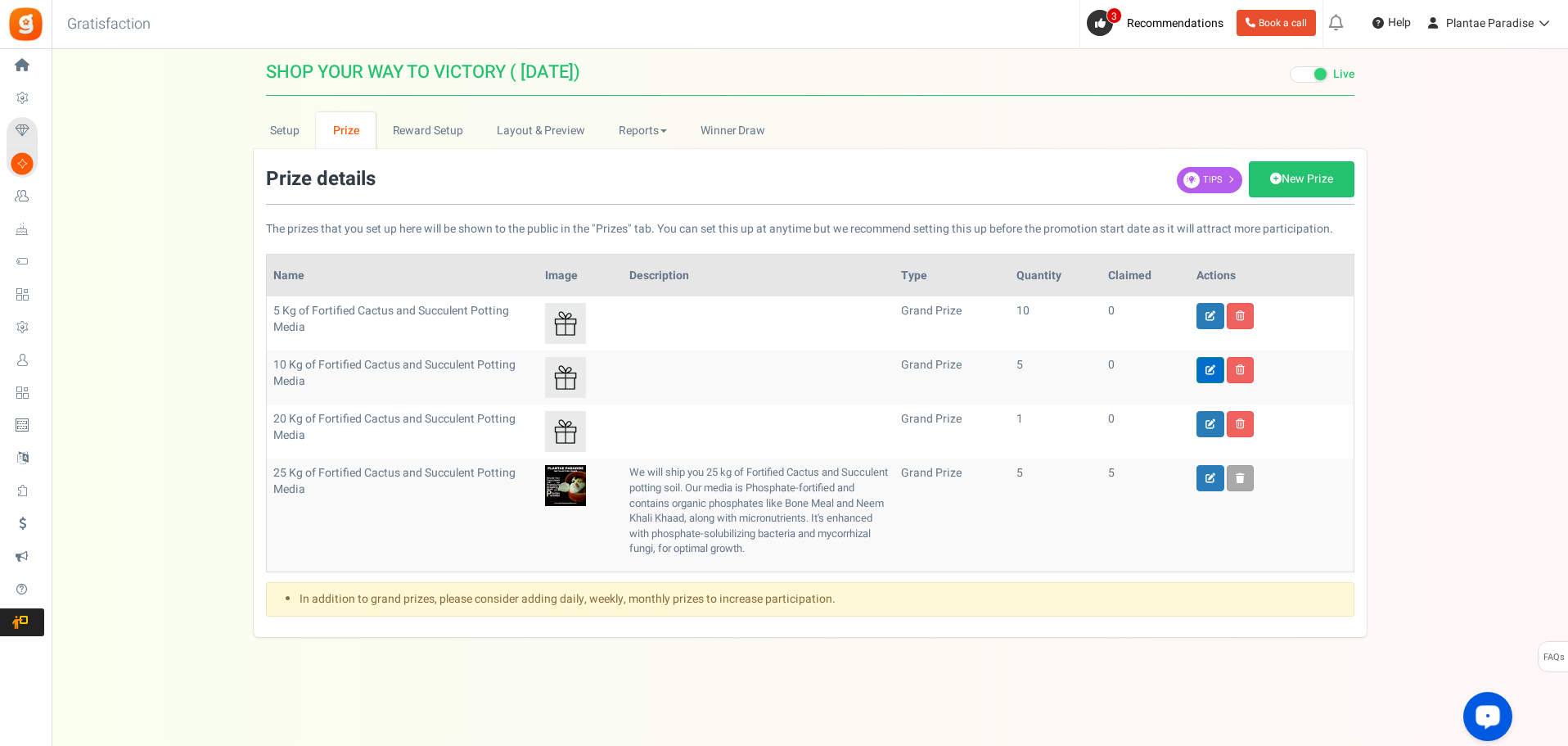
click at [1207, 368] on icon at bounding box center [1210, 370] width 10 height 10
type input "10 Kg of Fortified Cactus and Succulent Potting Media"
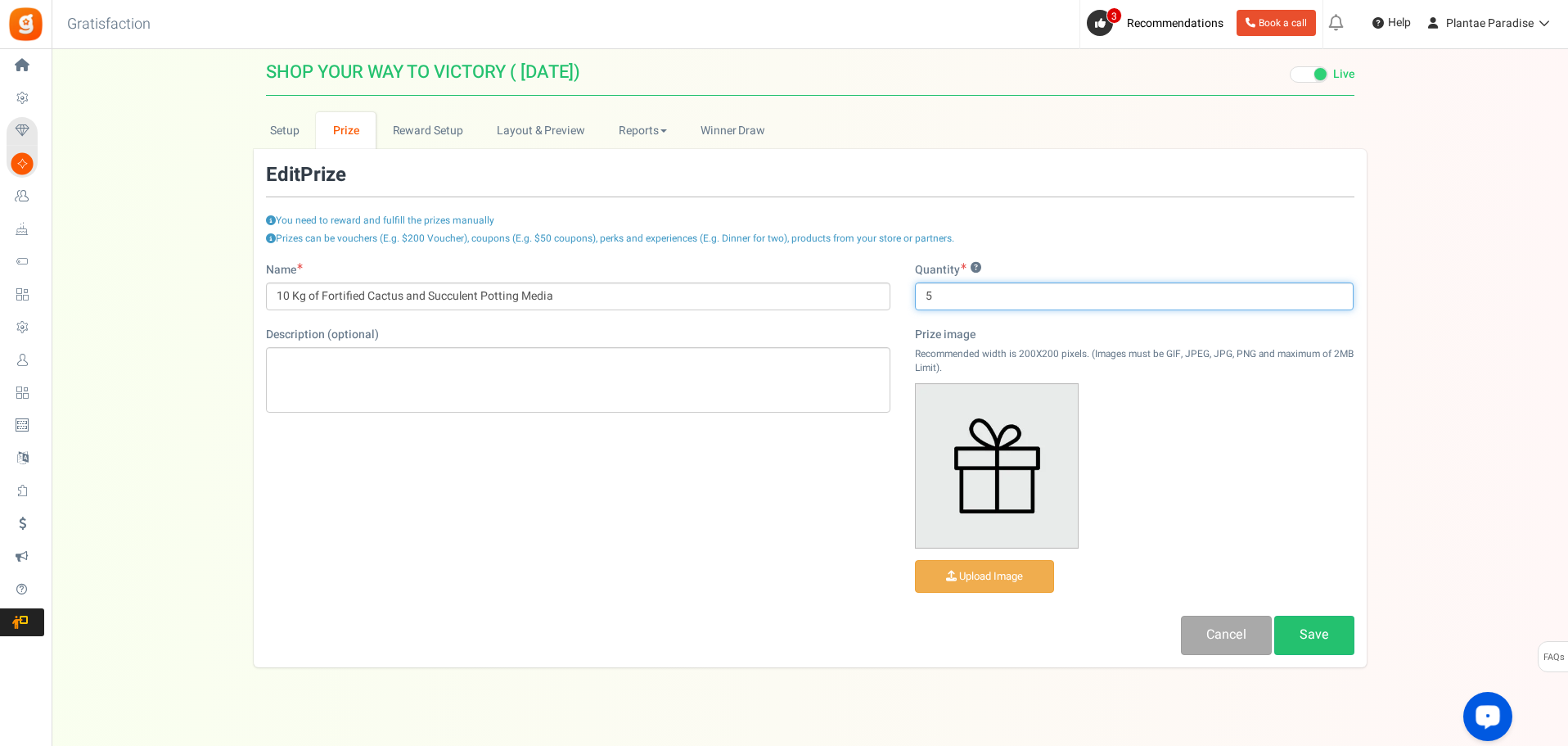
drag, startPoint x: 932, startPoint y: 303, endPoint x: 915, endPoint y: 306, distance: 17.3
click at [915, 306] on input "5" at bounding box center [1135, 297] width 439 height 28
type input "4"
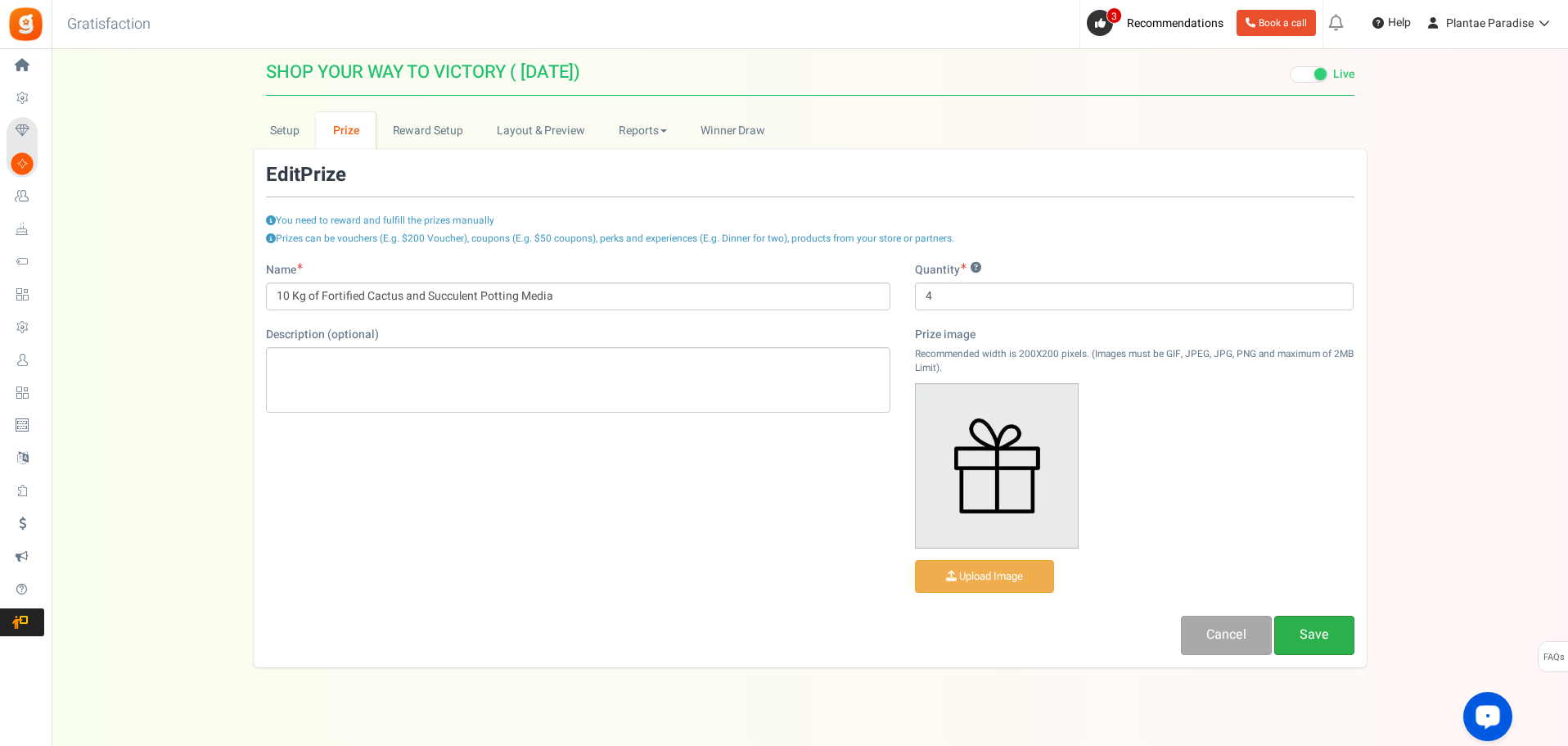
click at [1317, 650] on link "Save" at bounding box center [1314, 635] width 80 height 39
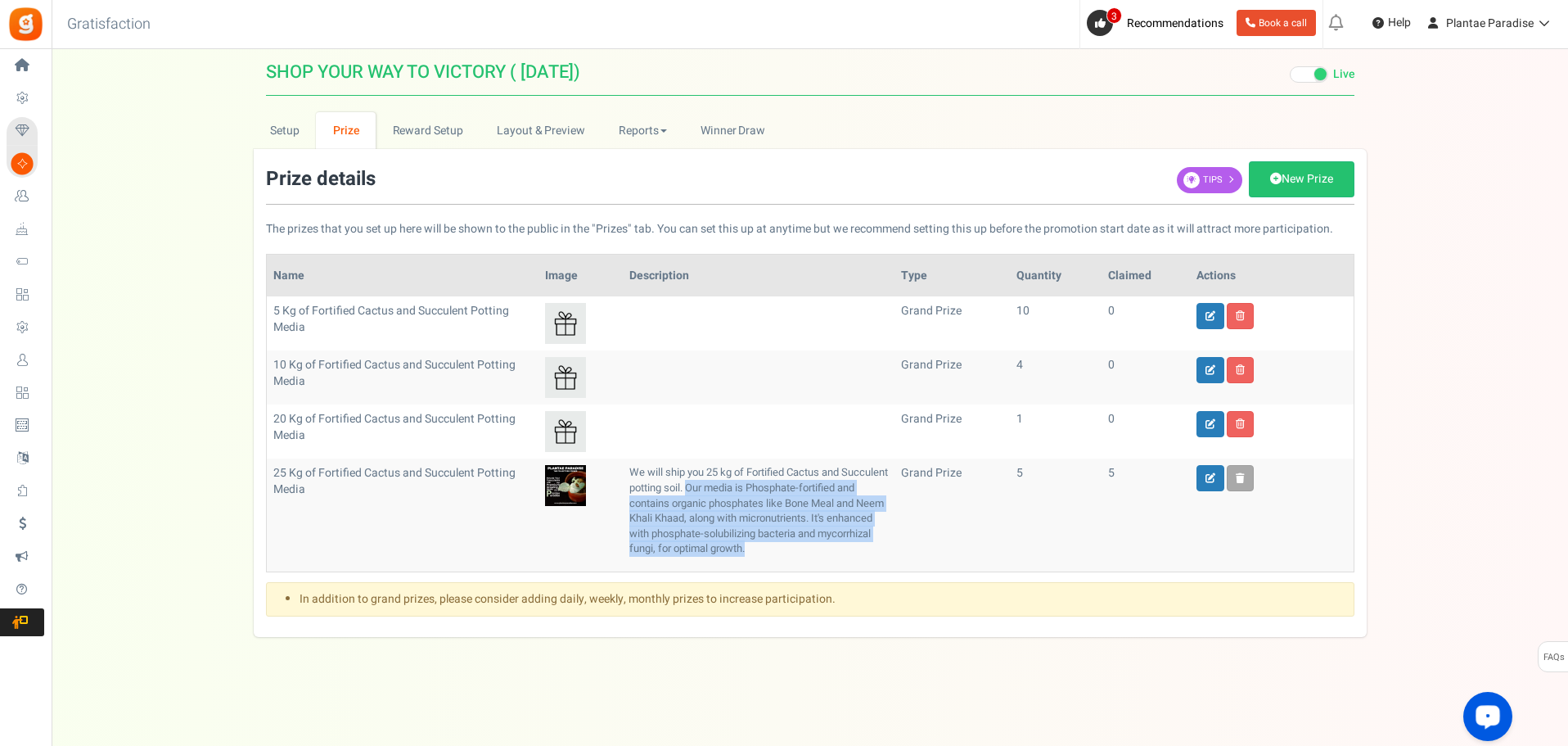
drag, startPoint x: 738, startPoint y: 488, endPoint x: 885, endPoint y: 561, distance: 164.1
click at [885, 556] on p "We will ship you 25 kg of Fortified Cactus and Succulent potting soil. Our medi…" at bounding box center [759, 510] width 259 height 91
copy p "Our media is Phosphate-fortified and contains organic phosphates like Bone Meal…"
click at [1215, 312] on icon at bounding box center [1210, 317] width 10 height 10
type input "5 Kg of Fortified Cactus and Succulent Potting Media"
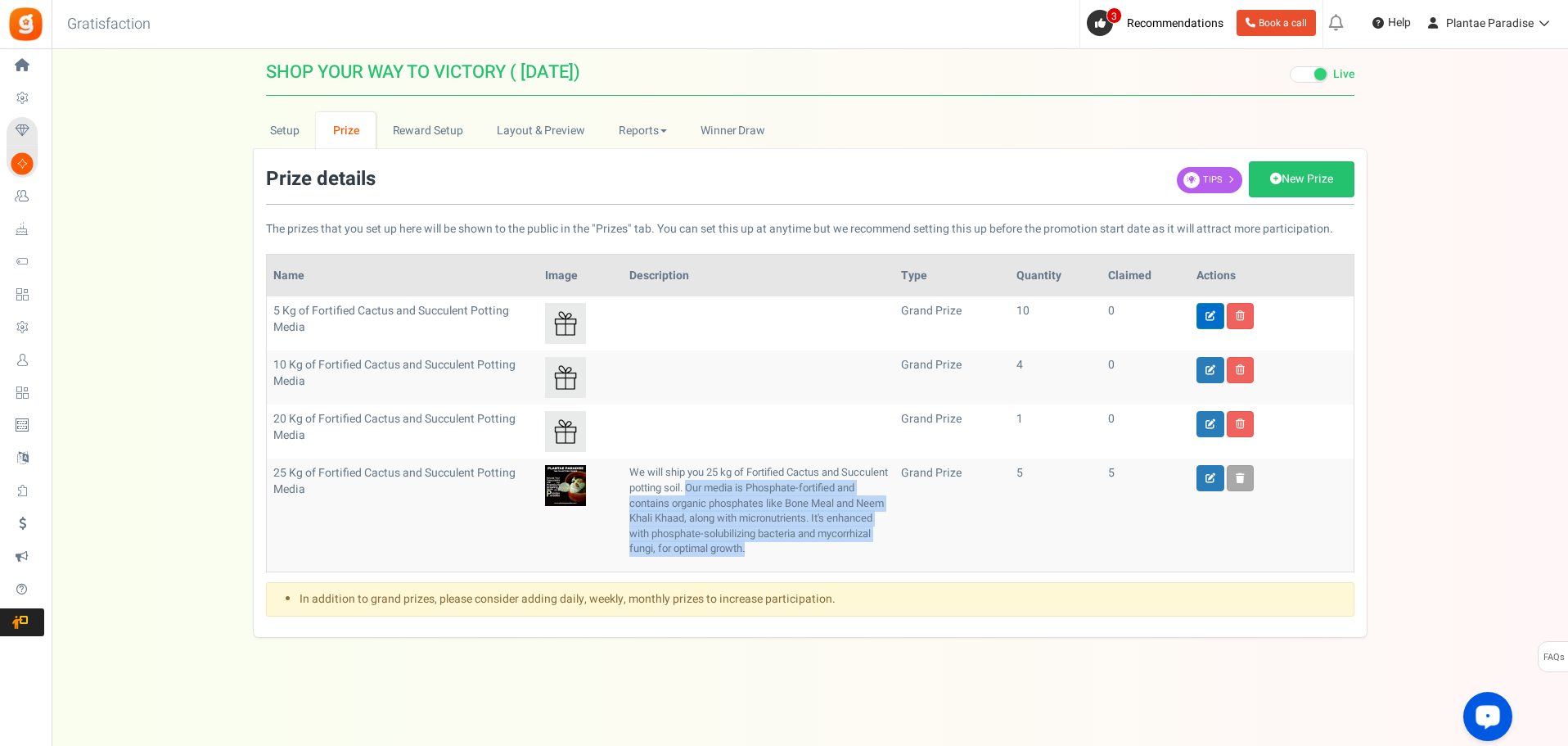
type input "10"
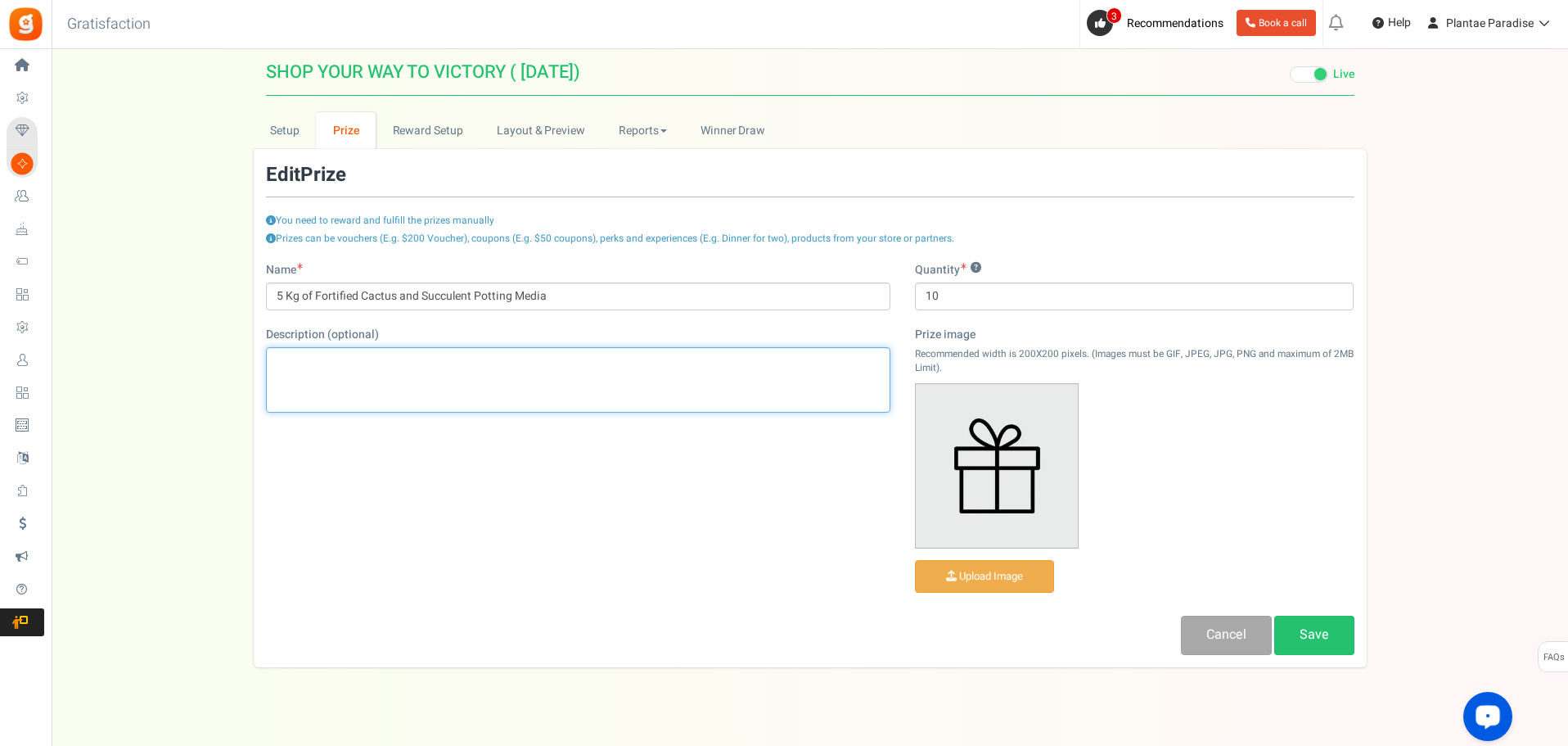
click at [347, 367] on p "Editor, prize_description" at bounding box center [578, 361] width 603 height 16
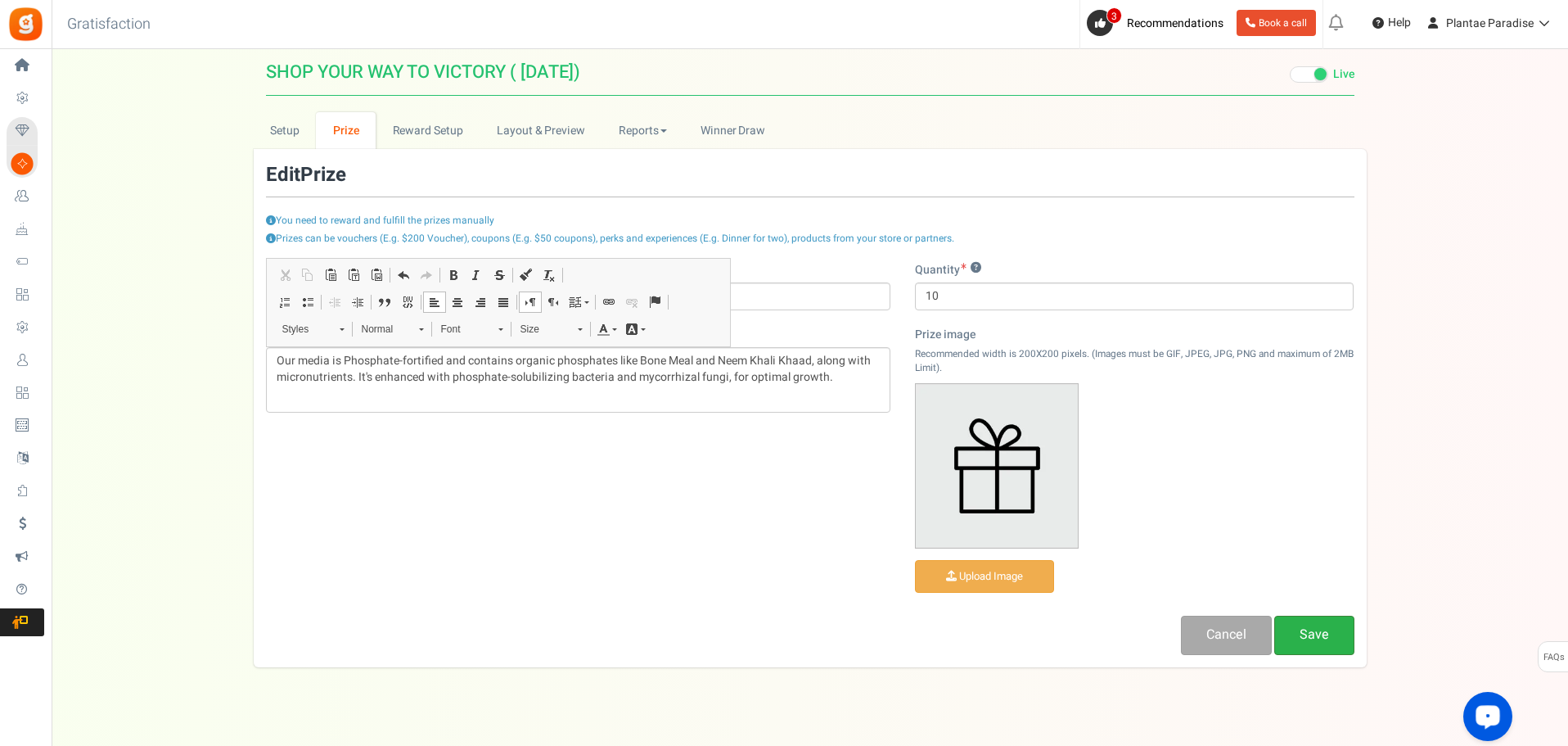
click at [1312, 633] on link "Save" at bounding box center [1314, 635] width 80 height 39
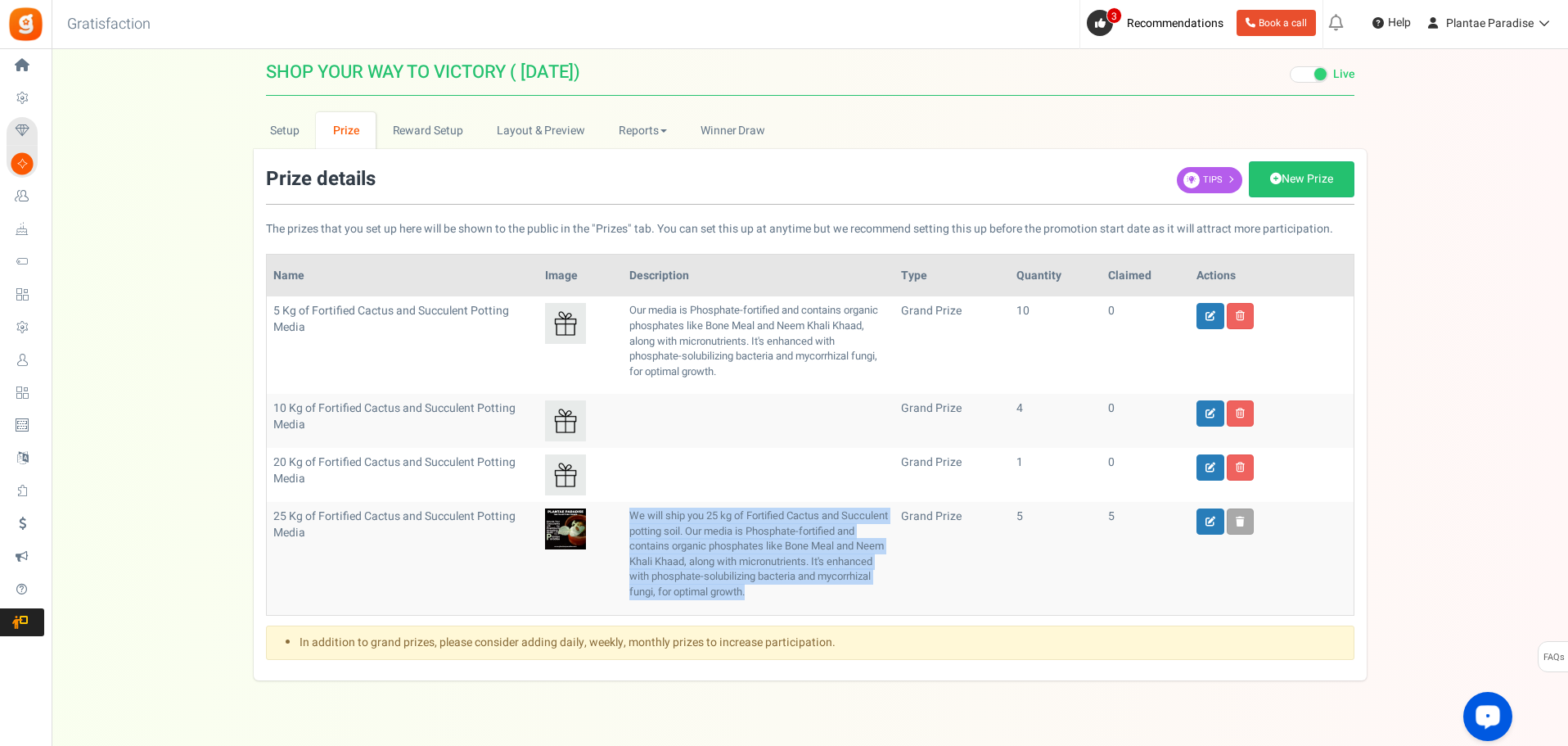
drag, startPoint x: 632, startPoint y: 514, endPoint x: 805, endPoint y: 605, distance: 195.5
click at [805, 599] on p "We will ship you 25 kg of Fortified Cactus and Succulent potting soil. Our medi…" at bounding box center [759, 554] width 259 height 91
copy p "We will ship you 25 kg of Fortified Cactus and Succulent potting soil. Our medi…"
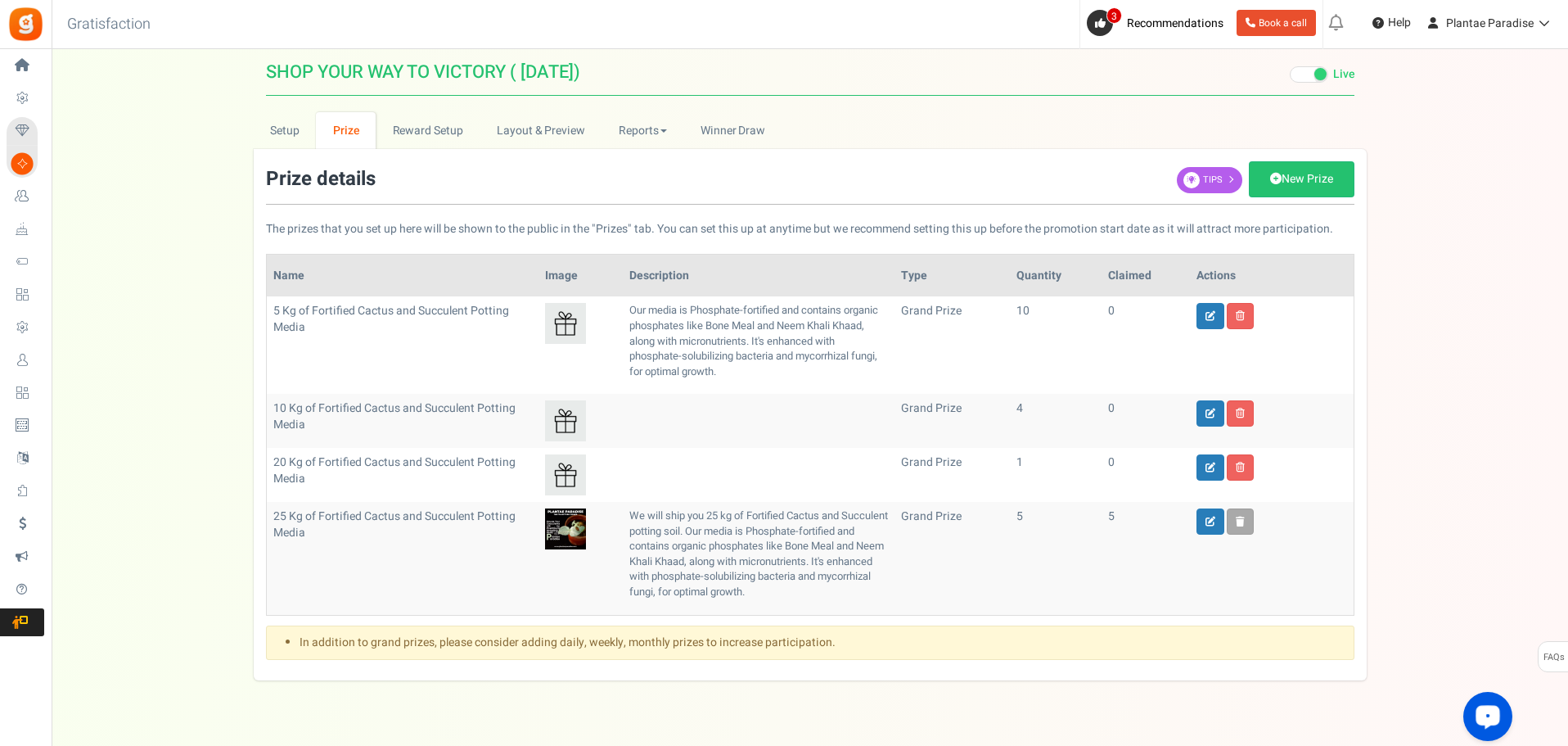
click at [653, 323] on p "Our media is Phosphate-fortified and contains organic phosphates like Bone Meal…" at bounding box center [759, 341] width 259 height 76
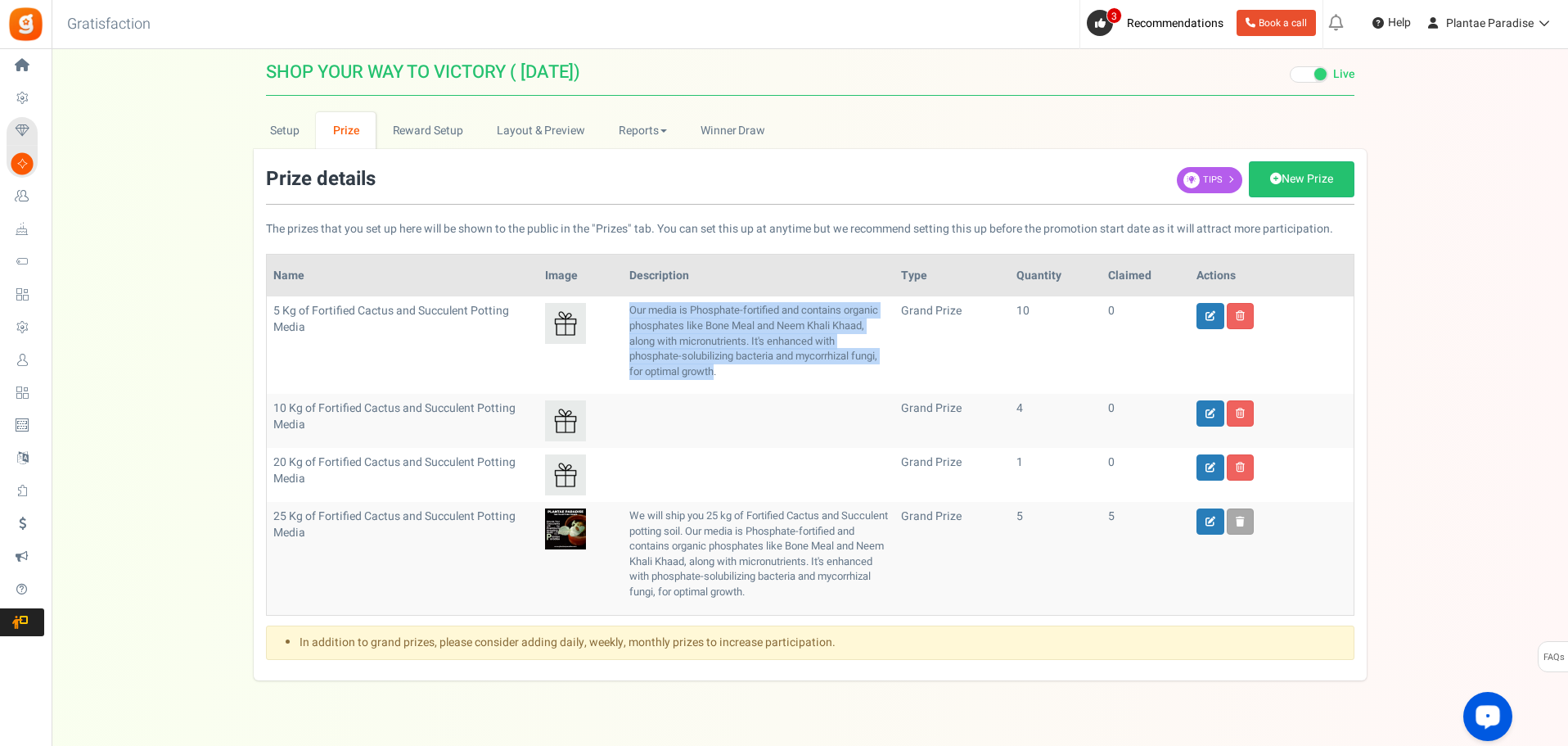
drag, startPoint x: 634, startPoint y: 312, endPoint x: 717, endPoint y: 378, distance: 106.0
click at [717, 378] on p "Our media is Phosphate-fortified and contains organic phosphates like Bone Meal…" at bounding box center [759, 341] width 259 height 76
click at [1205, 317] on icon at bounding box center [1210, 317] width 10 height 10
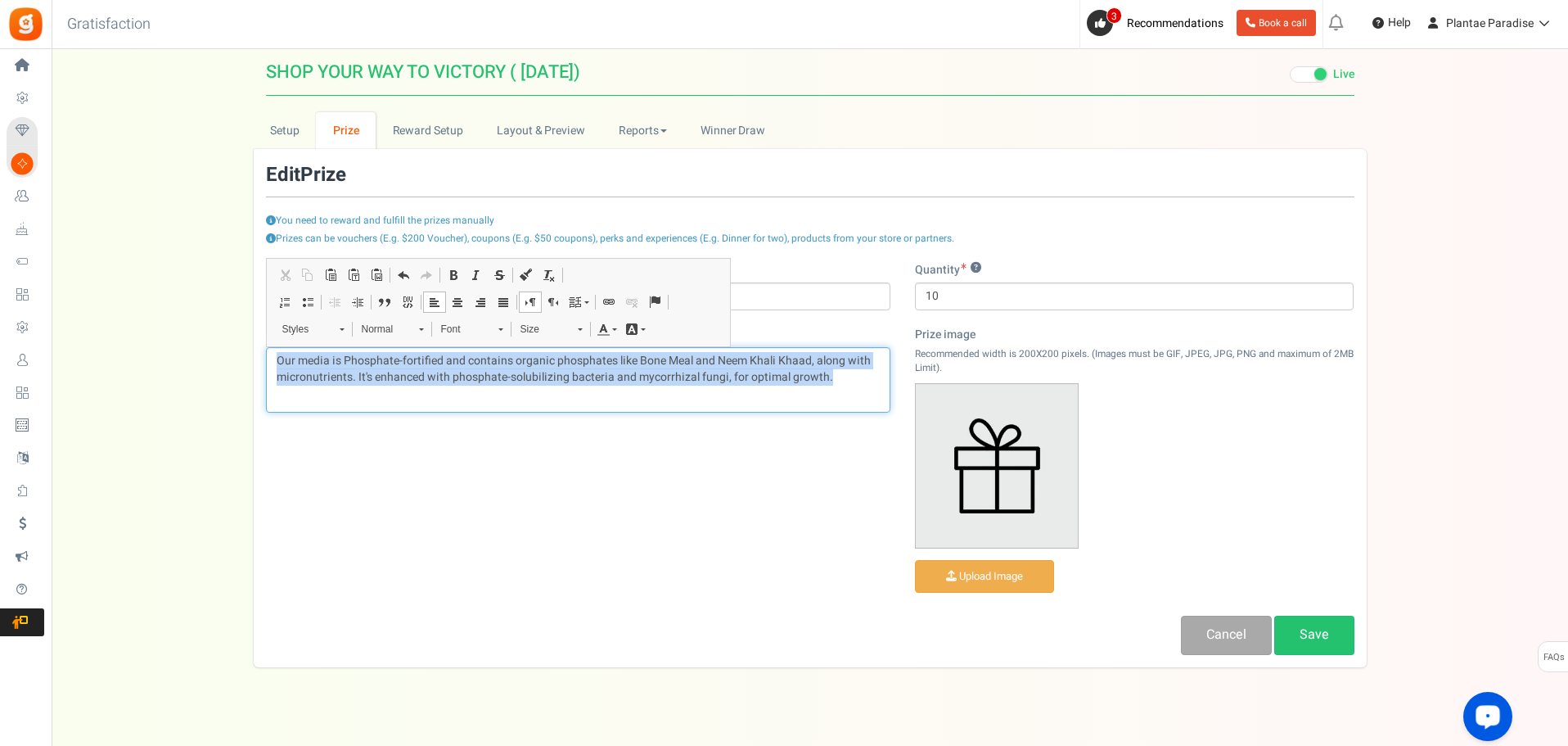
drag, startPoint x: 278, startPoint y: 359, endPoint x: 903, endPoint y: 373, distance: 625.2
click at [903, 373] on div "Name 5 Kg of Fortified Cactus and Succulent Potting Media Description (optional…" at bounding box center [810, 458] width 1113 height 393
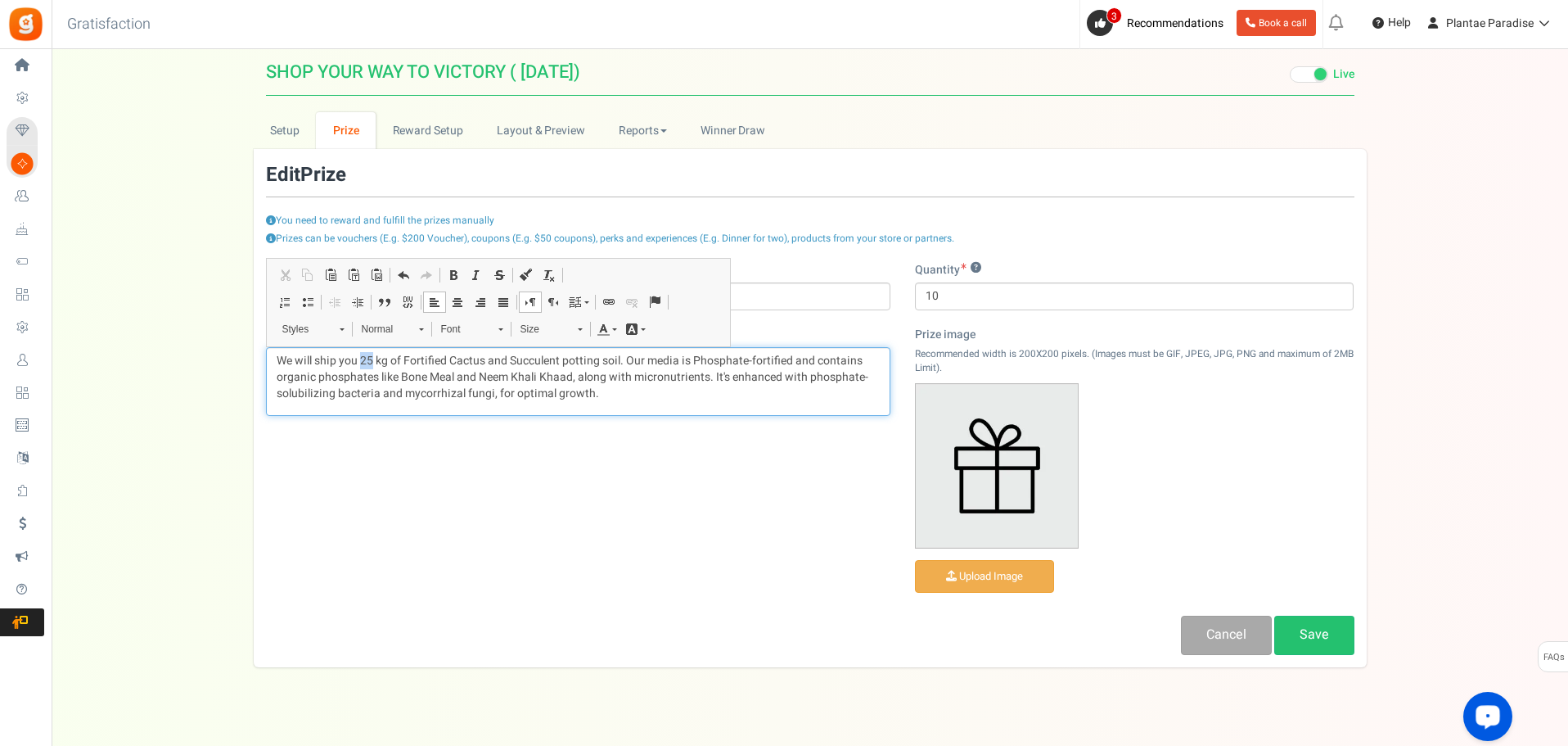
drag, startPoint x: 361, startPoint y: 360, endPoint x: 372, endPoint y: 364, distance: 11.7
click at [372, 364] on p "We will ship you 25 kg of Fortified Cactus and Succulent potting soil. Our medi…" at bounding box center [578, 378] width 603 height 49
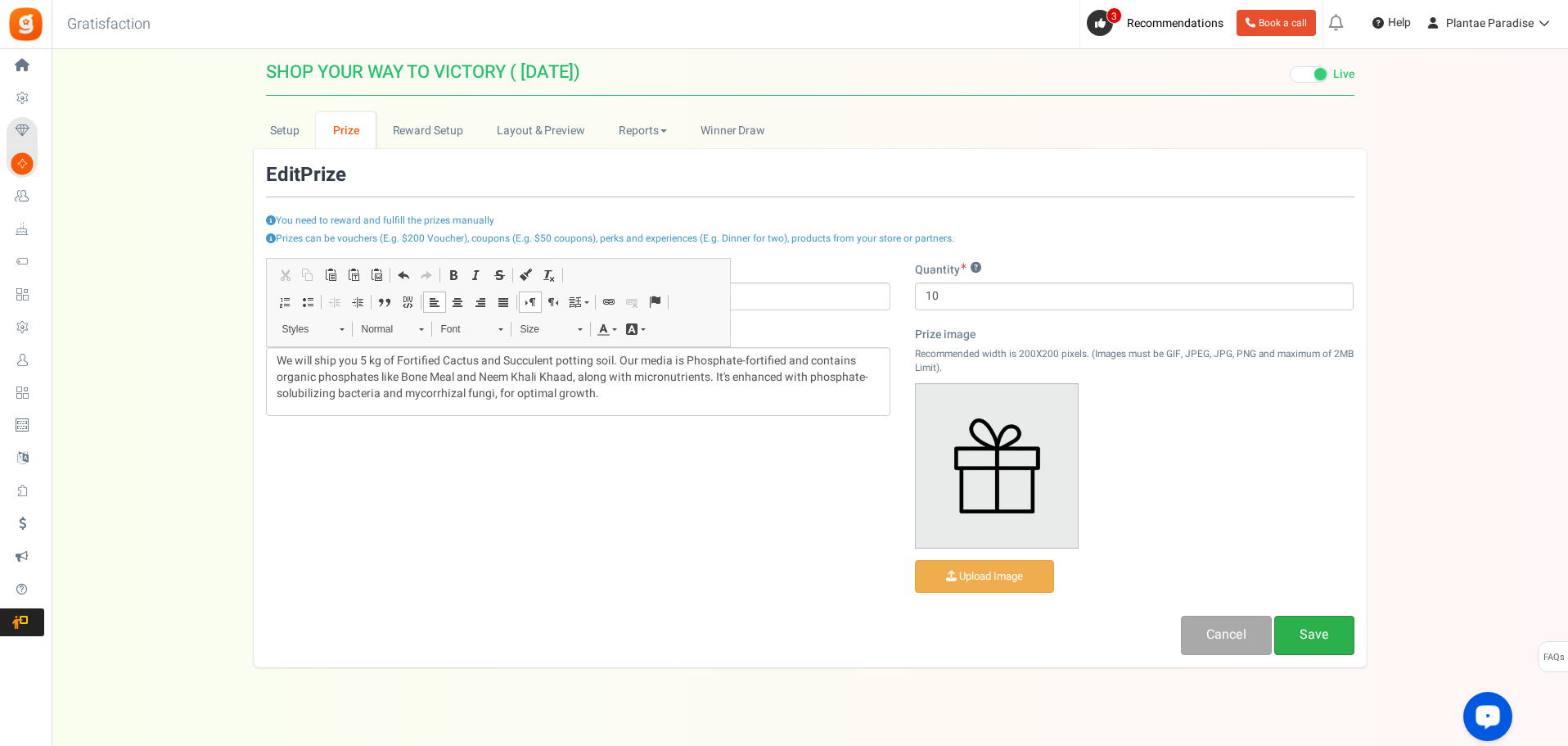
click at [1316, 628] on link "Save" at bounding box center [1314, 635] width 80 height 39
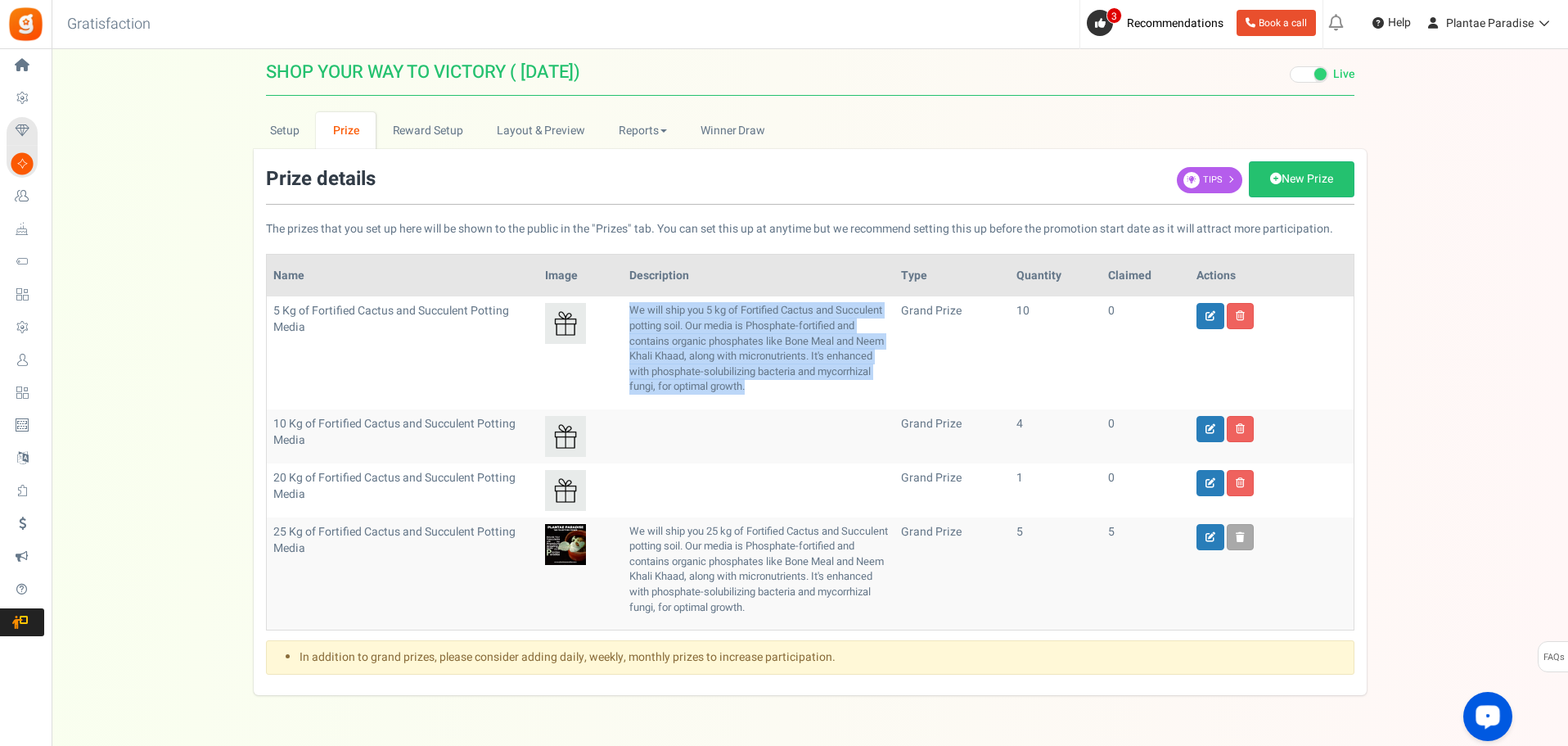
drag, startPoint x: 631, startPoint y: 312, endPoint x: 811, endPoint y: 391, distance: 196.6
click at [811, 391] on p "We will ship you 5 kg of Fortified Cactus and Succulent potting soil. Our media…" at bounding box center [759, 349] width 259 height 91
copy p "We will ship you 5 kg of Fortified Cactus and Succulent potting soil. Our media…"
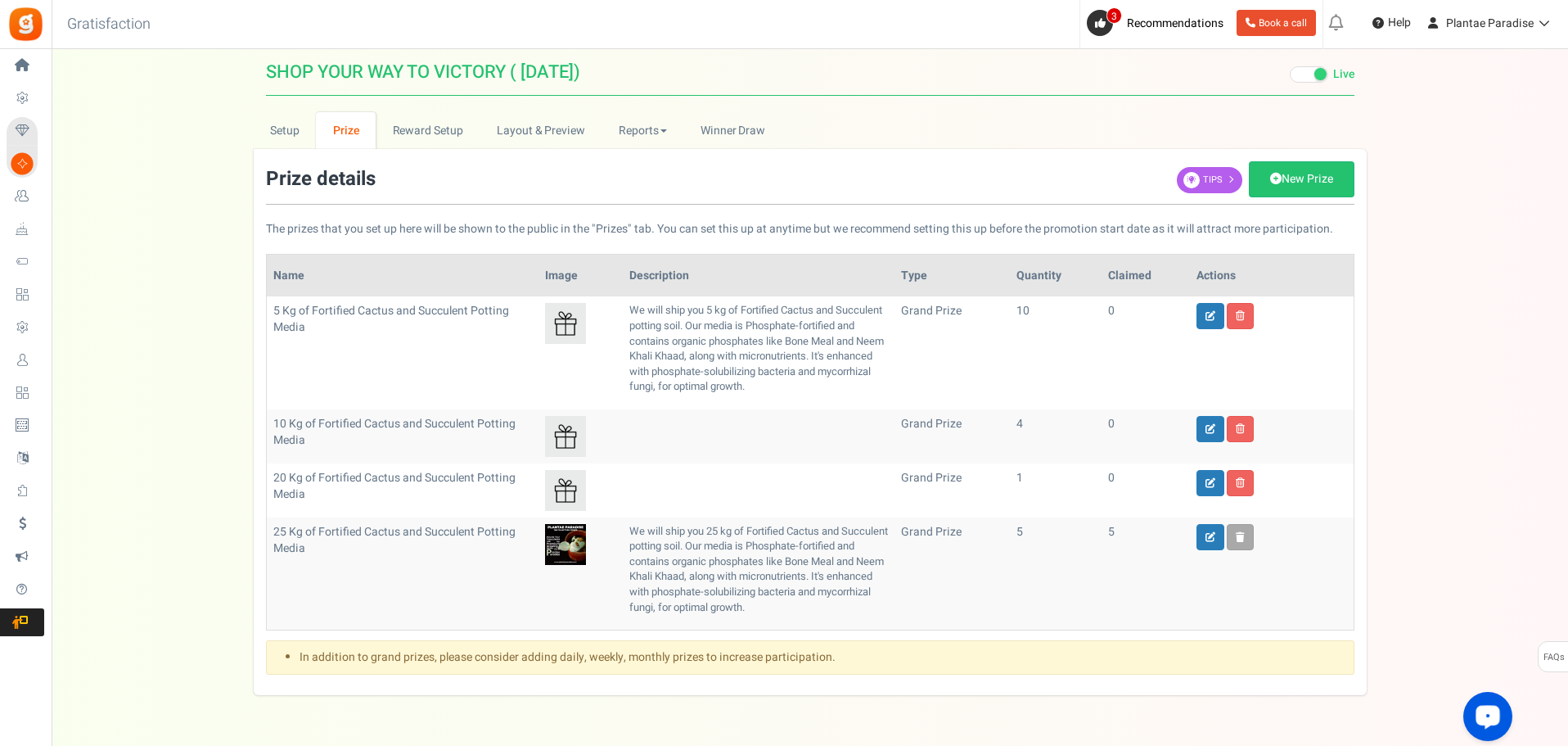
click at [681, 440] on td at bounding box center [759, 437] width 272 height 54
click at [1215, 425] on icon at bounding box center [1210, 429] width 10 height 10
type input "10 Kg of Fortified Cactus and Succulent Potting Media"
type input "4"
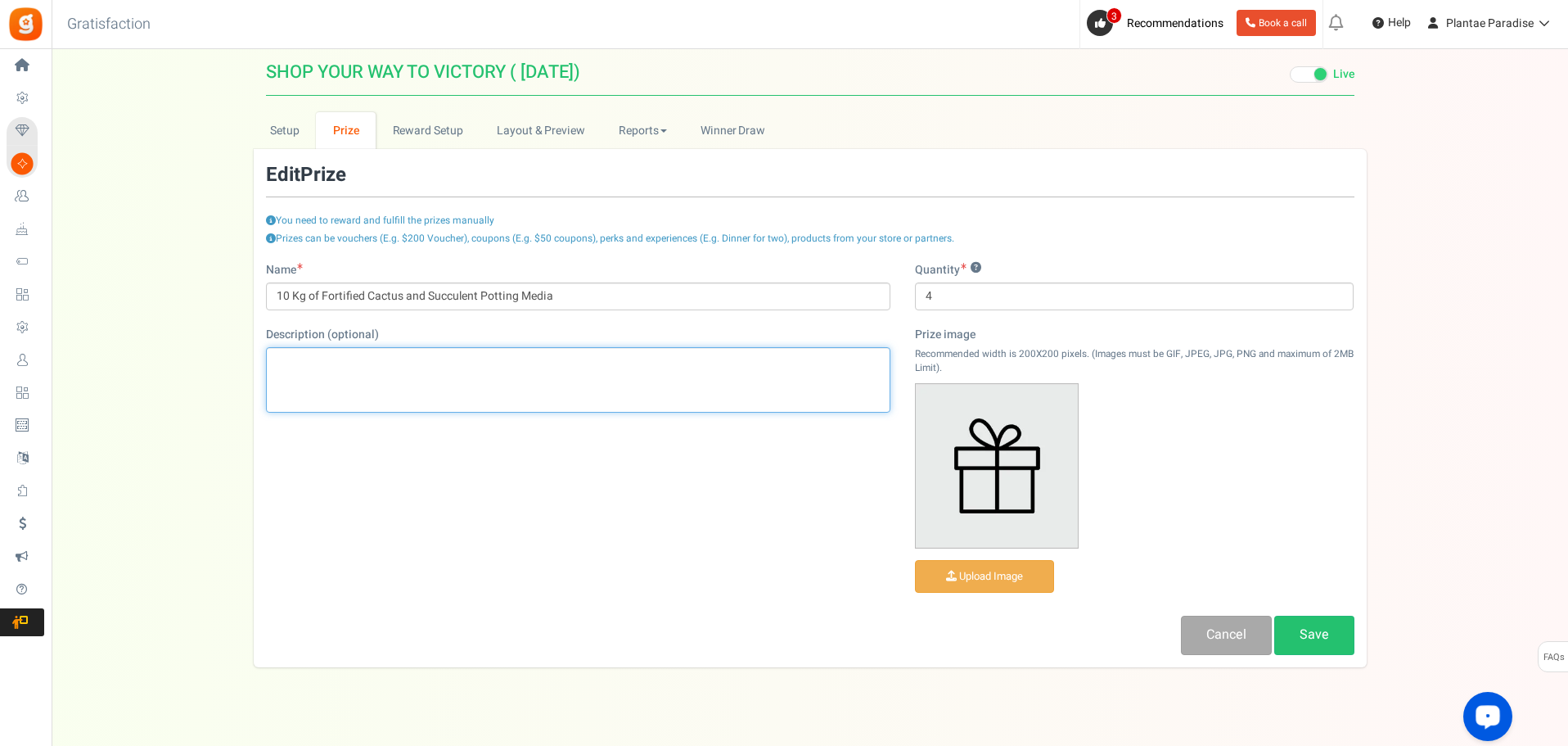
click at [356, 365] on div "Editor, prize_description" at bounding box center [578, 379] width 625 height 65
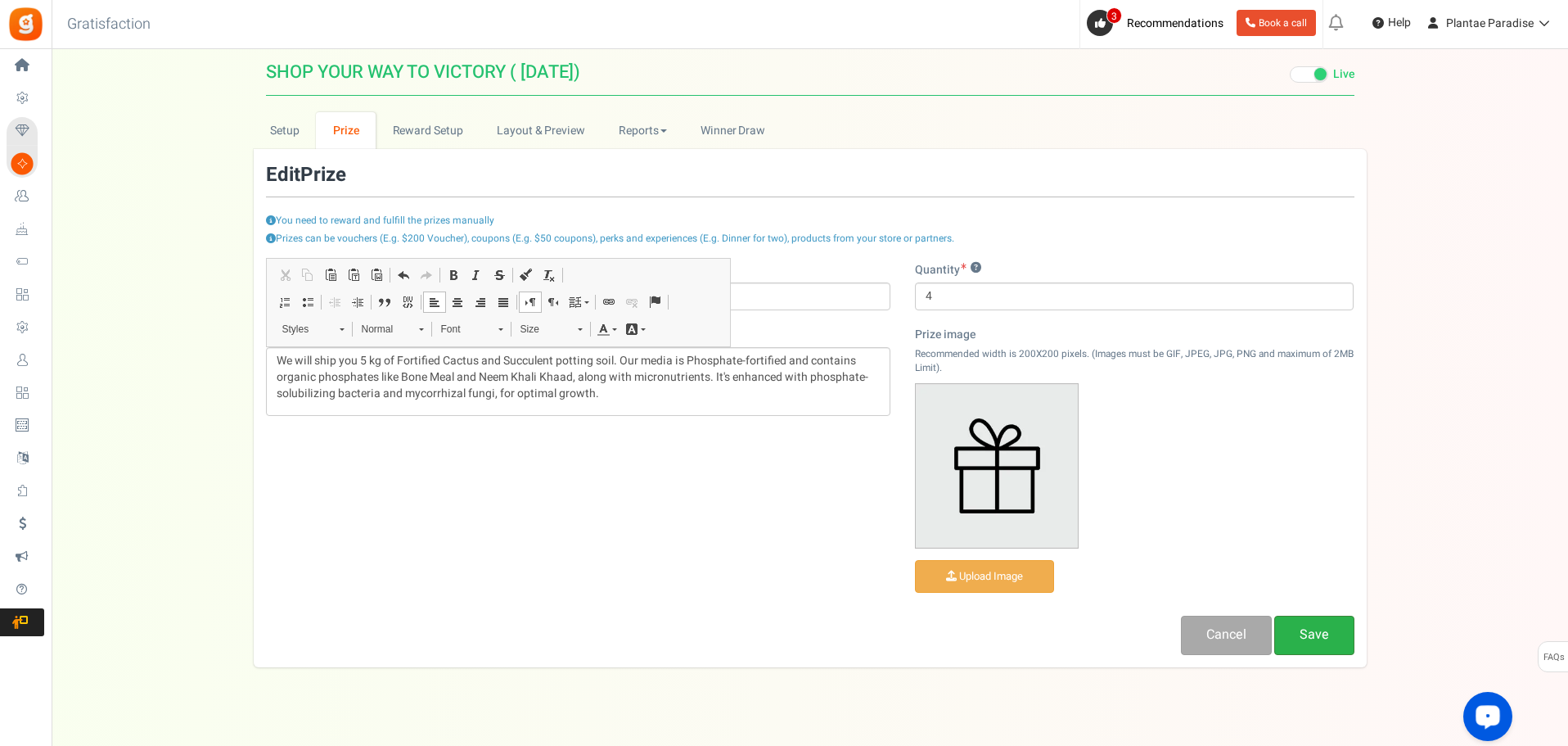
click at [1306, 628] on link "Save" at bounding box center [1314, 635] width 80 height 39
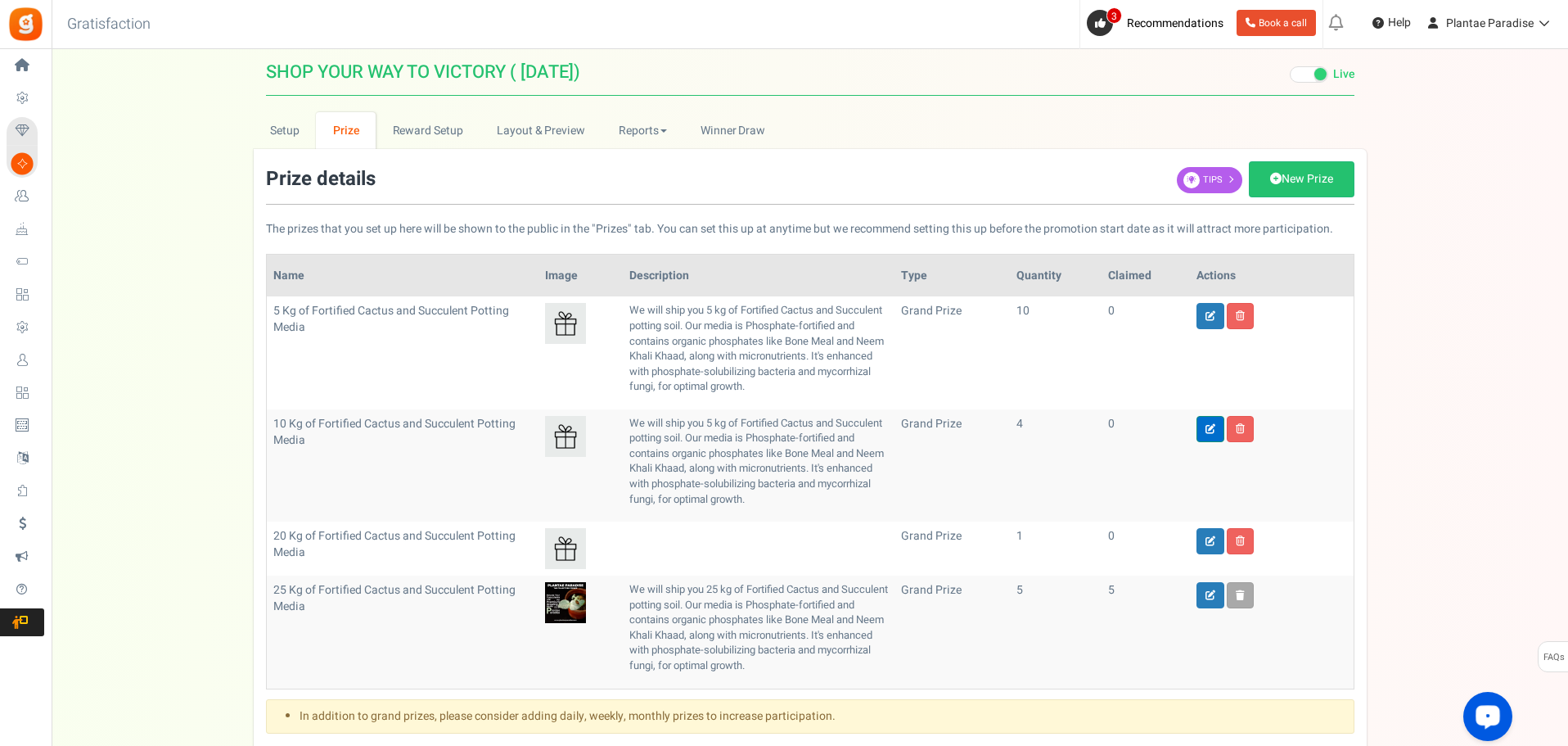
click at [1211, 430] on icon at bounding box center [1210, 429] width 10 height 10
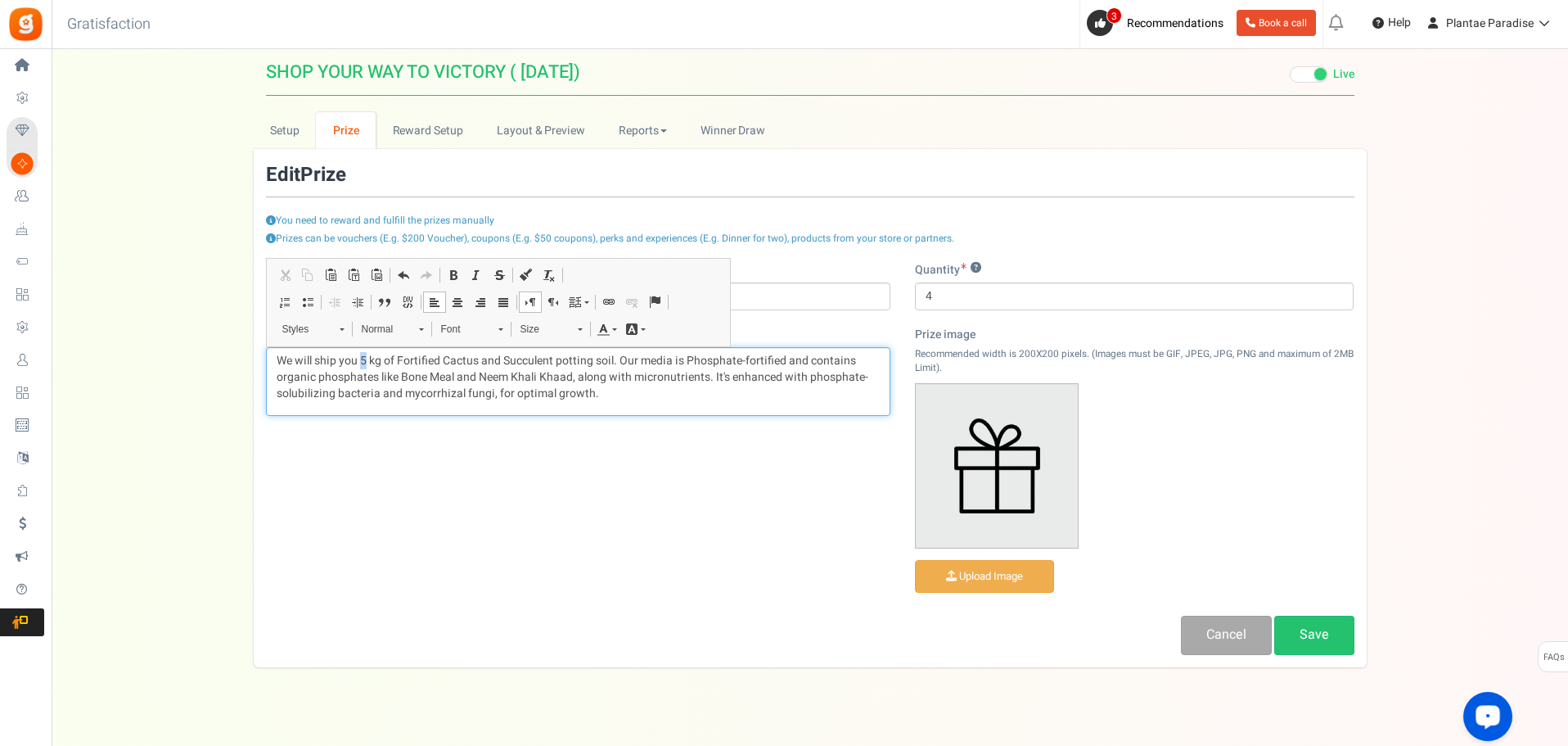
click at [364, 362] on p "We will ship you 5 kg of Fortified Cactus and Succulent potting soil. Our media…" at bounding box center [578, 378] width 603 height 49
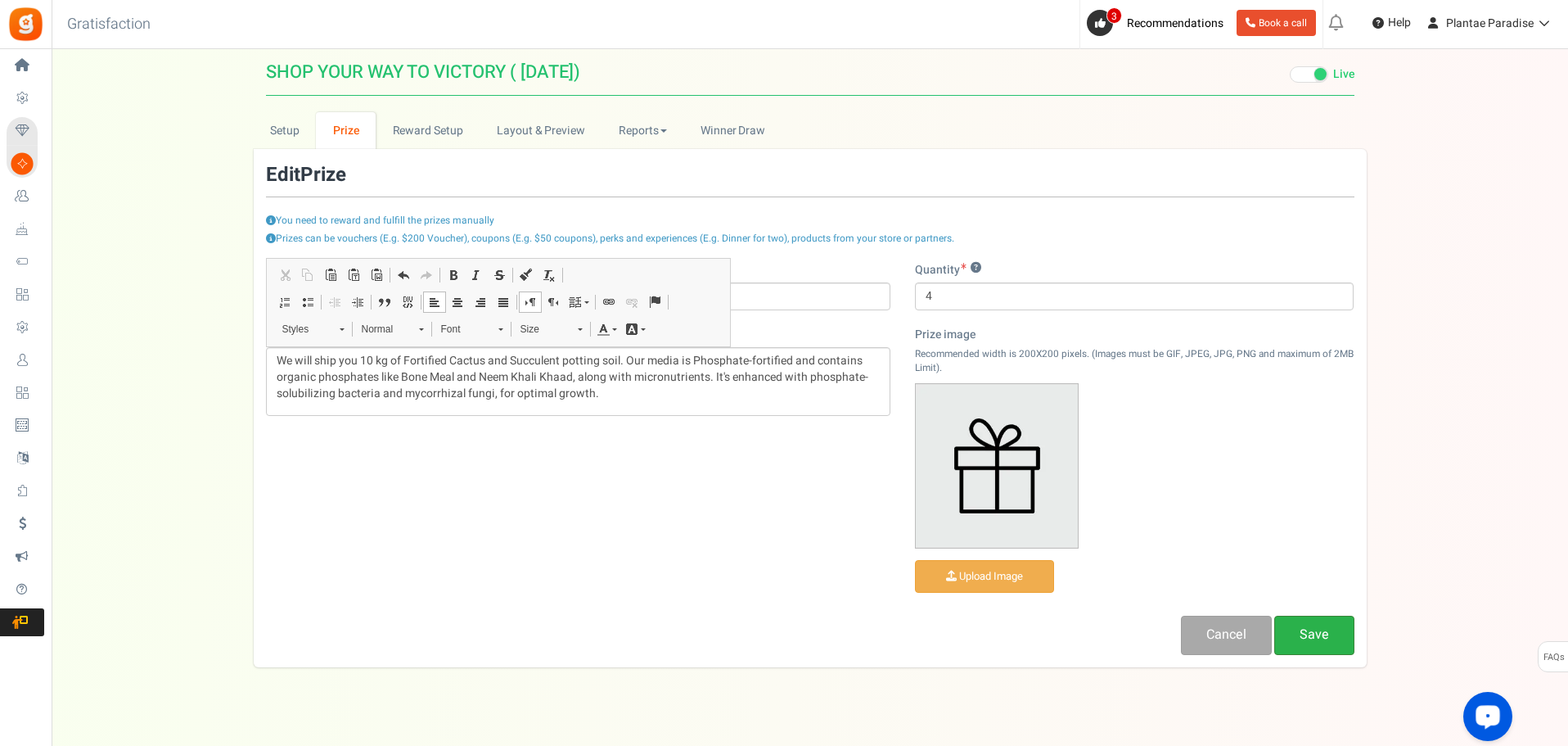
click at [1326, 643] on link "Save" at bounding box center [1314, 635] width 80 height 39
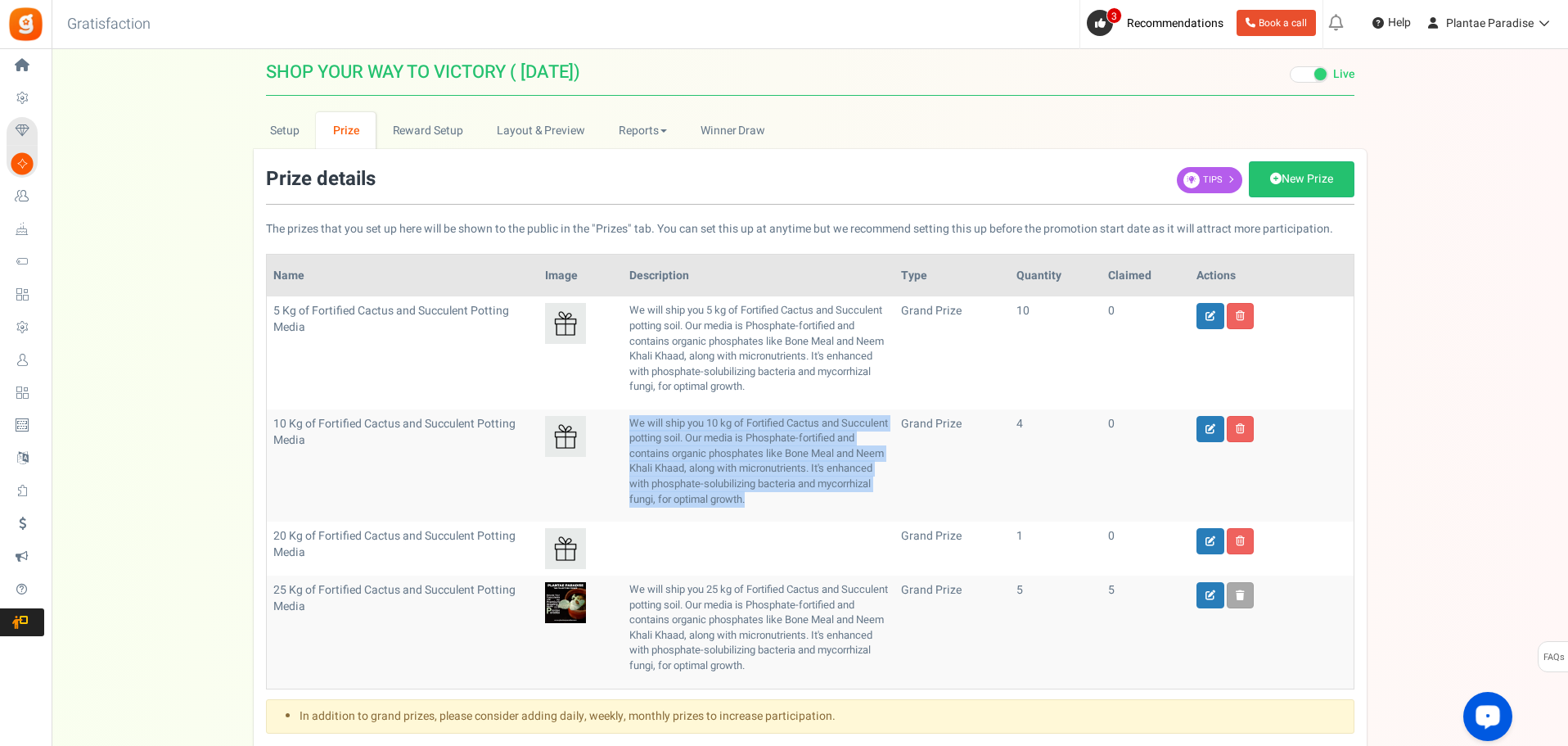
drag, startPoint x: 638, startPoint y: 425, endPoint x: 702, endPoint y: 516, distance: 111.3
click at [702, 507] on p "We will ship you 10 kg of Fortified Cactus and Succulent potting soil. Our medi…" at bounding box center [759, 462] width 259 height 91
copy p "We will ship you 10 kg of Fortified Cactus and Succulent potting soil. Our medi…"
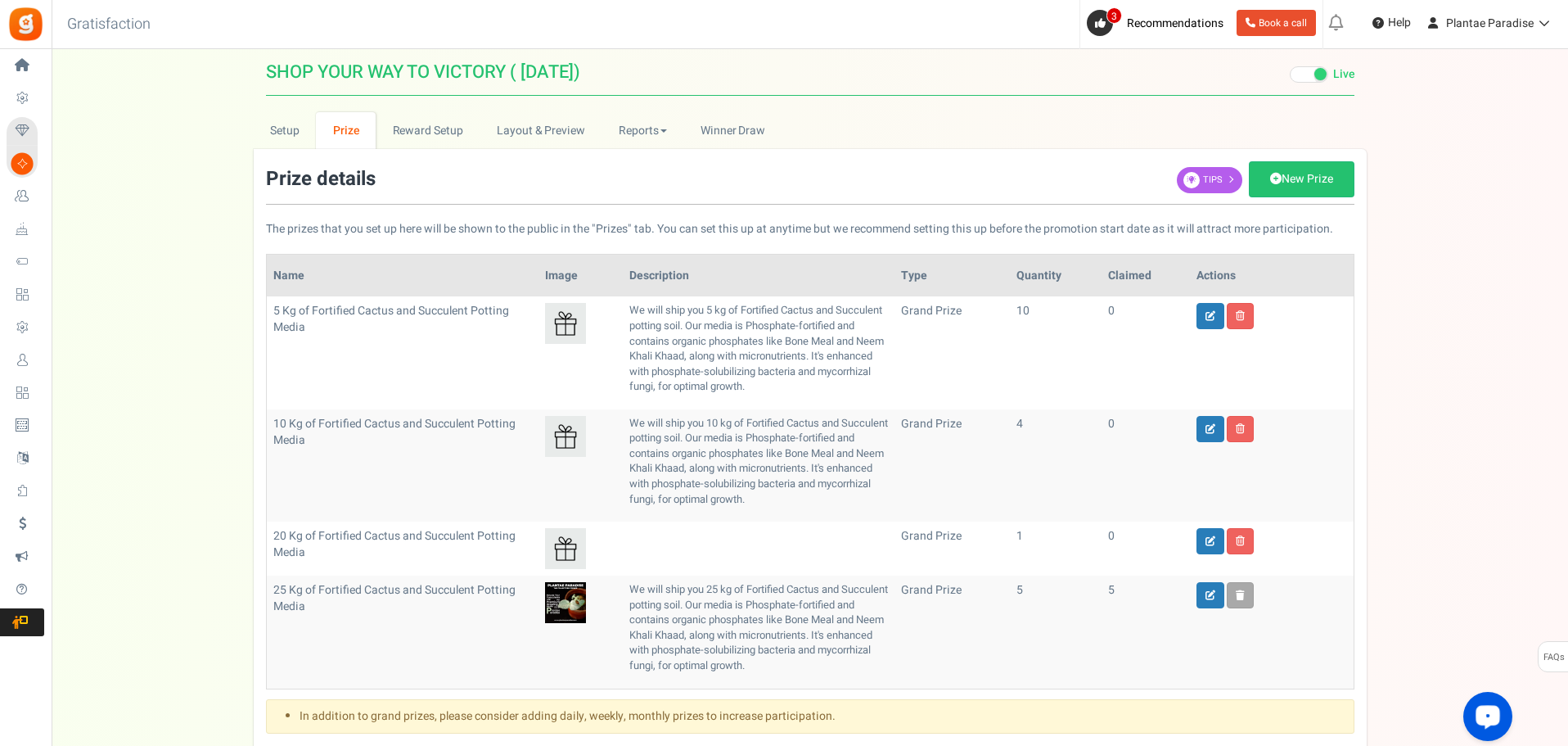
click at [631, 605] on p "We will ship you 25 kg of Fortified Cactus and Succulent potting soil. Our medi…" at bounding box center [759, 627] width 259 height 91
click at [654, 556] on td at bounding box center [759, 549] width 272 height 54
click at [1204, 555] on link at bounding box center [1210, 542] width 28 height 26
type input "20 Kg of Fortified Cactus and Succulent Potting Media"
type input "1"
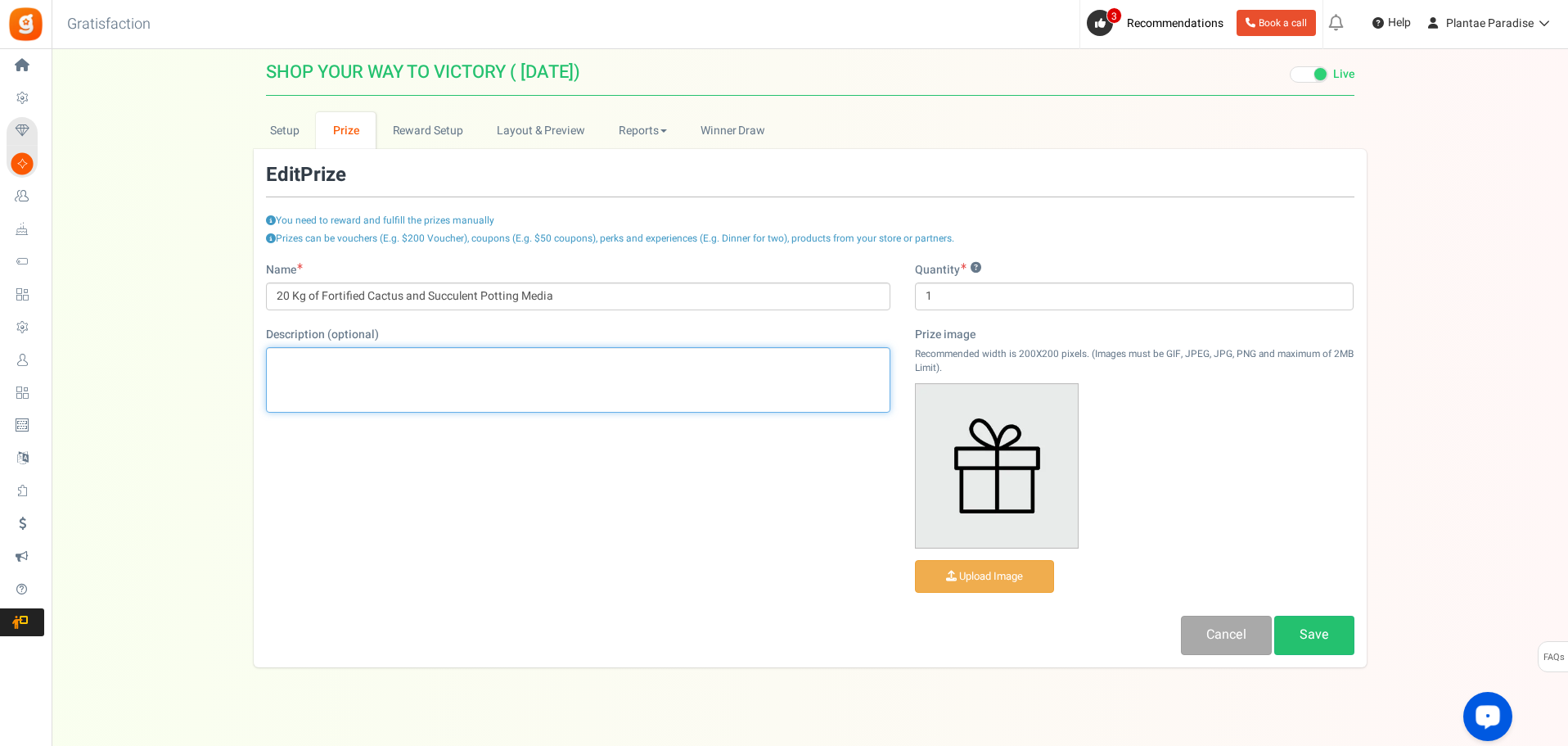
click at [436, 356] on div "Editor, prize_description" at bounding box center [578, 379] width 625 height 65
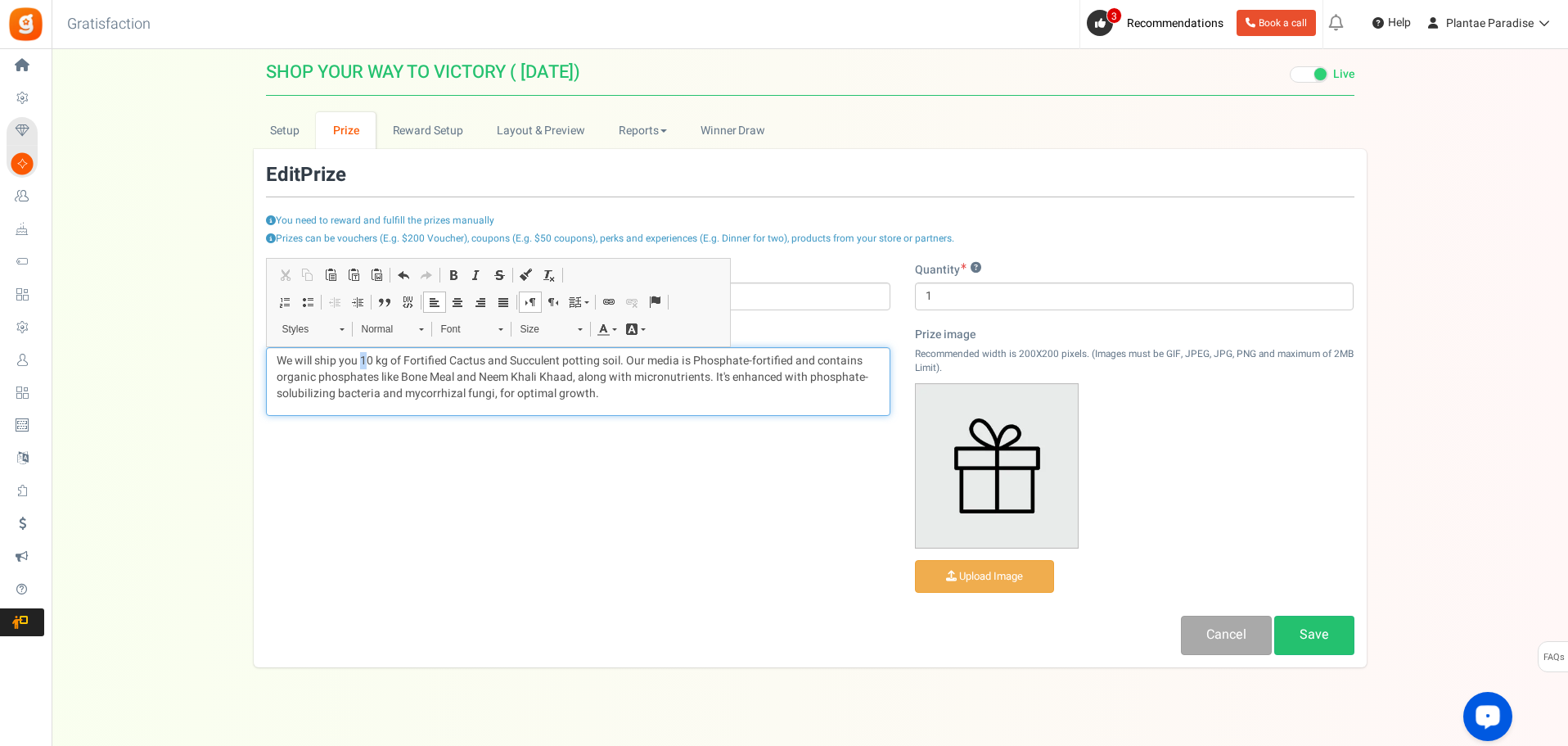
click at [367, 363] on p "We will ship you 10 kg of Fortified Cactus and Succulent potting soil. Our medi…" at bounding box center [578, 378] width 603 height 49
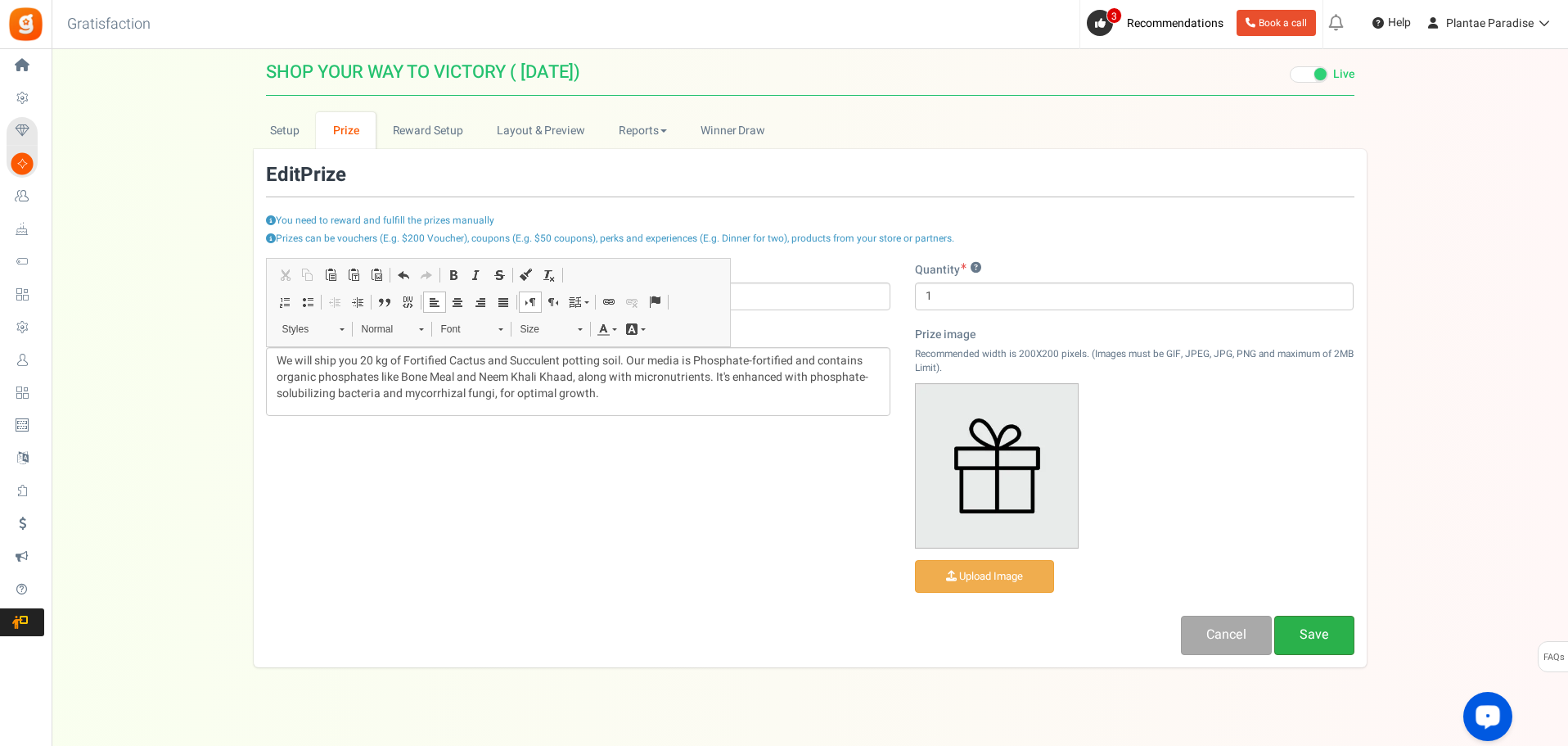
click at [1324, 635] on link "Save" at bounding box center [1314, 635] width 80 height 39
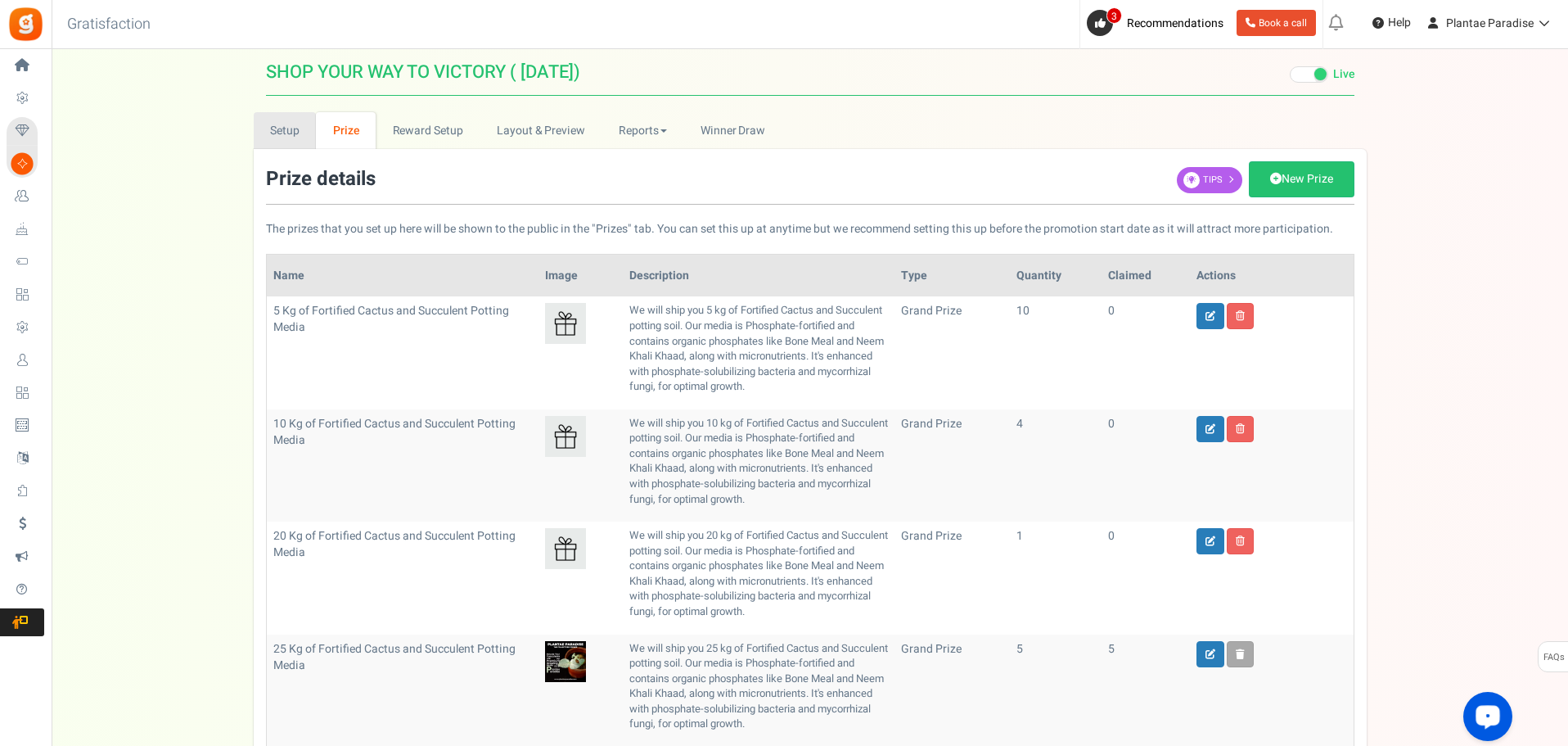
click at [288, 133] on link "Setup" at bounding box center [285, 130] width 63 height 37
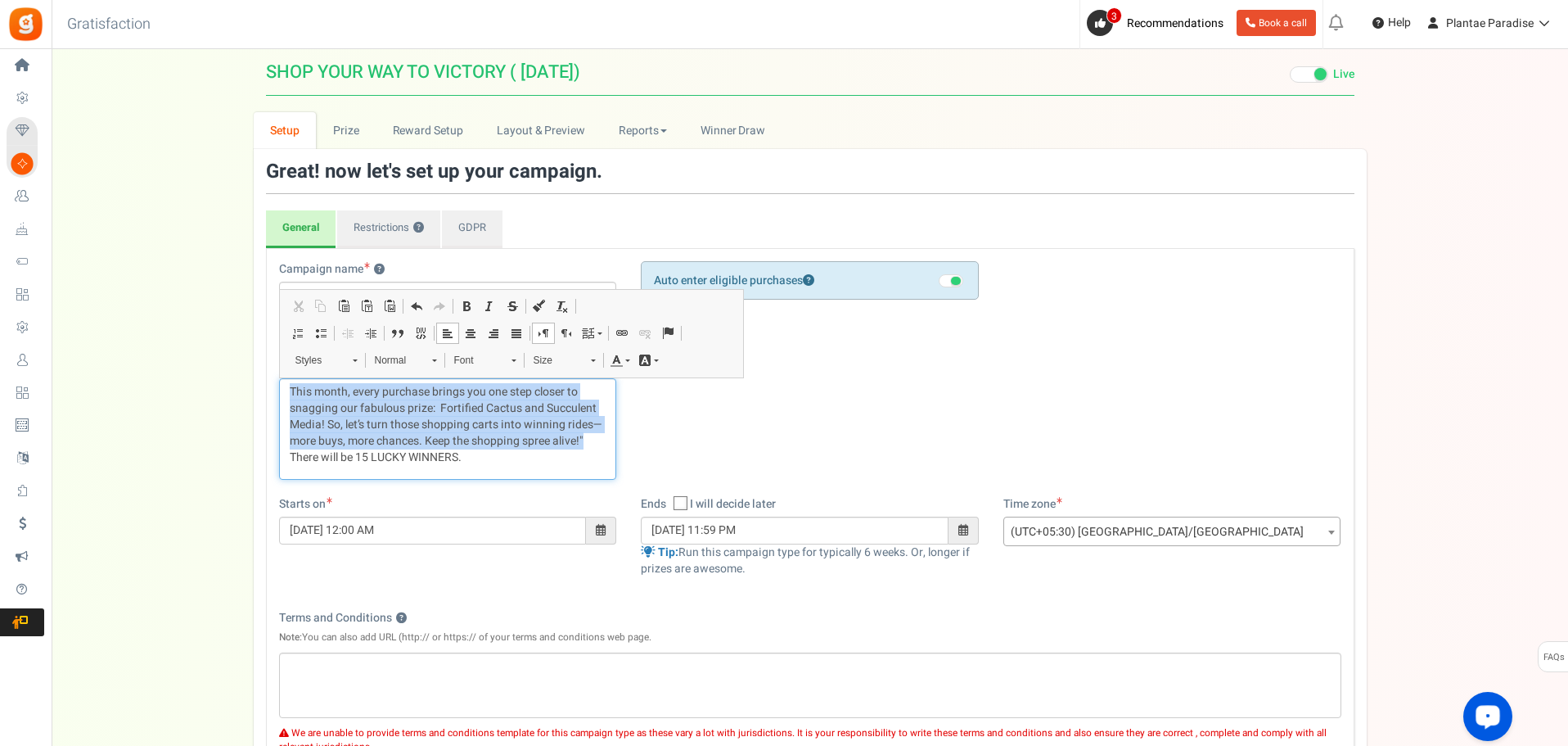
drag, startPoint x: 589, startPoint y: 439, endPoint x: 279, endPoint y: 395, distance: 313.1
click at [279, 395] on div "This month, every purchase brings you one step closer to snagging our fabulous …" at bounding box center [448, 429] width 338 height 101
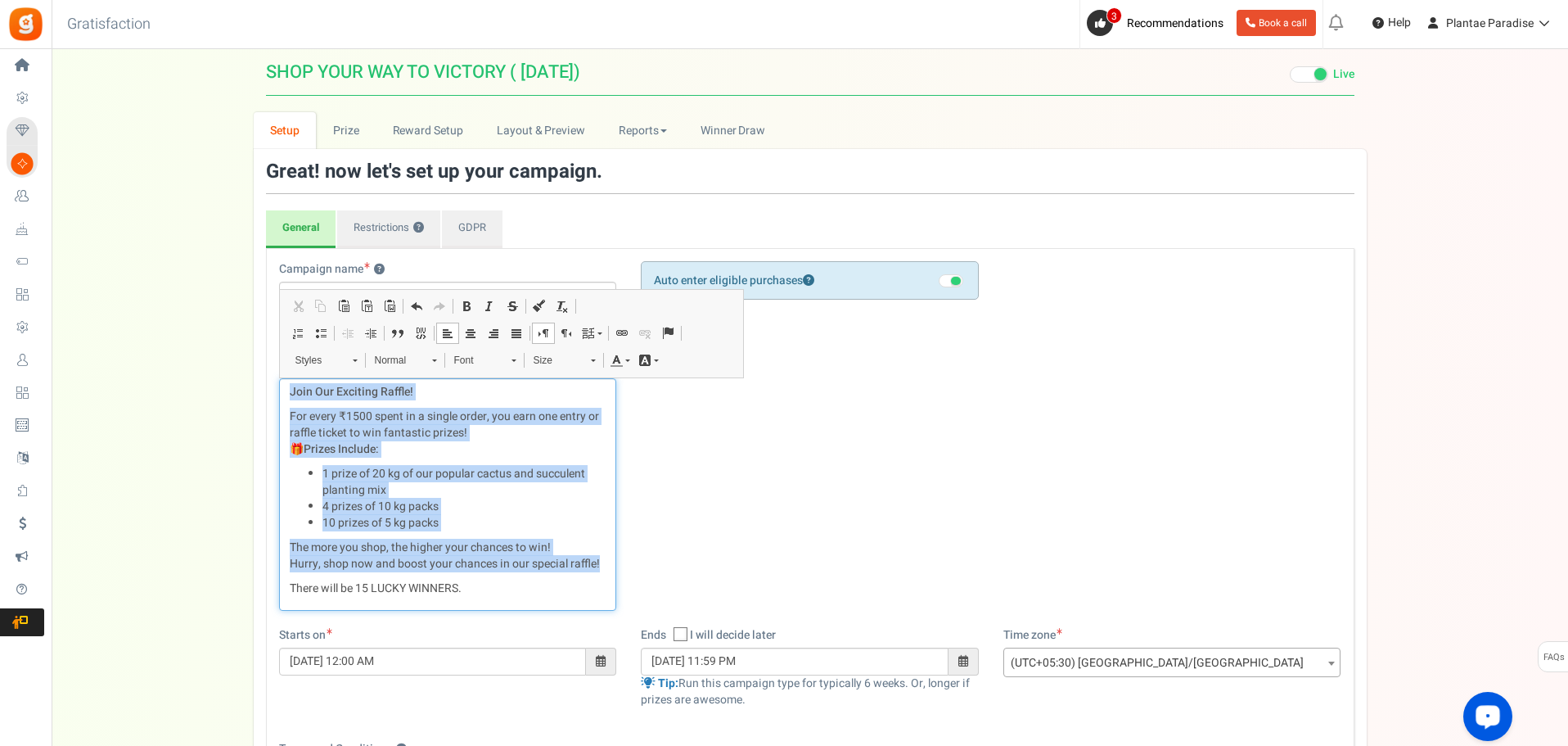
drag, startPoint x: 598, startPoint y: 561, endPoint x: 264, endPoint y: 392, distance: 374.3
click at [264, 392] on div "Great! now let's set up your campaign. General Registration Form Restrictions ?…" at bounding box center [810, 619] width 1113 height 941
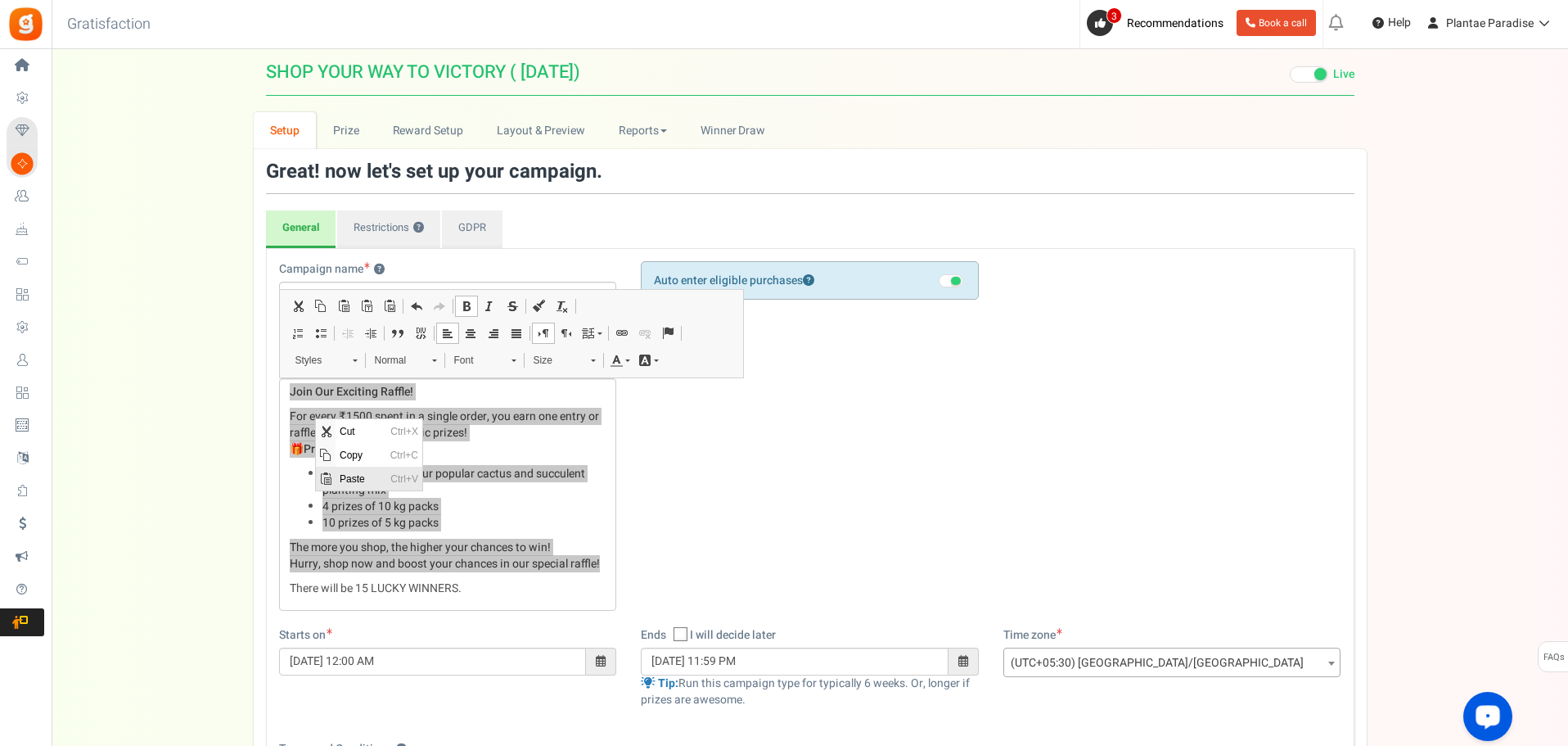
click at [361, 474] on span "Paste" at bounding box center [361, 478] width 51 height 24
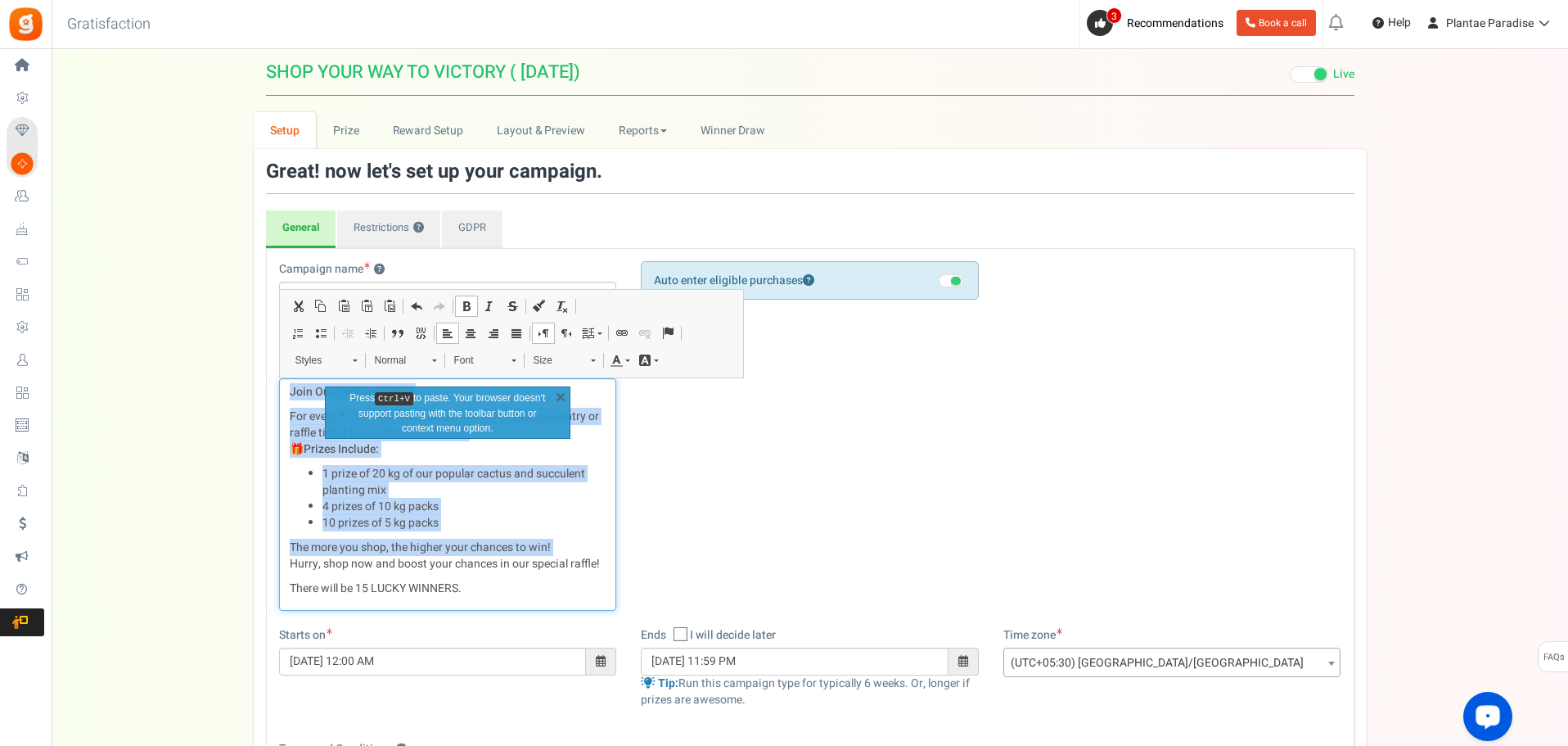
click at [499, 513] on li "4 prizes of 10 kg packs" at bounding box center [464, 507] width 284 height 16
click at [544, 455] on p "For every ₹1500 spent in a single order, you earn one entry or raffle ticket to…" at bounding box center [448, 434] width 316 height 49
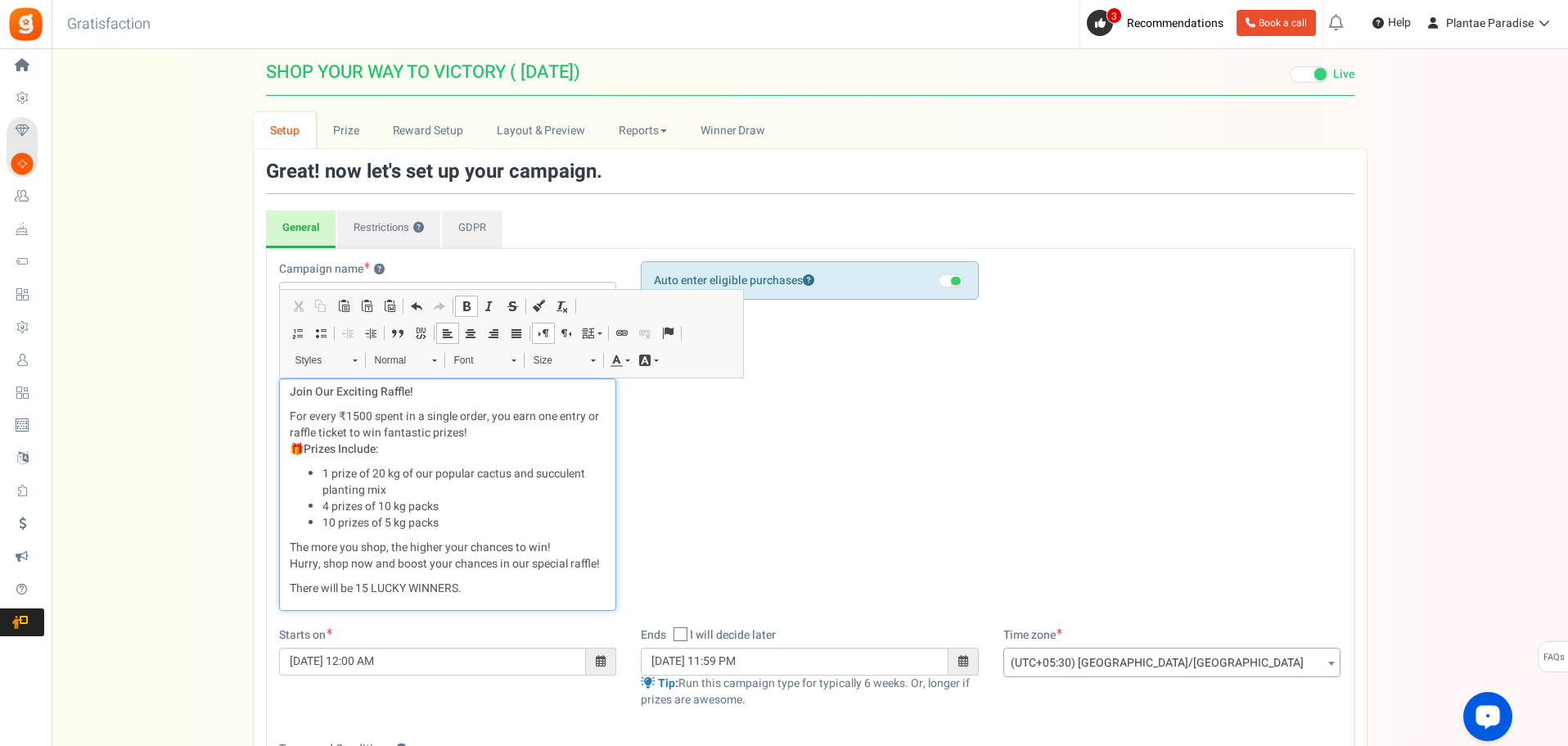
click at [437, 473] on li "1 prize of 20 kg of our popular cactus and succulent planting mix" at bounding box center [464, 482] width 284 height 33
click at [434, 472] on li "1 prize of 20 kg of our most popular cactus and succulent planting mix" at bounding box center [464, 482] width 284 height 33
click at [401, 448] on p "For every ₹1500 spent in a single order, you earn one entry or raffle ticket to…" at bounding box center [448, 434] width 316 height 49
drag, startPoint x: 416, startPoint y: 472, endPoint x: 513, endPoint y: 483, distance: 97.6
click at [513, 483] on li "1 prize of 20 kg of our most popular cactus and succulent planting mix" at bounding box center [464, 482] width 284 height 33
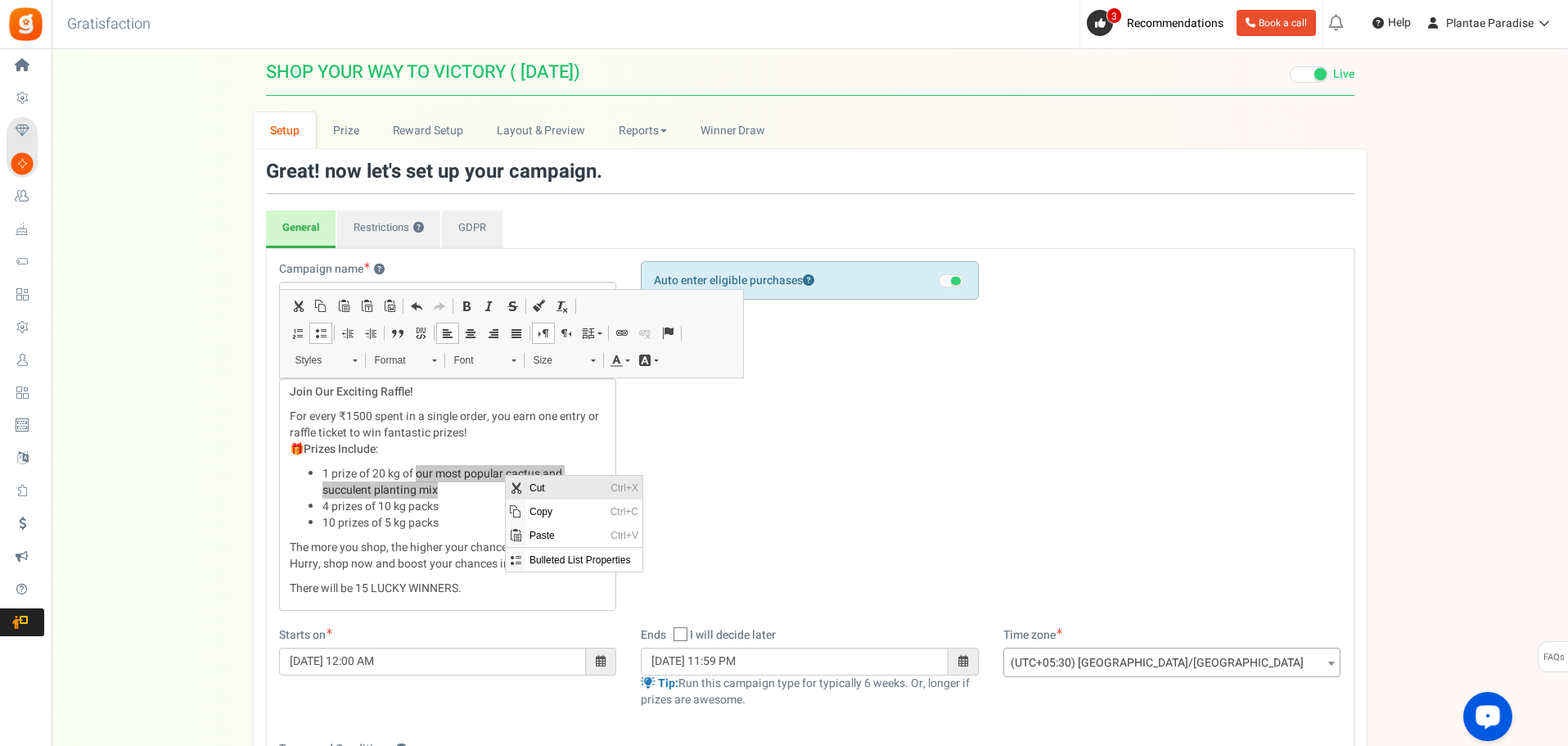
click at [537, 484] on span "Cut" at bounding box center [566, 487] width 81 height 24
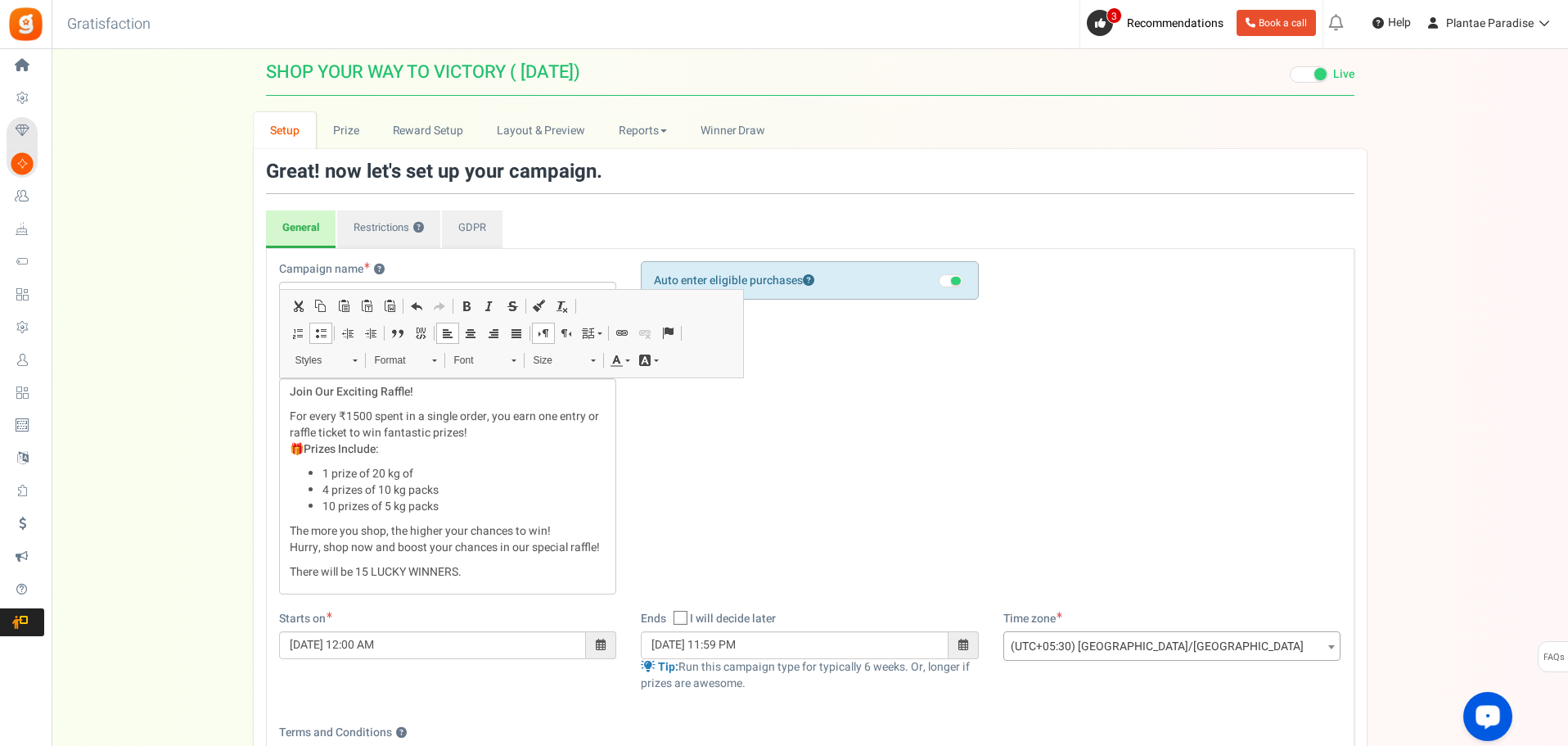
click at [440, 447] on p "For every ₹1500 spent in a single order, you earn one entry or raffle ticket to…" at bounding box center [448, 434] width 316 height 49
drag, startPoint x: 341, startPoint y: 445, endPoint x: 383, endPoint y: 448, distance: 42.1
click at [383, 448] on p "For every ₹1500 spent in a single order, you earn one entry or raffle ticket to…" at bounding box center [448, 434] width 316 height 49
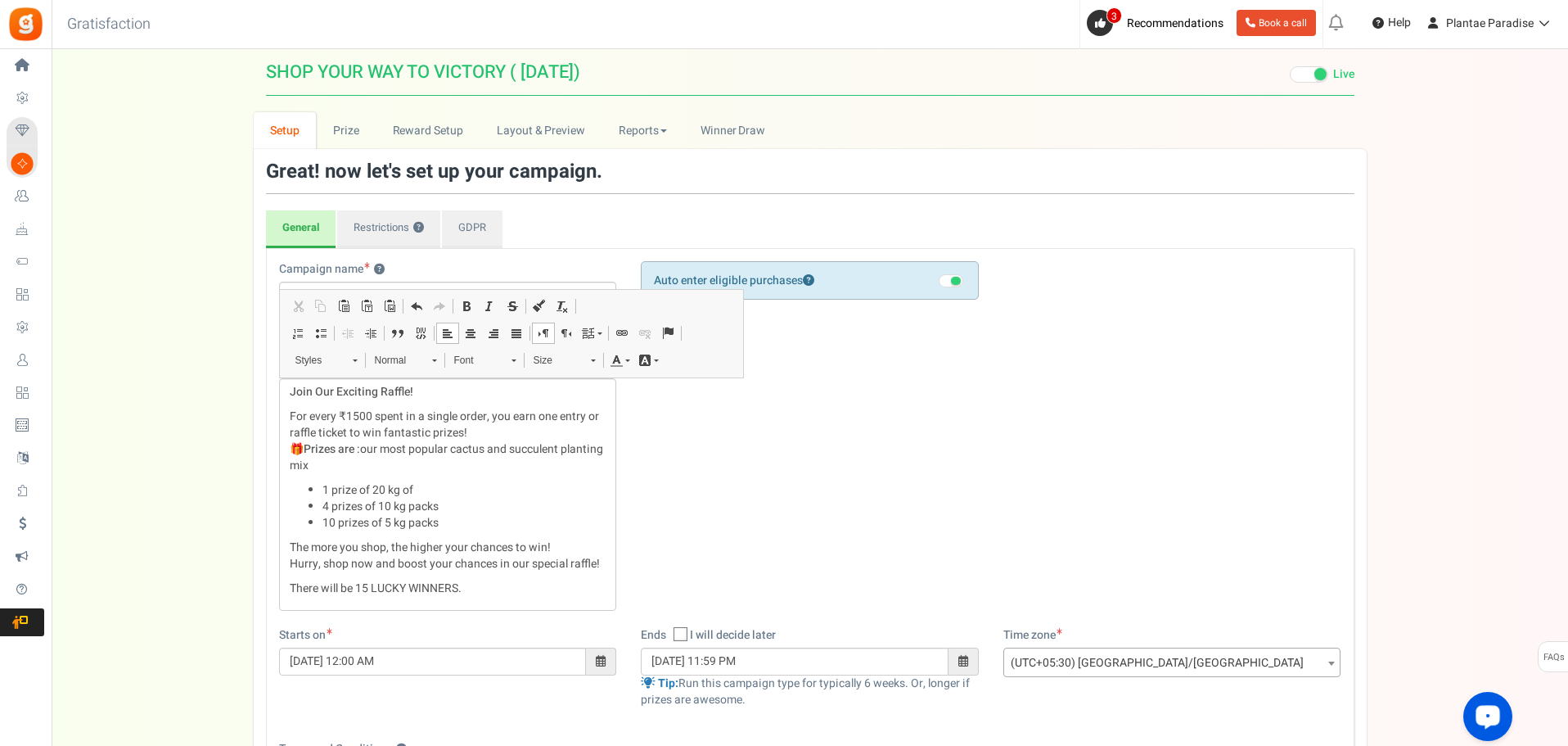
drag, startPoint x: 370, startPoint y: 448, endPoint x: 383, endPoint y: 456, distance: 15.3
click at [369, 448] on p "For every ₹1500 spent in a single order, you earn one entry or raffle ticket to…" at bounding box center [448, 441] width 316 height 65
click at [376, 451] on p "For every ₹1500 spent in a single order, you earn one entry or raffle ticket to…" at bounding box center [448, 441] width 316 height 65
click at [363, 464] on p "For every ₹1500 spent in a single order, you earn one entry or raffle ticket to…" at bounding box center [448, 441] width 316 height 65
drag, startPoint x: 405, startPoint y: 490, endPoint x: 416, endPoint y: 492, distance: 11.2
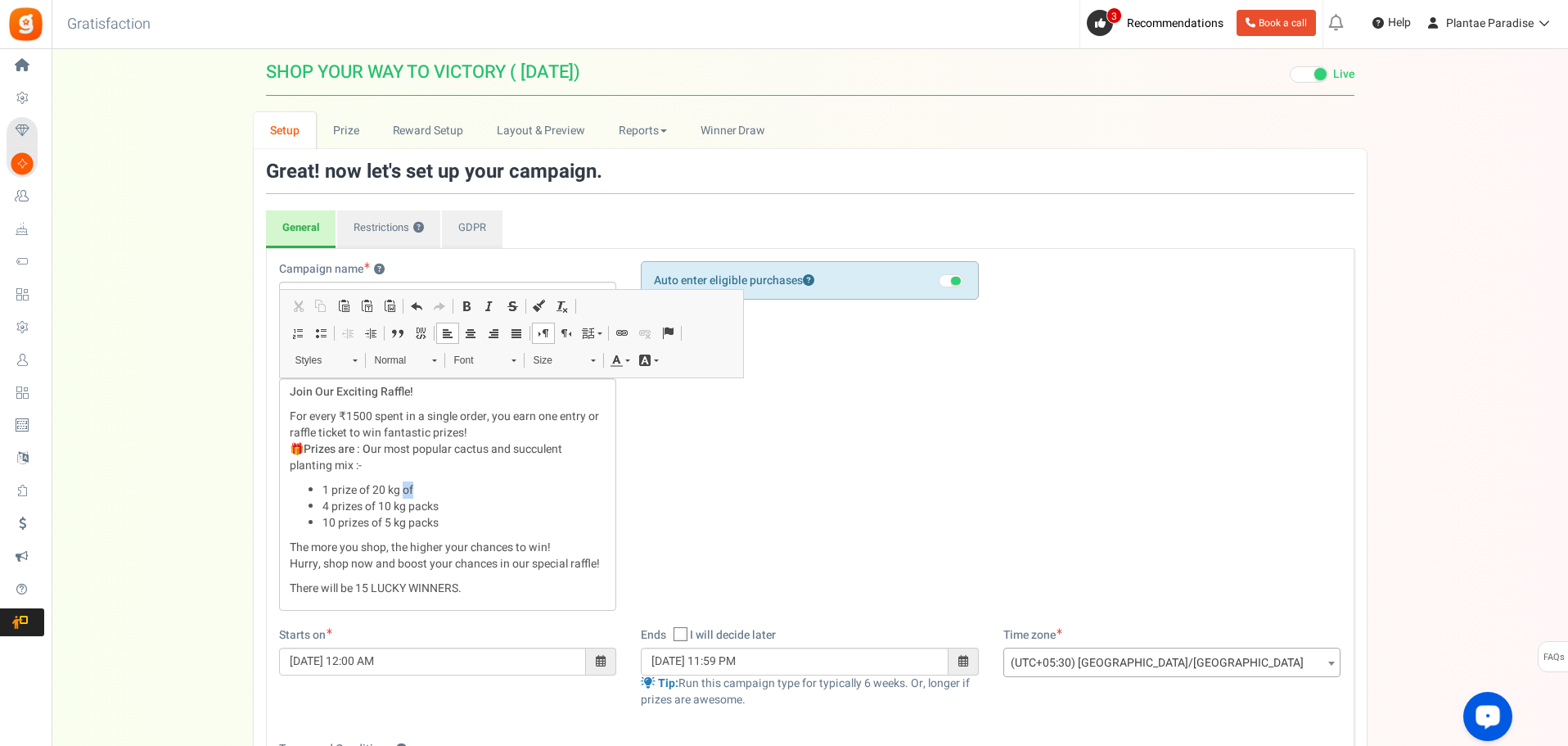
click at [416, 492] on li "1 prize of 20 kg of" at bounding box center [464, 490] width 284 height 16
click at [414, 504] on li "4 prizes of 10 kg packs" at bounding box center [464, 507] width 284 height 16
click at [416, 523] on li "10 prizes of 5 kg packs" at bounding box center [464, 523] width 284 height 16
click at [565, 548] on p "The more you shop, the higher your chances to win! Hurry, shop now and boost yo…" at bounding box center [448, 556] width 316 height 33
click at [612, 566] on div "Join Our Exciting Raffle! For every ₹1500 spent in a single order, you earn one…" at bounding box center [448, 495] width 338 height 232
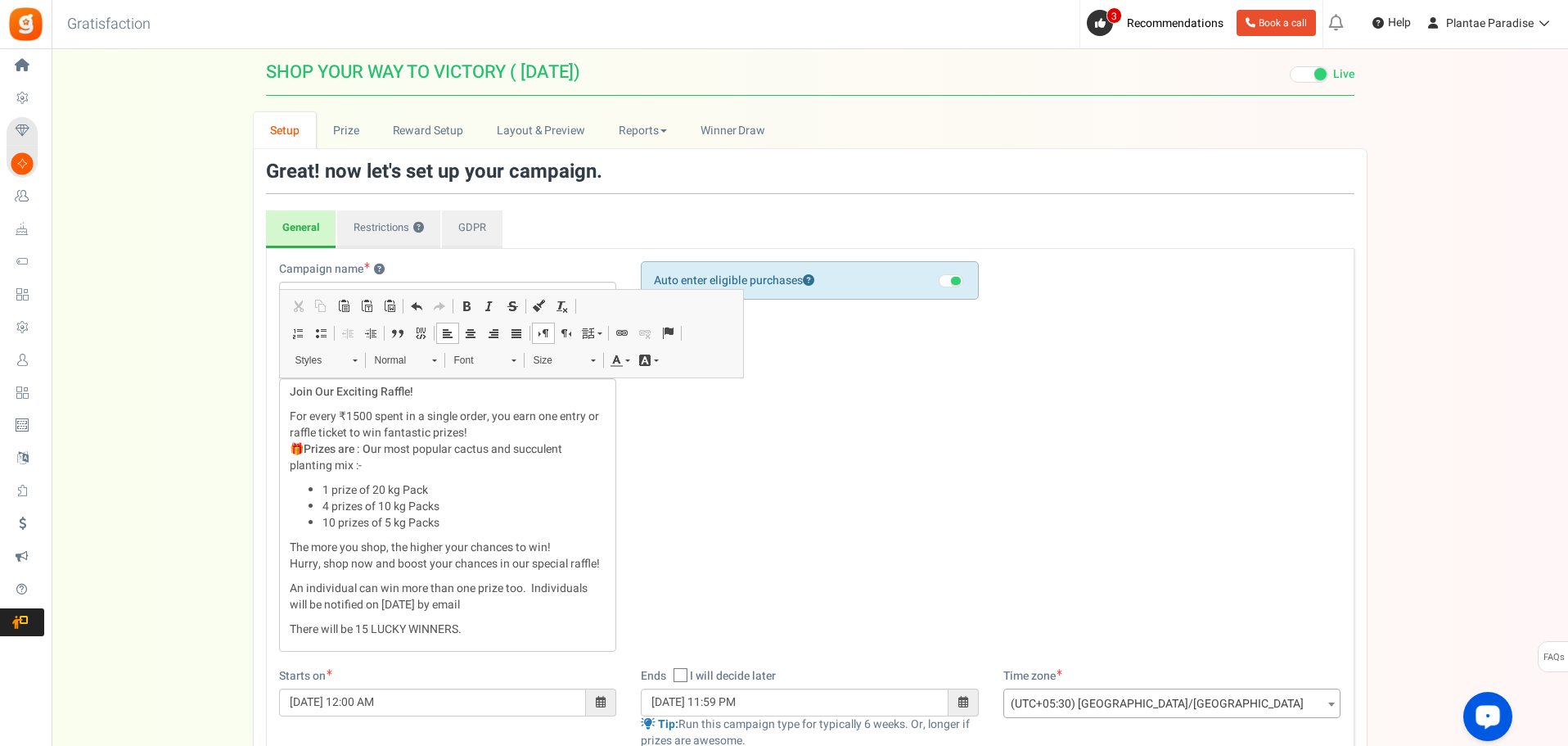
click at [362, 602] on p "An individual can win more than one prize too. Individuals will be notified on …" at bounding box center [448, 597] width 316 height 33
click at [443, 606] on p "An individual can win more than one prize too. Individuals will be notified on …" at bounding box center [448, 597] width 316 height 33
click at [475, 599] on p "An individual can win more than one prize too. Individuals will be notified on …" at bounding box center [448, 597] width 316 height 33
click at [508, 601] on p "An individual can win more than one prize too. Individuals will be notified on …" at bounding box center [448, 597] width 316 height 33
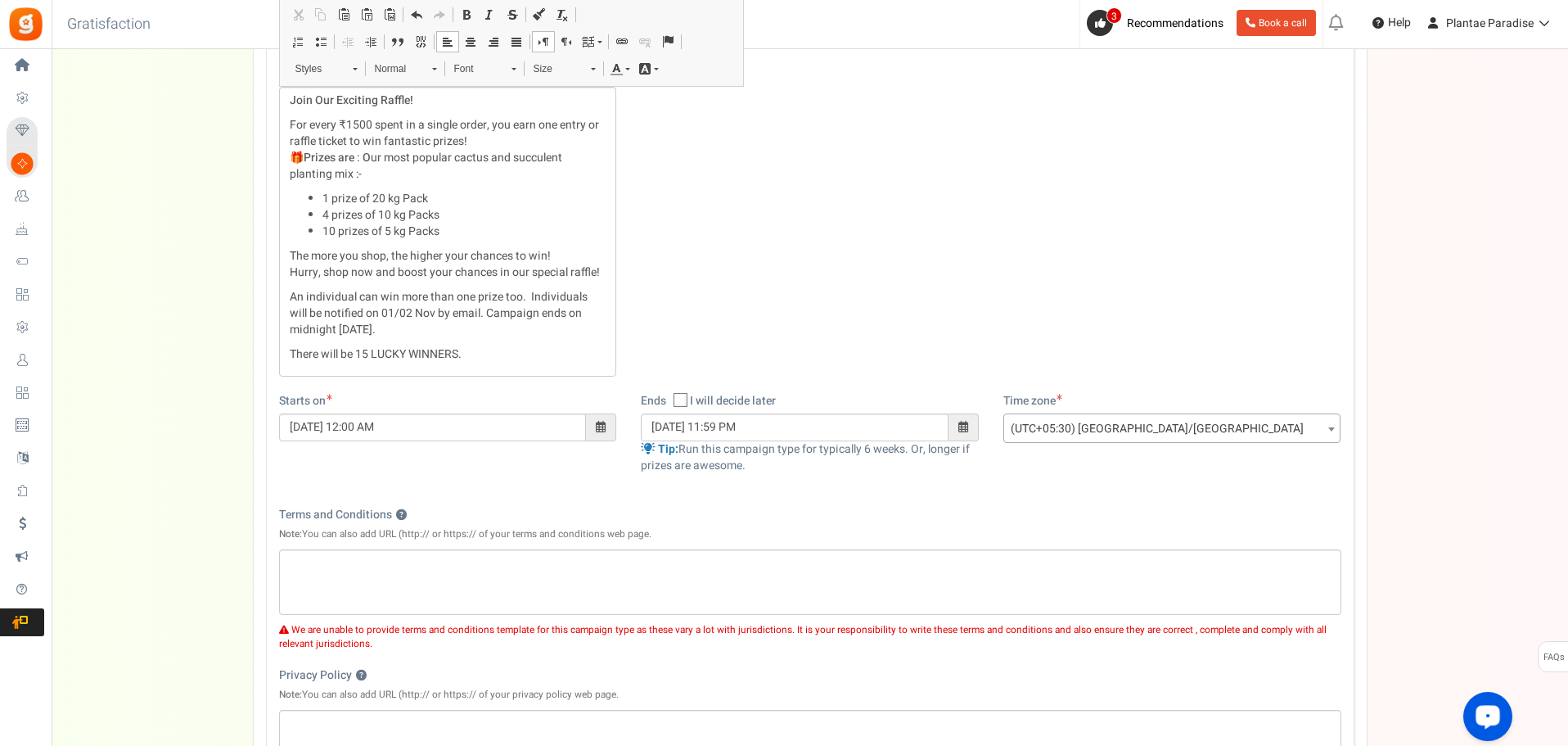
scroll to position [510, 0]
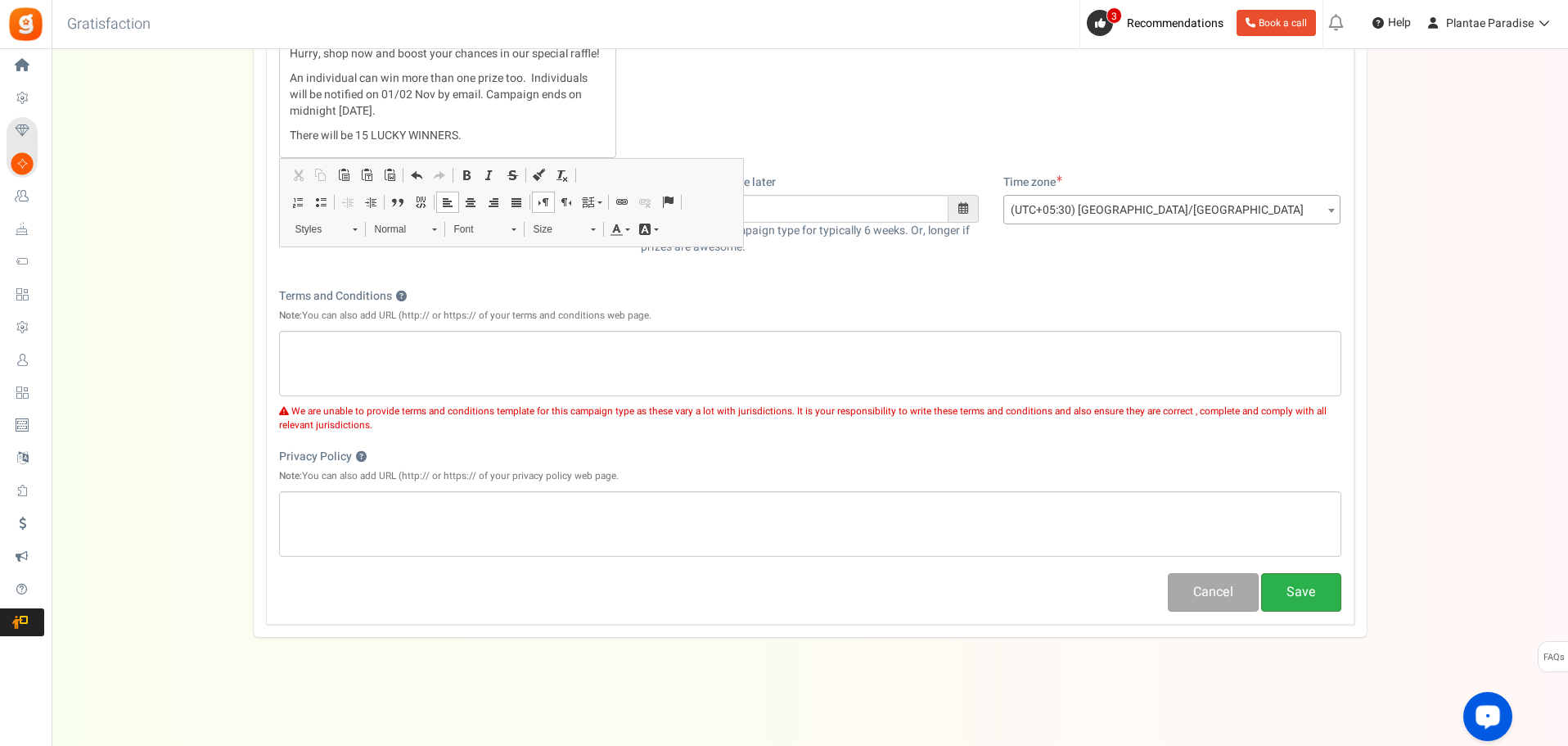
click at [1315, 591] on button "Save" at bounding box center [1301, 592] width 80 height 39
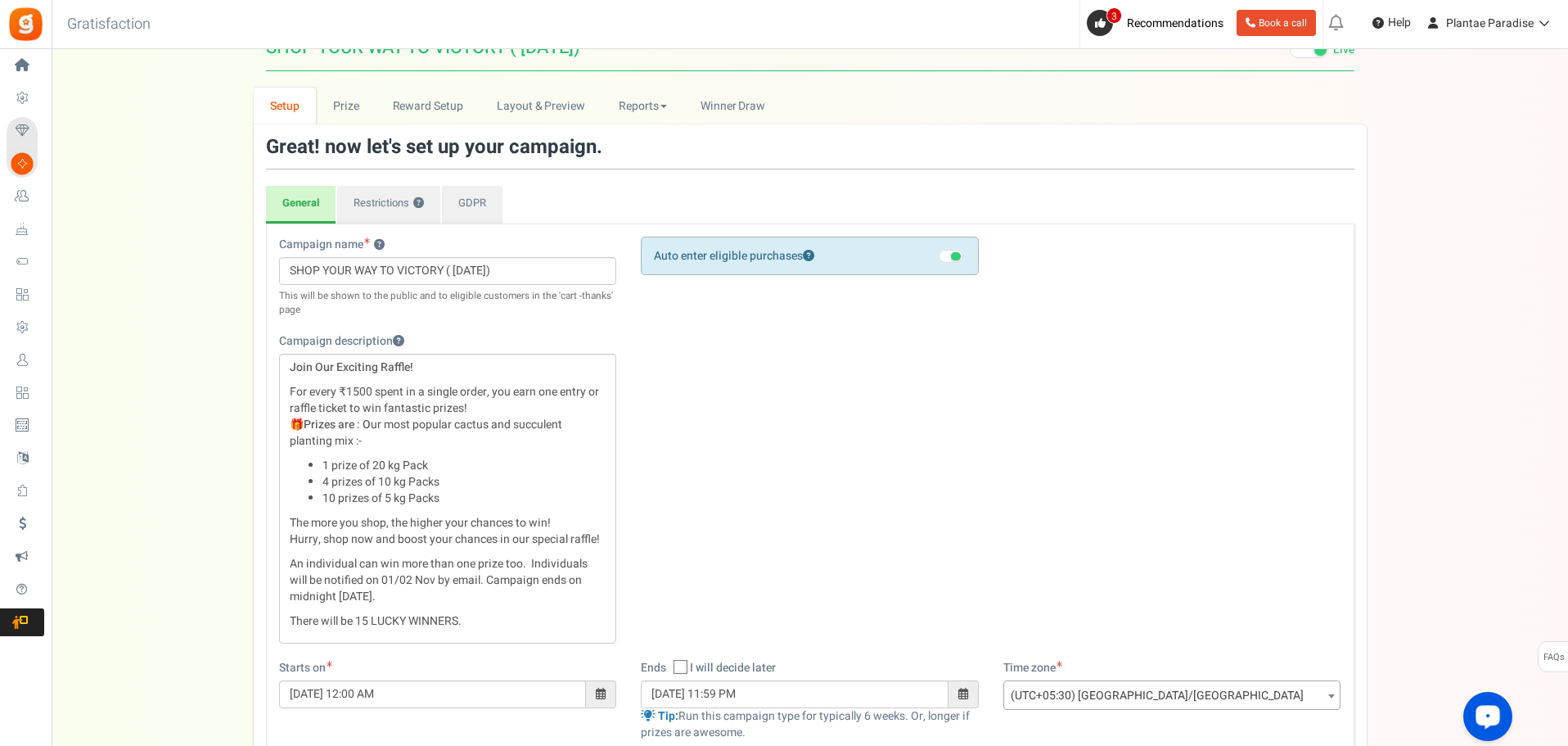
scroll to position [19, 0]
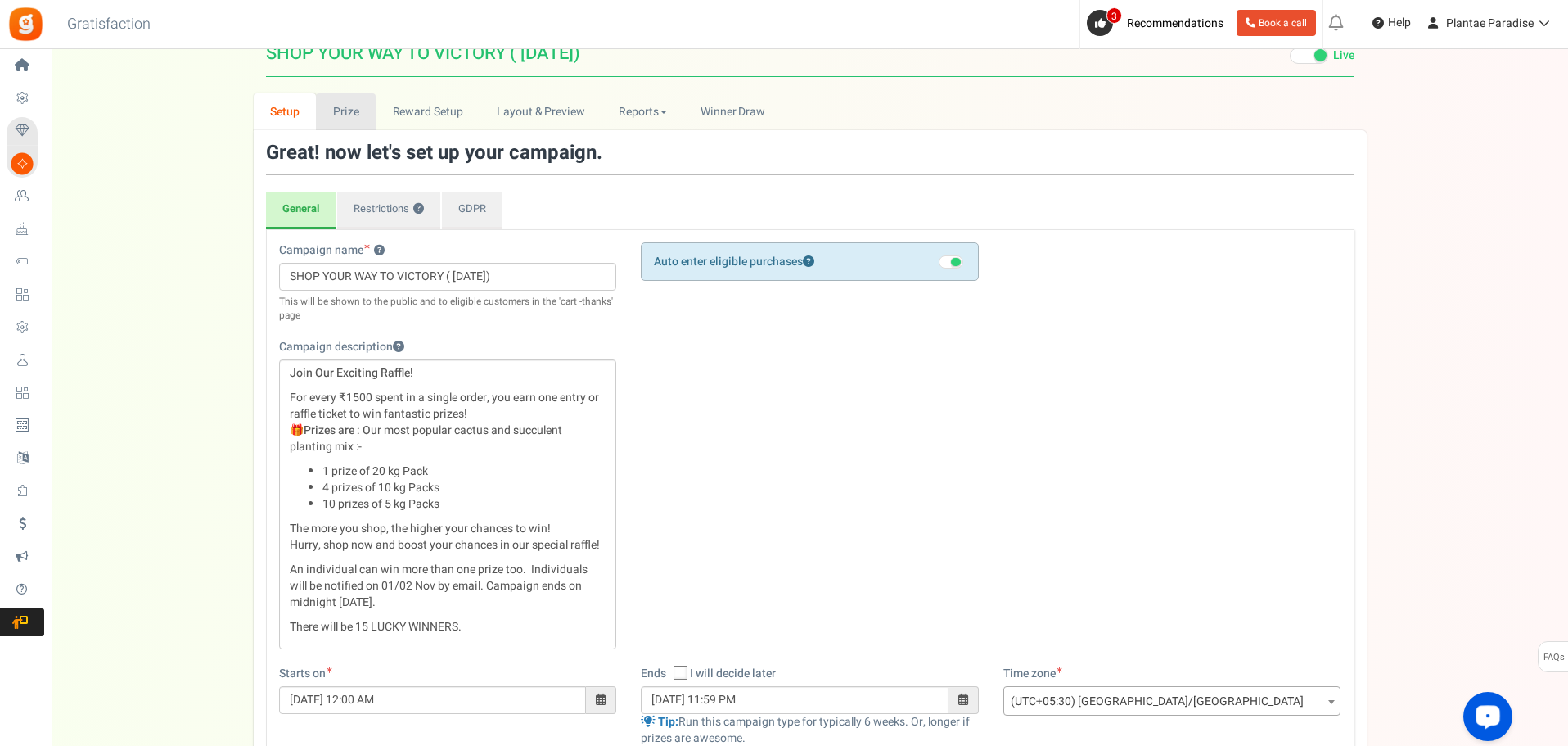
click at [357, 111] on link "Prize" at bounding box center [345, 111] width 60 height 37
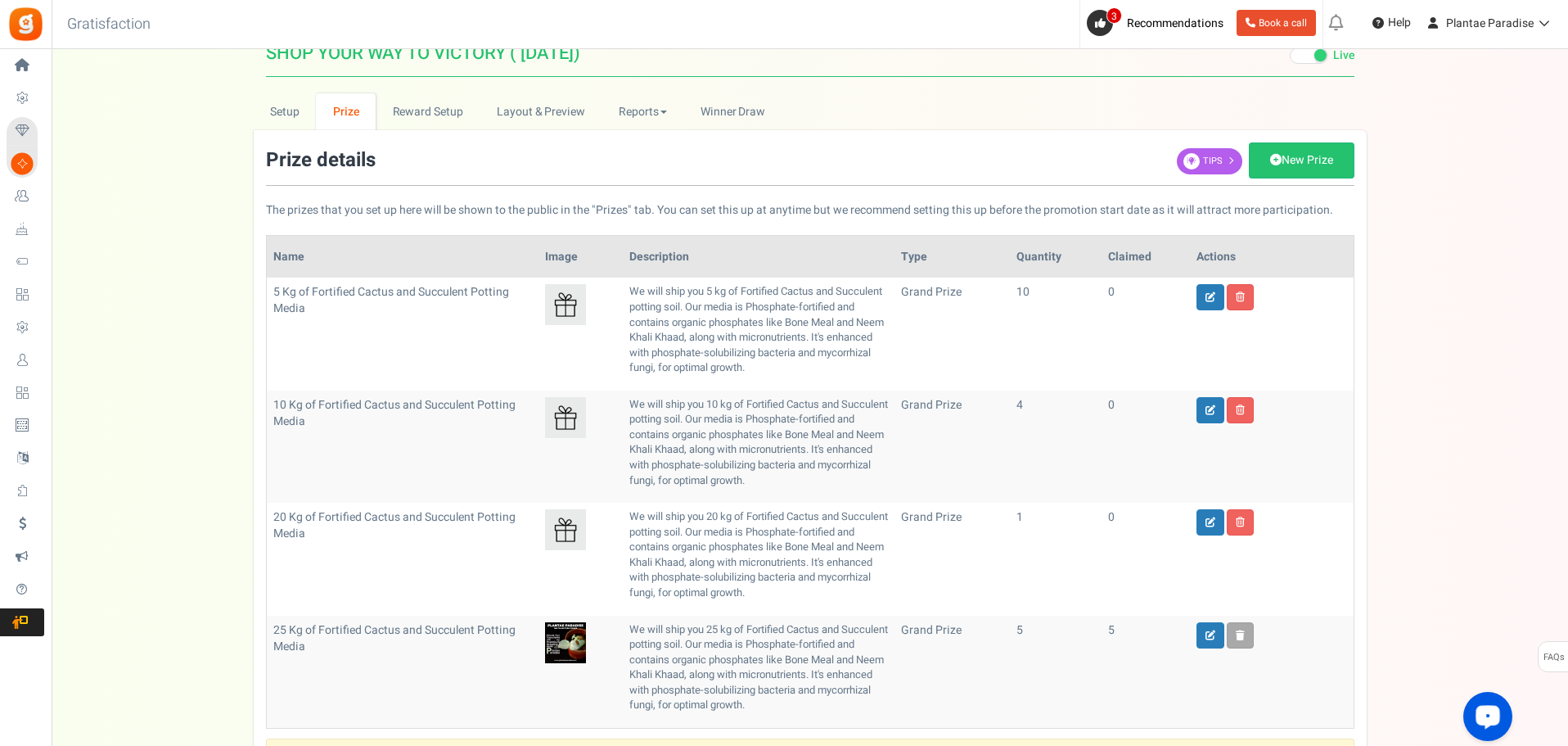
click at [564, 307] on img at bounding box center [566, 305] width 41 height 41
click at [1201, 303] on link at bounding box center [1210, 298] width 28 height 26
type input "5 Kg of Fortified Cactus and Succulent Potting Media"
type input "10"
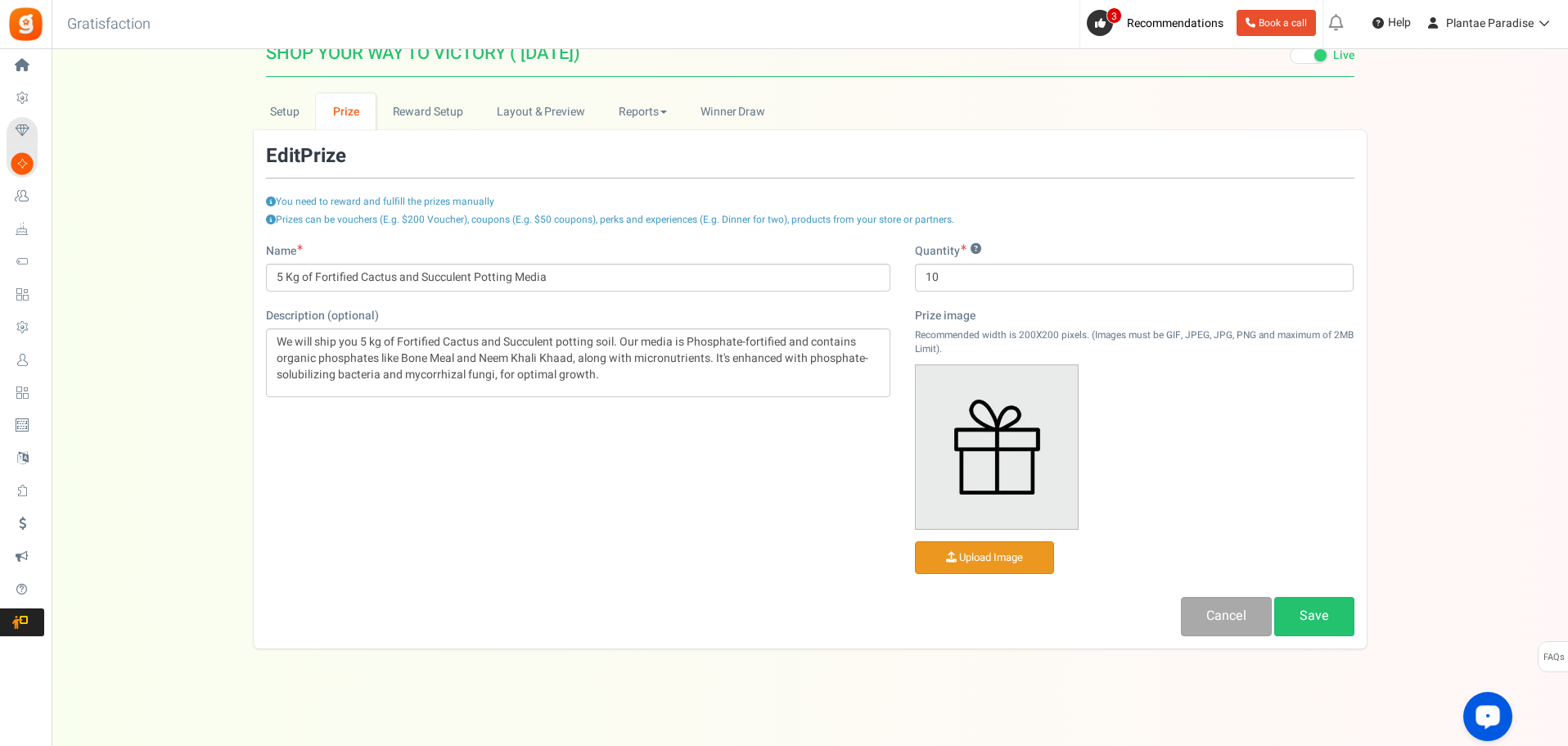
click at [990, 561] on input "file" at bounding box center [985, 558] width 138 height 32
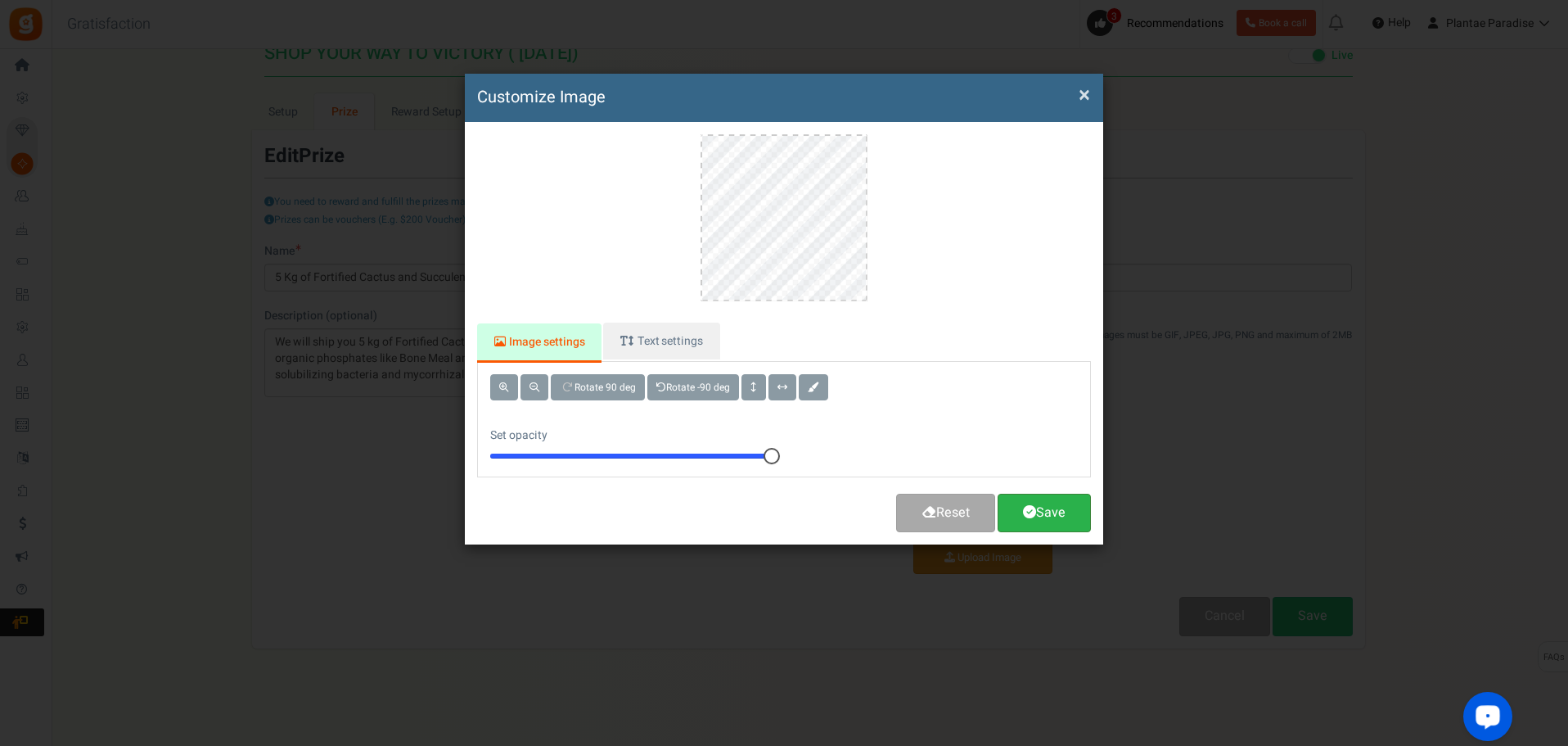
click at [1042, 518] on link "Save" at bounding box center [1044, 513] width 93 height 39
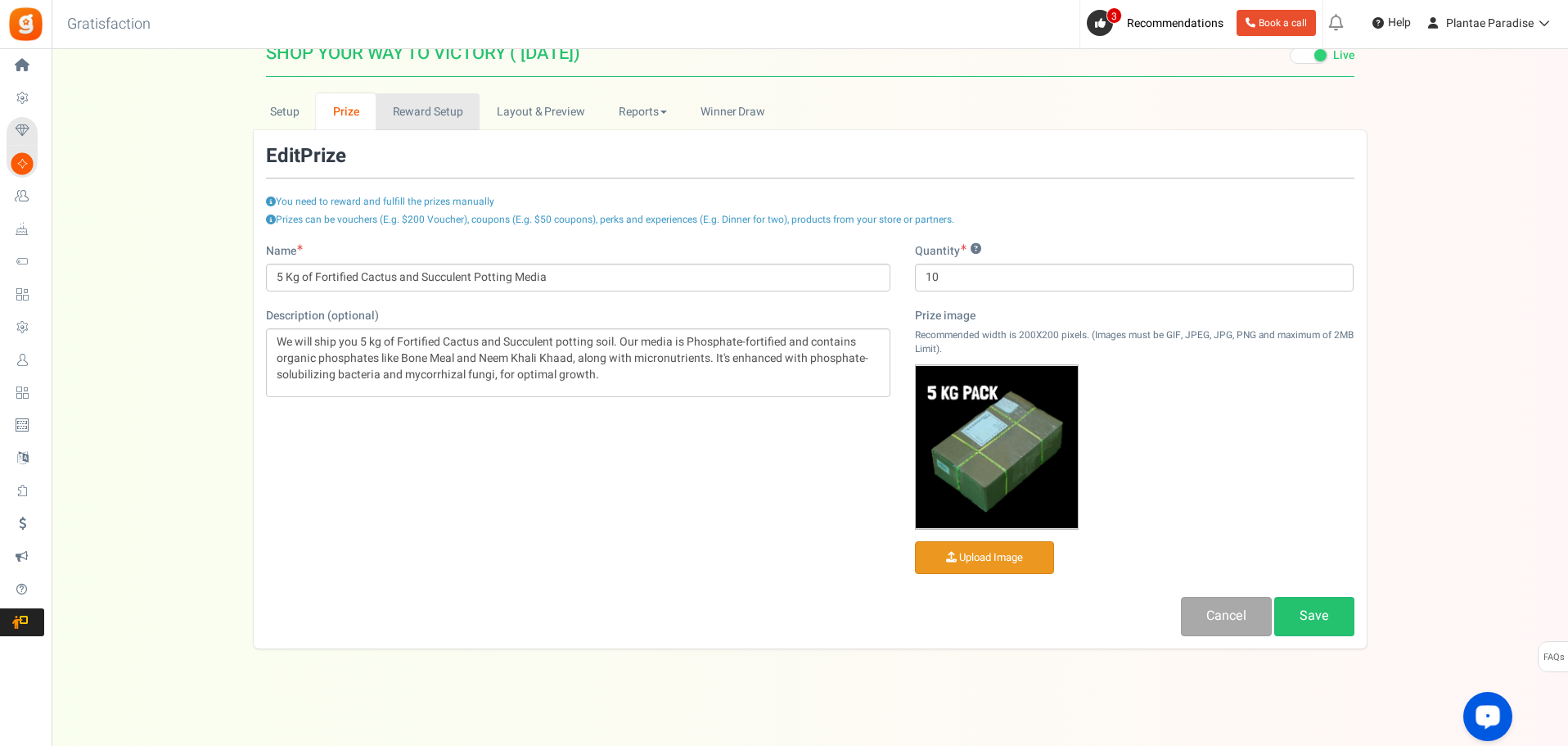
click at [435, 115] on link "Reward Setup" at bounding box center [428, 111] width 104 height 37
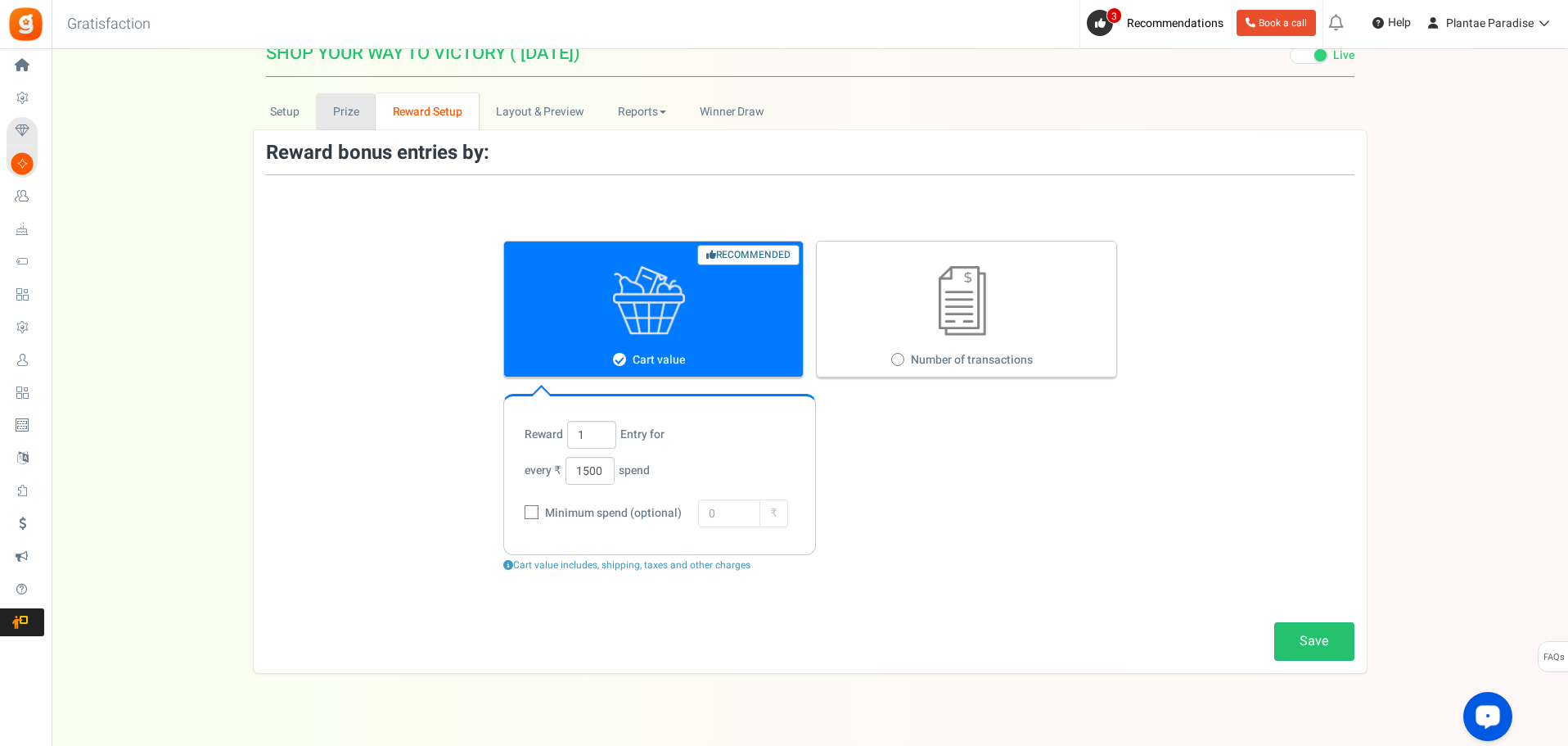
click at [341, 109] on link "Prize" at bounding box center [345, 111] width 60 height 37
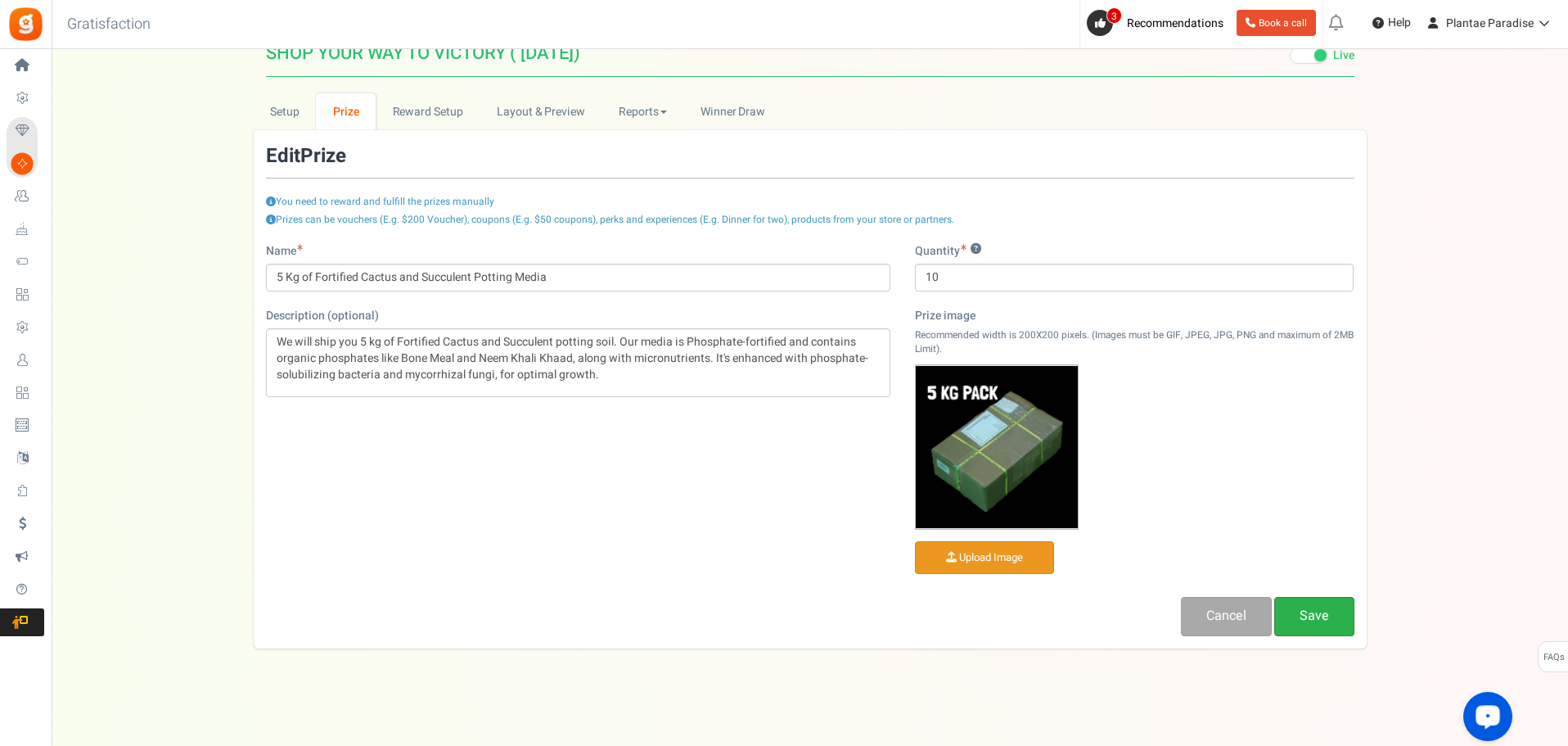
click at [1335, 627] on link "Save" at bounding box center [1314, 616] width 80 height 39
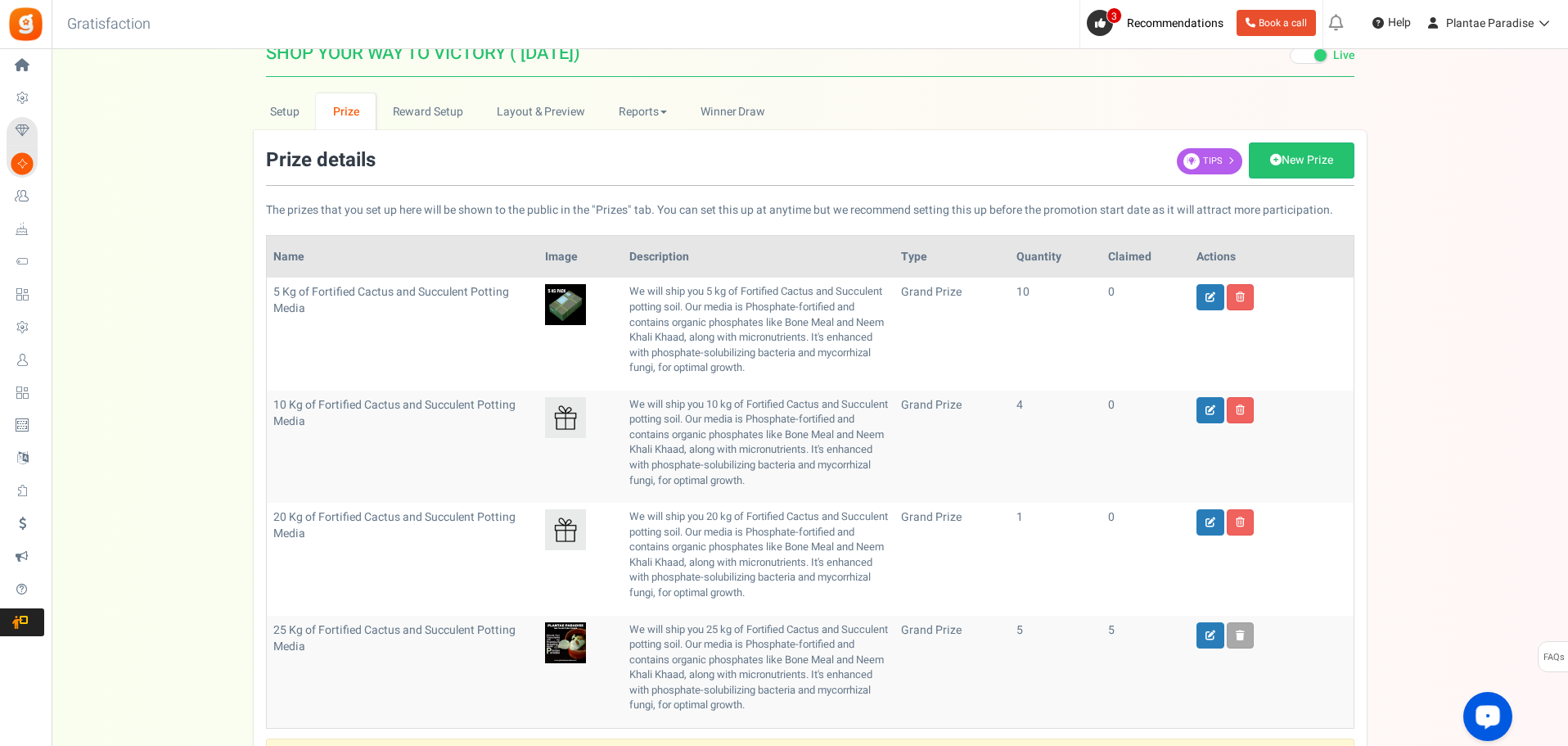
click at [553, 425] on img at bounding box center [566, 418] width 41 height 41
click at [1202, 410] on link at bounding box center [1210, 411] width 28 height 26
type input "10 Kg of Fortified Cactus and Succulent Potting Media"
type input "4"
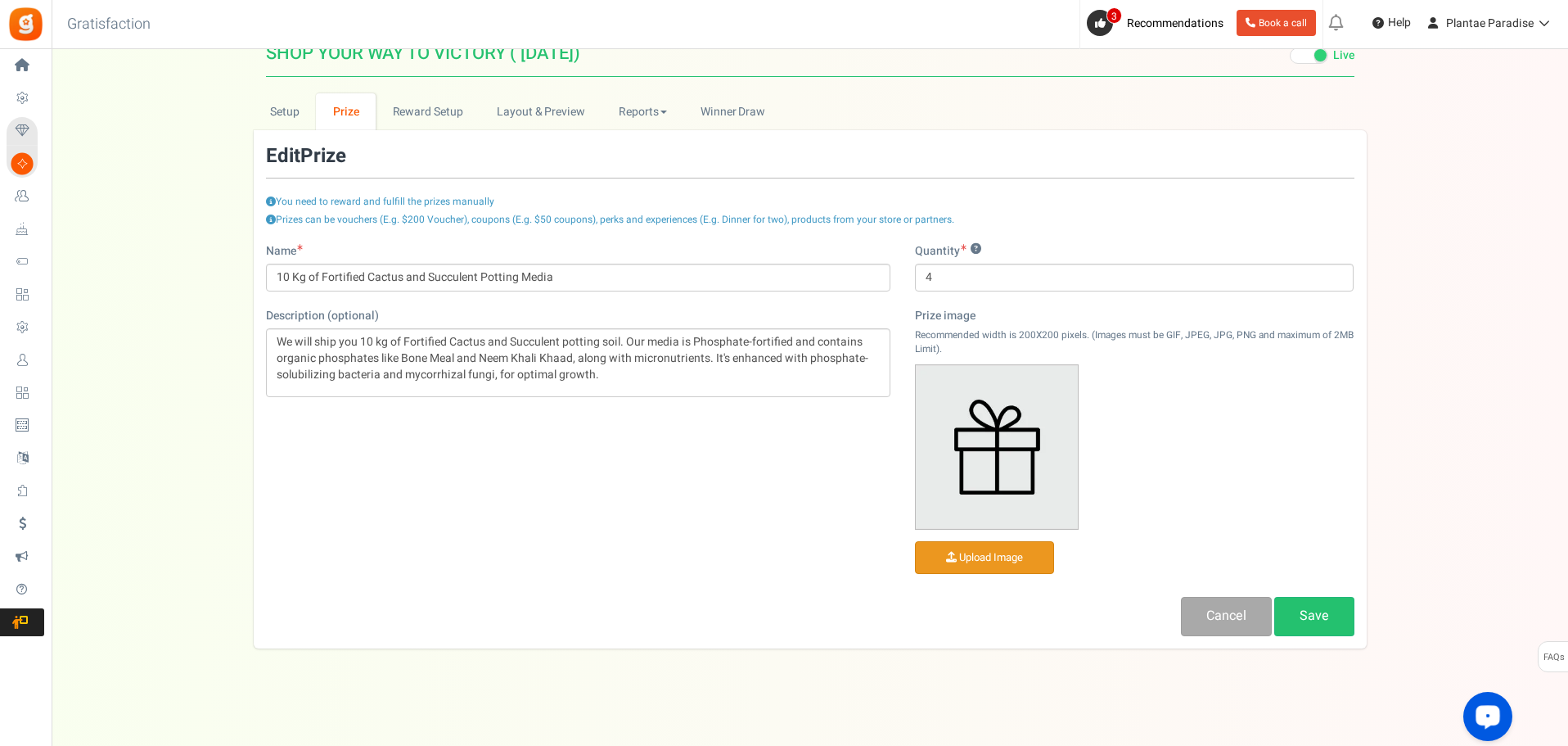
click at [977, 557] on input "file" at bounding box center [985, 558] width 138 height 32
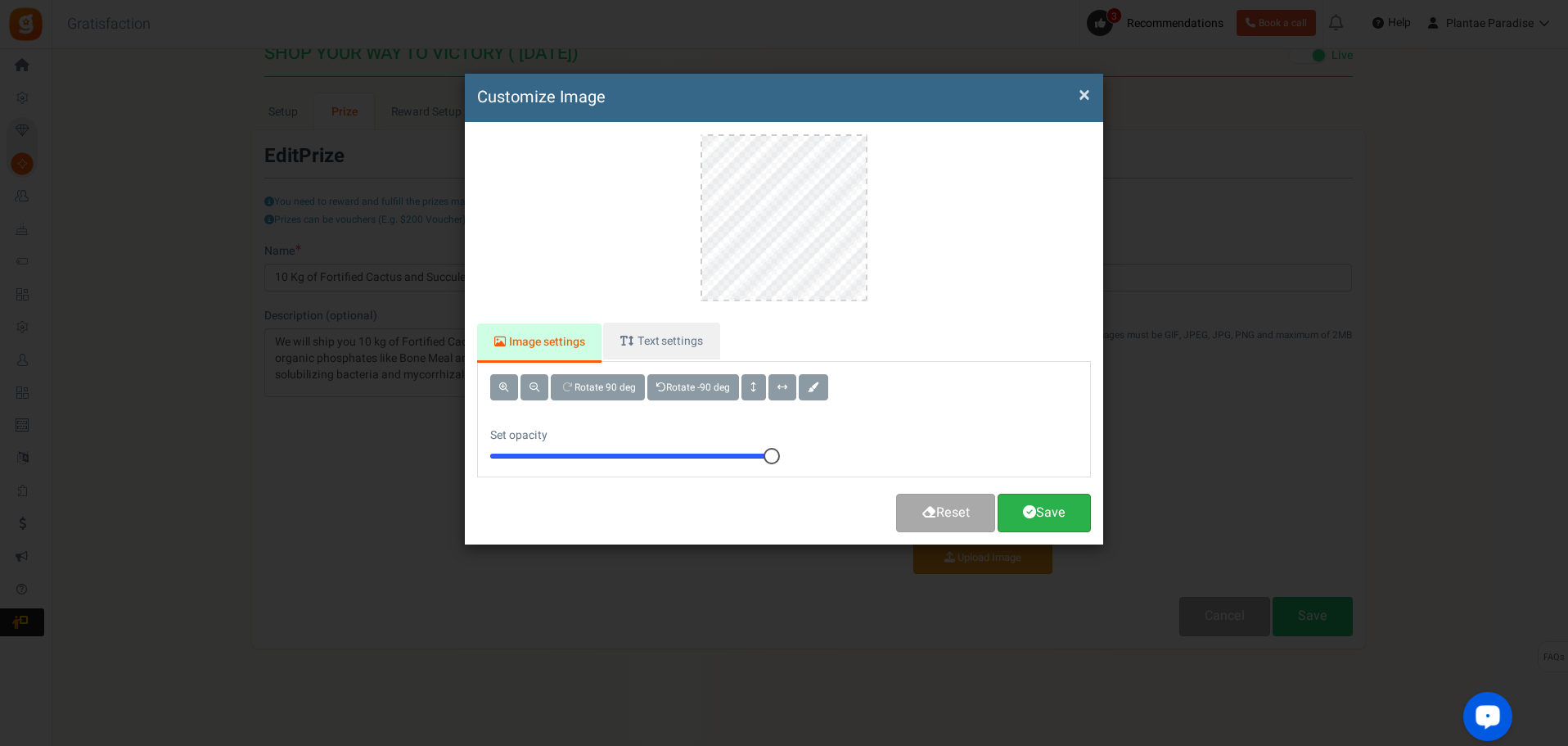
click at [1037, 509] on link "Save" at bounding box center [1044, 513] width 93 height 39
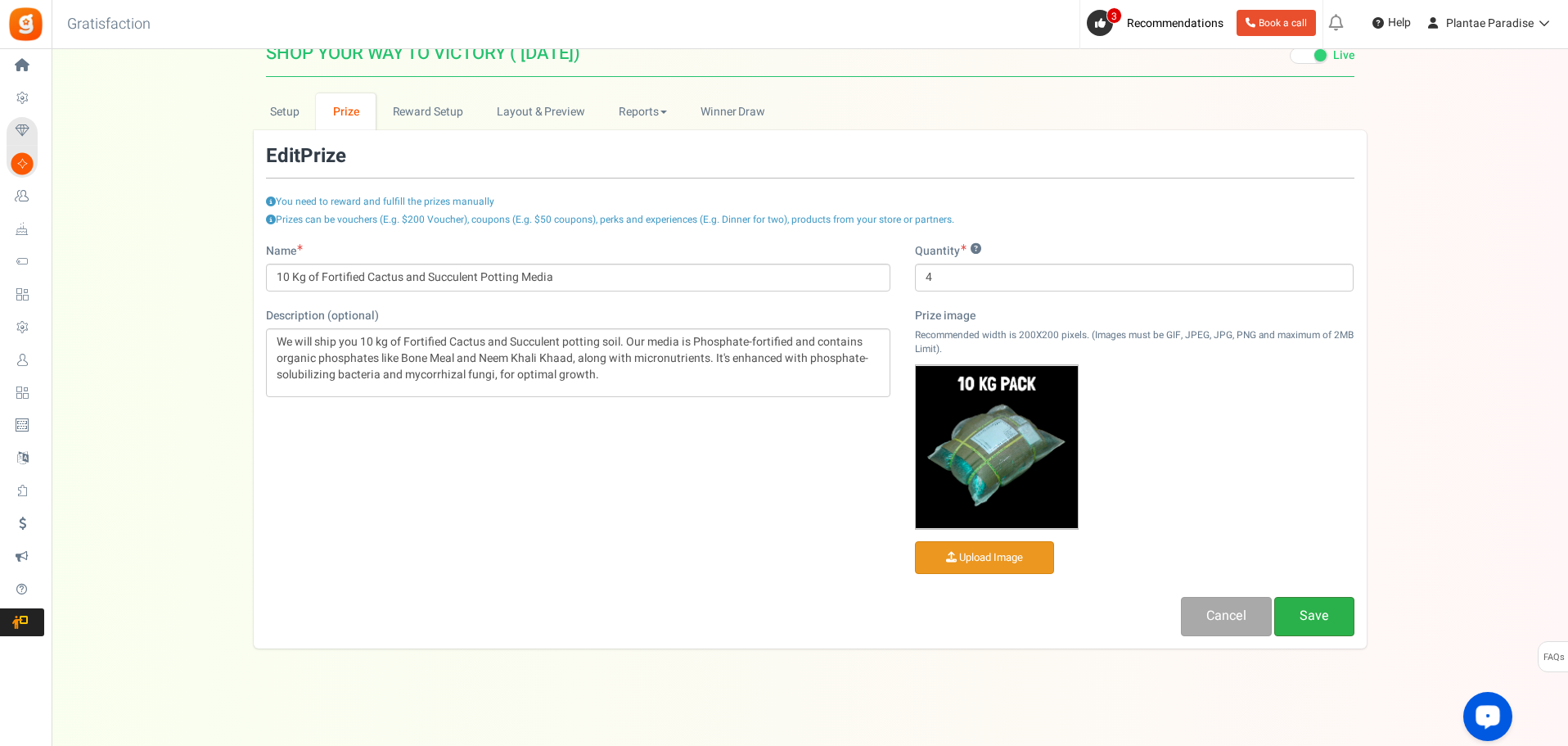
click at [1334, 622] on link "Save" at bounding box center [1314, 616] width 80 height 39
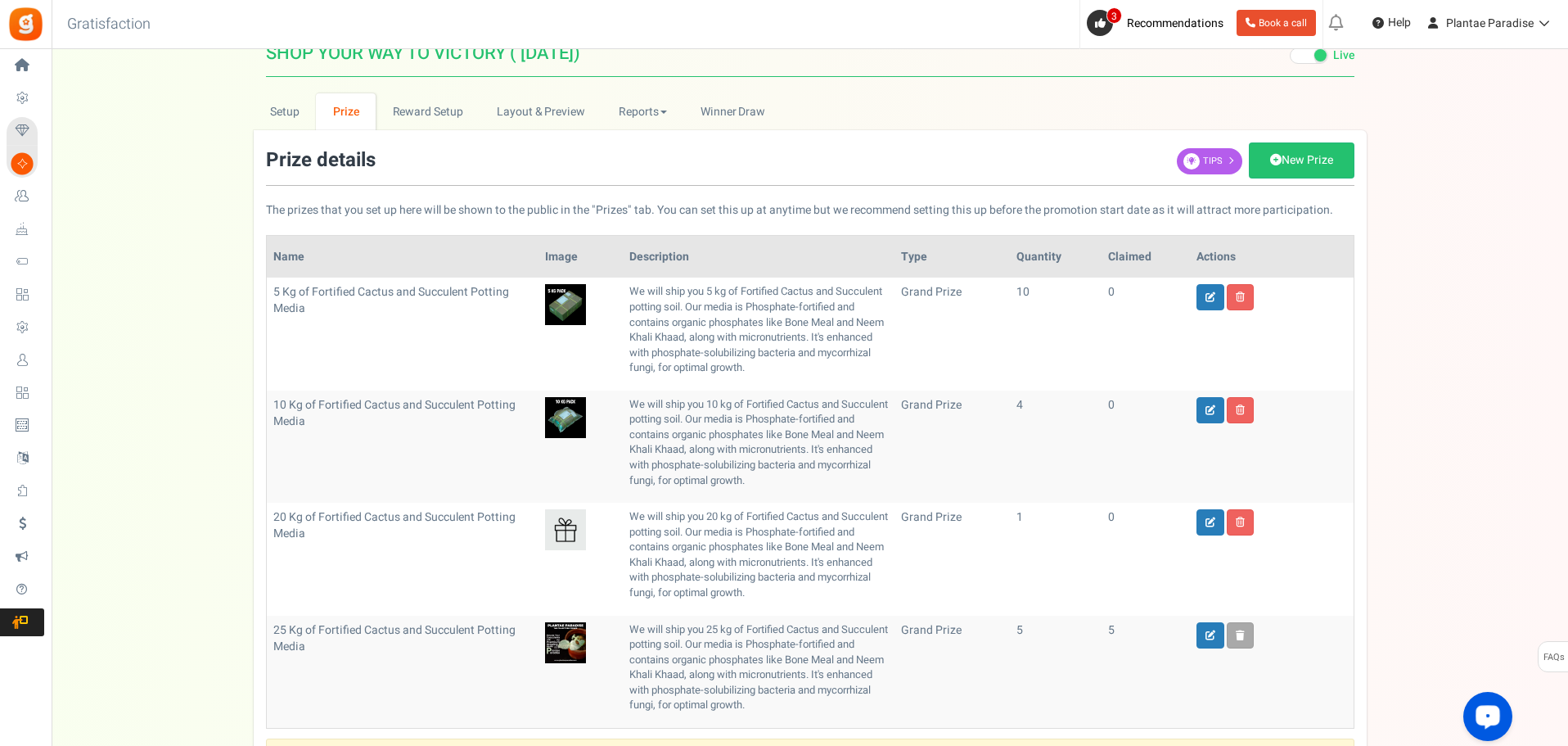
click at [564, 551] on img at bounding box center [566, 530] width 41 height 41
click at [1210, 528] on icon at bounding box center [1210, 523] width 10 height 10
type input "20 Kg of Fortified Cactus and Succulent Potting Media"
type input "1"
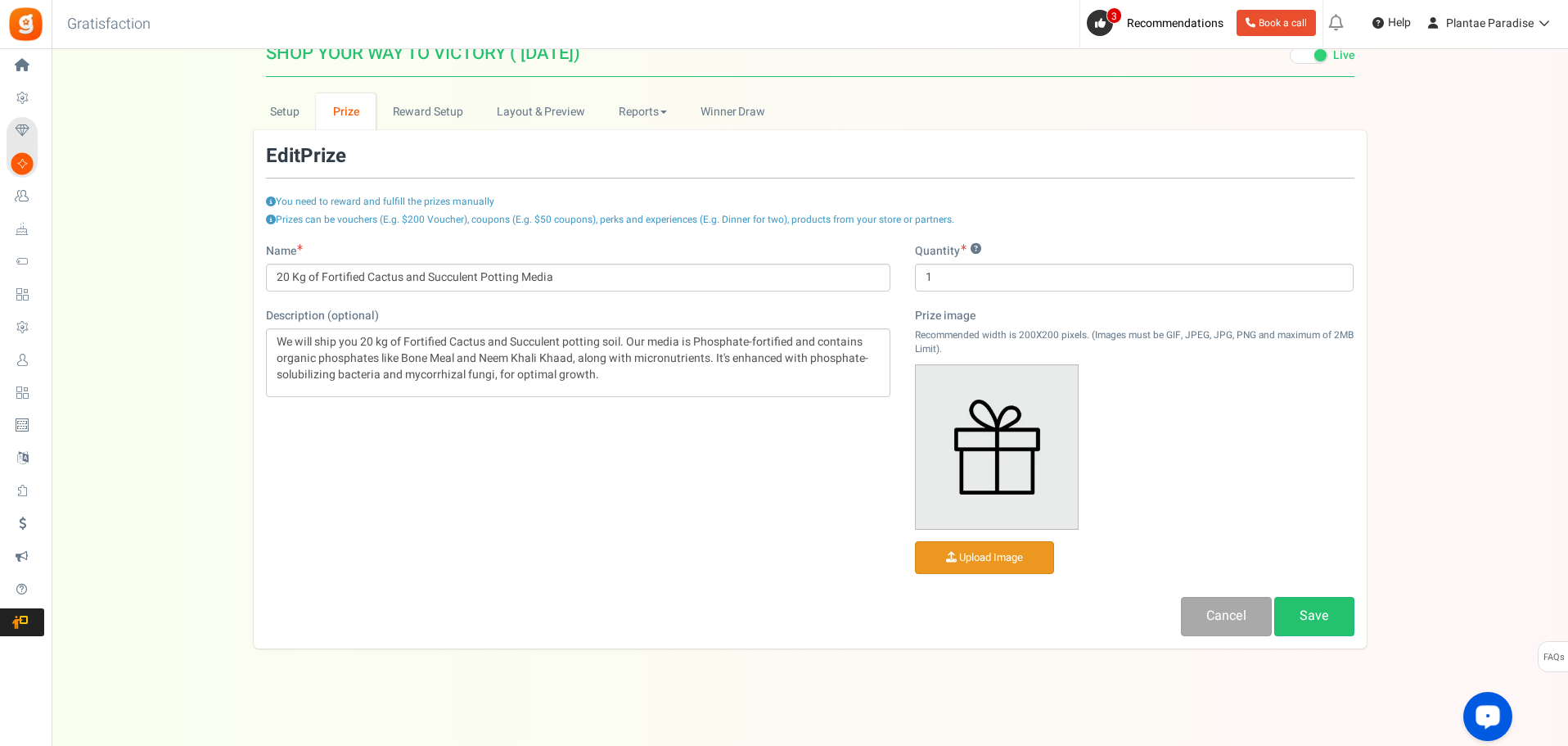
click at [1026, 558] on input "file" at bounding box center [985, 558] width 138 height 32
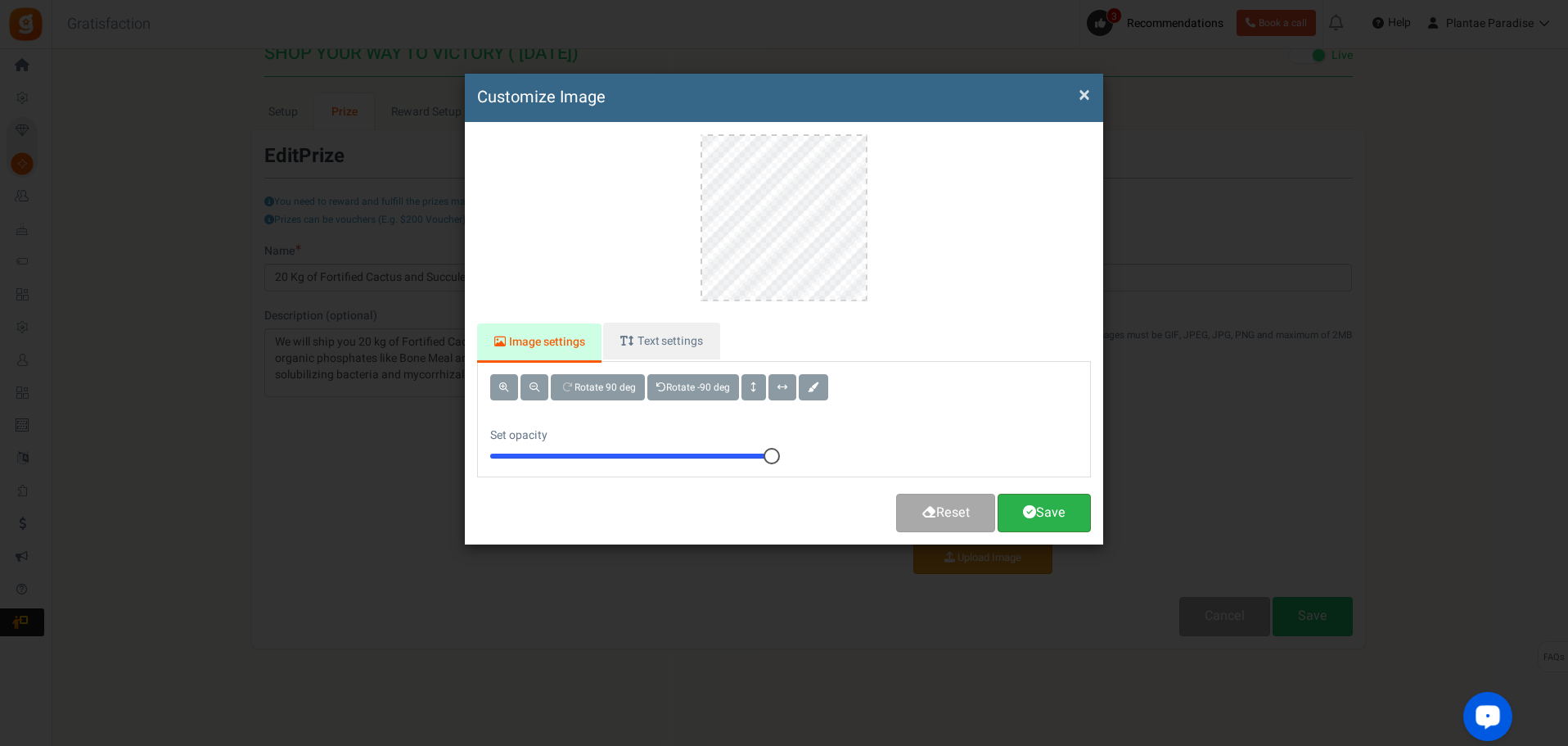
click at [1032, 508] on span at bounding box center [1030, 512] width 13 height 13
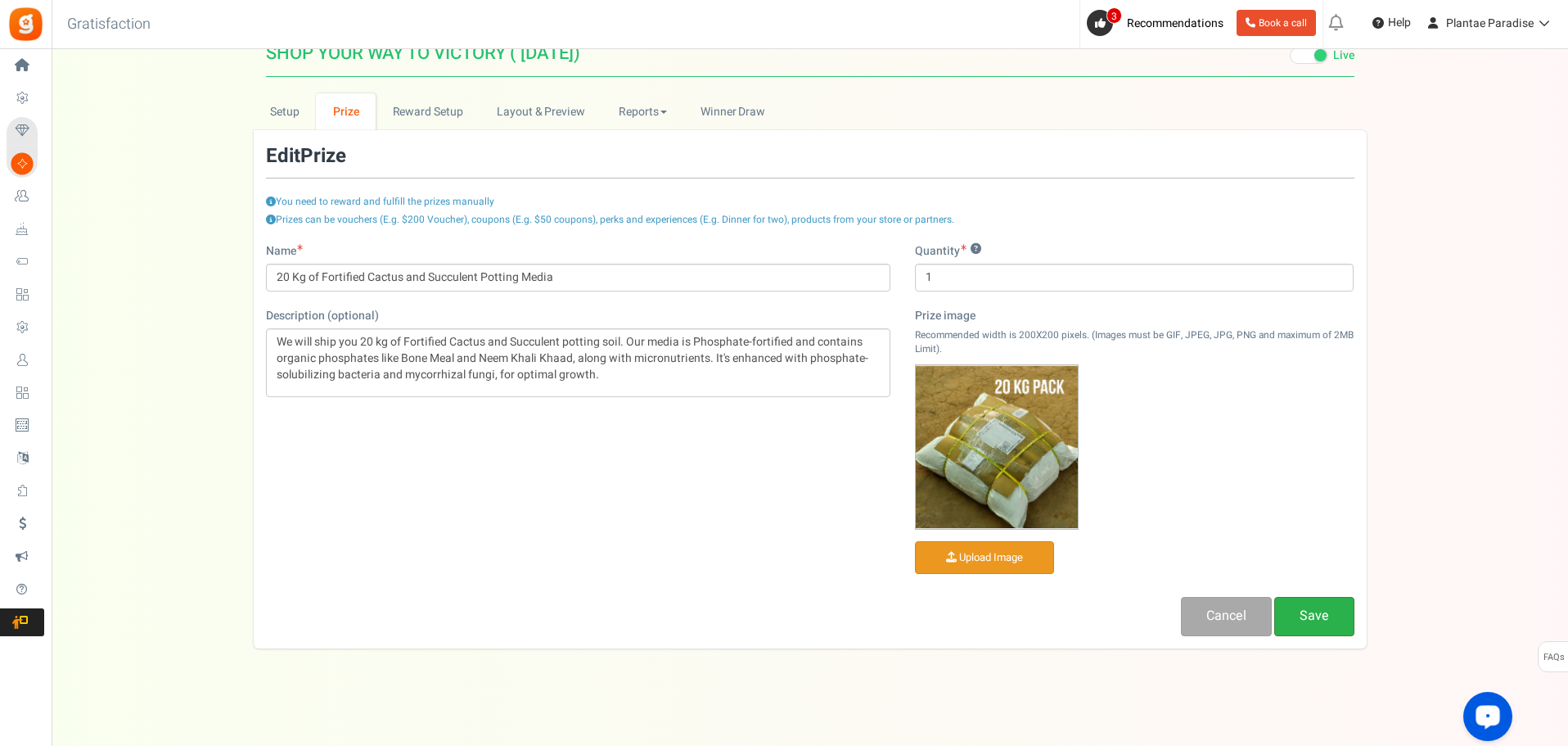
click at [1334, 612] on link "Save" at bounding box center [1314, 616] width 80 height 39
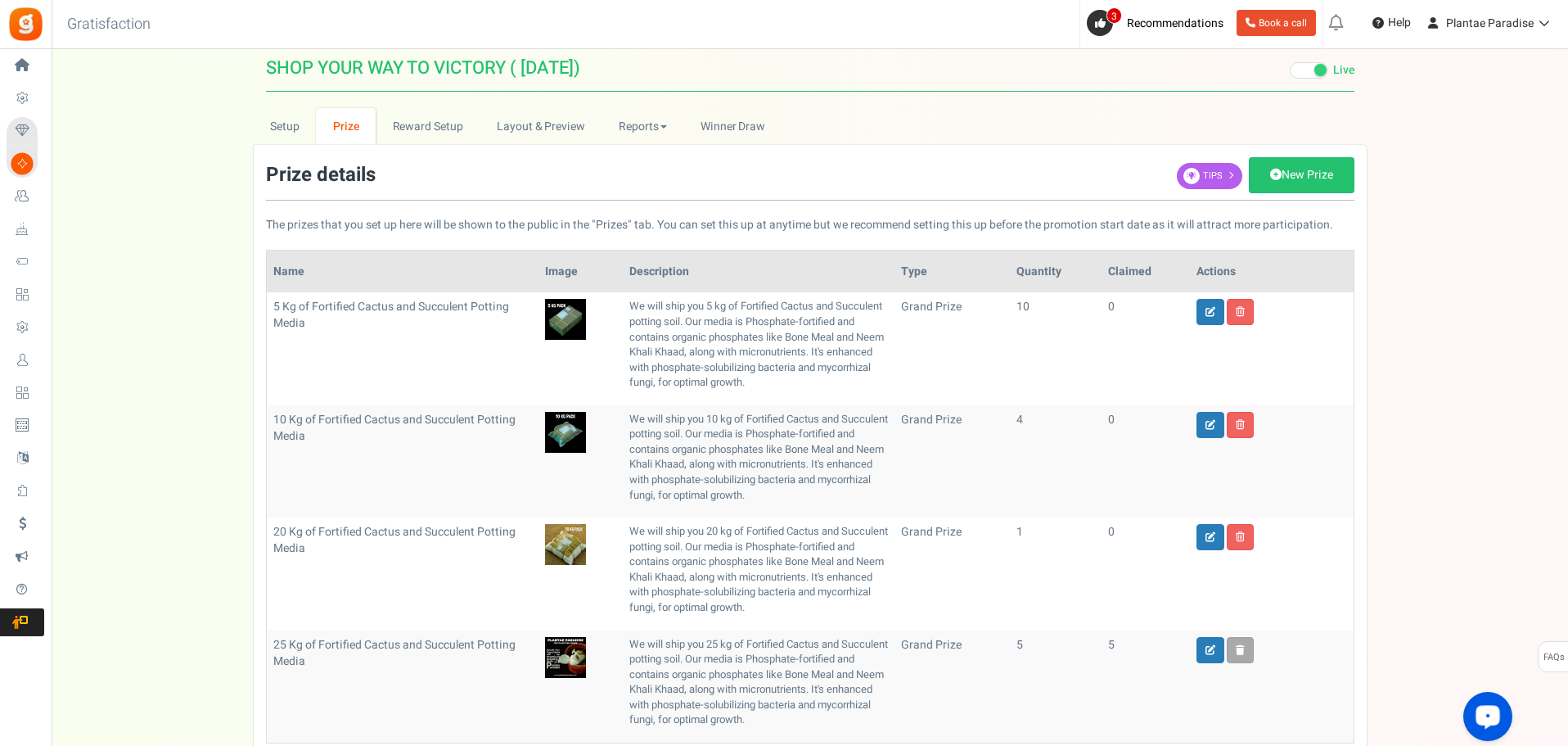
scroll to position [0, 0]
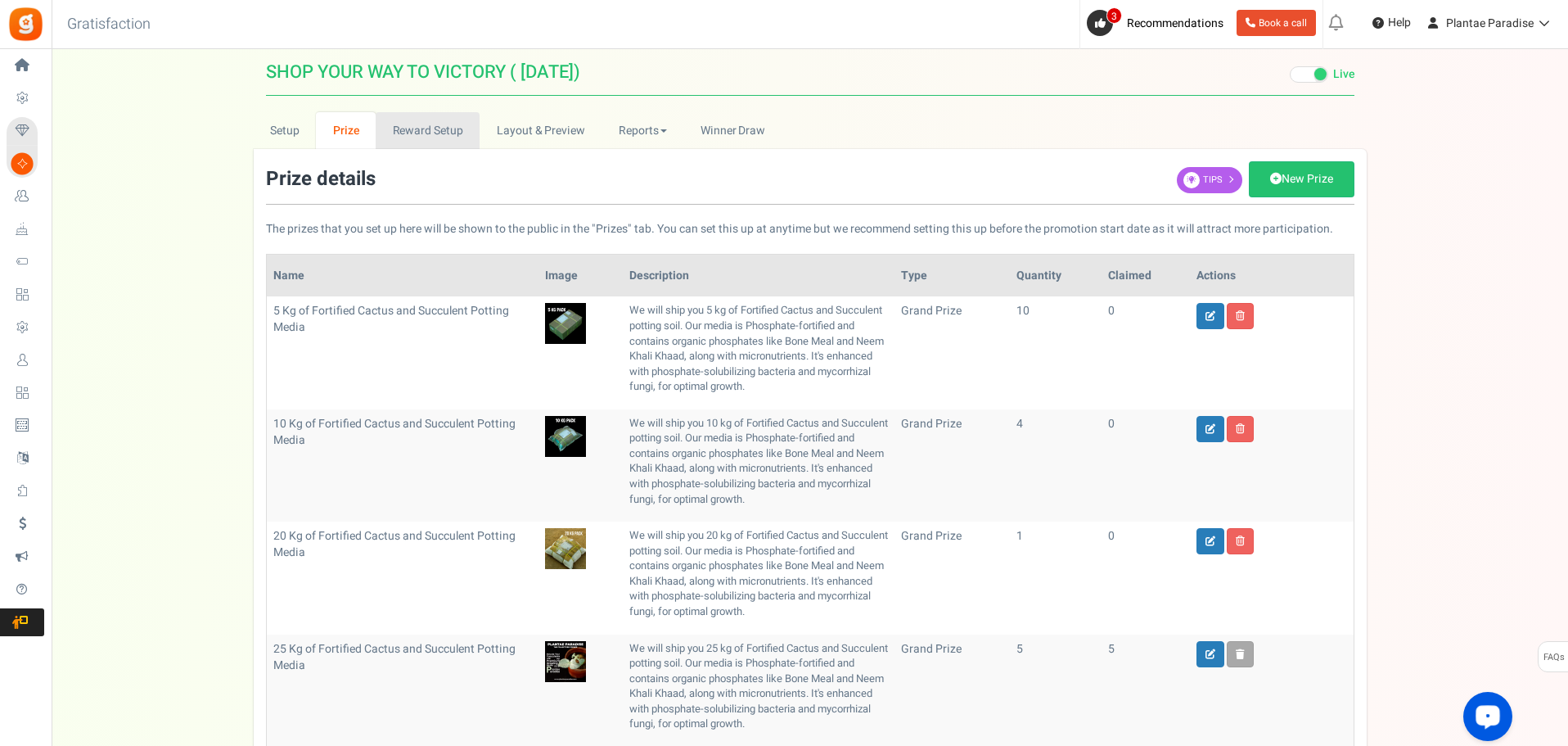
click at [423, 127] on link "Reward Setup" at bounding box center [428, 130] width 104 height 37
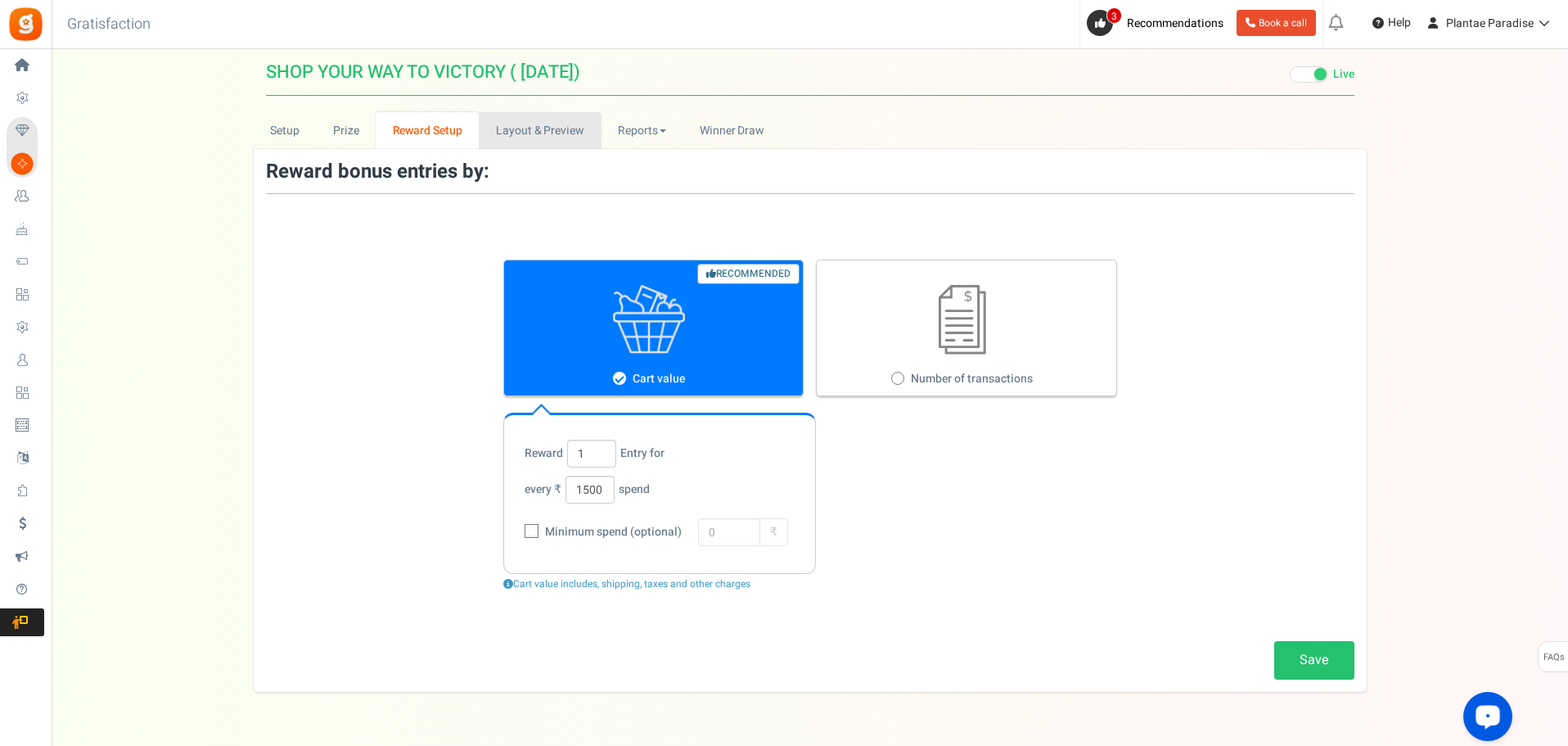
click at [573, 134] on link "Layout & Preview" at bounding box center [540, 130] width 122 height 37
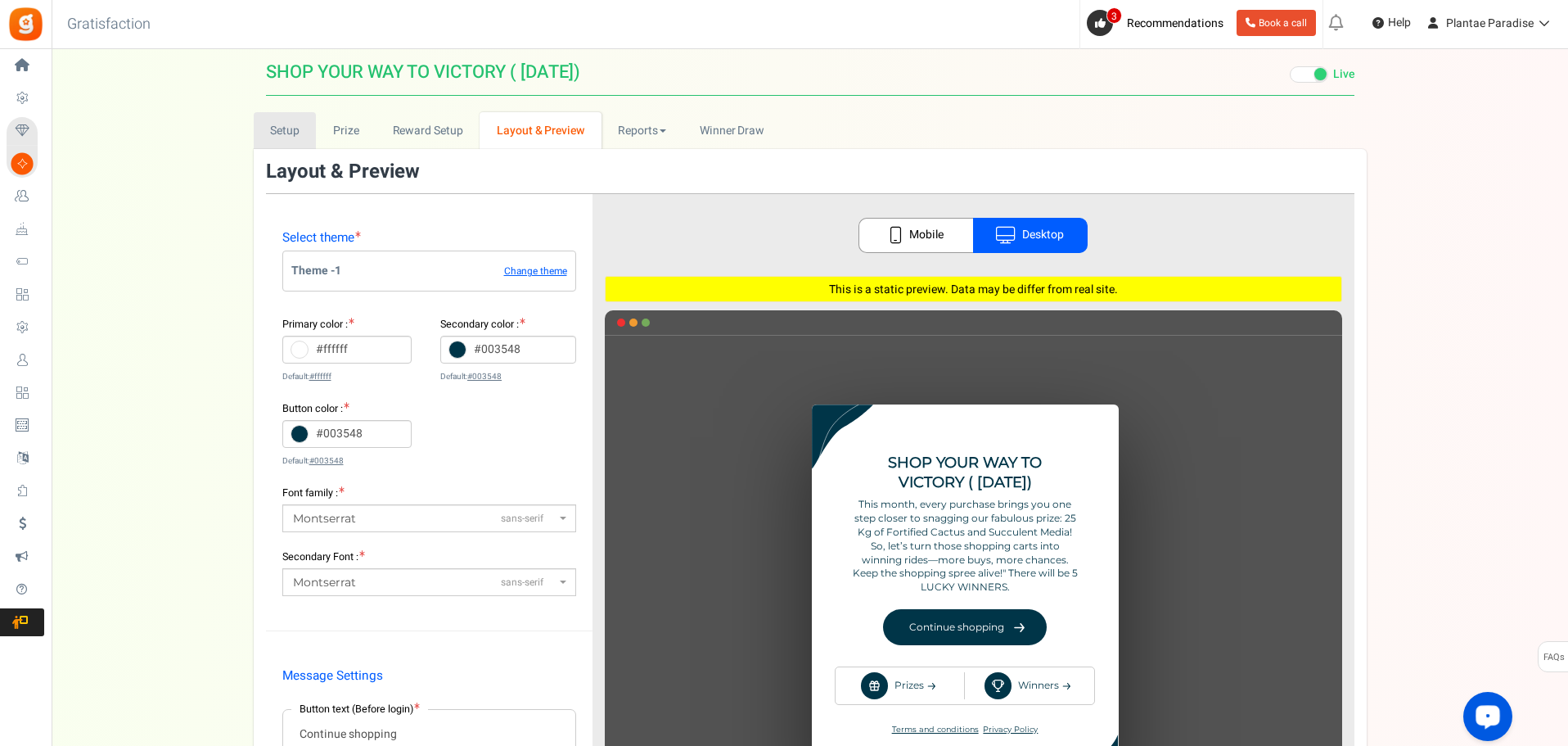
click at [268, 125] on link "Setup" at bounding box center [285, 130] width 63 height 37
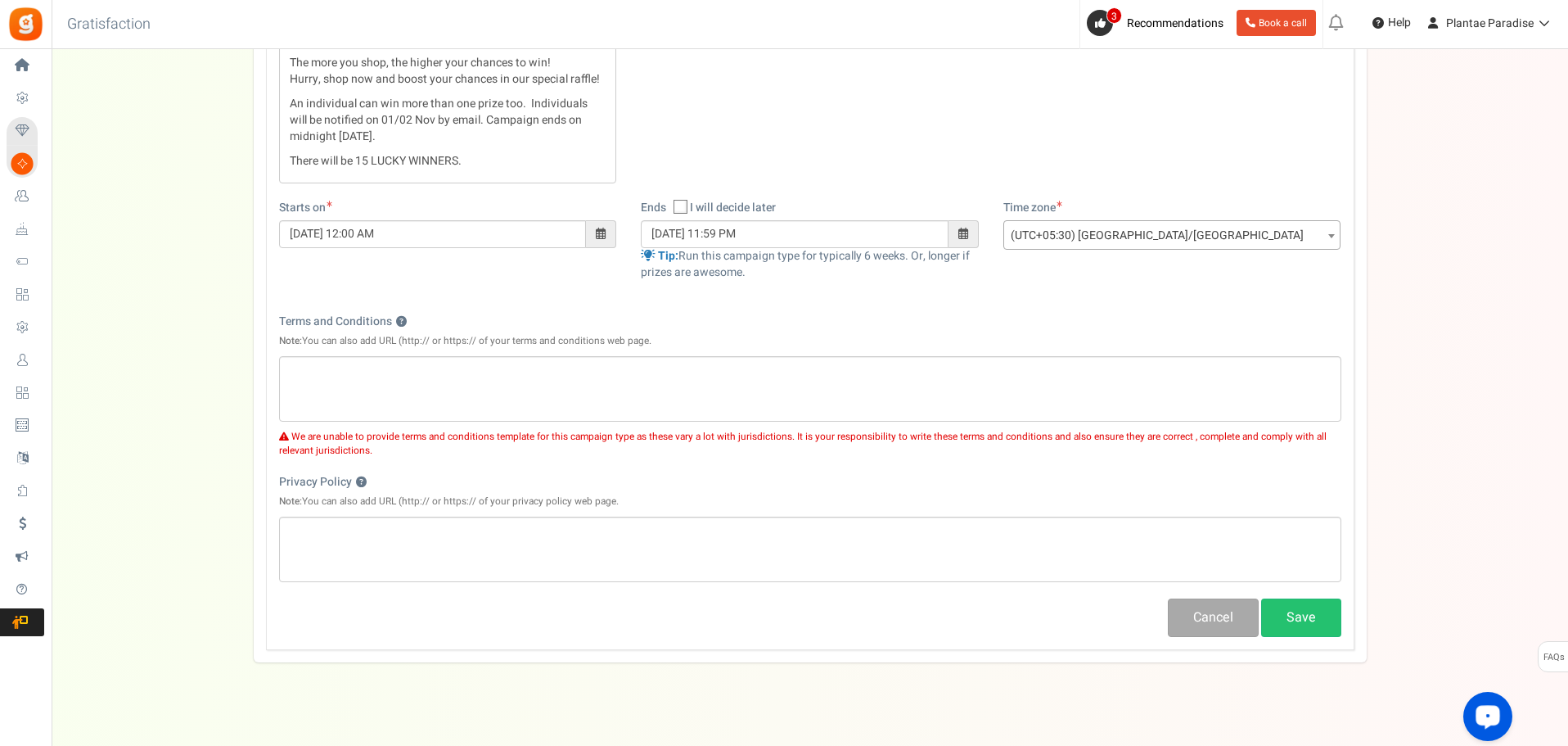
scroll to position [510, 0]
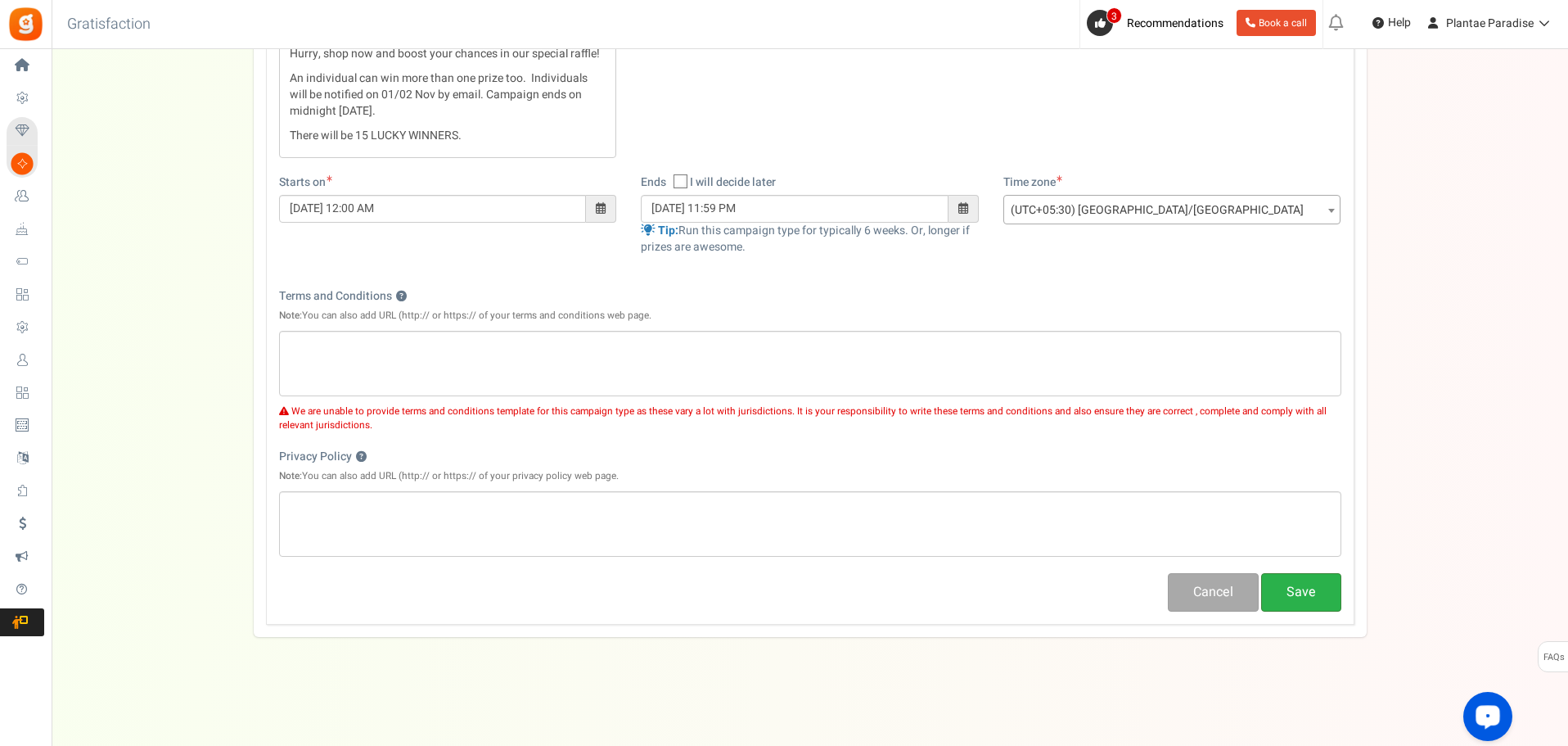
click at [1306, 609] on button "Save" at bounding box center [1301, 592] width 80 height 39
click at [1328, 589] on button "Save" at bounding box center [1301, 592] width 80 height 39
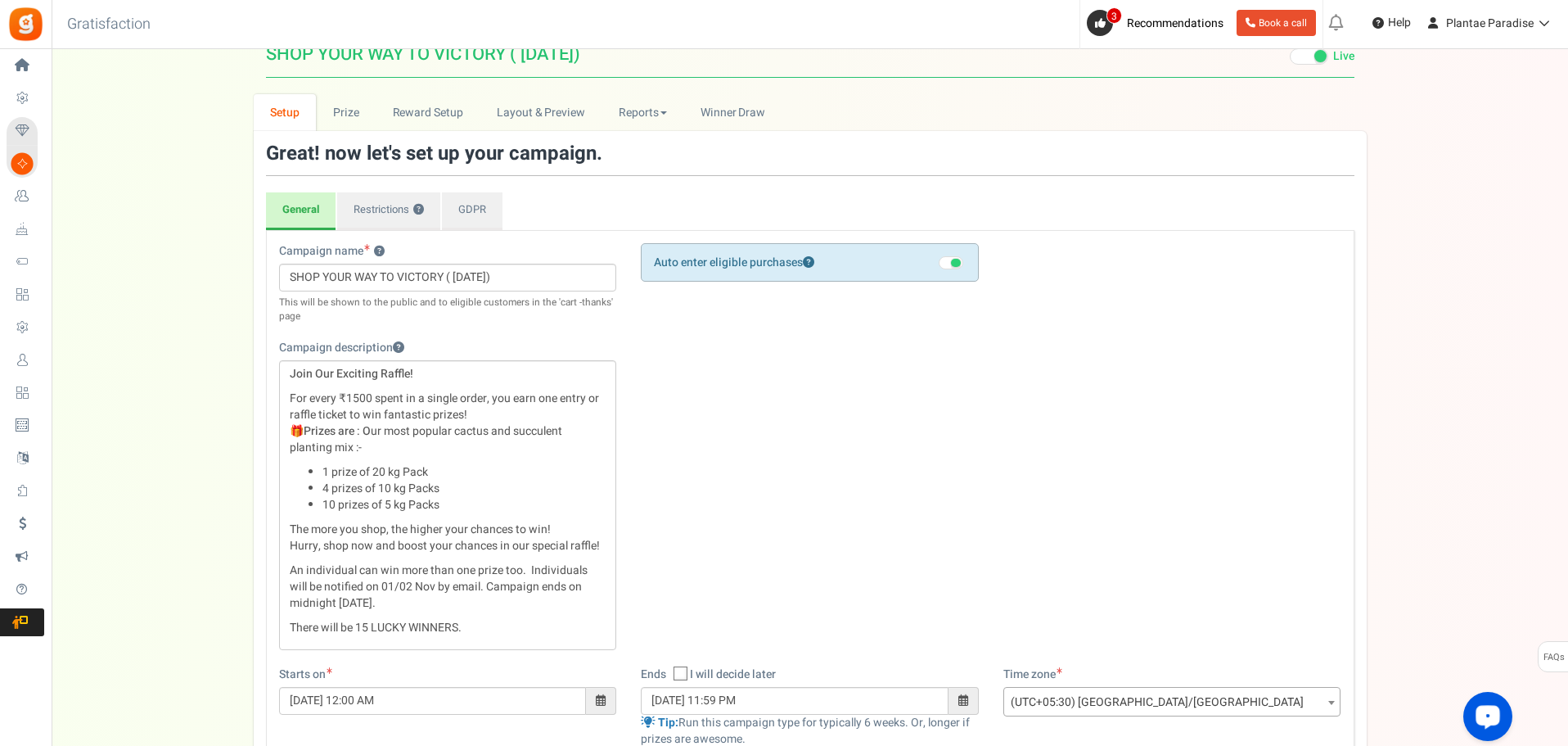
scroll to position [0, 0]
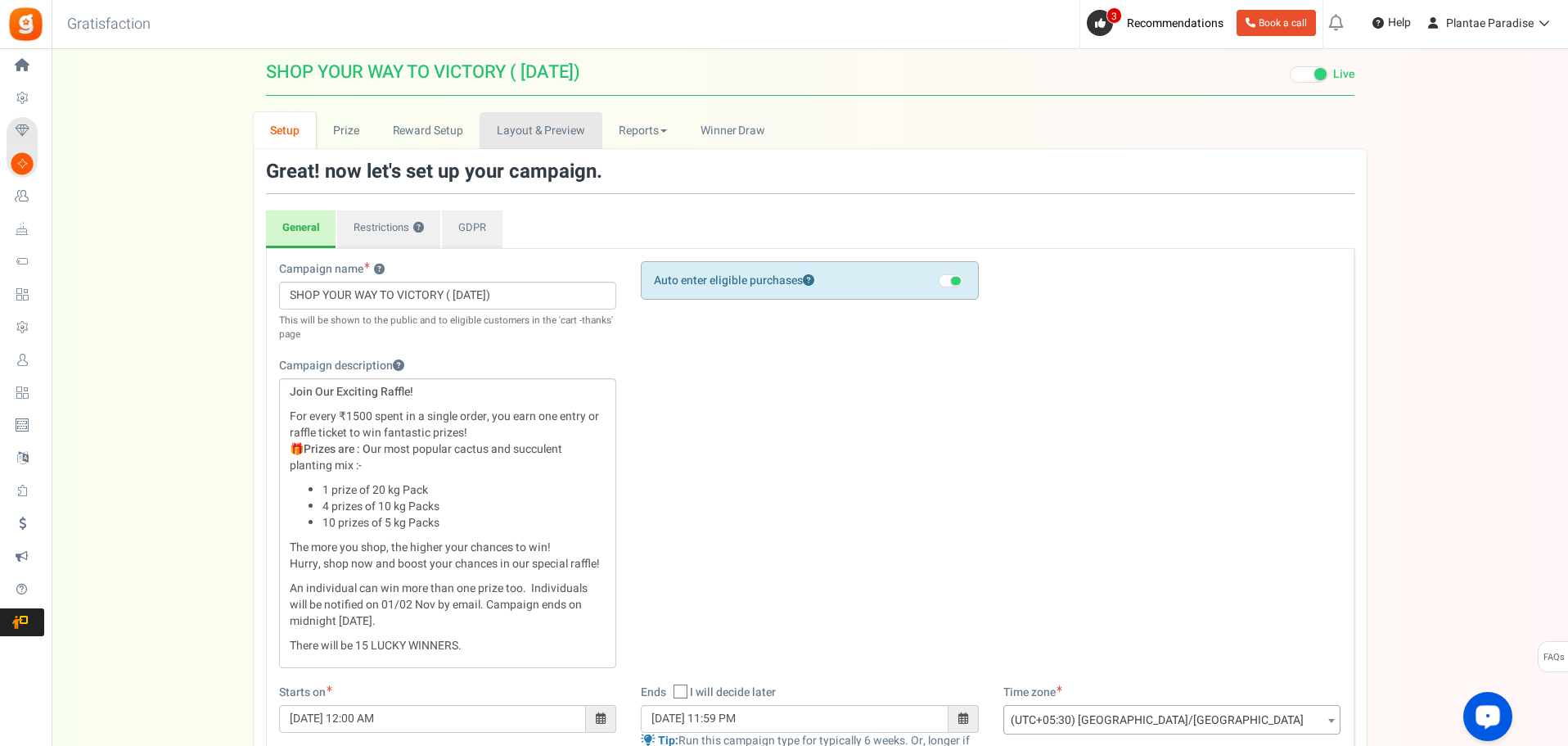
click at [528, 129] on link "Layout & Preview" at bounding box center [541, 130] width 122 height 37
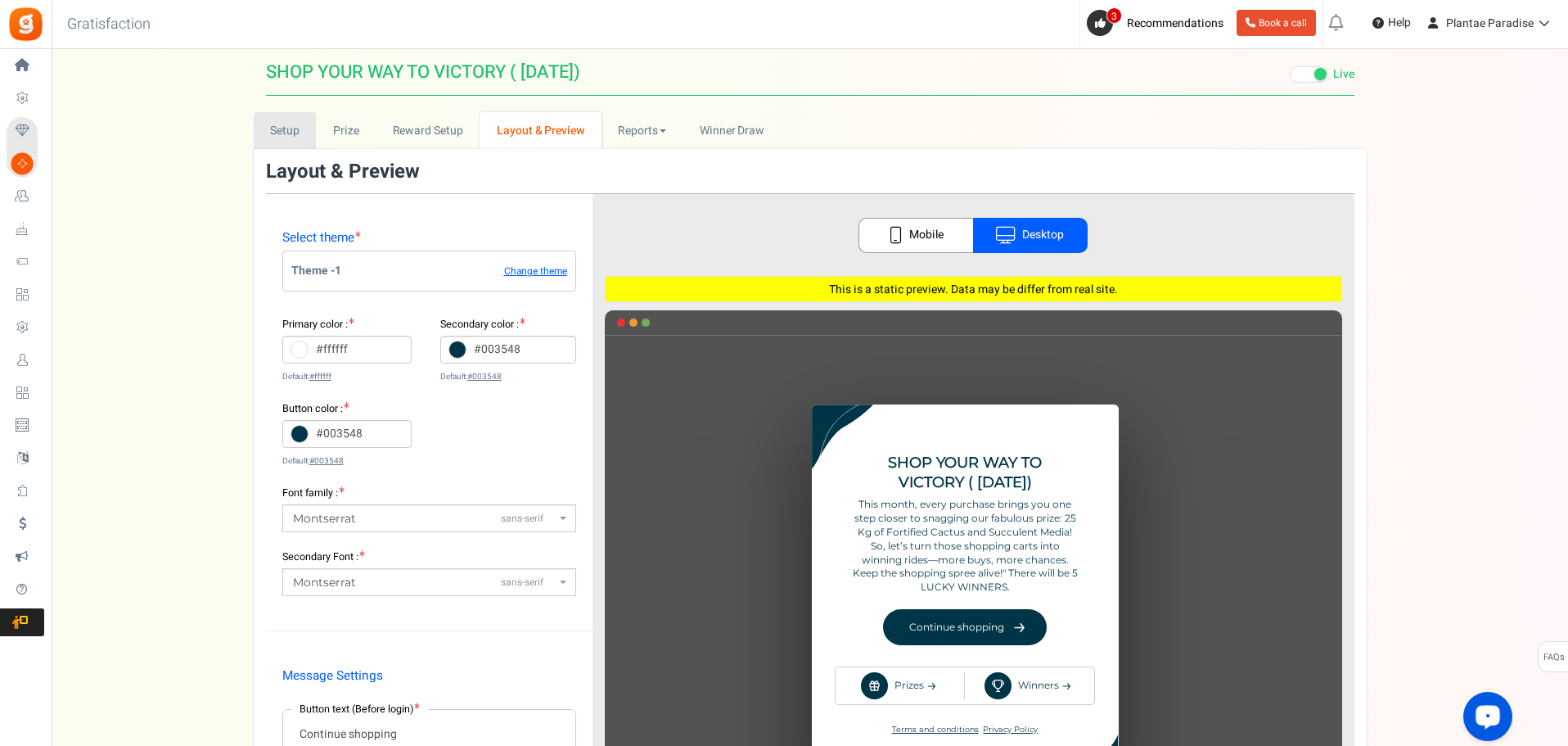
click at [292, 134] on link "Setup" at bounding box center [285, 130] width 63 height 37
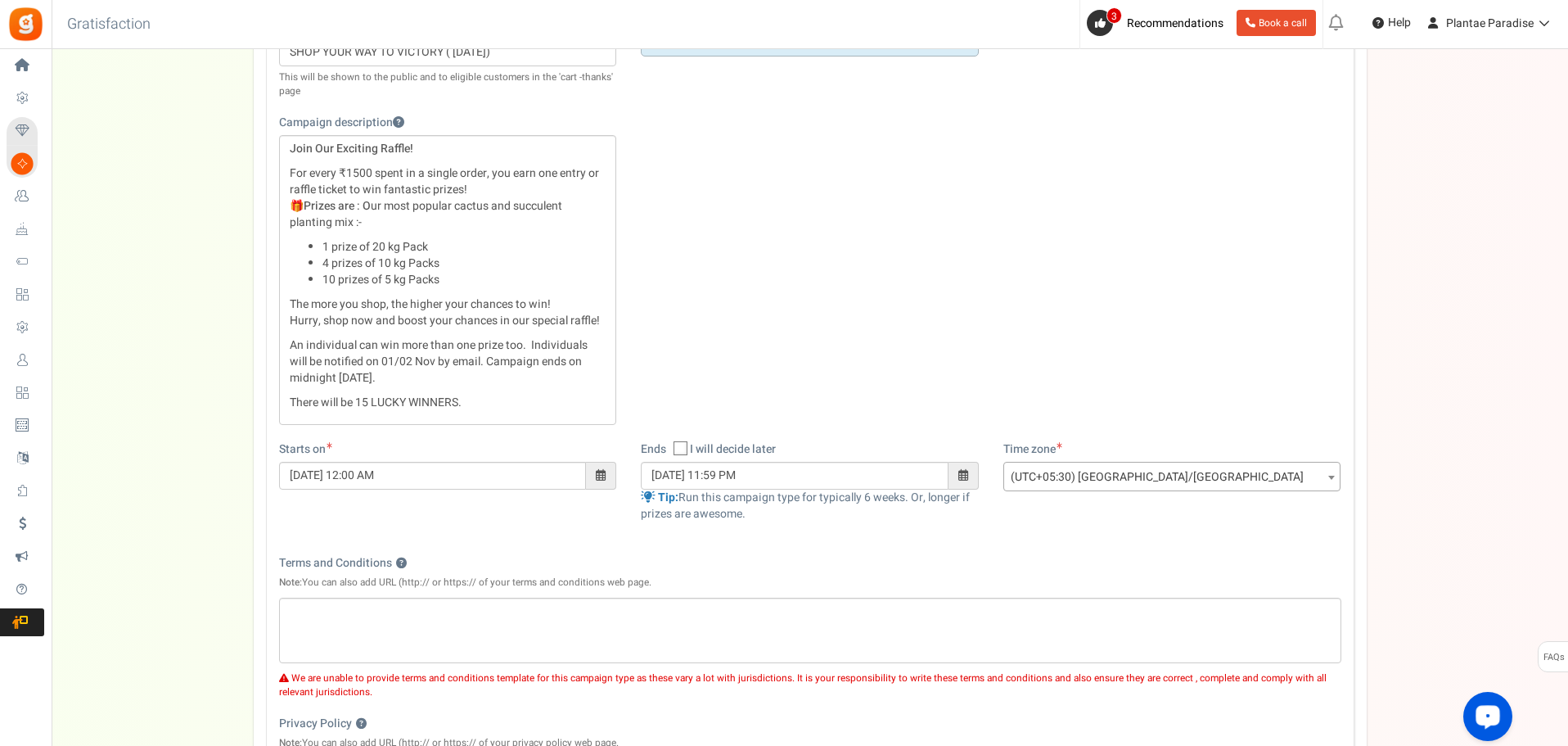
scroll to position [246, 0]
click at [604, 475] on span at bounding box center [601, 472] width 10 height 12
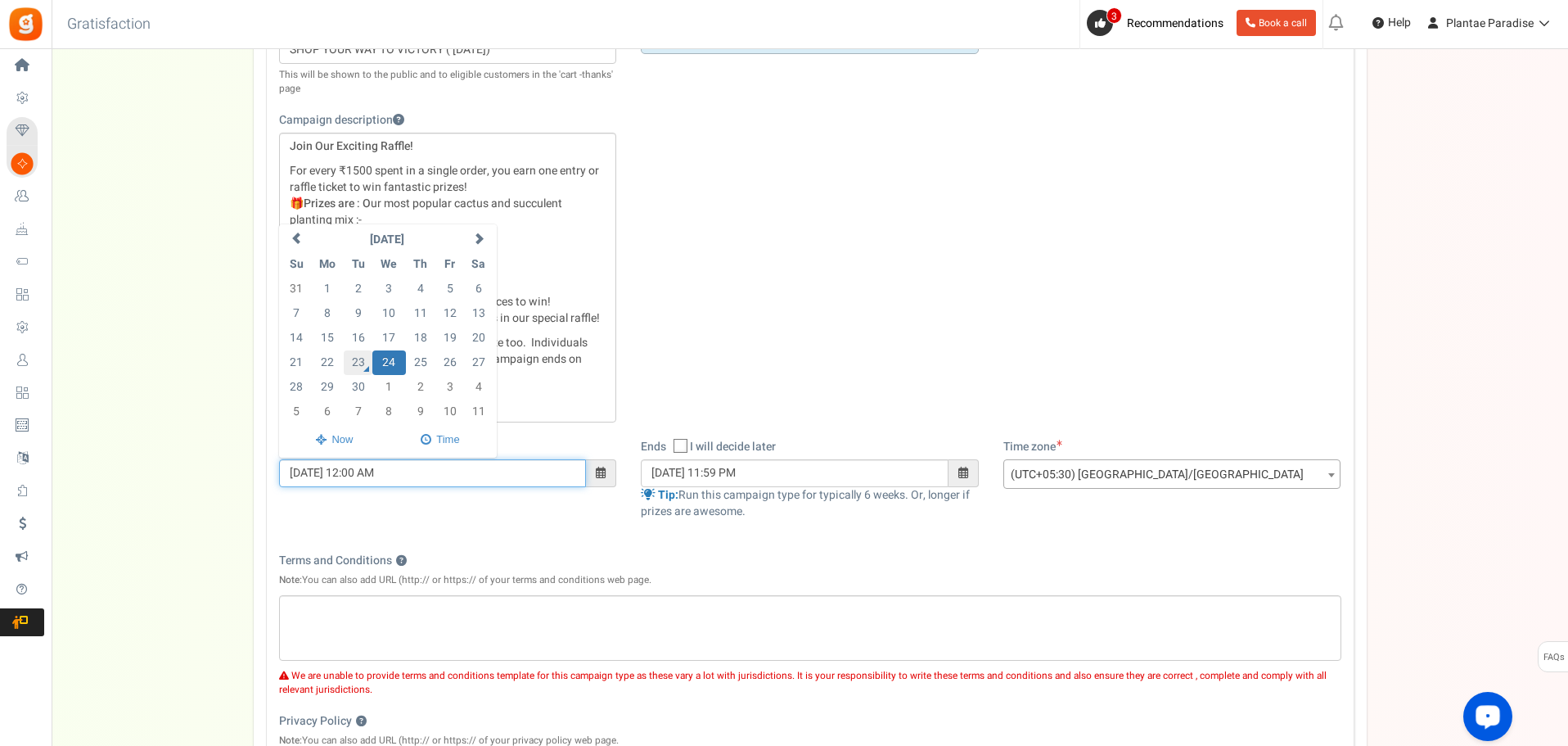
click at [363, 364] on td "23" at bounding box center [358, 363] width 29 height 25
drag, startPoint x: 363, startPoint y: 475, endPoint x: 353, endPoint y: 469, distance: 11.7
click at [353, 469] on input "23/09/2025 12:00 AM" at bounding box center [433, 473] width 308 height 28
drag, startPoint x: 381, startPoint y: 475, endPoint x: 367, endPoint y: 473, distance: 14.1
click at [367, 473] on input "23/09/2025 15:00 AM" at bounding box center [433, 473] width 308 height 28
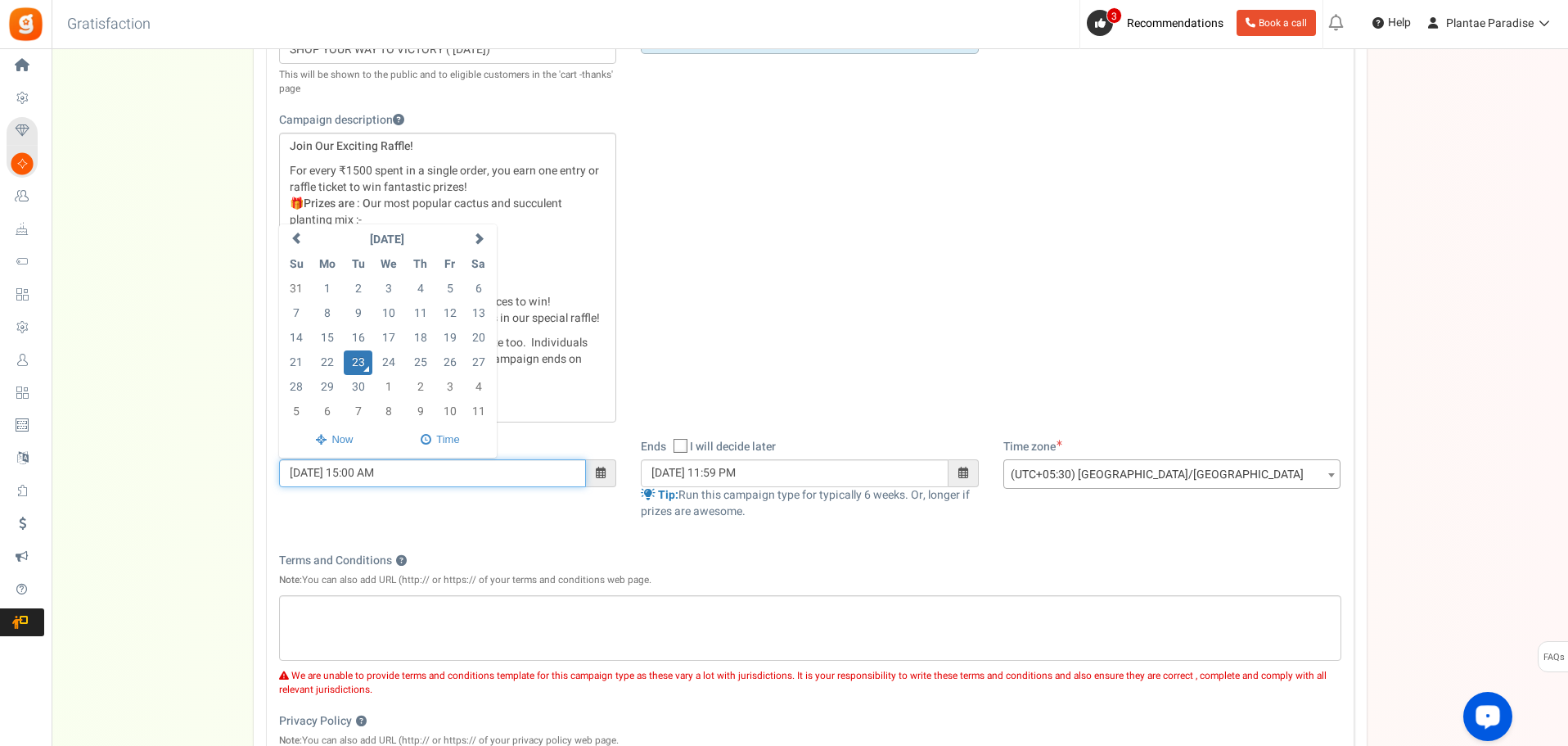
click at [393, 475] on input "23/09/2025 15:00 AM" at bounding box center [433, 473] width 308 height 28
drag, startPoint x: 369, startPoint y: 470, endPoint x: 380, endPoint y: 472, distance: 11.2
click at [380, 472] on input "23/09/2025 15:00 AM" at bounding box center [433, 473] width 308 height 28
click at [421, 472] on input "23/09/2025 15:25 AM" at bounding box center [433, 473] width 308 height 28
type input "[DATE] 03:25 PM"
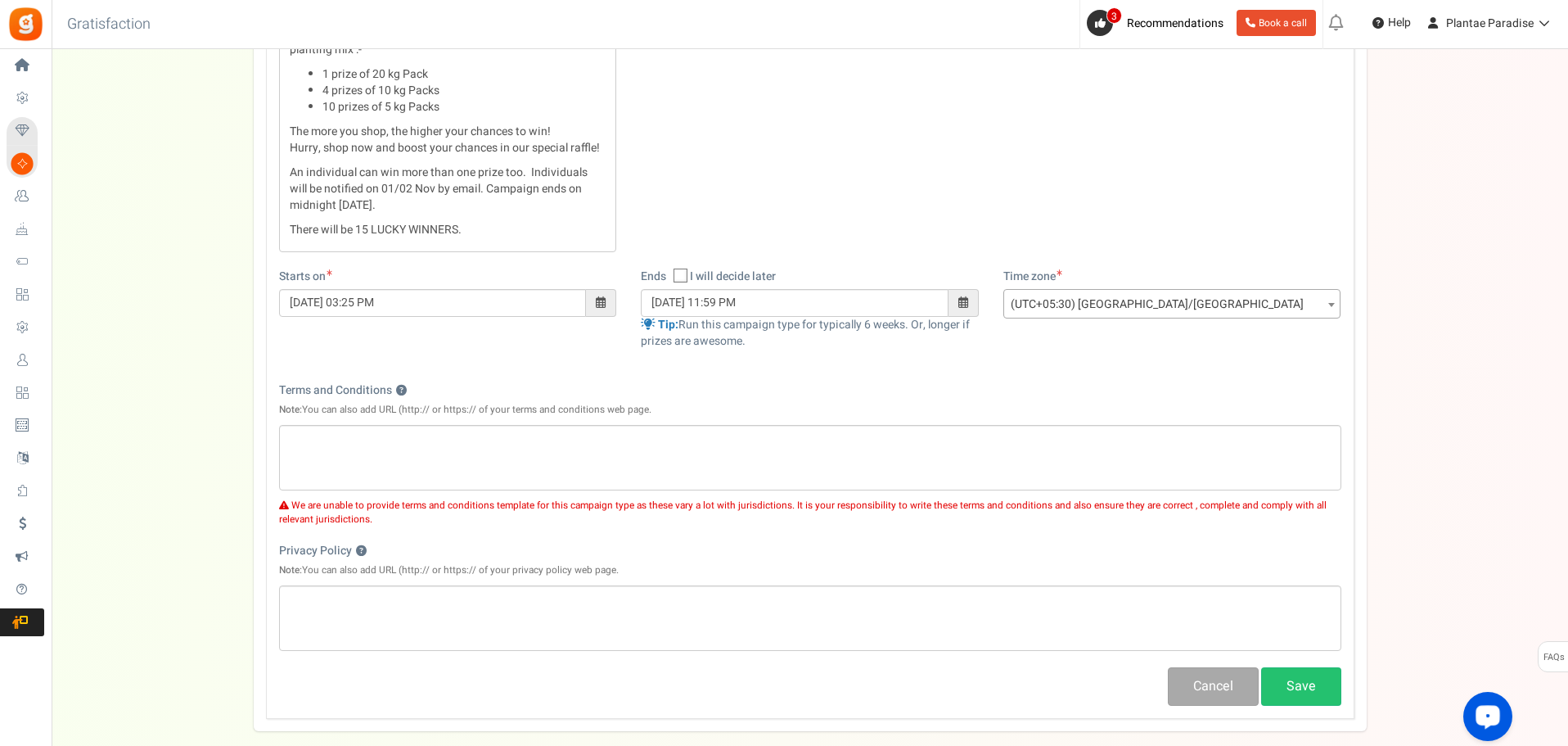
scroll to position [491, 0]
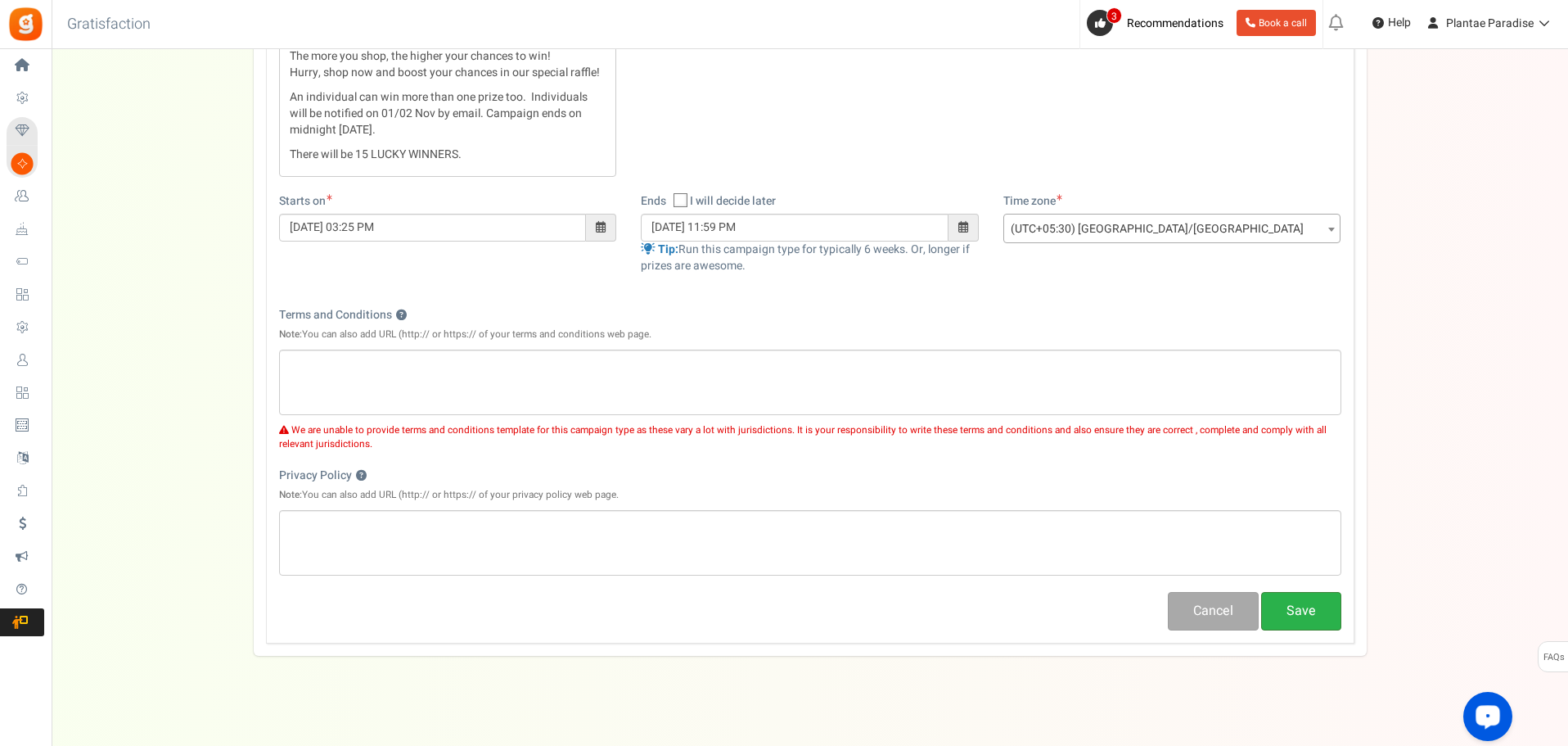
click at [1304, 617] on button "Save" at bounding box center [1301, 611] width 80 height 39
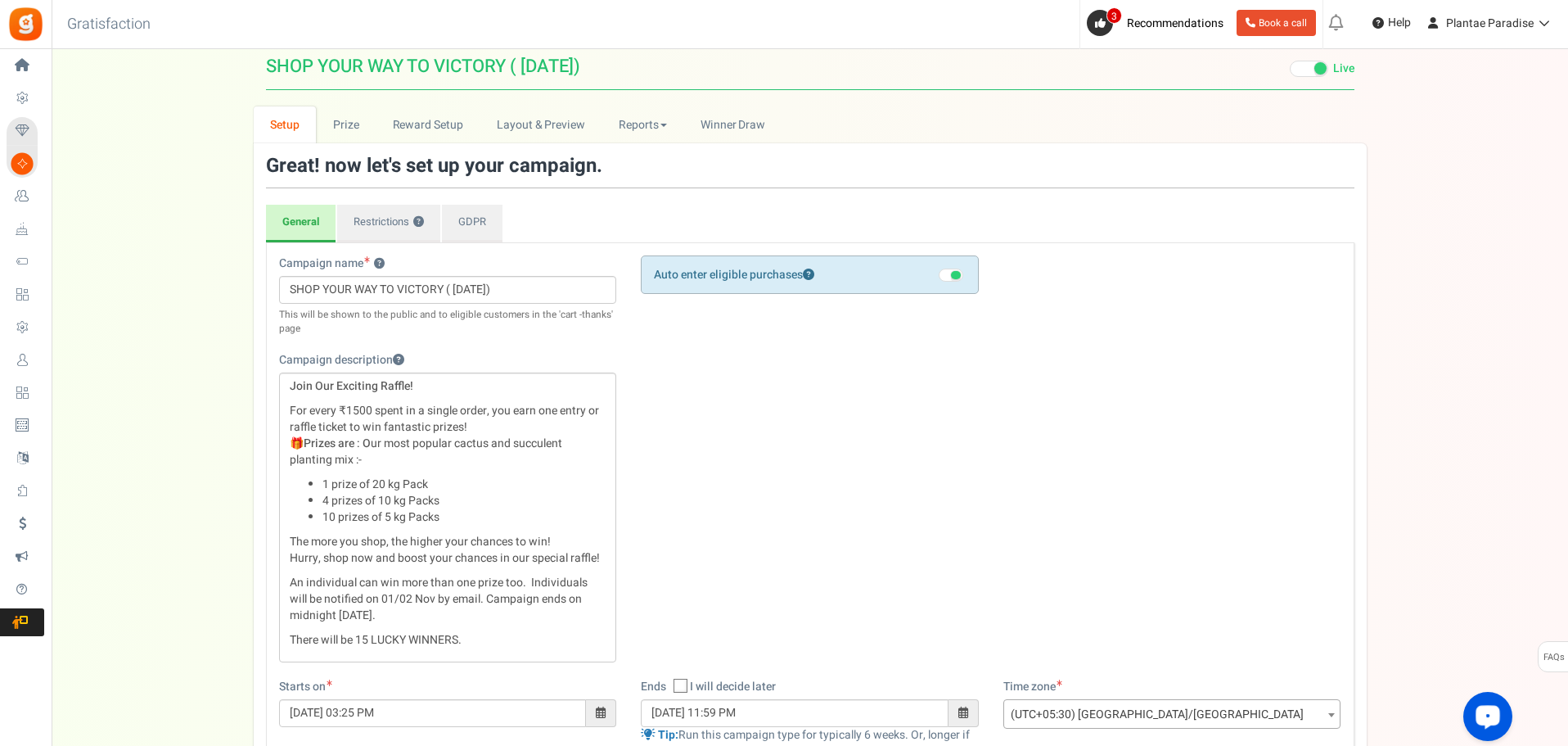
scroll to position [0, 0]
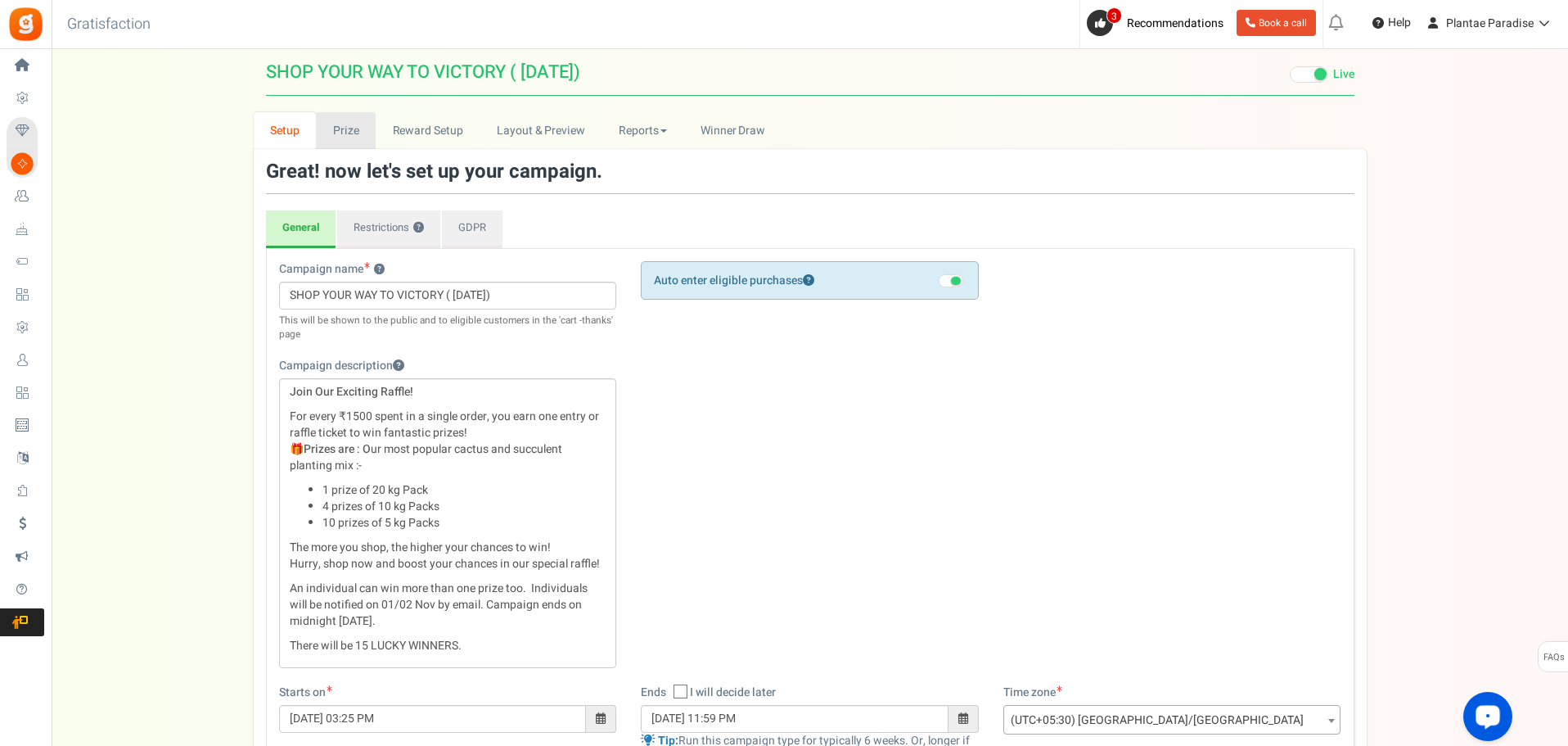
click at [349, 131] on link "Prize" at bounding box center [345, 130] width 60 height 37
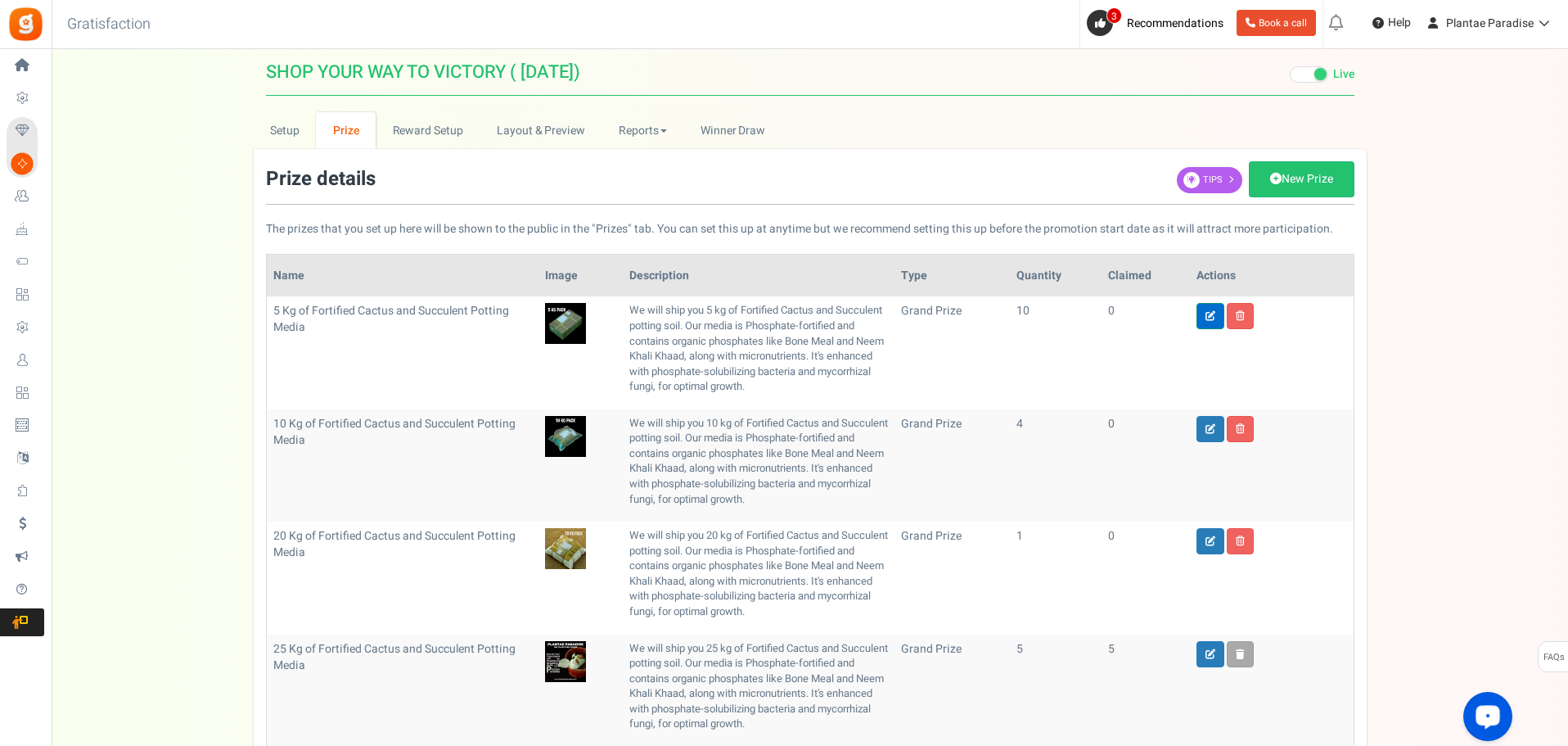
click at [1211, 317] on icon at bounding box center [1210, 317] width 10 height 10
type input "5 Kg of Fortified Cactus and Succulent Potting Media"
type input "10"
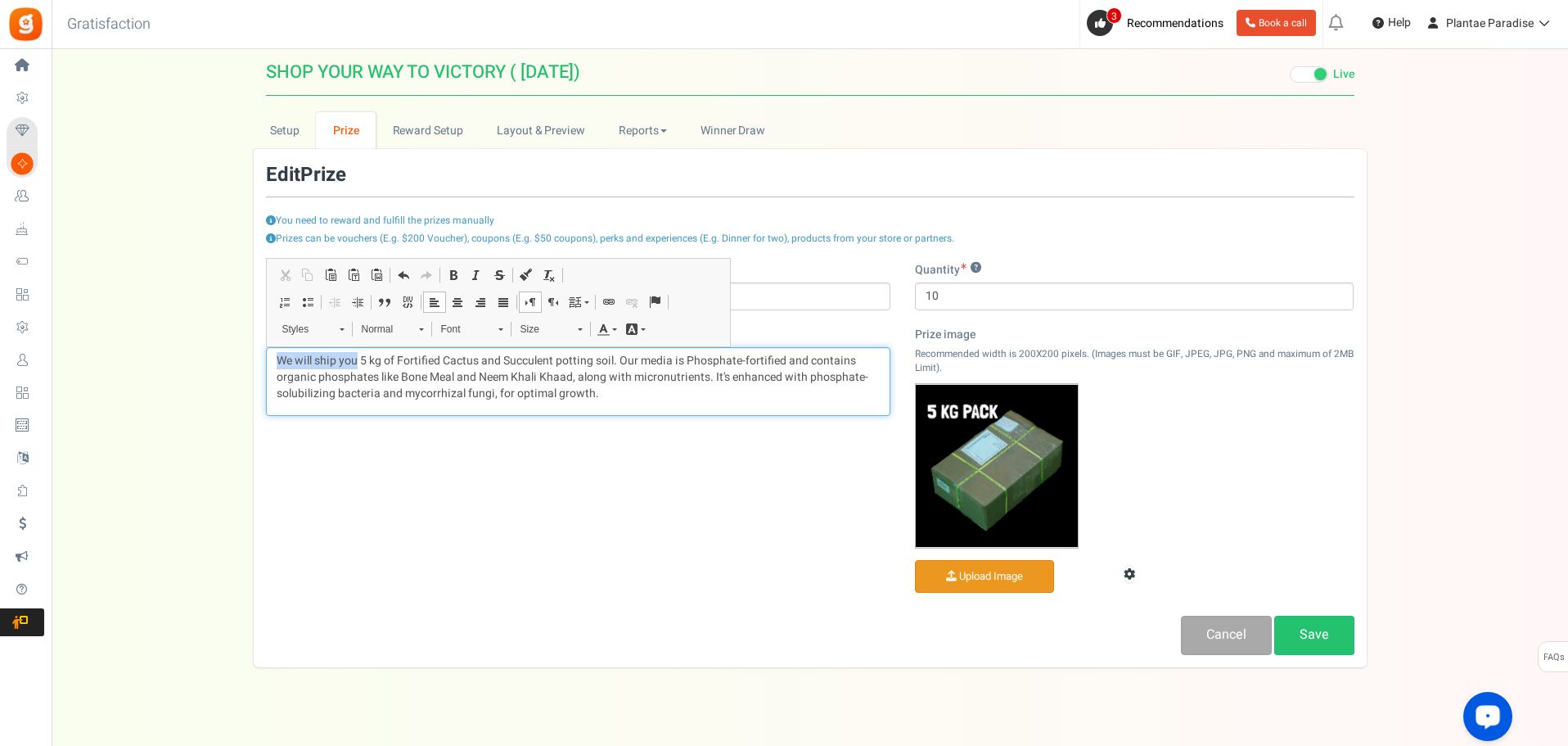
drag, startPoint x: 358, startPoint y: 359, endPoint x: 269, endPoint y: 350, distance: 89.5
click at [269, 350] on div "We will ship you 5 kg of Fortified Cactus and Succulent potting soil. Our media…" at bounding box center [578, 381] width 625 height 68
click at [671, 359] on p "10 Prizes of 5 kg of Fortified Cactus and Succulent potting soil. Our media is …" at bounding box center [578, 378] width 603 height 49
drag, startPoint x: 474, startPoint y: 378, endPoint x: 527, endPoint y: 382, distance: 53.2
click at [527, 382] on p "10 Prizes of 5 kg of Fortified Cactus and Succulent potting soil. Phosphate-for…" at bounding box center [578, 378] width 603 height 49
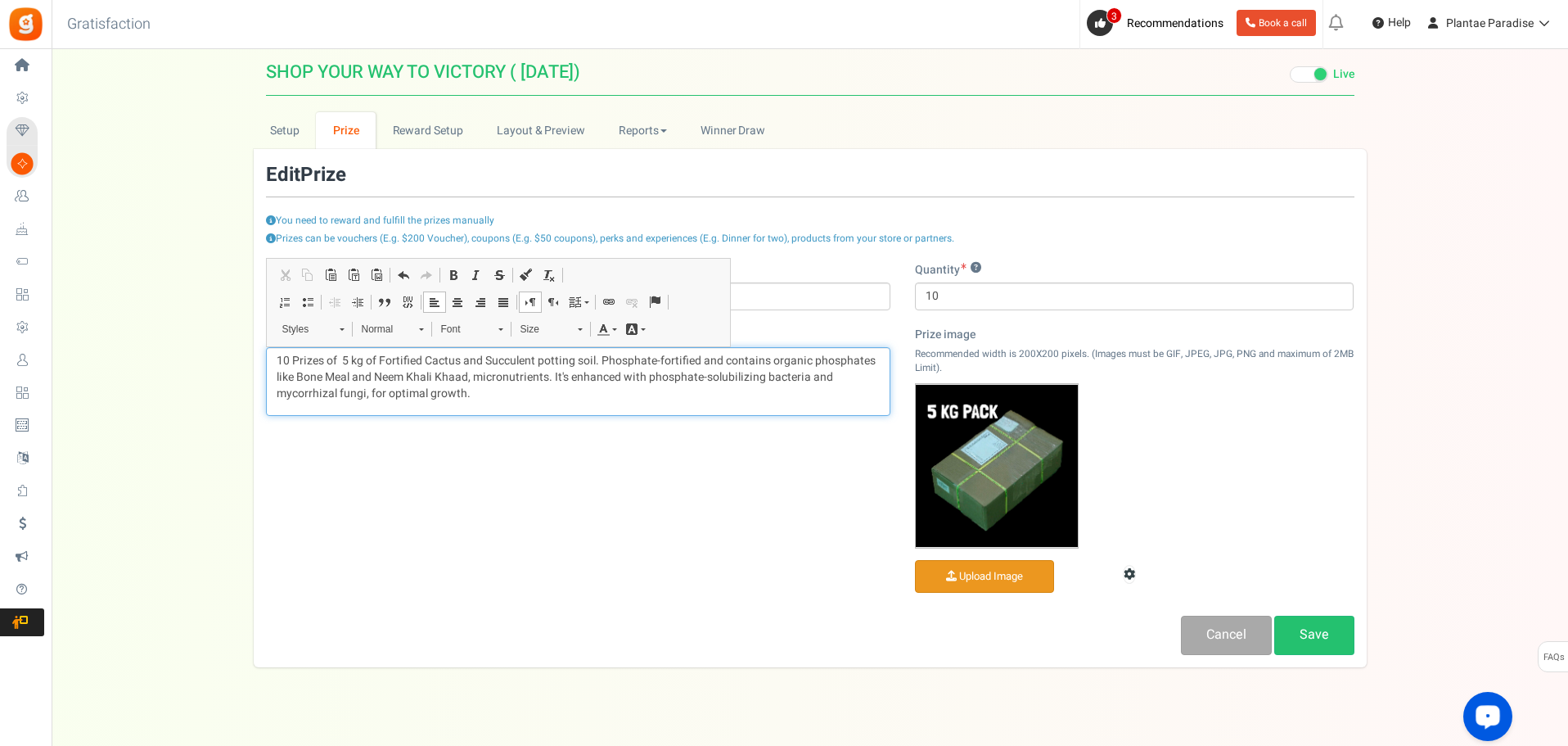
click at [555, 376] on p "10 Prizes of 5 kg of Fortified Cactus and Succulent potting soil. Phosphate-for…" at bounding box center [578, 378] width 603 height 49
drag, startPoint x: 550, startPoint y: 376, endPoint x: 570, endPoint y: 380, distance: 20.4
click at [570, 380] on p "10 Prizes of 5 kg of Fortified Cactus and Succulent potting soil. Phosphate-for…" at bounding box center [578, 378] width 603 height 49
click at [365, 394] on p "10 Prizes of 5 kg of Fortified Cactus and Succulent potting soil. Phosphate-for…" at bounding box center [578, 378] width 603 height 49
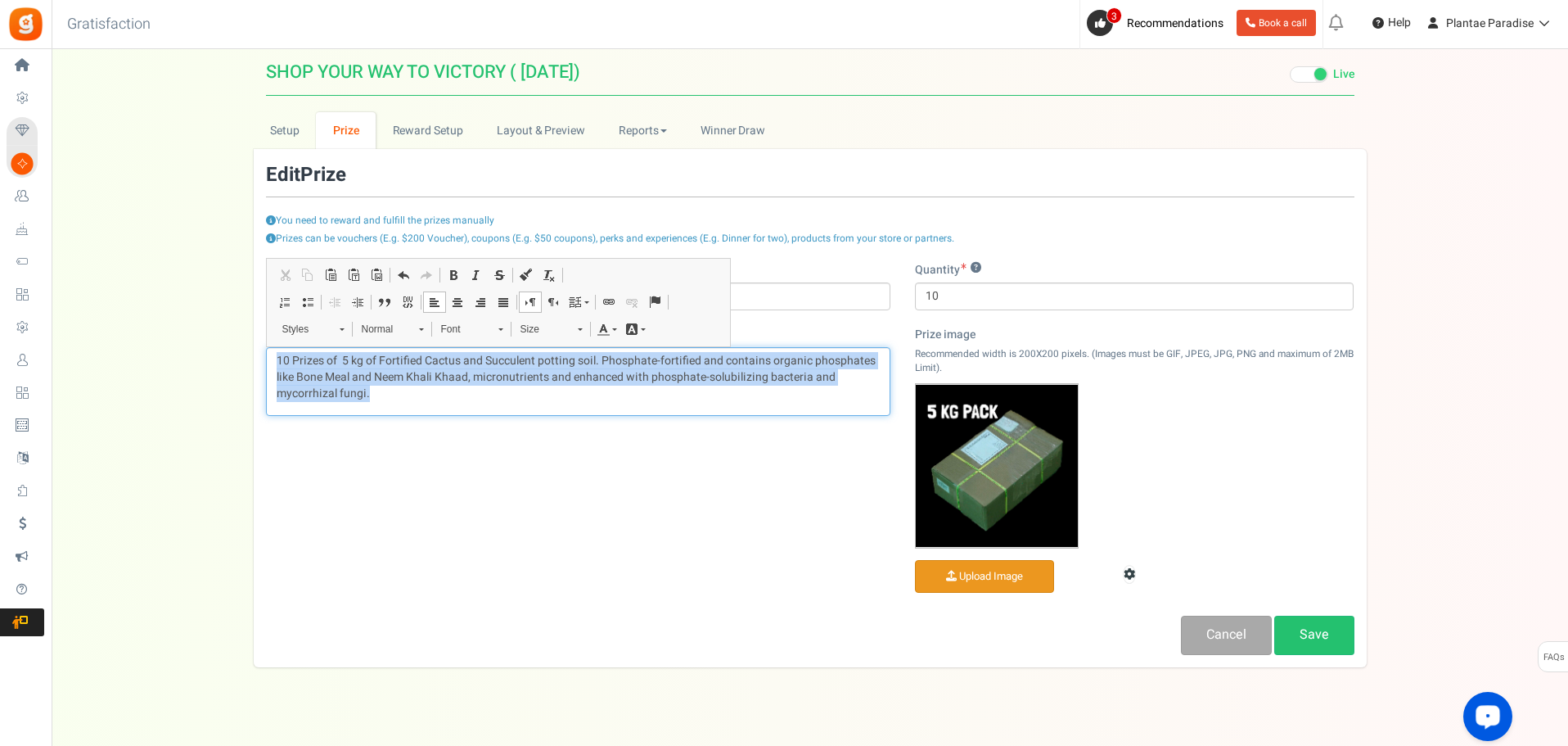
drag, startPoint x: 376, startPoint y: 393, endPoint x: 247, endPoint y: 363, distance: 132.4
click at [247, 363] on div "Setup Prize Entry Methods Reward Setup Refer a Friend Layout & Preview Layout &…" at bounding box center [810, 394] width 1517 height 565
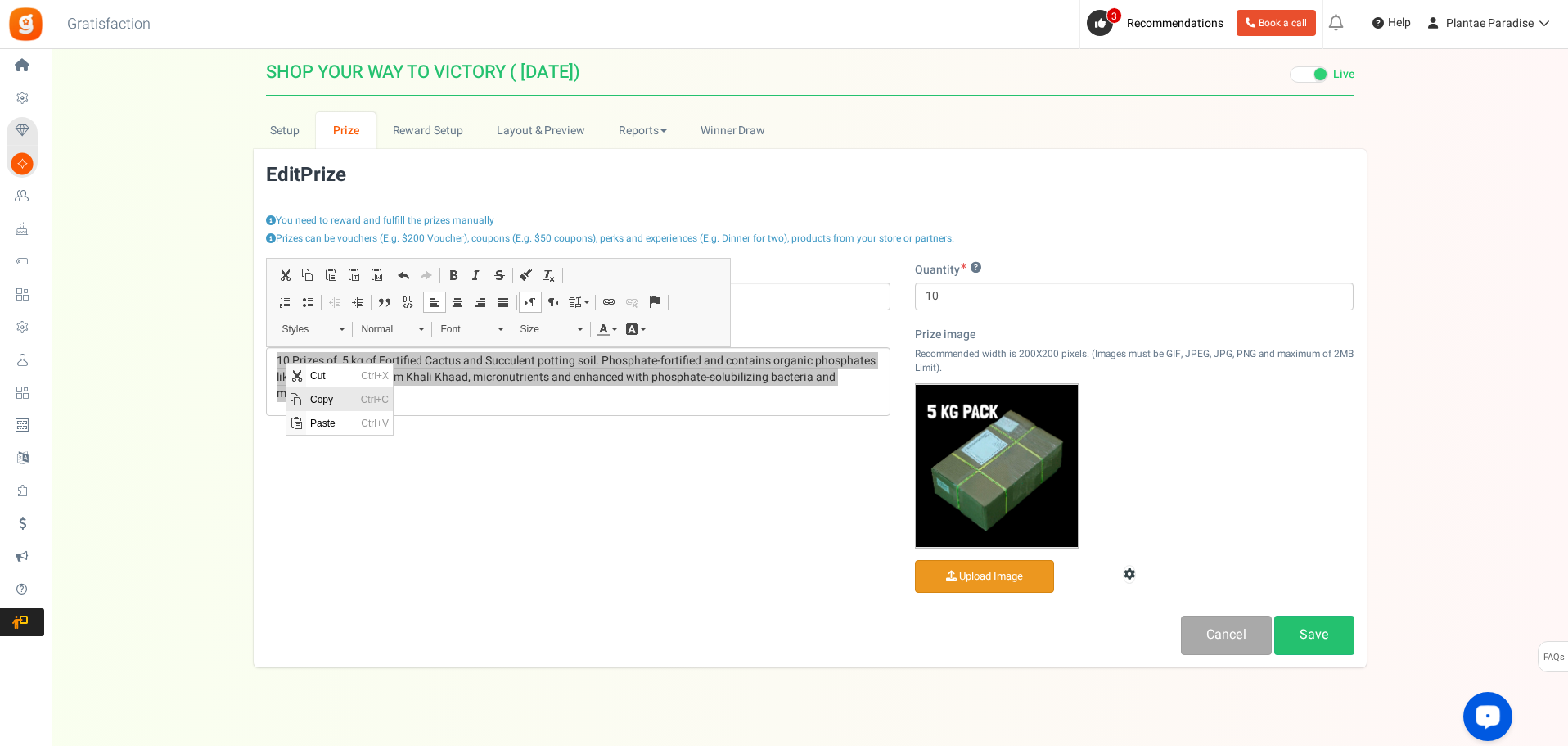
click at [323, 401] on span "Copy" at bounding box center [332, 399] width 51 height 24
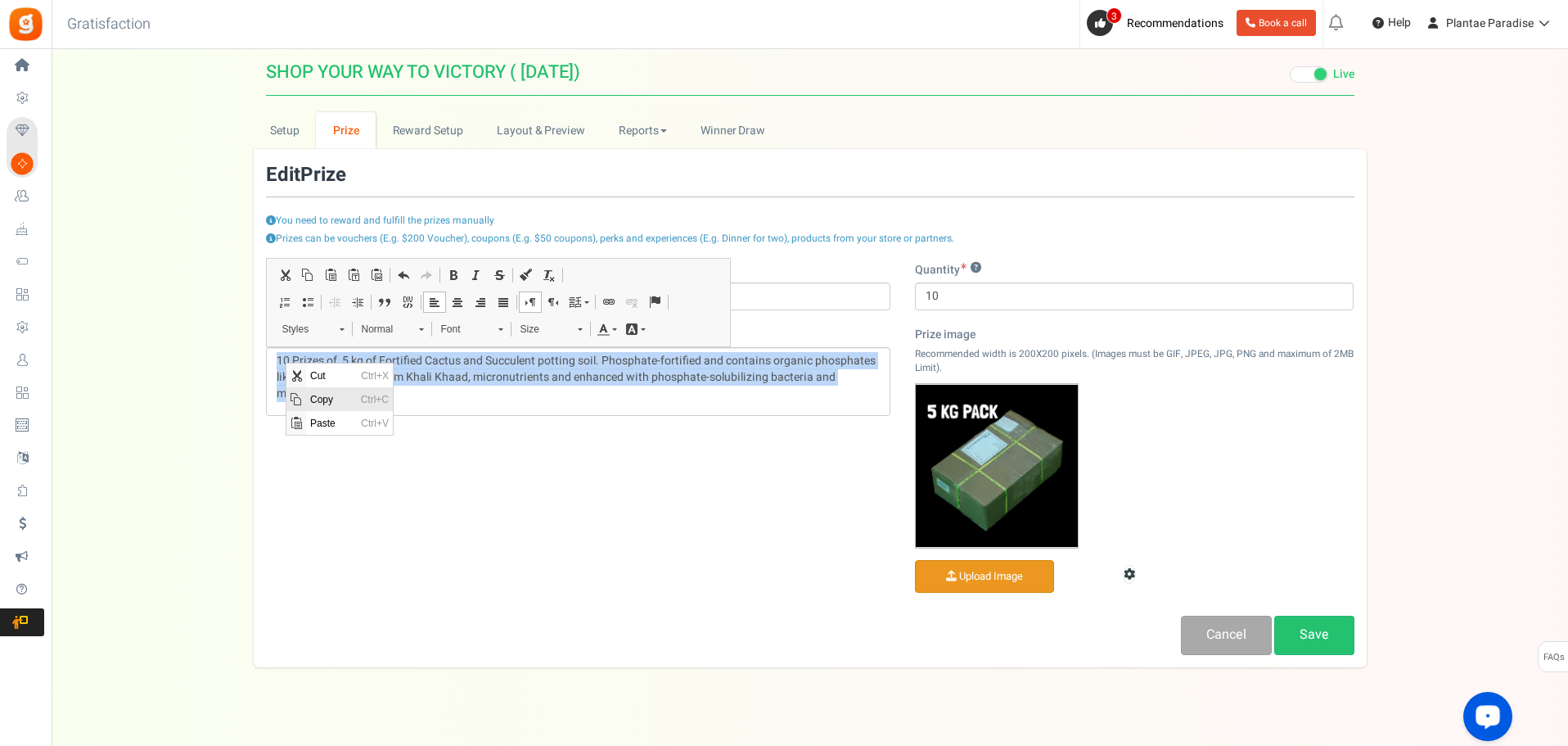
copy p "10 Prizes of 5 kg of Fortified Cactus and Succulent potting soil. Phosphate-for…"
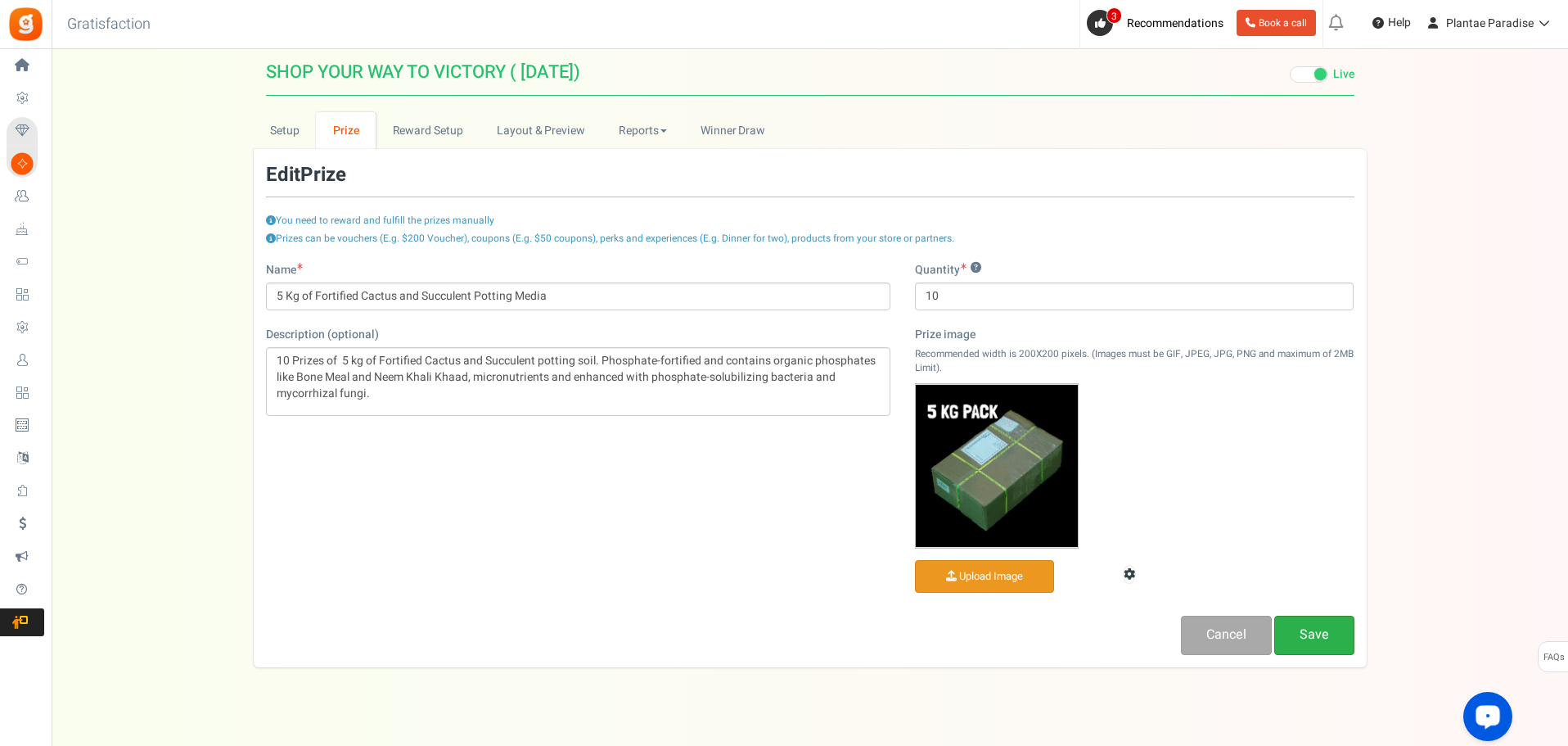
click at [1341, 643] on link "Save" at bounding box center [1314, 635] width 80 height 39
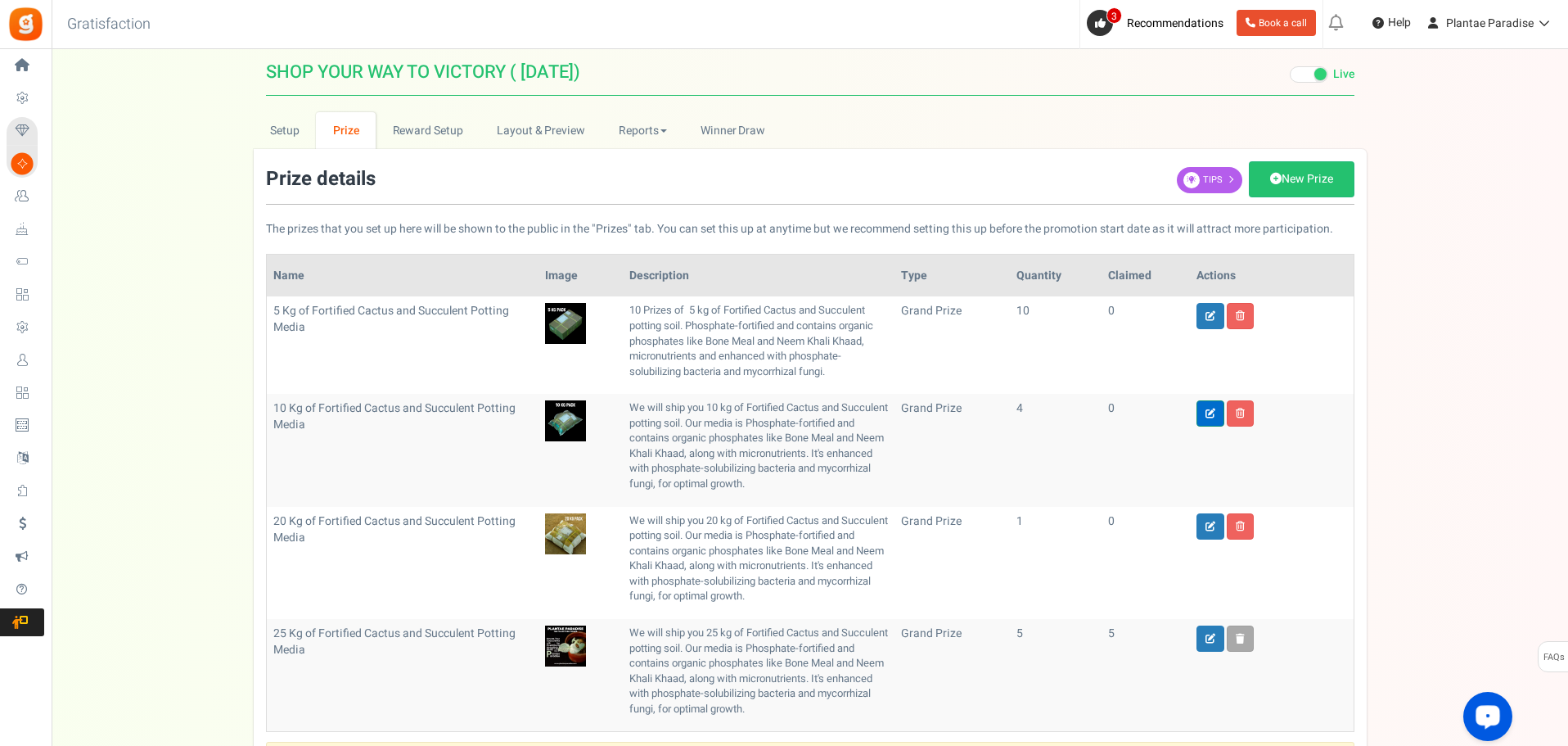
click at [1208, 412] on icon at bounding box center [1210, 414] width 10 height 10
type input "10 Kg of Fortified Cactus and Succulent Potting Media"
type input "4"
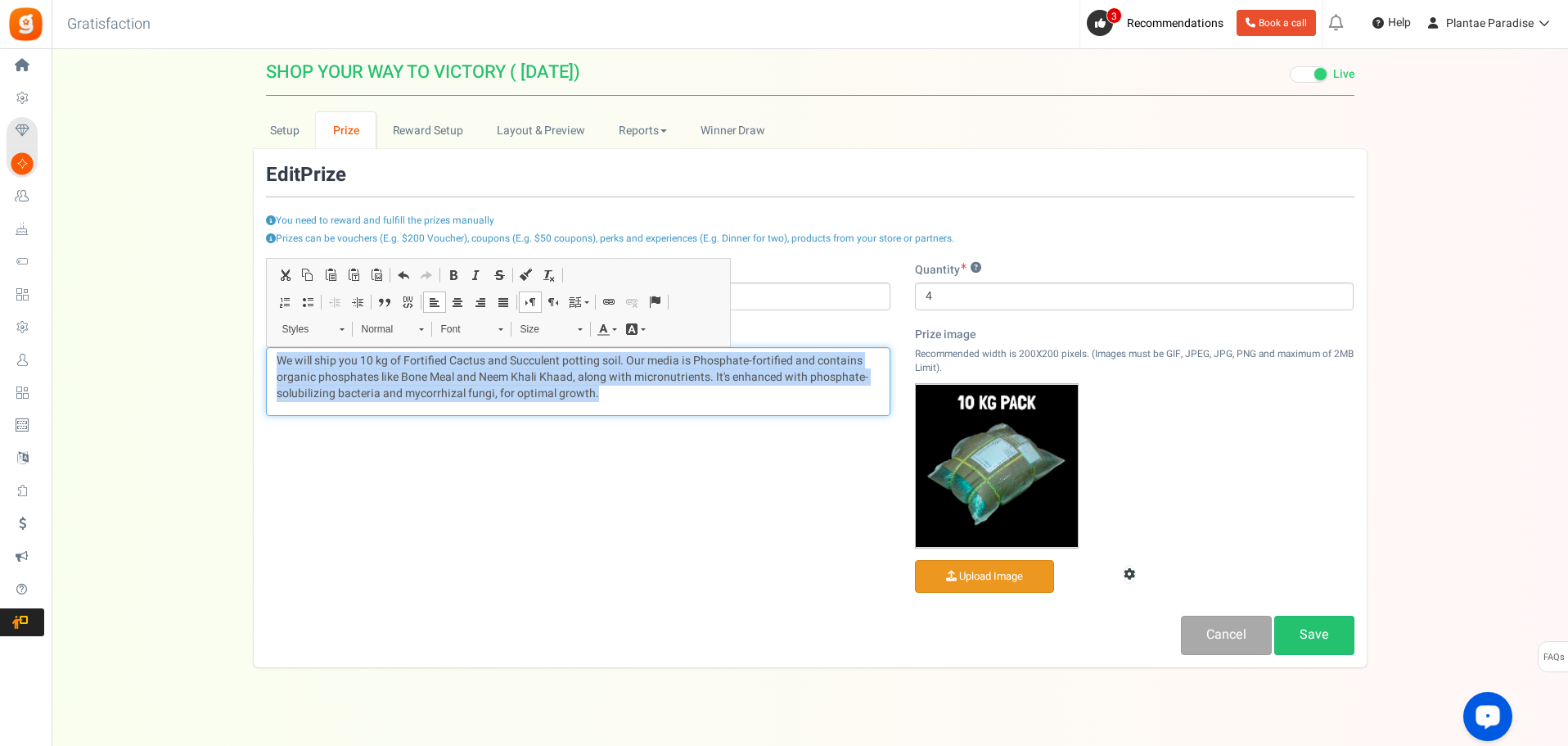
drag, startPoint x: 277, startPoint y: 360, endPoint x: 676, endPoint y: 395, distance: 400.5
click at [676, 395] on p "We will ship you 10 kg of Fortified Cactus and Succulent potting soil. Our medi…" at bounding box center [578, 378] width 603 height 49
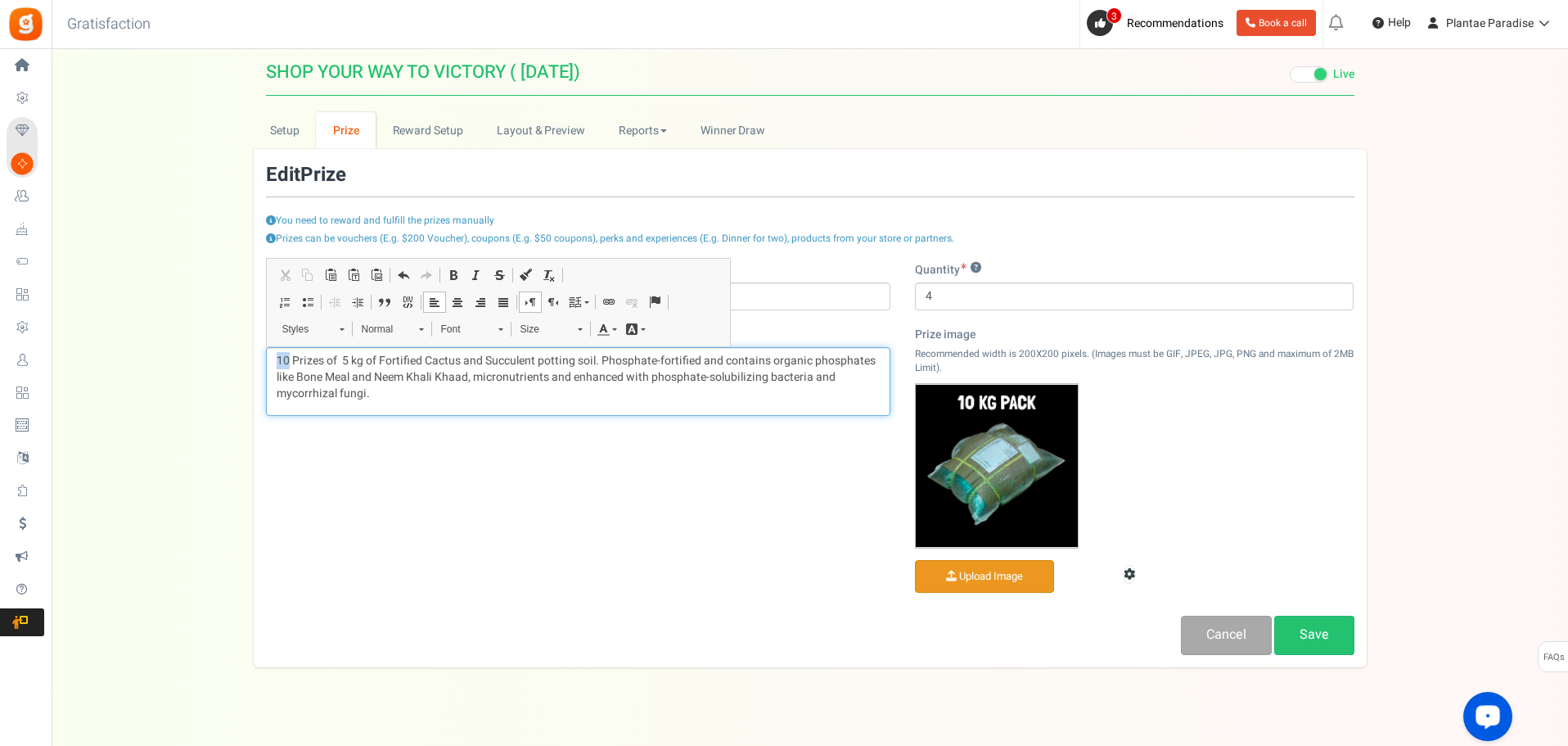
drag, startPoint x: 289, startPoint y: 356, endPoint x: 266, endPoint y: 356, distance: 23.0
click at [266, 356] on div "10 Prizes of 5 kg of Fortified Cactus and Succulent potting soil. Phosphate-for…" at bounding box center [578, 381] width 625 height 68
drag, startPoint x: 343, startPoint y: 359, endPoint x: 330, endPoint y: 359, distance: 13.0
click at [330, 359] on p "4 Prizes of 5 kg of Fortified Cactus and Succulent potting soil. Phosphate-fort…" at bounding box center [578, 378] width 603 height 49
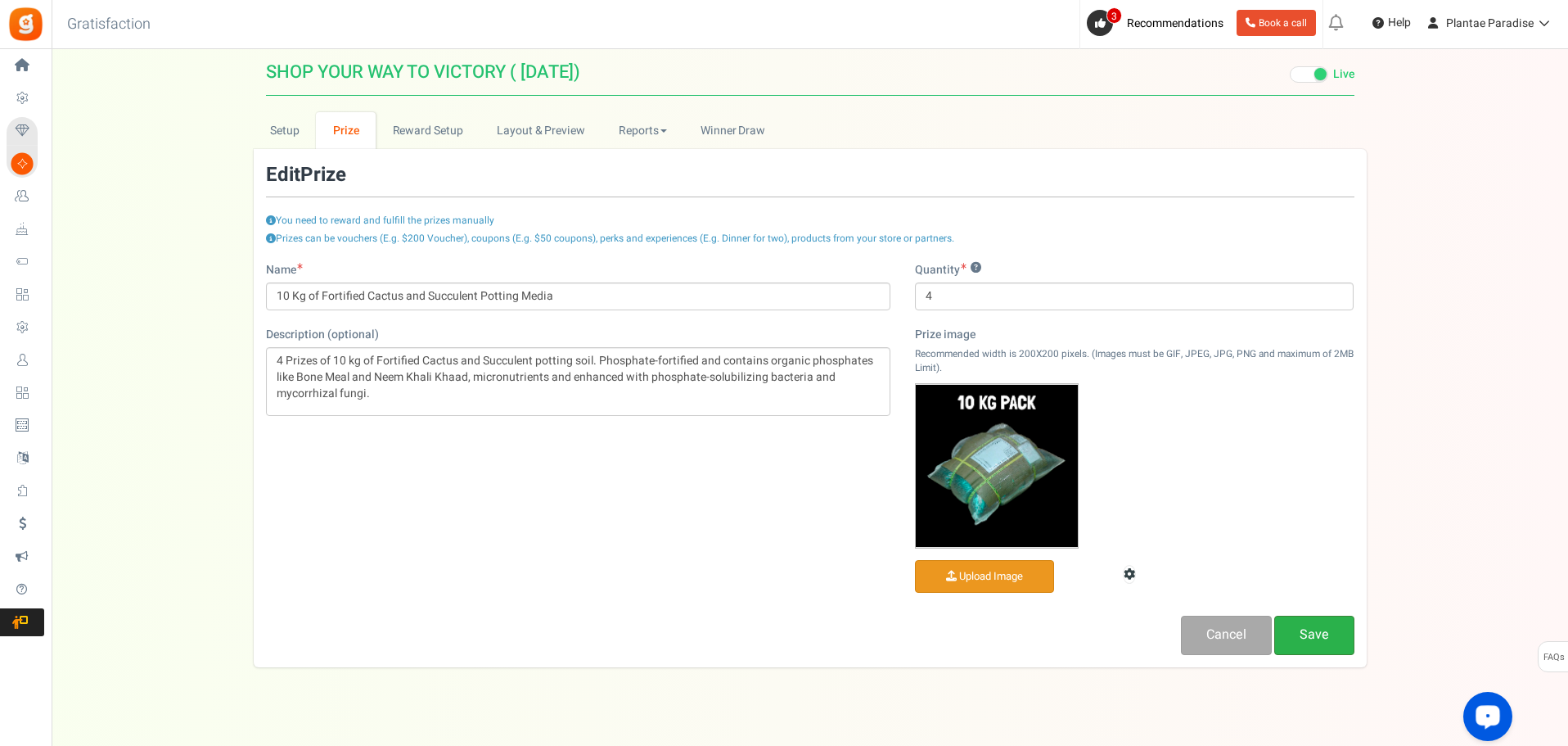
click at [1302, 633] on link "Save" at bounding box center [1314, 635] width 80 height 39
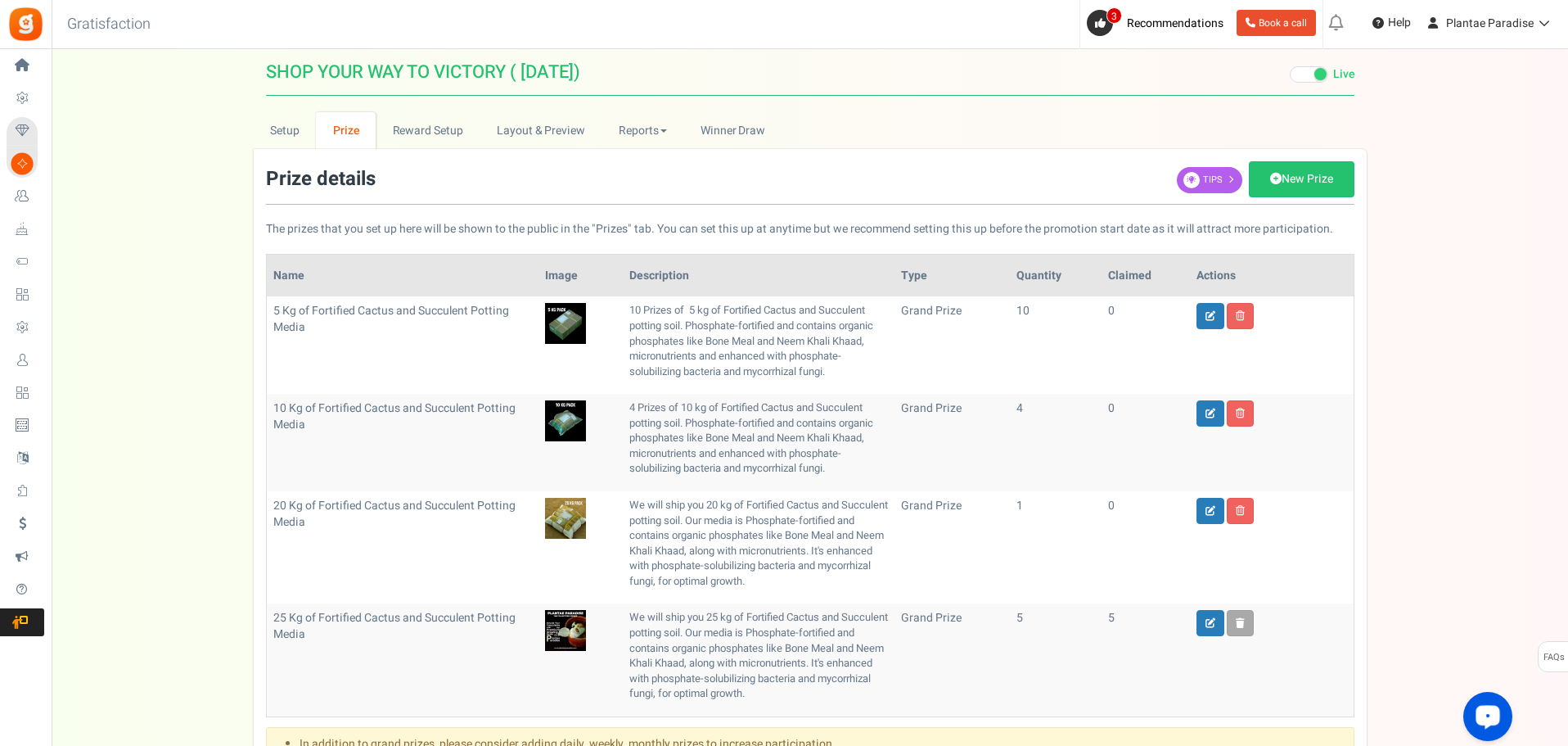
click at [631, 502] on p "We will ship you 20 kg of Fortified Cactus and Succulent potting soil. Our medi…" at bounding box center [759, 543] width 259 height 91
click at [1210, 509] on icon at bounding box center [1210, 511] width 10 height 10
type input "20 Kg of Fortified Cactus and Succulent Potting Media"
type input "1"
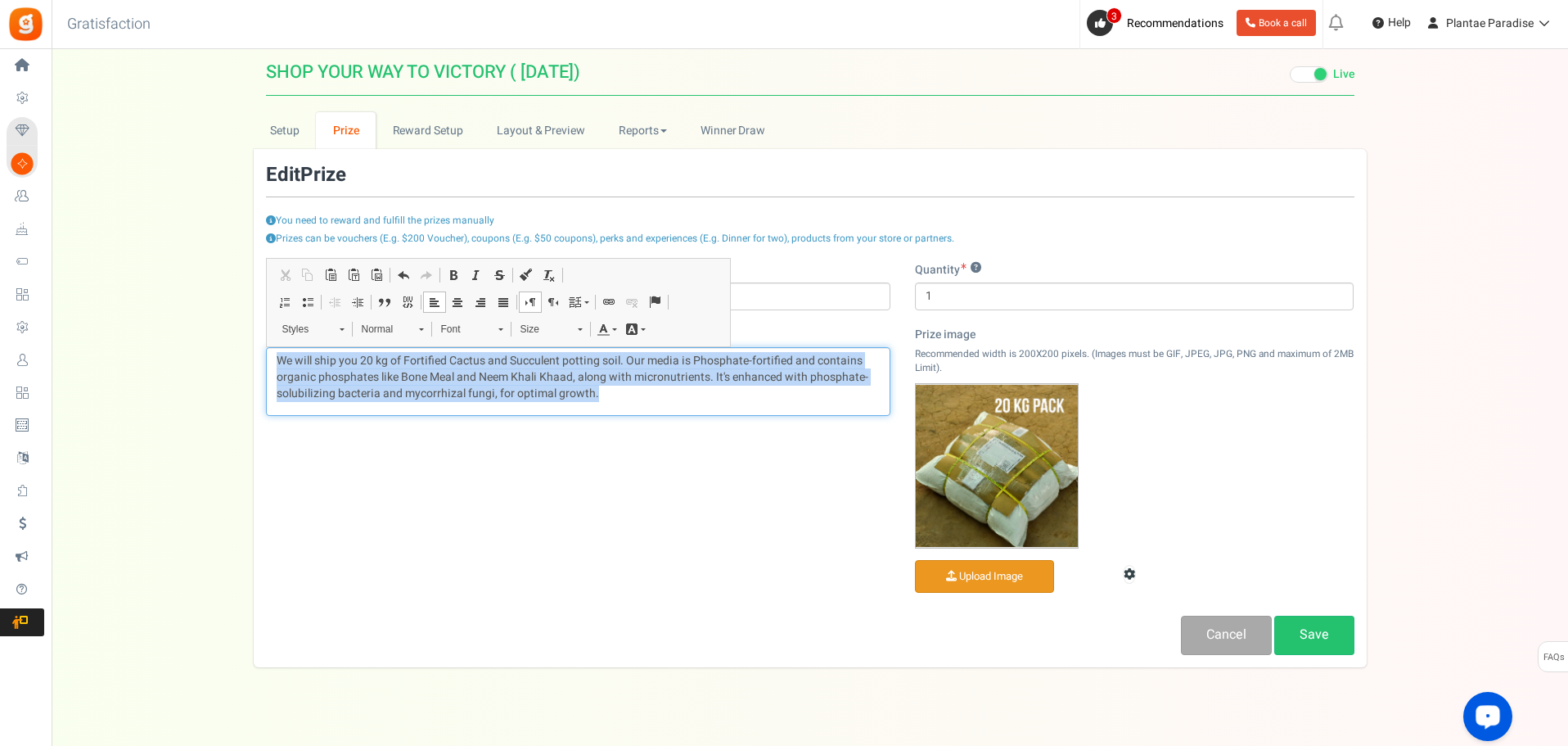
drag, startPoint x: 275, startPoint y: 359, endPoint x: 664, endPoint y: 412, distance: 392.6
click at [664, 412] on div "We will ship you 20 kg of Fortified Cactus and Succulent potting soil. Our medi…" at bounding box center [578, 381] width 625 height 68
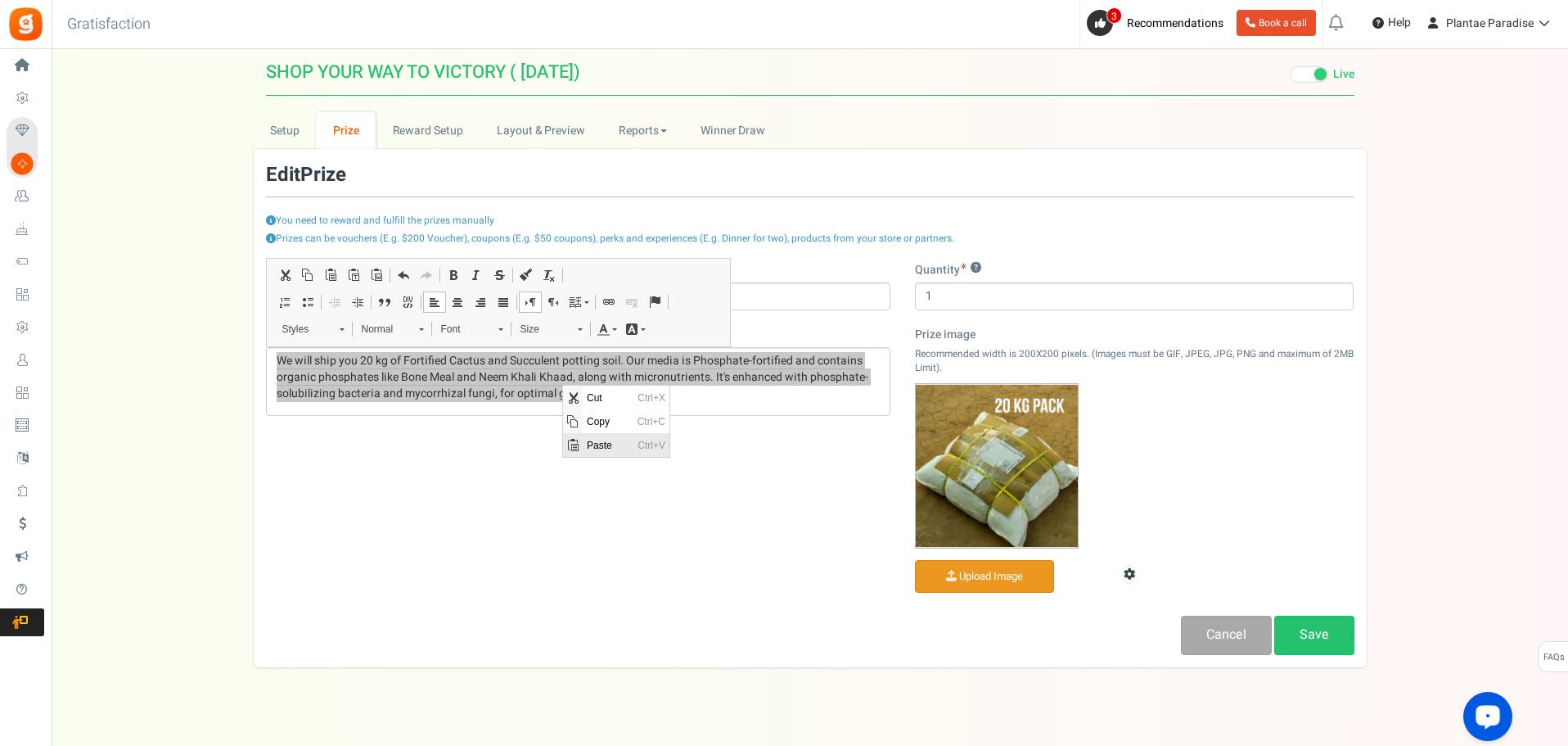
click at [596, 443] on span "Paste" at bounding box center [608, 445] width 51 height 24
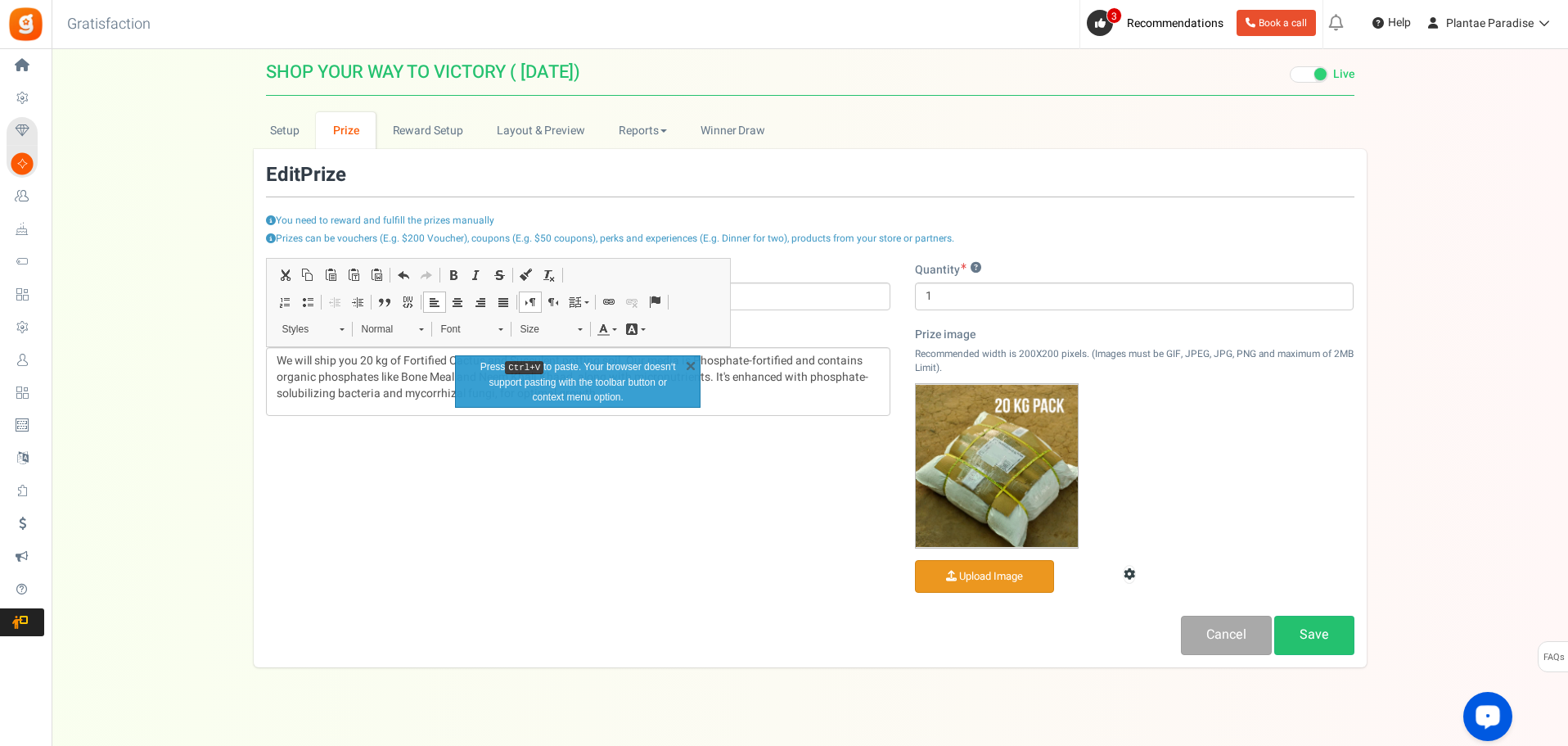
click at [443, 425] on div "Name 20 Kg of Fortified Cactus and Succulent Potting Media Description (optiona…" at bounding box center [578, 347] width 649 height 171
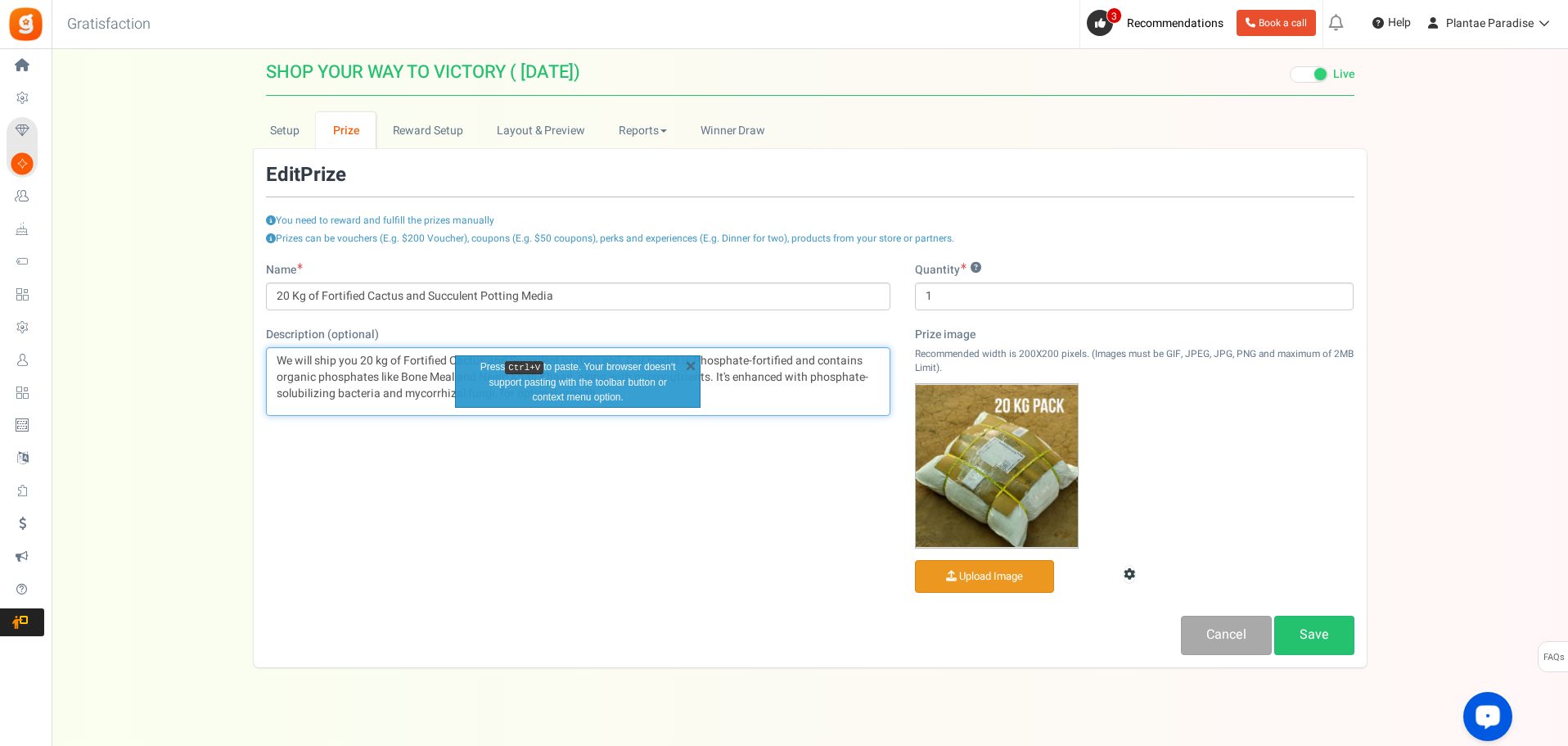
click at [795, 394] on p "We will ship you 20 kg of Fortified Cactus and Succulent potting soil. Our medi…" at bounding box center [578, 378] width 603 height 49
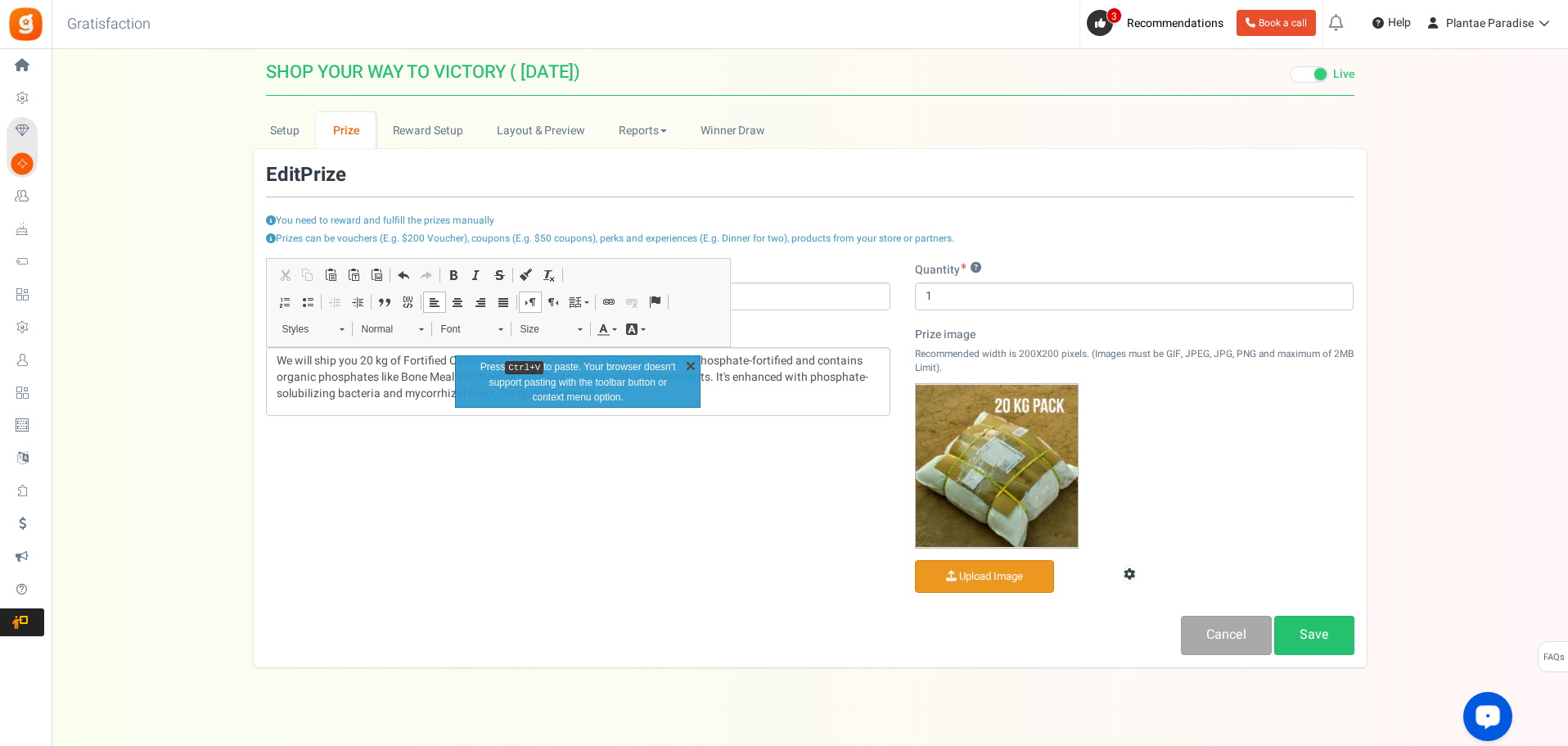
click at [696, 363] on link "X" at bounding box center [691, 365] width 16 height 16
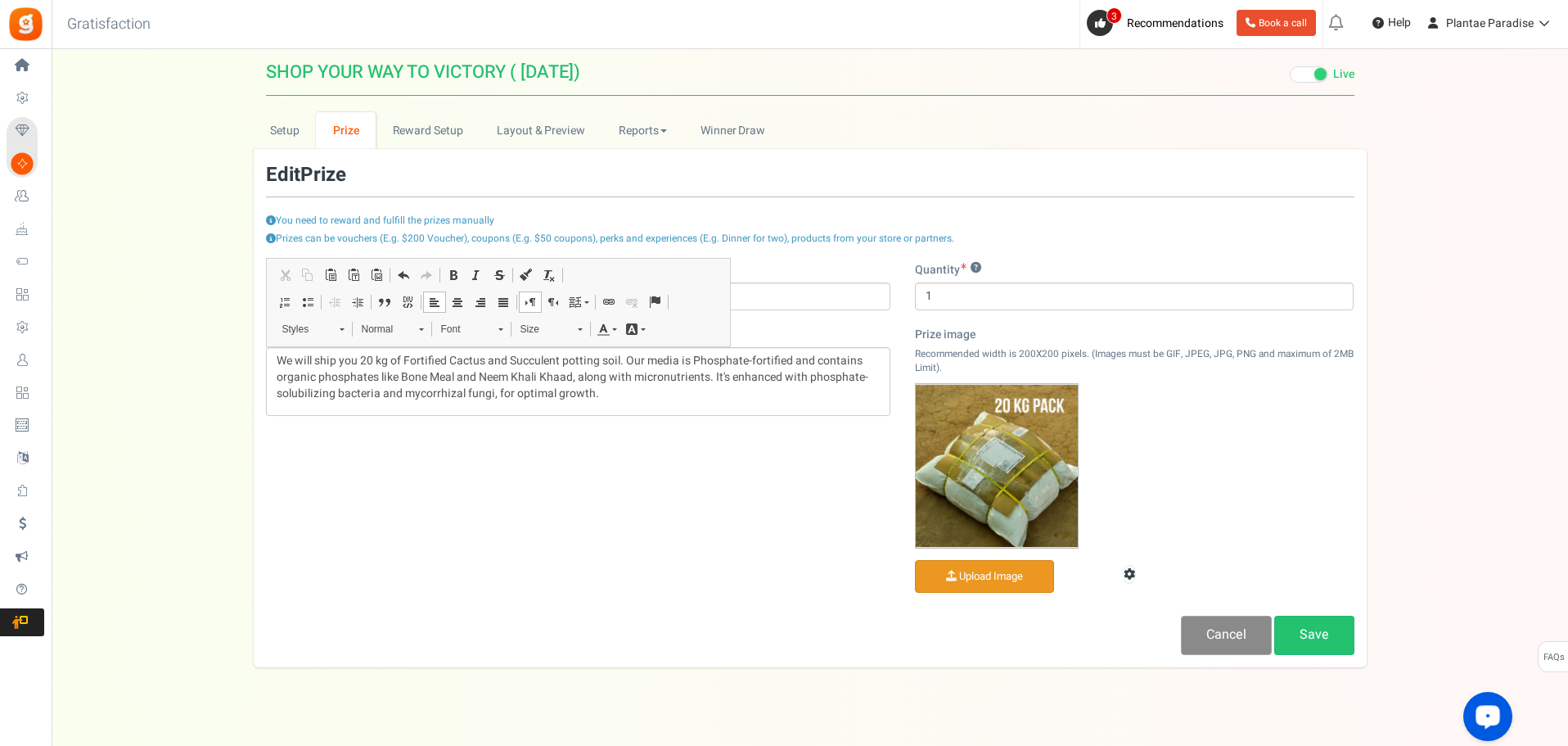
click at [1265, 637] on link "Cancel" at bounding box center [1227, 635] width 91 height 39
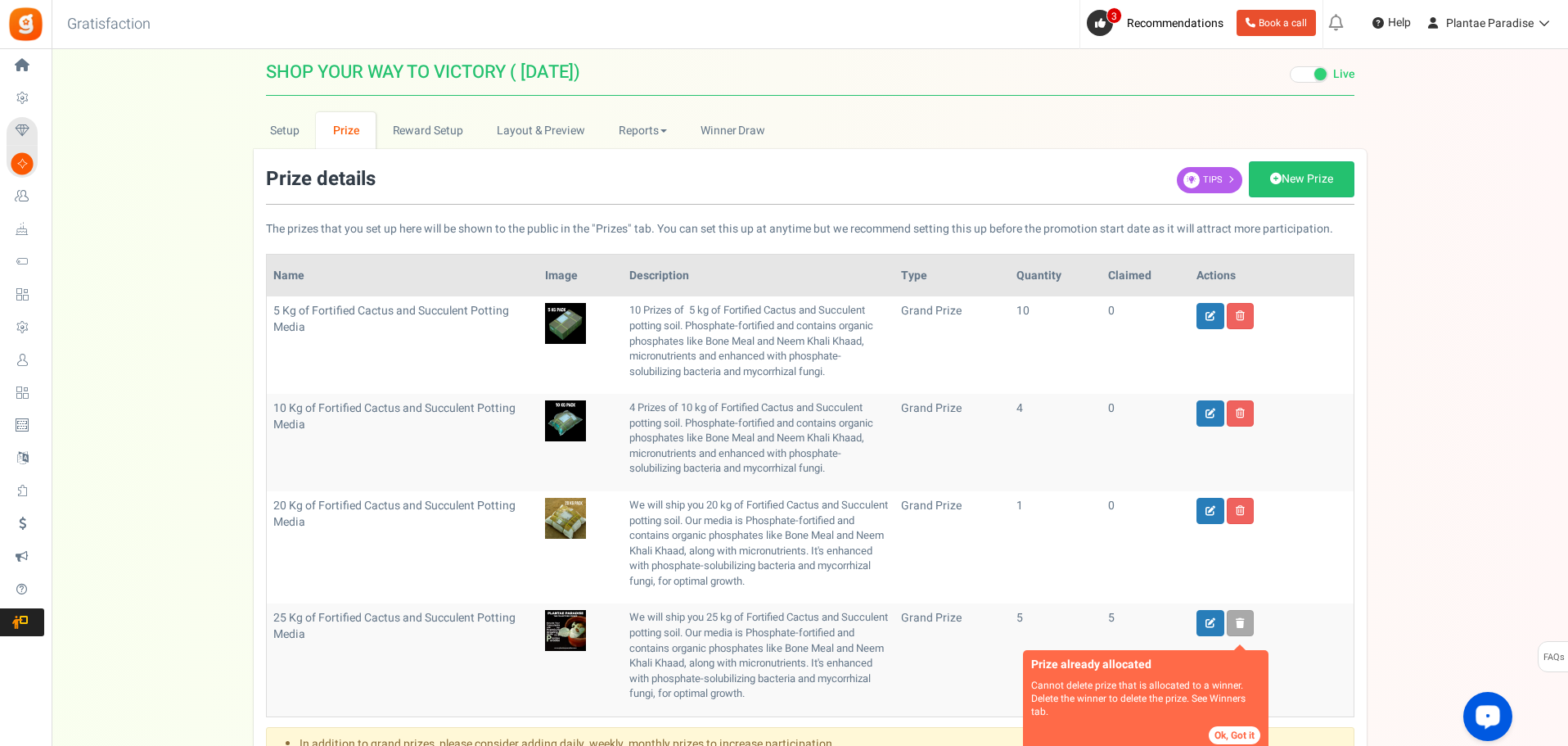
click at [660, 422] on p "4 Prizes of 10 kg of Fortified Cactus and Succulent potting soil. Phosphate-for…" at bounding box center [759, 439] width 259 height 76
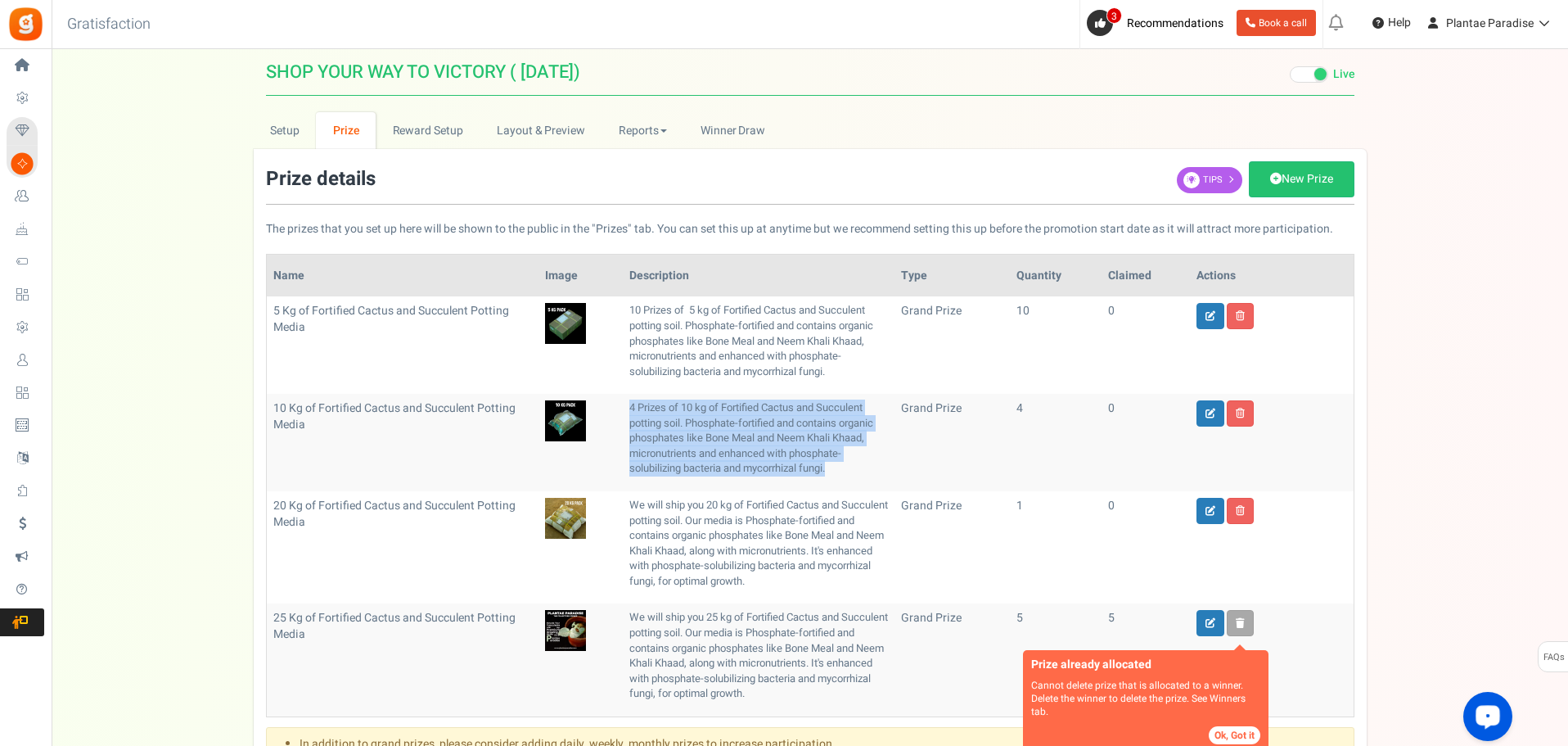
drag, startPoint x: 632, startPoint y: 406, endPoint x: 840, endPoint y: 472, distance: 218.2
click at [840, 472] on p "4 Prizes of 10 kg of Fortified Cactus and Succulent potting soil. Phosphate-for…" at bounding box center [759, 439] width 259 height 76
copy p "4 Prizes of 10 kg of Fortified Cactus and Succulent potting soil. Phosphate-for…"
click at [1205, 512] on icon at bounding box center [1210, 511] width 10 height 10
type input "20 Kg of Fortified Cactus and Succulent Potting Media"
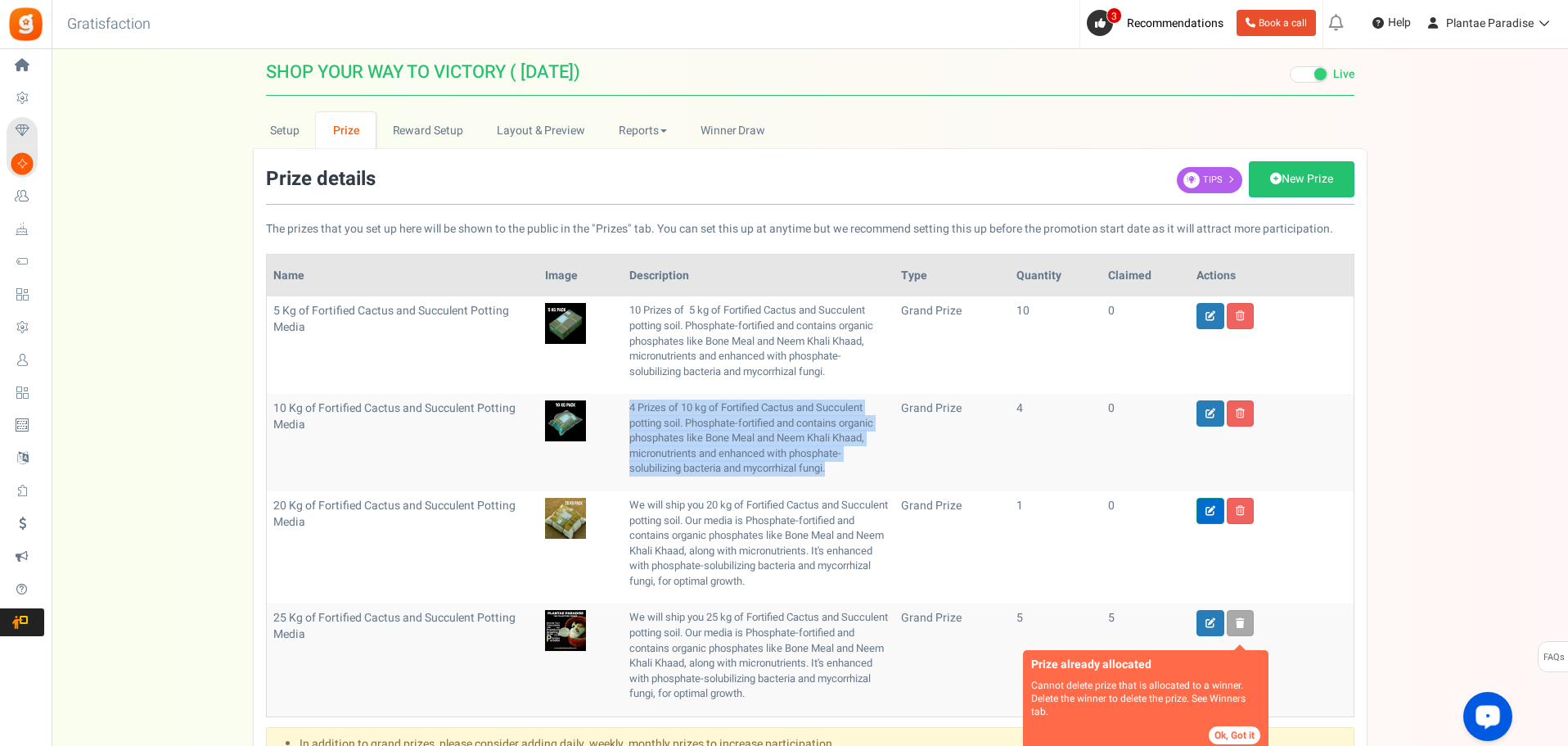
type input "1"
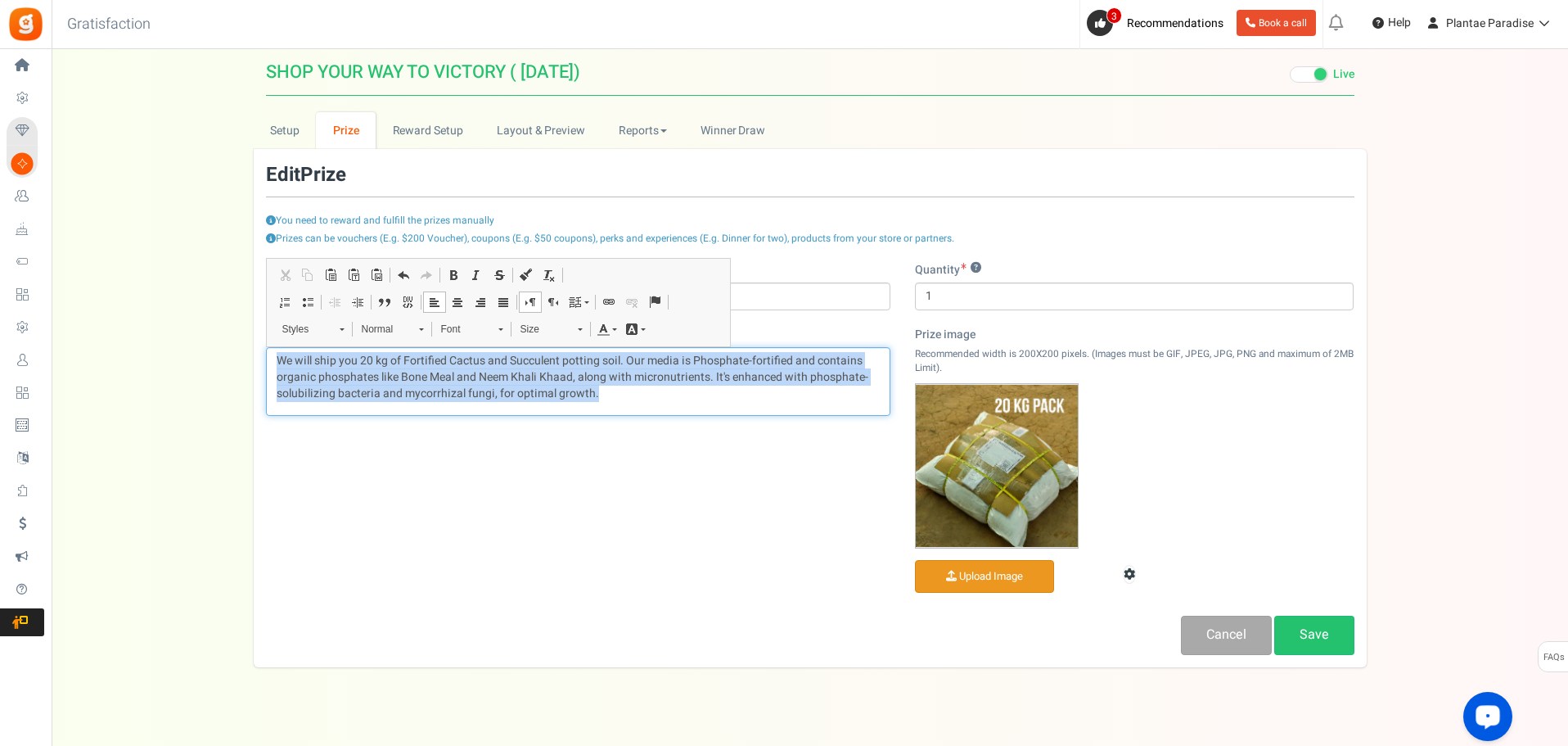
drag, startPoint x: 274, startPoint y: 359, endPoint x: 721, endPoint y: 391, distance: 448.1
click at [721, 391] on div "We will ship you 20 kg of Fortified Cactus and Succulent potting soil. Our medi…" at bounding box center [578, 381] width 625 height 68
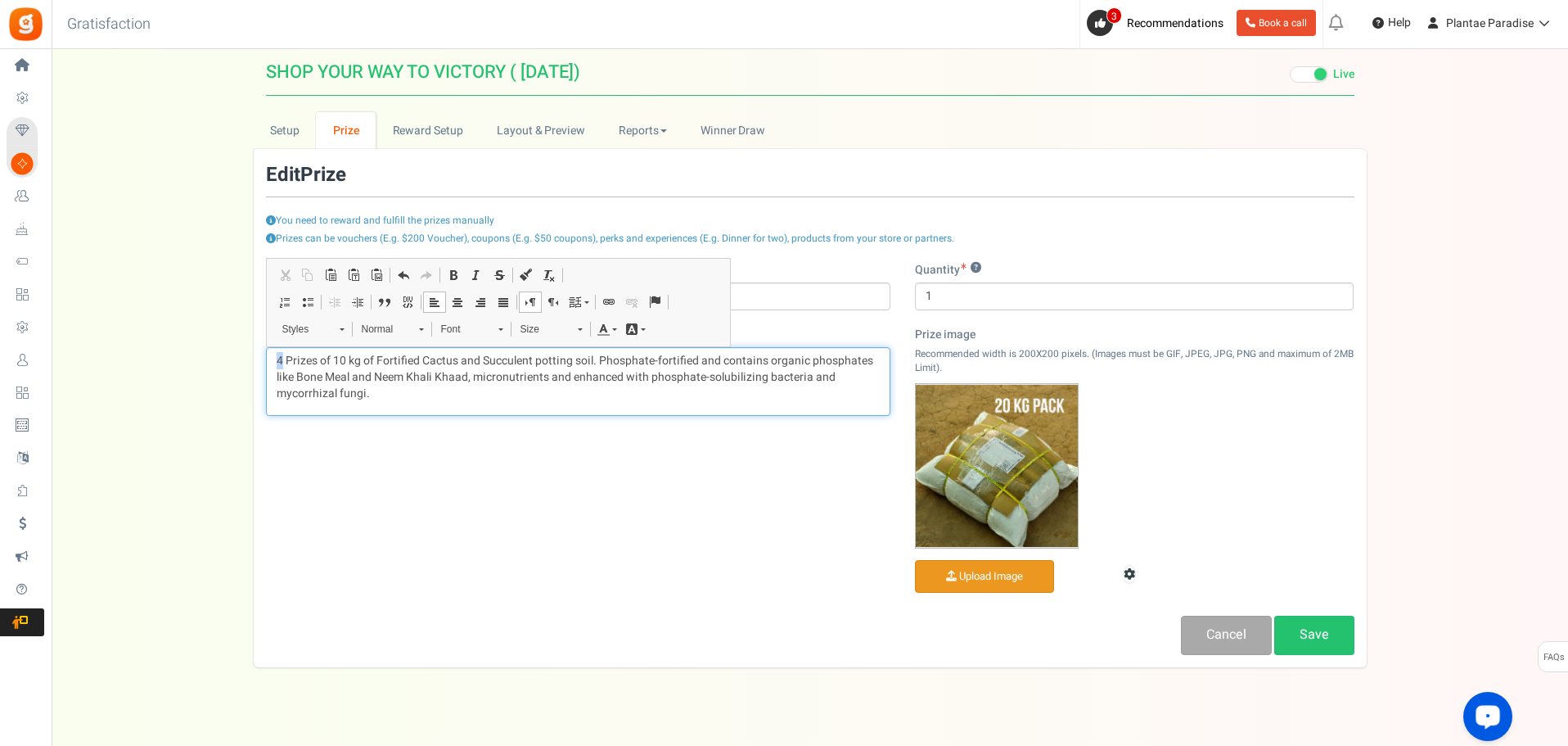
click at [279, 361] on p "4 Prizes of 10 kg of Fortified Cactus and Succulent potting soil. Phosphate-for…" at bounding box center [578, 378] width 603 height 49
click at [338, 361] on p "1 Prizes of 10 kg of Fortified Cactus and Succulent potting soil. Phosphate-for…" at bounding box center [578, 378] width 603 height 49
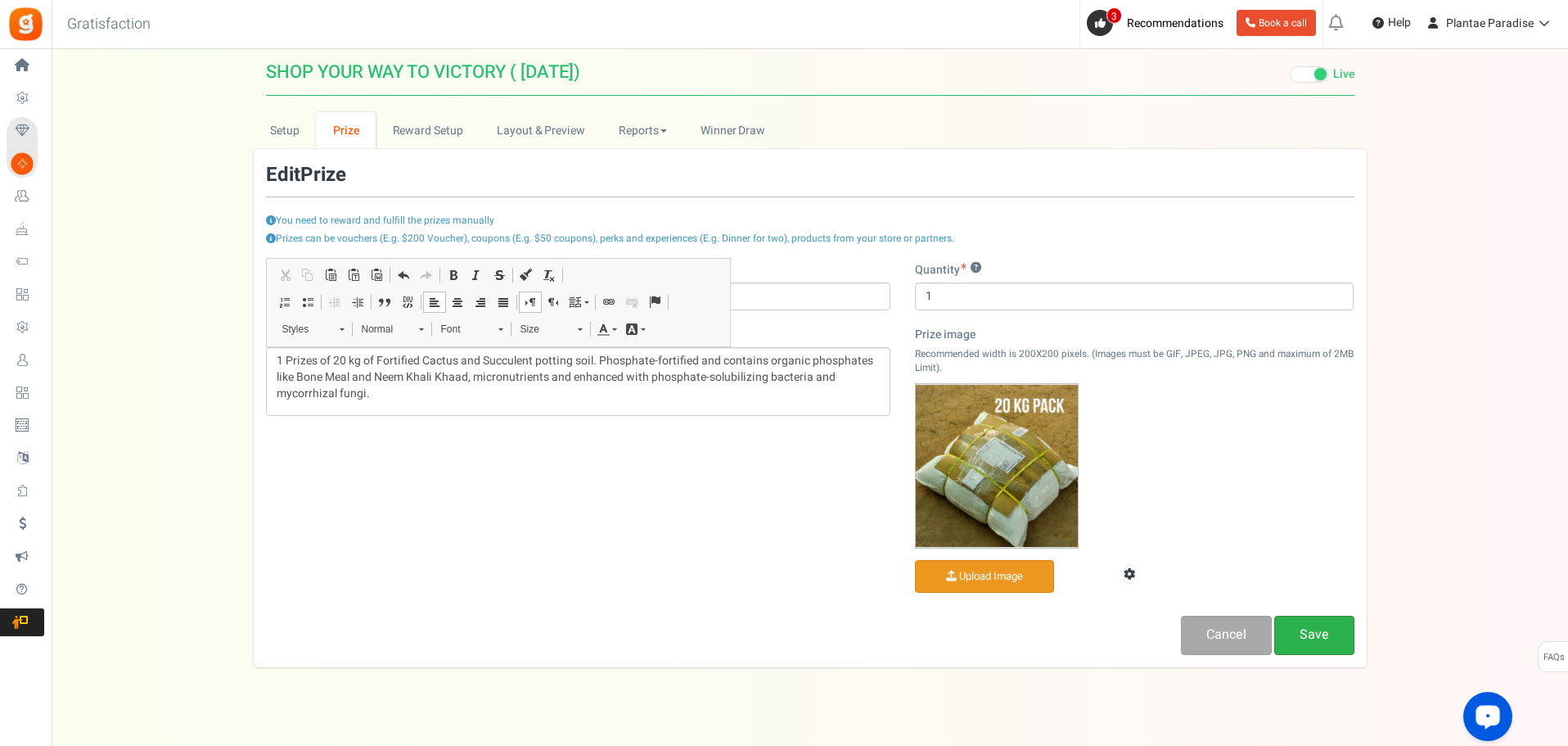
click at [1328, 640] on link "Save" at bounding box center [1314, 635] width 80 height 39
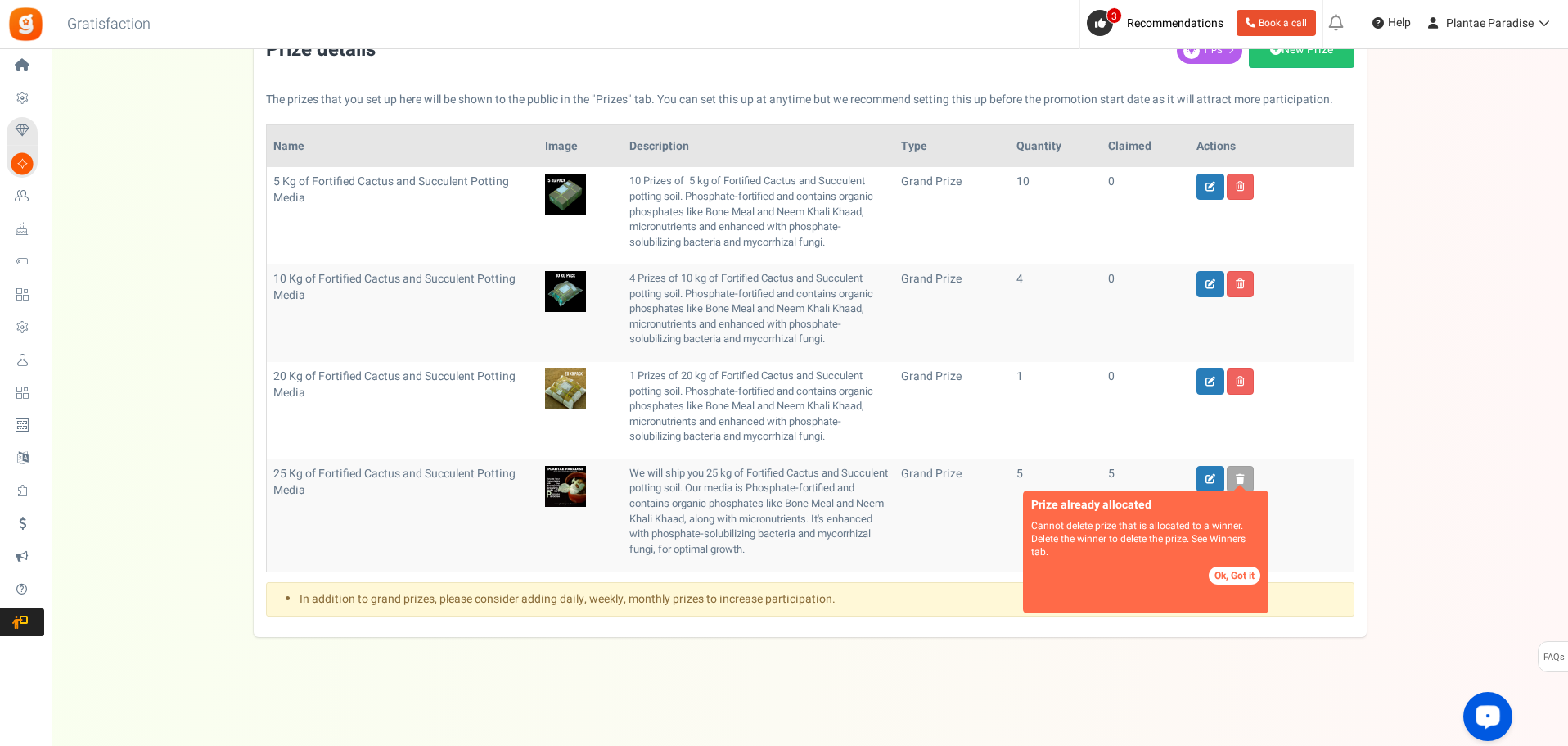
scroll to position [145, 0]
drag, startPoint x: 395, startPoint y: 394, endPoint x: 411, endPoint y: 382, distance: 20.0
click at [411, 382] on td "20 Kg of Fortified Cactus and Succulent Potting Media Deleted" at bounding box center [403, 411] width 272 height 97
click at [435, 406] on td "20 Kg of Fortified Cactus and Succulent Potting Media Deleted" at bounding box center [403, 411] width 272 height 97
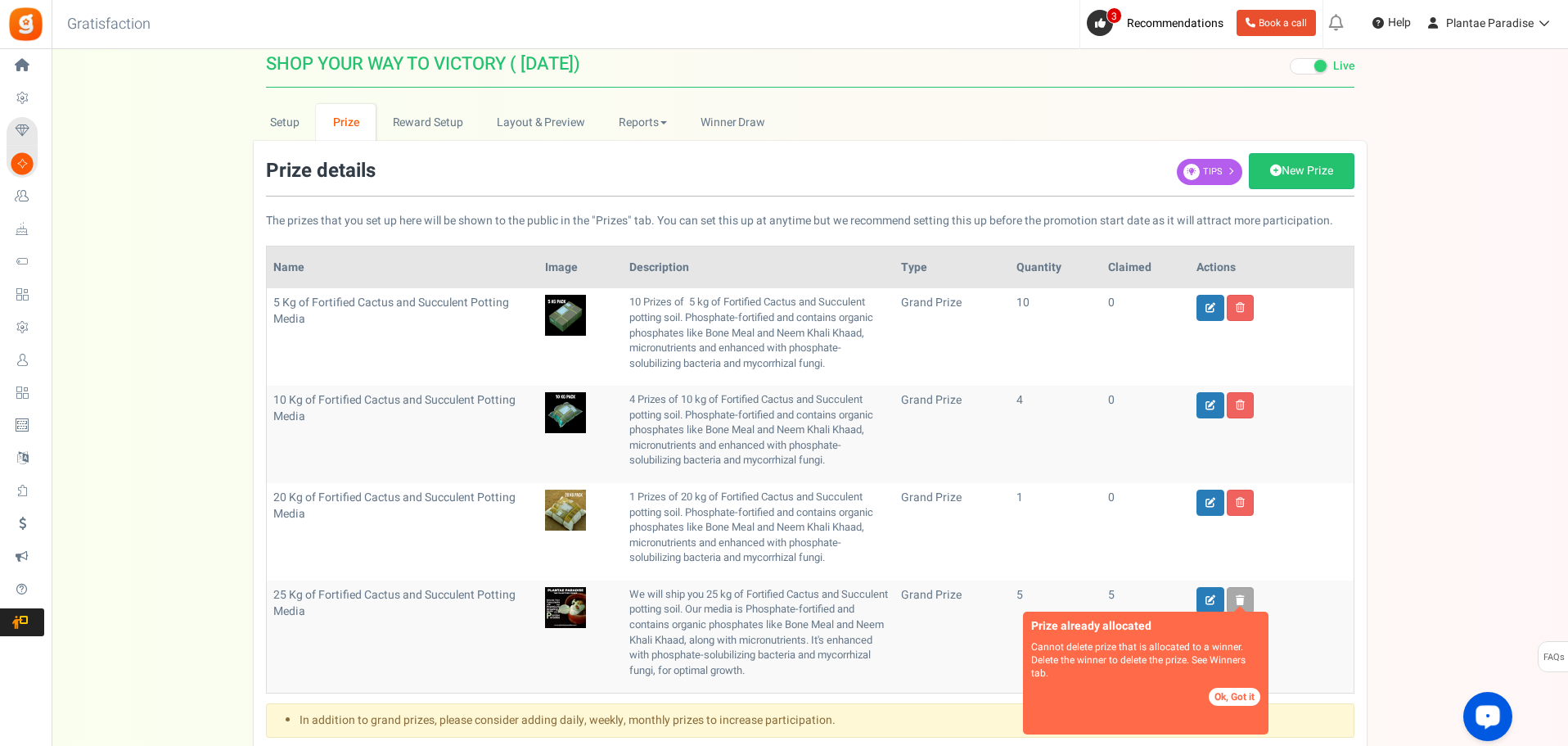
scroll to position [0, 0]
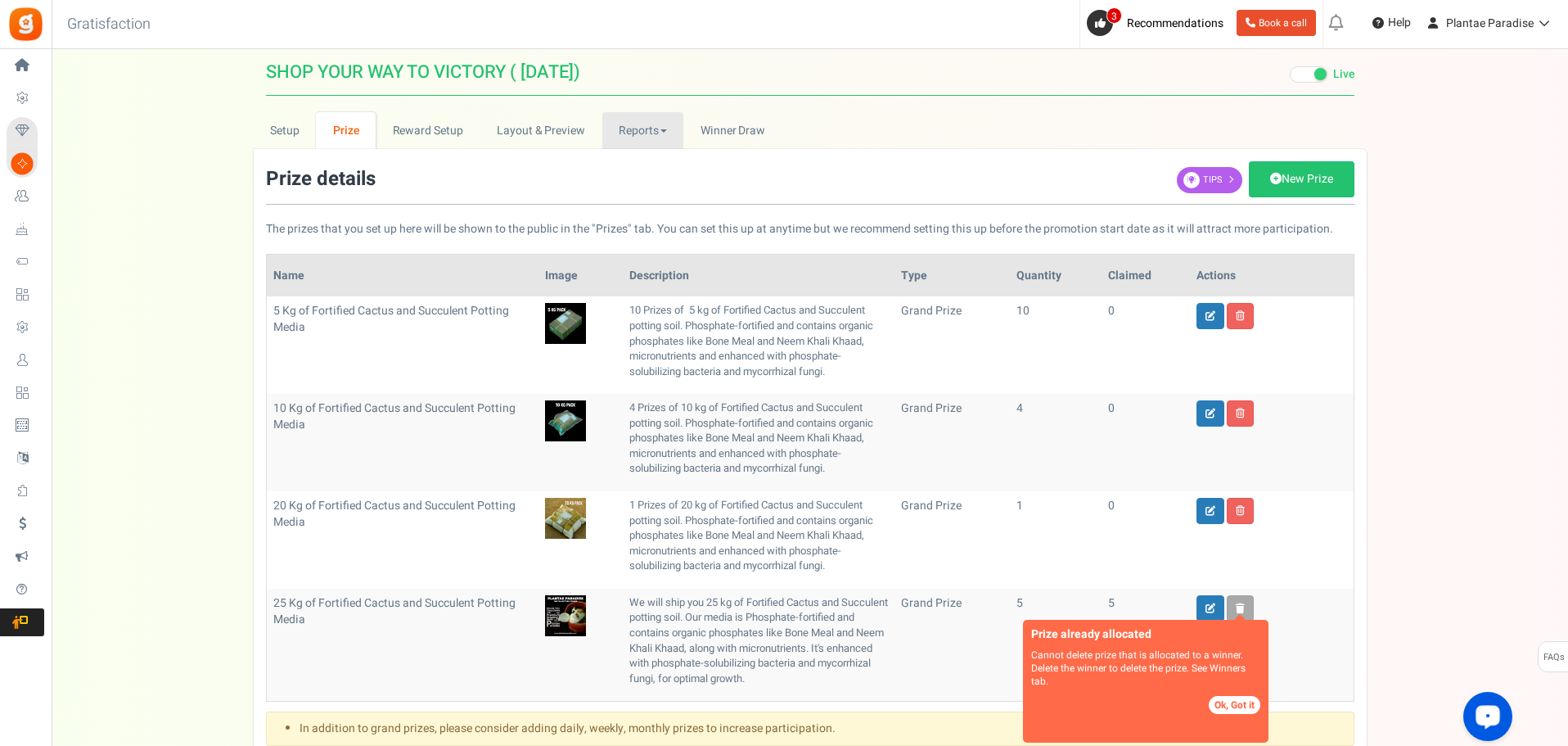
click at [652, 130] on link "Reports" at bounding box center [643, 130] width 82 height 37
click at [995, 120] on ul "Setup Prize Entry Methods Reward Setup Refer a Friend Layout & Preview Layout &…" at bounding box center [810, 130] width 1113 height 37
click at [764, 138] on span "Winner Draw" at bounding box center [733, 130] width 64 height 17
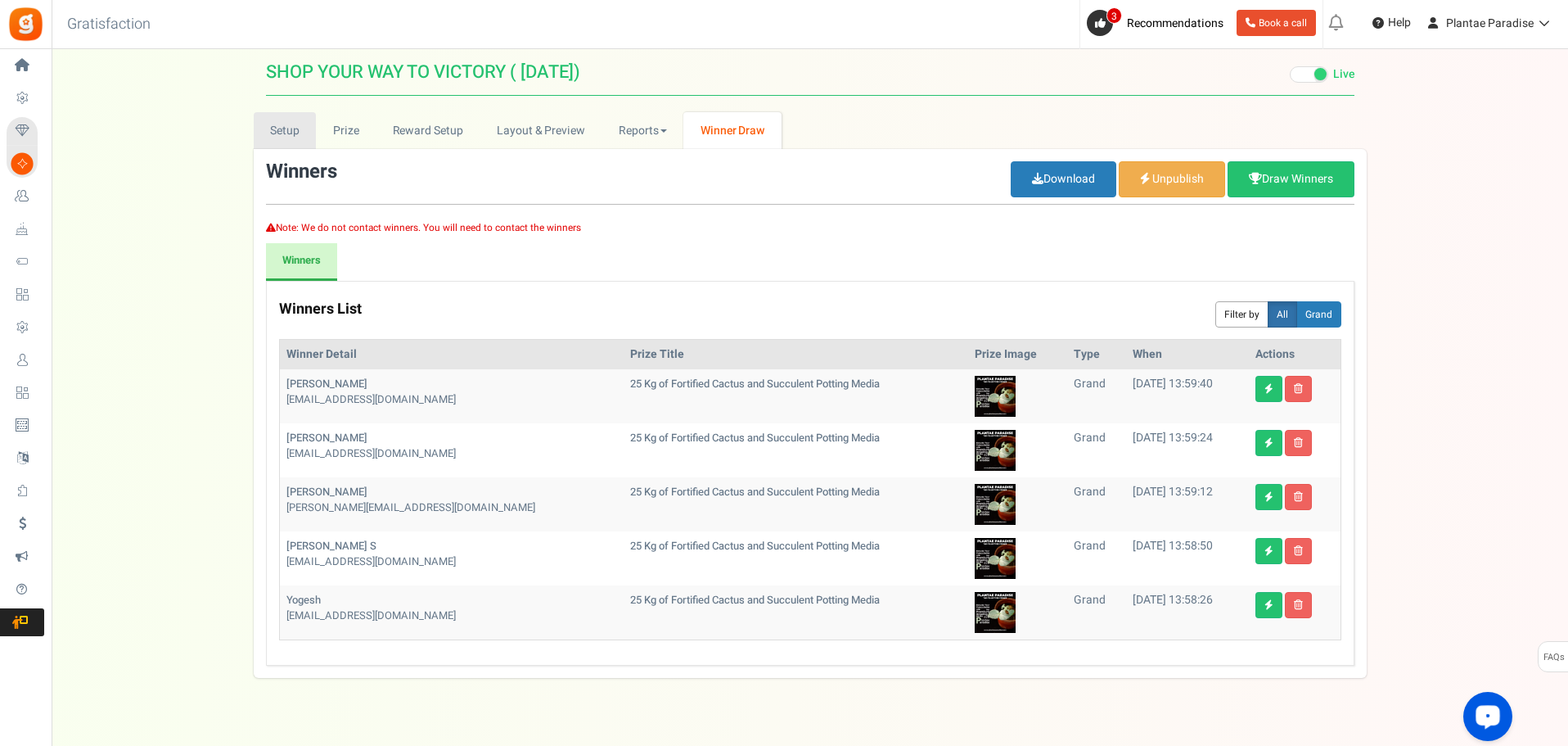
click at [300, 134] on link "Setup" at bounding box center [285, 130] width 63 height 37
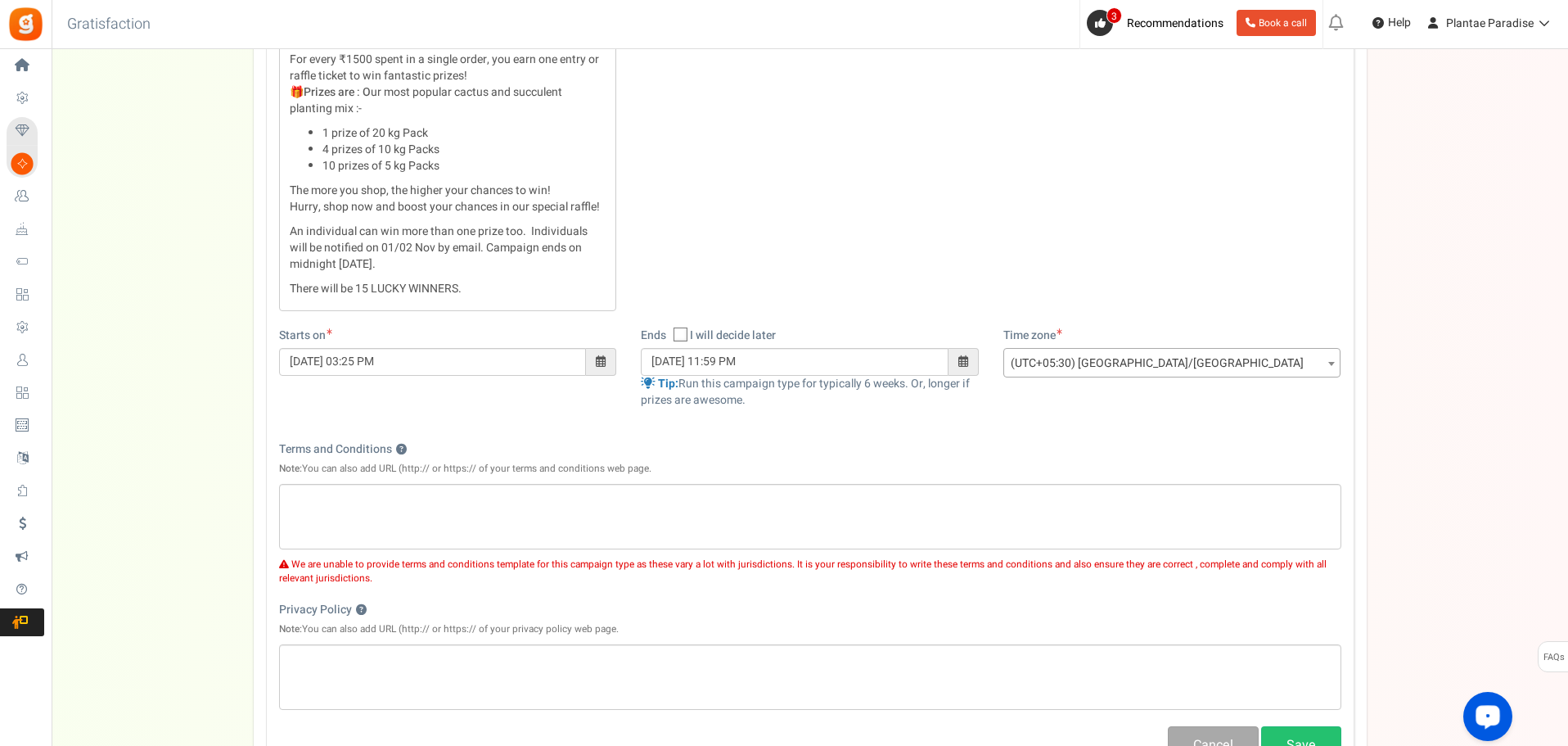
scroll to position [429, 0]
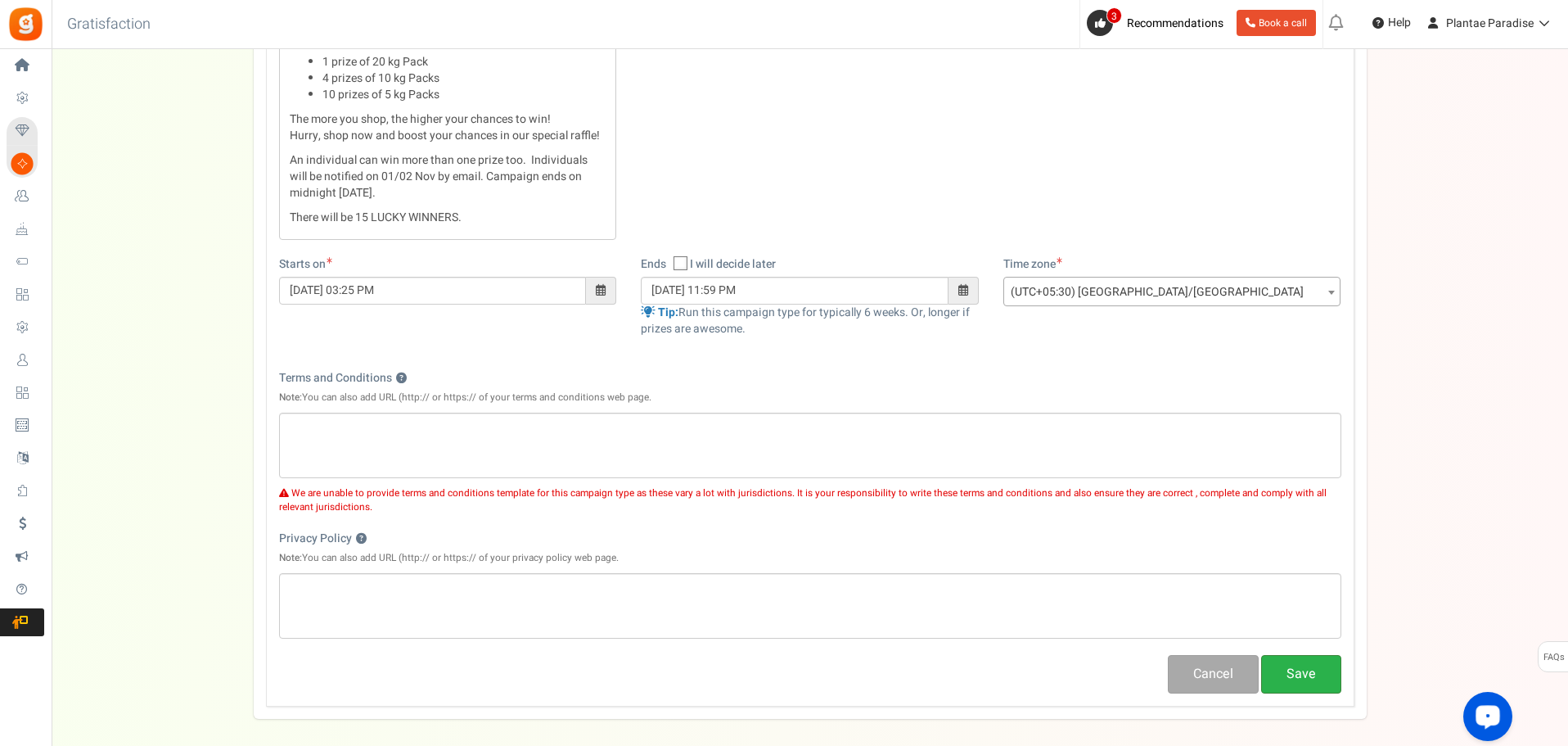
click at [1315, 683] on button "Save" at bounding box center [1301, 674] width 80 height 39
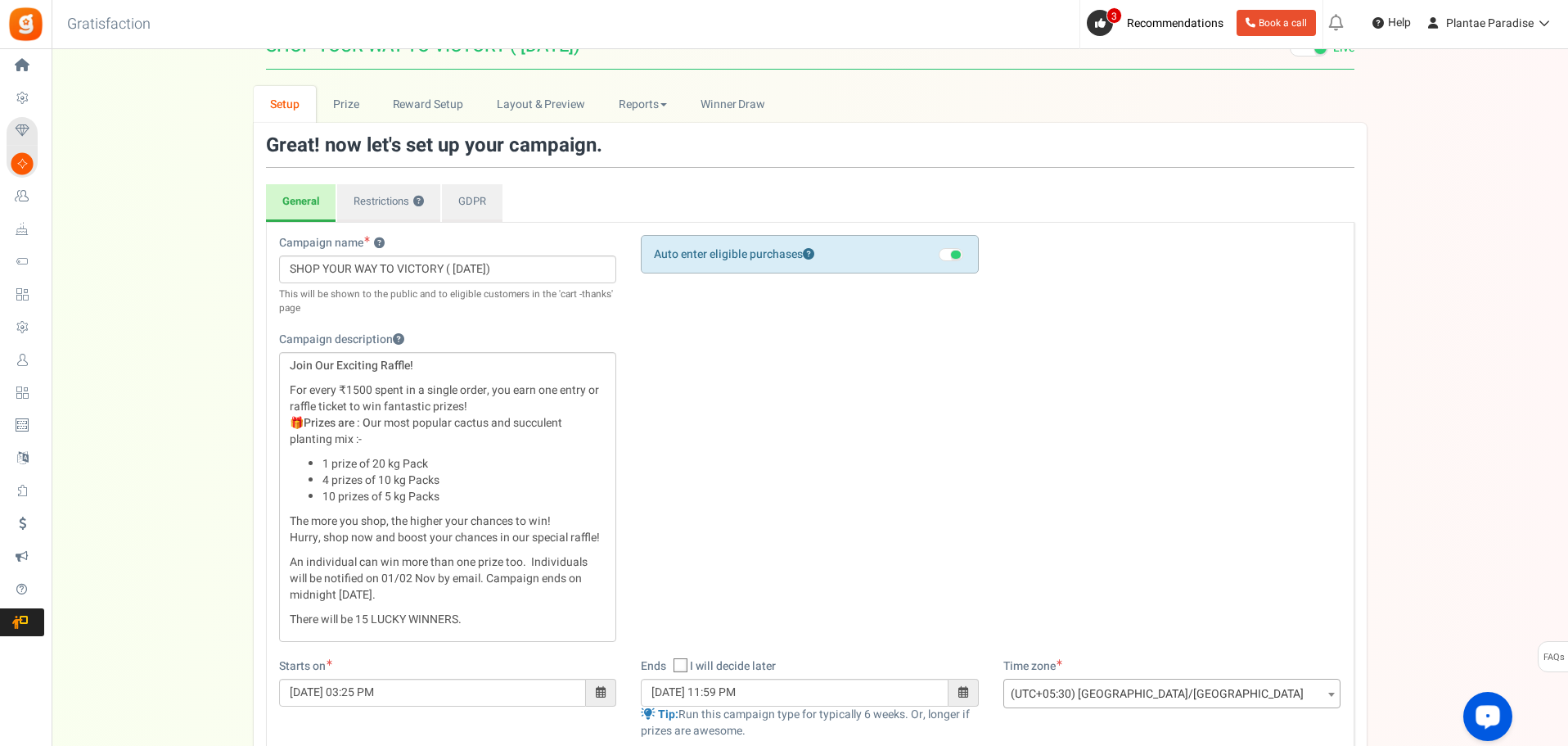
scroll to position [0, 0]
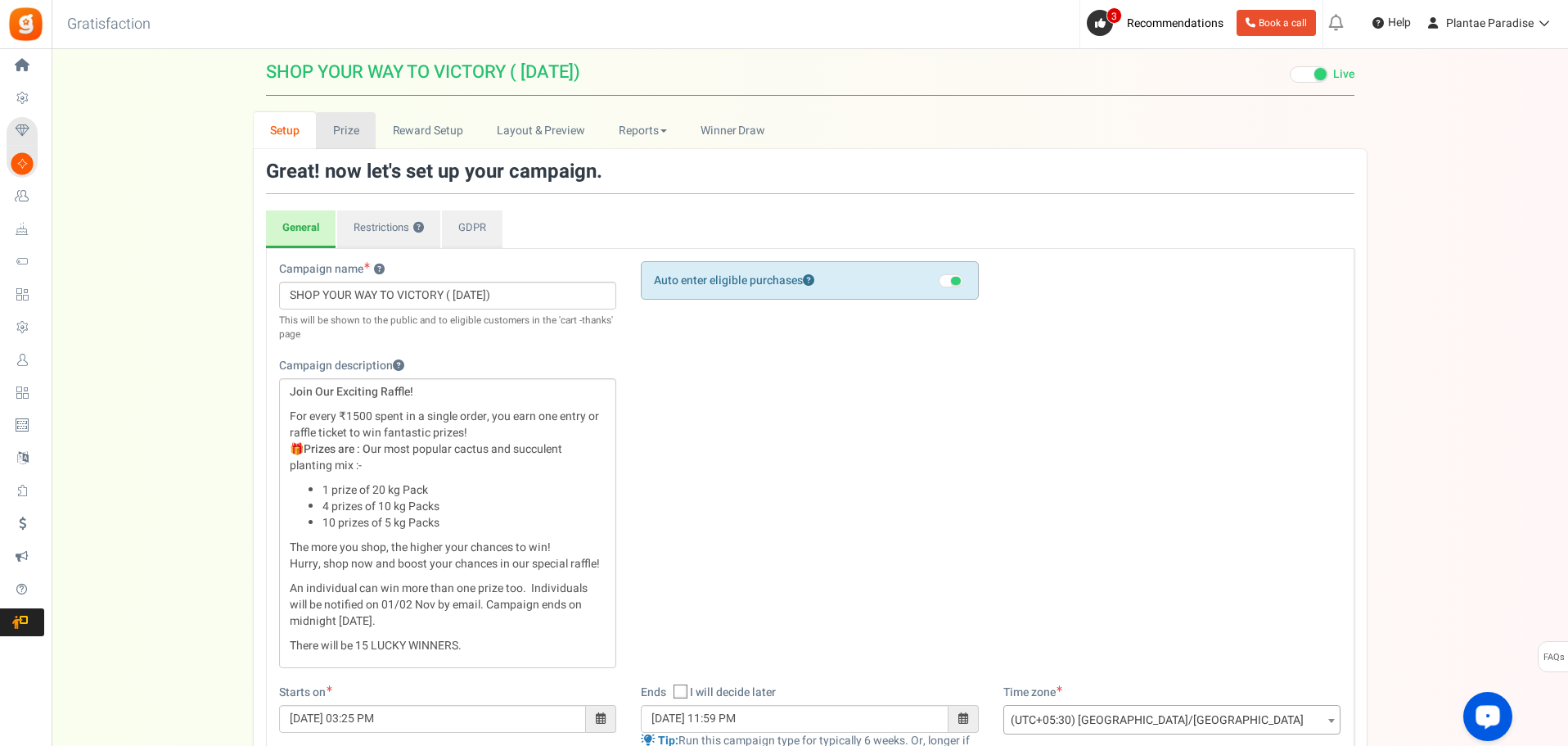
click at [331, 129] on link "Prize" at bounding box center [345, 130] width 60 height 37
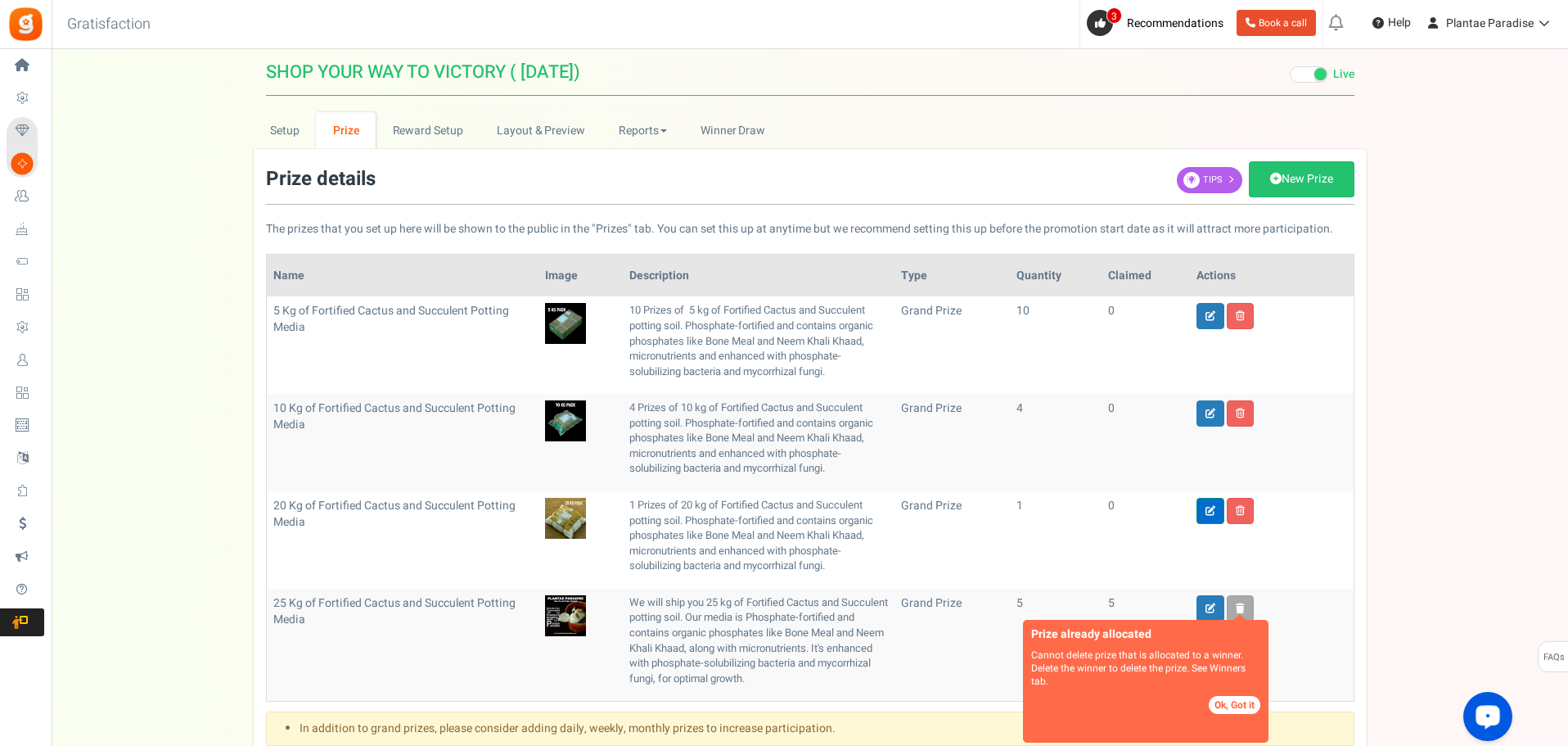
click at [1210, 512] on icon at bounding box center [1210, 511] width 10 height 10
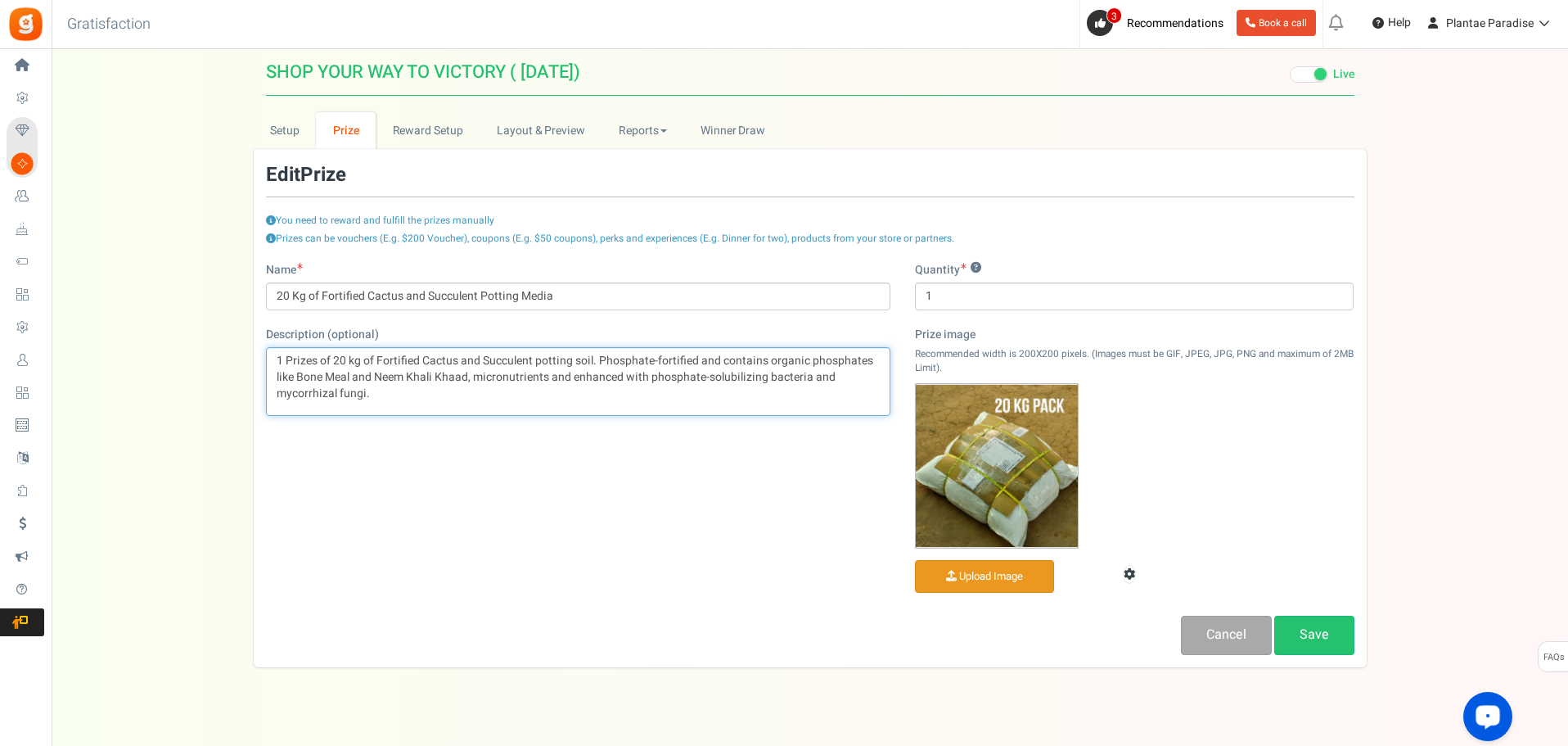
click at [316, 359] on p "1 Prizes of 20 kg of Fortified Cactus and Succulent potting soil. Phosphate-for…" at bounding box center [578, 378] width 603 height 49
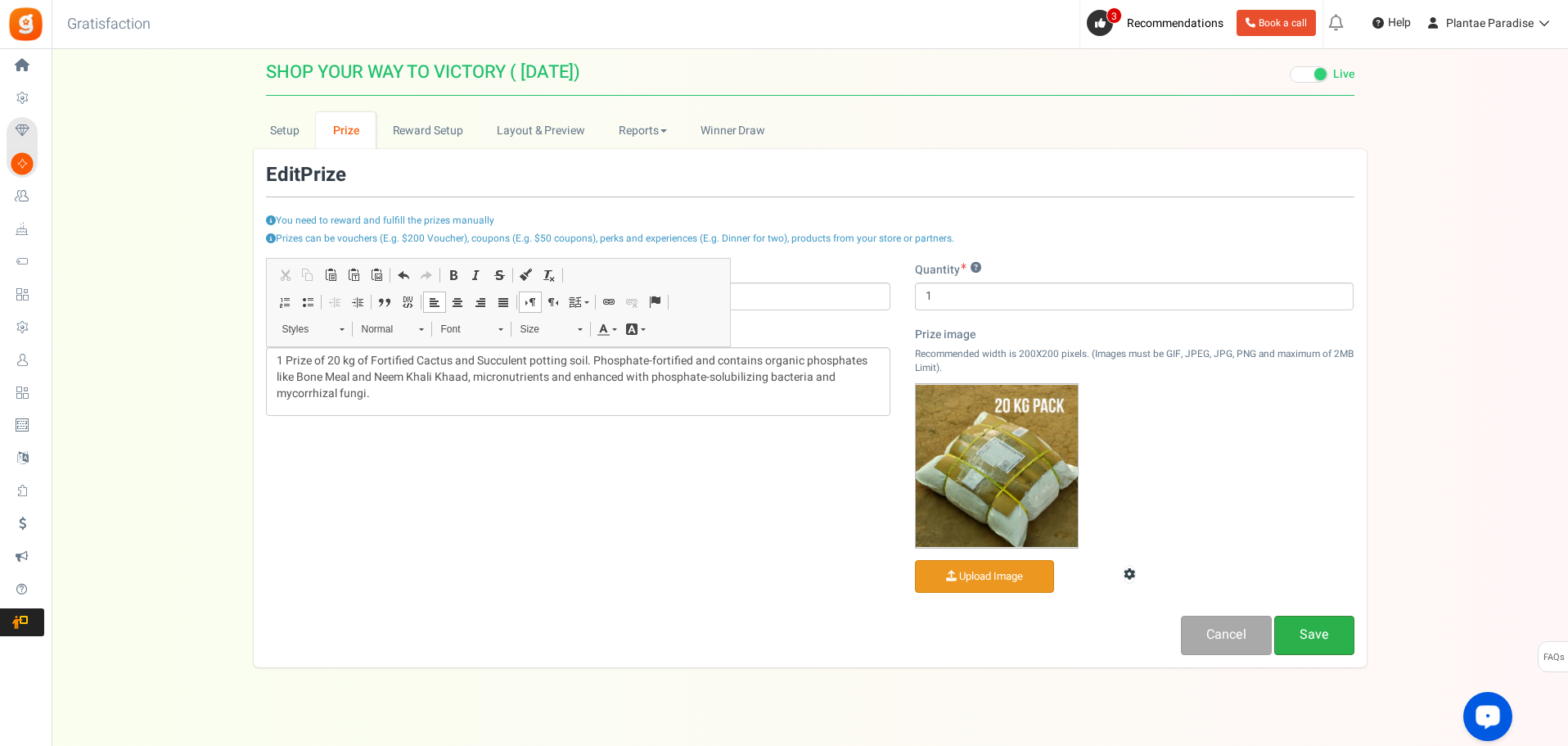
click at [1295, 631] on link "Save" at bounding box center [1314, 635] width 80 height 39
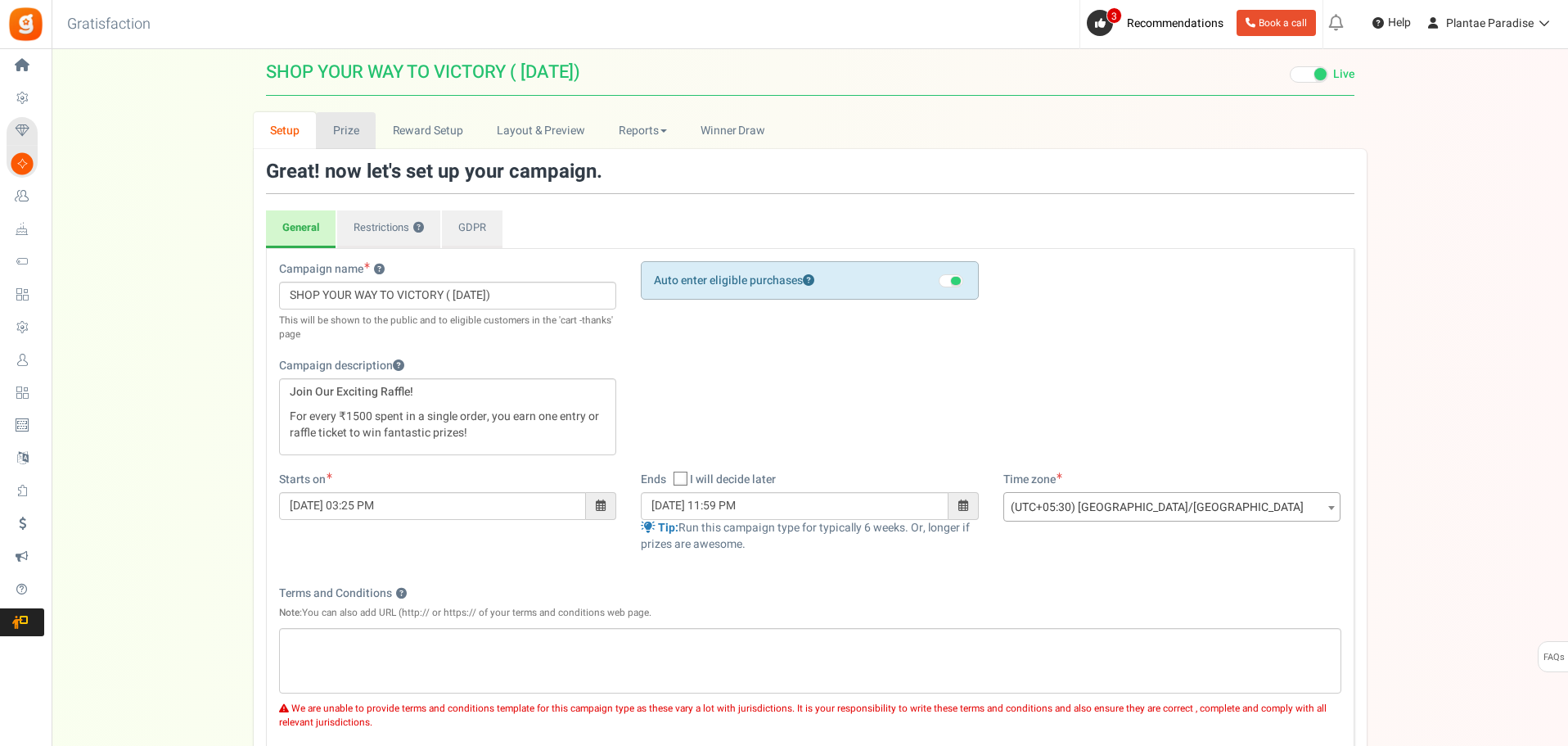
click at [356, 134] on link "Prize" at bounding box center [345, 130] width 60 height 37
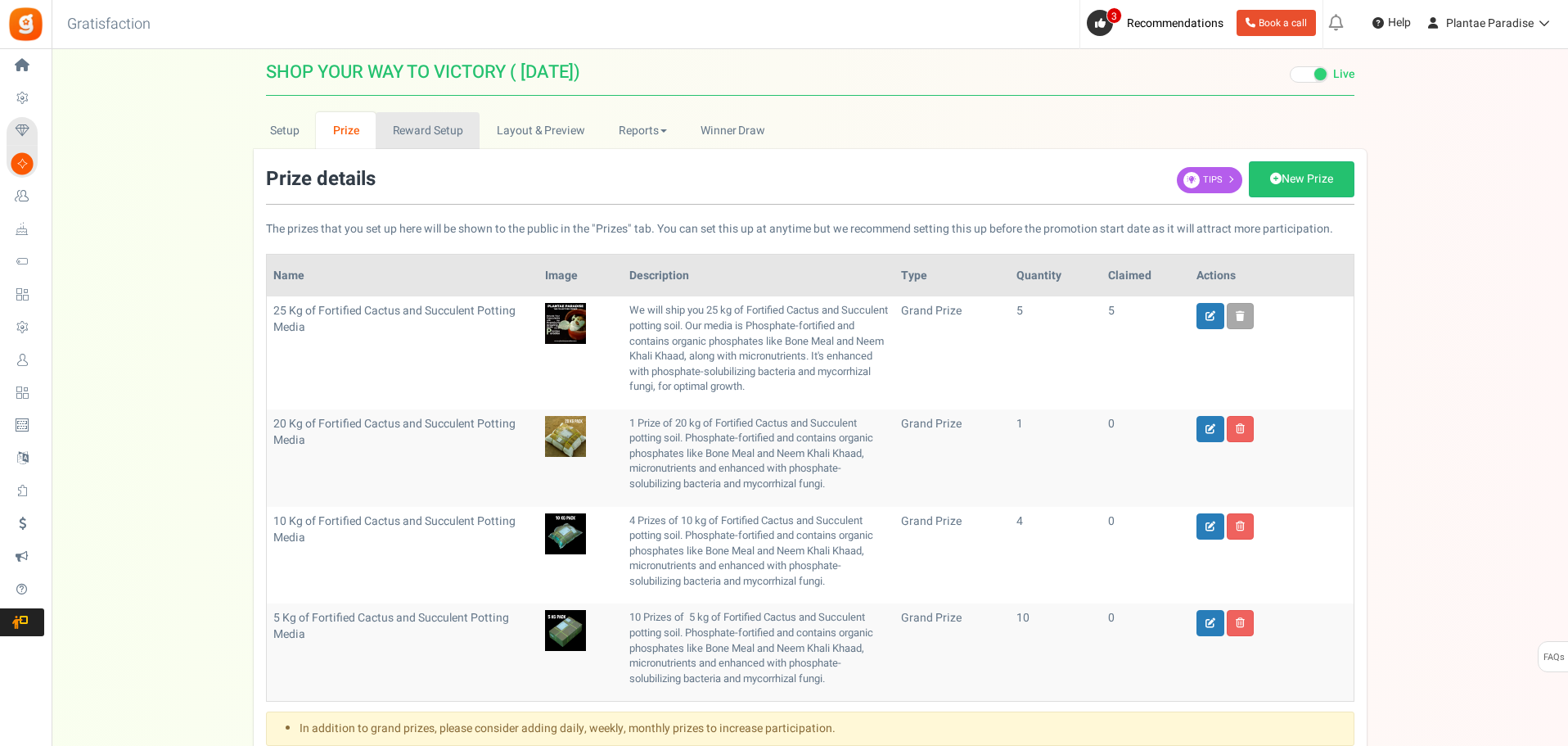
click at [410, 137] on link "Reward Setup" at bounding box center [428, 130] width 104 height 37
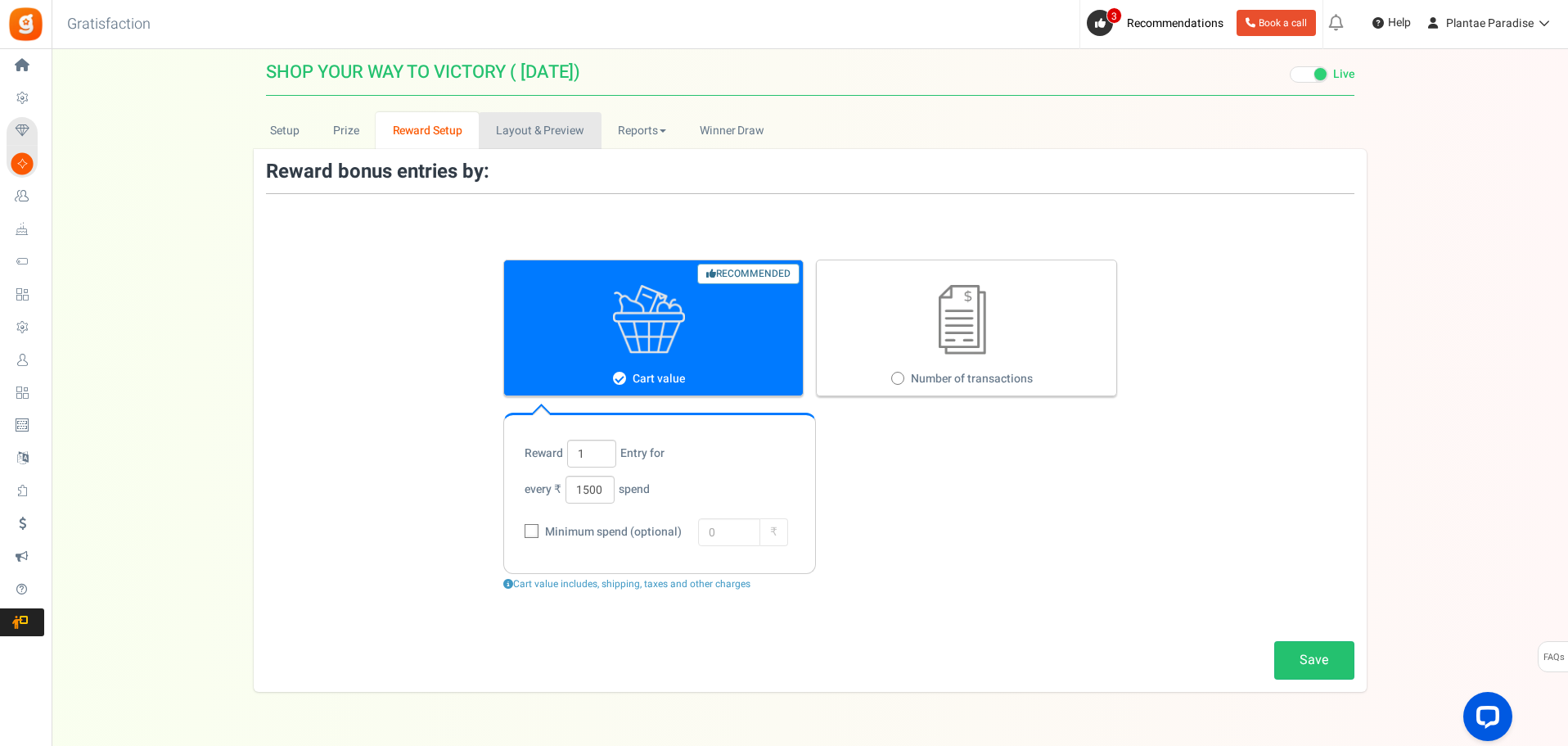
click at [509, 130] on link "Layout & Preview" at bounding box center [540, 130] width 122 height 37
